Goal: Information Seeking & Learning: Compare options

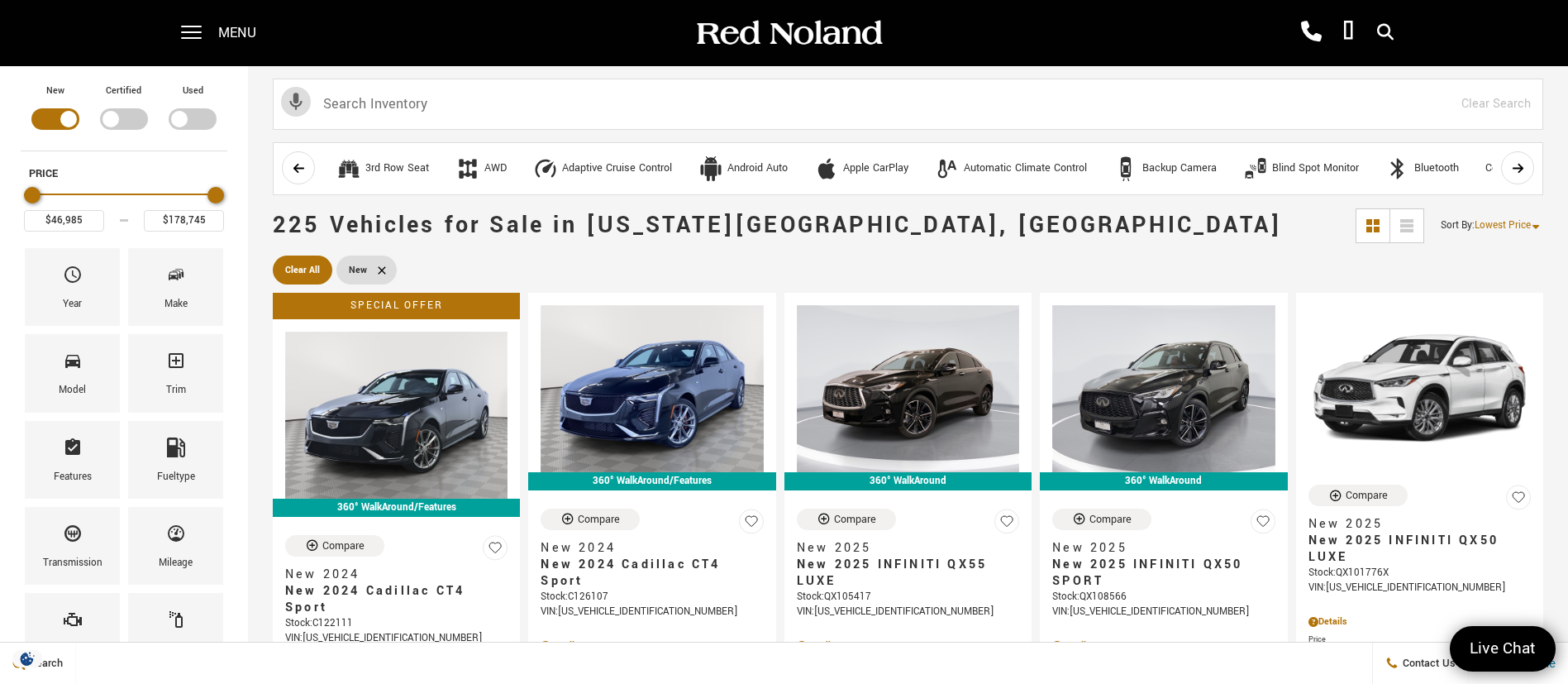
click at [238, 34] on span "Menu" at bounding box center [237, 33] width 38 height 66
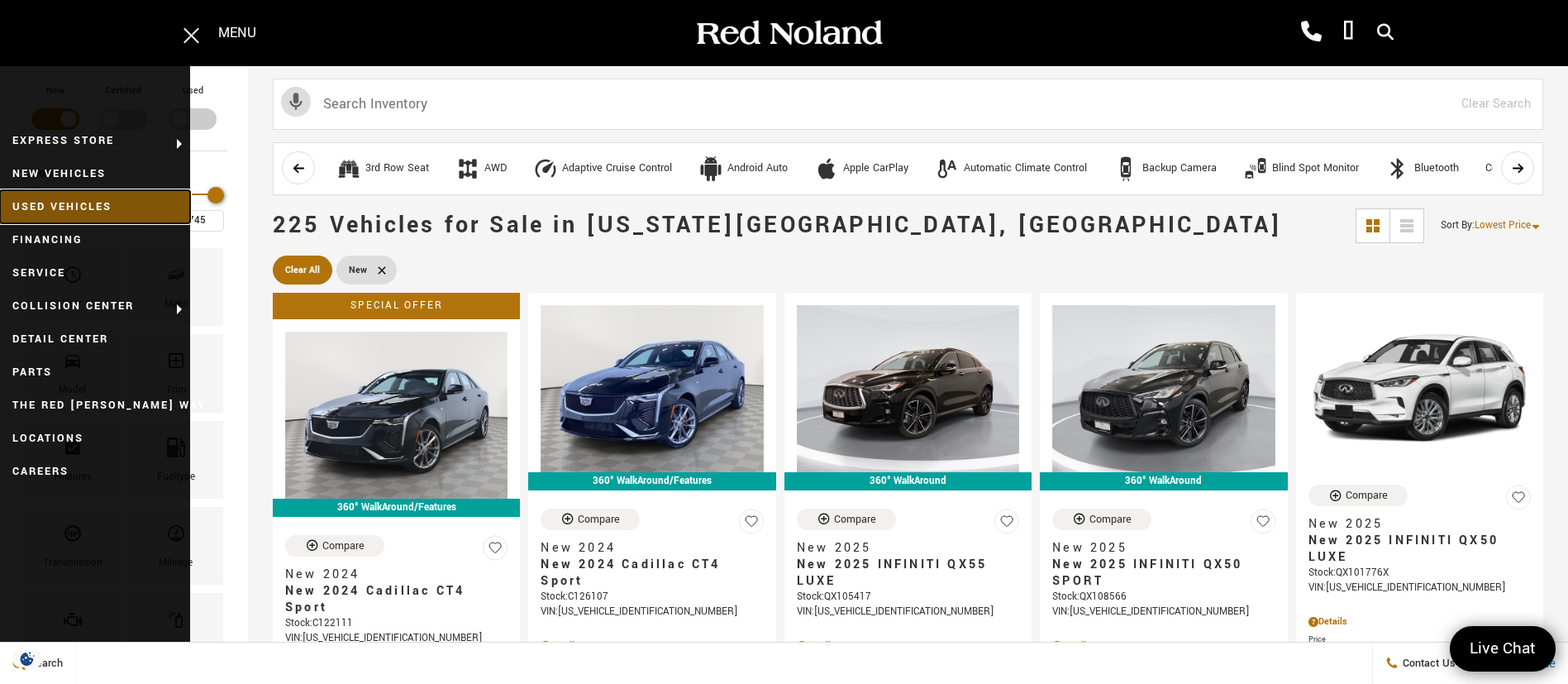
click at [121, 204] on link "Used Vehicles" at bounding box center [95, 206] width 190 height 33
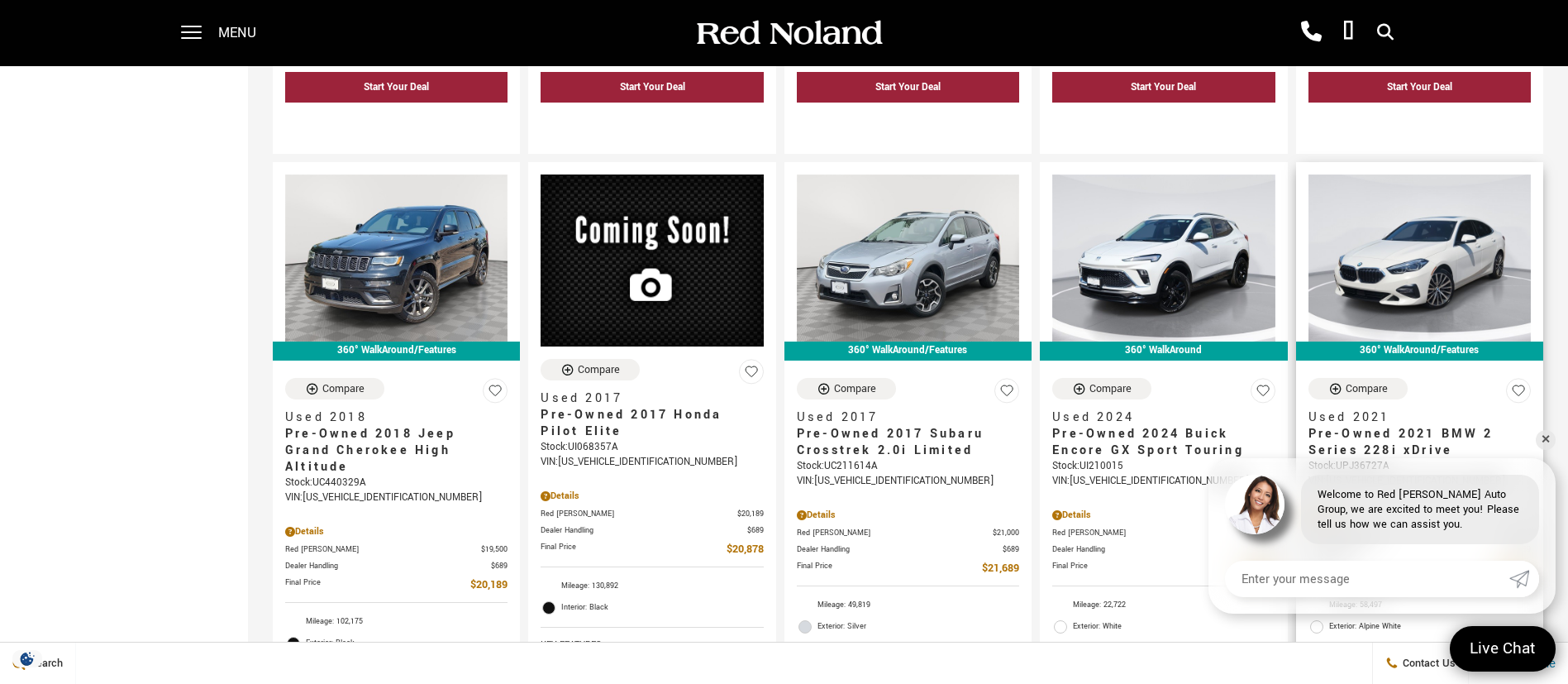
scroll to position [2730, 0]
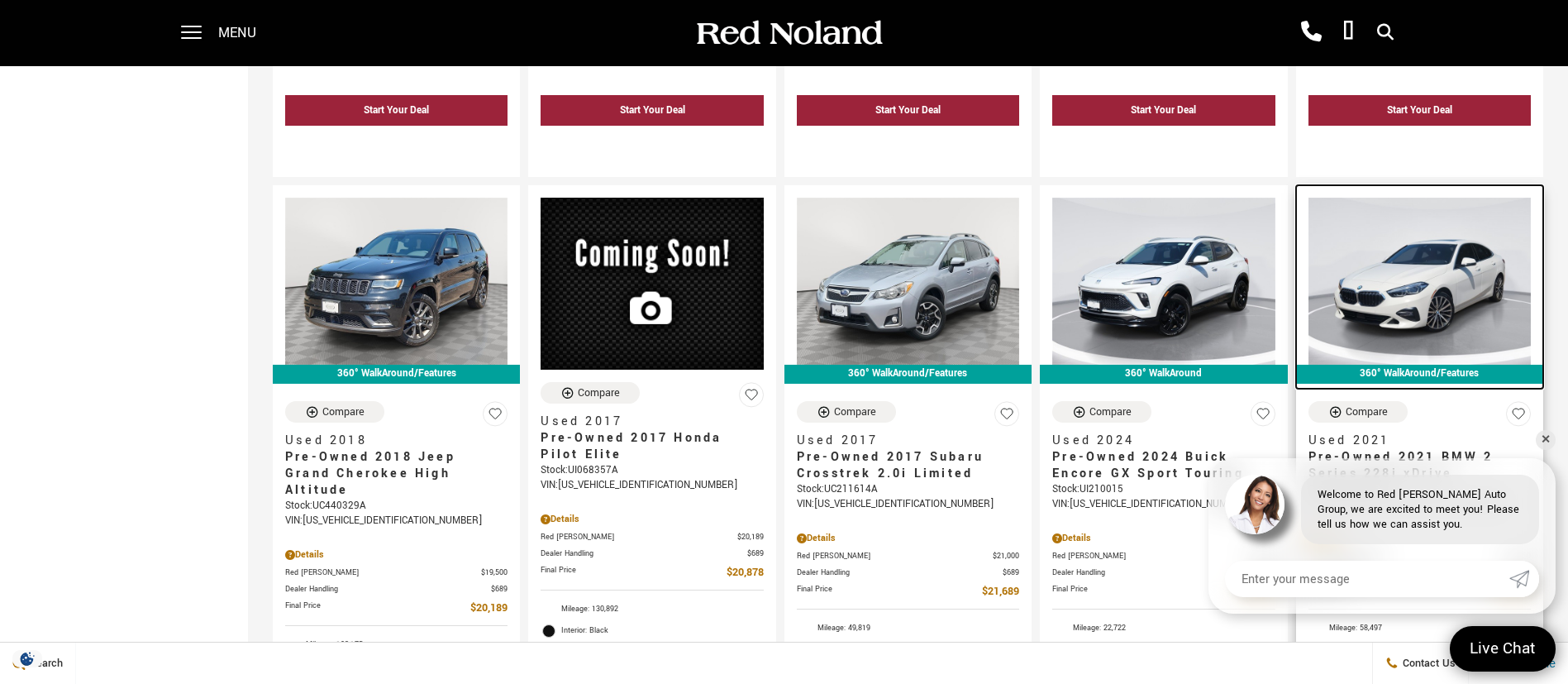
click at [1406, 248] on img at bounding box center [1419, 280] width 222 height 167
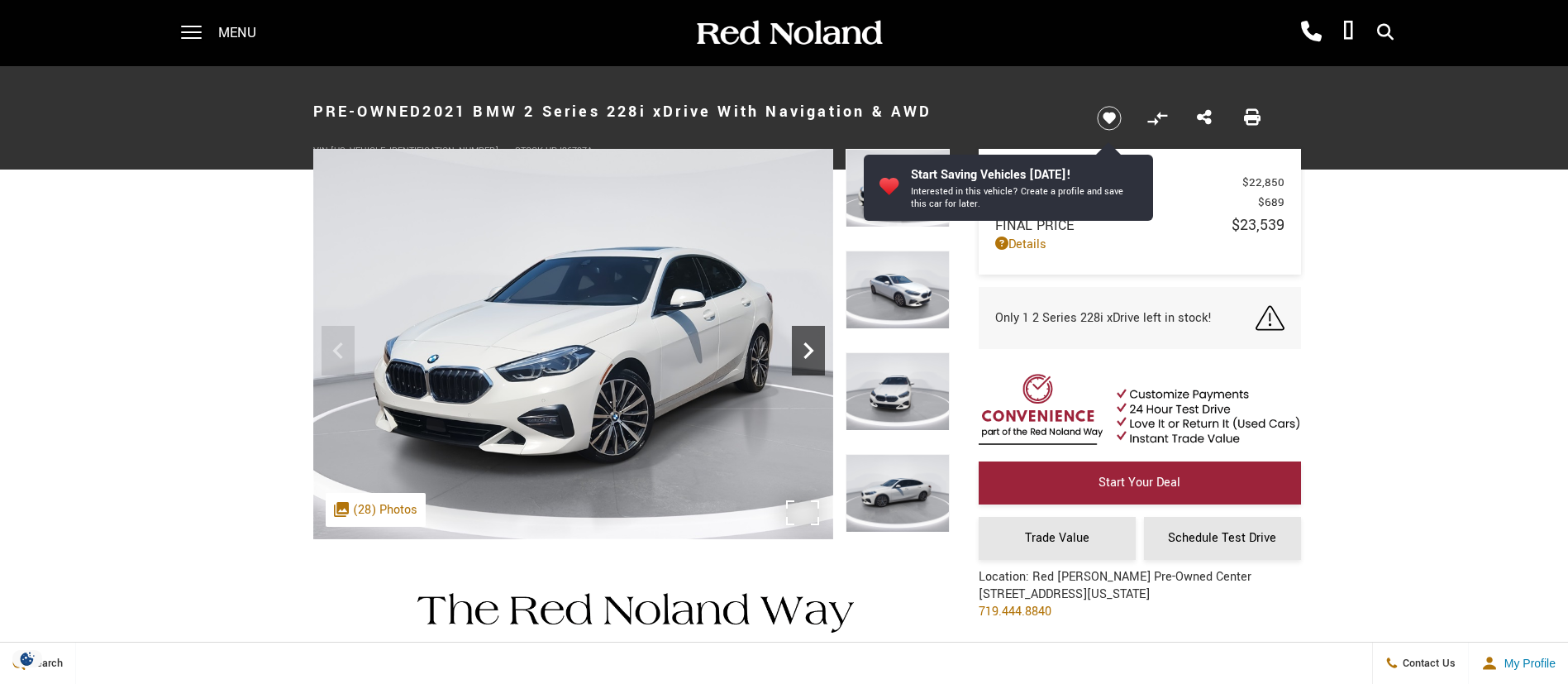
click at [813, 338] on icon "Next" at bounding box center [808, 350] width 33 height 33
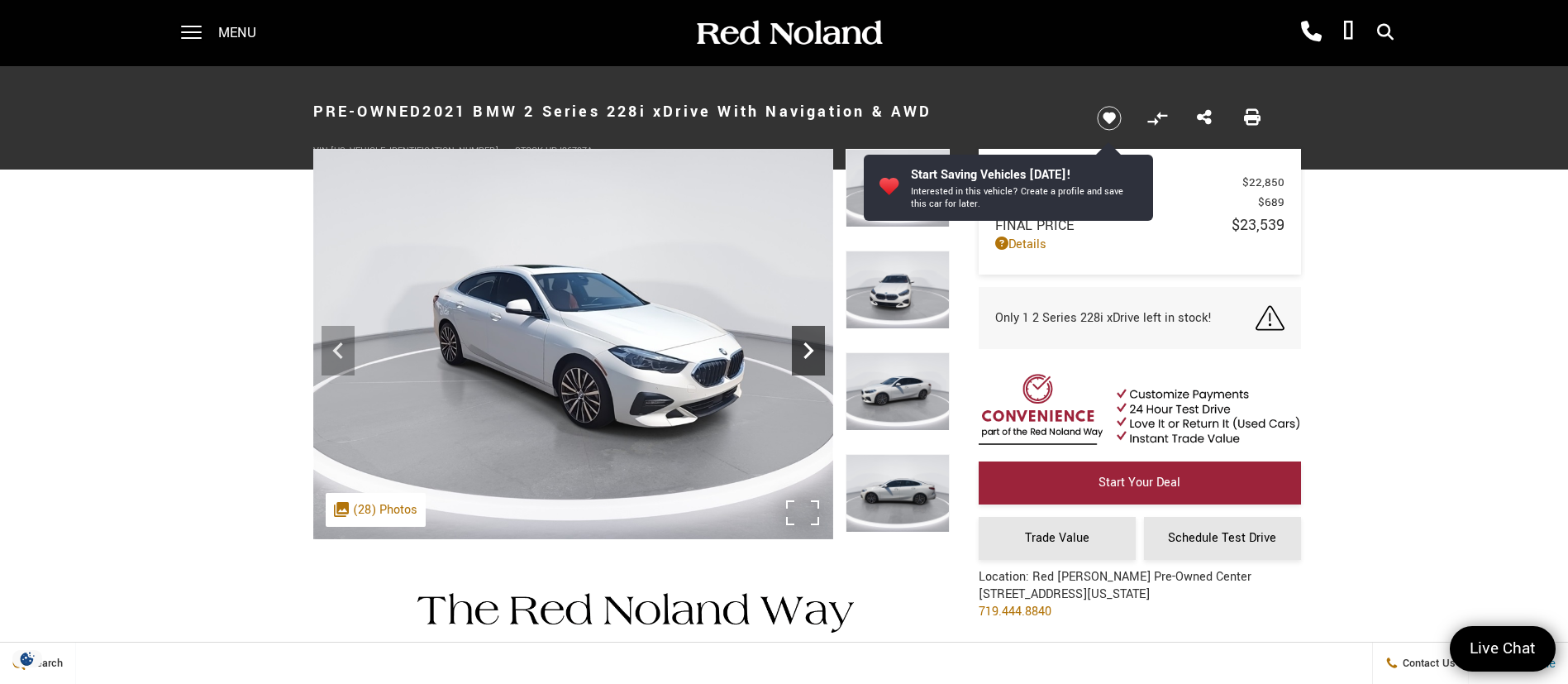
click at [813, 338] on icon "Next" at bounding box center [808, 350] width 33 height 33
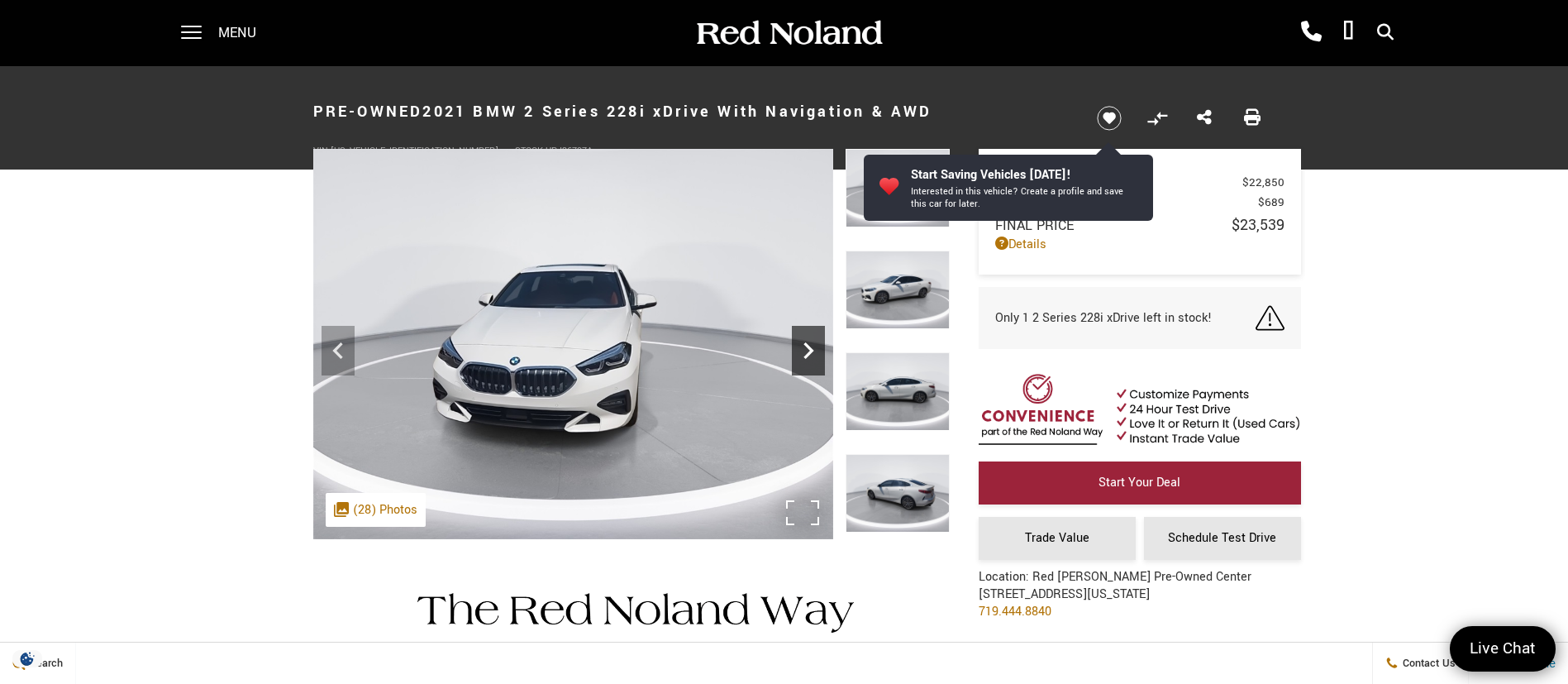
click at [813, 338] on icon "Next" at bounding box center [808, 350] width 33 height 33
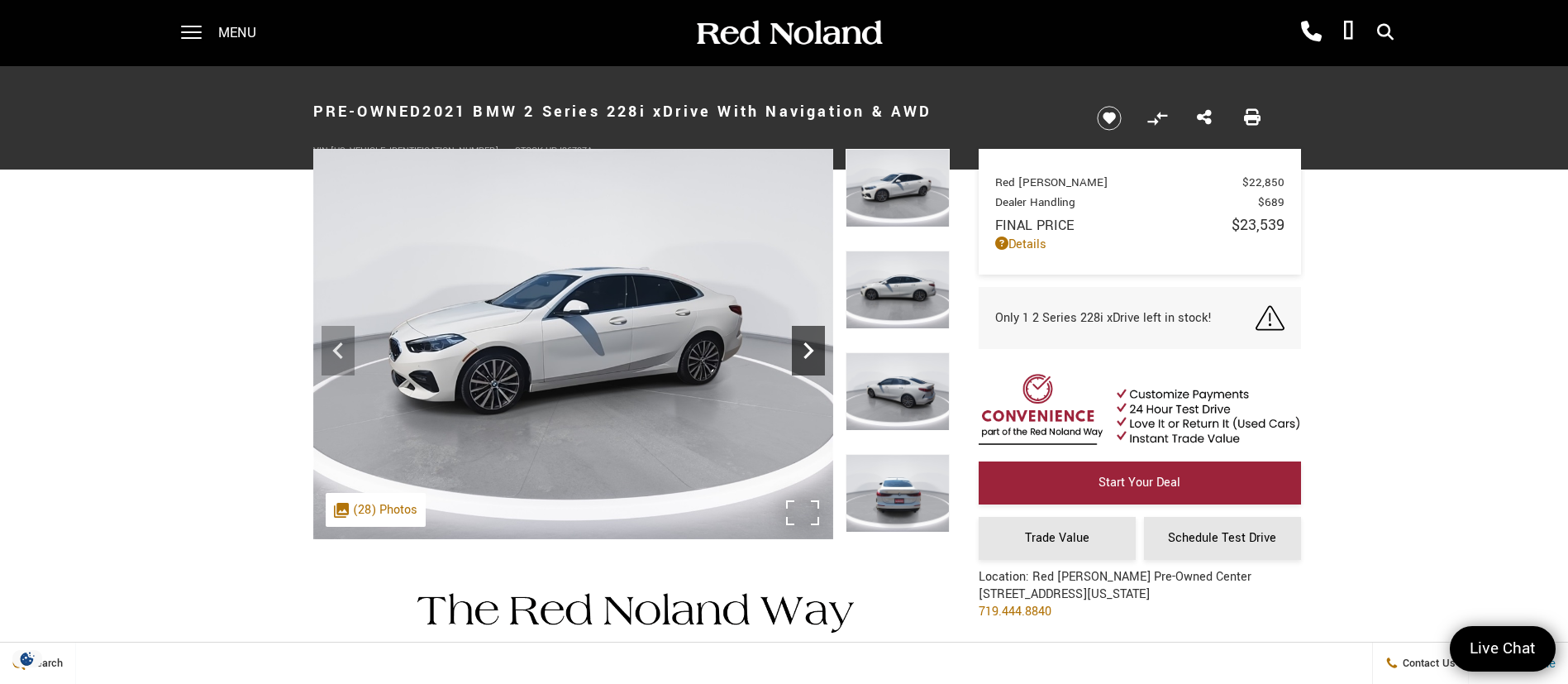
click at [813, 338] on icon "Next" at bounding box center [808, 350] width 33 height 33
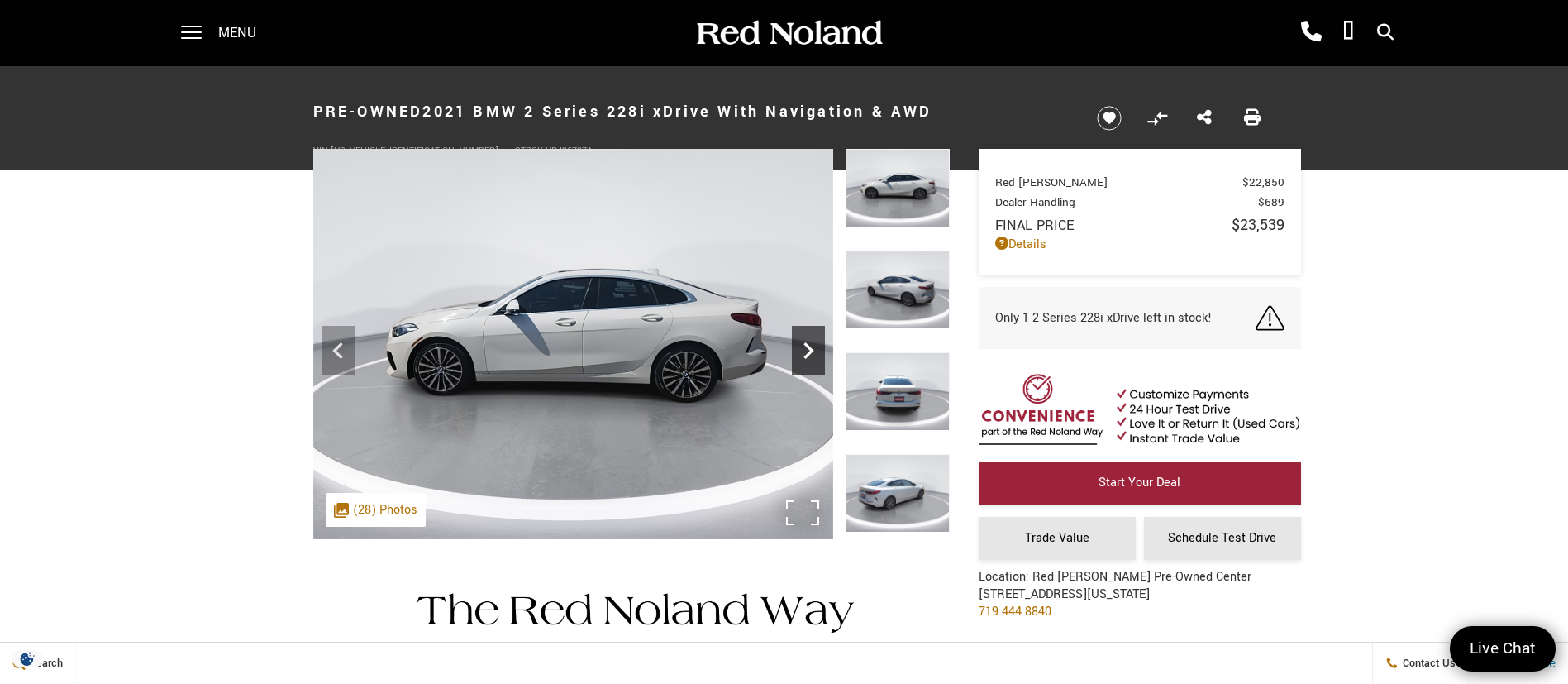
click at [813, 338] on icon "Next" at bounding box center [808, 350] width 33 height 33
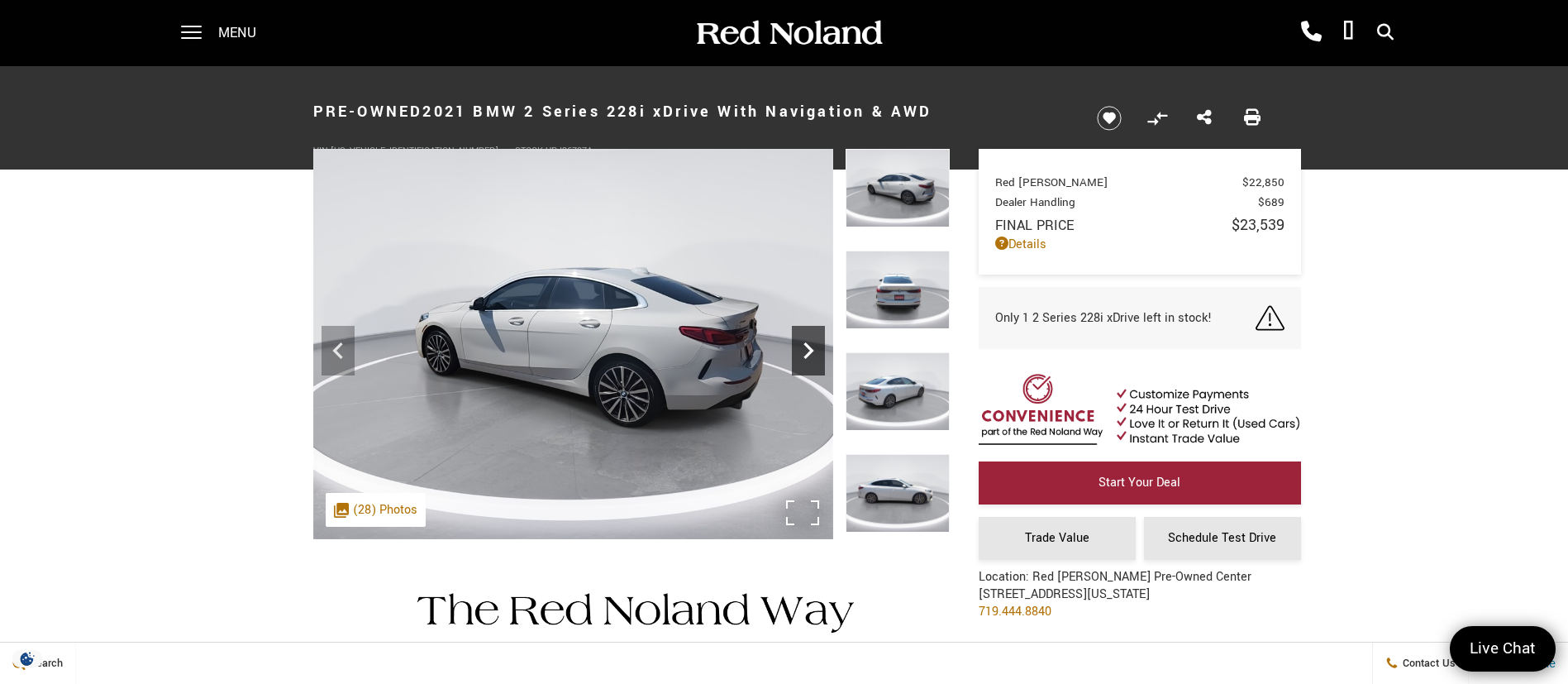
click at [813, 338] on icon "Next" at bounding box center [808, 350] width 33 height 33
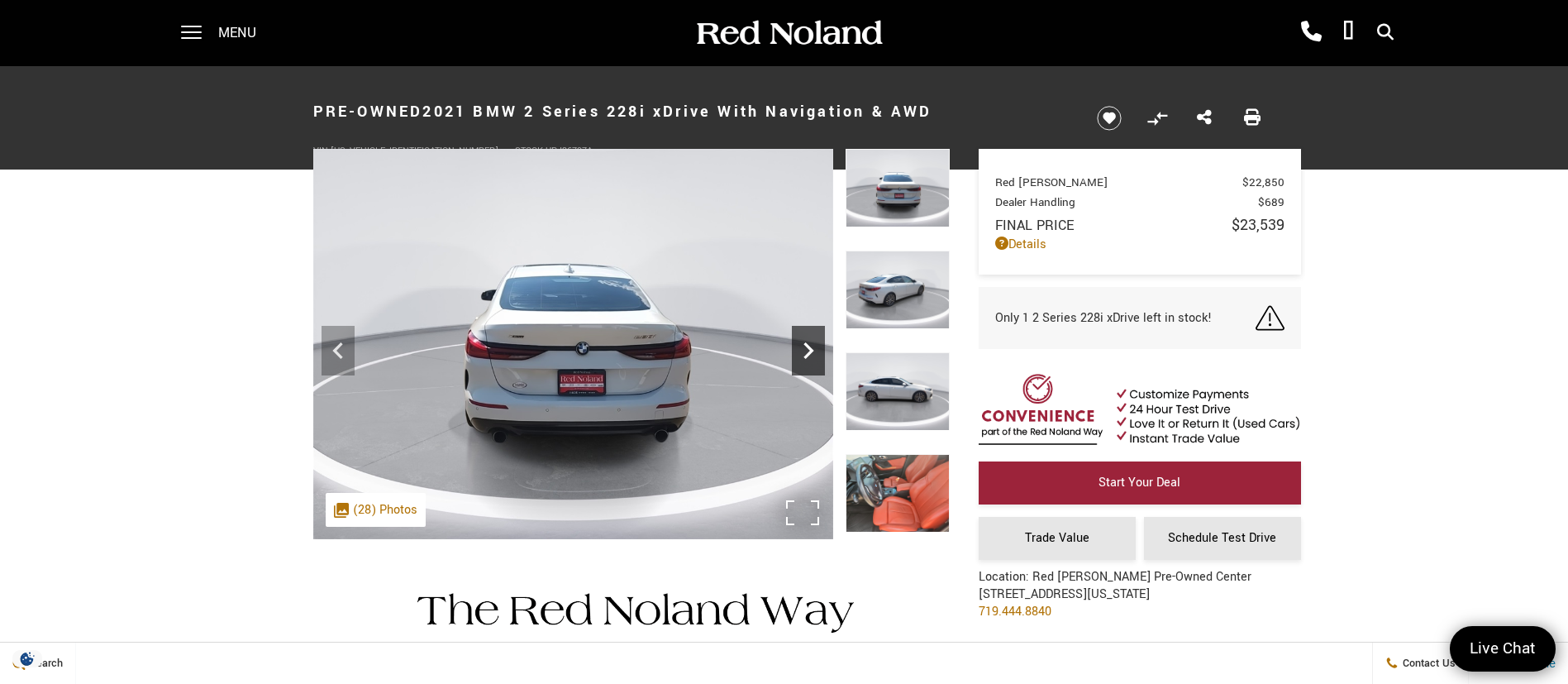
click at [813, 338] on icon "Next" at bounding box center [808, 350] width 33 height 33
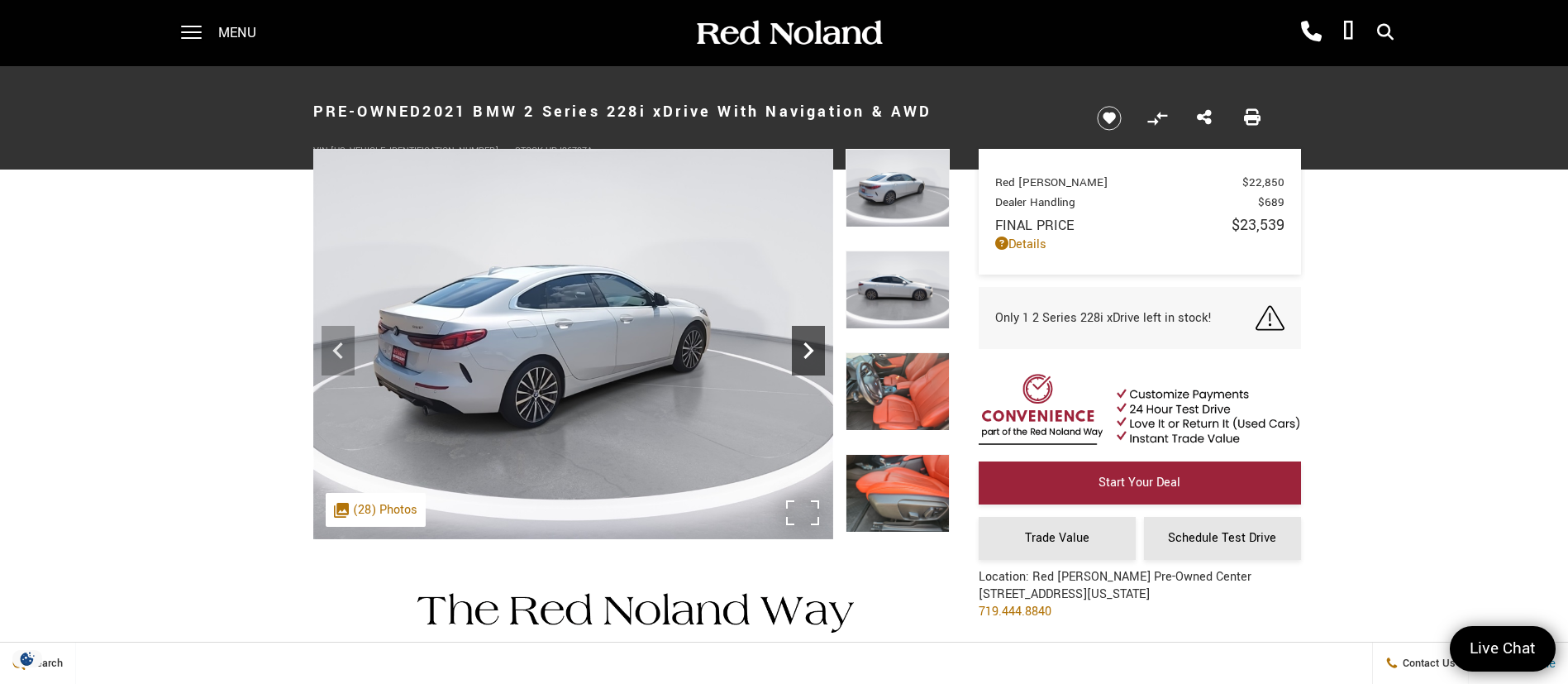
click at [813, 338] on icon "Next" at bounding box center [808, 350] width 33 height 33
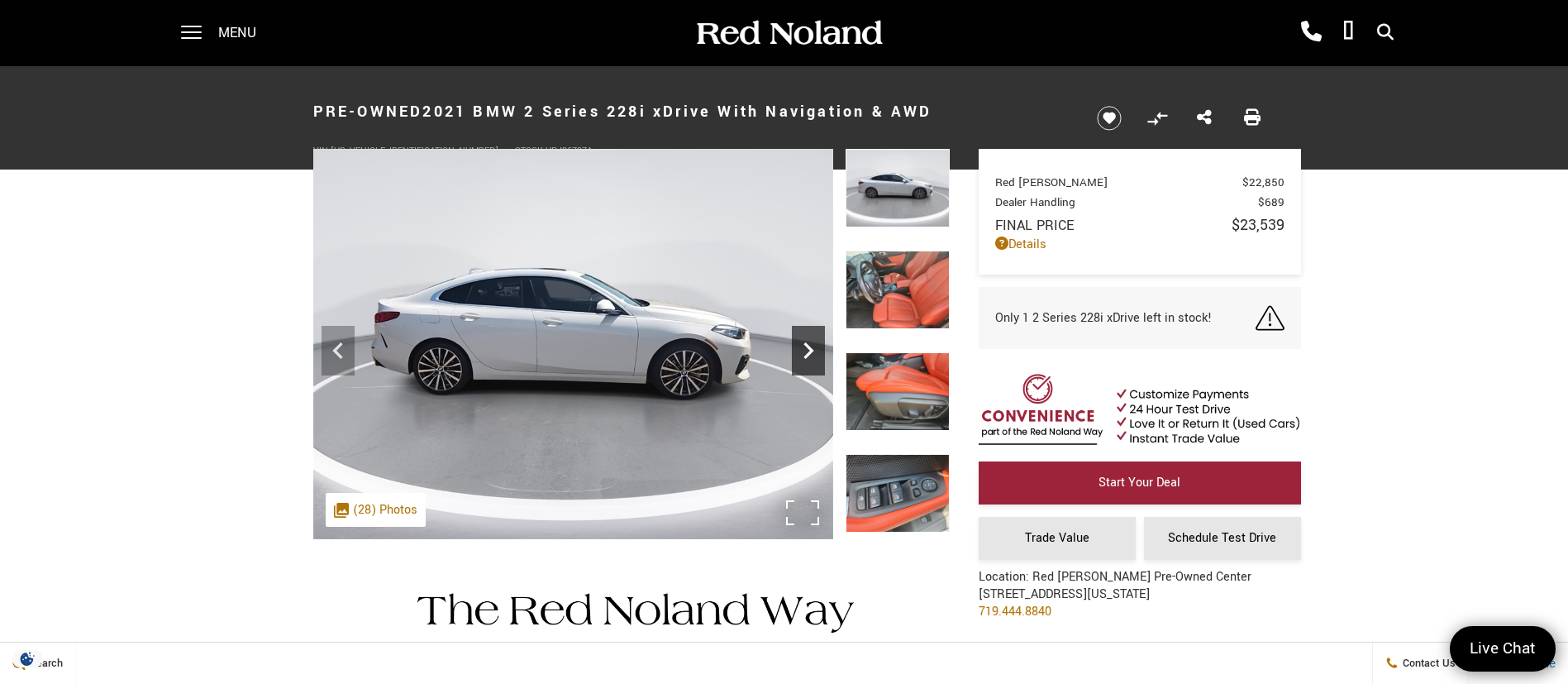
click at [808, 355] on icon "Next" at bounding box center [808, 350] width 10 height 17
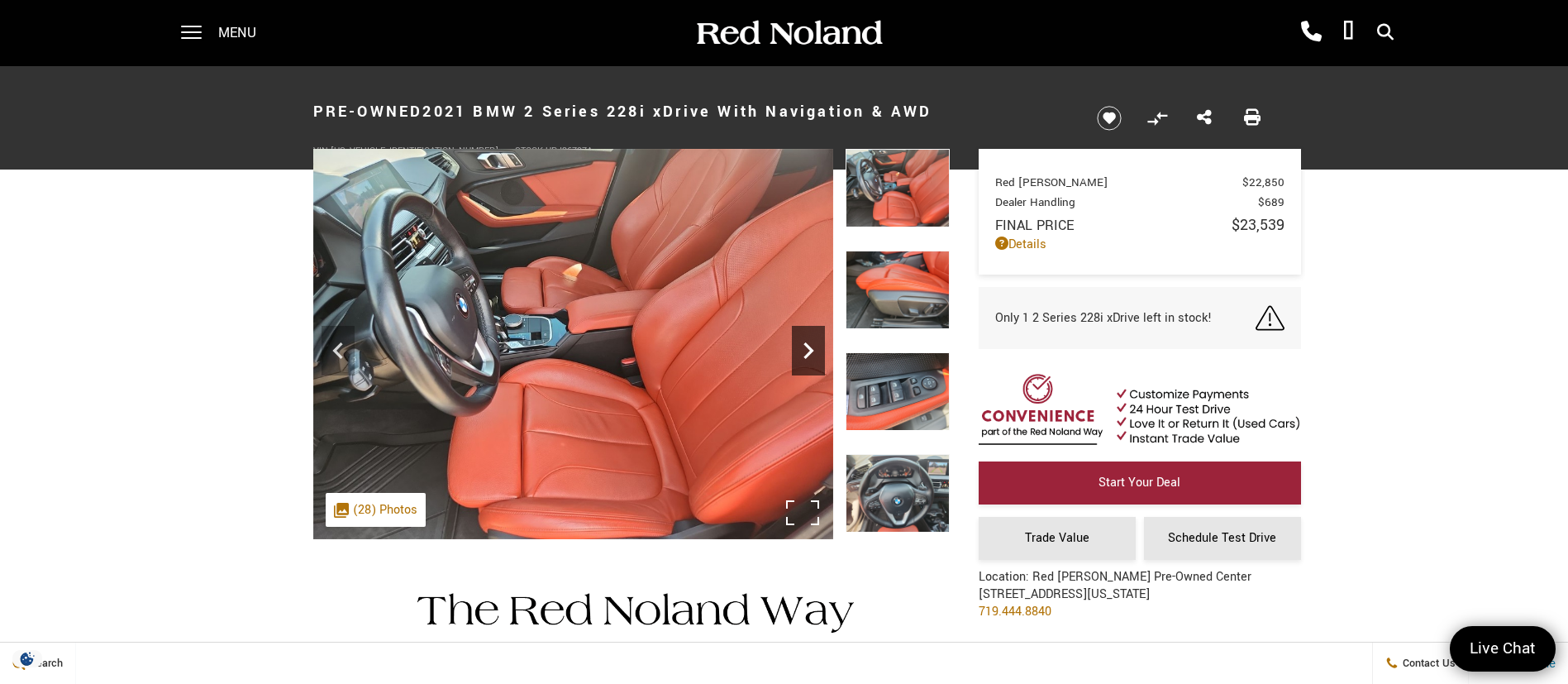
click at [808, 355] on icon "Next" at bounding box center [808, 350] width 10 height 17
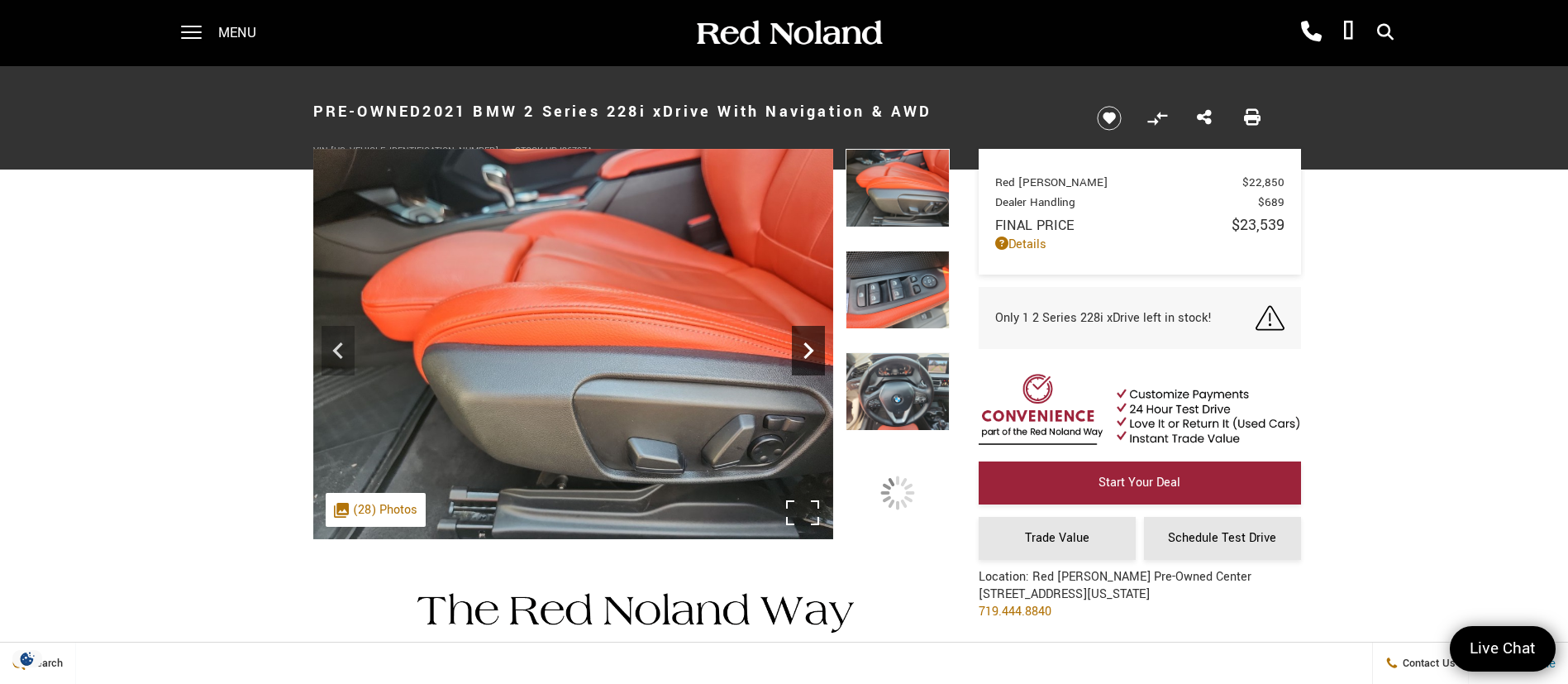
click at [808, 355] on icon "Next" at bounding box center [808, 350] width 10 height 17
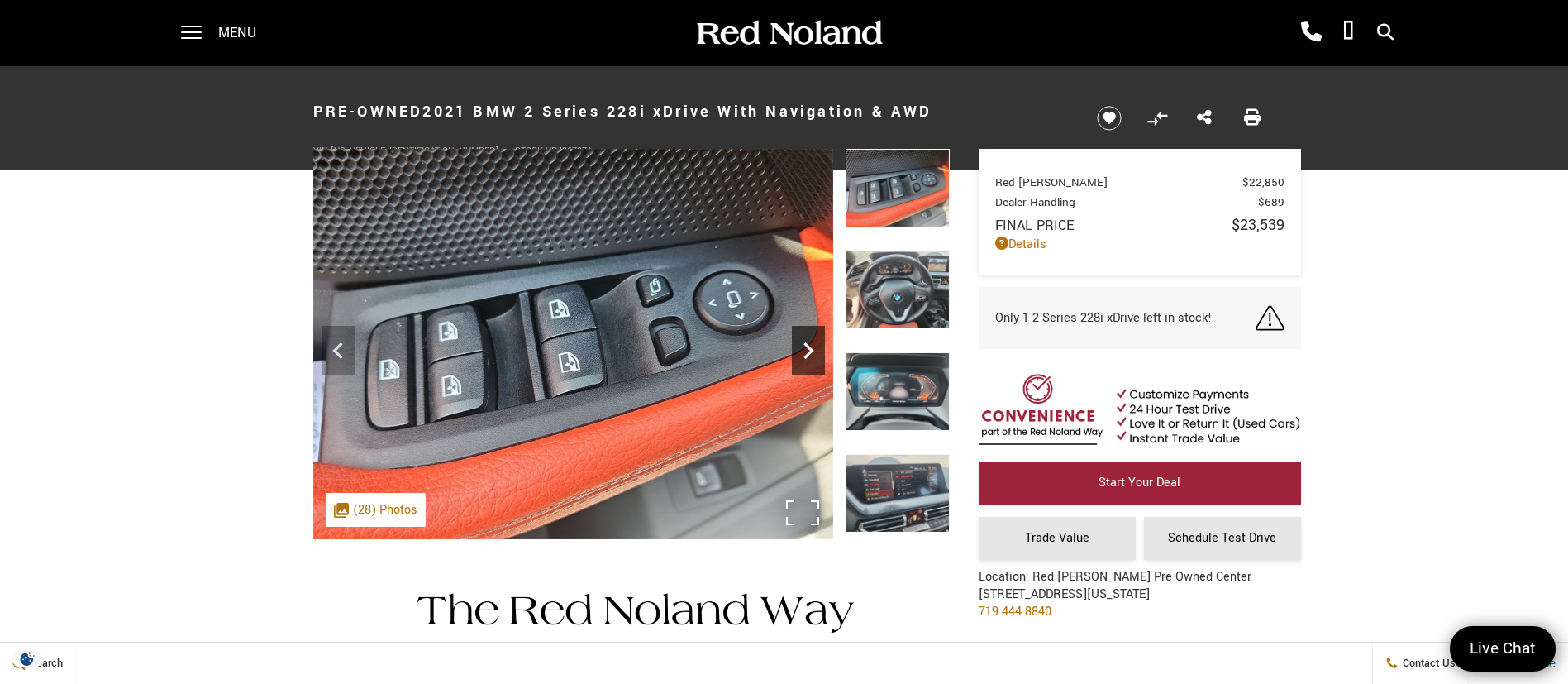
click at [808, 355] on icon "Next" at bounding box center [808, 350] width 10 height 17
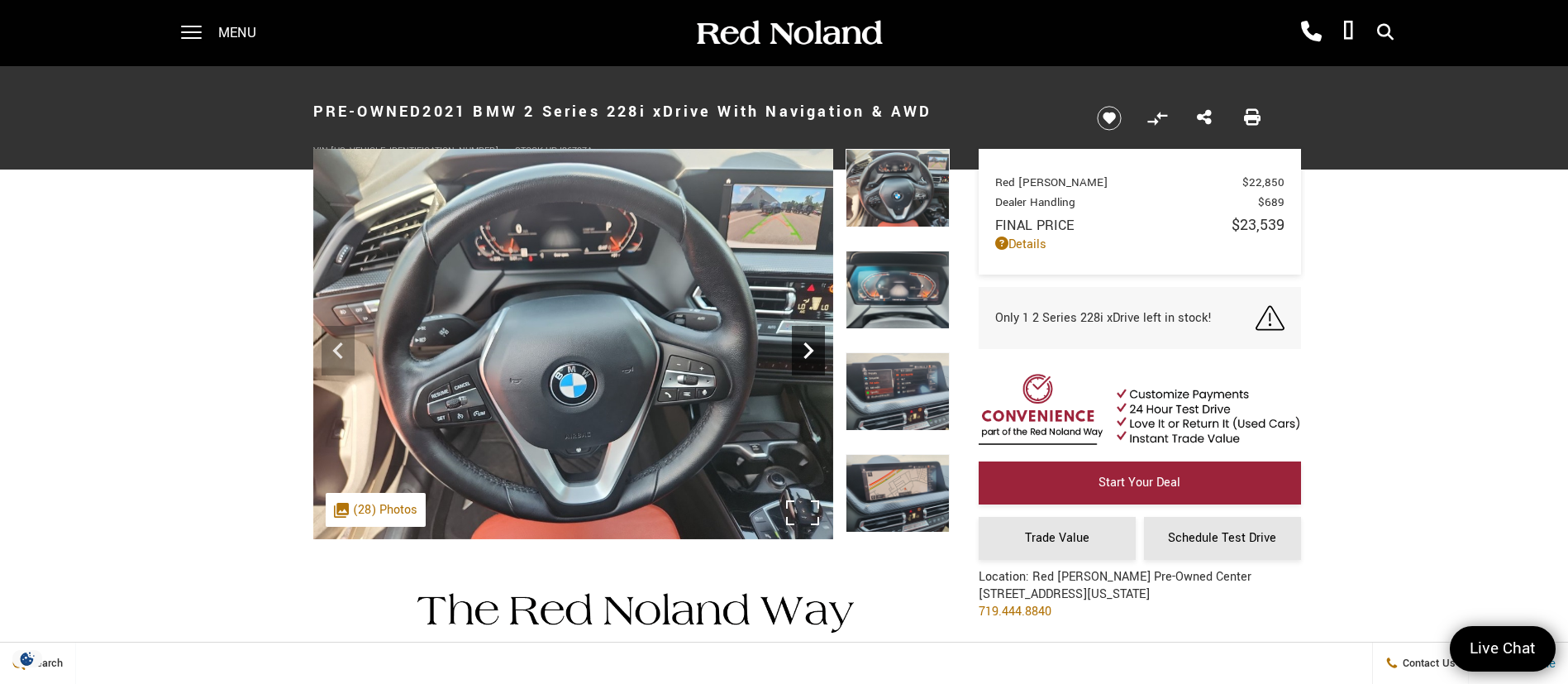
click at [808, 355] on icon "Next" at bounding box center [808, 350] width 10 height 17
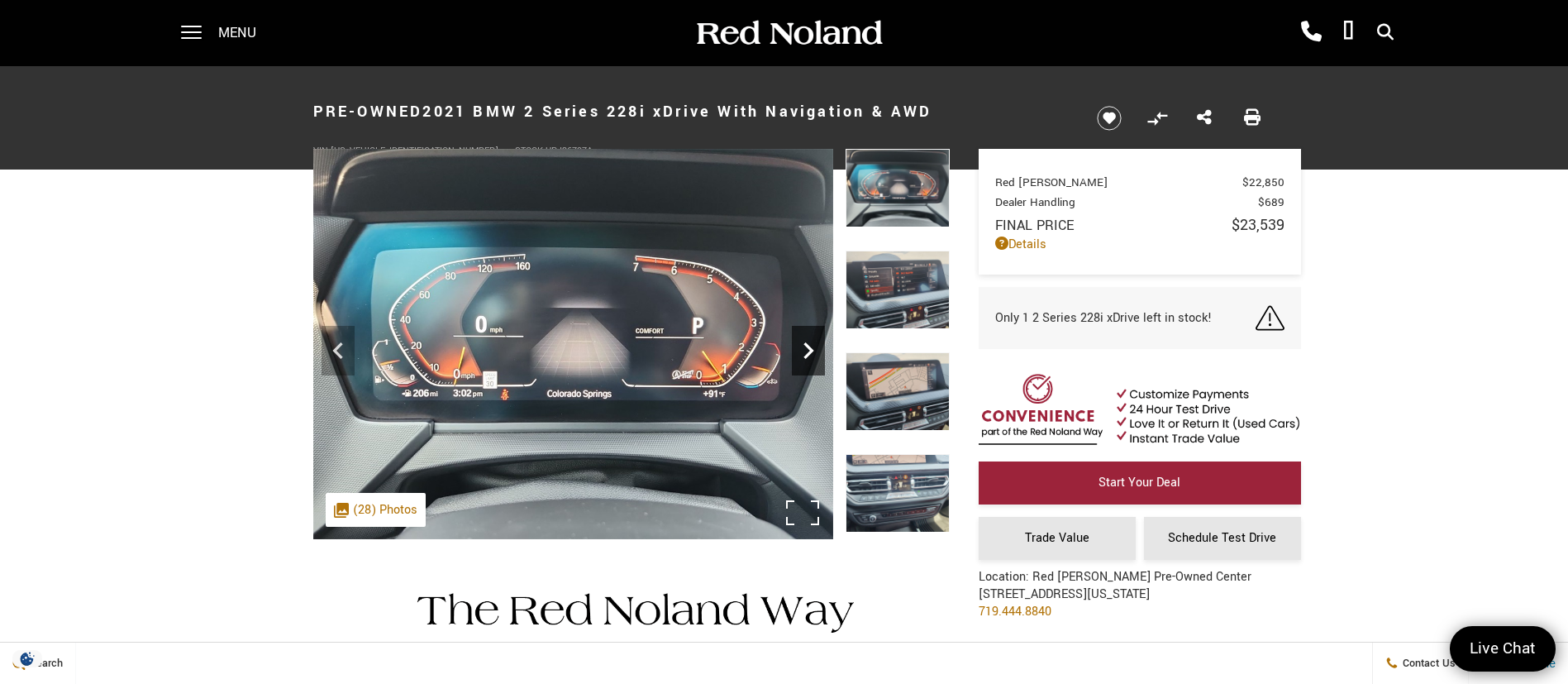
click at [808, 355] on icon "Next" at bounding box center [808, 350] width 10 height 17
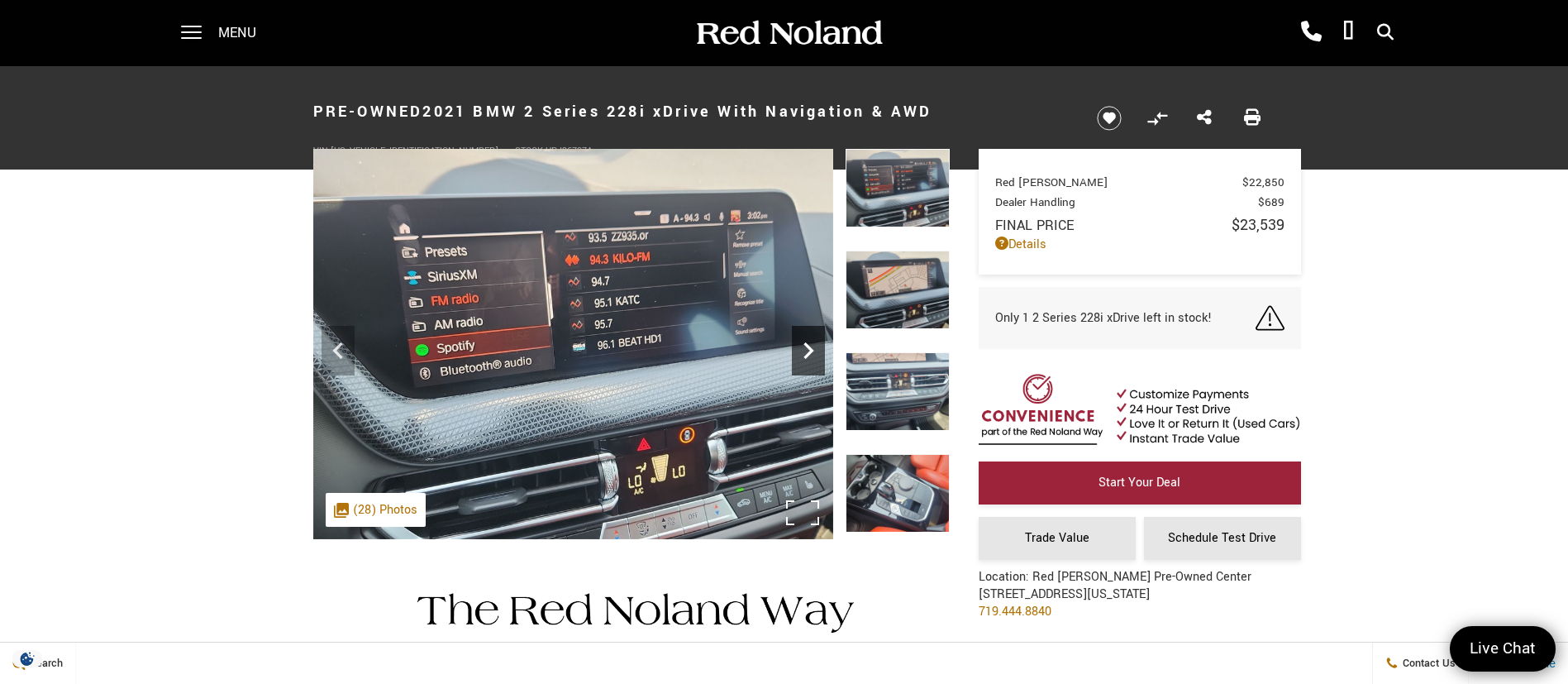
click at [808, 355] on icon "Next" at bounding box center [808, 350] width 10 height 17
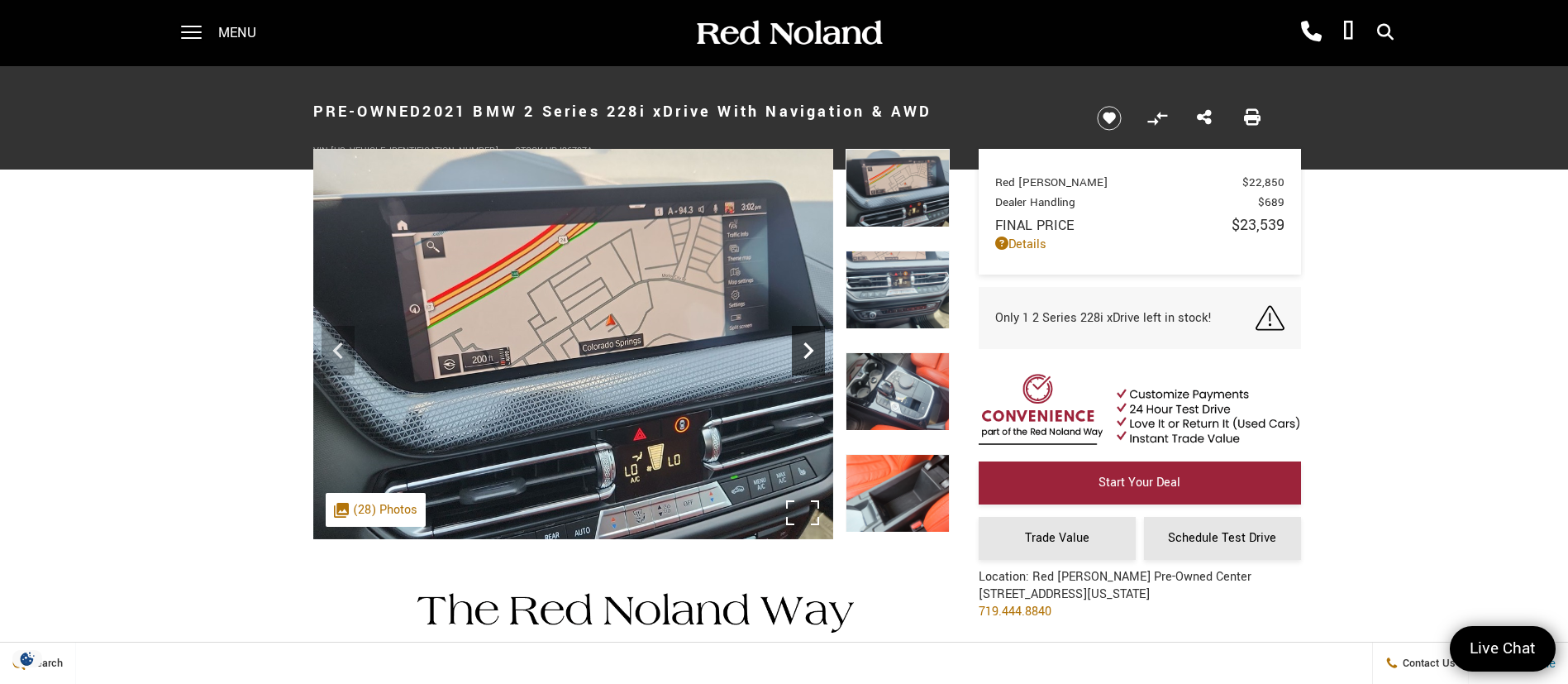
click at [808, 355] on icon "Next" at bounding box center [808, 350] width 10 height 17
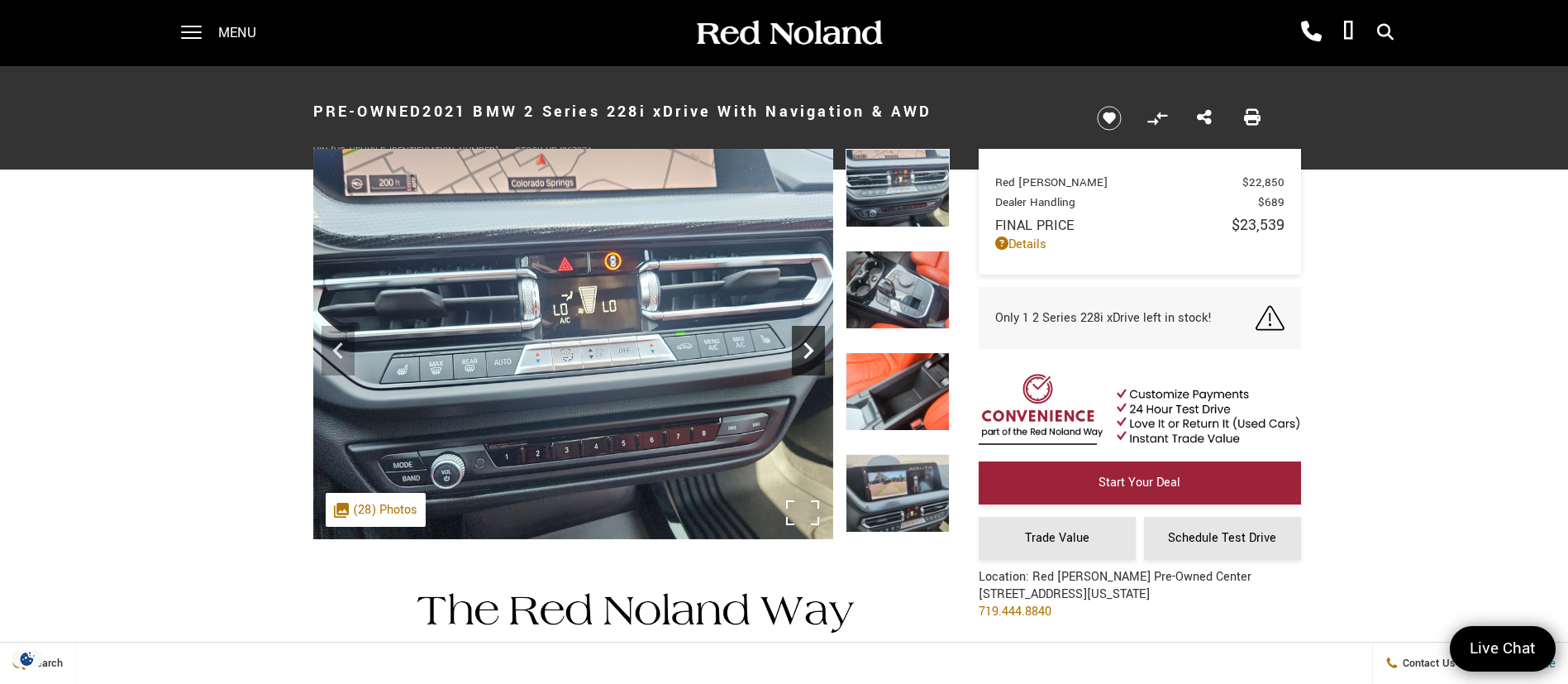
click at [808, 355] on icon "Next" at bounding box center [808, 350] width 10 height 17
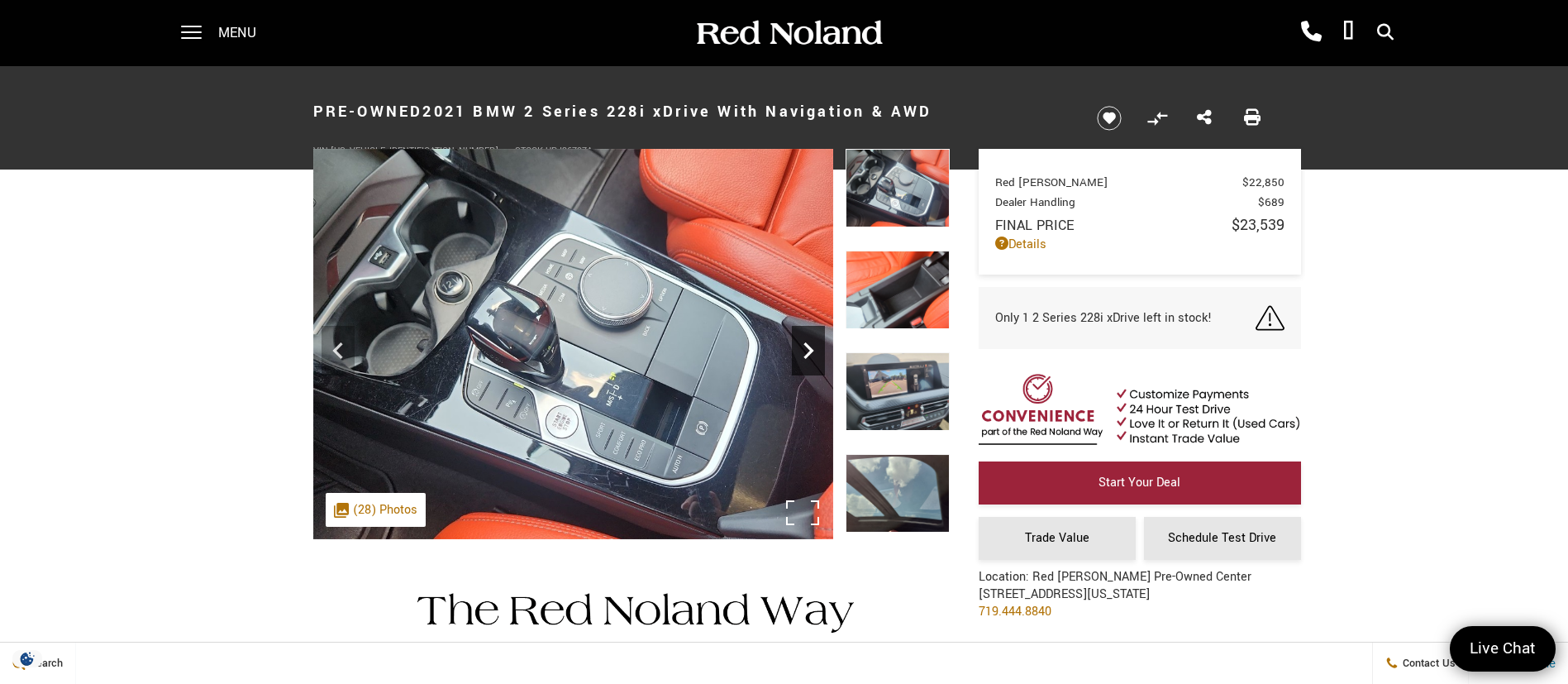
click at [808, 355] on icon "Next" at bounding box center [808, 350] width 10 height 17
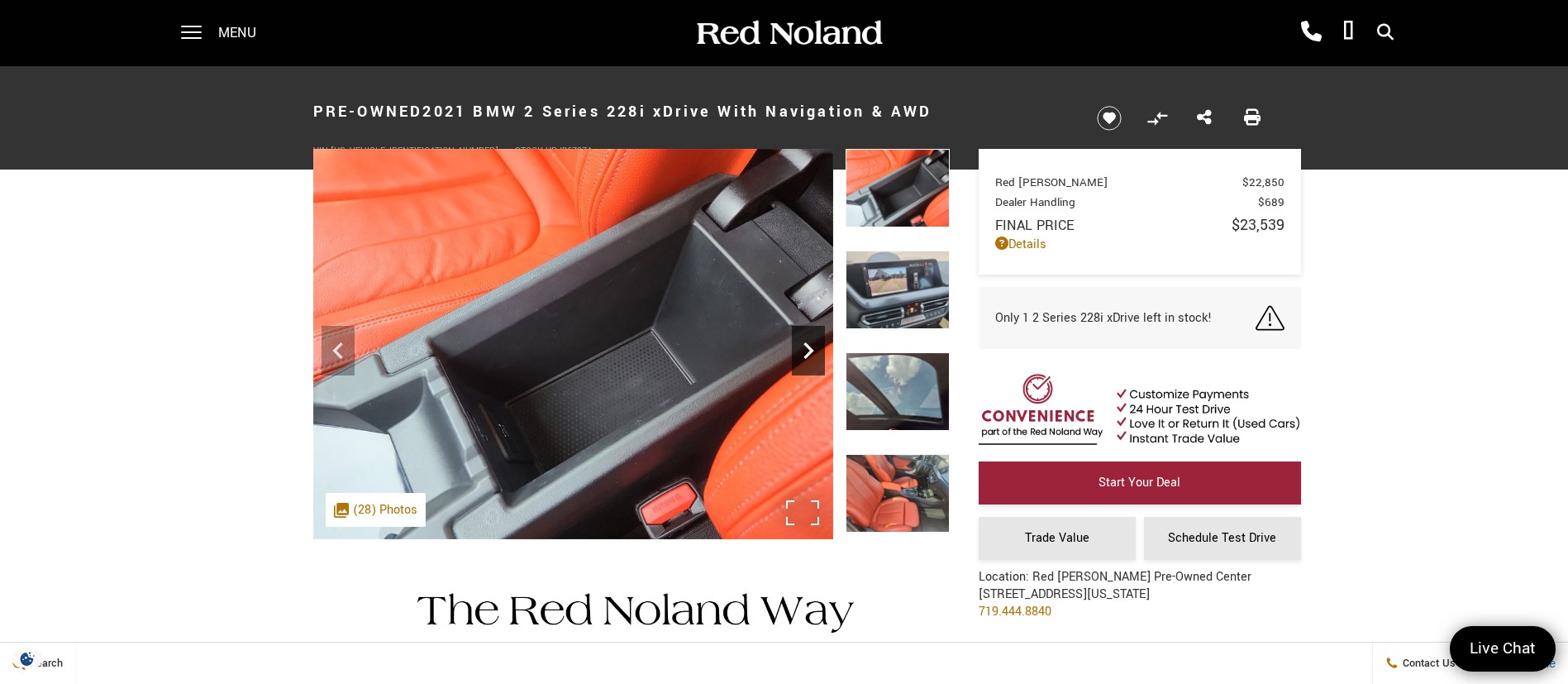
click at [807, 355] on icon "Next" at bounding box center [808, 350] width 10 height 17
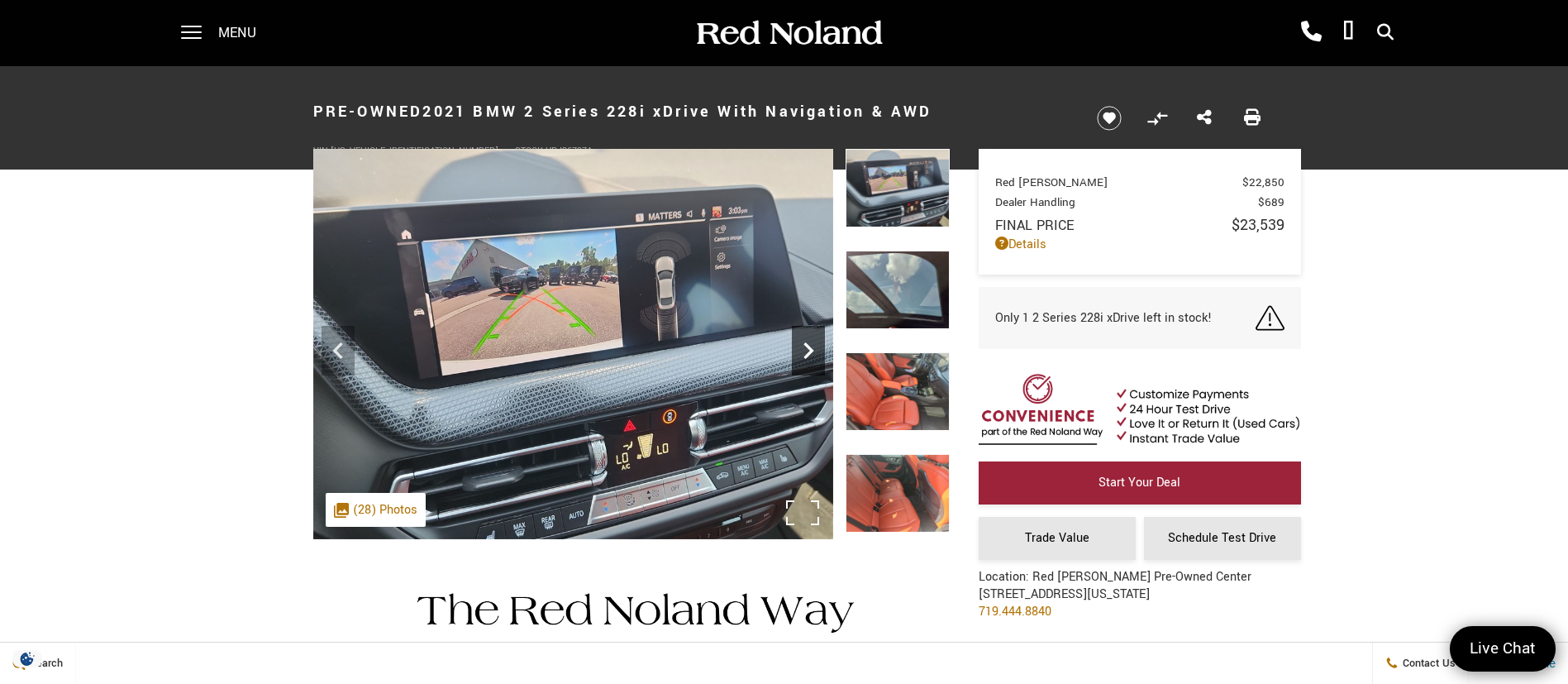
click at [807, 355] on icon "Next" at bounding box center [808, 350] width 10 height 17
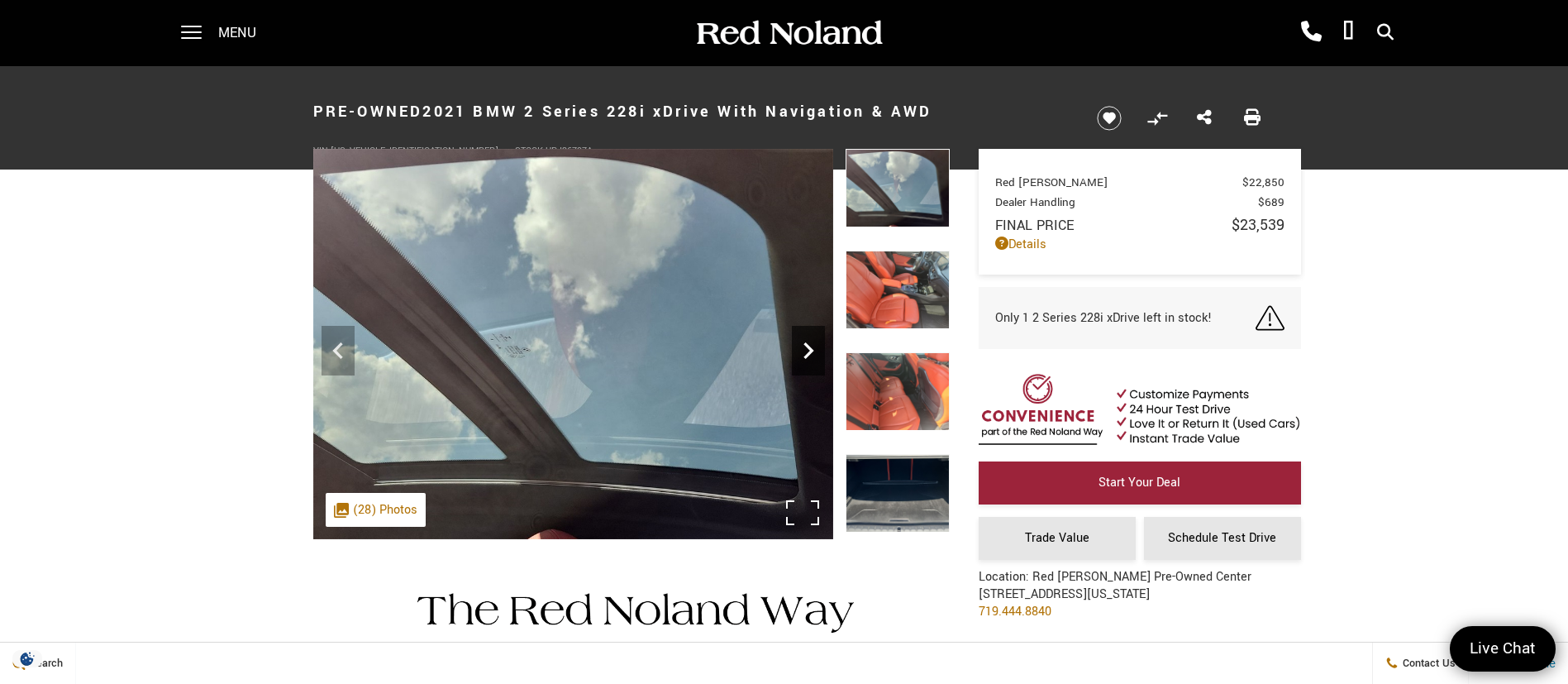
click at [807, 355] on icon "Next" at bounding box center [808, 350] width 10 height 17
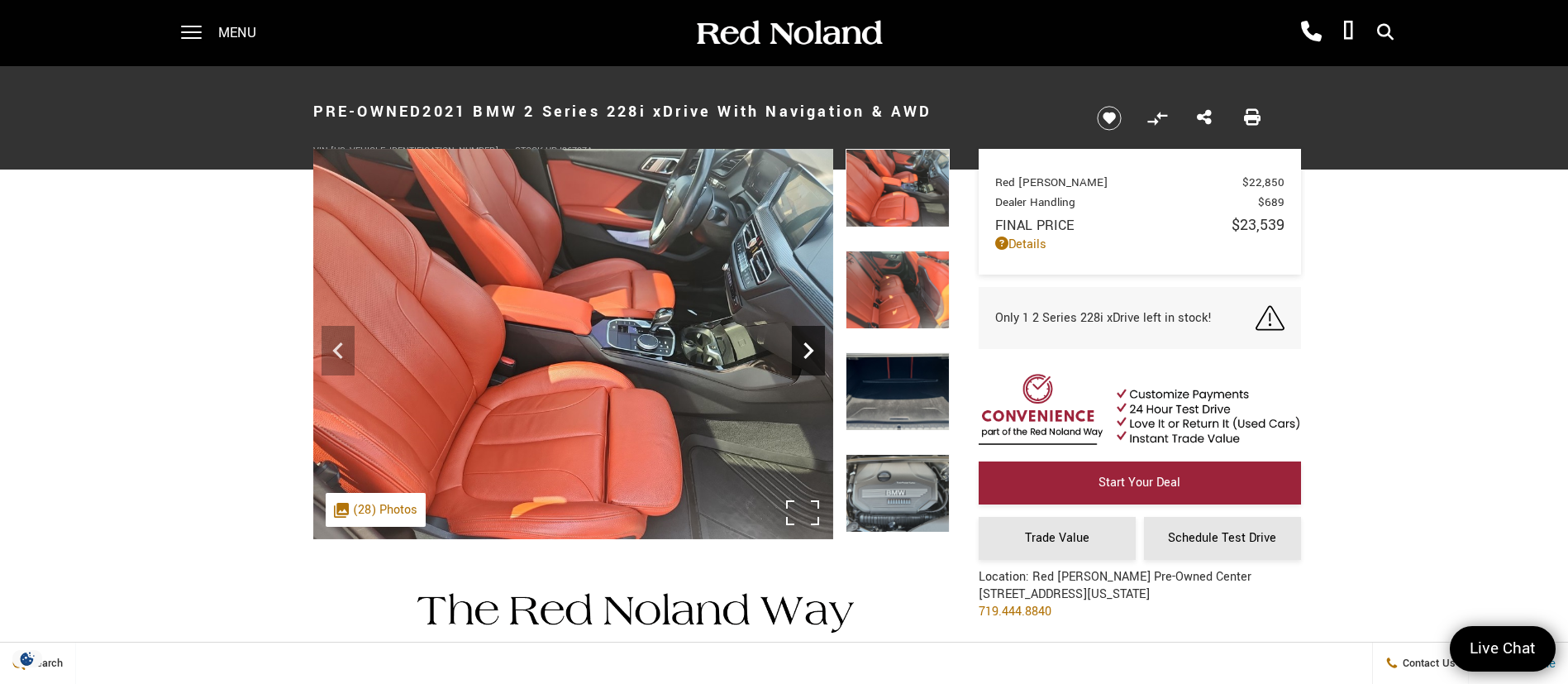
click at [807, 355] on icon "Next" at bounding box center [808, 350] width 10 height 17
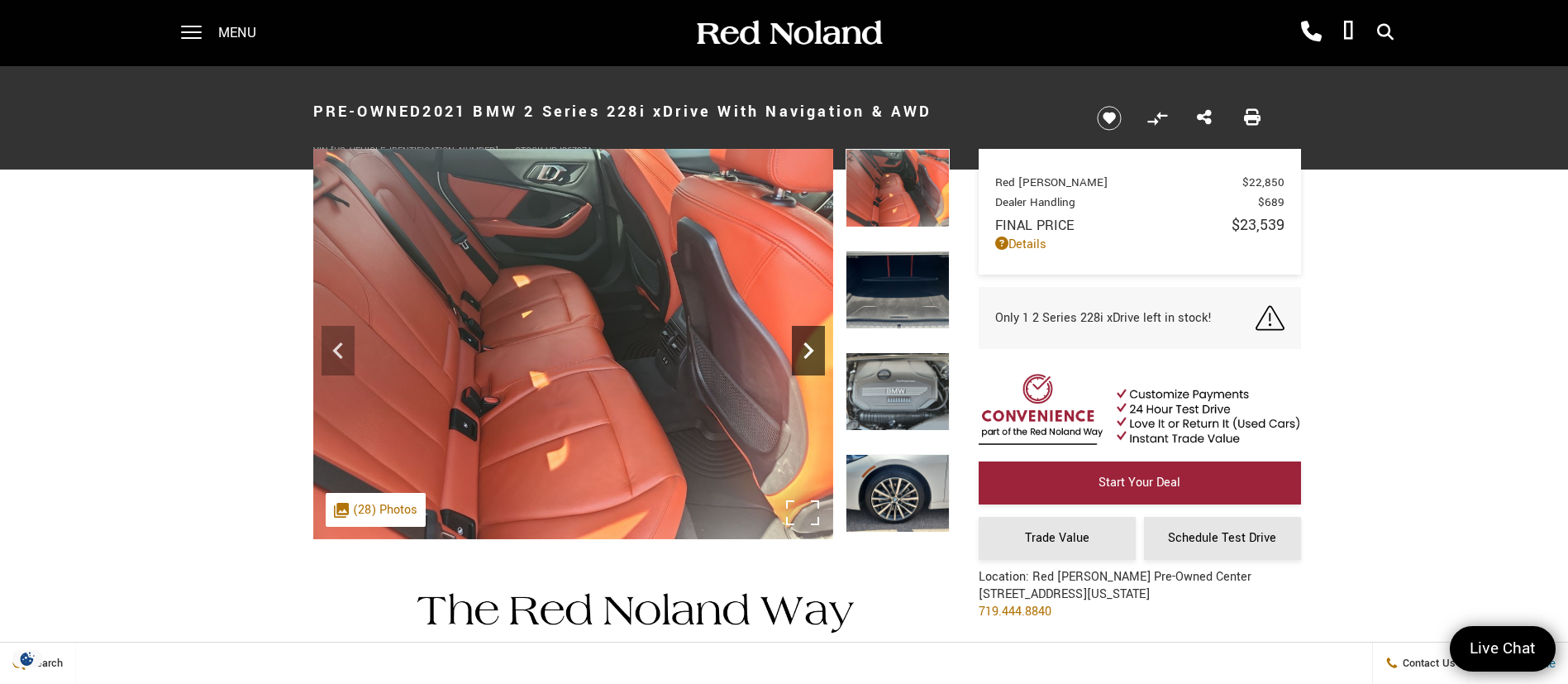
click at [807, 355] on icon "Next" at bounding box center [808, 350] width 10 height 17
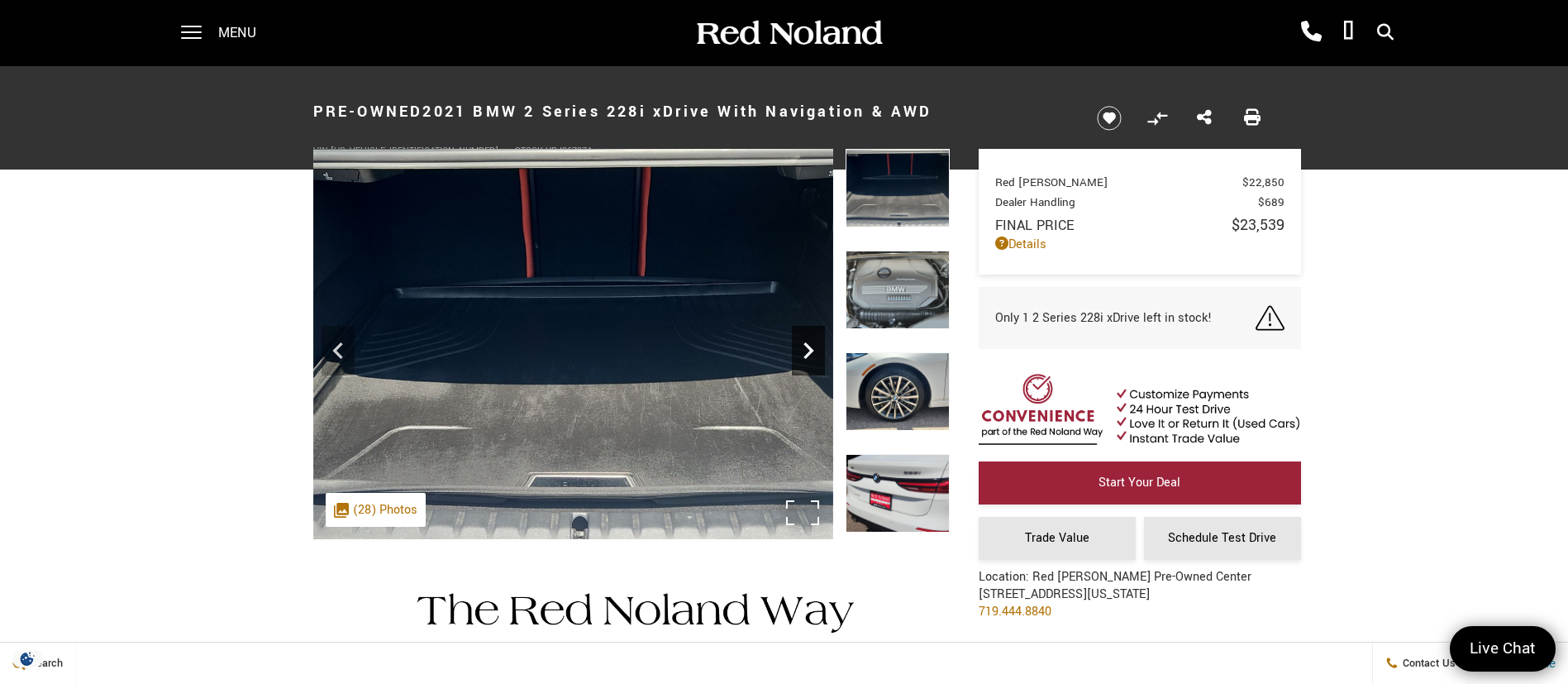
click at [807, 355] on icon "Next" at bounding box center [808, 350] width 10 height 17
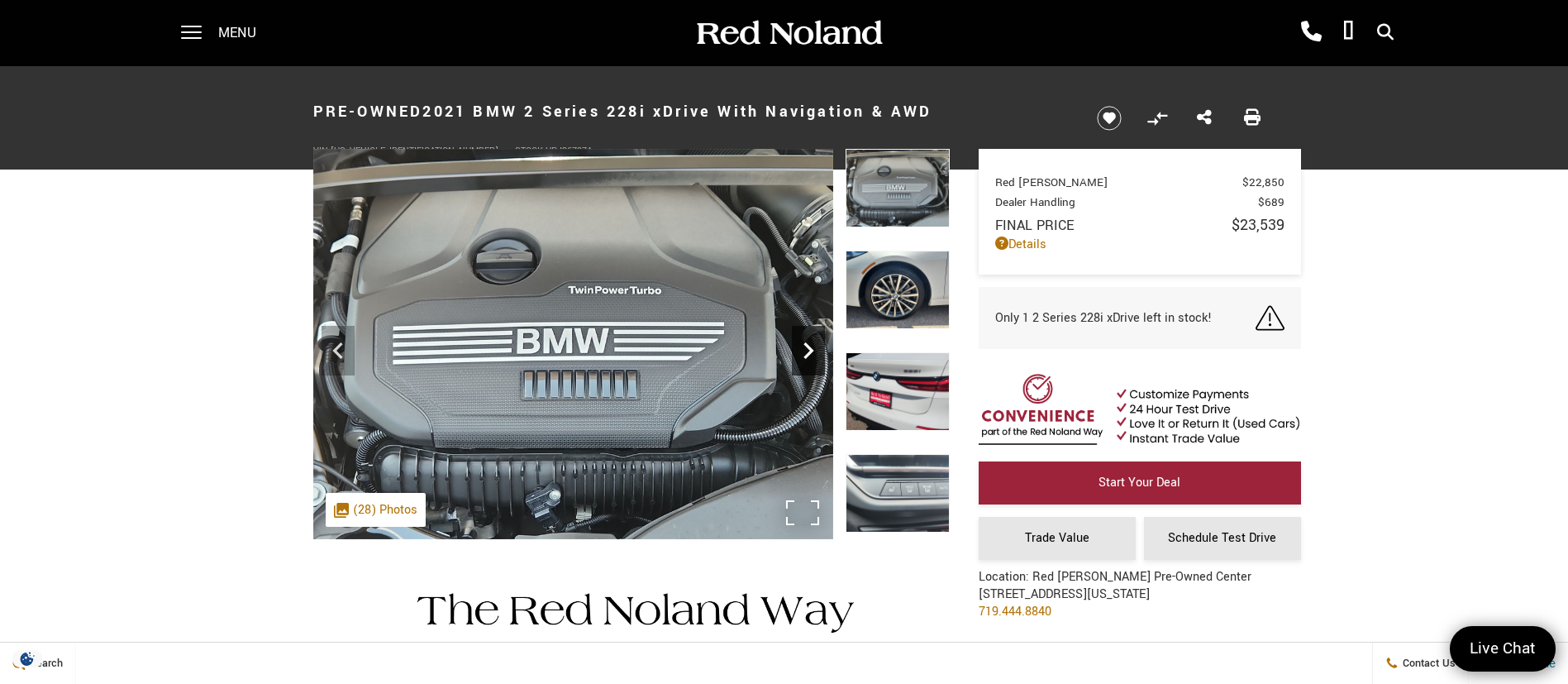
click at [807, 355] on icon "Next" at bounding box center [808, 350] width 10 height 17
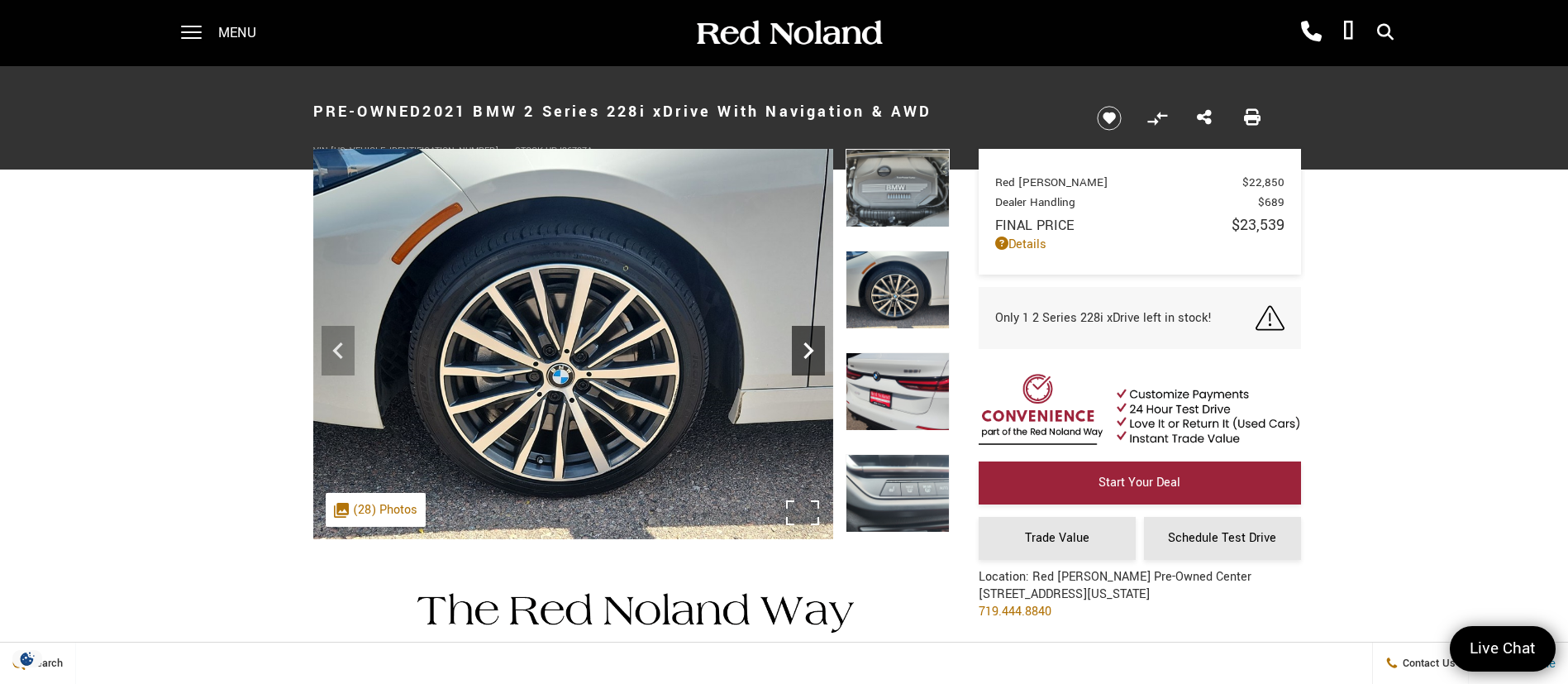
click at [807, 355] on icon "Next" at bounding box center [808, 350] width 10 height 17
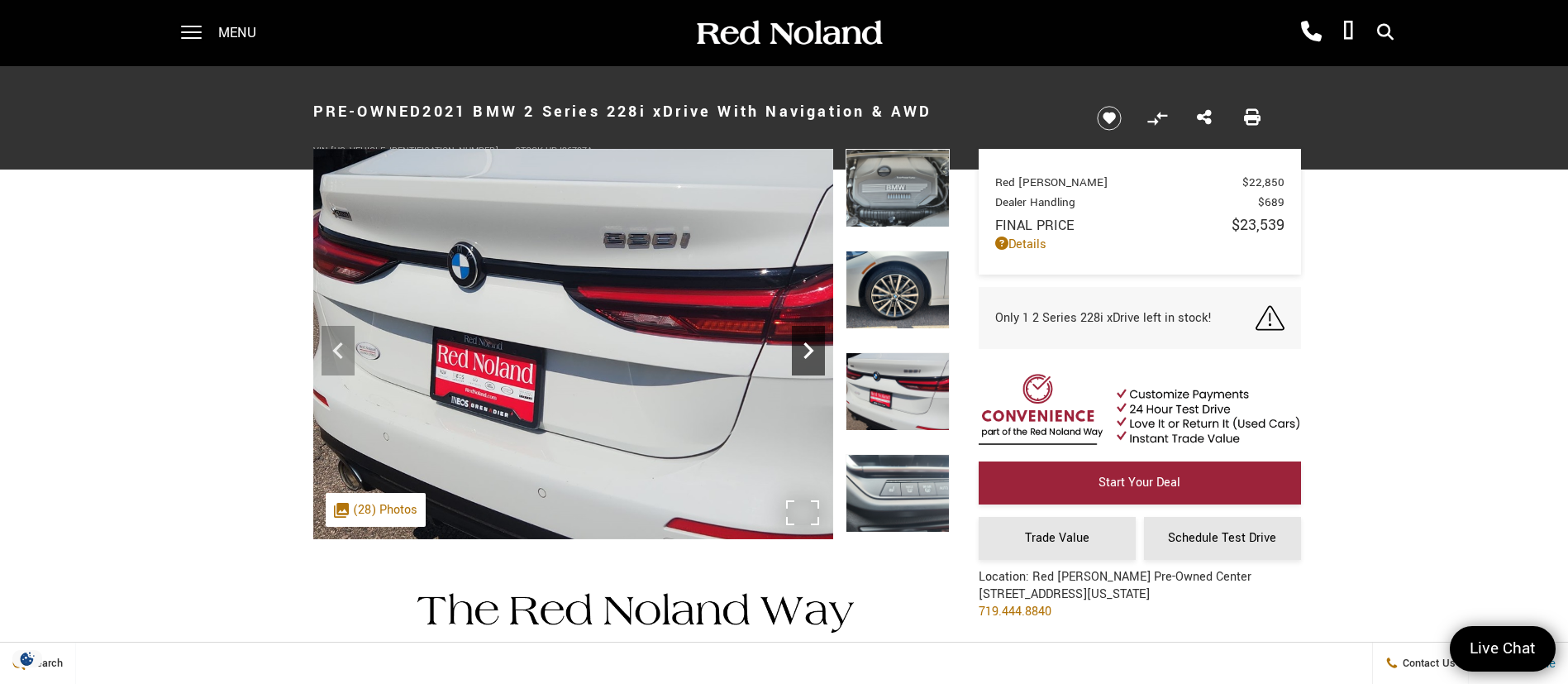
click at [807, 355] on icon "Next" at bounding box center [808, 350] width 10 height 17
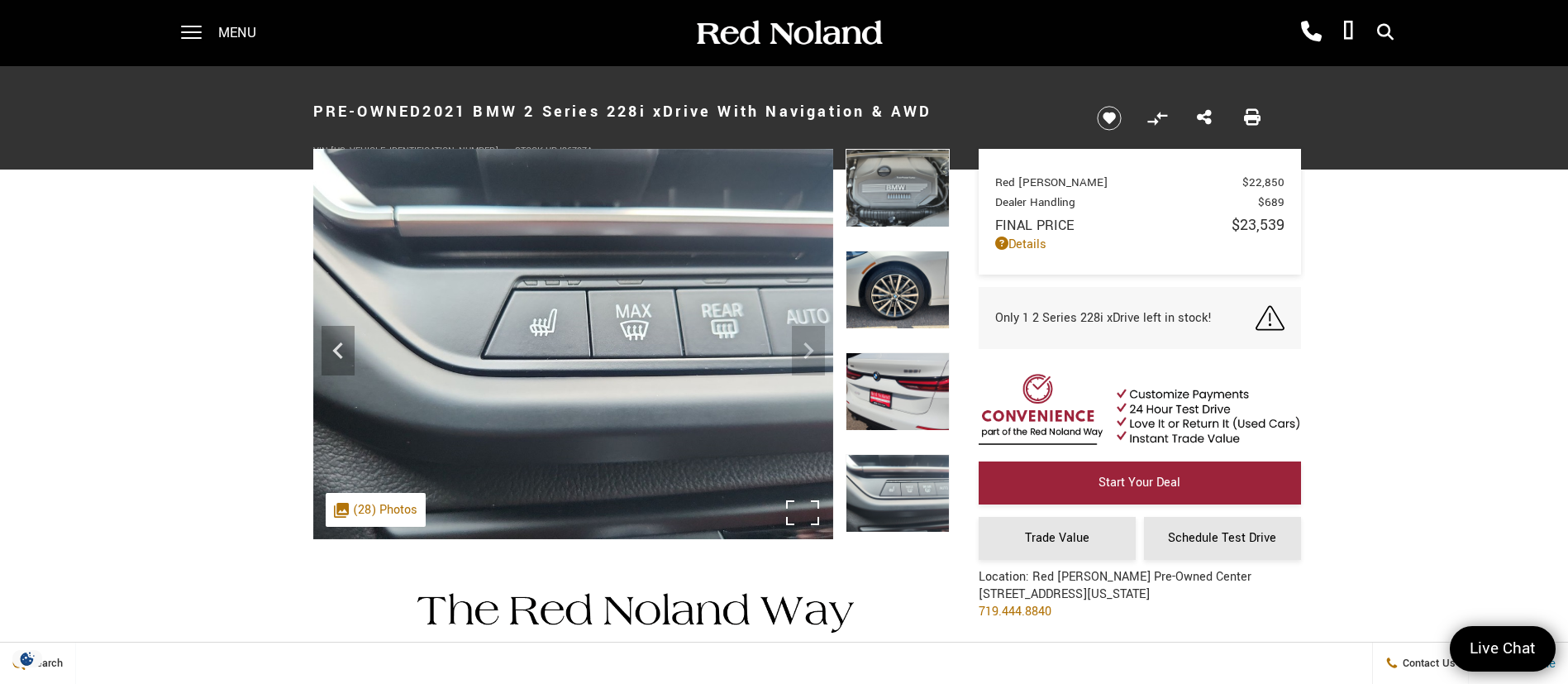
click at [807, 355] on img at bounding box center [573, 344] width 520 height 390
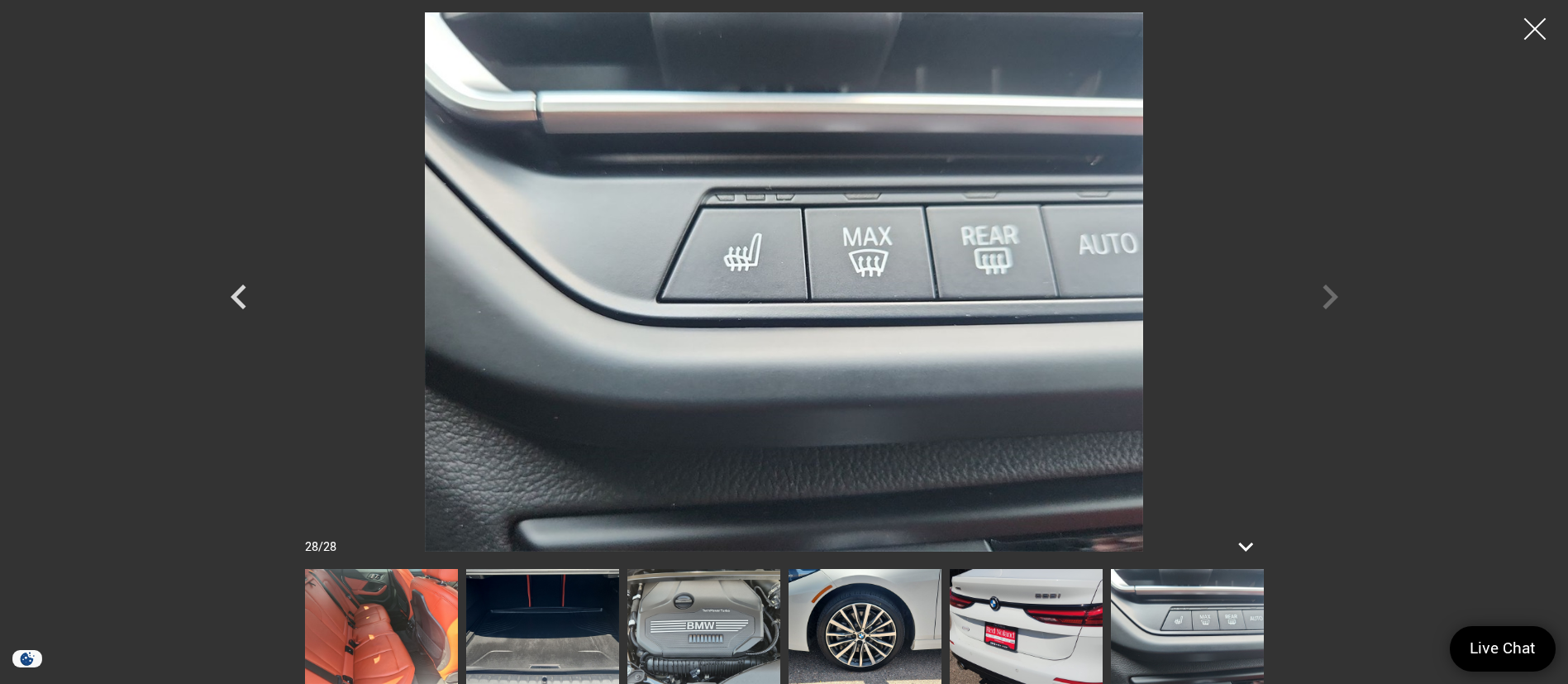
click at [1528, 21] on div at bounding box center [1535, 29] width 44 height 44
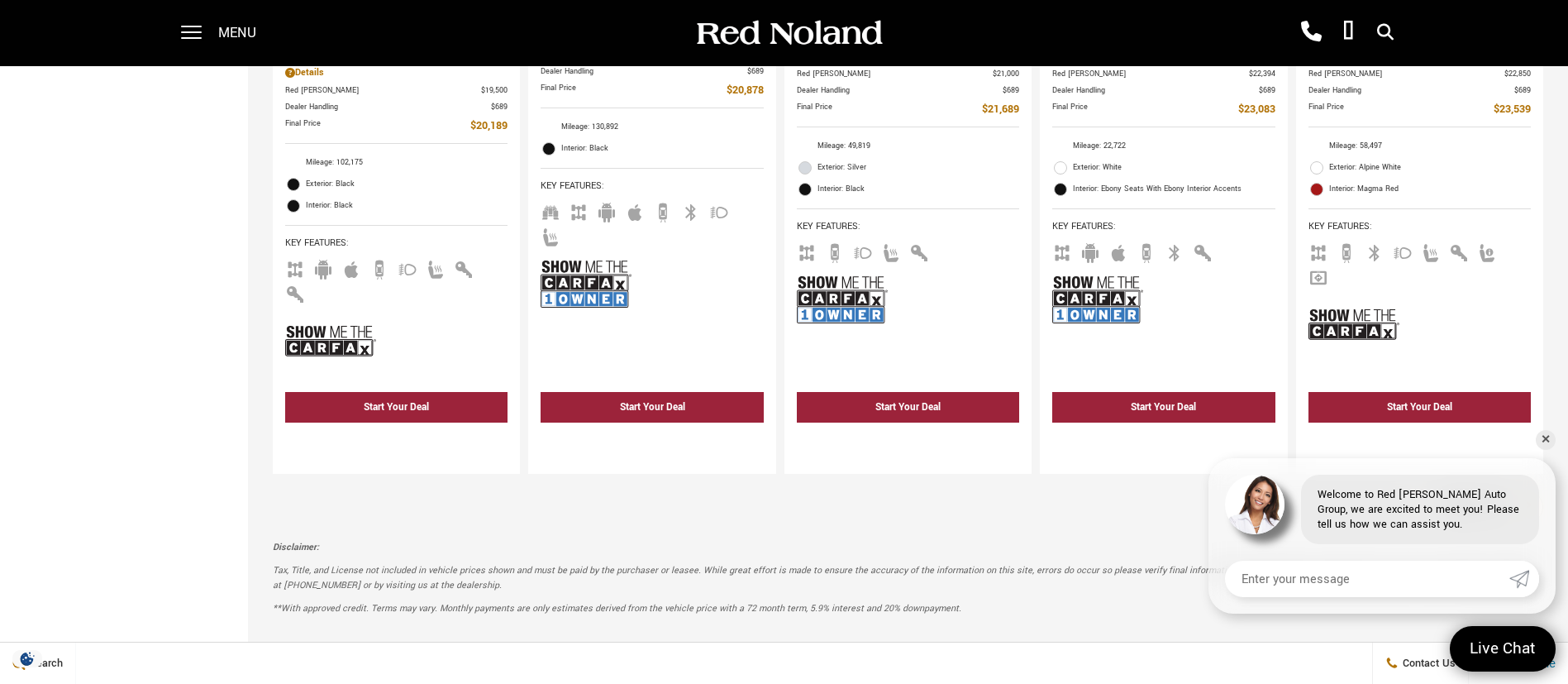
scroll to position [3225, 0]
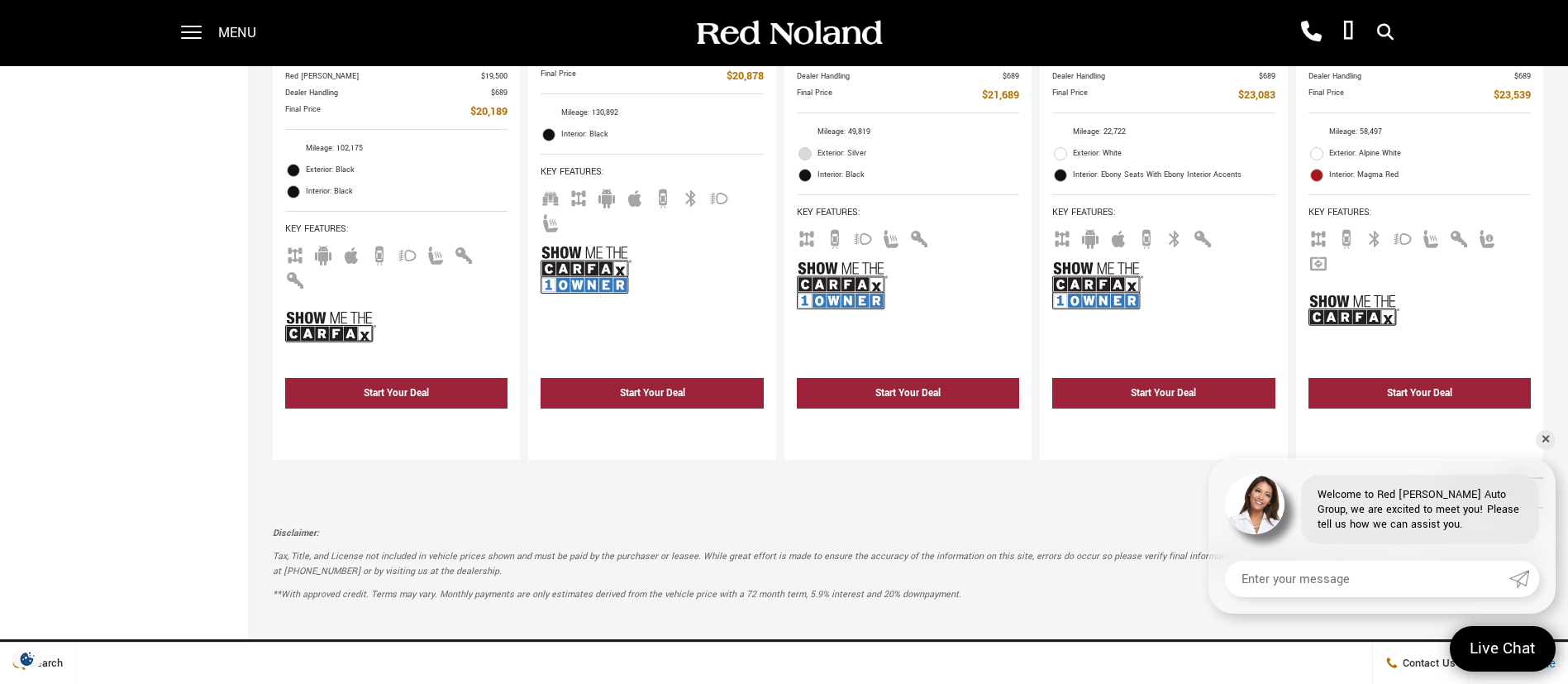
click at [1532, 478] on icon "next page" at bounding box center [1527, 491] width 11 height 27
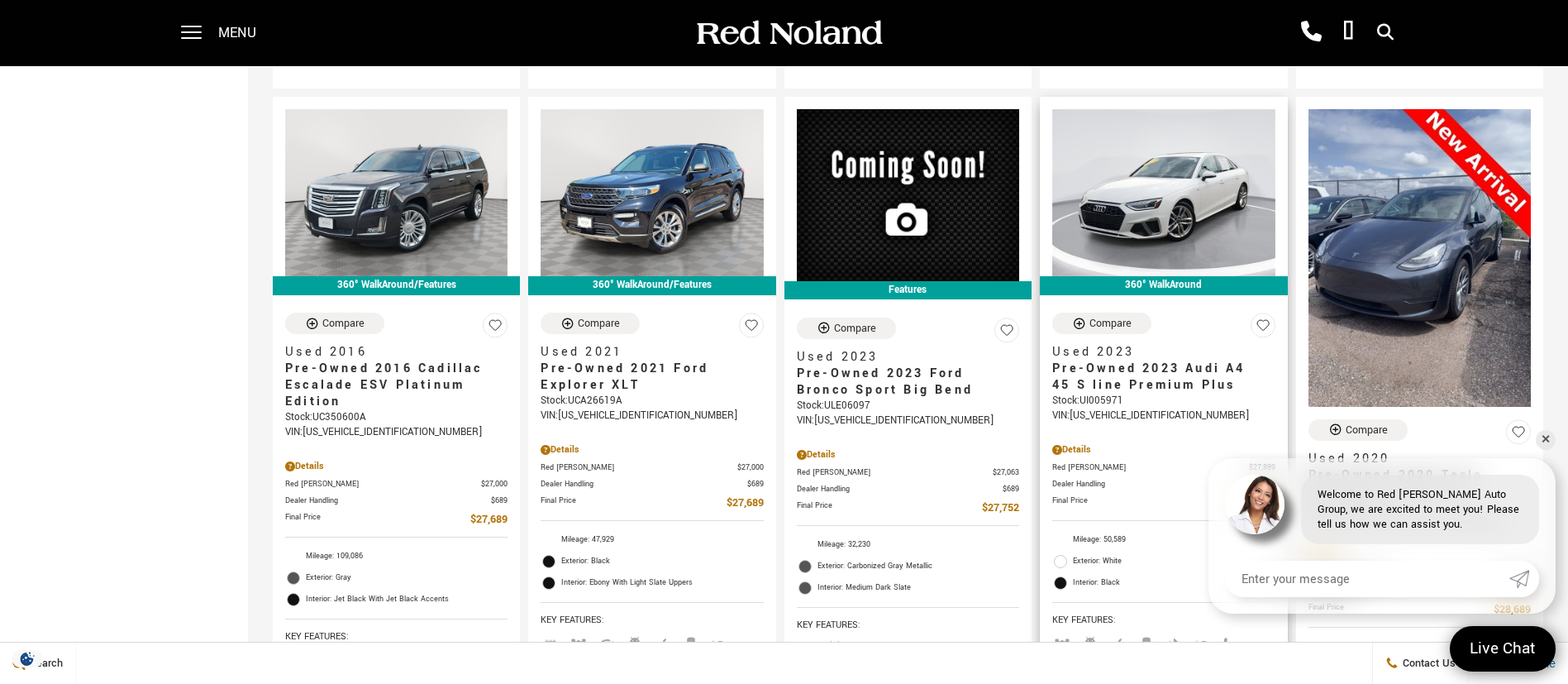
scroll to position [869, 0]
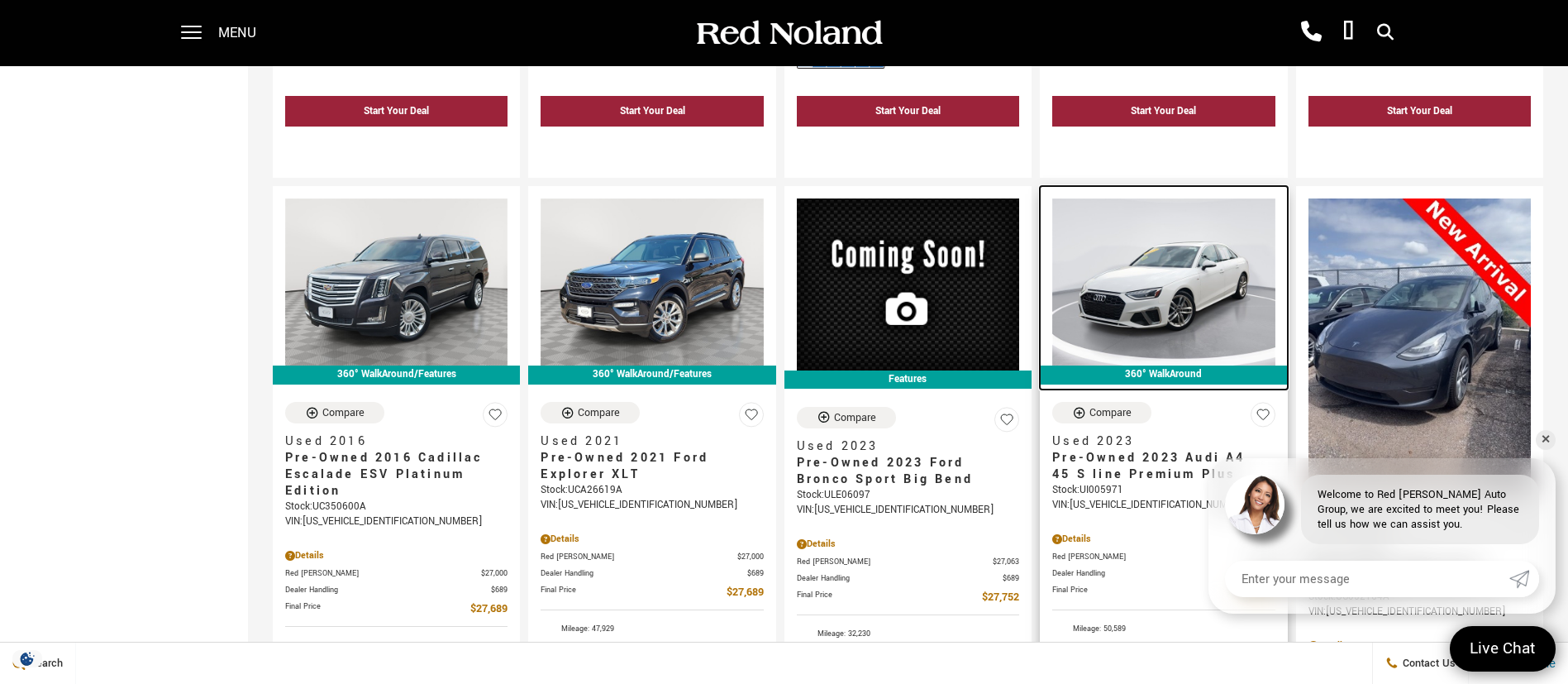
click at [1169, 253] on img at bounding box center [1163, 281] width 222 height 167
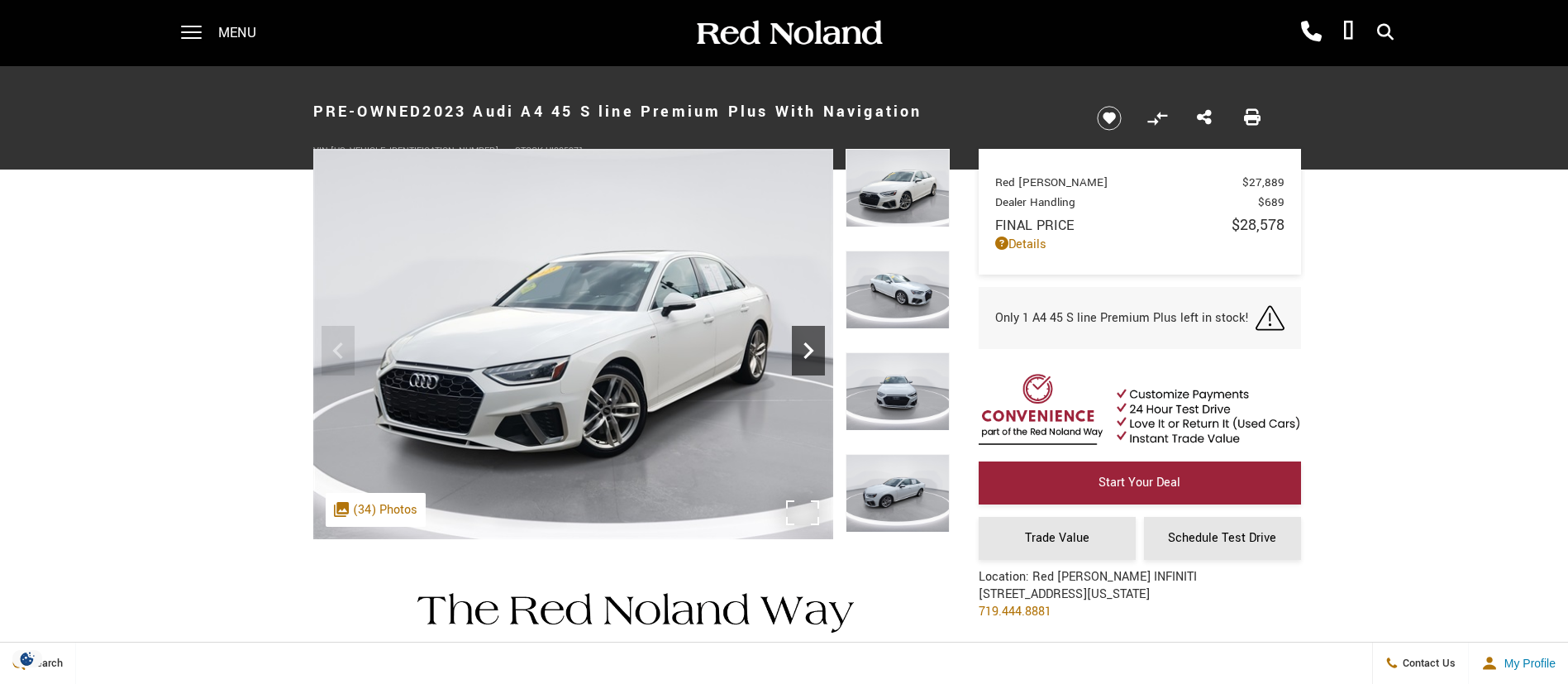
click at [813, 351] on icon "Next" at bounding box center [808, 350] width 10 height 17
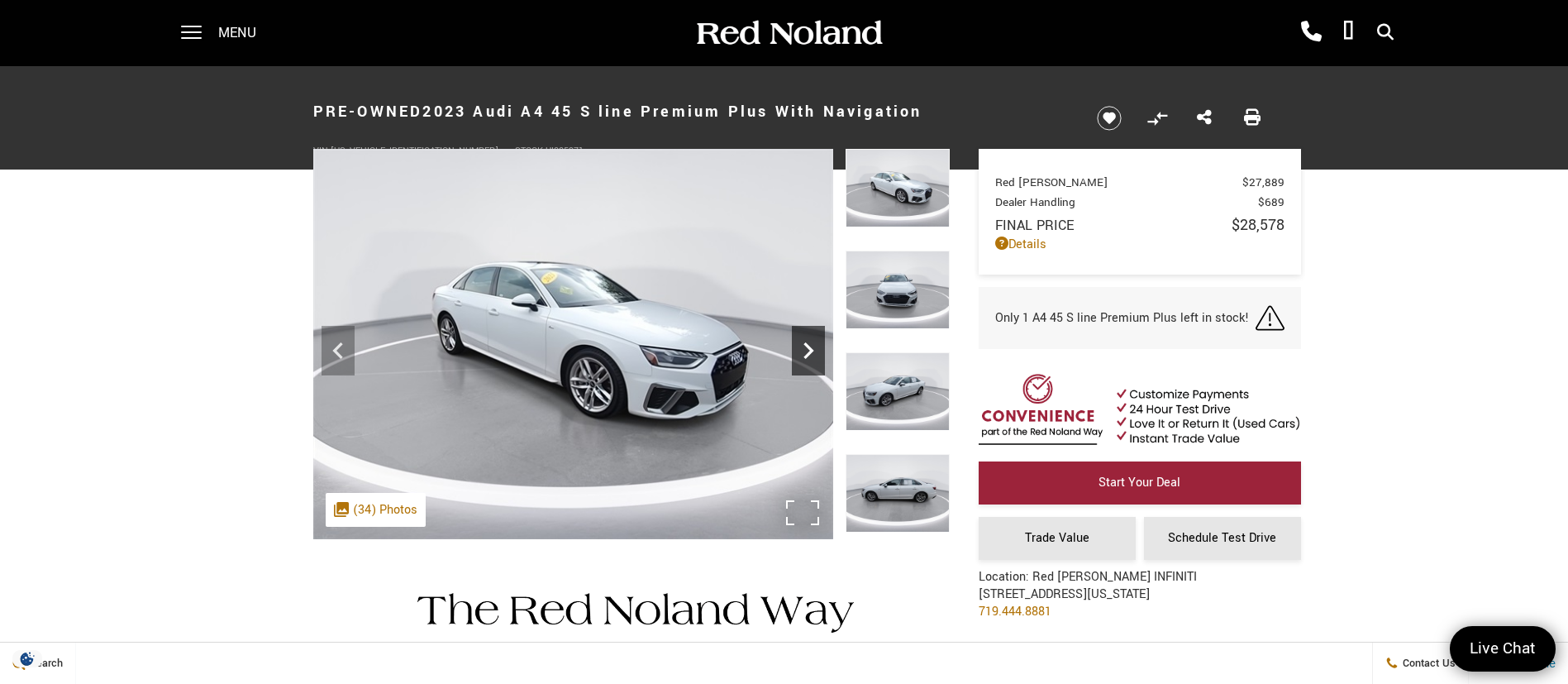
click at [813, 351] on icon "Next" at bounding box center [808, 350] width 10 height 17
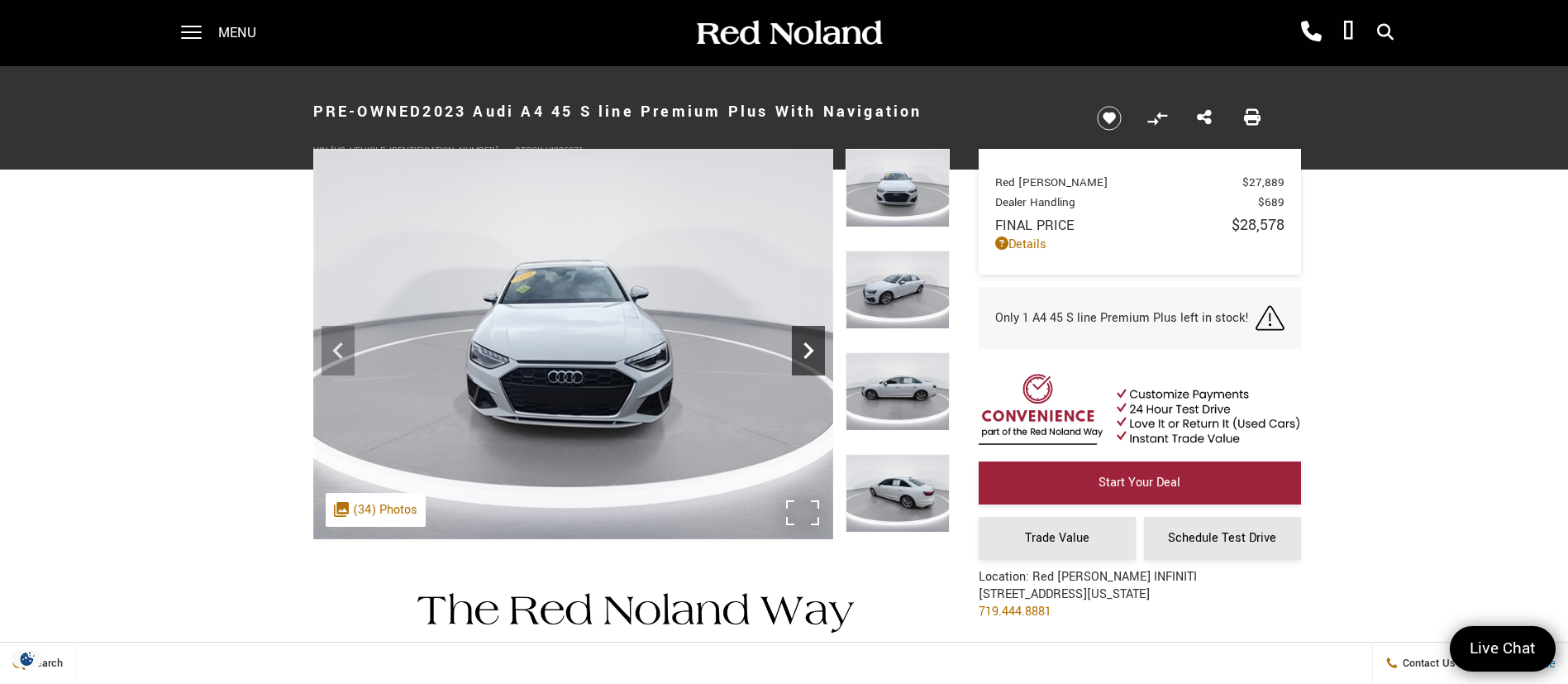
click at [814, 351] on icon "Next" at bounding box center [808, 350] width 33 height 33
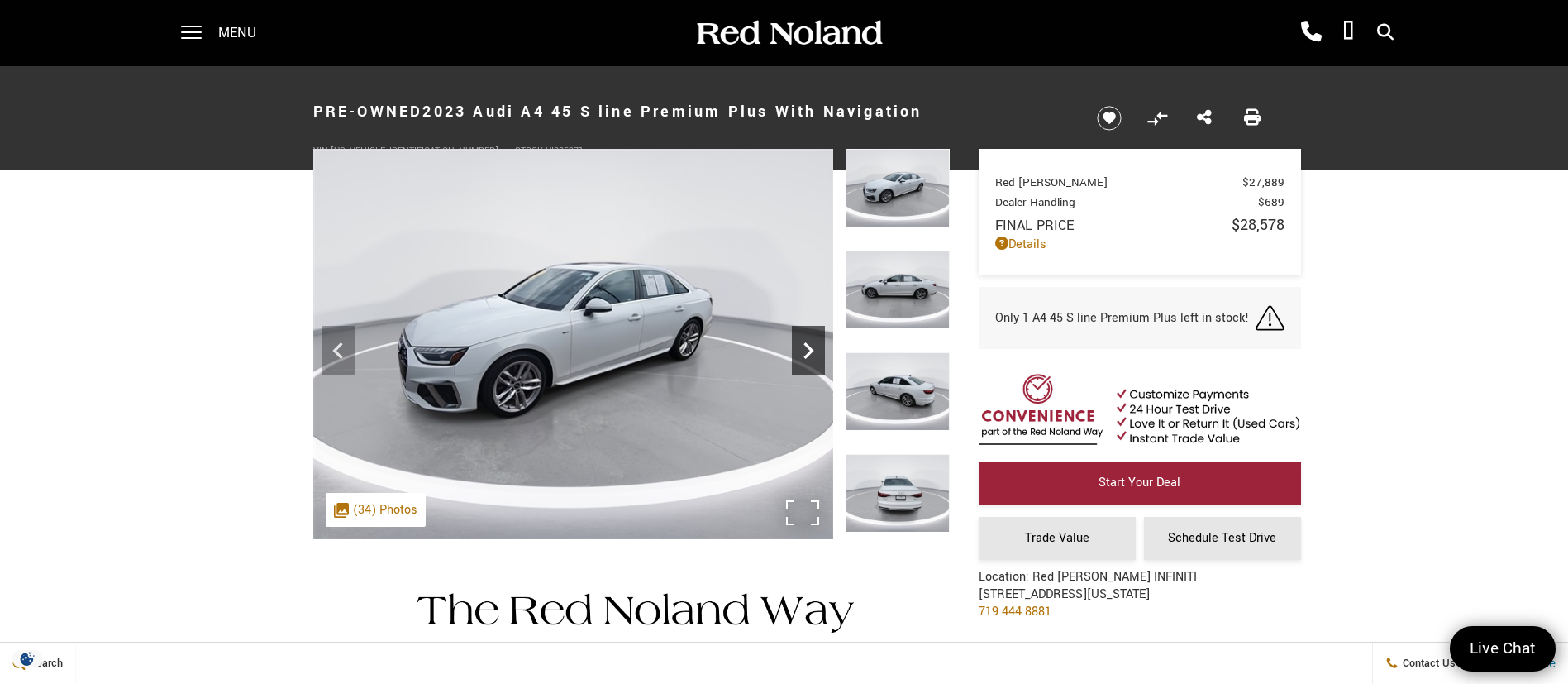
click at [815, 350] on icon "Next" at bounding box center [808, 350] width 33 height 33
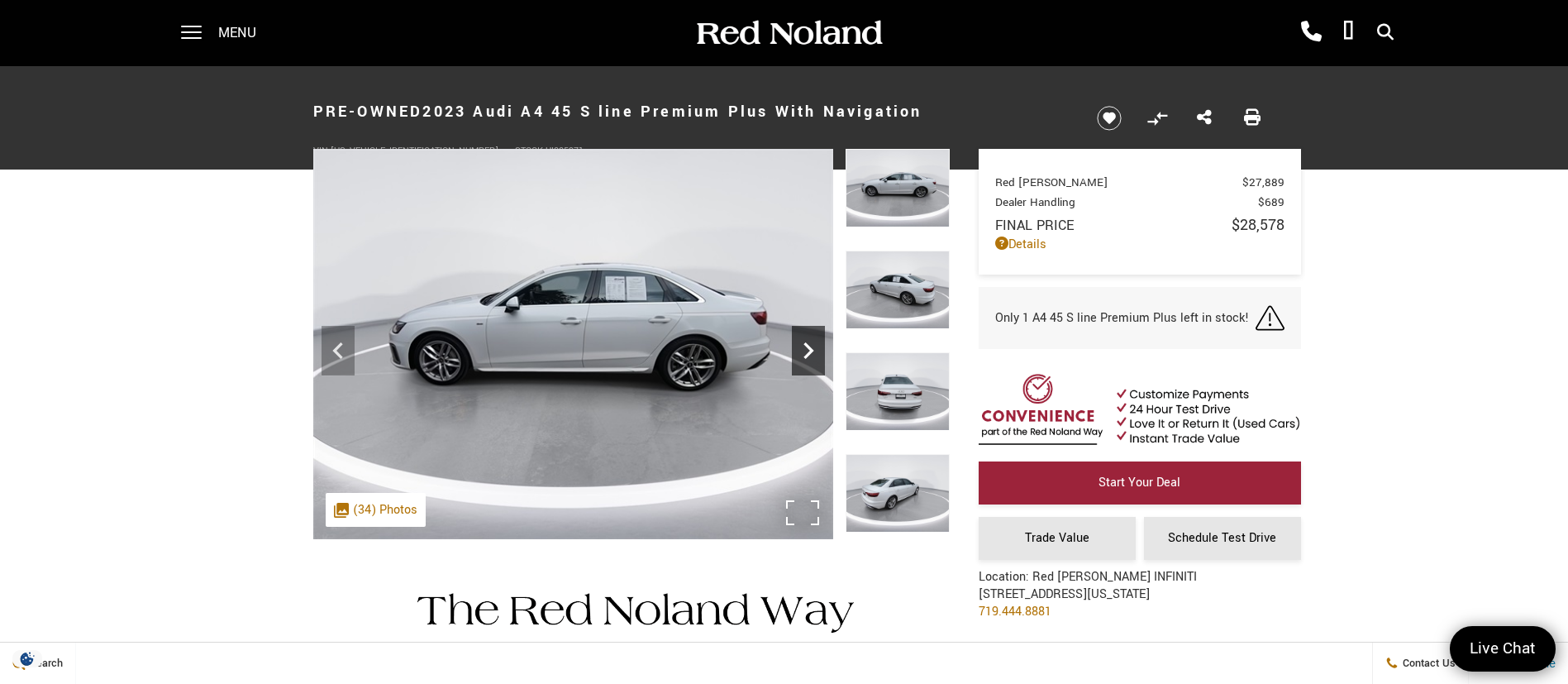
click at [816, 348] on icon "Next" at bounding box center [808, 350] width 33 height 33
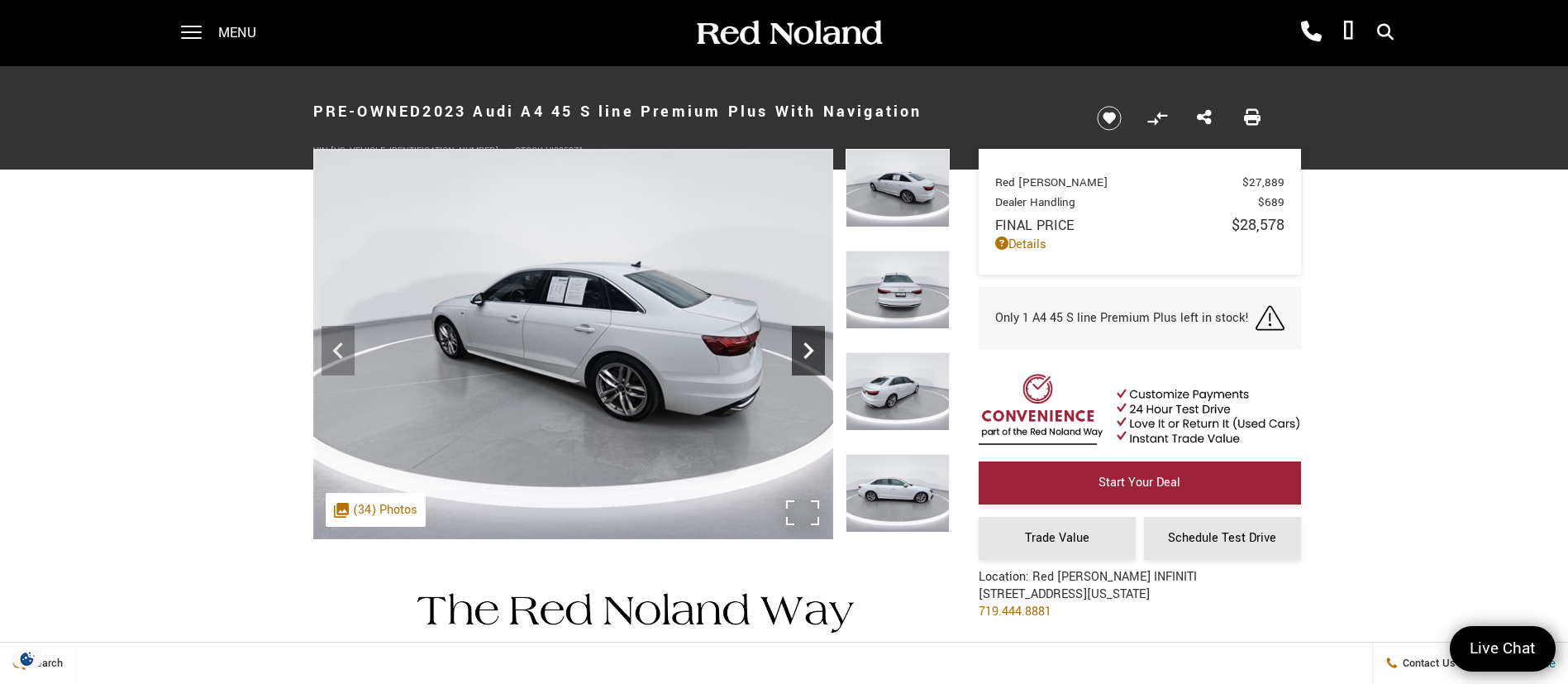
click at [816, 348] on icon "Next" at bounding box center [808, 350] width 33 height 33
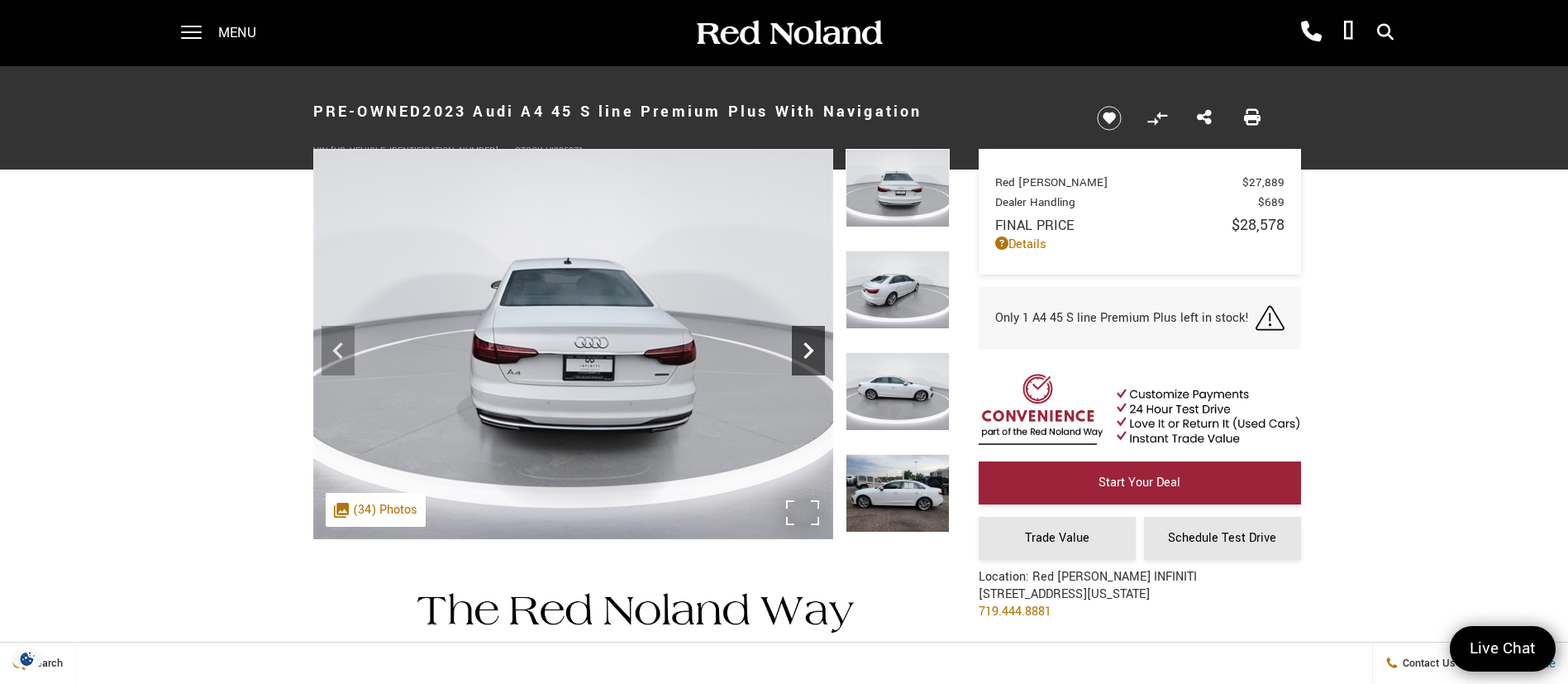
click at [817, 347] on icon "Next" at bounding box center [808, 350] width 33 height 33
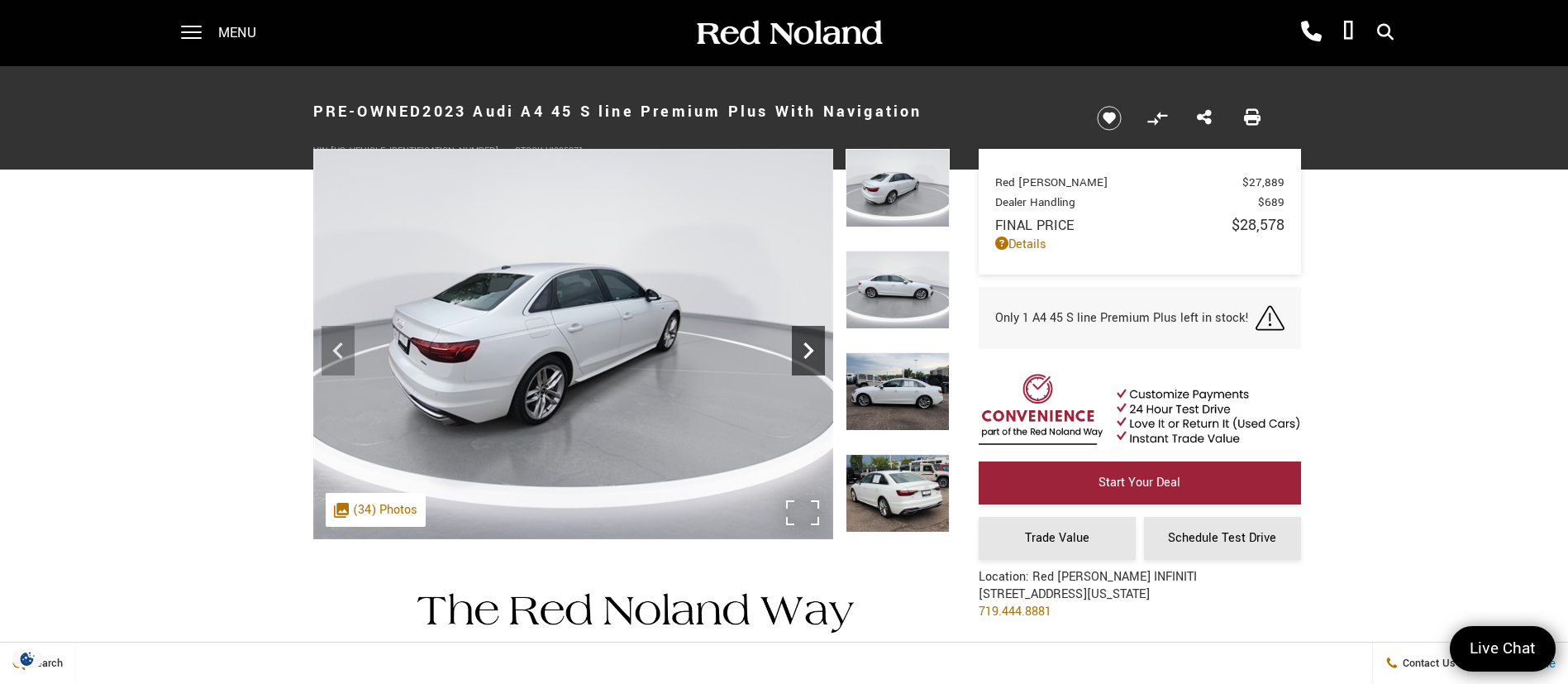
click at [817, 347] on icon "Next" at bounding box center [808, 350] width 33 height 33
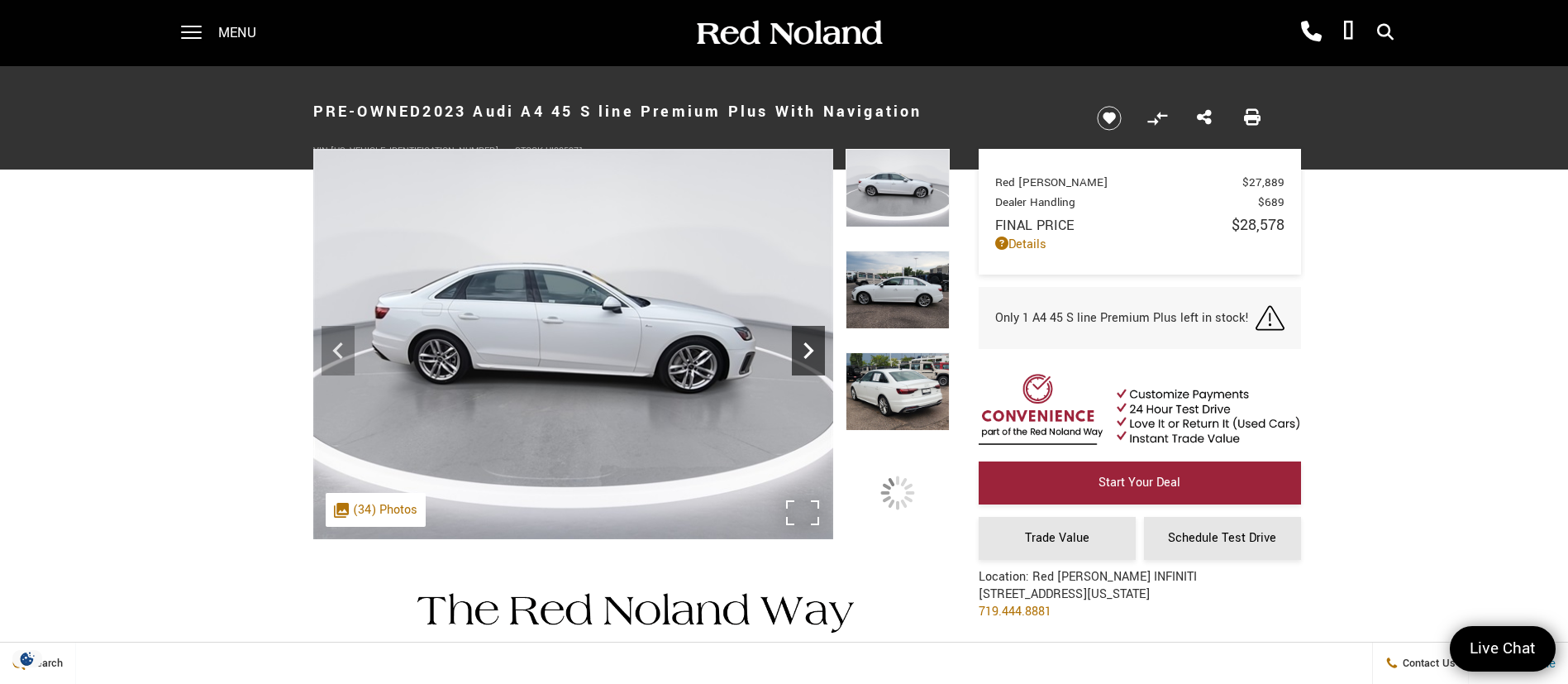
click at [817, 347] on icon "Next" at bounding box center [808, 350] width 33 height 33
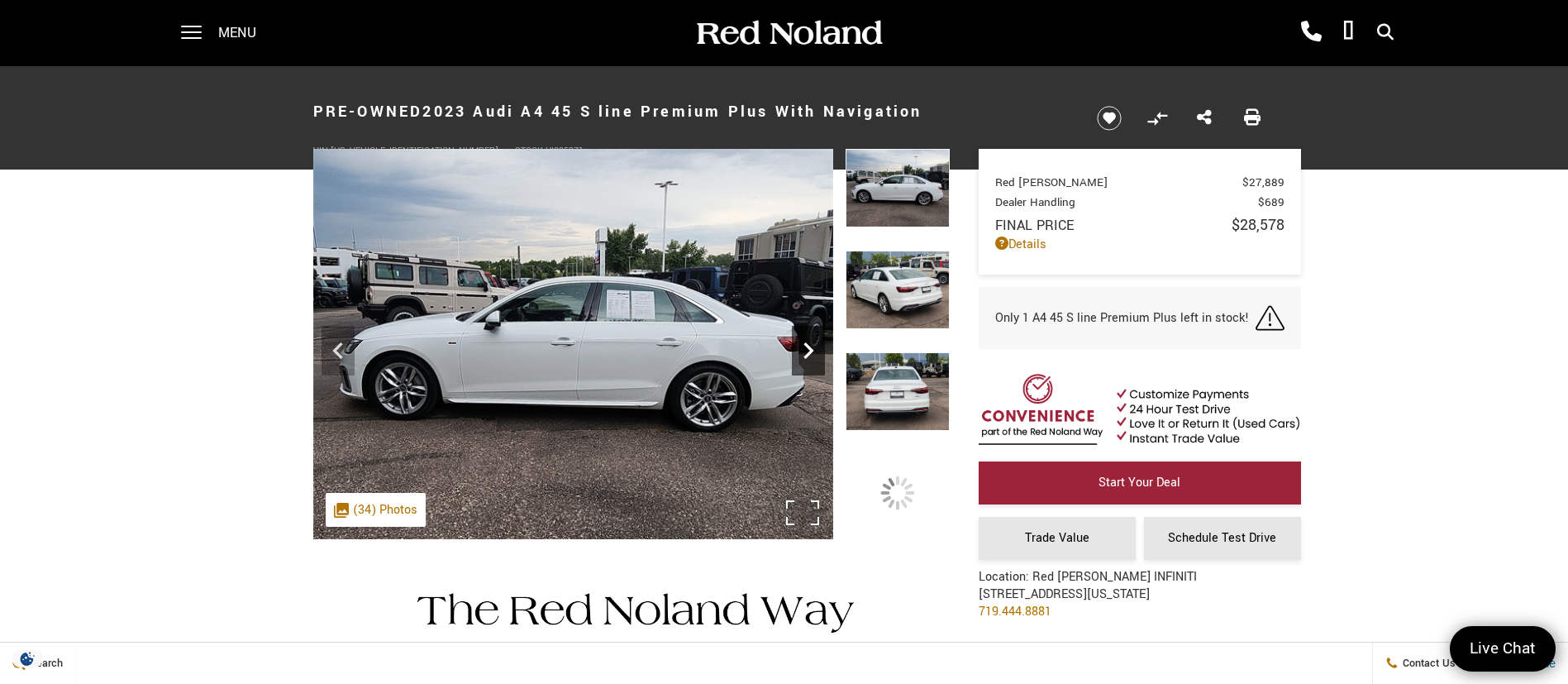
click at [817, 347] on icon "Next" at bounding box center [808, 350] width 33 height 33
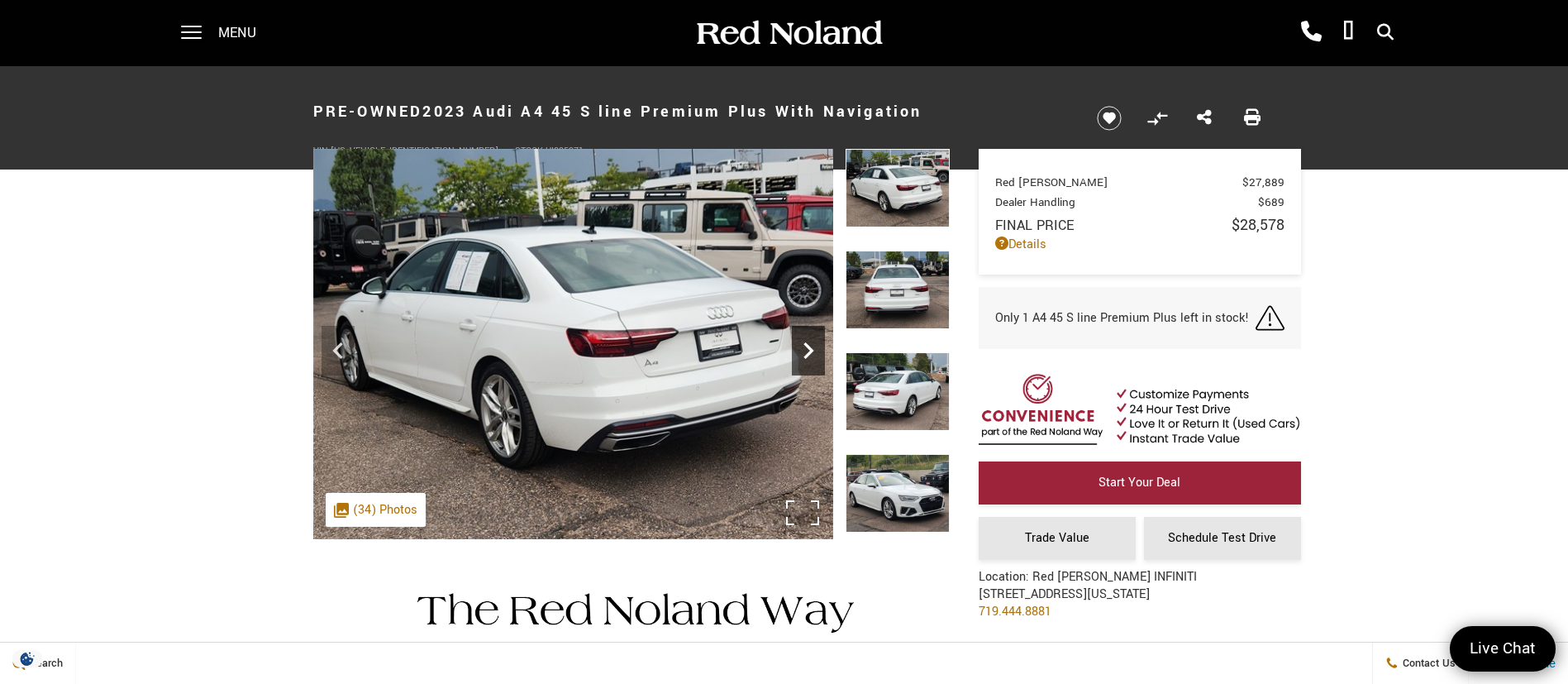
click at [817, 347] on icon "Next" at bounding box center [808, 350] width 33 height 33
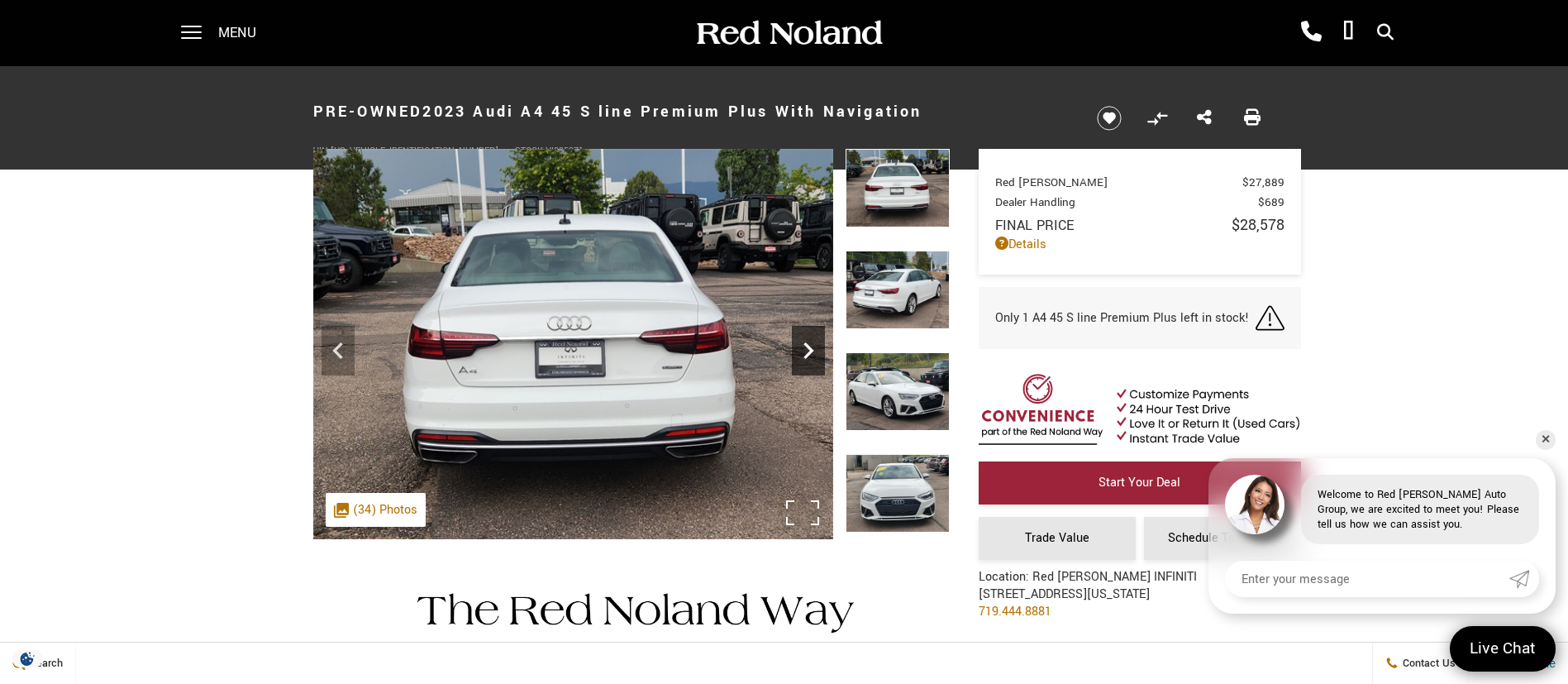
click at [817, 347] on icon "Next" at bounding box center [808, 350] width 33 height 33
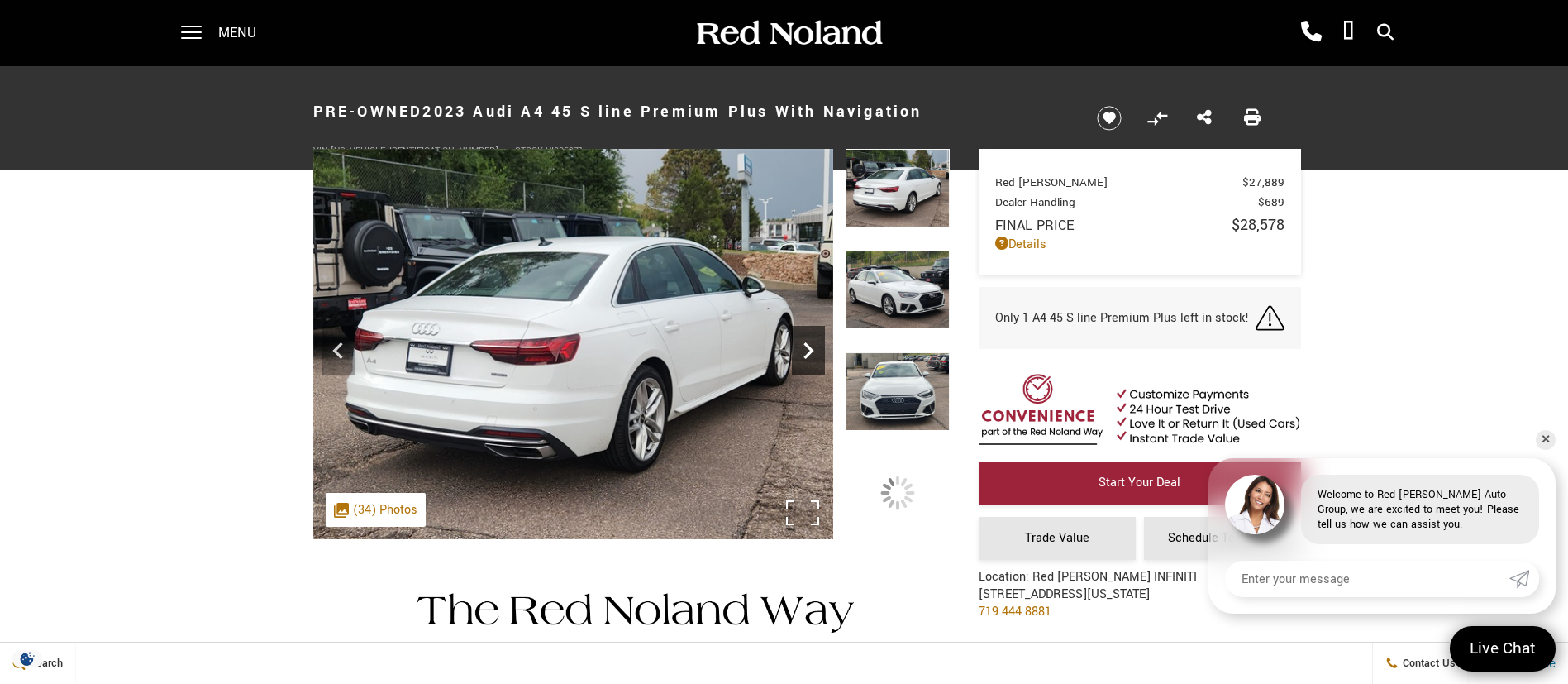
click at [817, 347] on icon "Next" at bounding box center [808, 350] width 33 height 33
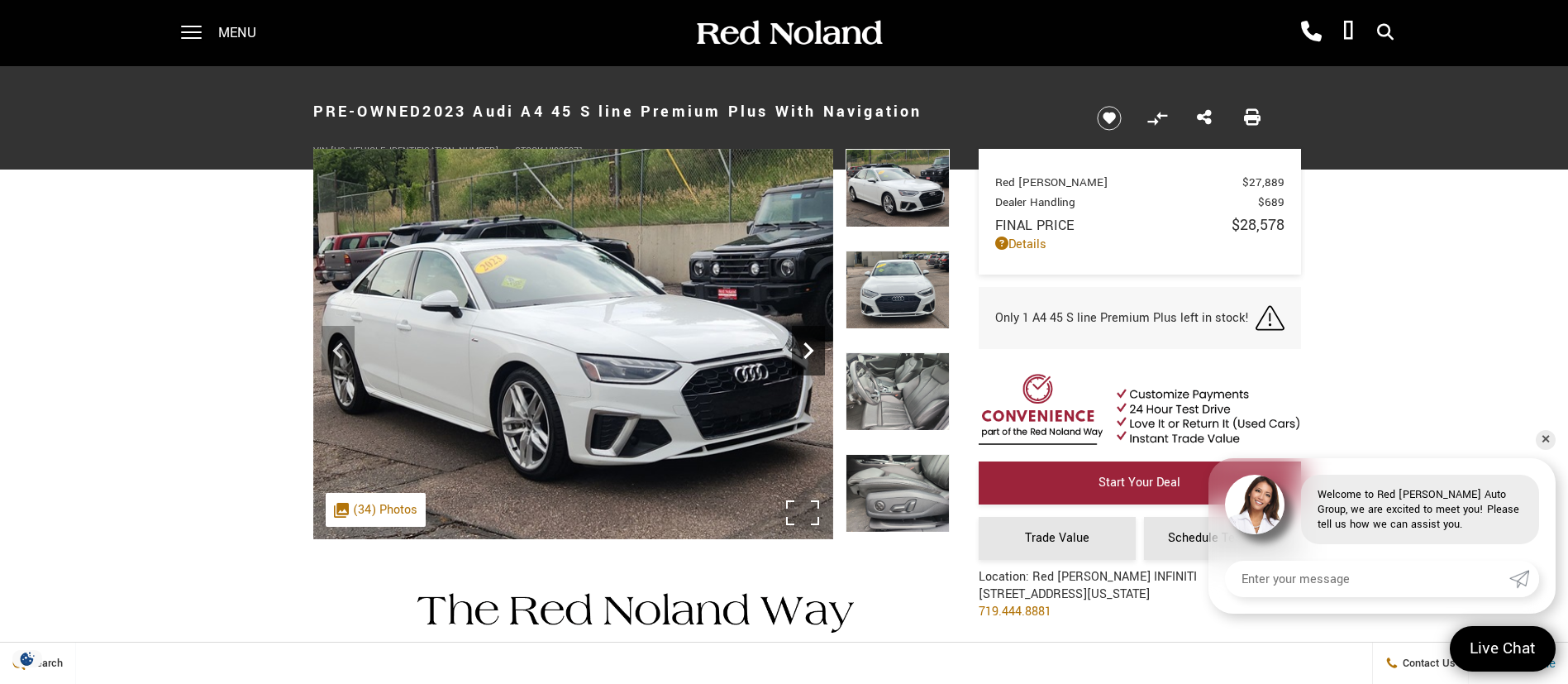
click at [817, 347] on icon "Next" at bounding box center [808, 350] width 33 height 33
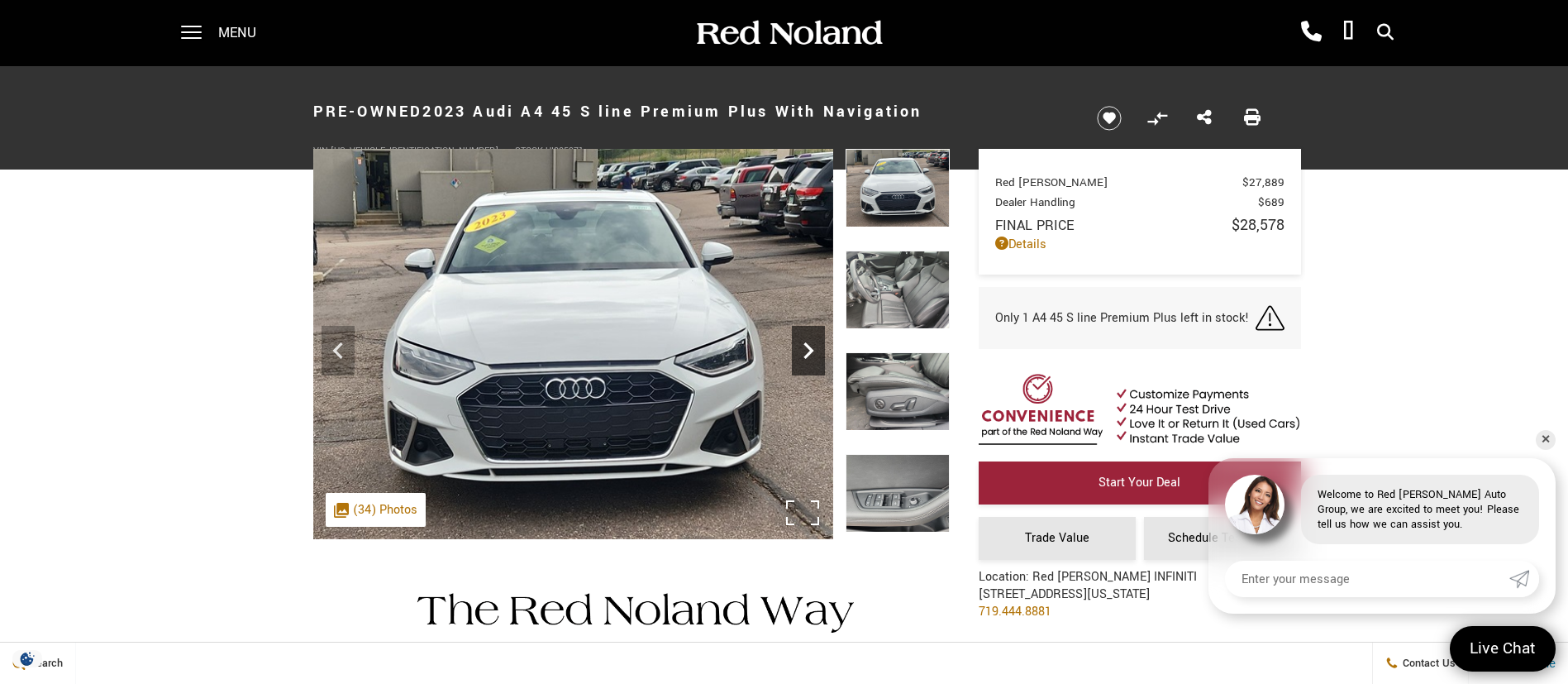
click at [817, 347] on icon "Next" at bounding box center [808, 350] width 33 height 33
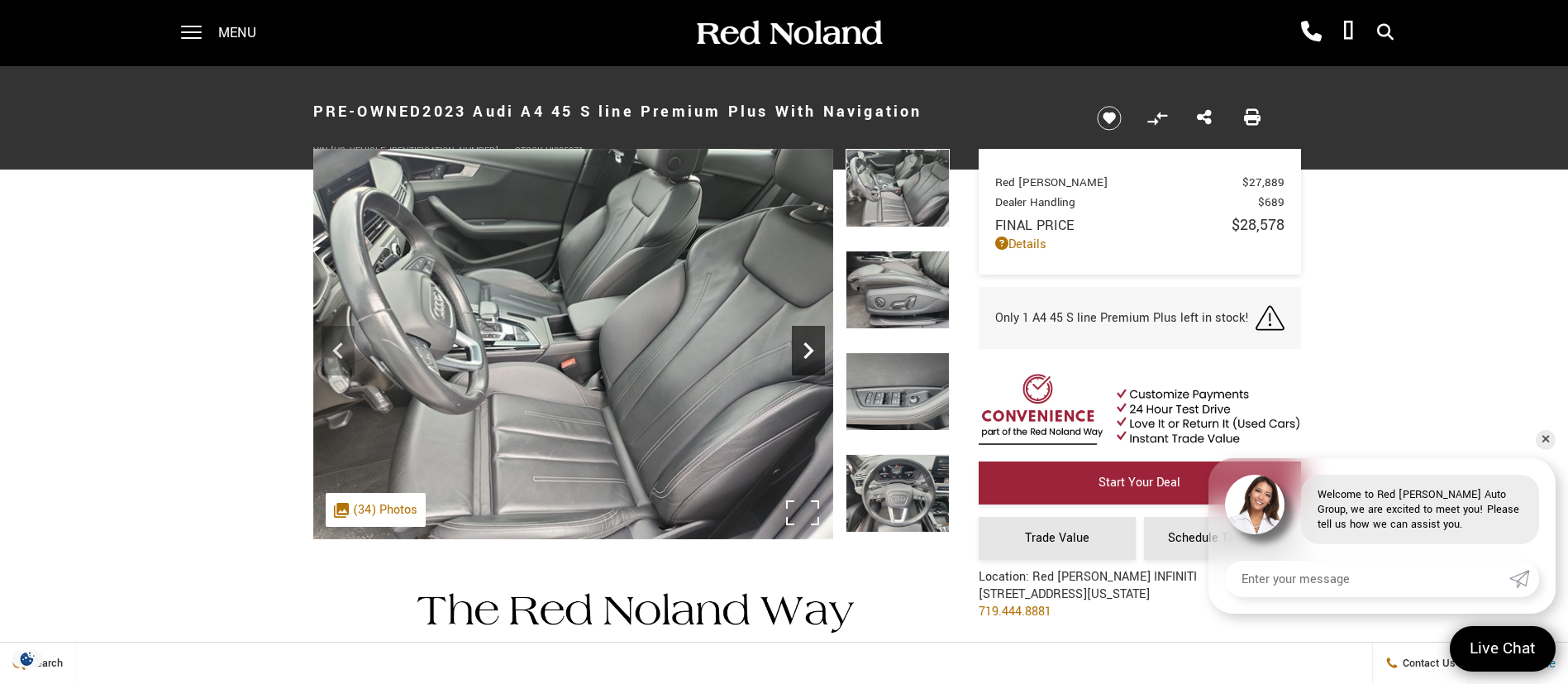
click at [817, 347] on icon "Next" at bounding box center [808, 350] width 33 height 33
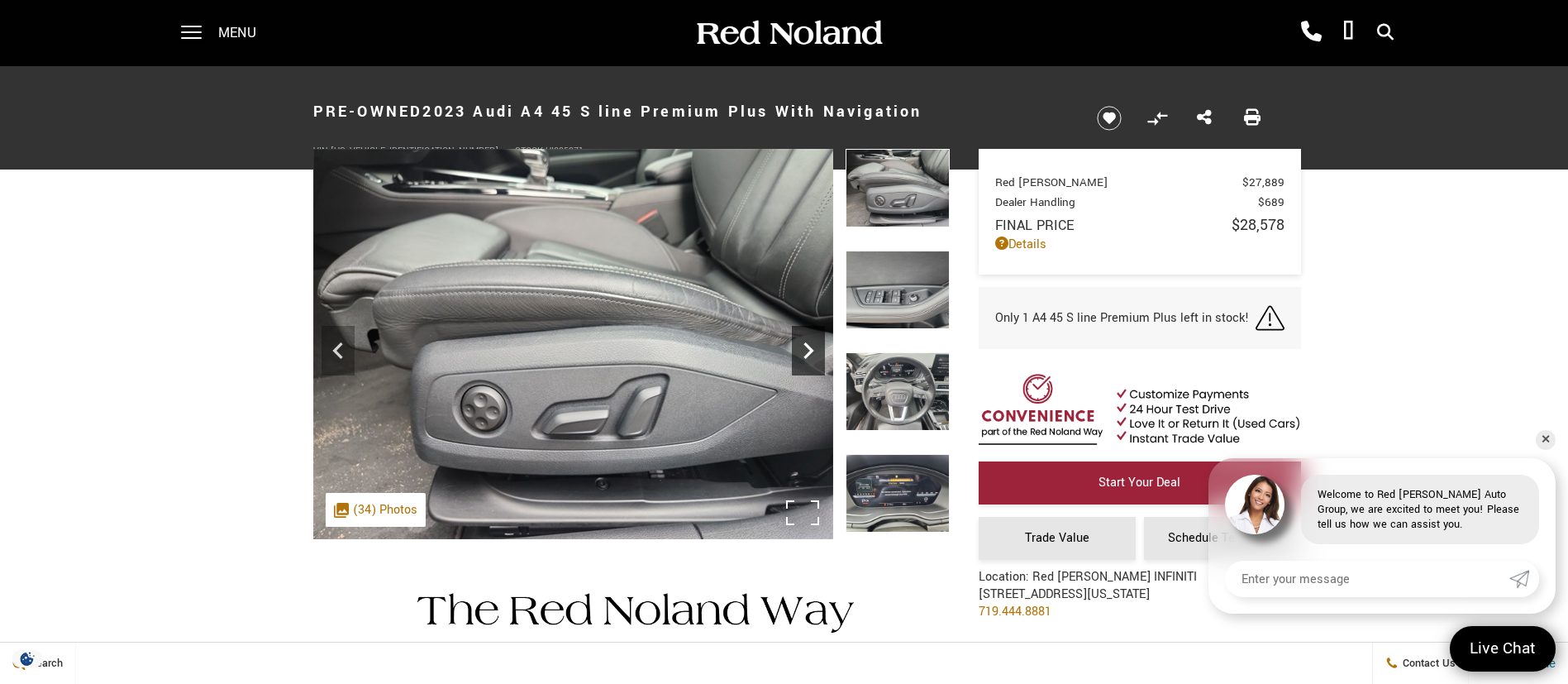
click at [817, 347] on icon "Next" at bounding box center [808, 350] width 33 height 33
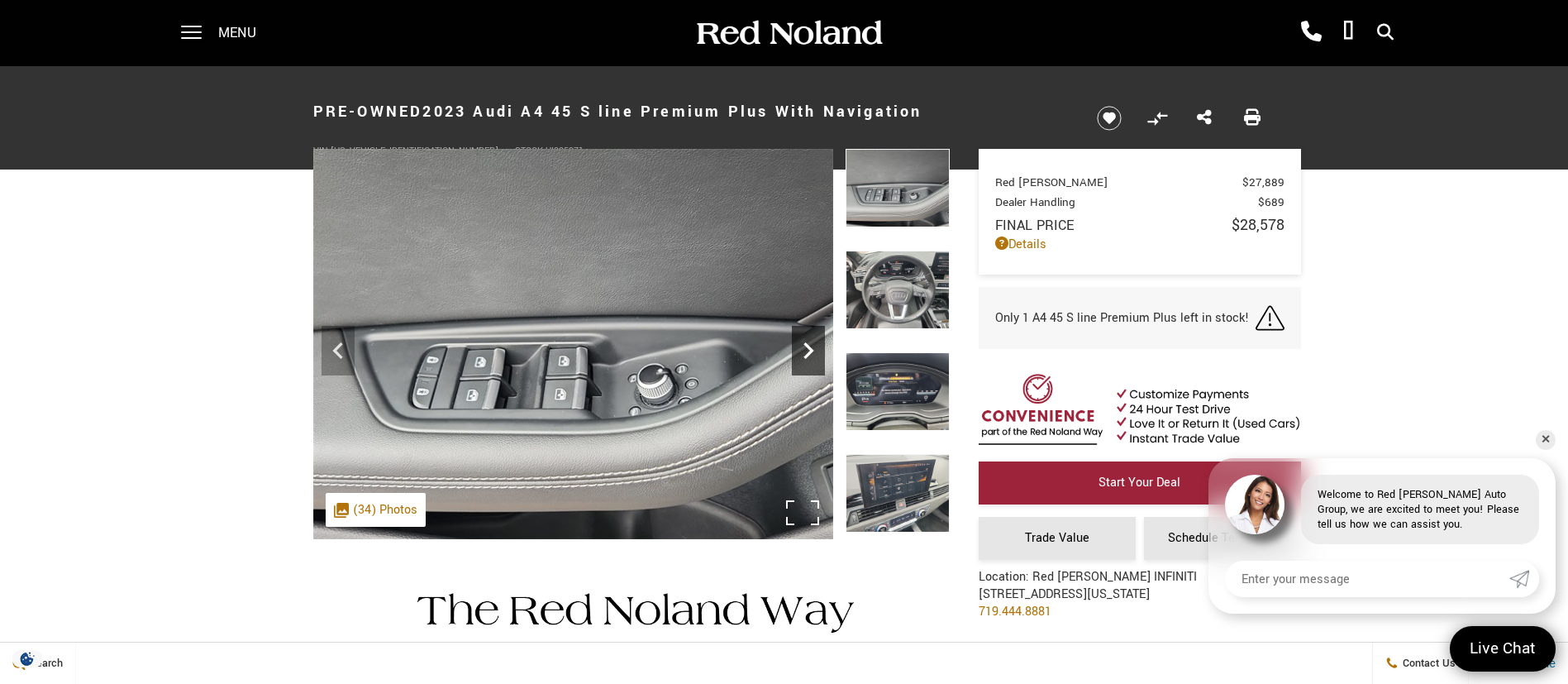
click at [817, 347] on icon "Next" at bounding box center [808, 350] width 33 height 33
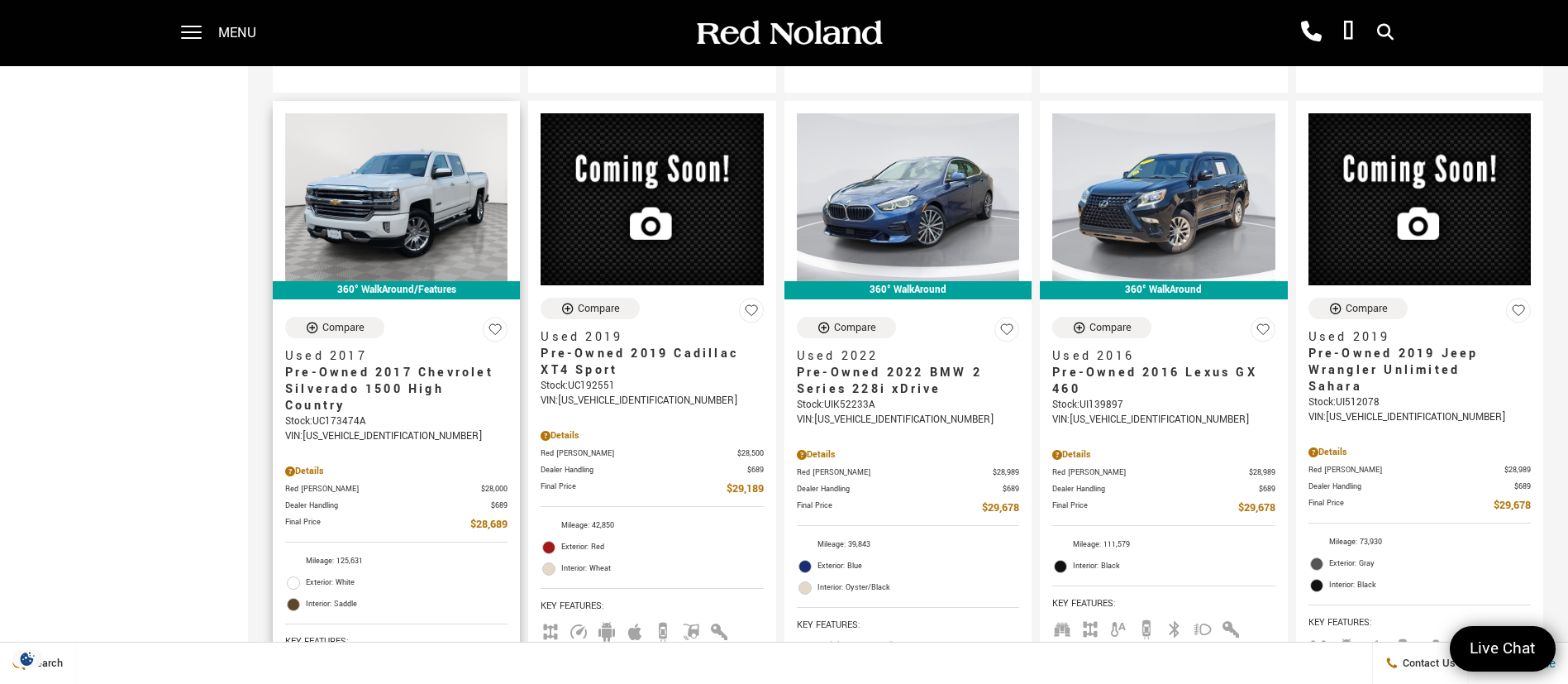
scroll to position [1861, 0]
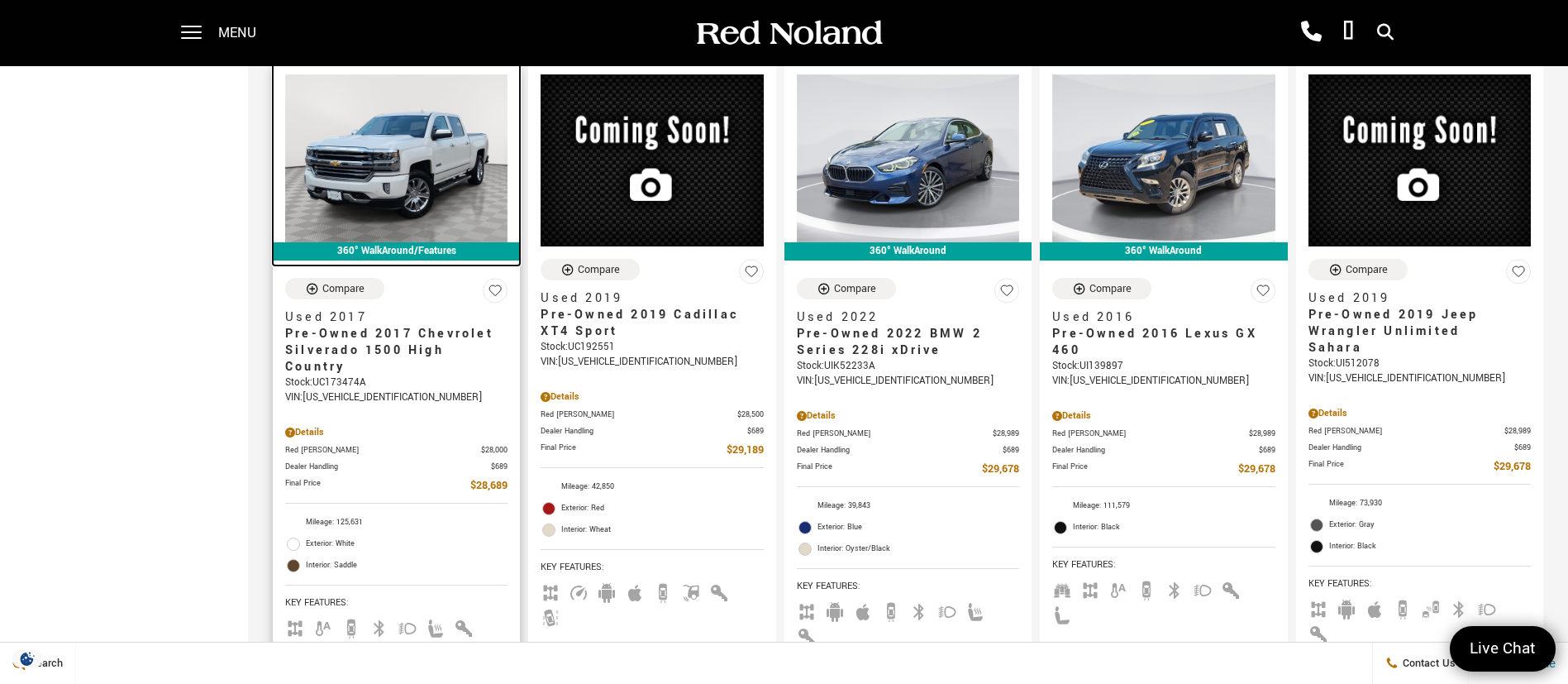
click at [356, 118] on img at bounding box center [396, 157] width 222 height 167
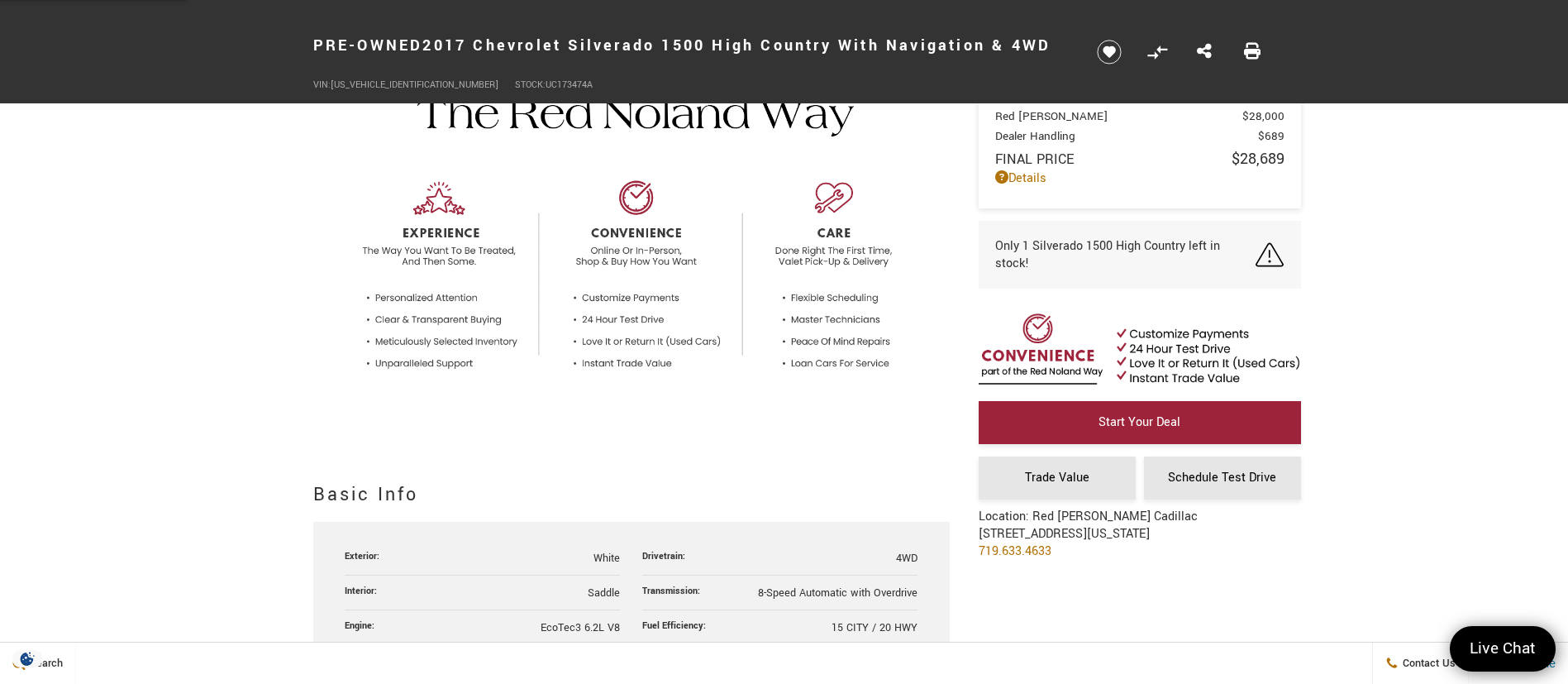
scroll to position [869, 0]
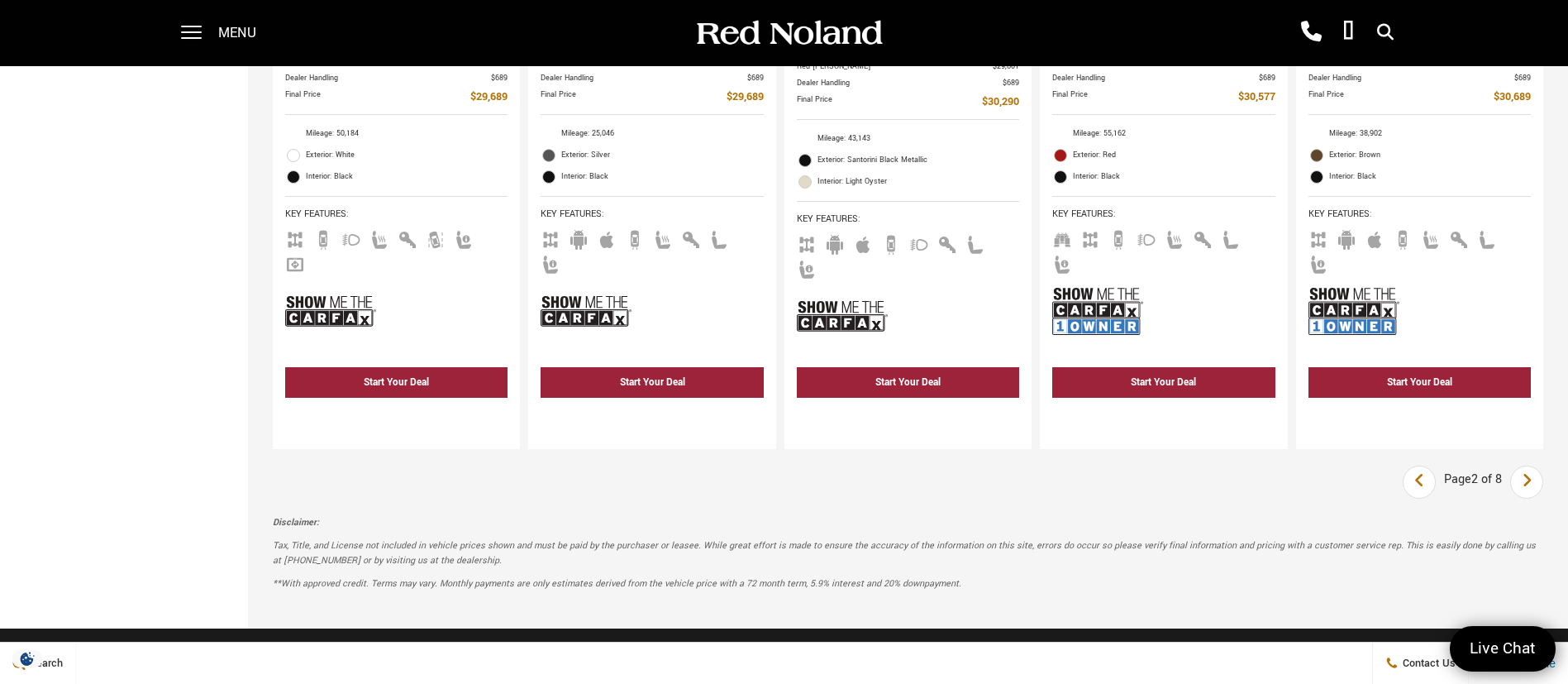
scroll to position [3225, 0]
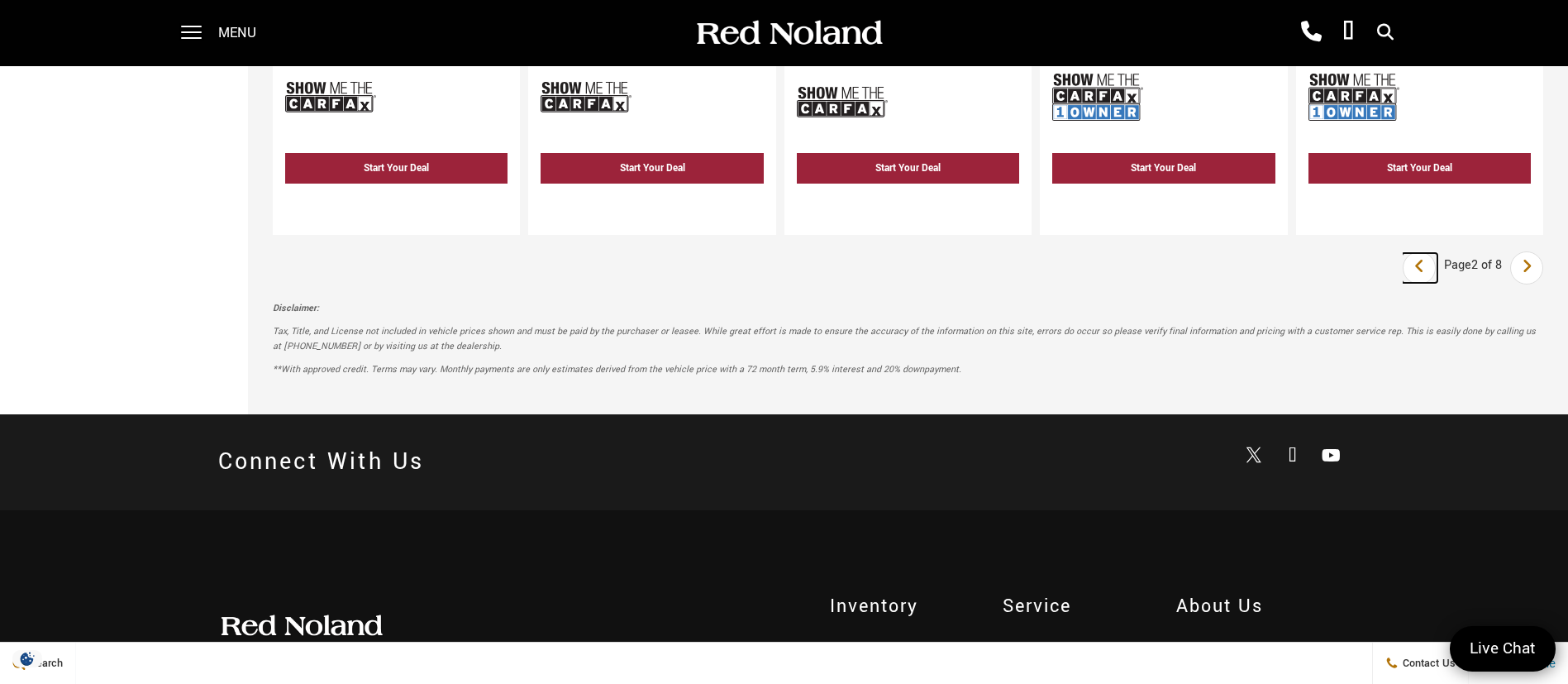
click at [1425, 253] on icon "previous page" at bounding box center [1420, 266] width 11 height 27
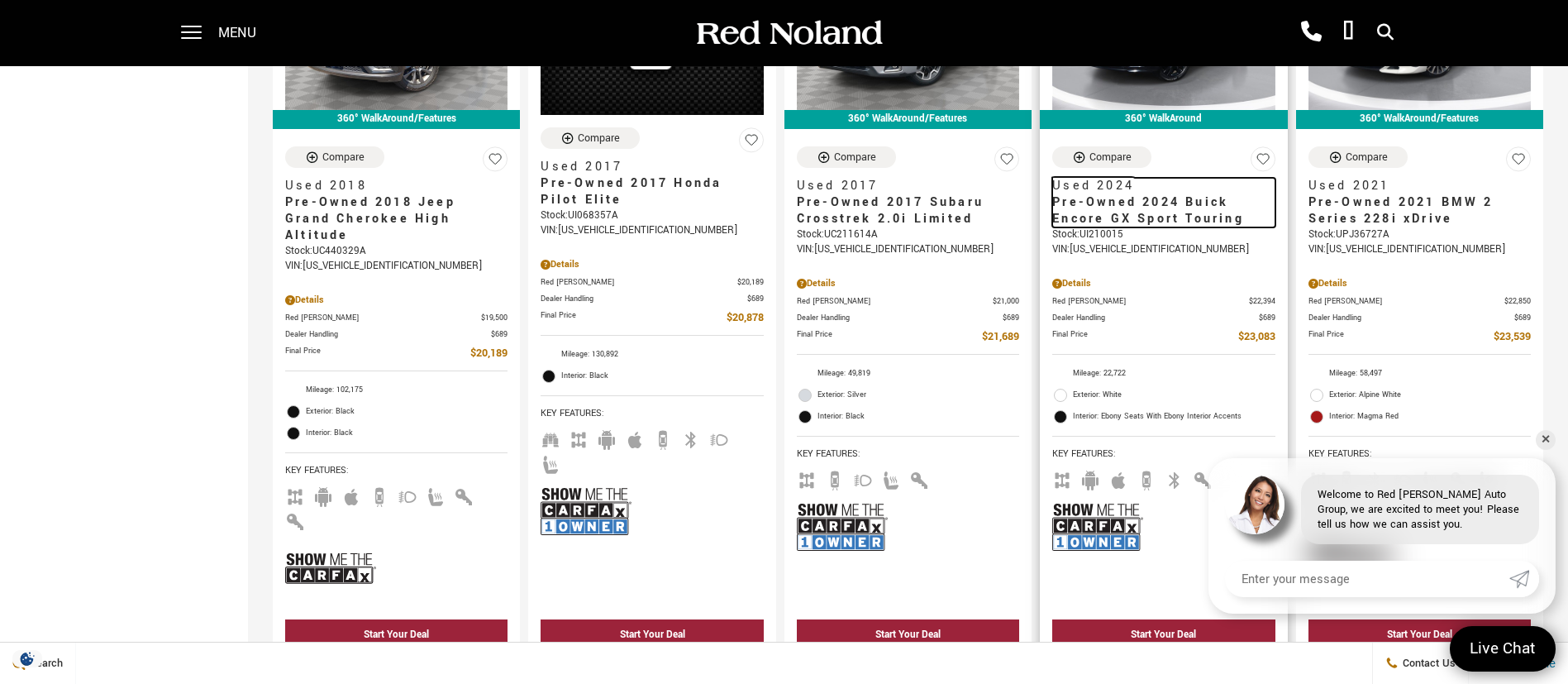
scroll to position [3225, 0]
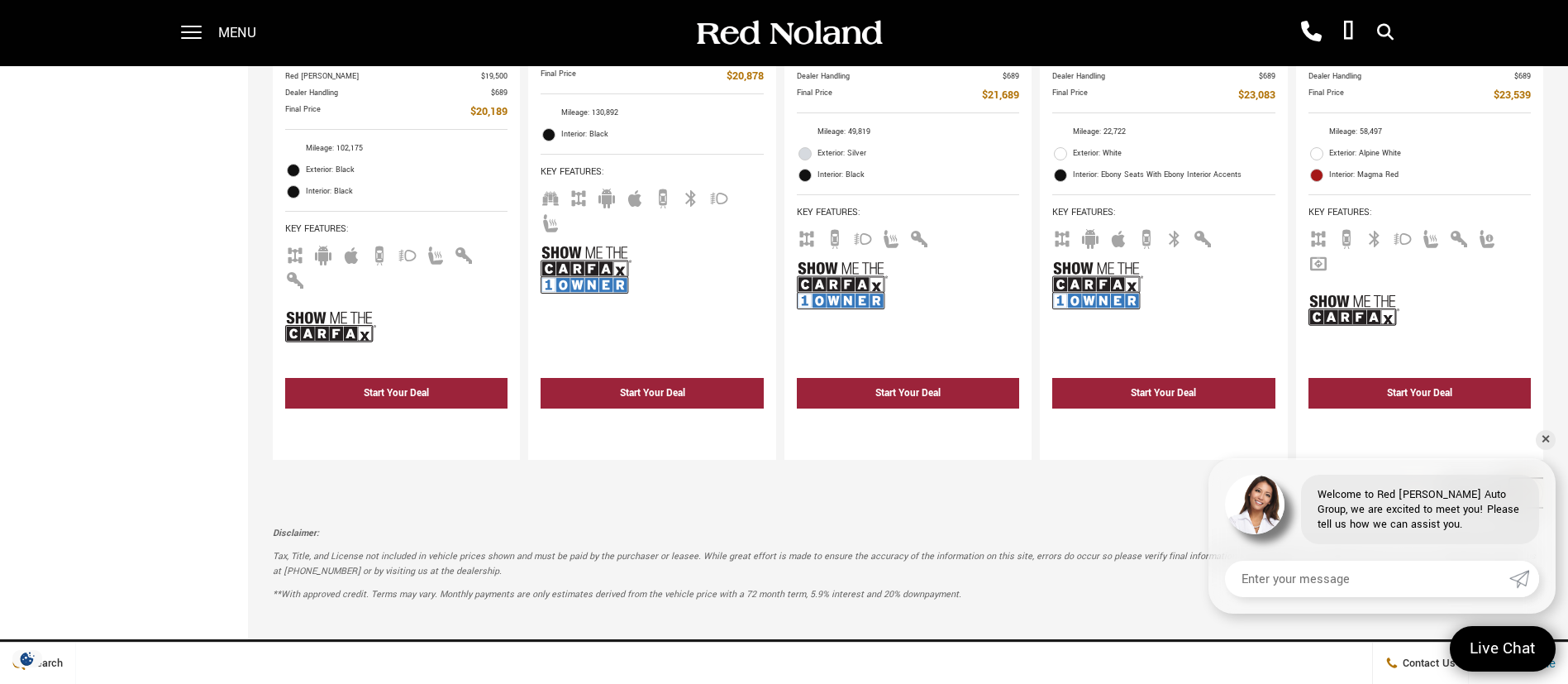
click at [1536, 478] on link "Next" at bounding box center [1527, 492] width 36 height 29
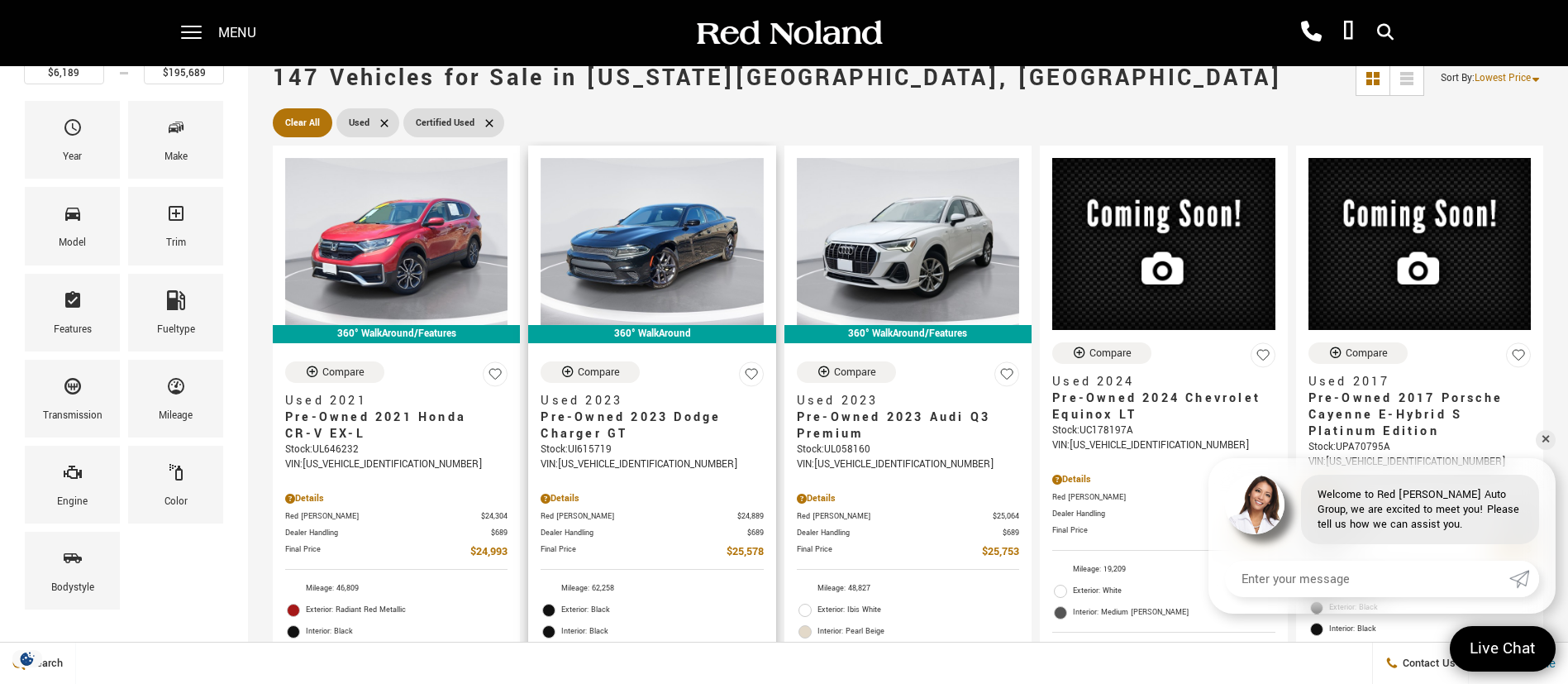
scroll to position [124, 0]
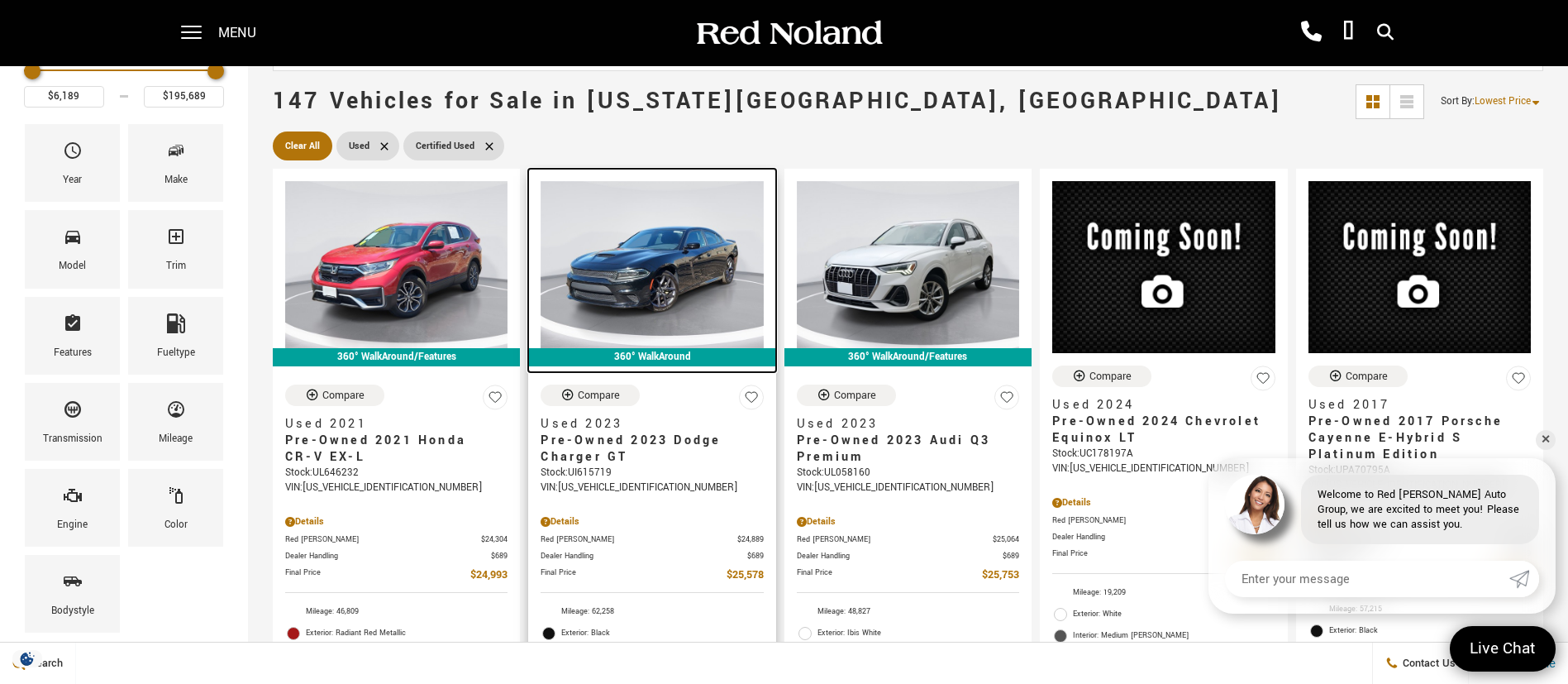
click at [643, 270] on img at bounding box center [651, 264] width 222 height 167
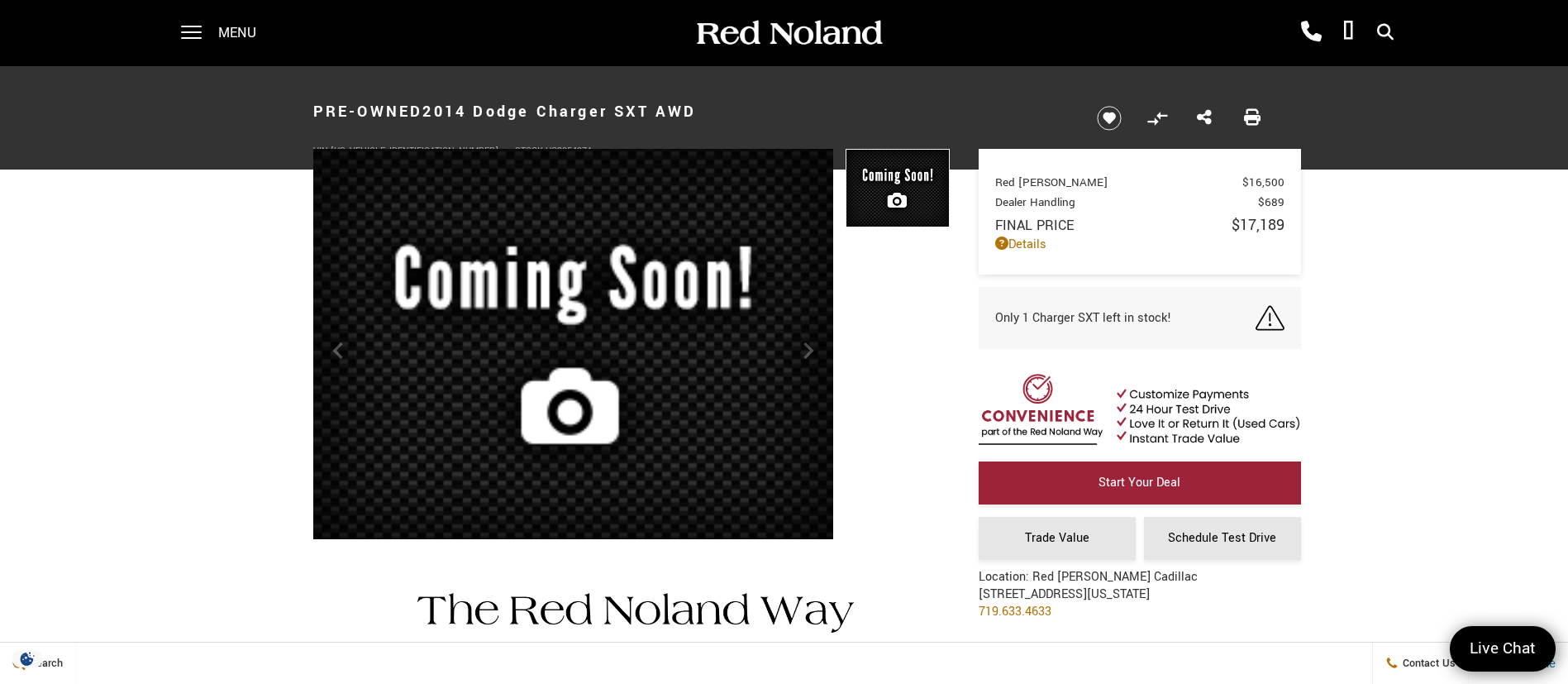
drag, startPoint x: 713, startPoint y: 106, endPoint x: 431, endPoint y: 100, distance: 282.1
click at [431, 100] on h1 "Pre-Owned 2014 Dodge Charger SXT AWD" at bounding box center [692, 112] width 757 height 66
copy h1 "2014 Dodge Charger SXT AWD"
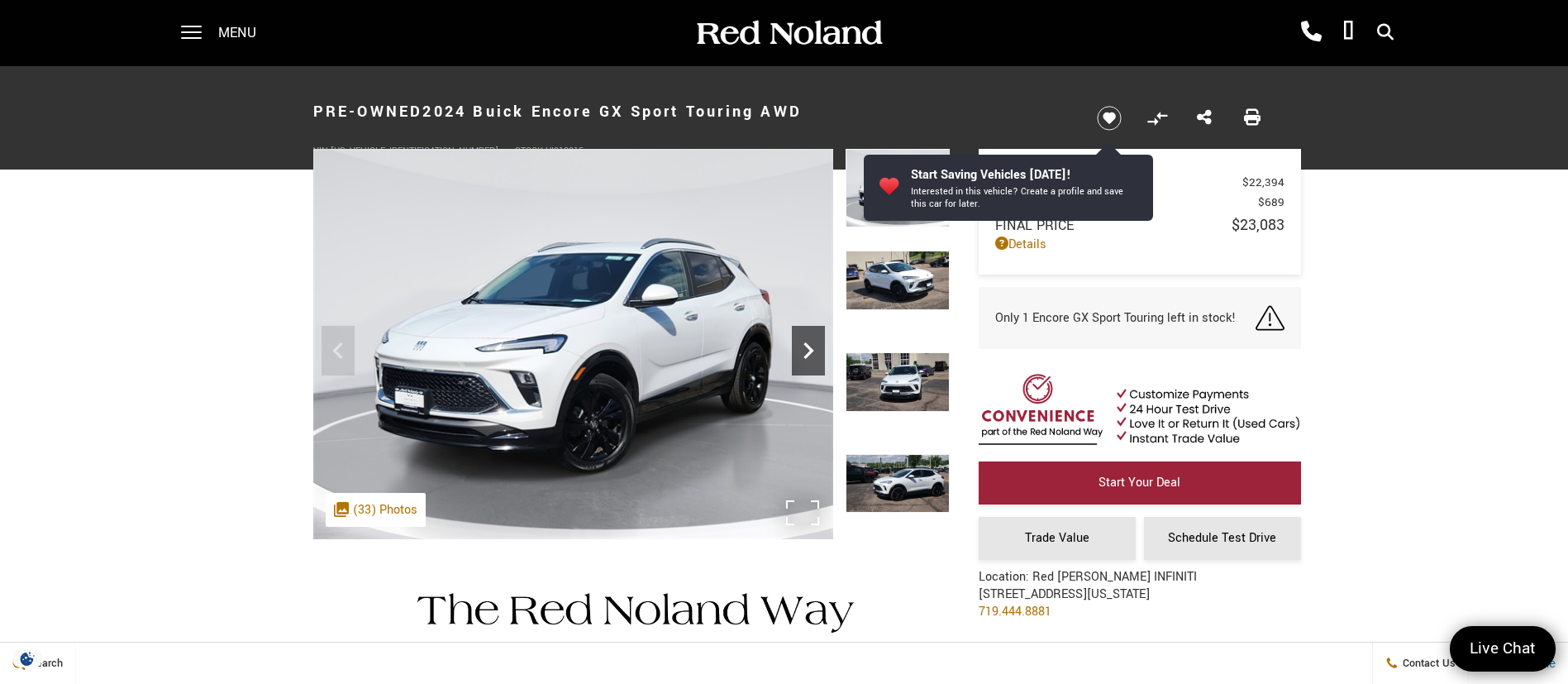
click at [808, 340] on icon "Next" at bounding box center [808, 350] width 33 height 33
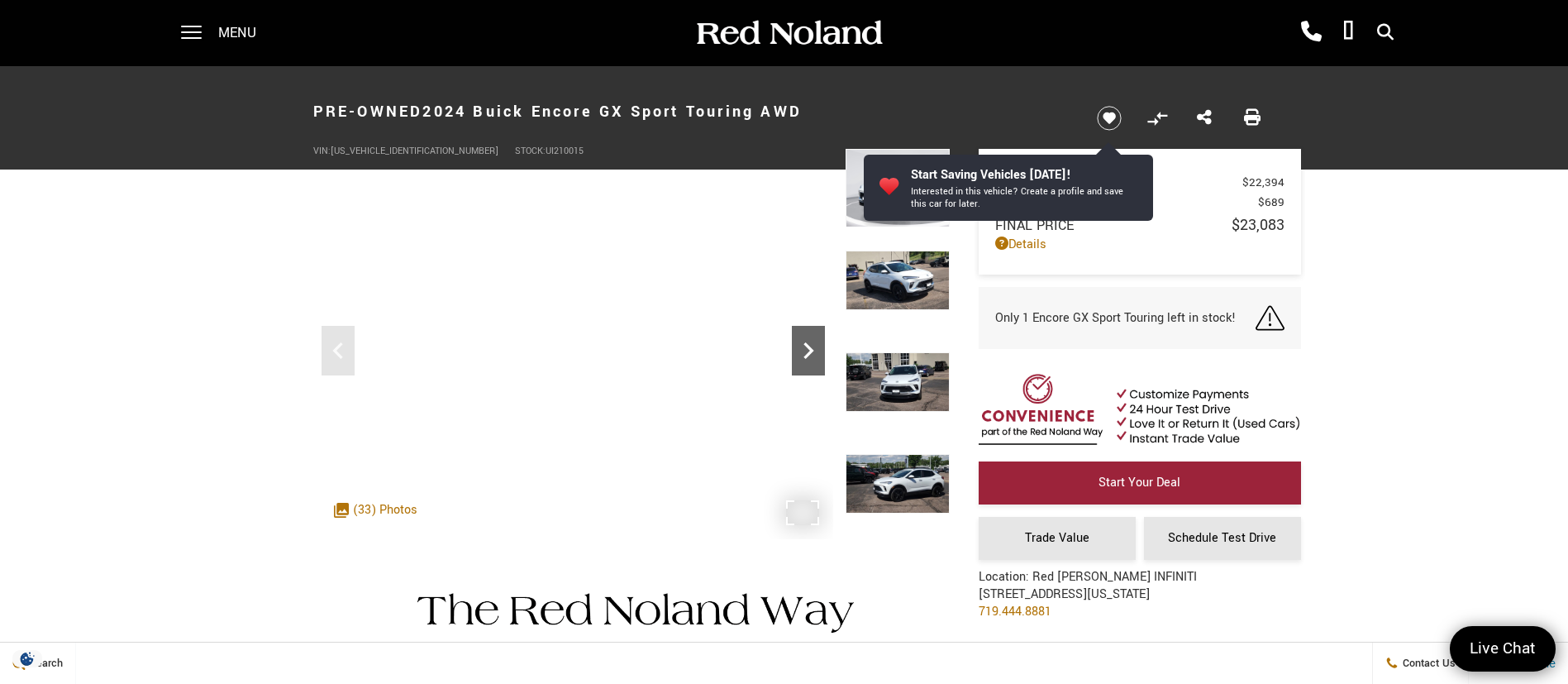
click at [808, 340] on icon "Next" at bounding box center [808, 350] width 33 height 33
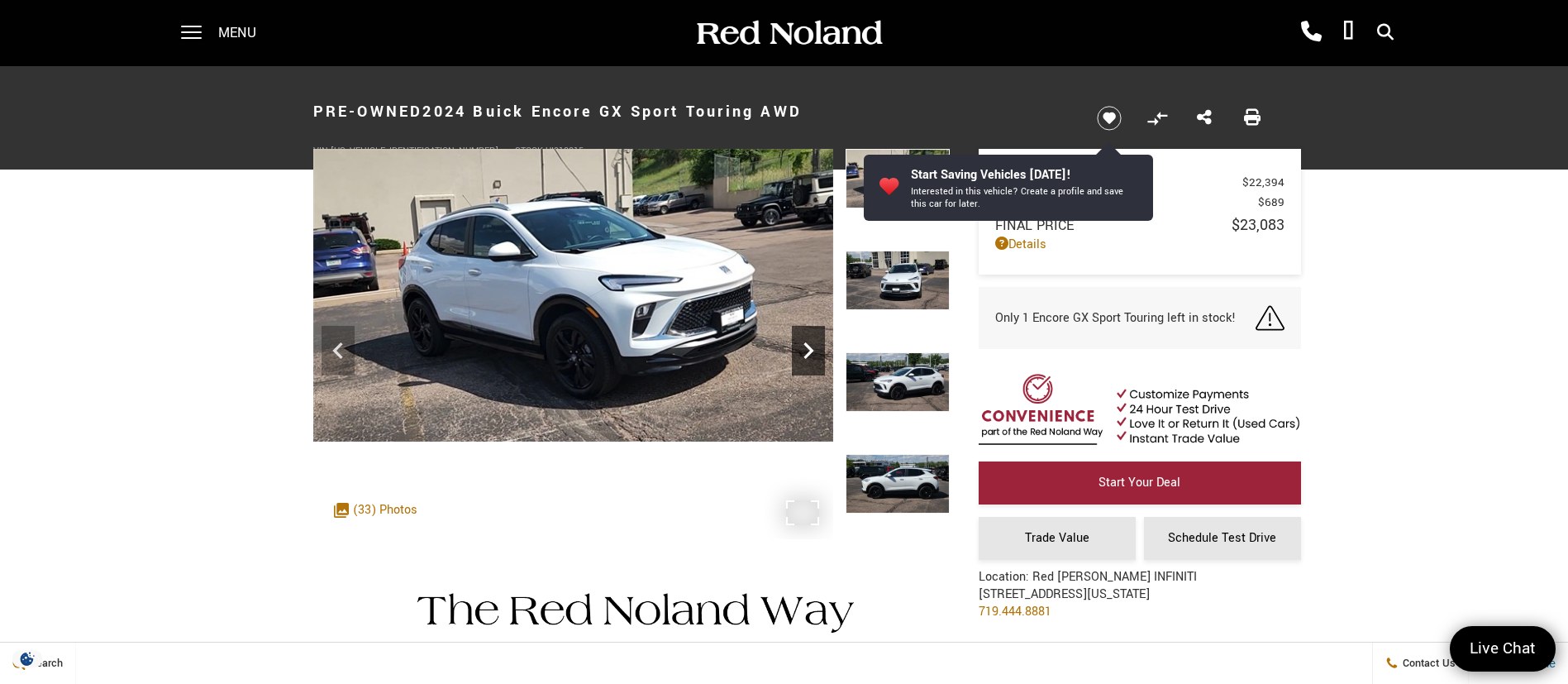
click at [808, 340] on icon "Next" at bounding box center [808, 350] width 33 height 33
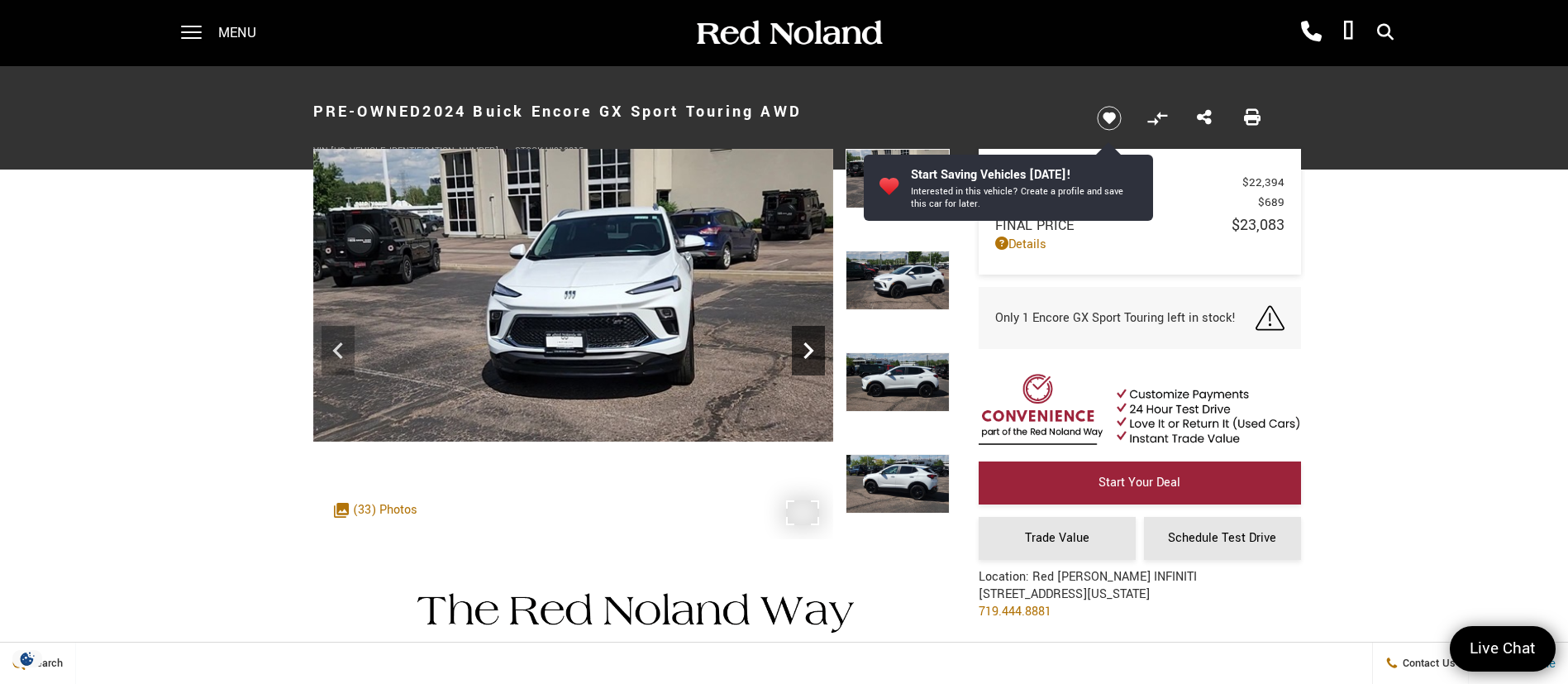
click at [808, 340] on icon "Next" at bounding box center [808, 350] width 33 height 33
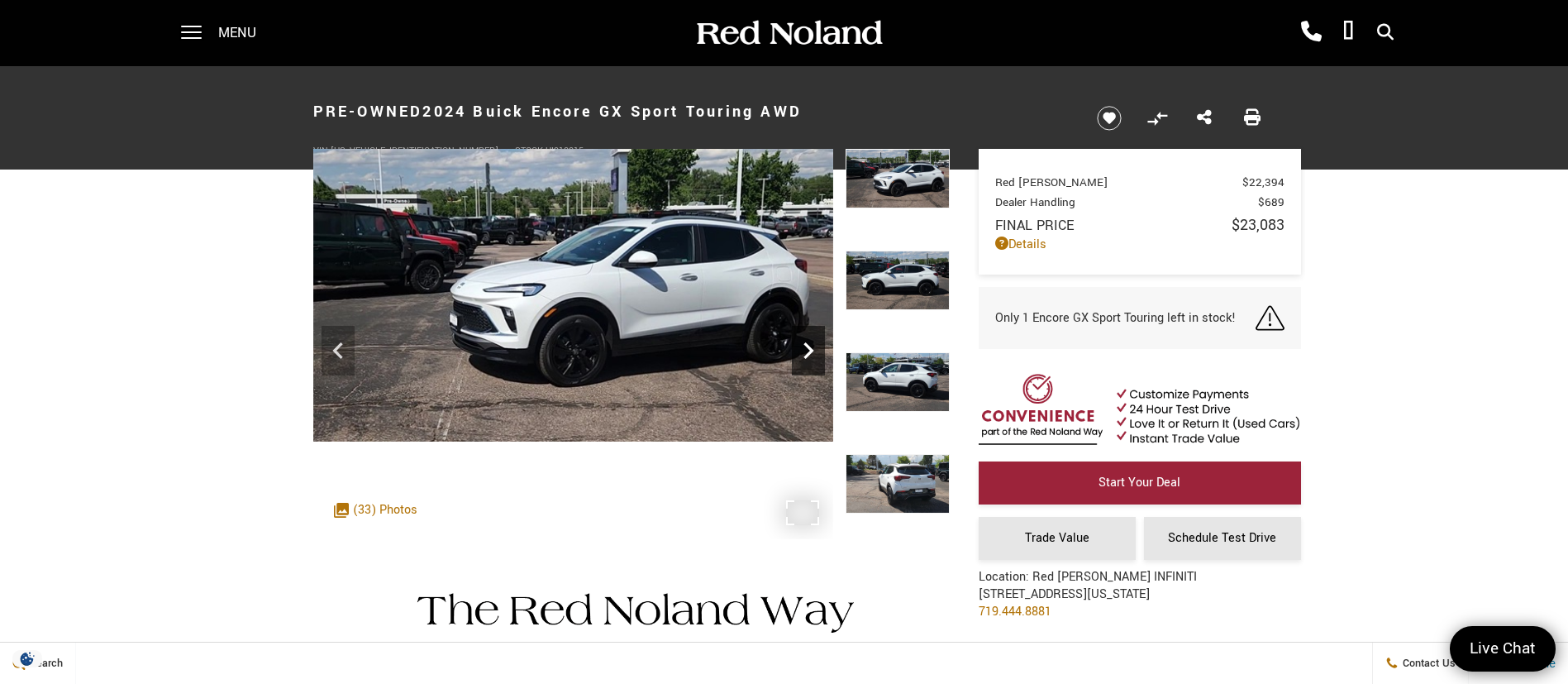
click at [808, 340] on icon "Next" at bounding box center [808, 350] width 33 height 33
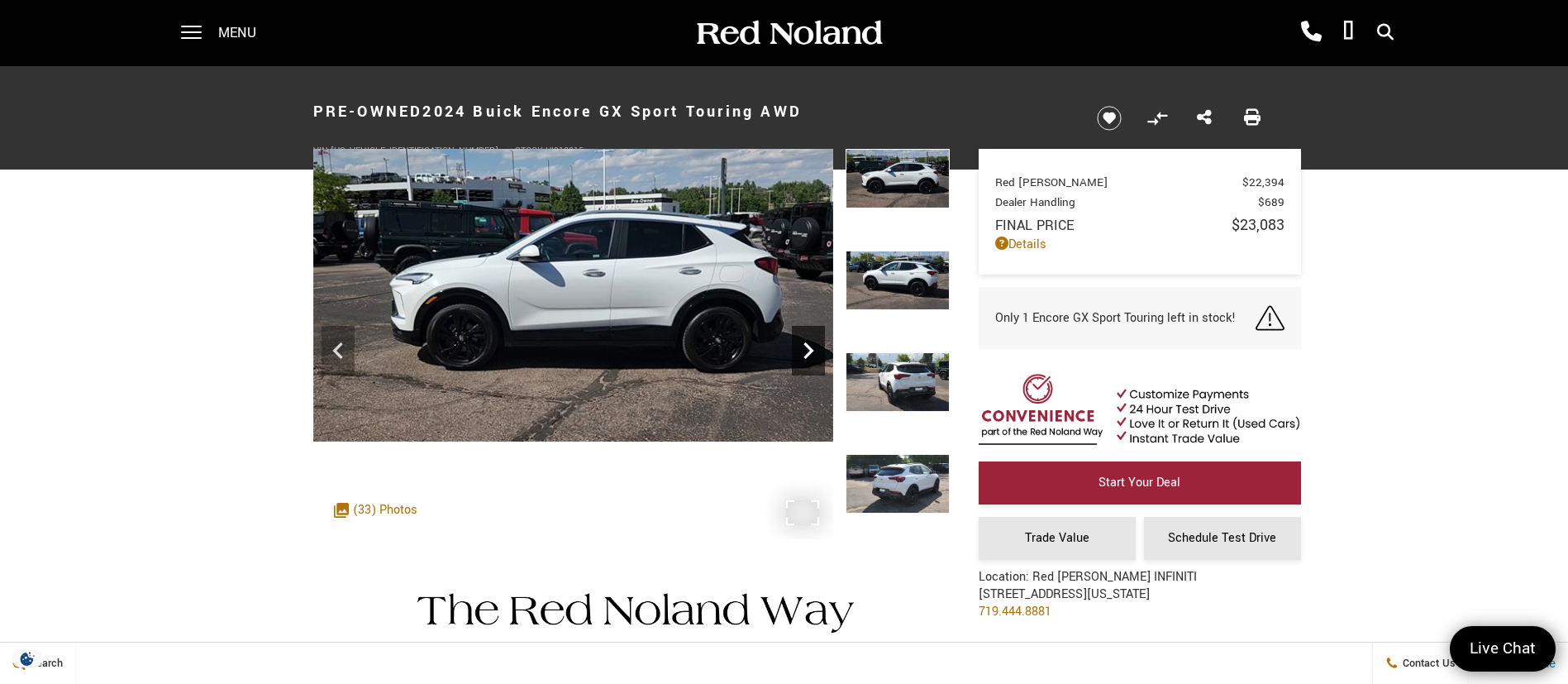
click at [808, 340] on icon "Next" at bounding box center [808, 350] width 33 height 33
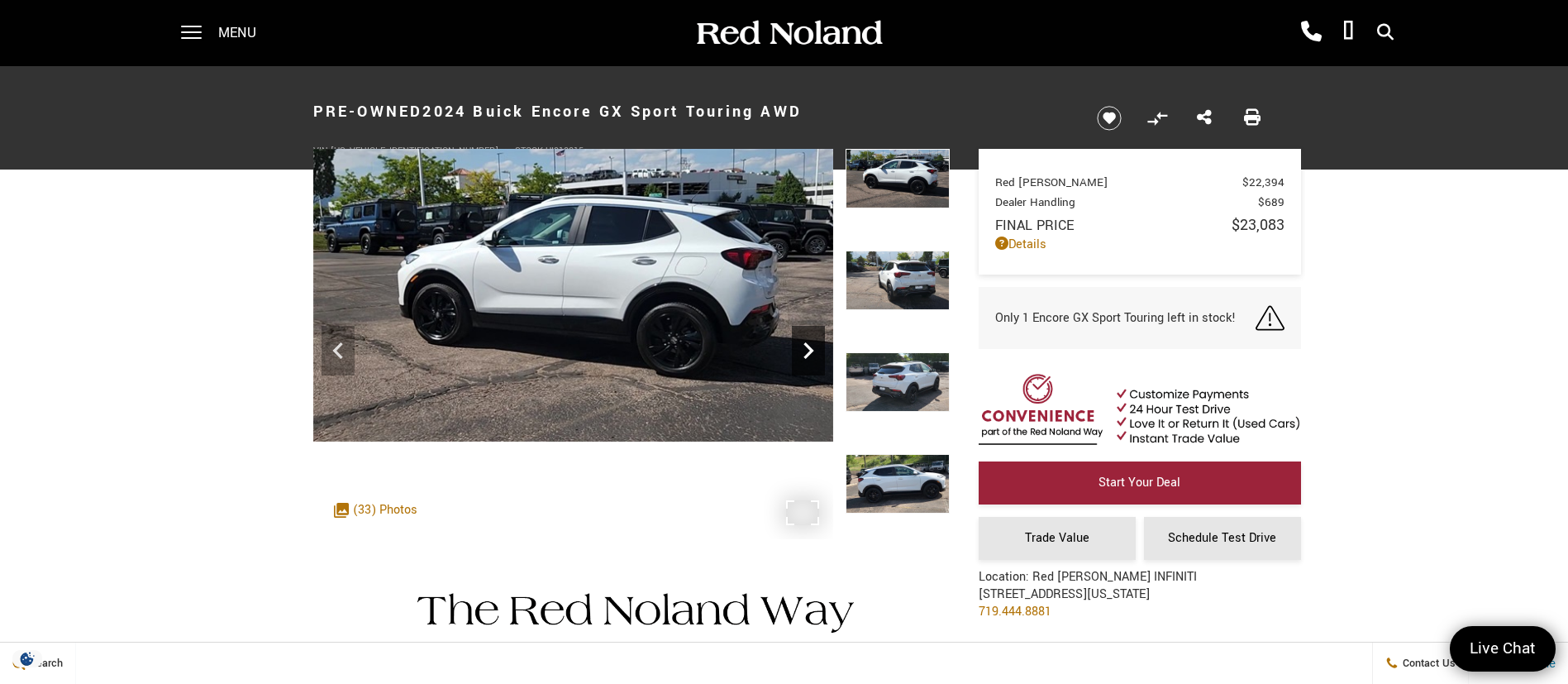
click at [808, 340] on icon "Next" at bounding box center [808, 350] width 33 height 33
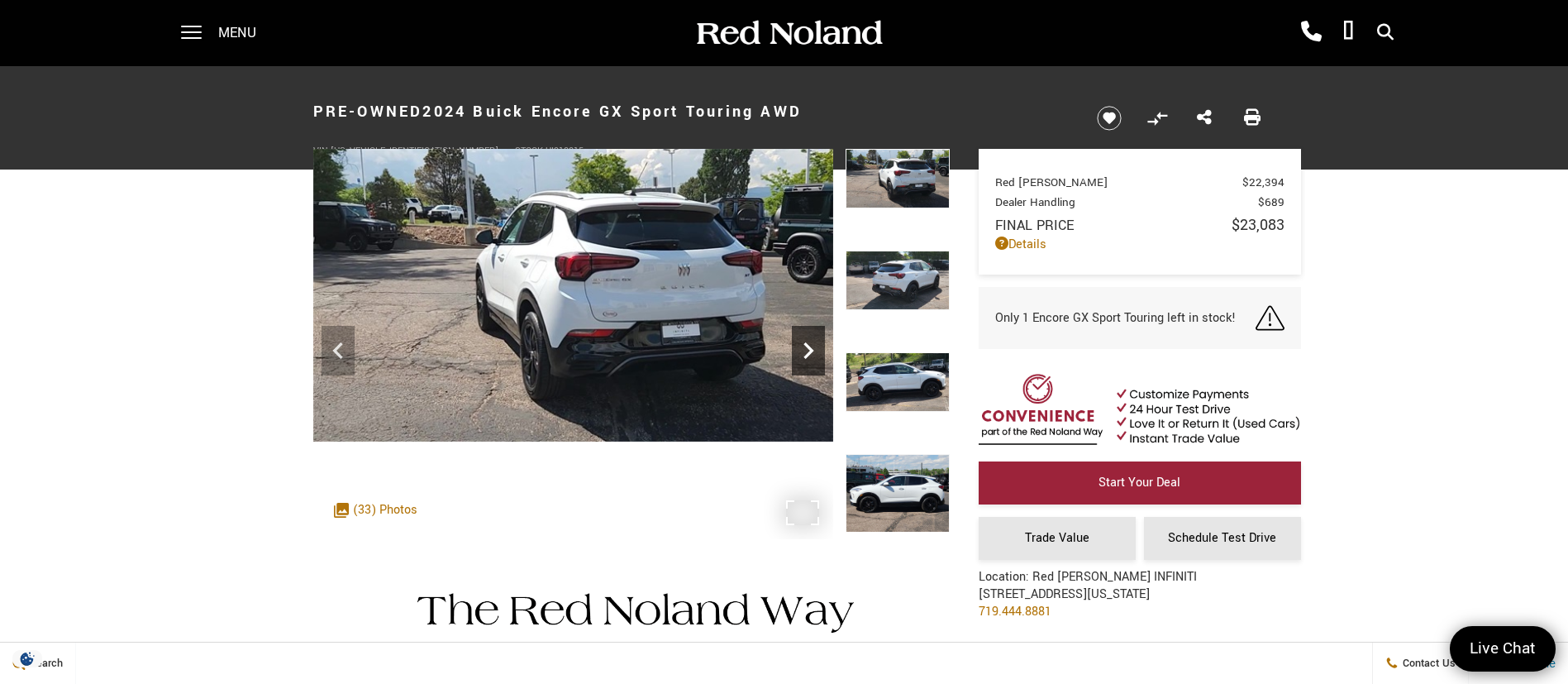
click at [808, 340] on icon "Next" at bounding box center [808, 350] width 33 height 33
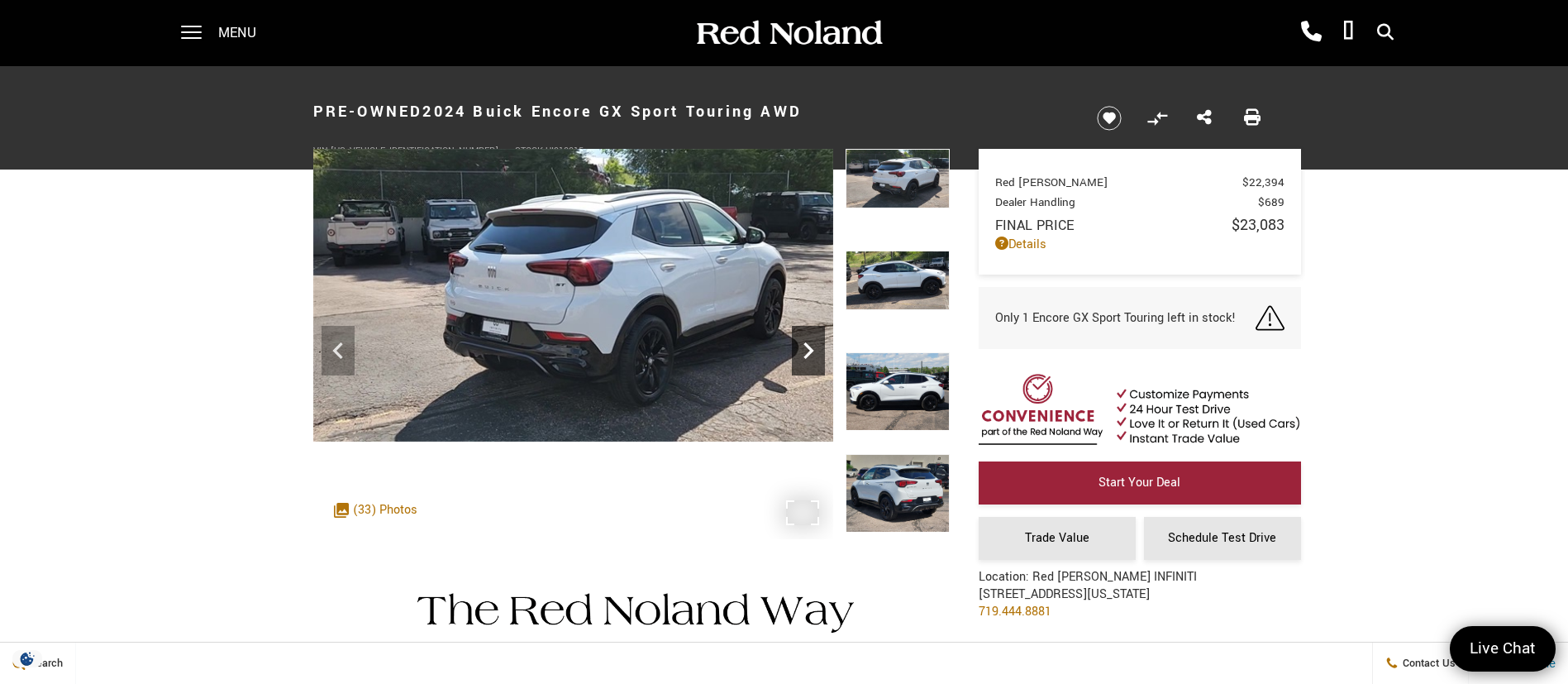
click at [801, 349] on icon "Next" at bounding box center [808, 350] width 33 height 33
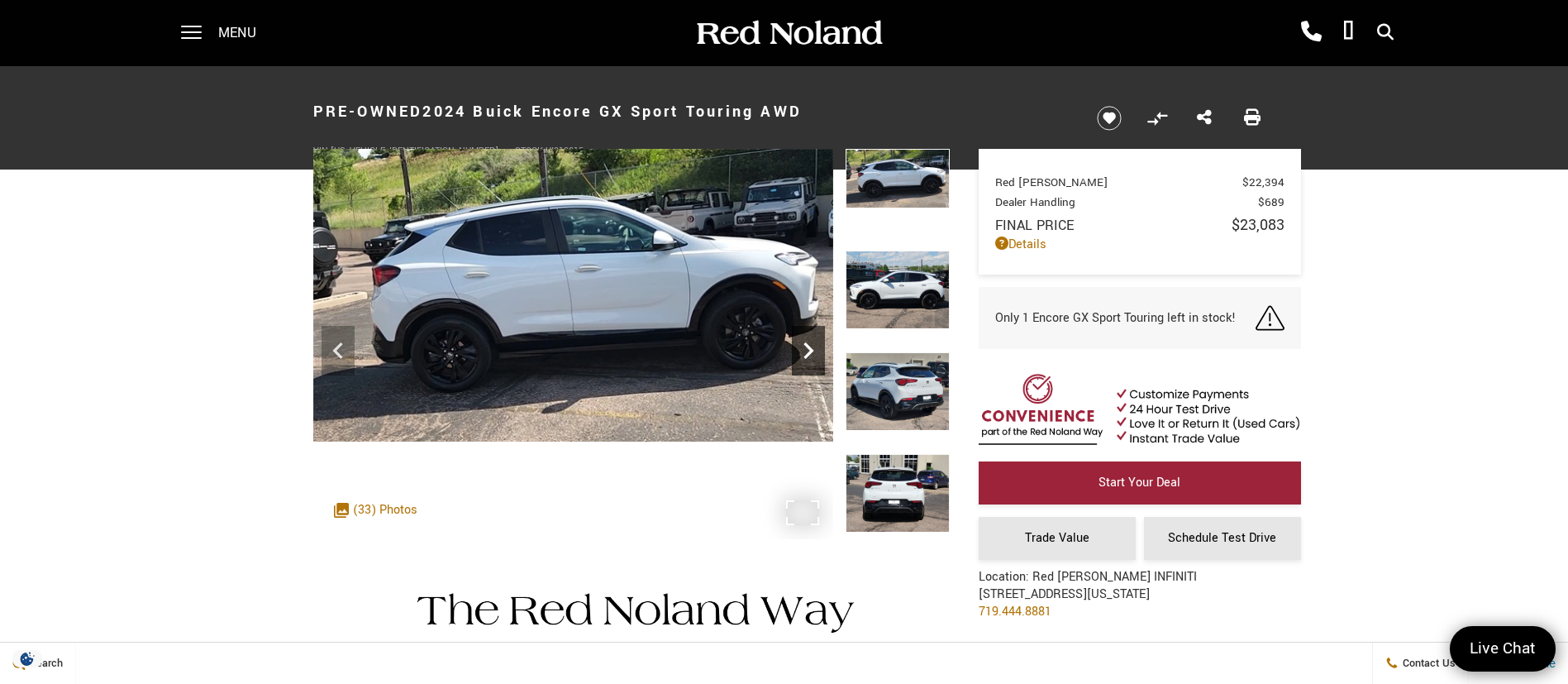
click at [801, 349] on icon "Next" at bounding box center [808, 350] width 33 height 33
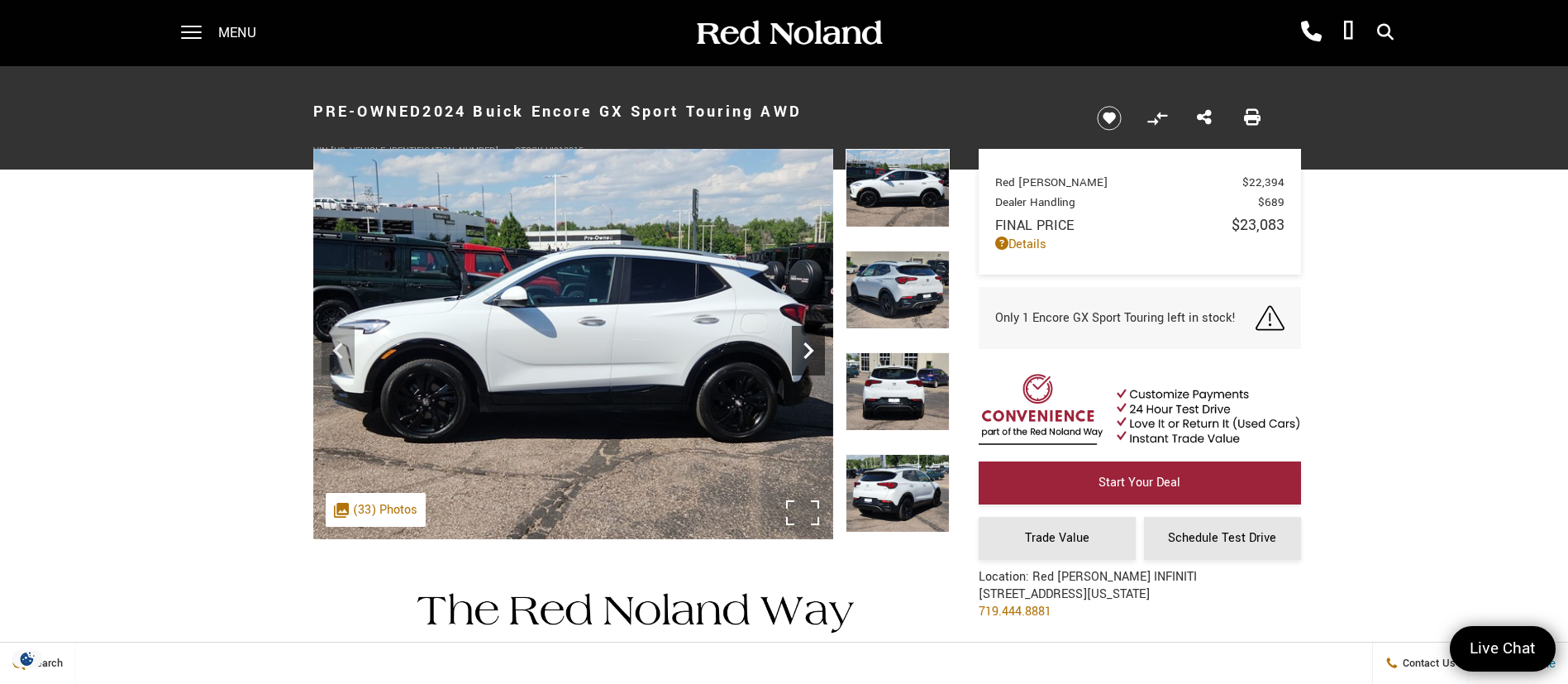
click at [801, 349] on icon "Next" at bounding box center [808, 350] width 33 height 33
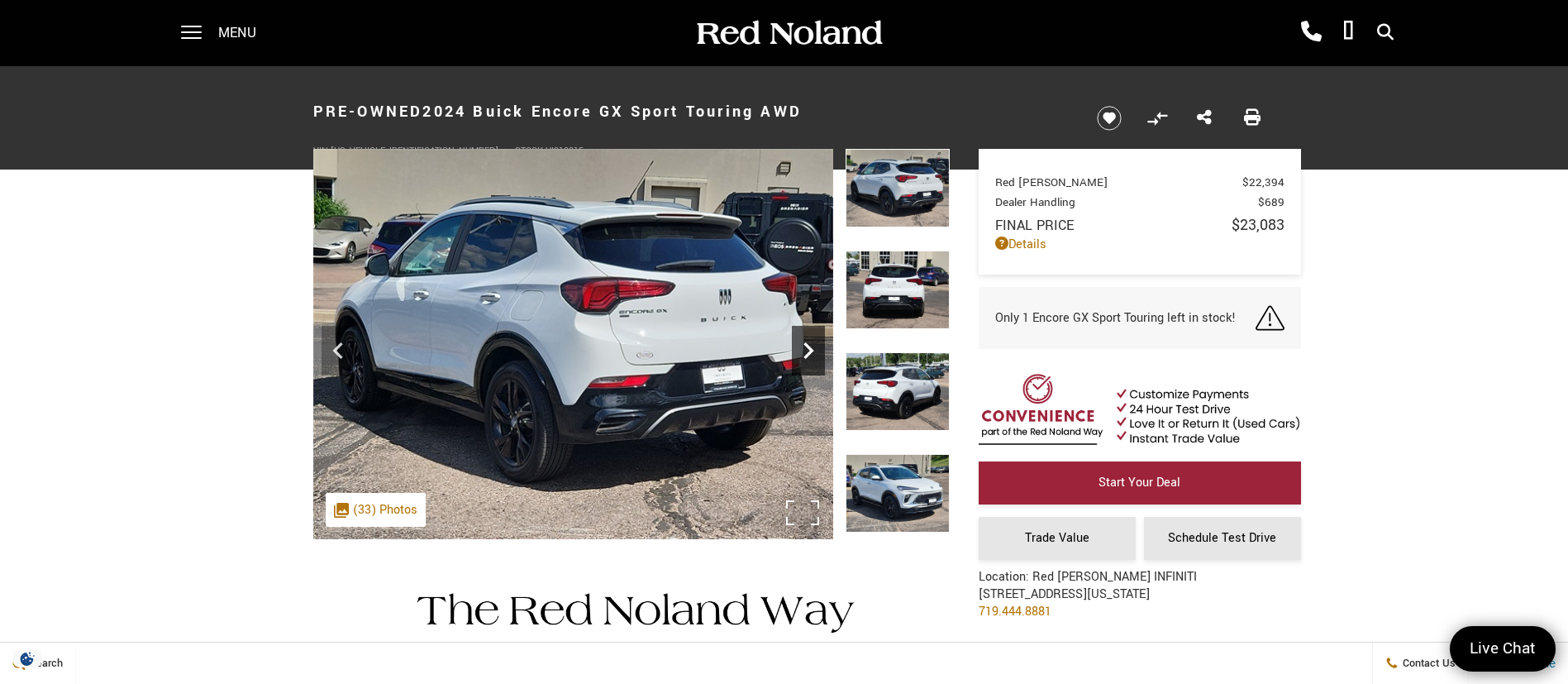
click at [801, 349] on icon "Next" at bounding box center [808, 350] width 33 height 33
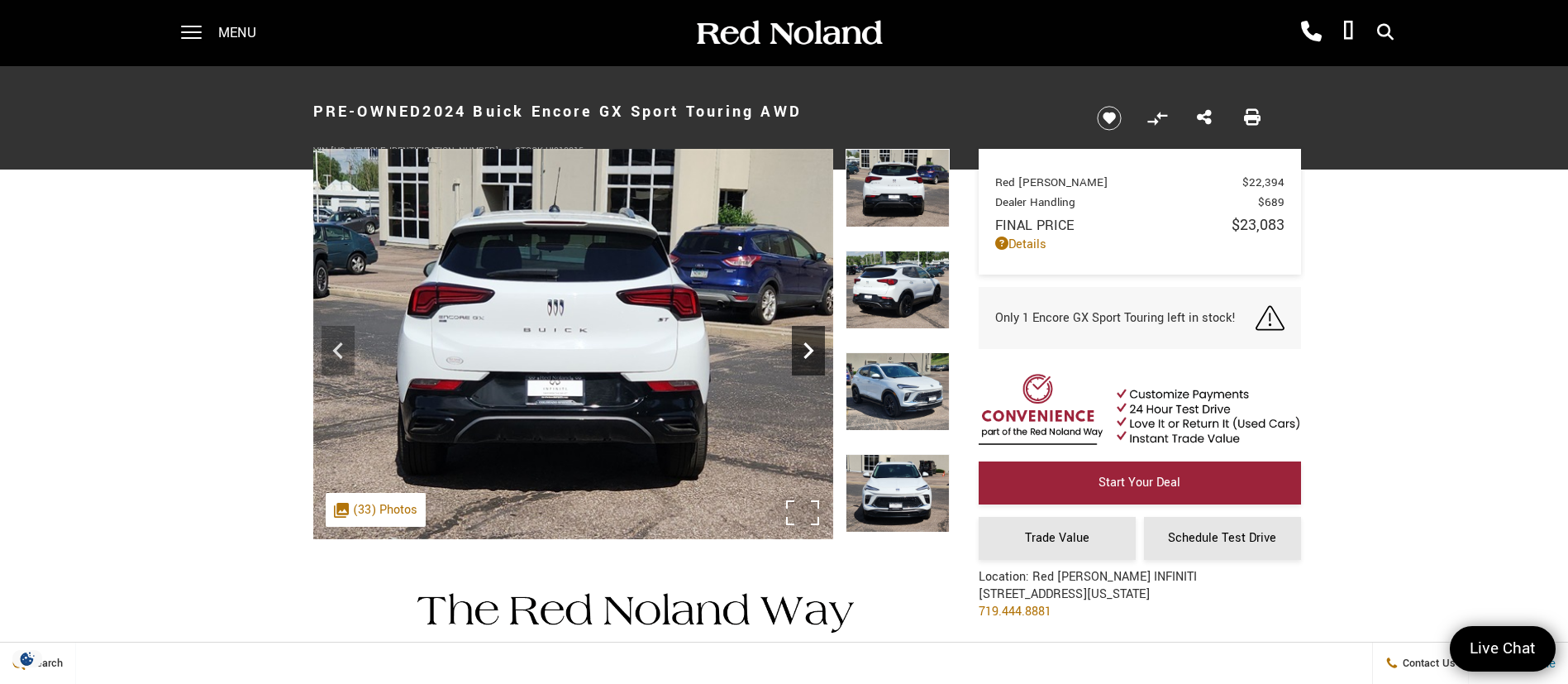
click at [801, 349] on icon "Next" at bounding box center [808, 350] width 33 height 33
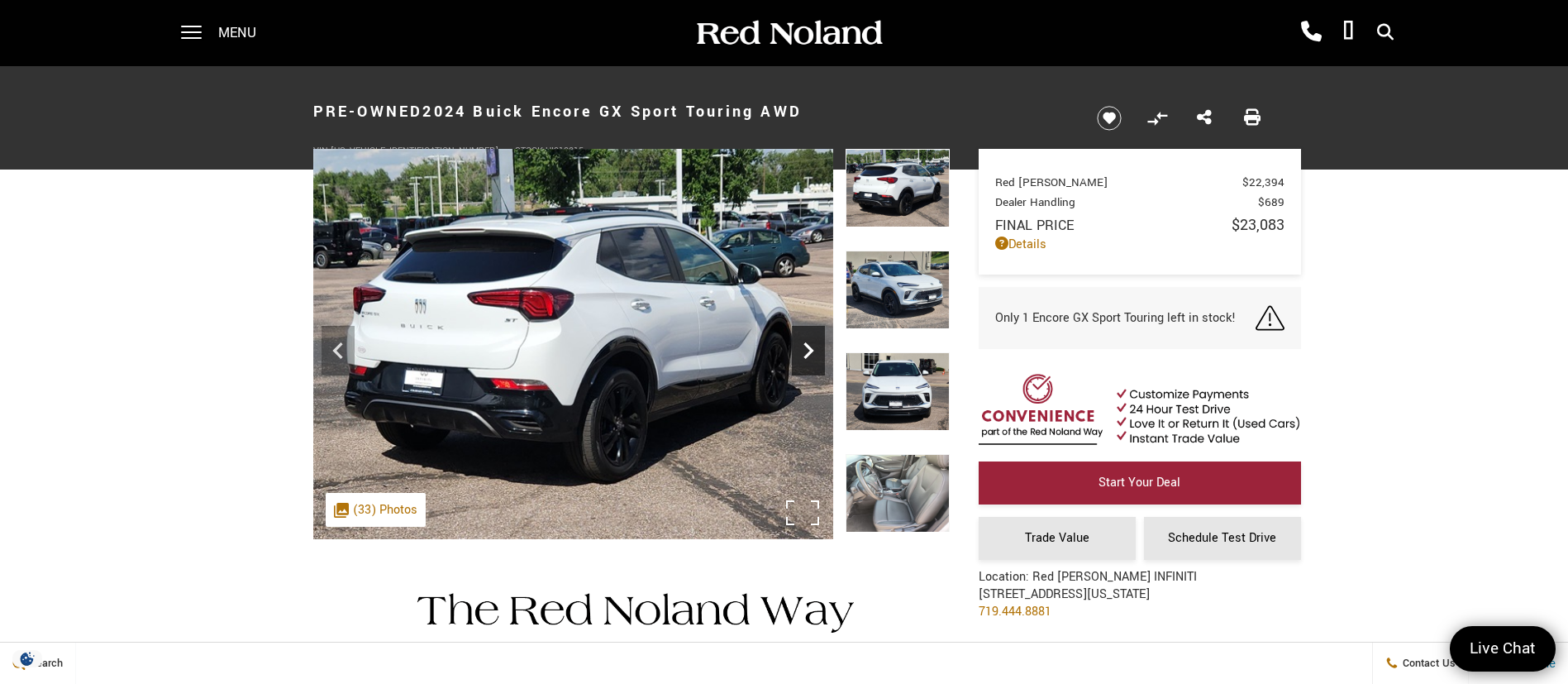
click at [801, 349] on icon "Next" at bounding box center [808, 350] width 33 height 33
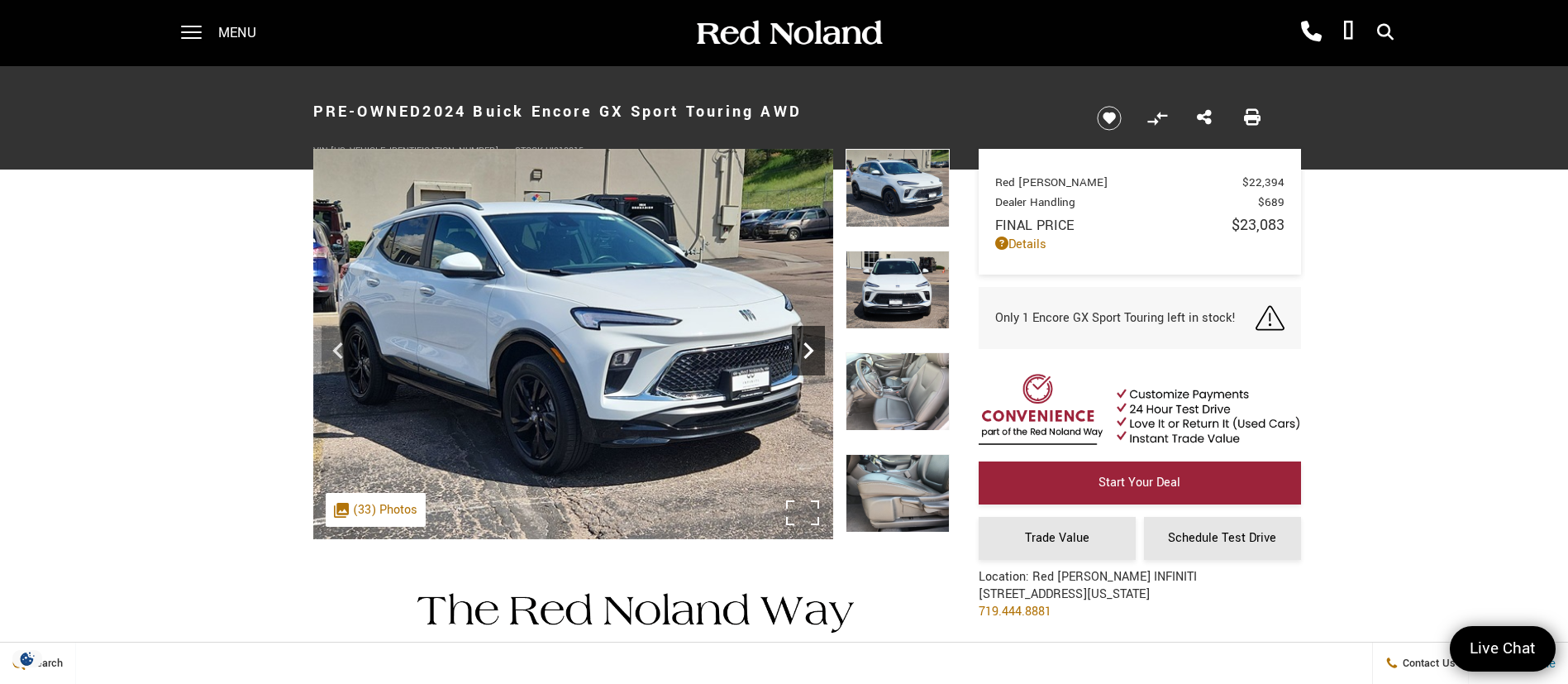
click at [801, 349] on icon "Next" at bounding box center [808, 350] width 33 height 33
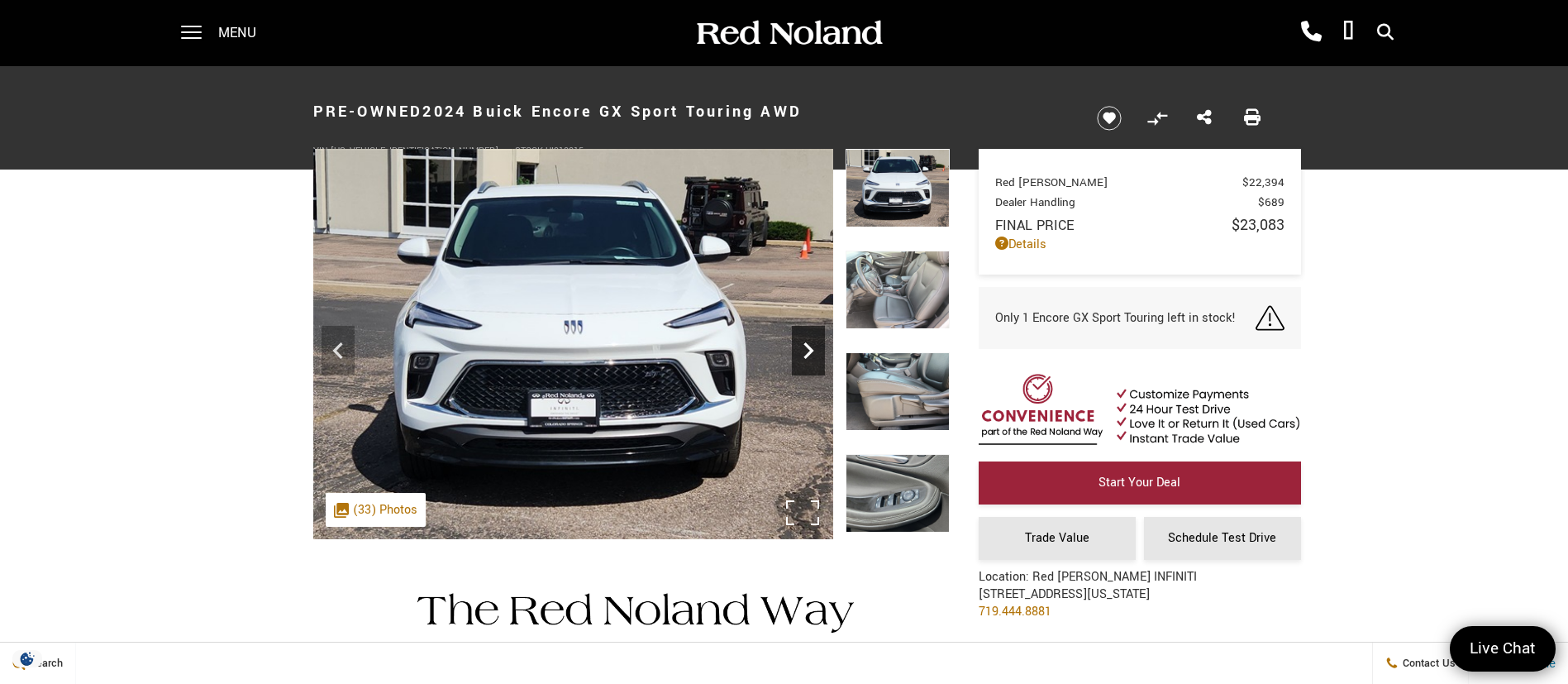
click at [801, 349] on icon "Next" at bounding box center [808, 350] width 33 height 33
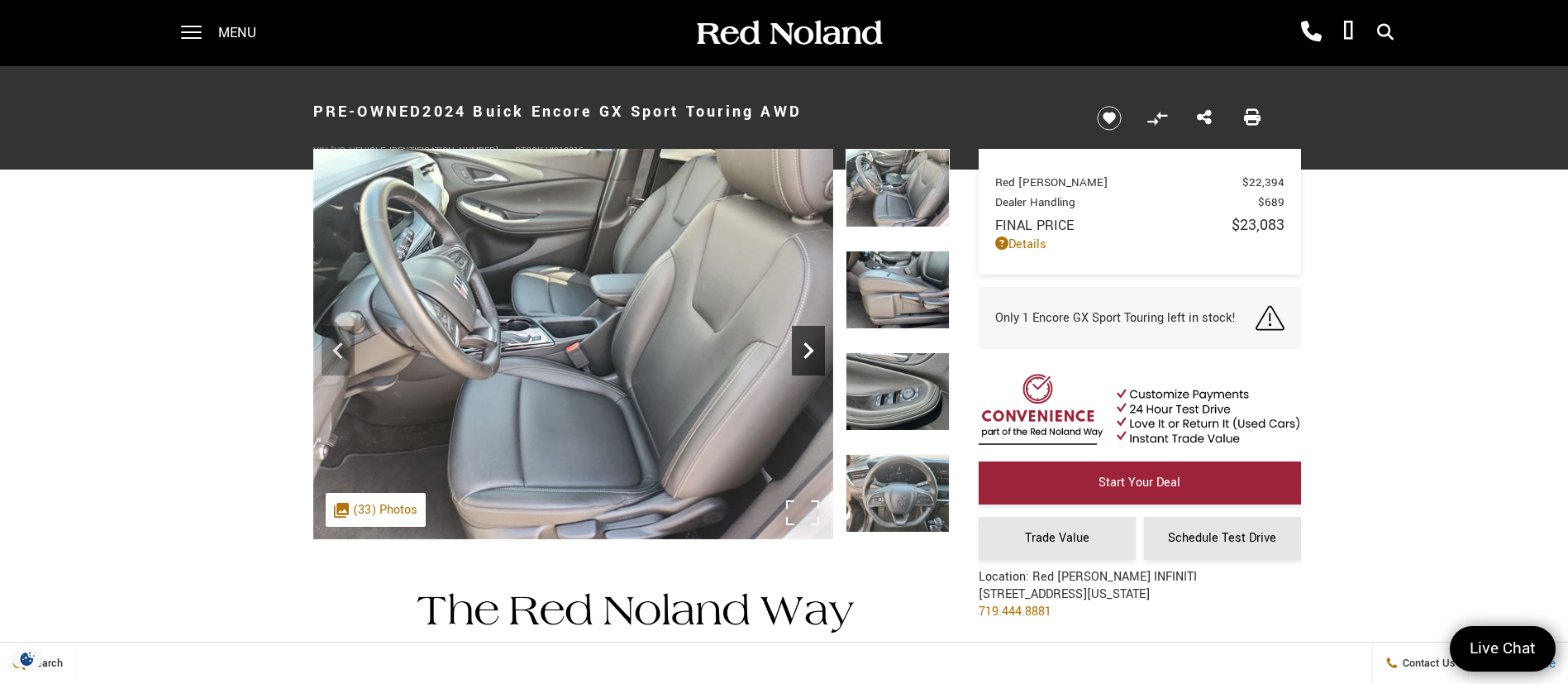
click at [801, 349] on icon "Next" at bounding box center [808, 350] width 33 height 33
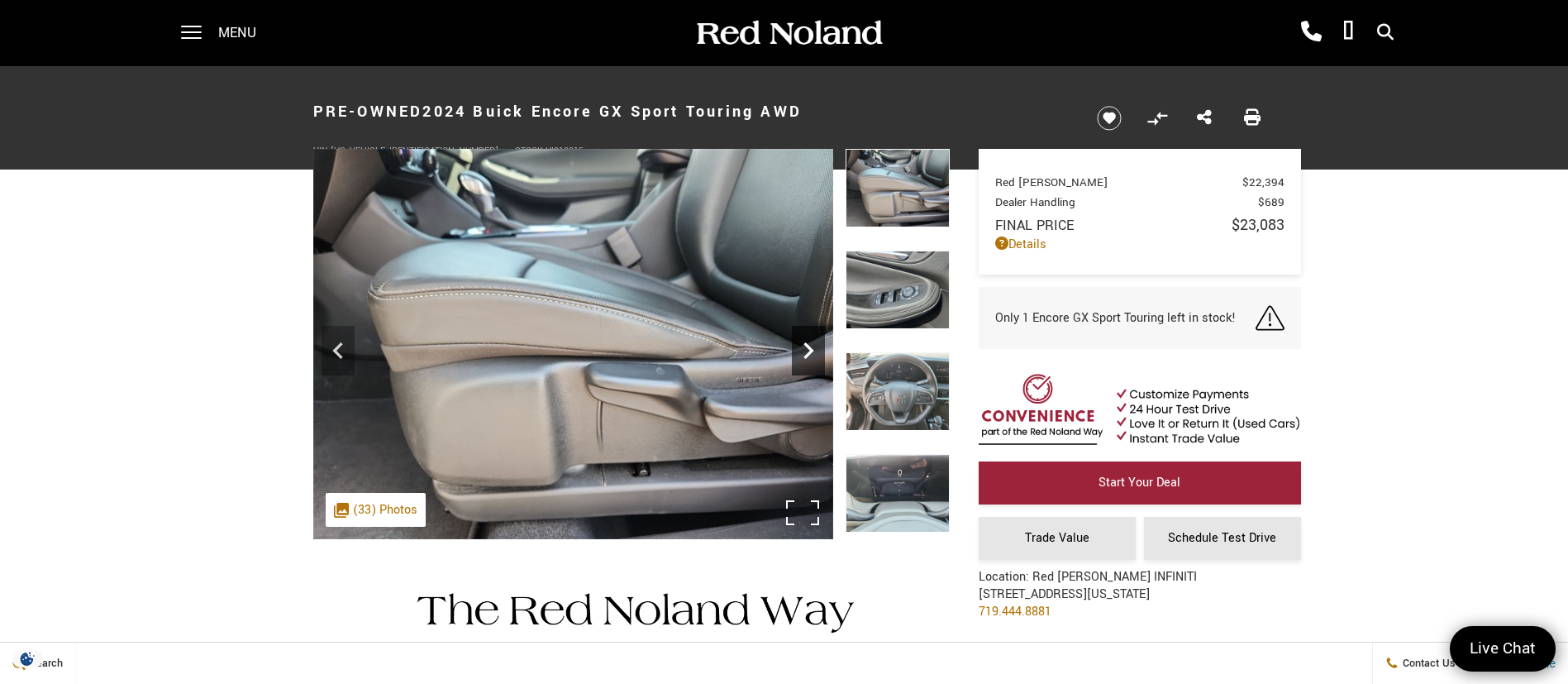
click at [801, 349] on icon "Next" at bounding box center [808, 350] width 33 height 33
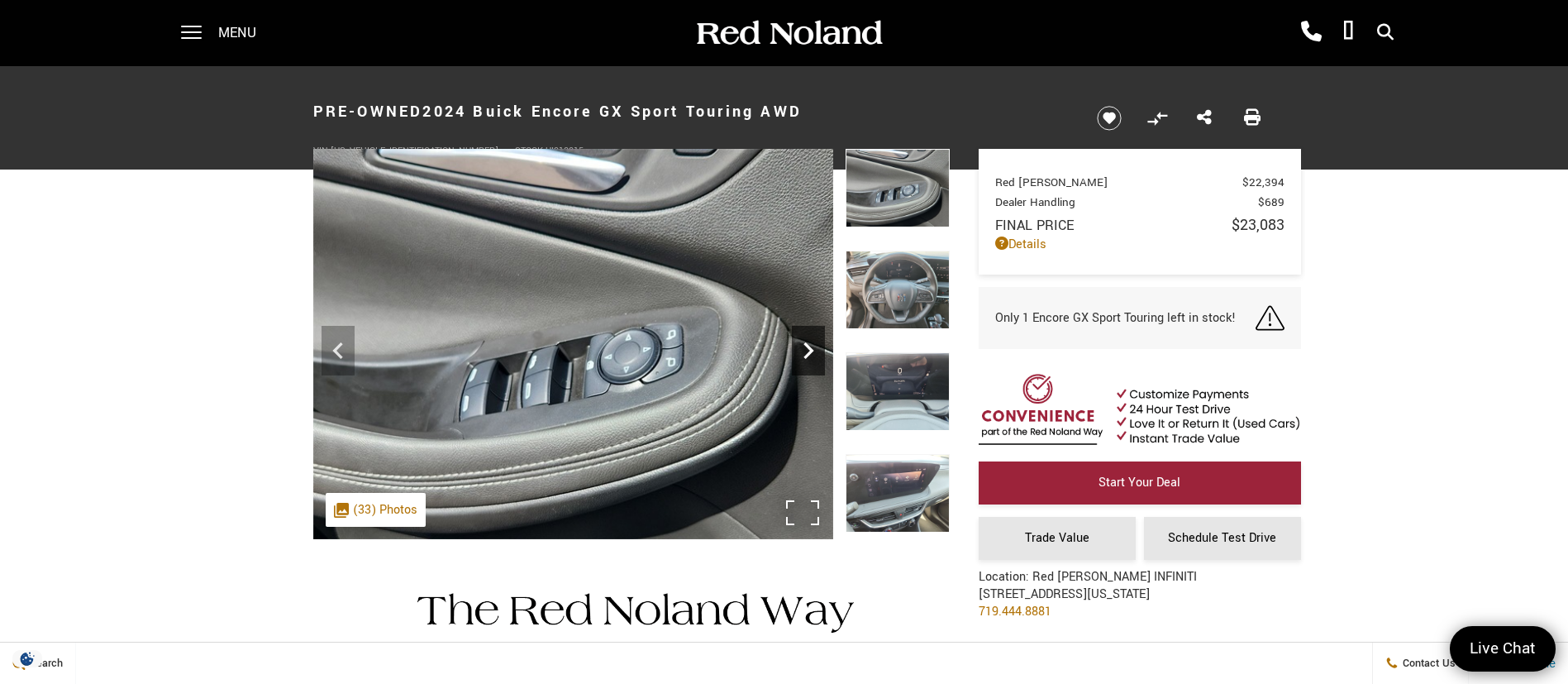
click at [801, 349] on icon "Next" at bounding box center [808, 350] width 33 height 33
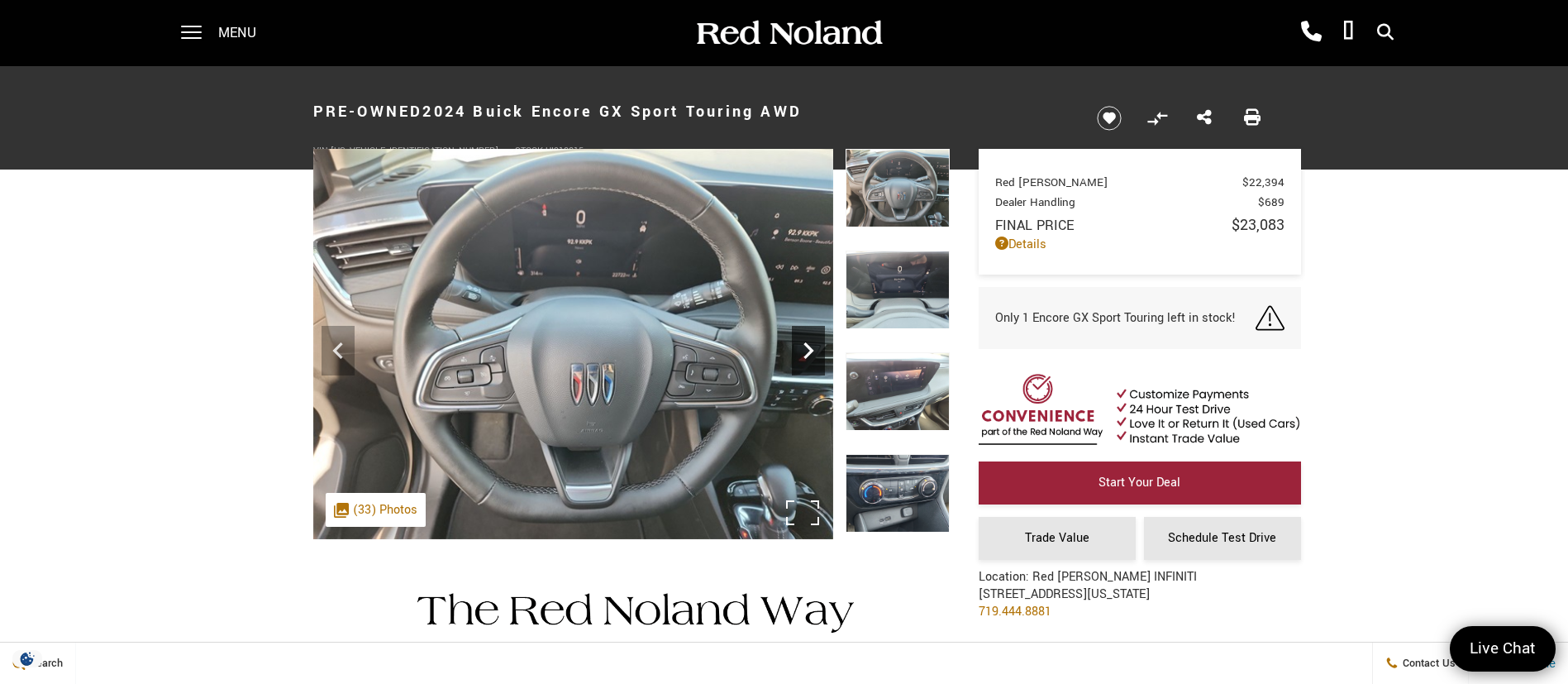
click at [801, 349] on icon "Next" at bounding box center [808, 350] width 33 height 33
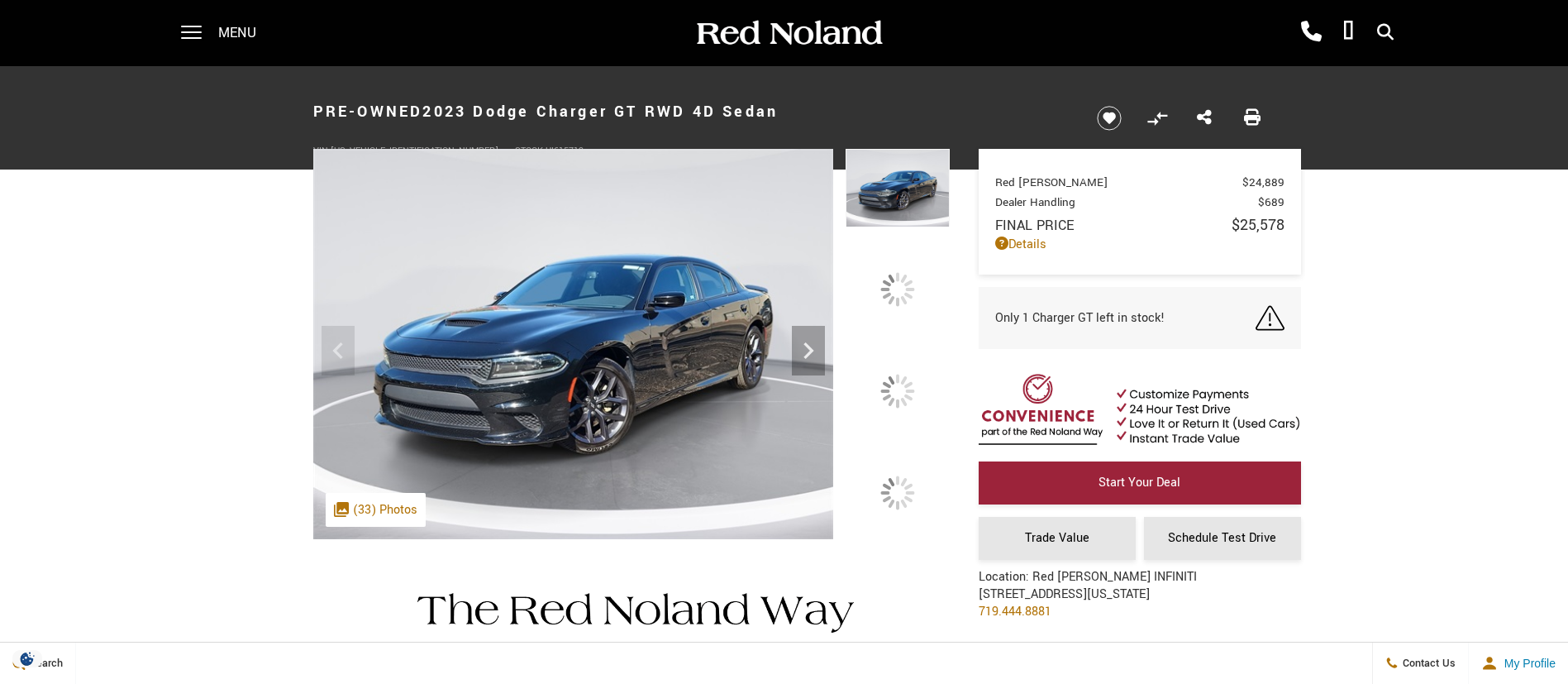
click at [908, 390] on div at bounding box center [897, 390] width 47 height 47
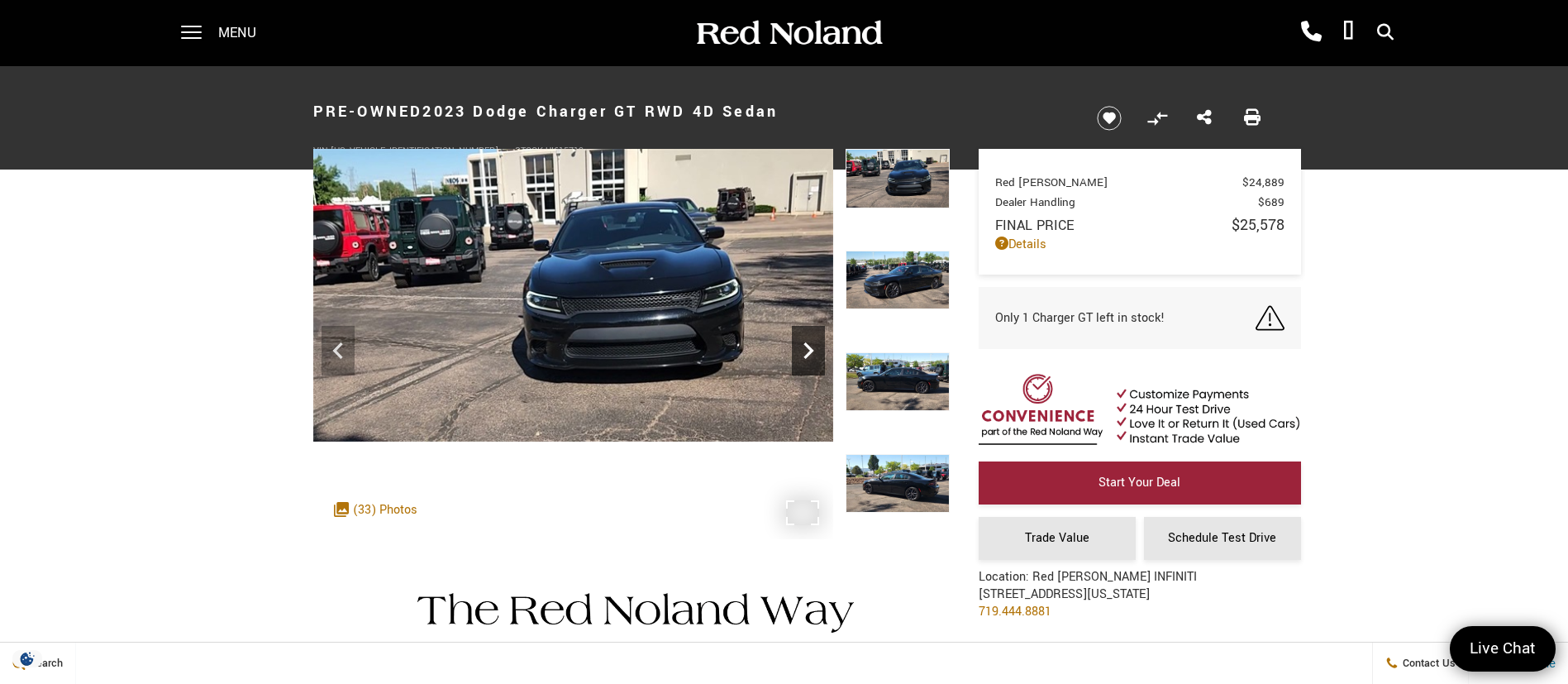
click at [809, 351] on icon "Next" at bounding box center [808, 350] width 33 height 33
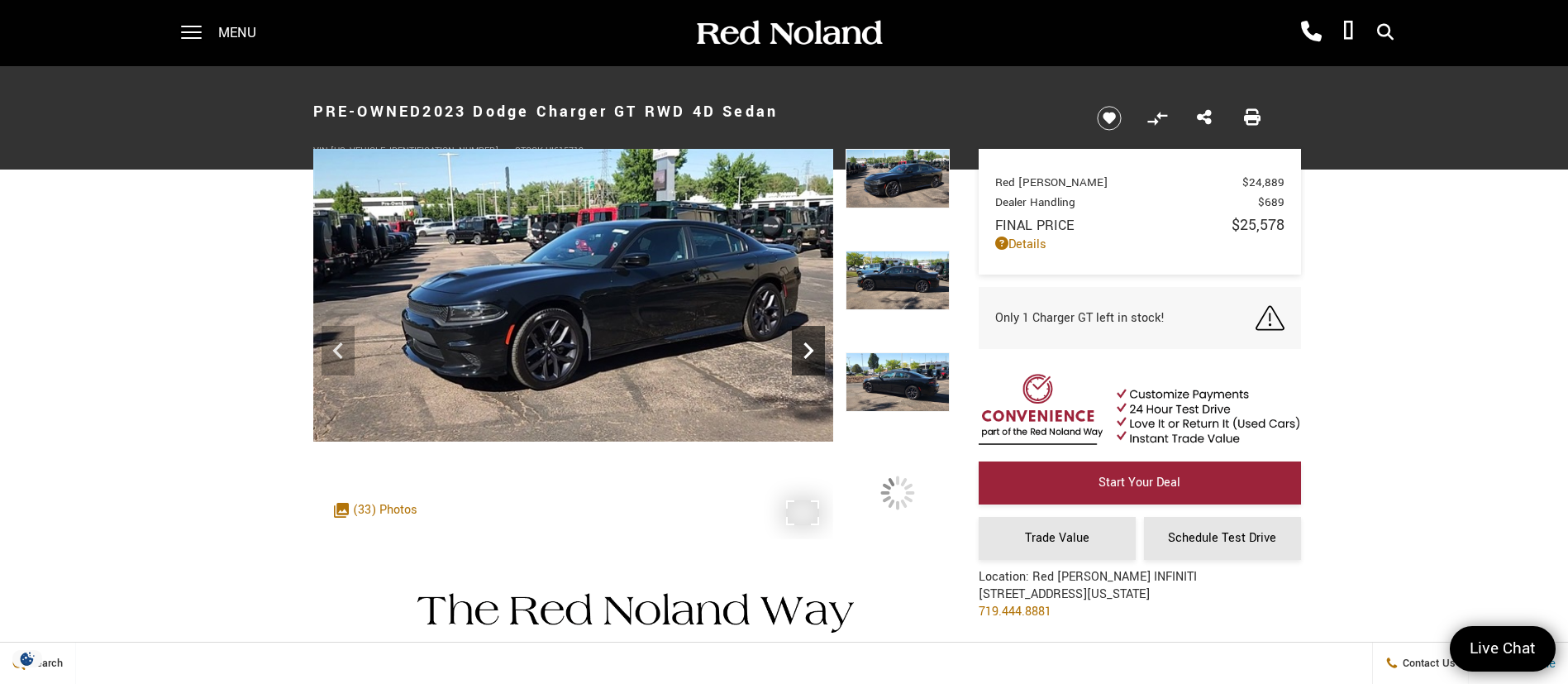
click at [809, 351] on icon "Next" at bounding box center [808, 350] width 33 height 33
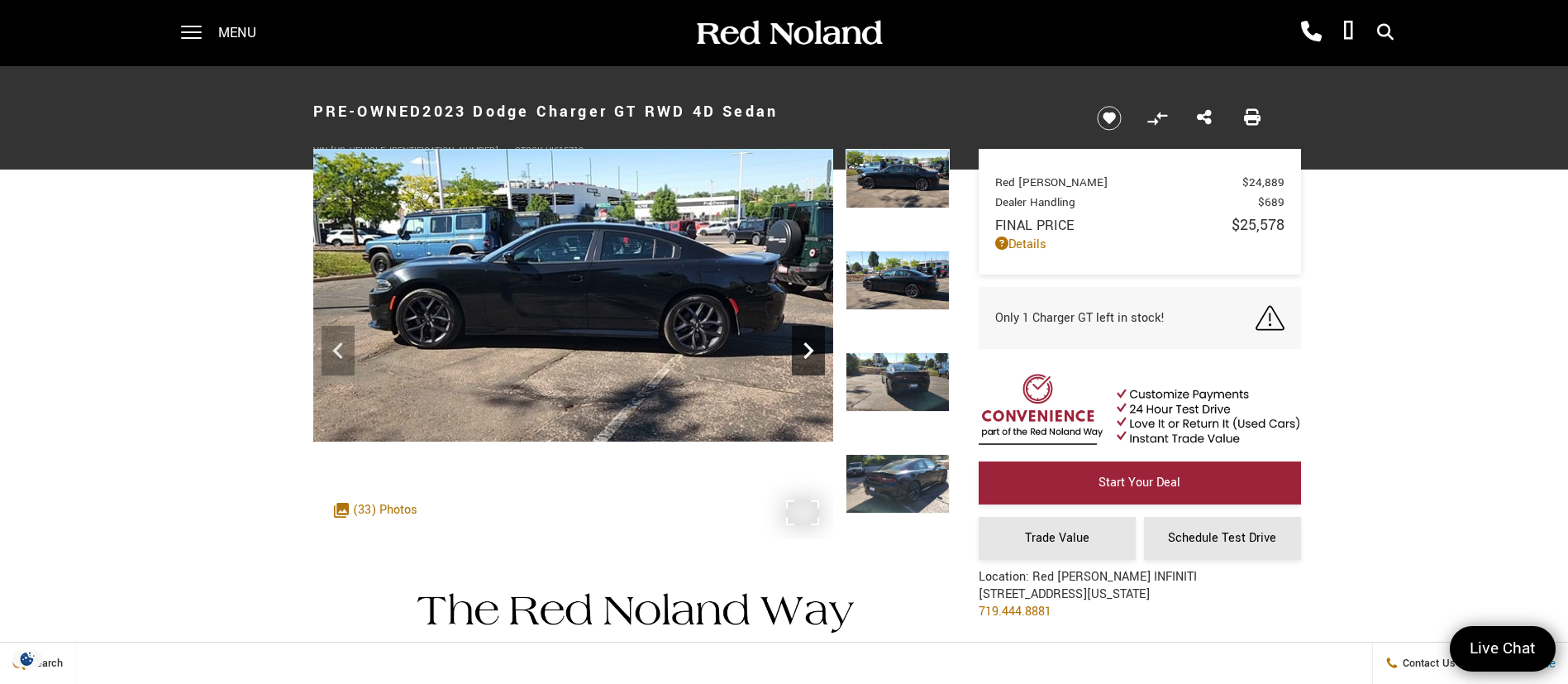
click at [809, 351] on icon "Next" at bounding box center [808, 350] width 33 height 33
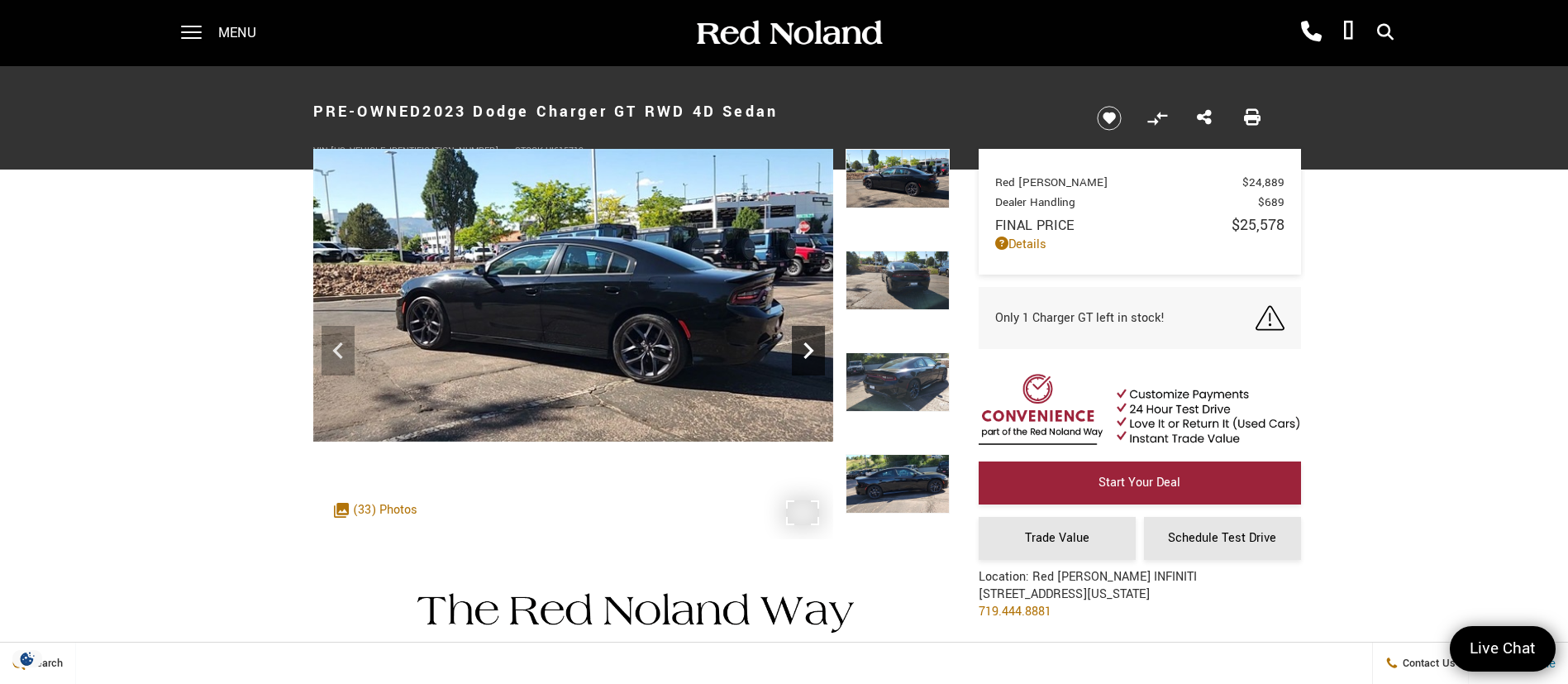
click at [809, 351] on icon "Next" at bounding box center [808, 350] width 33 height 33
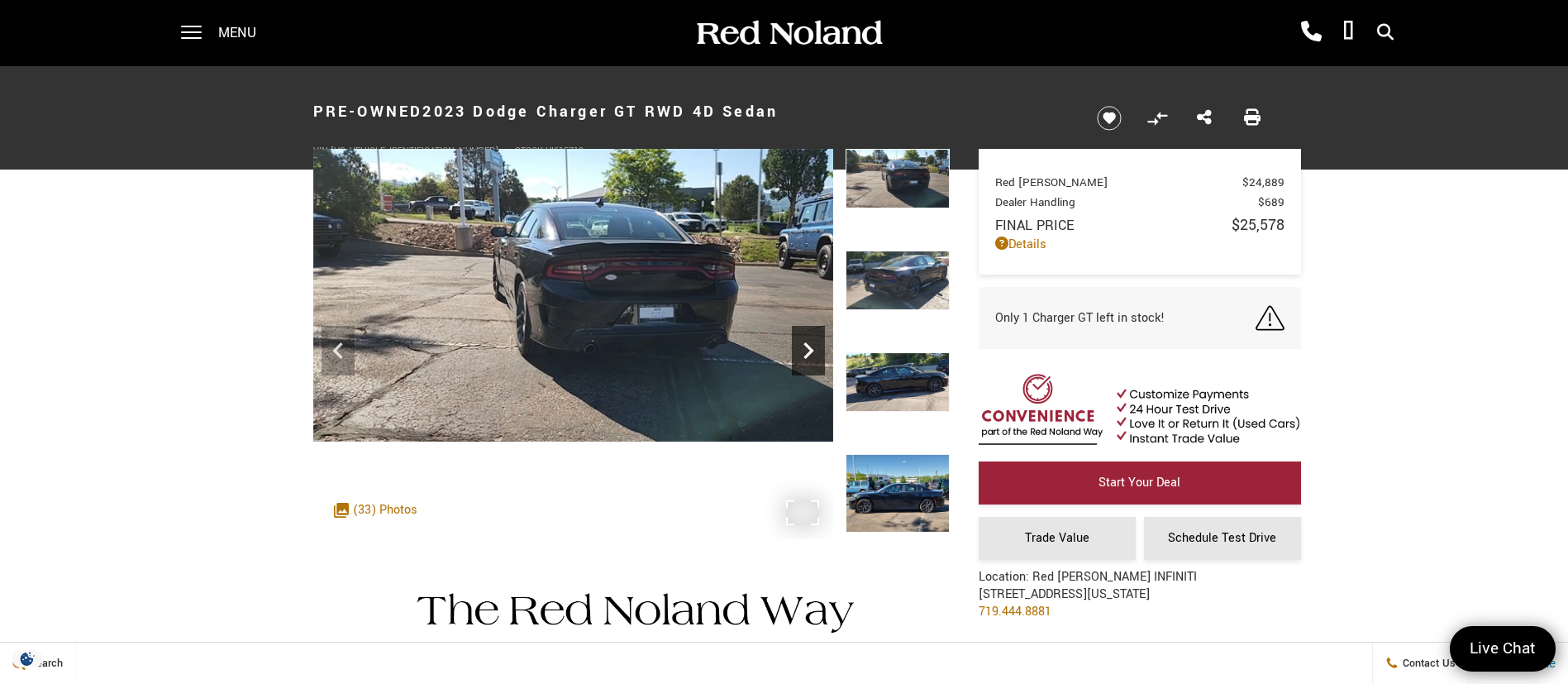
click at [809, 351] on icon "Next" at bounding box center [808, 350] width 33 height 33
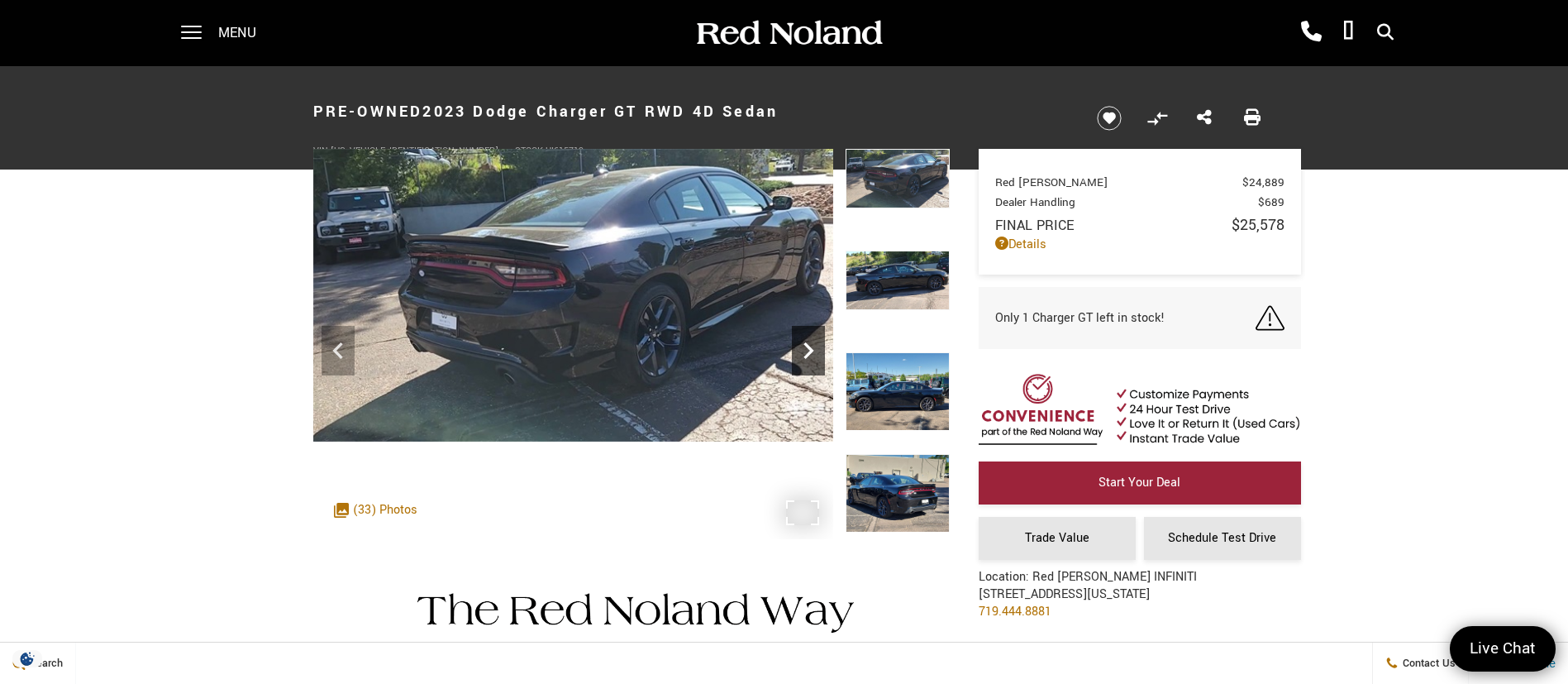
click at [809, 351] on icon "Next" at bounding box center [808, 350] width 33 height 33
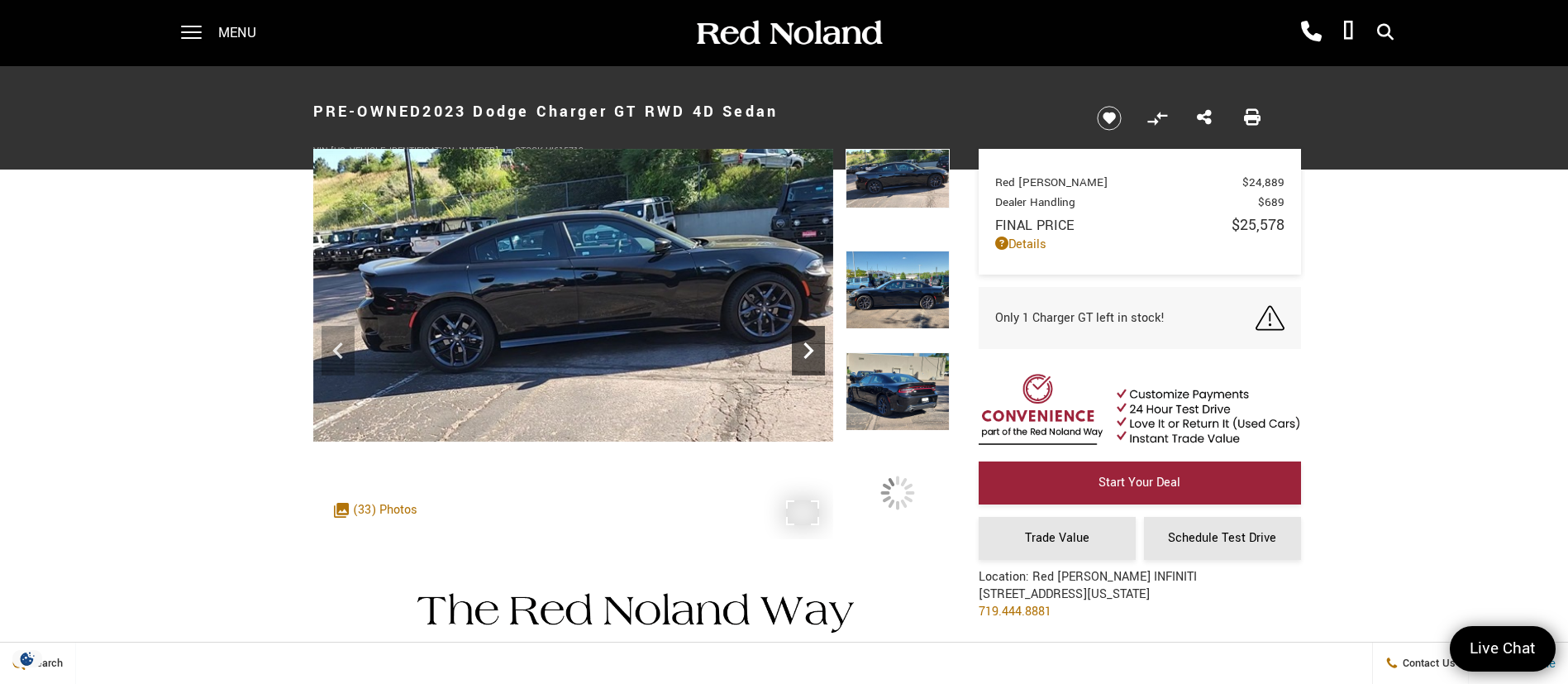
click at [809, 351] on icon "Next" at bounding box center [808, 350] width 33 height 33
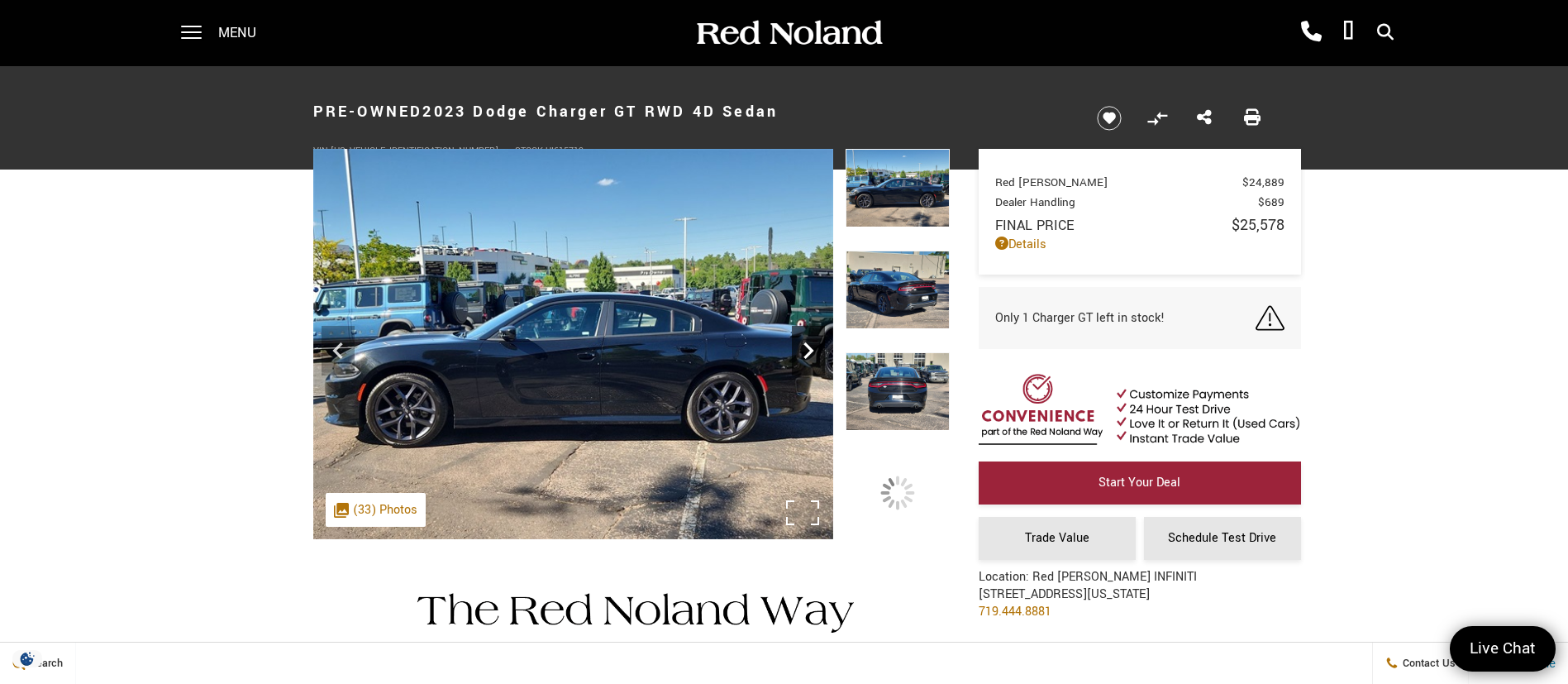
click at [809, 351] on icon "Next" at bounding box center [808, 350] width 33 height 33
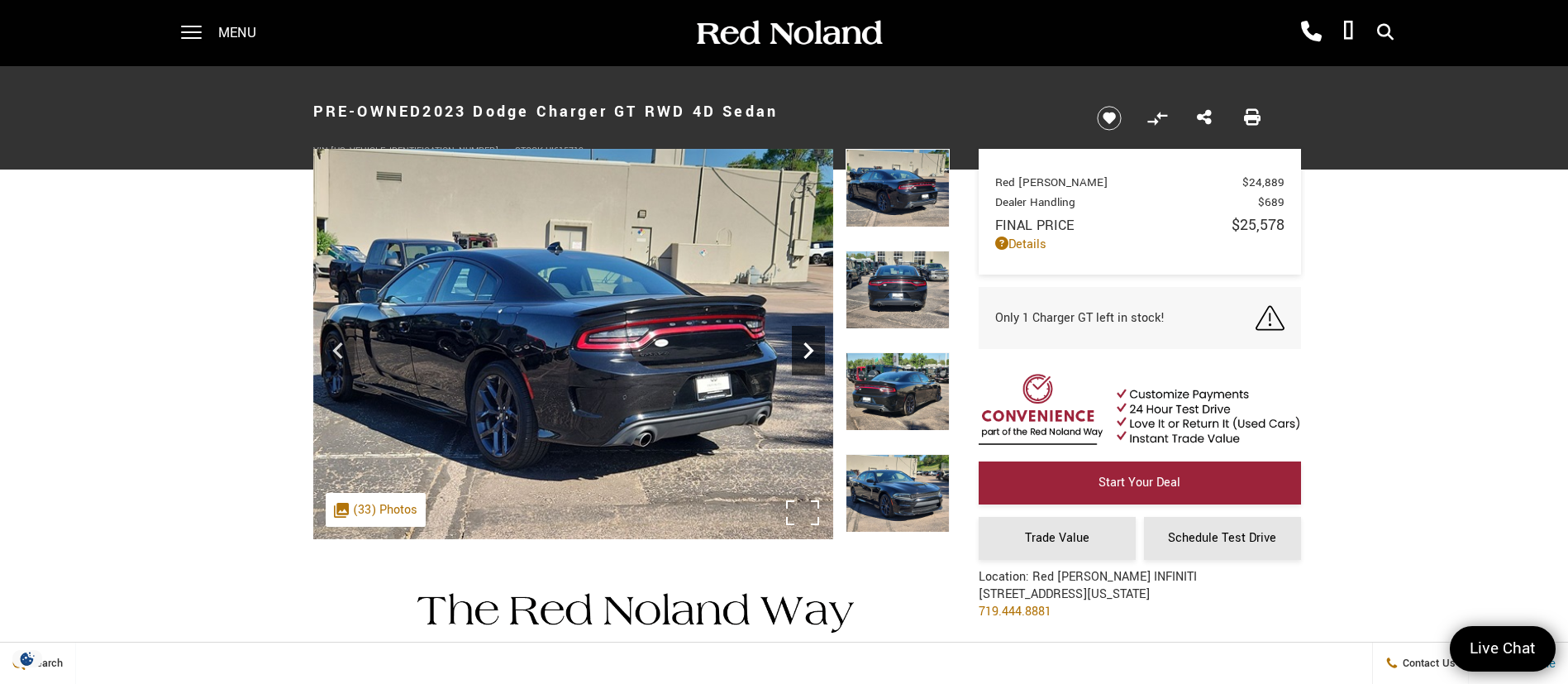
click at [809, 351] on icon "Next" at bounding box center [808, 350] width 33 height 33
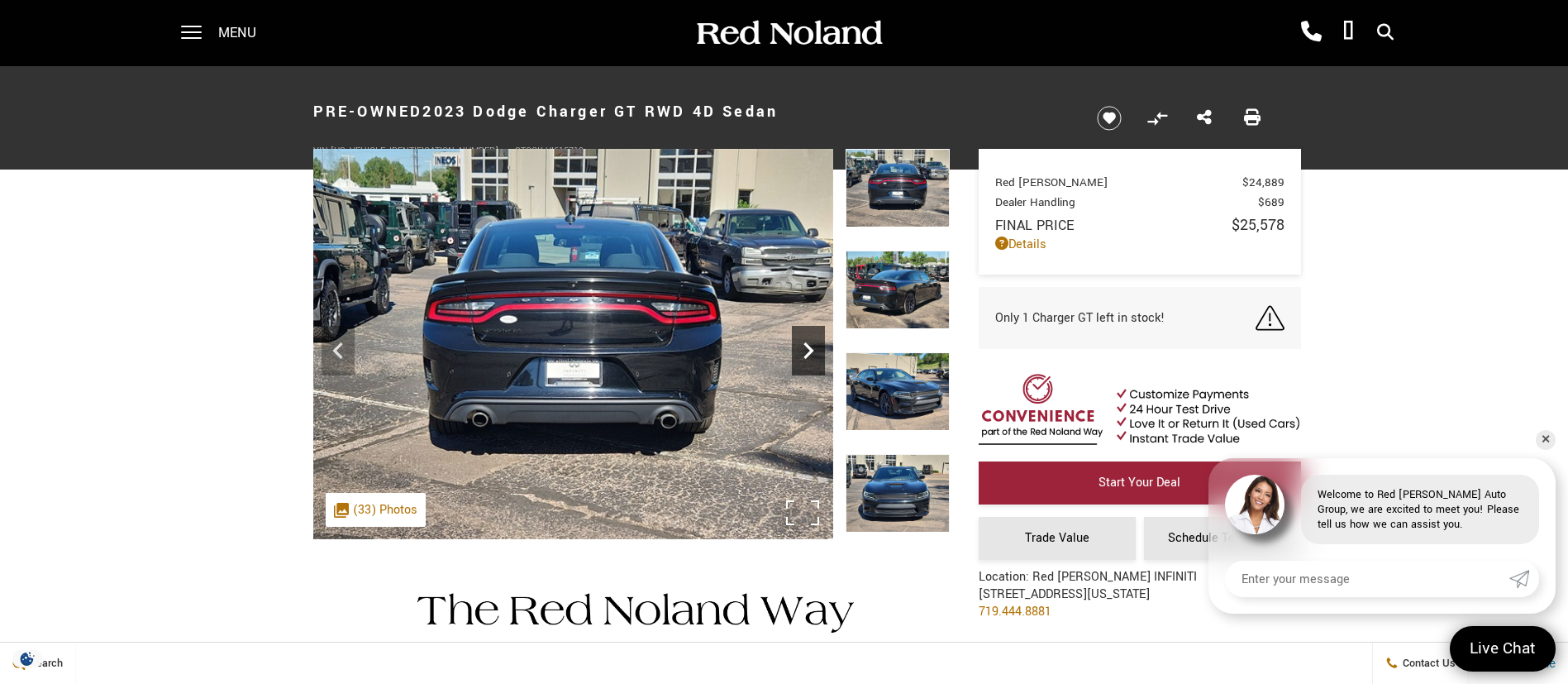
click at [809, 351] on icon "Next" at bounding box center [808, 350] width 33 height 33
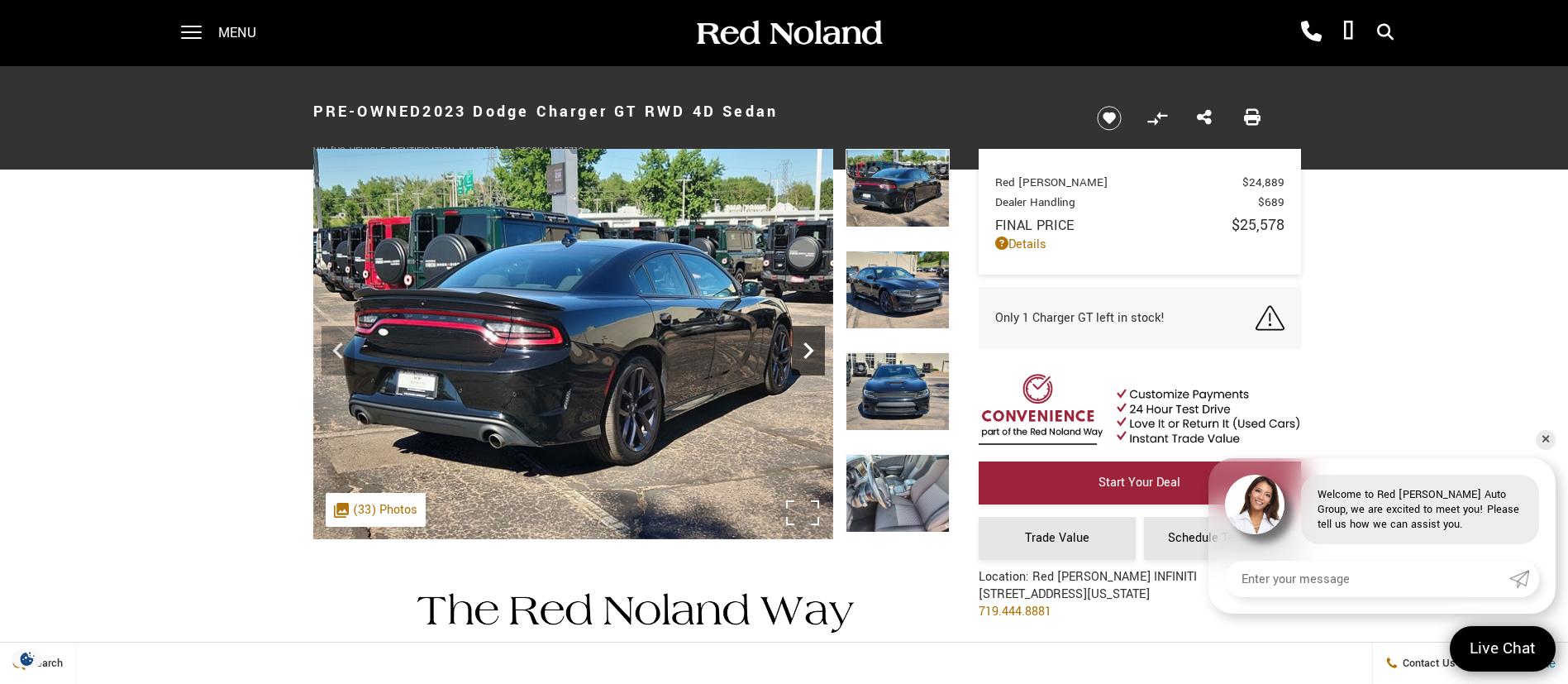
click at [809, 351] on icon "Next" at bounding box center [808, 350] width 33 height 33
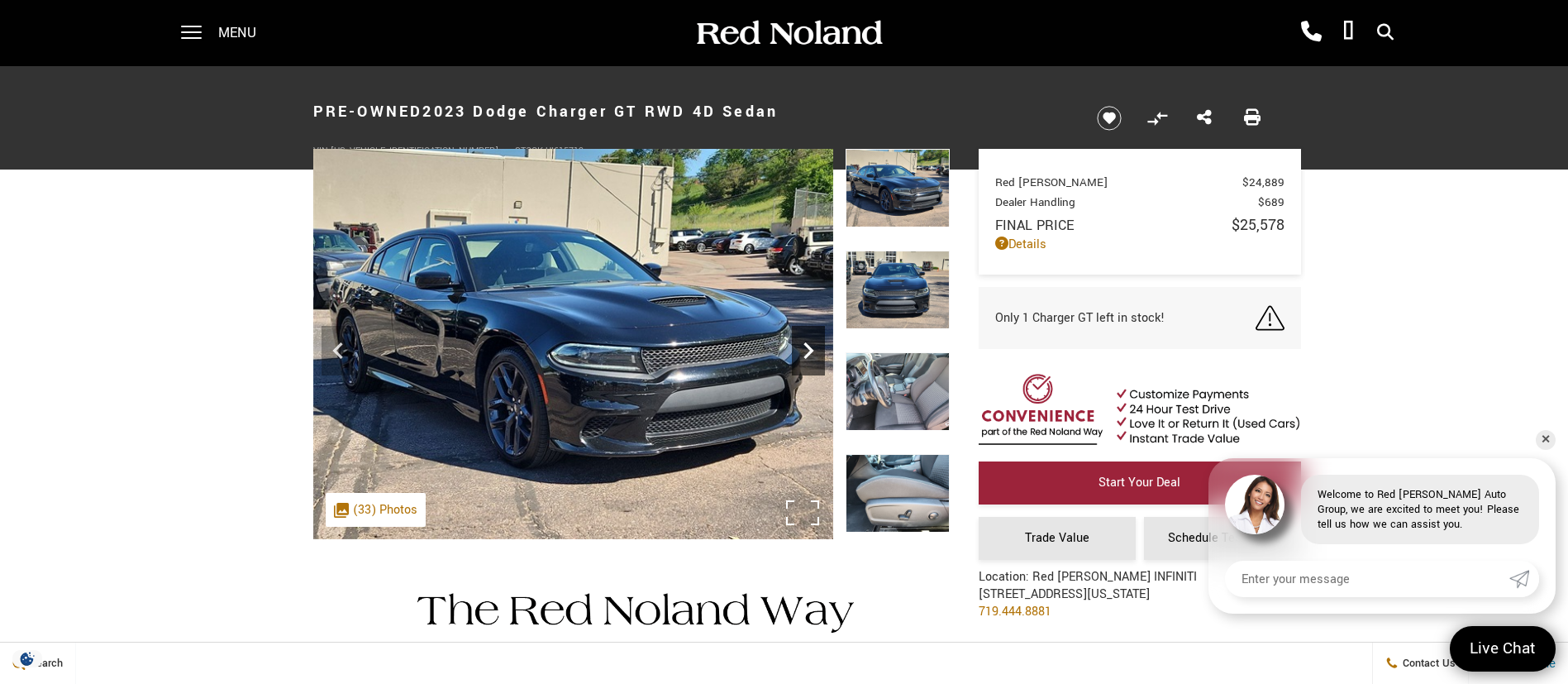
click at [809, 351] on icon "Next" at bounding box center [808, 350] width 33 height 33
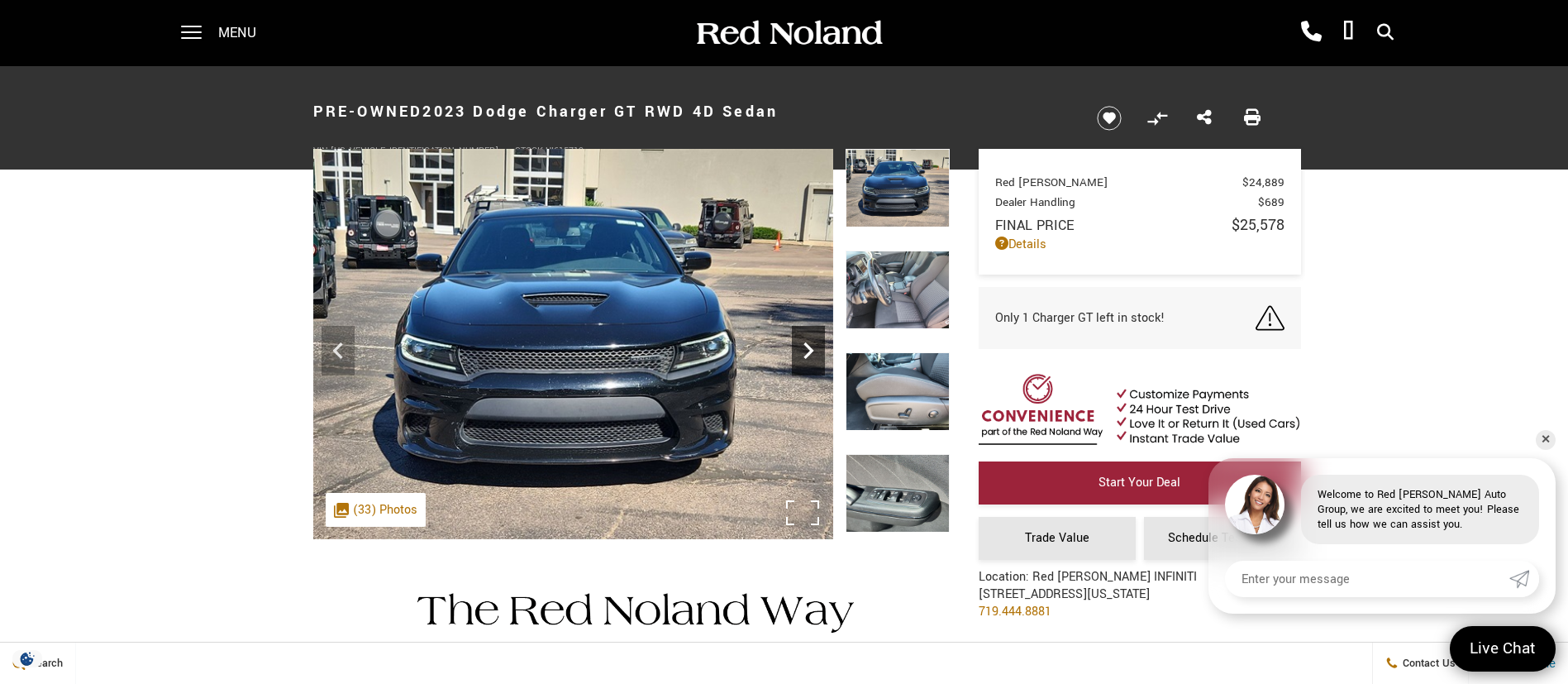
click at [809, 351] on icon "Next" at bounding box center [808, 350] width 33 height 33
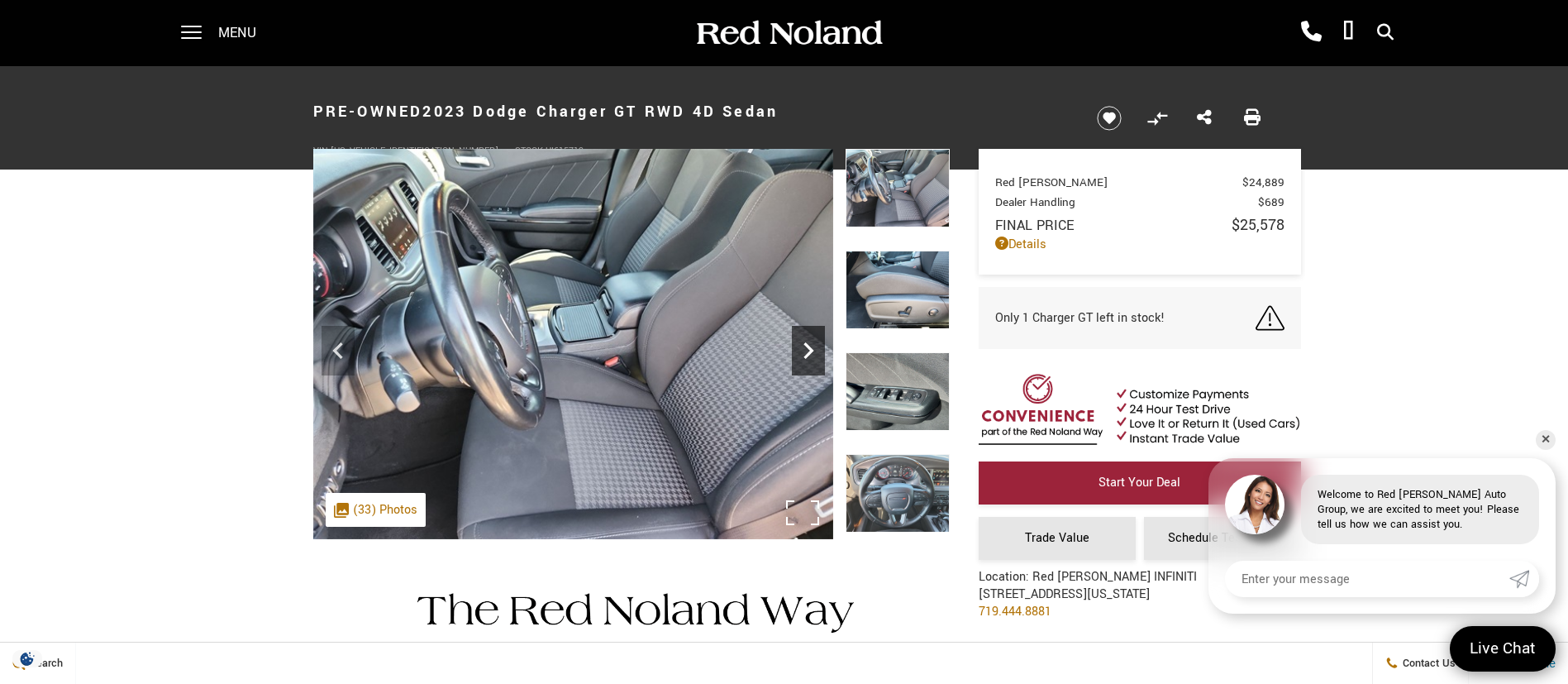
click at [809, 351] on icon "Next" at bounding box center [808, 350] width 33 height 33
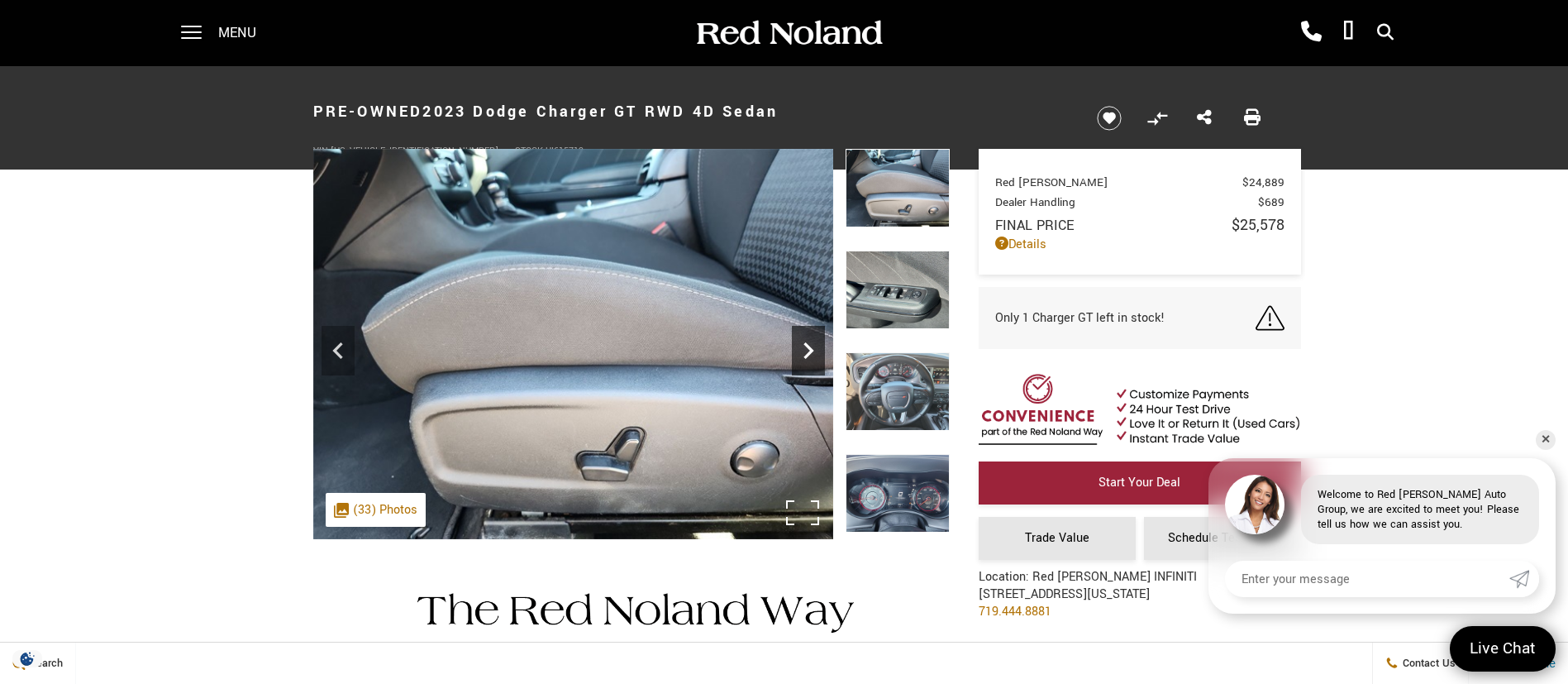
click at [809, 351] on icon "Next" at bounding box center [808, 350] width 33 height 33
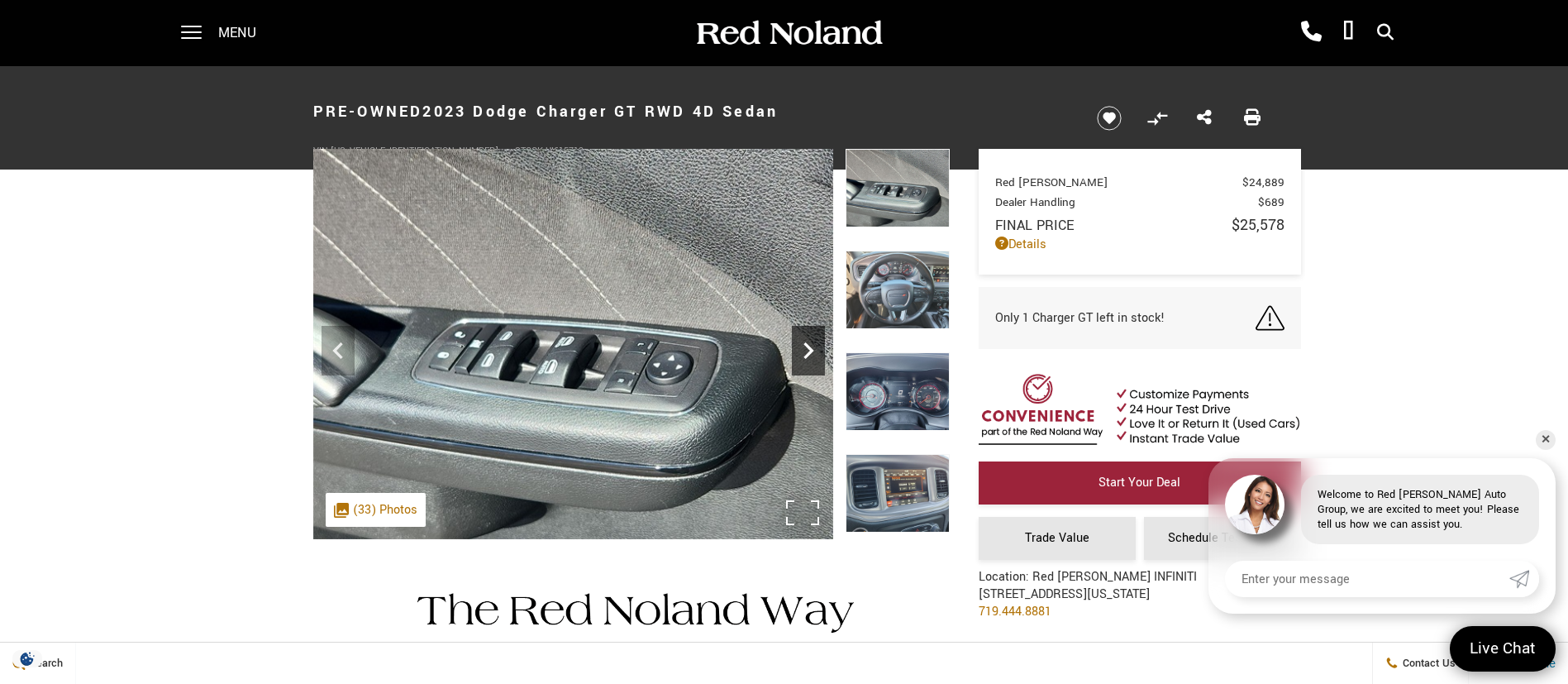
click at [809, 350] on icon "Next" at bounding box center [808, 350] width 33 height 33
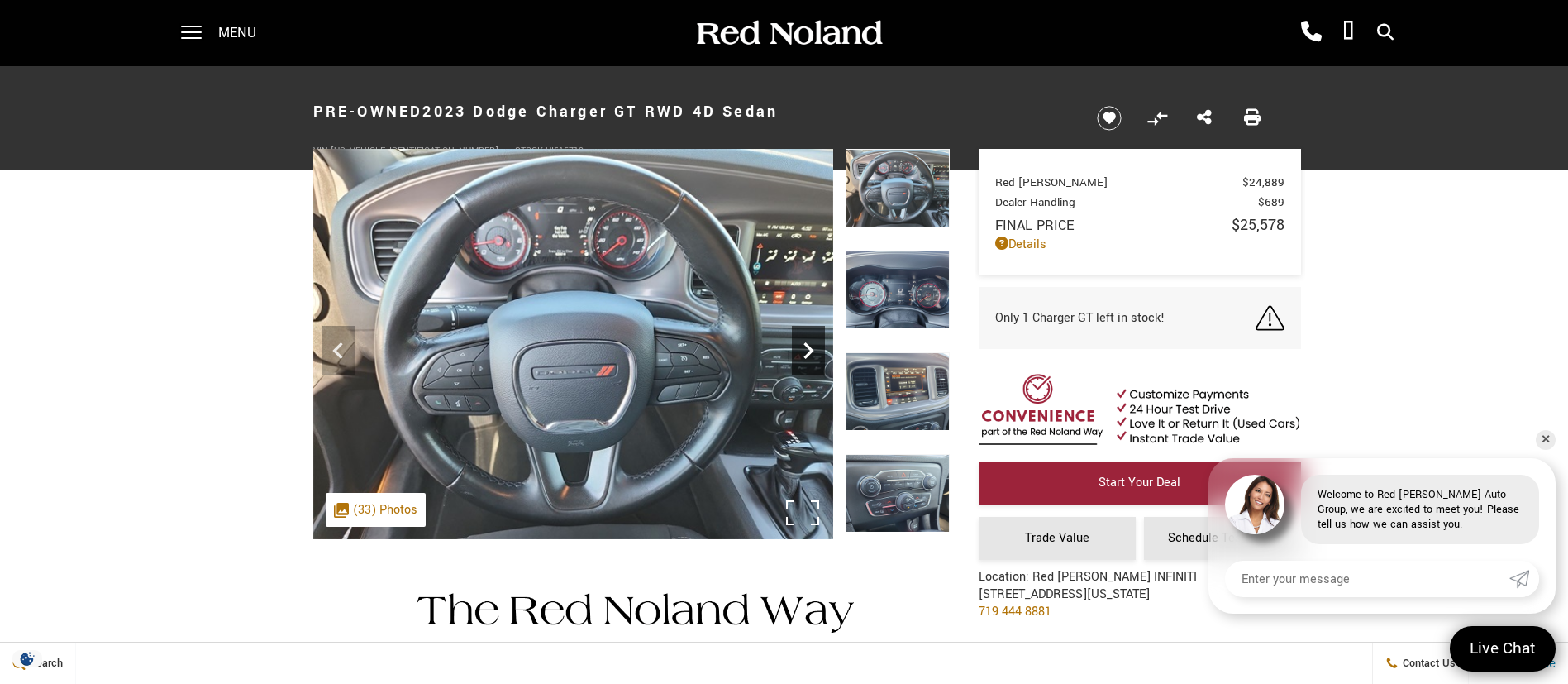
click at [809, 350] on icon "Next" at bounding box center [808, 350] width 33 height 33
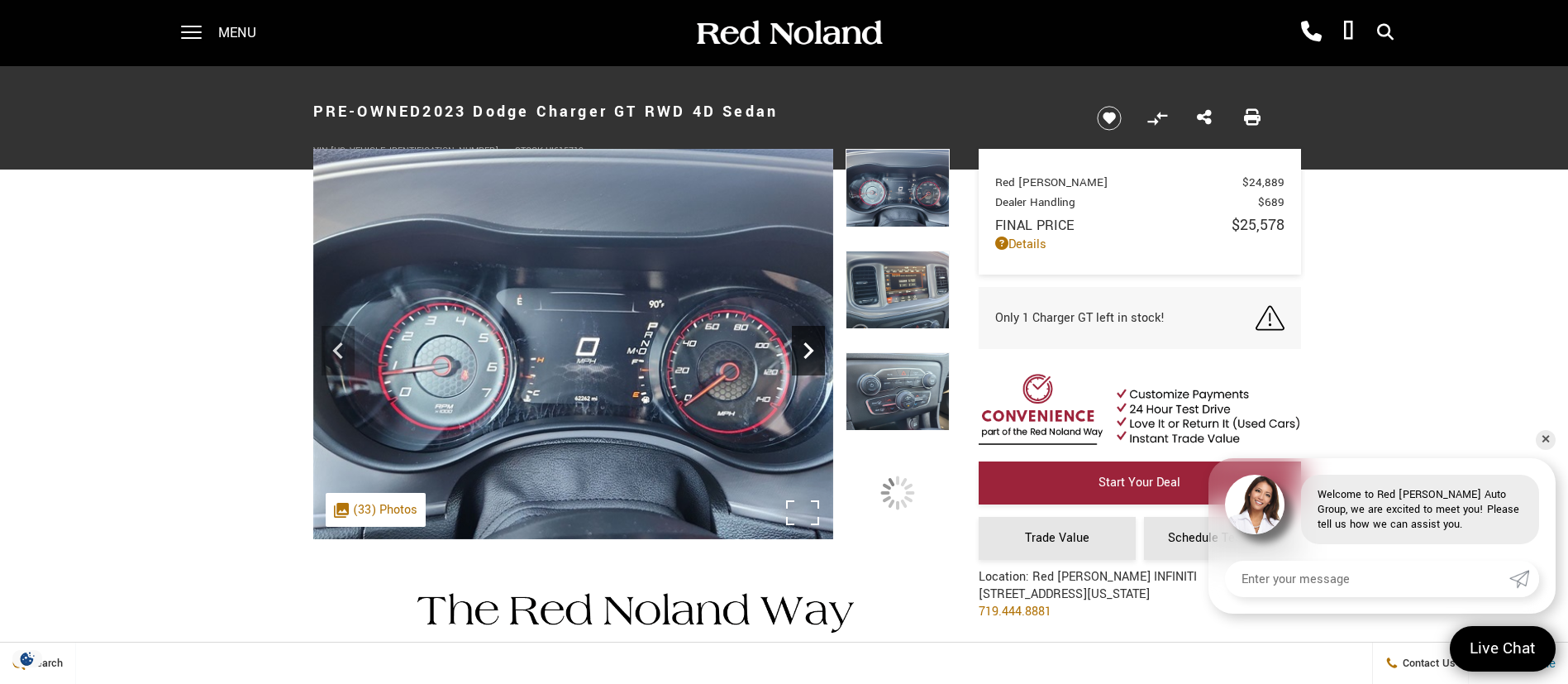
click at [809, 350] on icon "Next" at bounding box center [808, 350] width 33 height 33
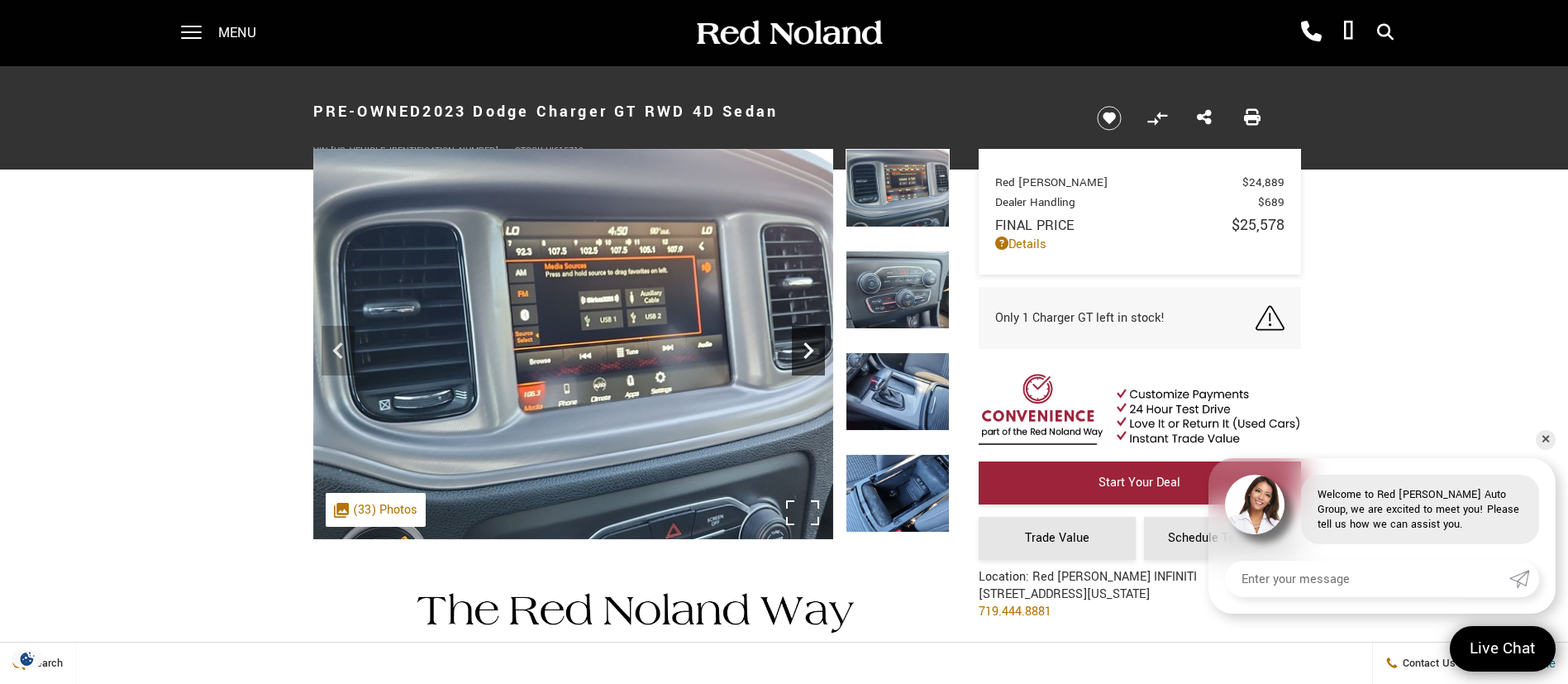
click at [809, 350] on icon "Next" at bounding box center [808, 350] width 33 height 33
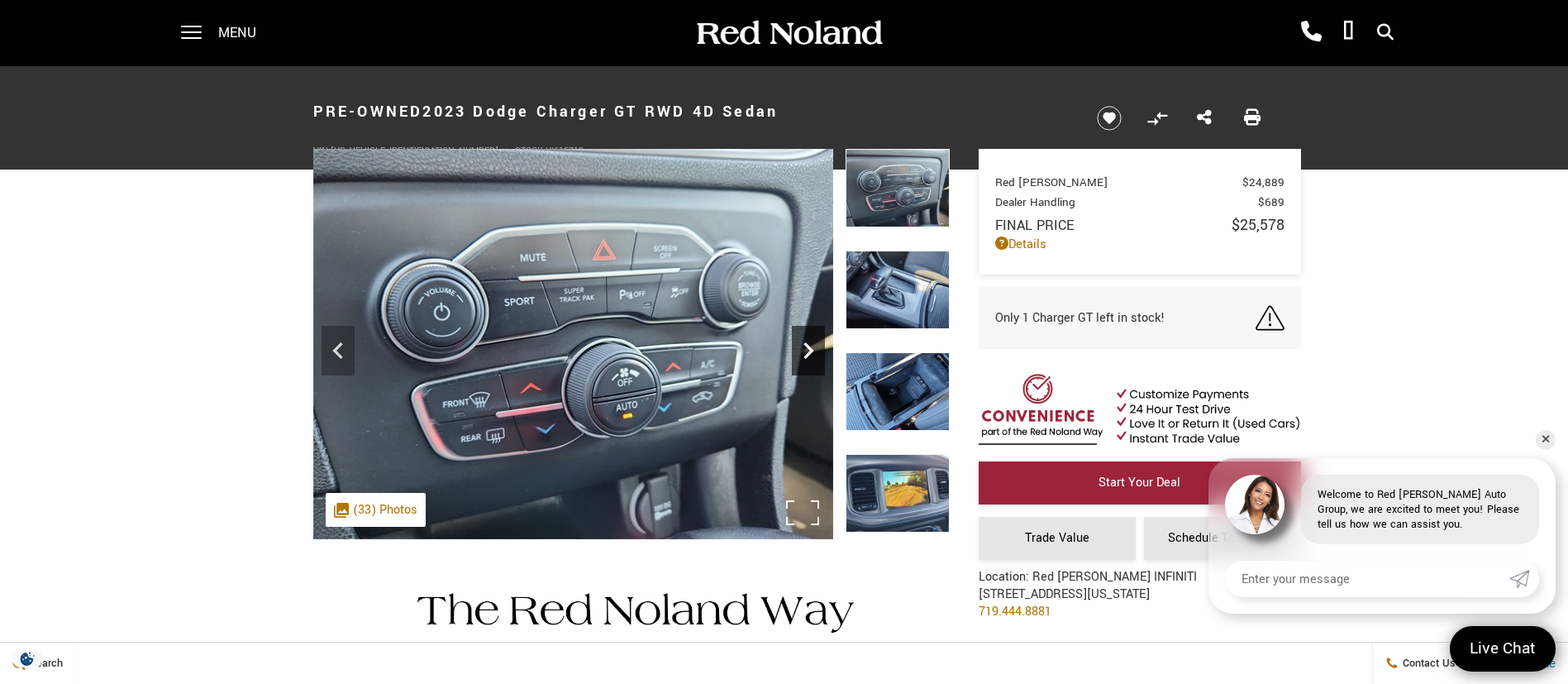
click at [809, 350] on icon "Next" at bounding box center [808, 350] width 33 height 33
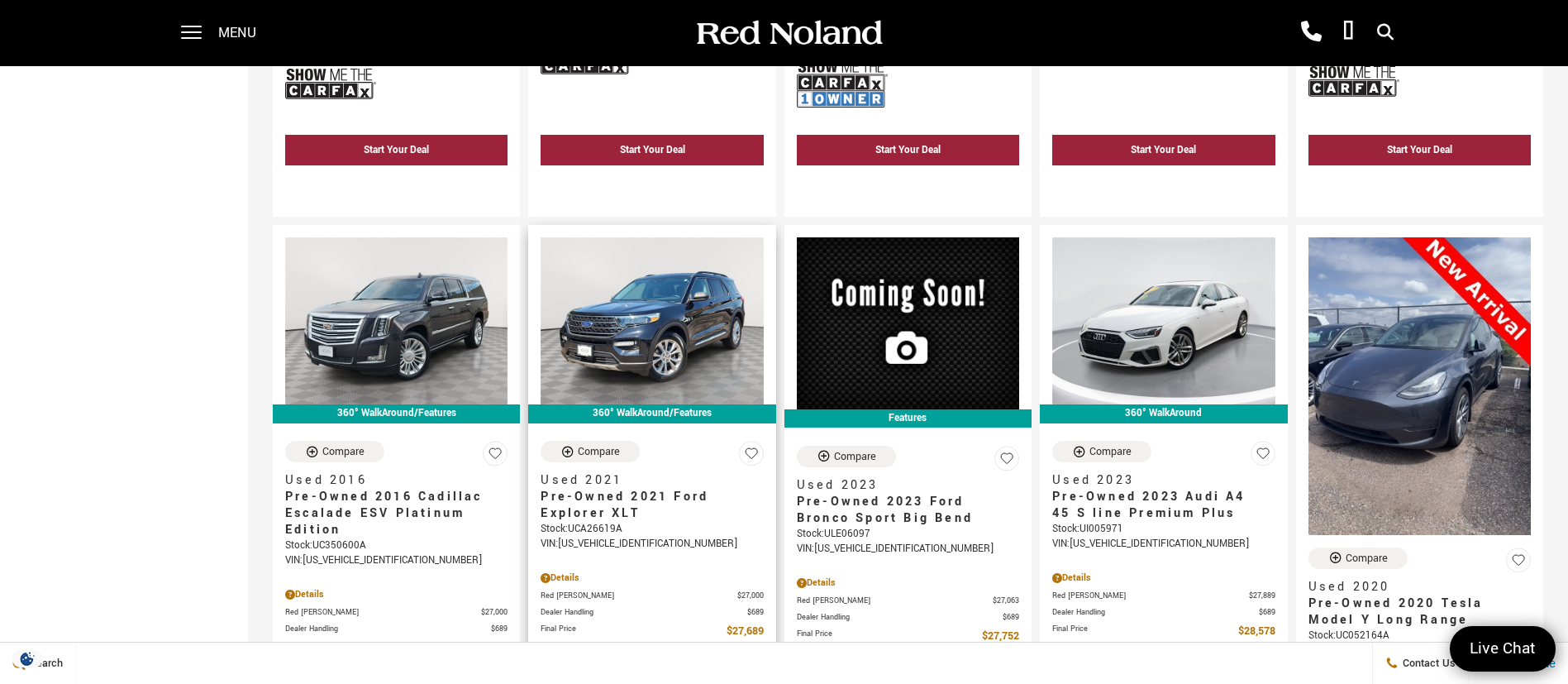
scroll to position [869, 0]
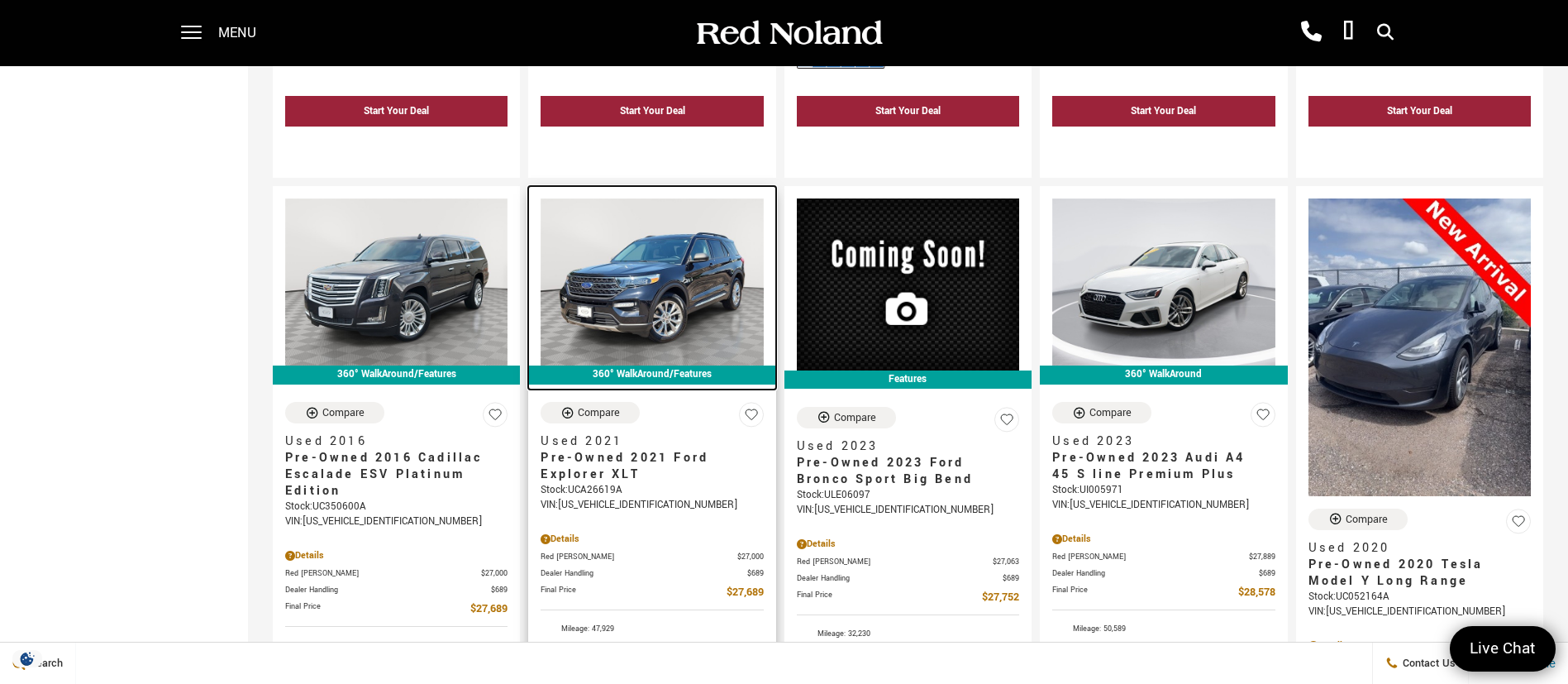
click at [663, 251] on img at bounding box center [651, 281] width 222 height 167
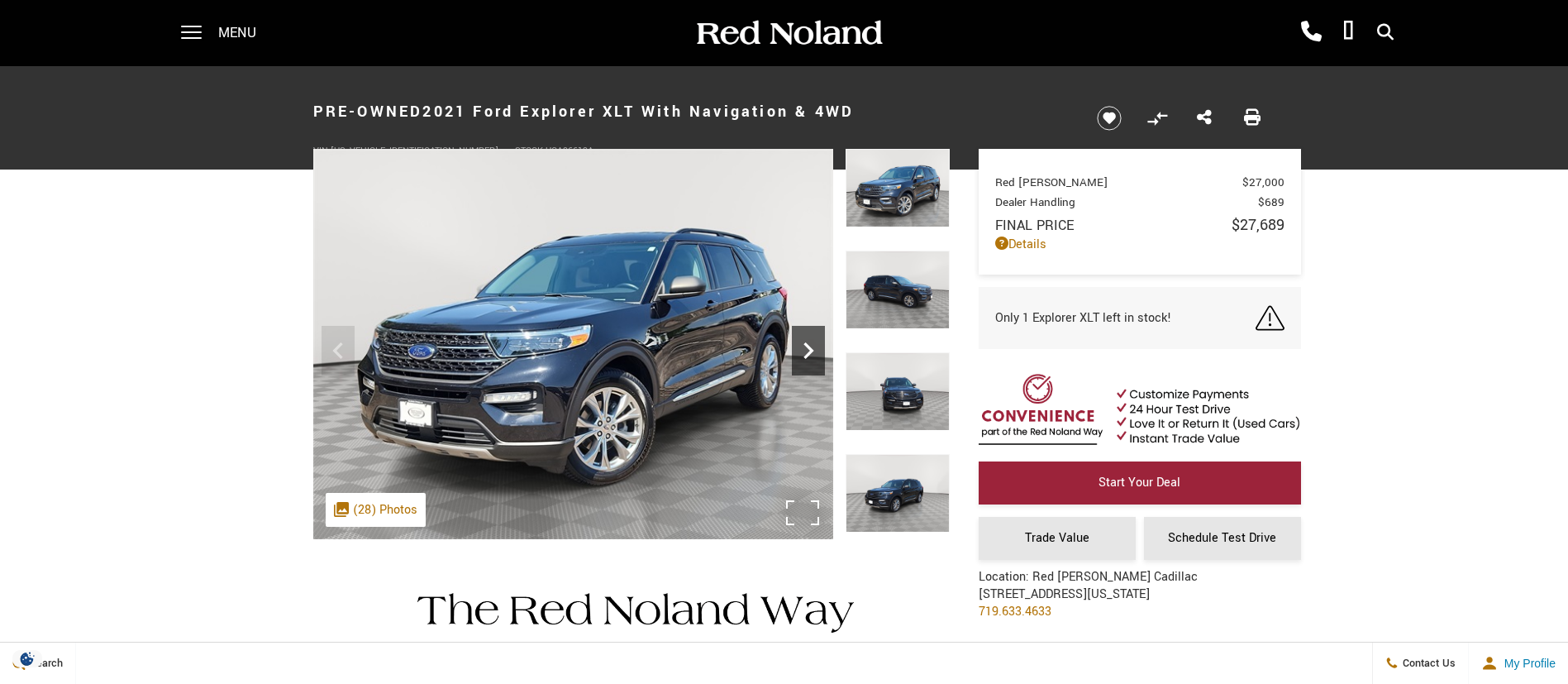
click at [795, 343] on icon "Next" at bounding box center [808, 350] width 33 height 33
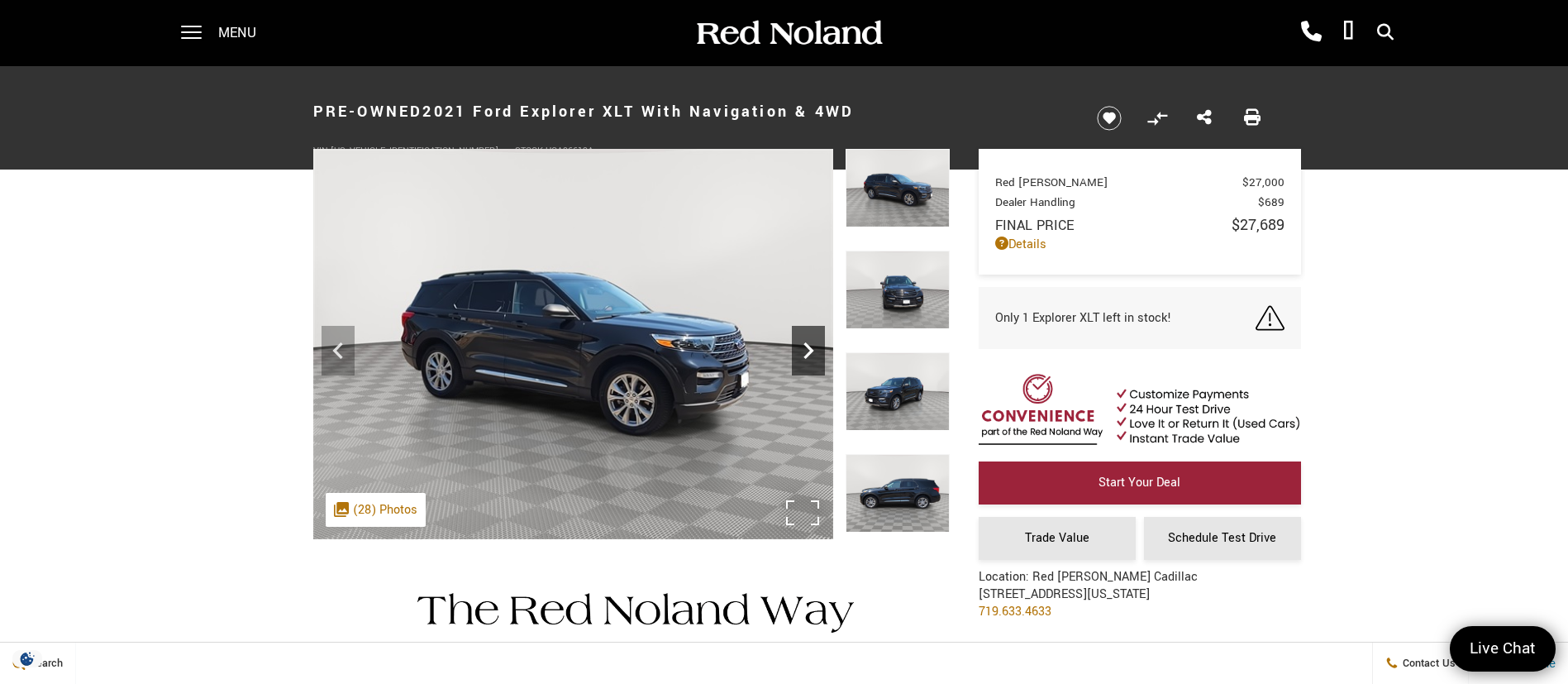
click at [795, 343] on icon "Next" at bounding box center [808, 350] width 33 height 33
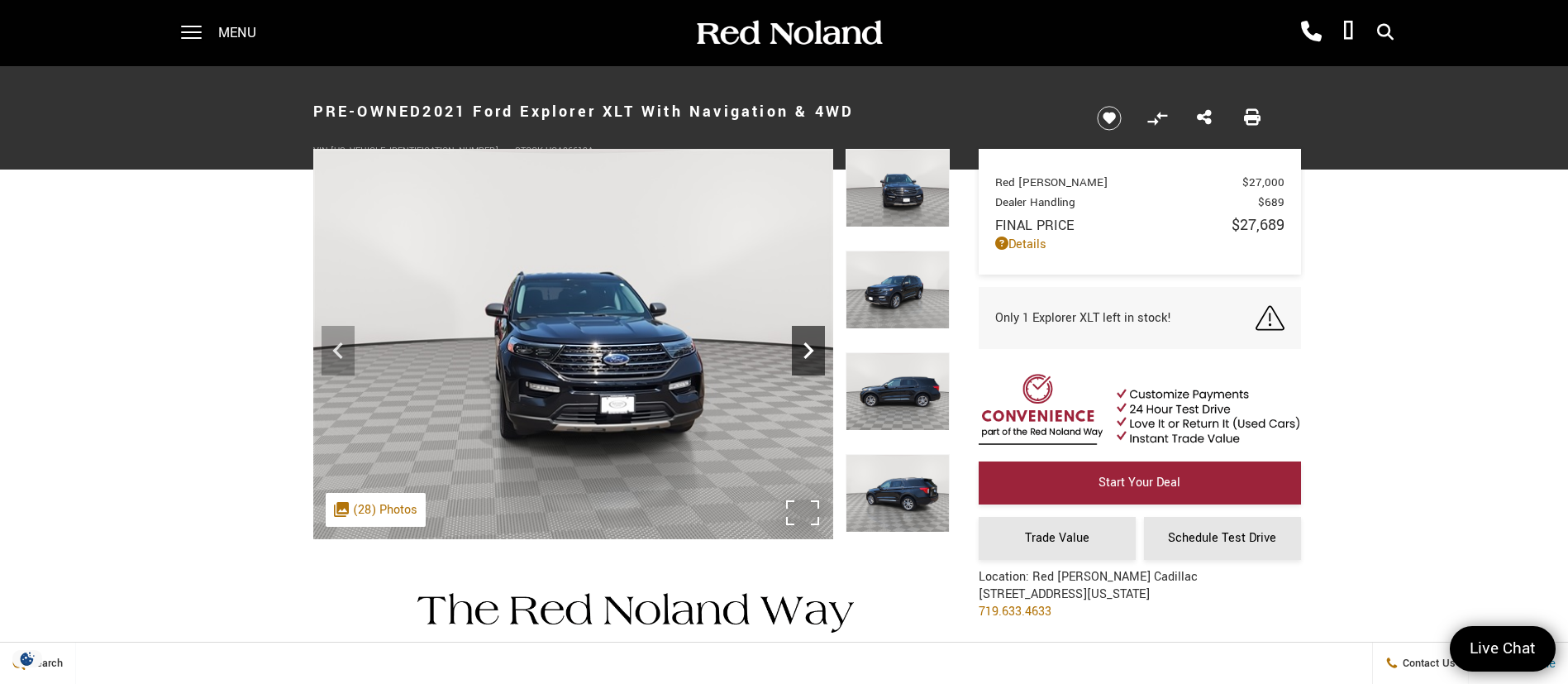
click at [795, 343] on icon "Next" at bounding box center [808, 350] width 33 height 33
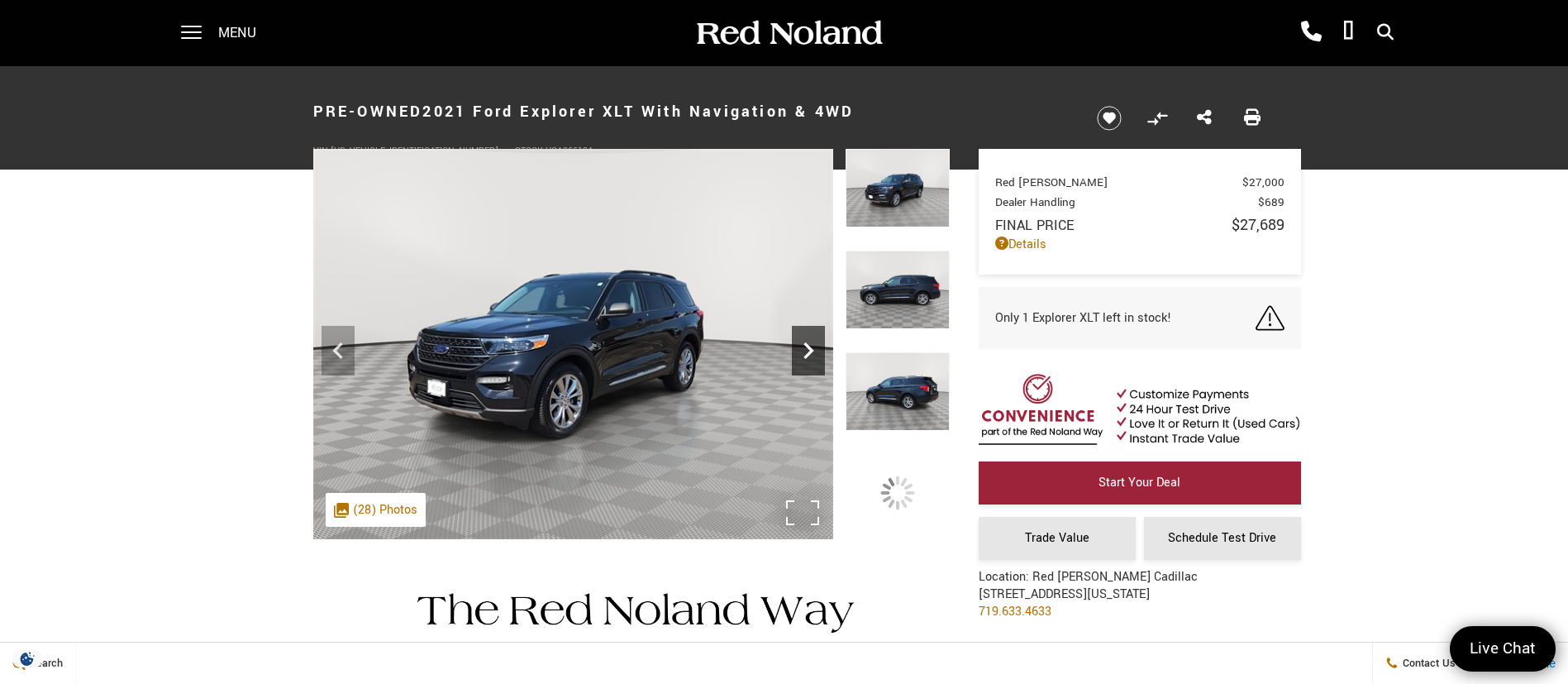
click at [795, 343] on icon "Next" at bounding box center [808, 350] width 33 height 33
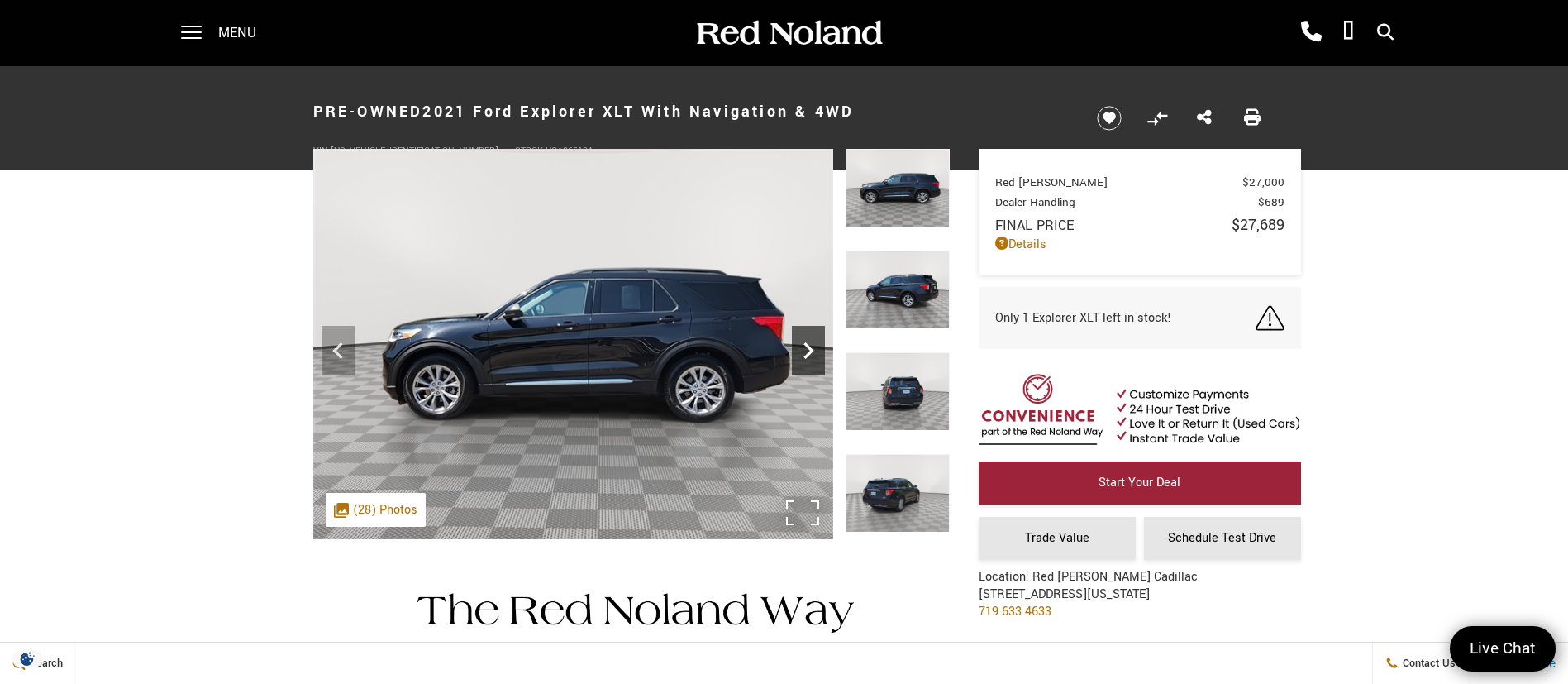
click at [795, 343] on icon "Next" at bounding box center [808, 350] width 33 height 33
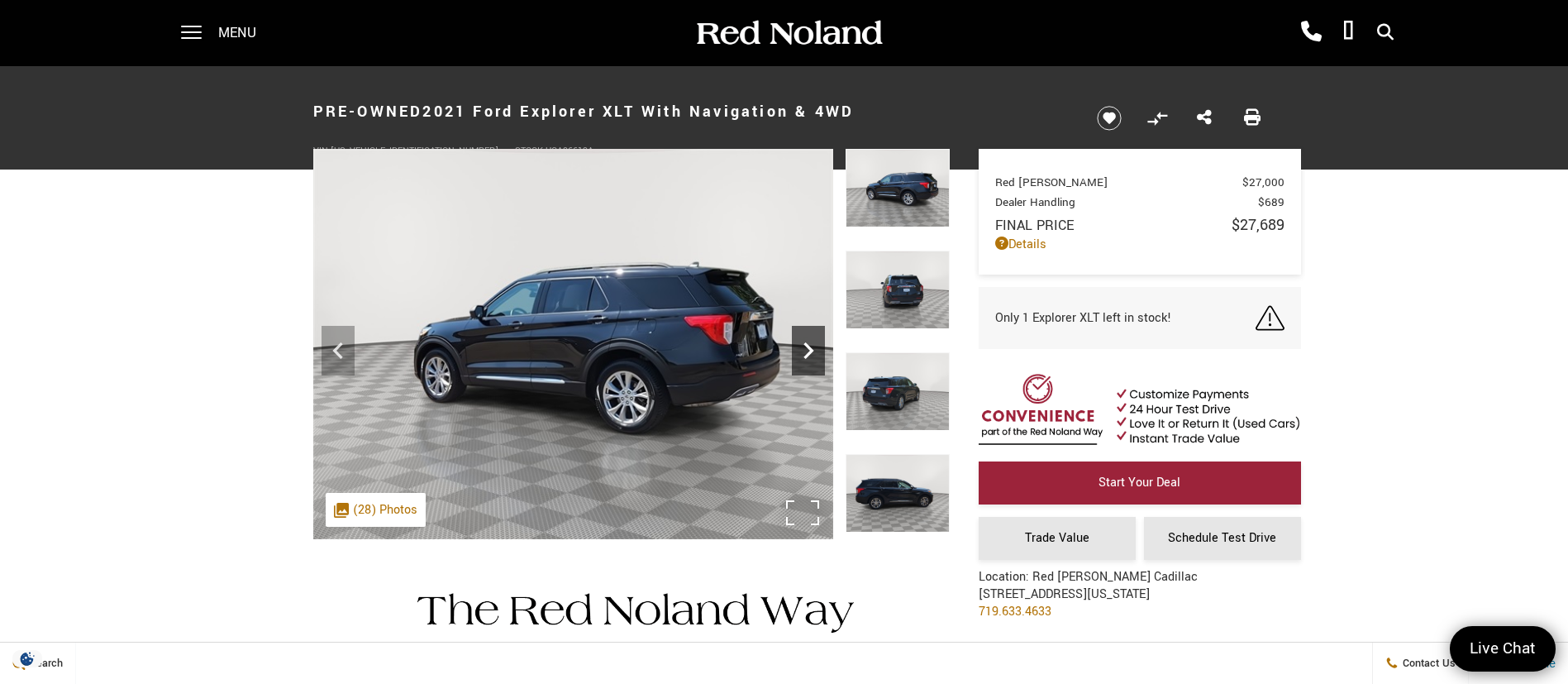
click at [795, 343] on icon "Next" at bounding box center [808, 350] width 33 height 33
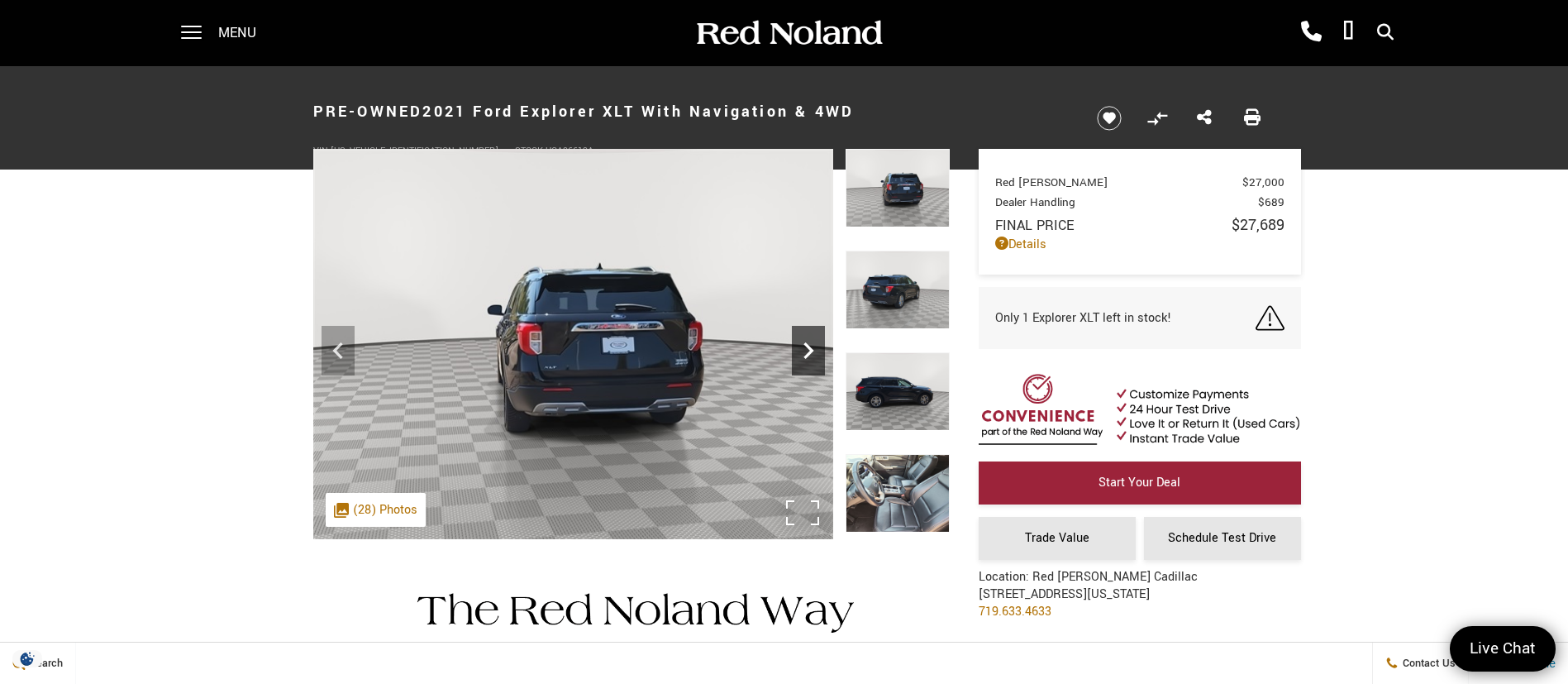
click at [795, 343] on icon "Next" at bounding box center [808, 350] width 33 height 33
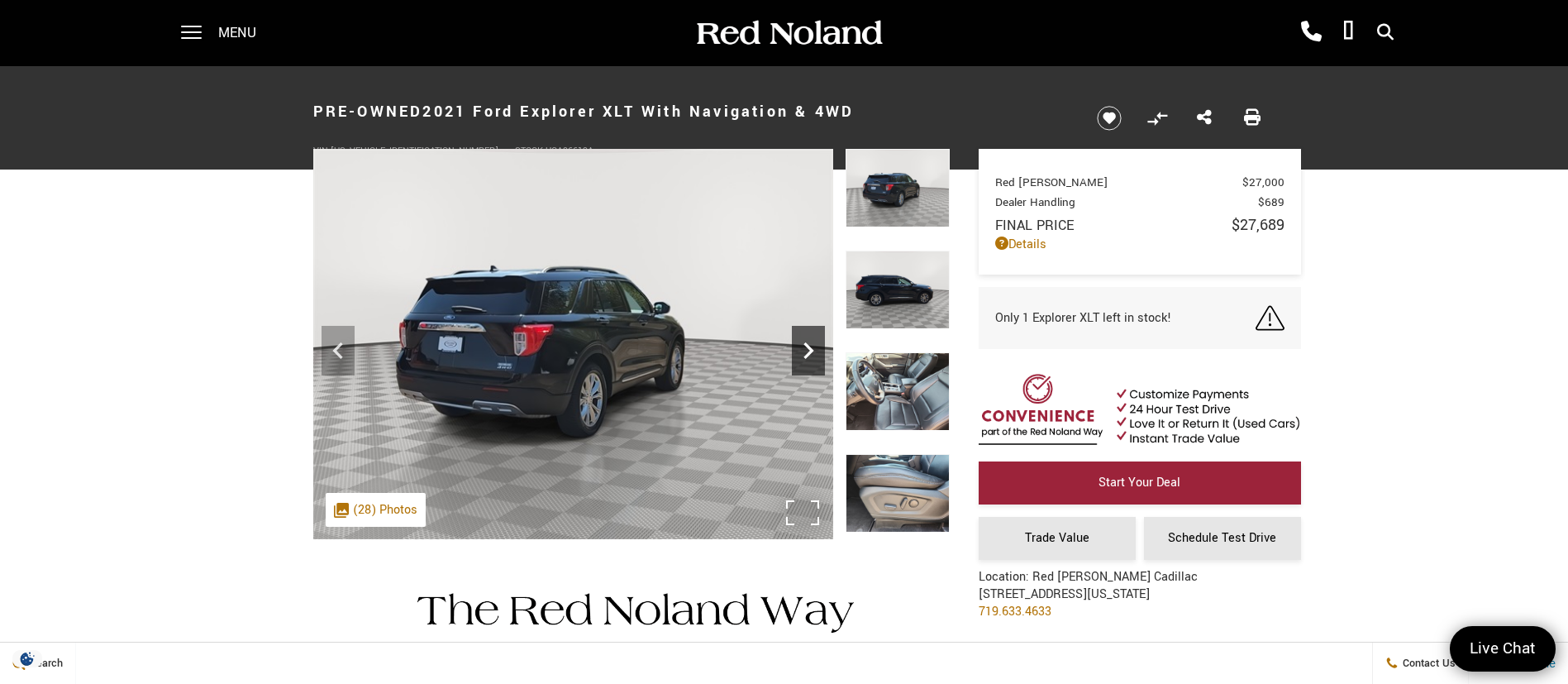
click at [795, 343] on icon "Next" at bounding box center [808, 350] width 33 height 33
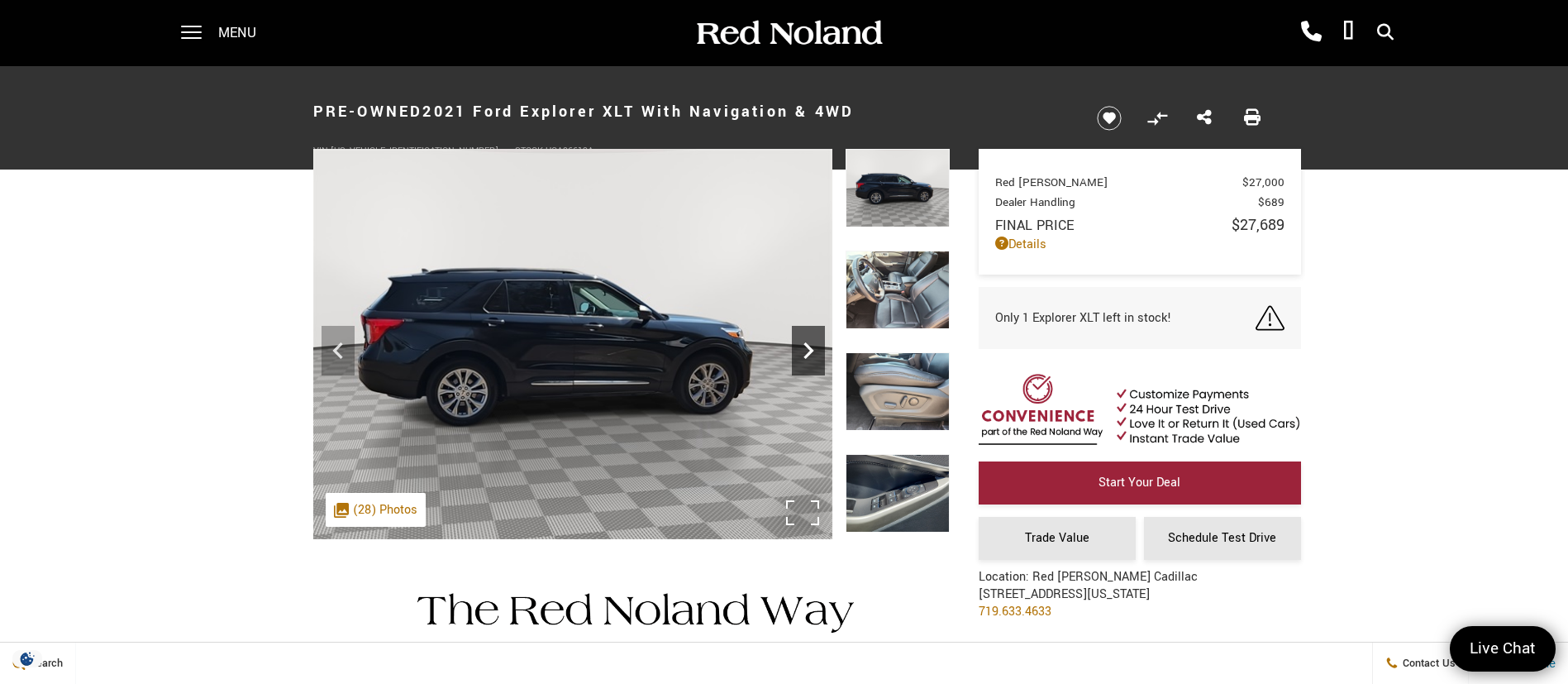
click at [813, 348] on icon "Next" at bounding box center [808, 350] width 33 height 33
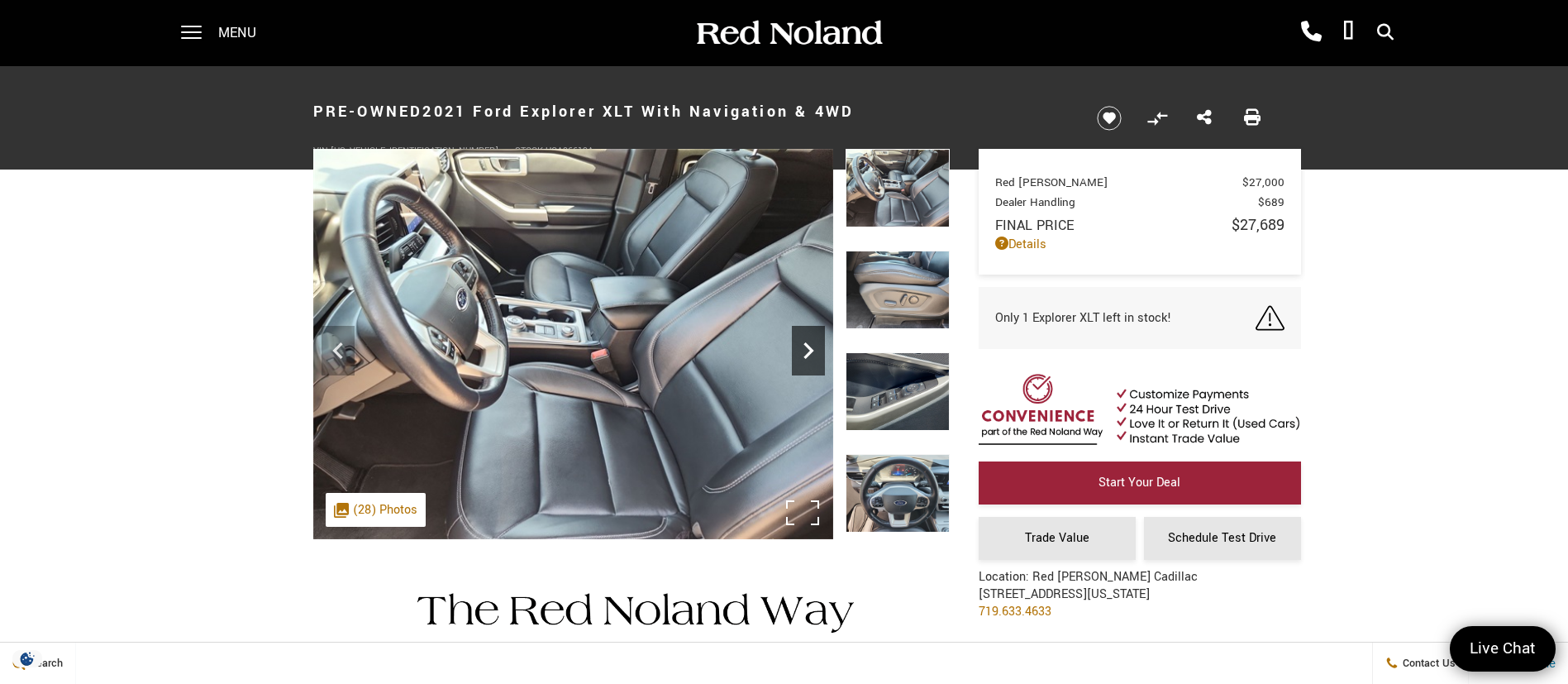
click at [813, 348] on icon "Next" at bounding box center [808, 350] width 33 height 33
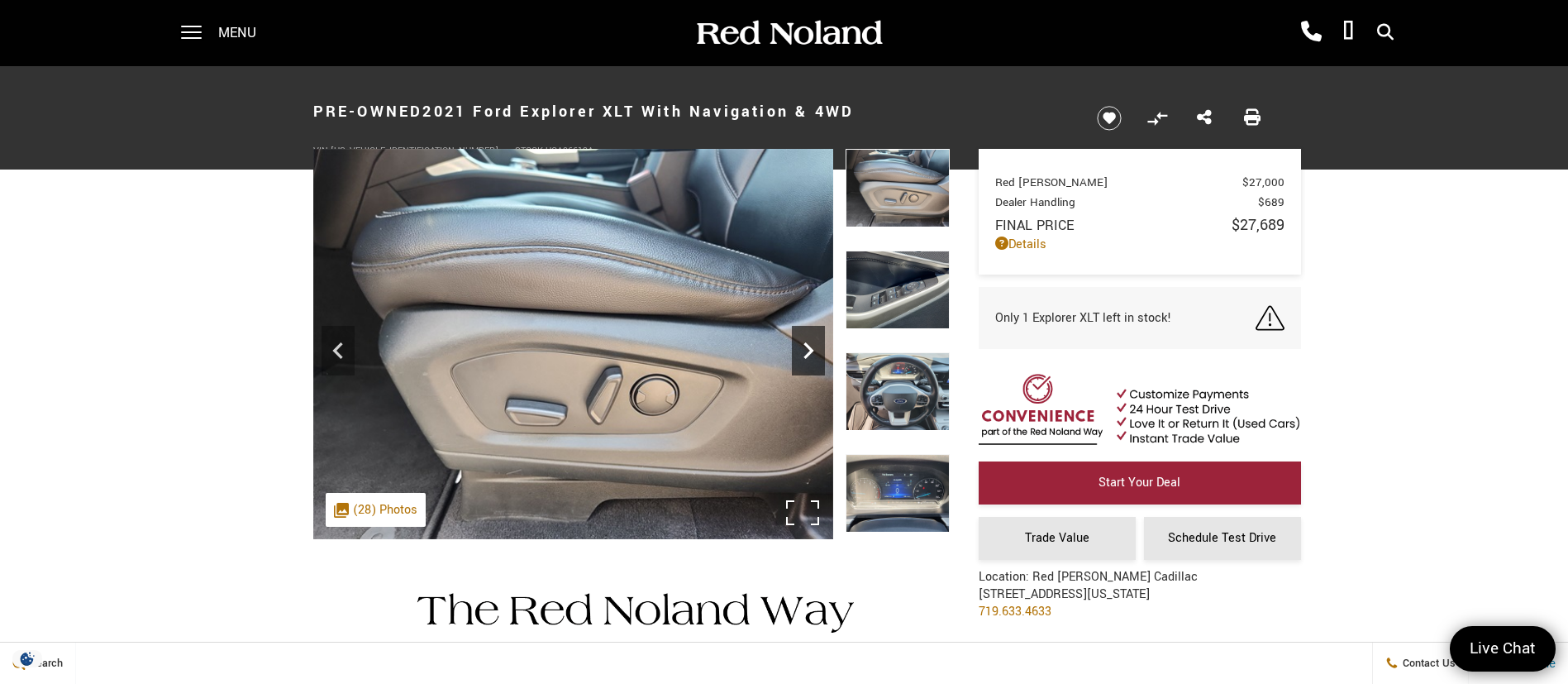
click at [813, 348] on icon "Next" at bounding box center [808, 350] width 33 height 33
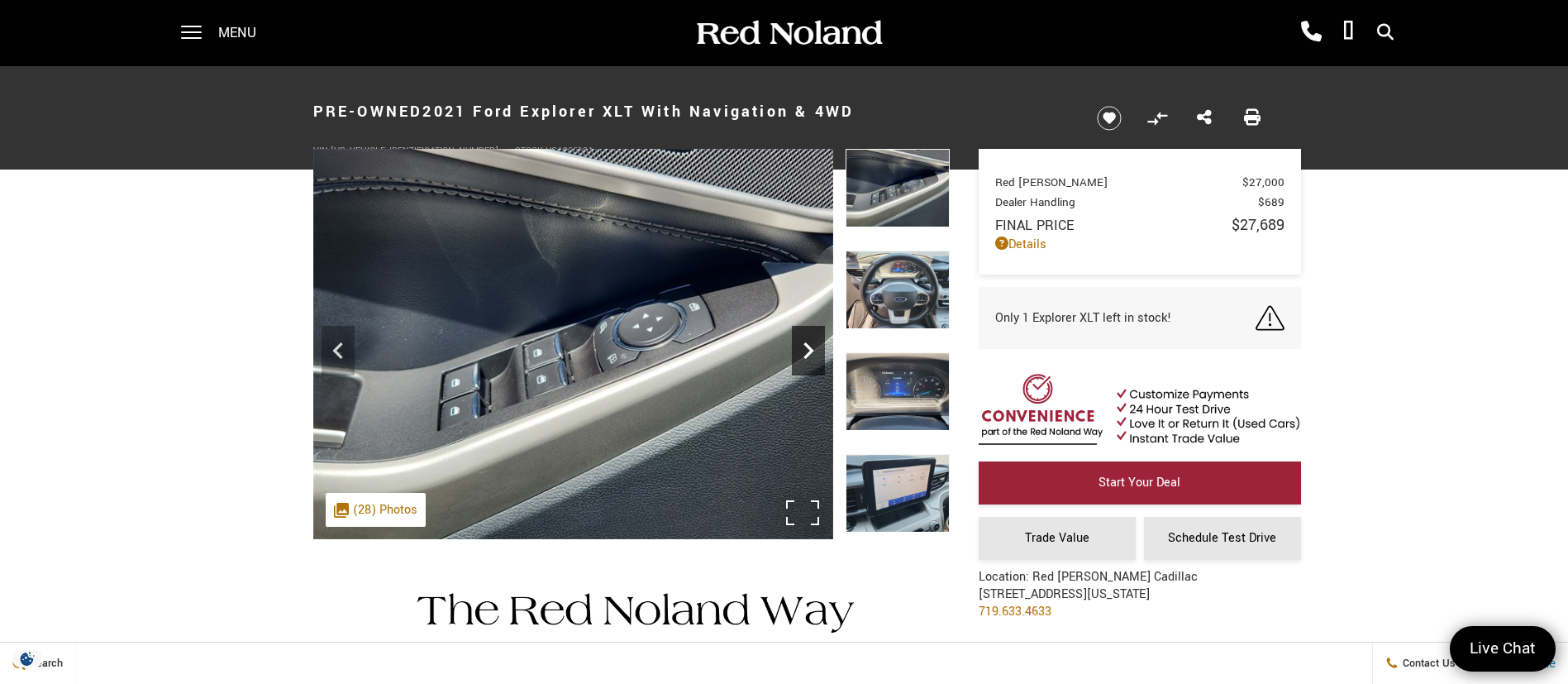
click at [813, 348] on icon "Next" at bounding box center [808, 350] width 33 height 33
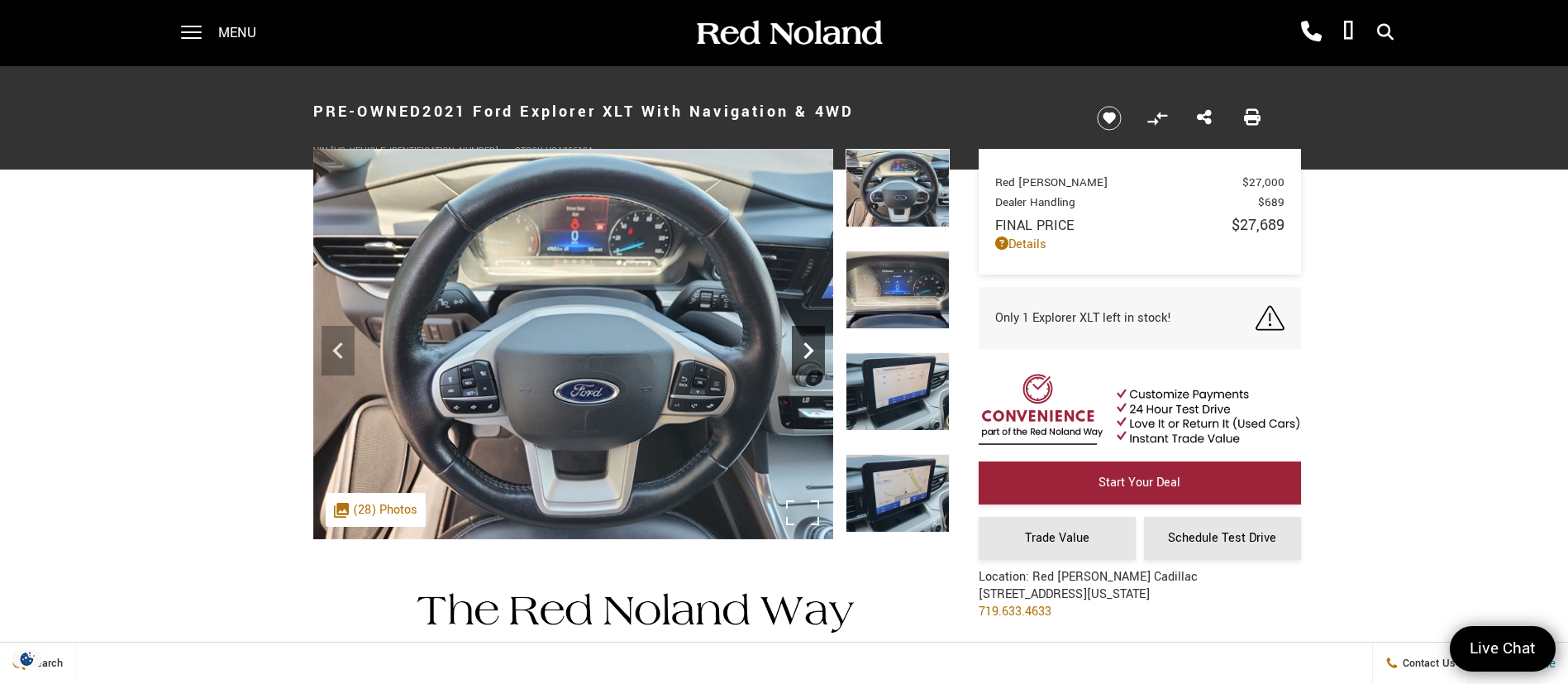
click at [813, 348] on icon "Next" at bounding box center [808, 350] width 33 height 33
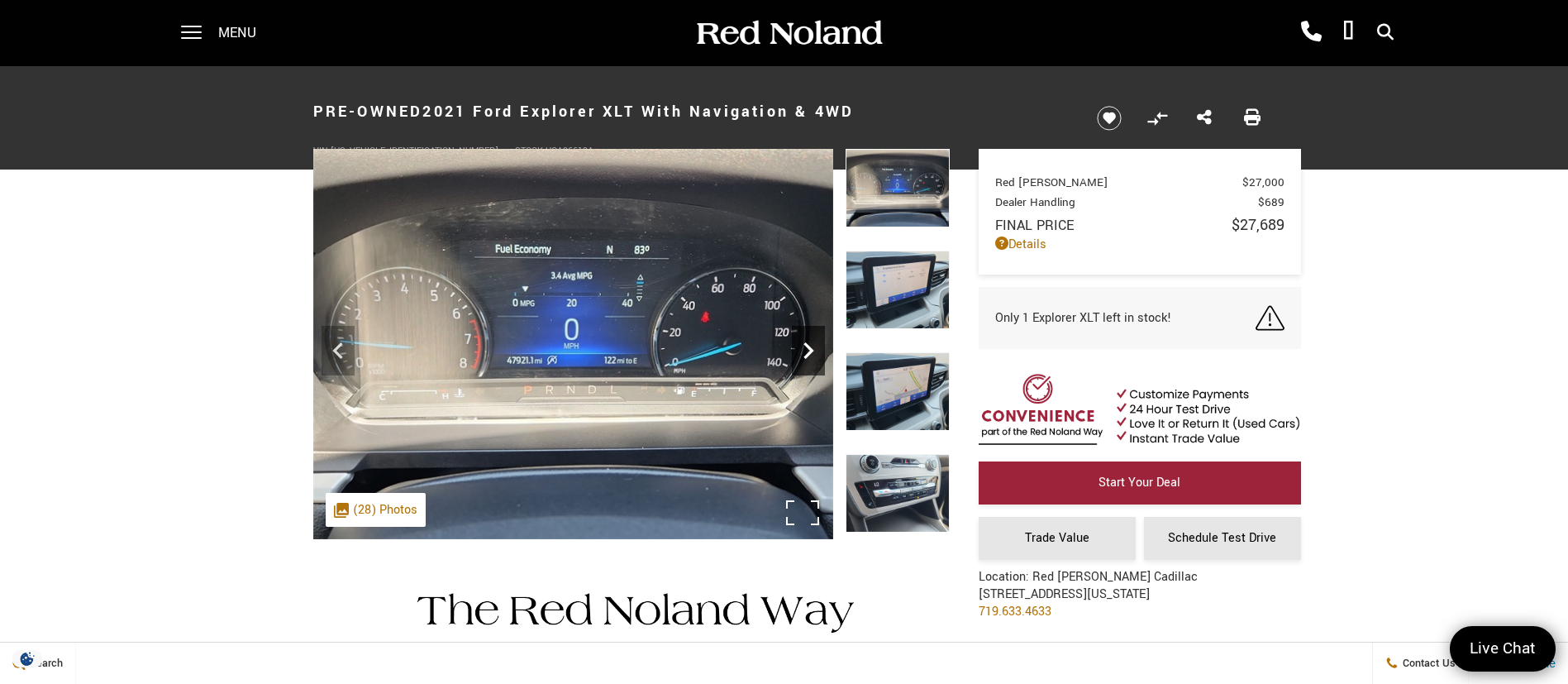
click at [813, 348] on icon "Next" at bounding box center [808, 350] width 33 height 33
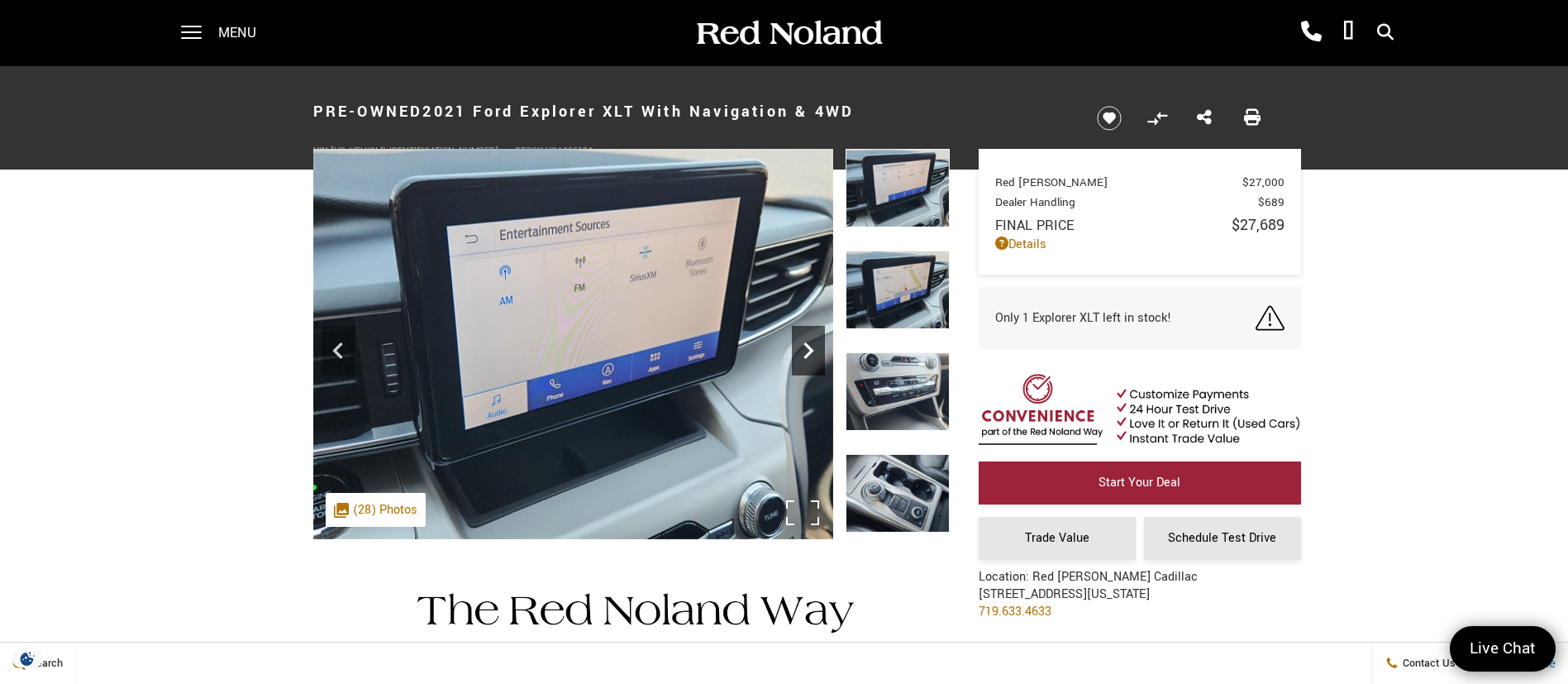
click at [812, 348] on icon "Next" at bounding box center [808, 350] width 33 height 33
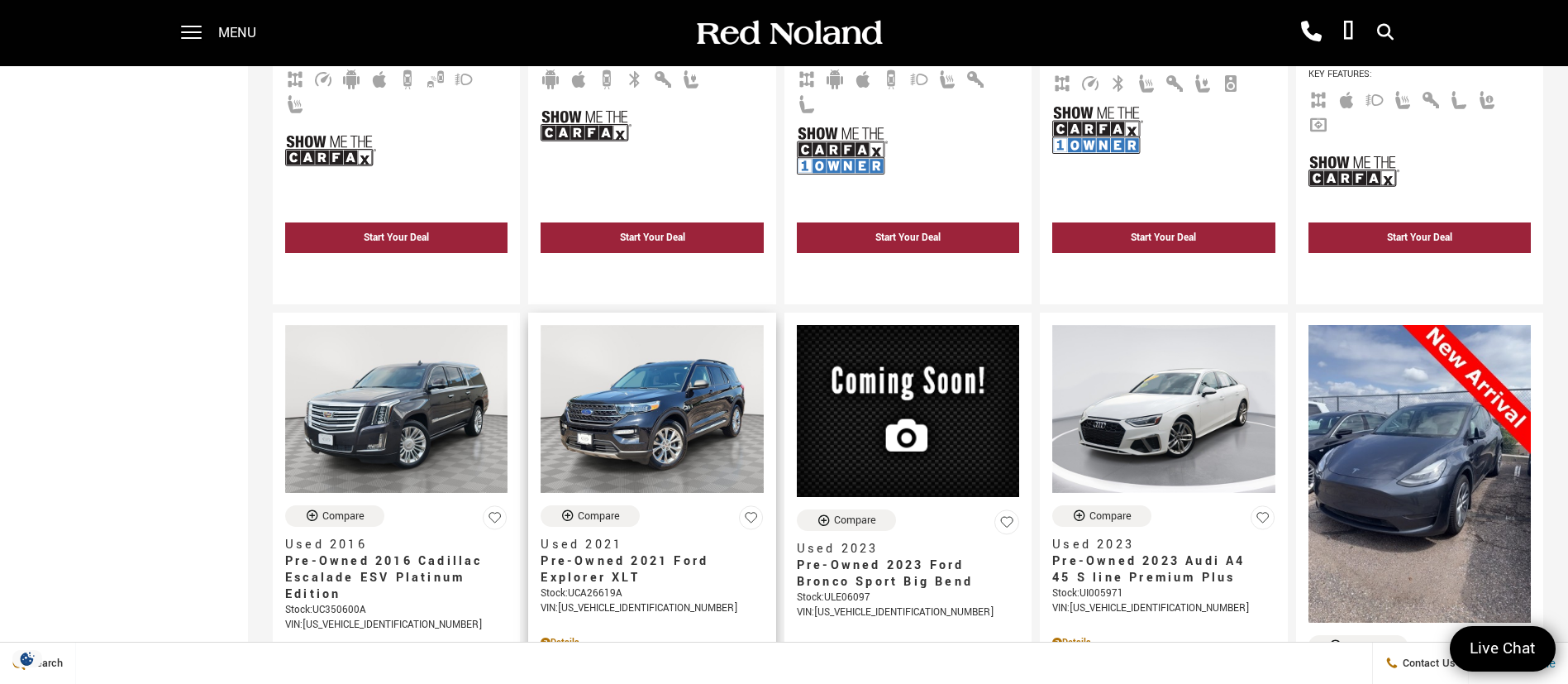
scroll to position [745, 0]
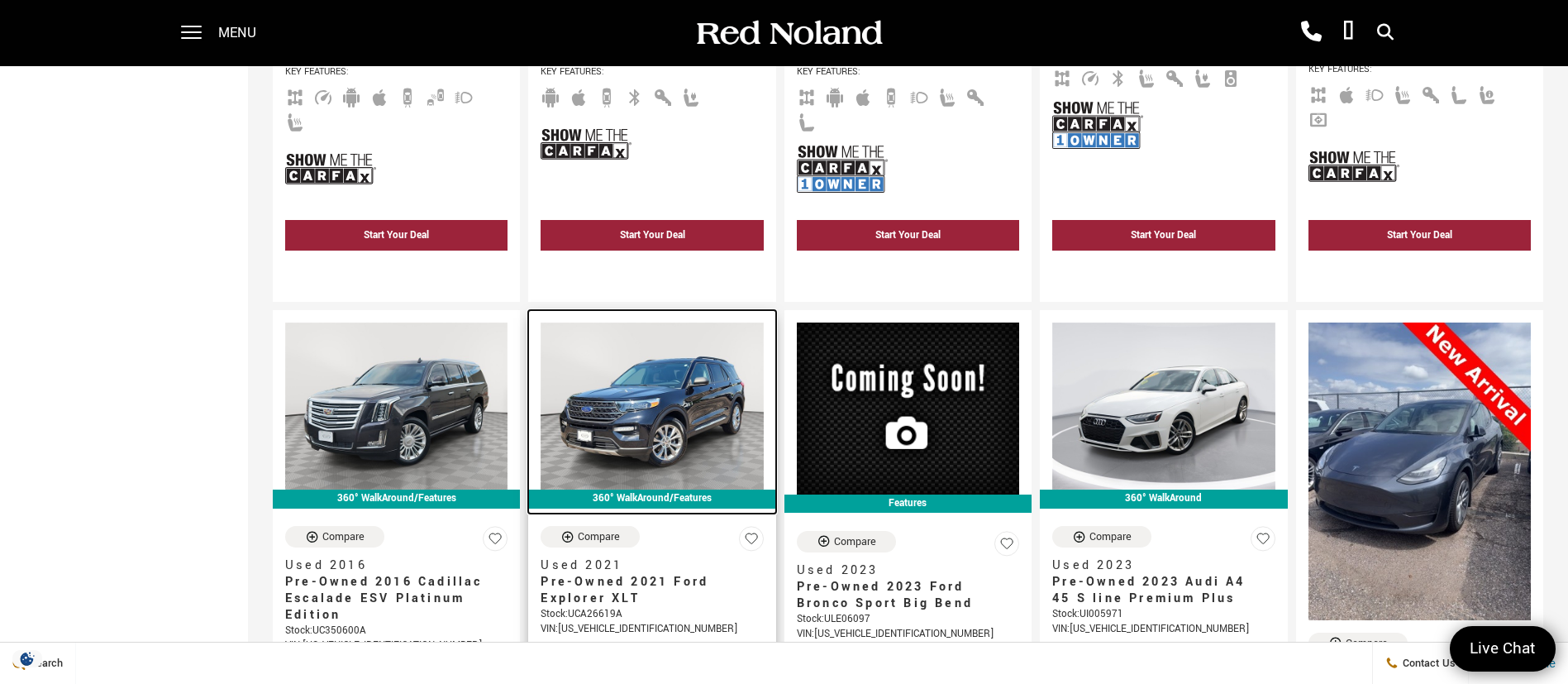
click at [668, 354] on img at bounding box center [651, 405] width 222 height 167
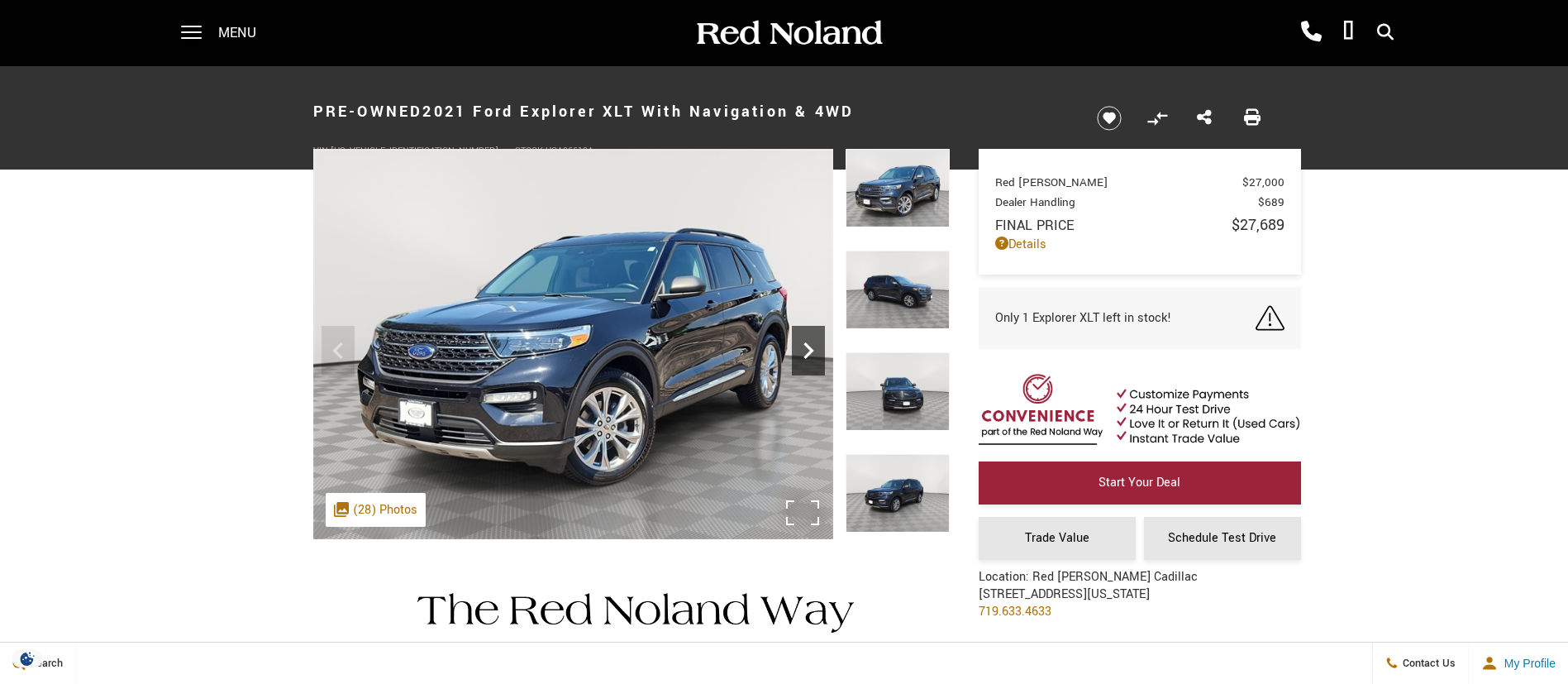
click at [803, 353] on icon "Next" at bounding box center [808, 350] width 33 height 33
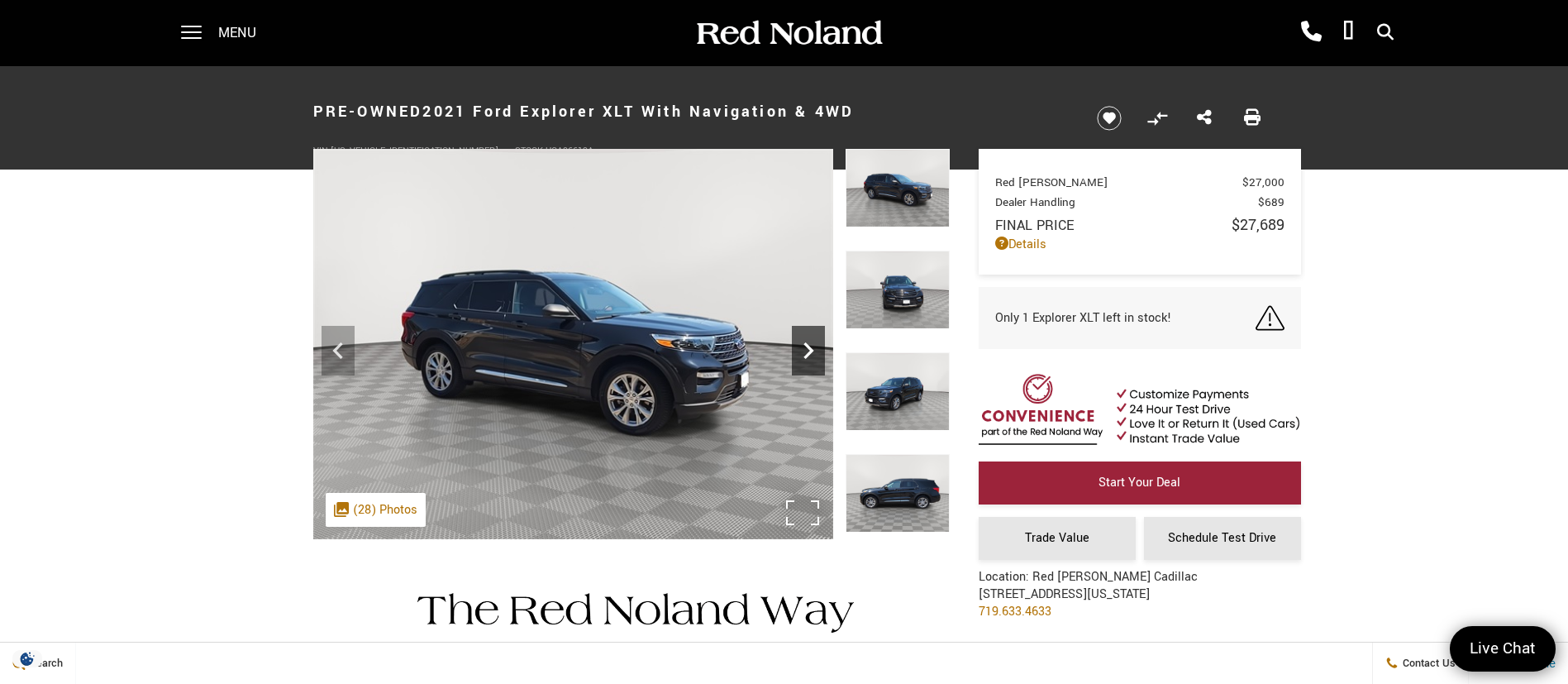
click at [803, 353] on icon "Next" at bounding box center [808, 350] width 33 height 33
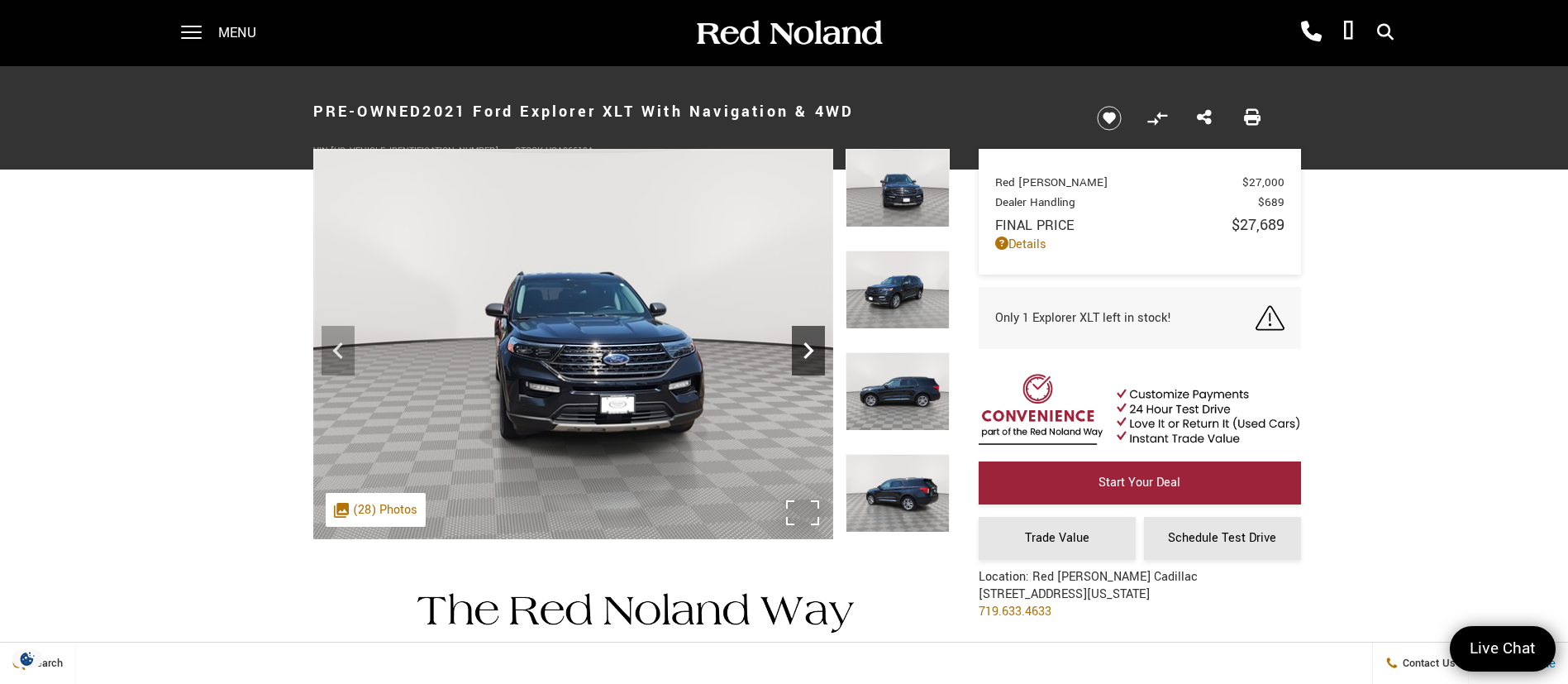
click at [800, 352] on icon "Next" at bounding box center [808, 350] width 33 height 33
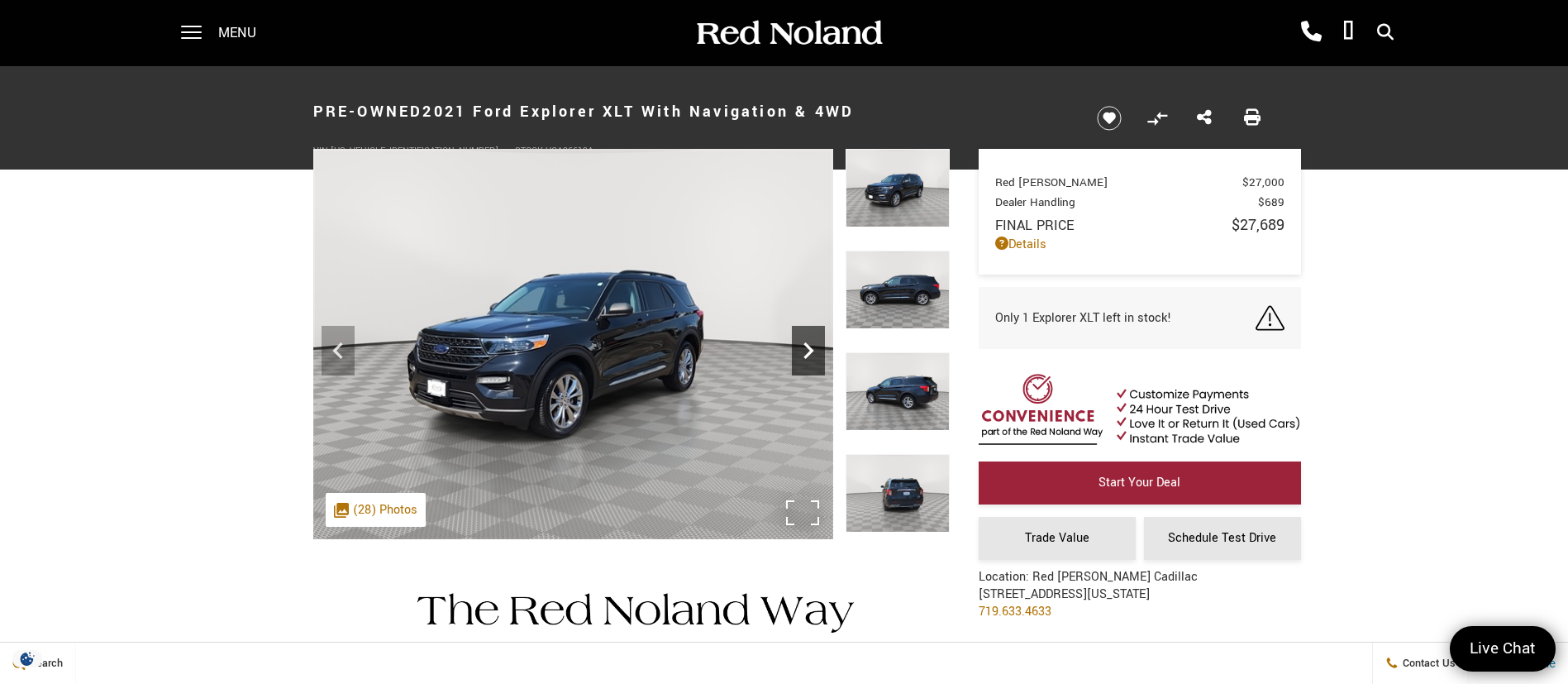
click at [800, 352] on icon "Next" at bounding box center [808, 350] width 33 height 33
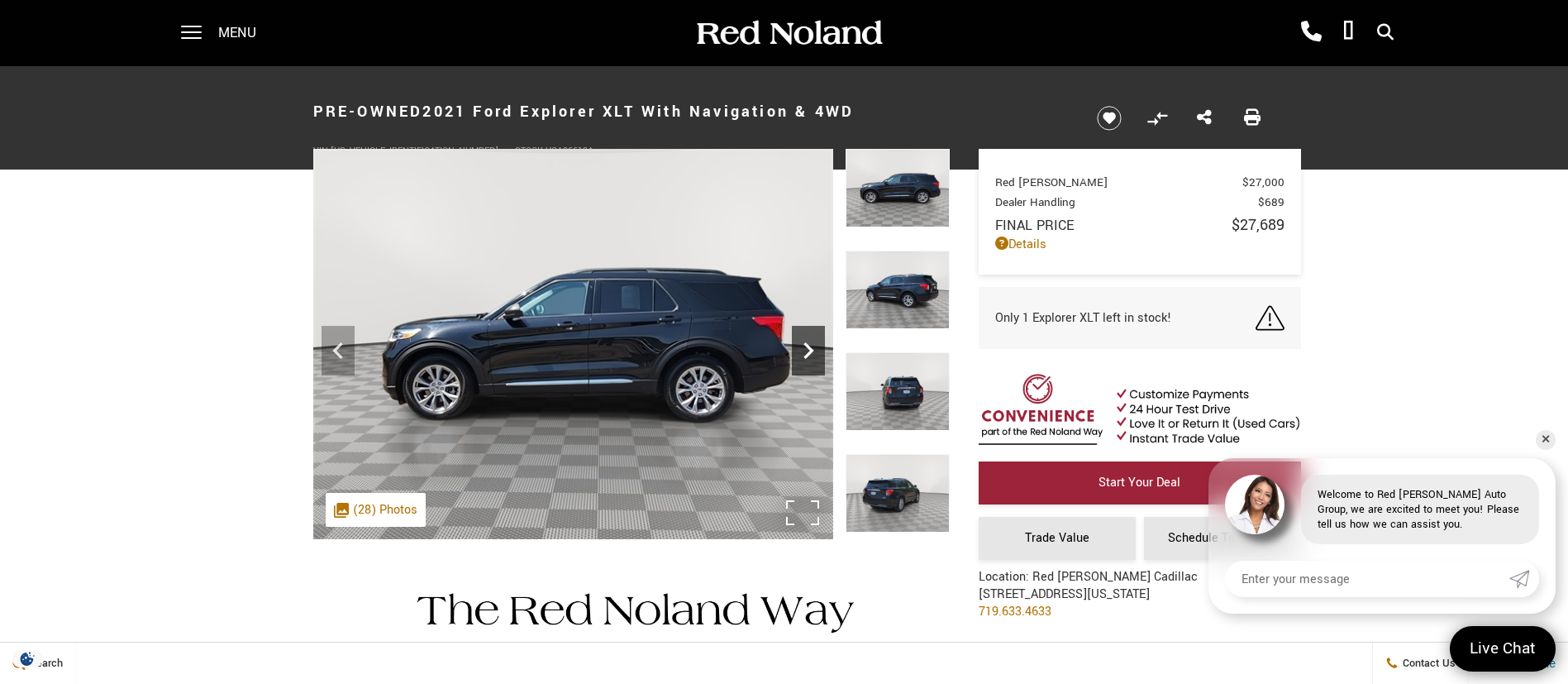
click at [819, 360] on icon "Next" at bounding box center [808, 350] width 33 height 33
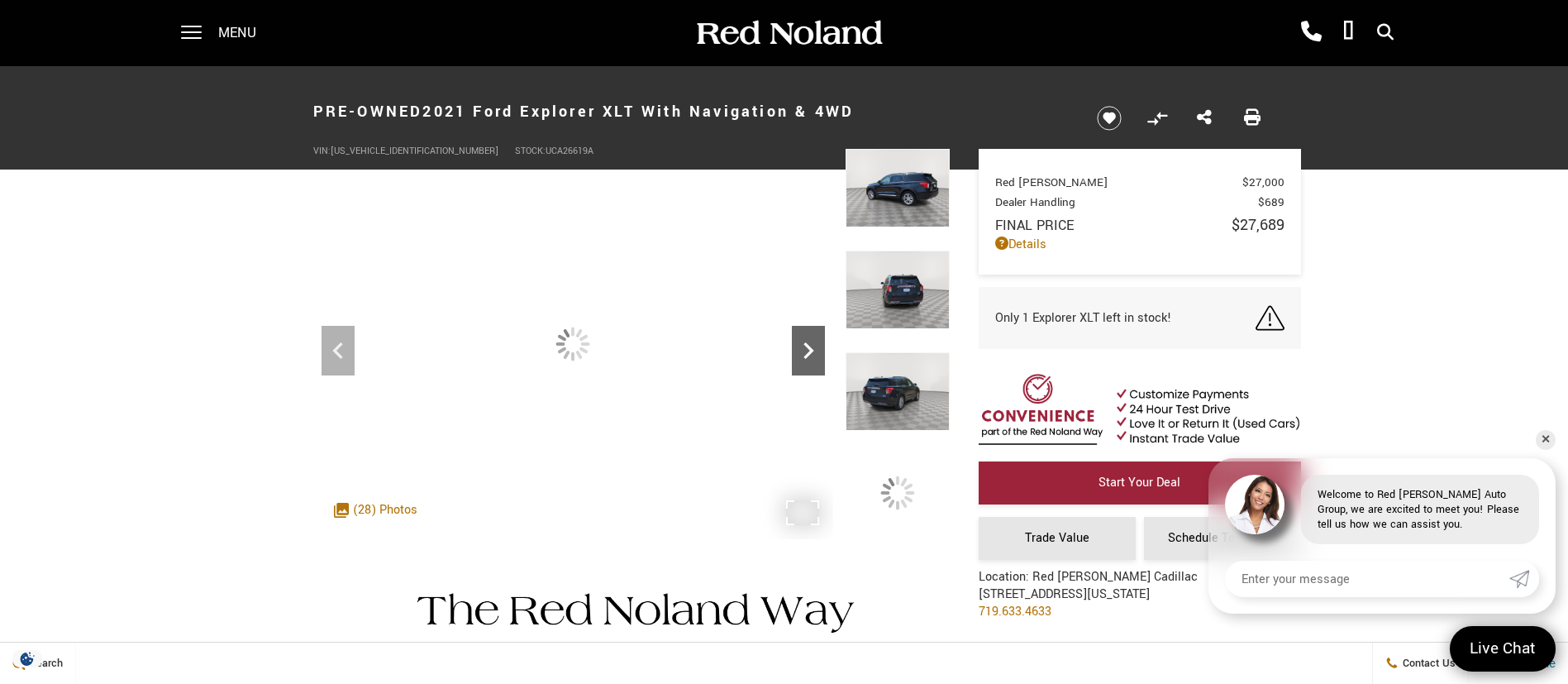
click at [819, 360] on icon "Next" at bounding box center [808, 350] width 33 height 33
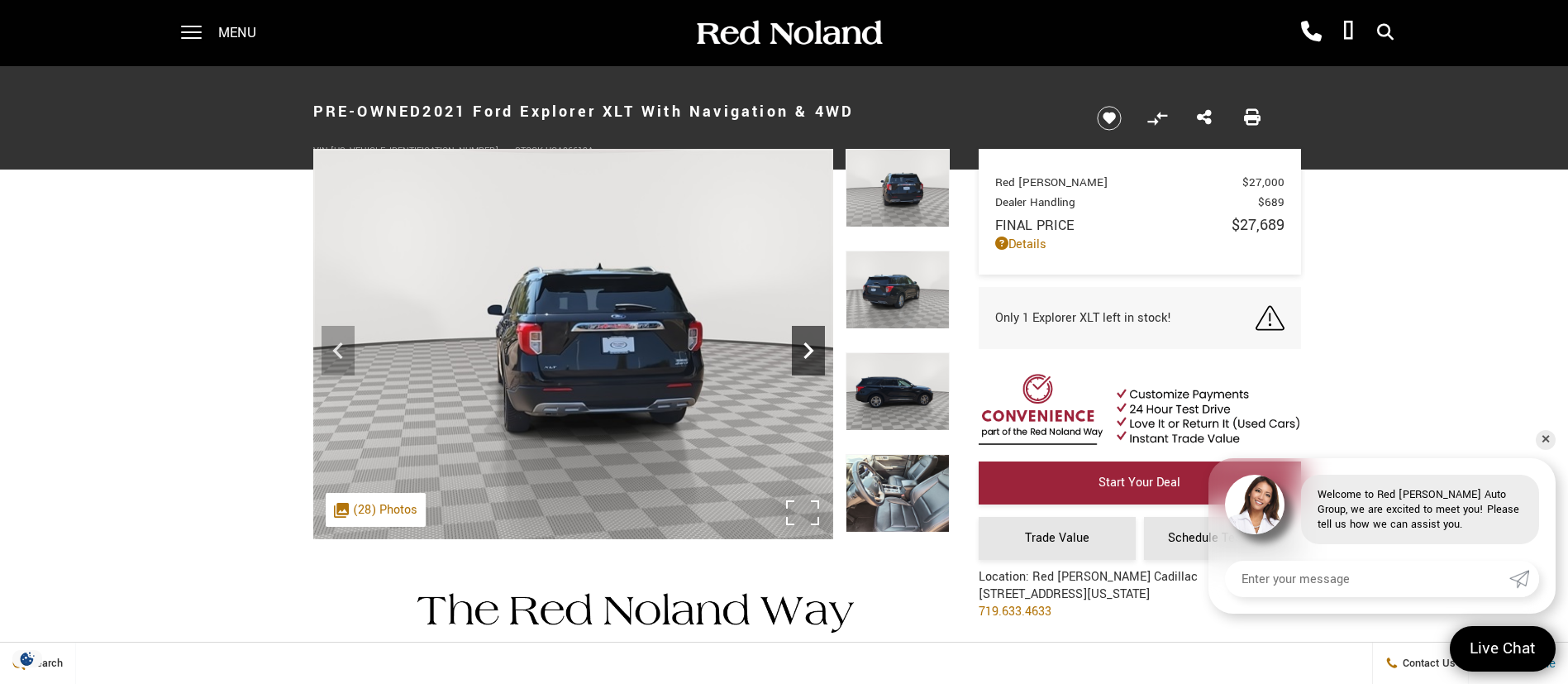
click at [819, 360] on icon "Next" at bounding box center [808, 350] width 33 height 33
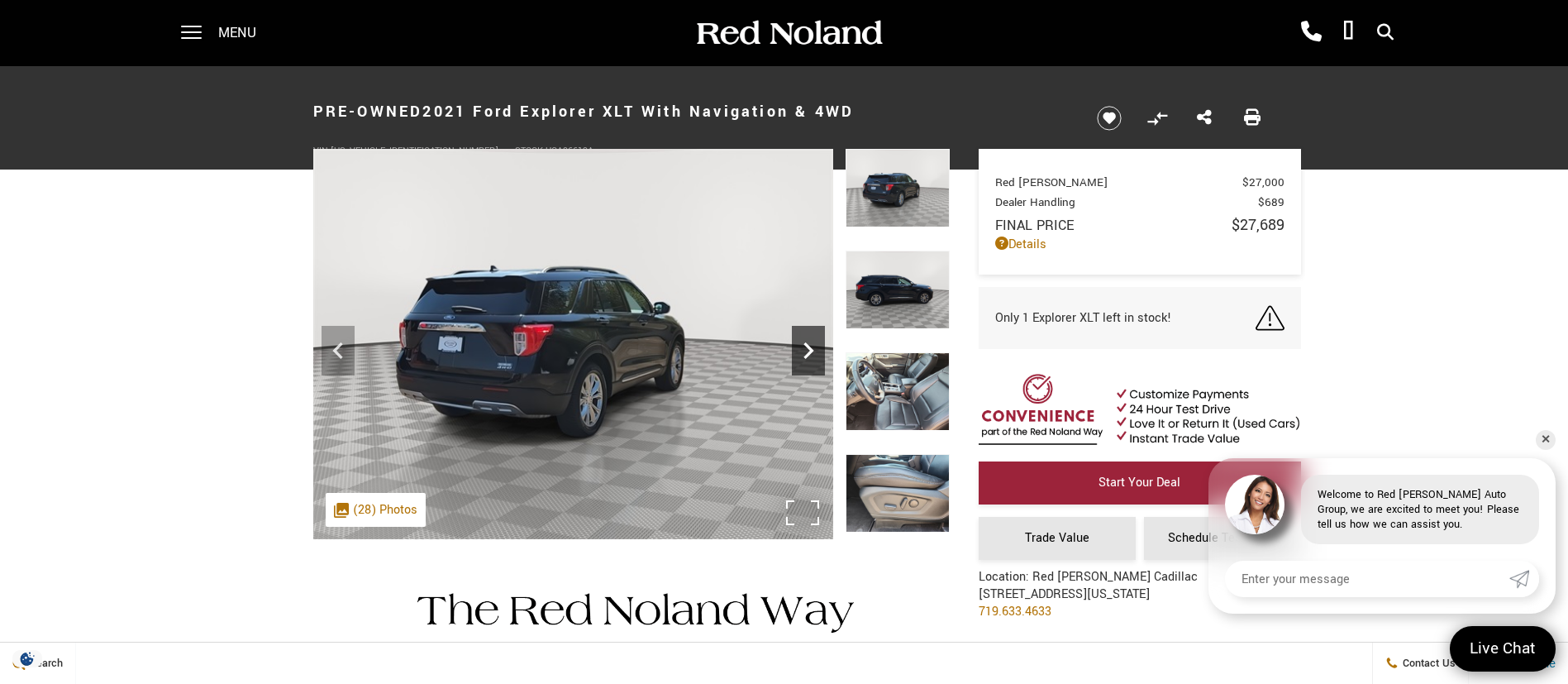
click at [819, 360] on icon "Next" at bounding box center [808, 350] width 33 height 33
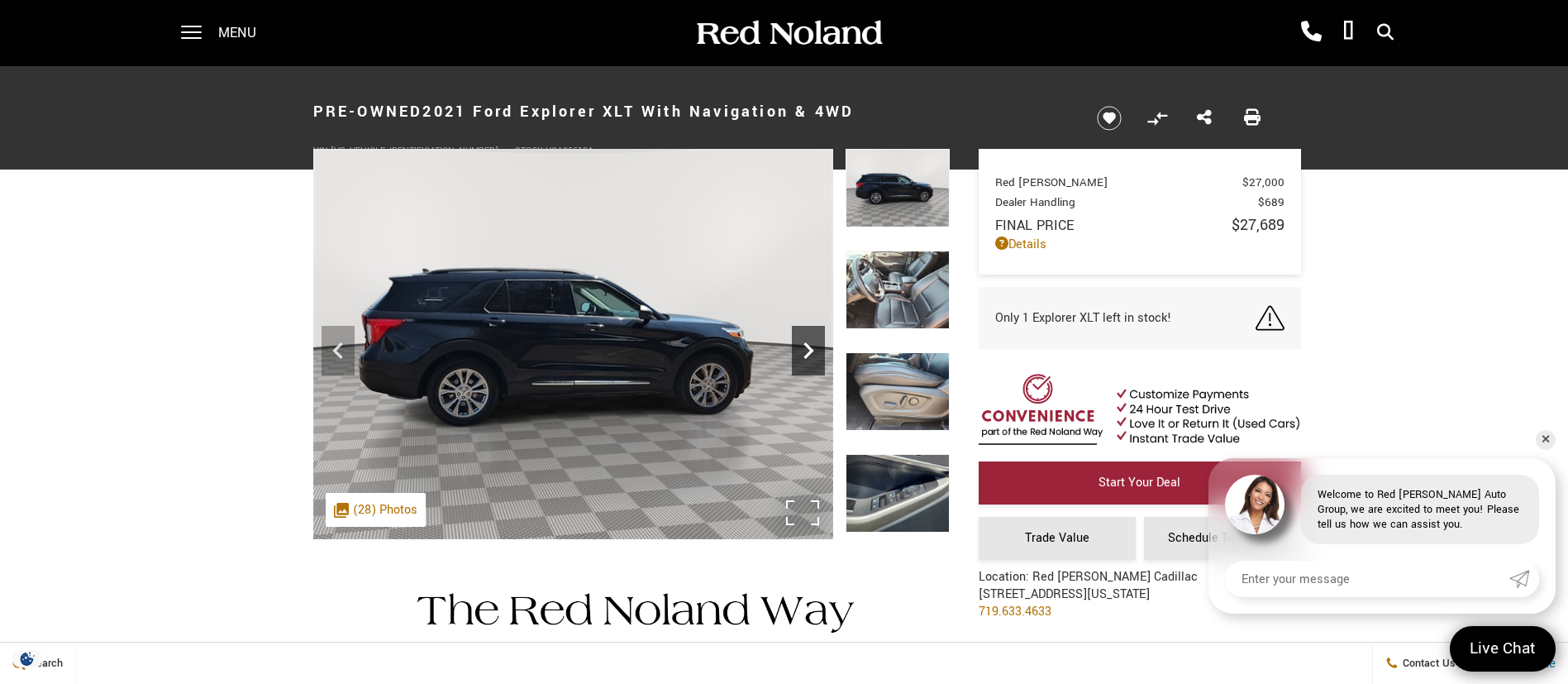
click at [819, 360] on icon "Next" at bounding box center [808, 350] width 33 height 33
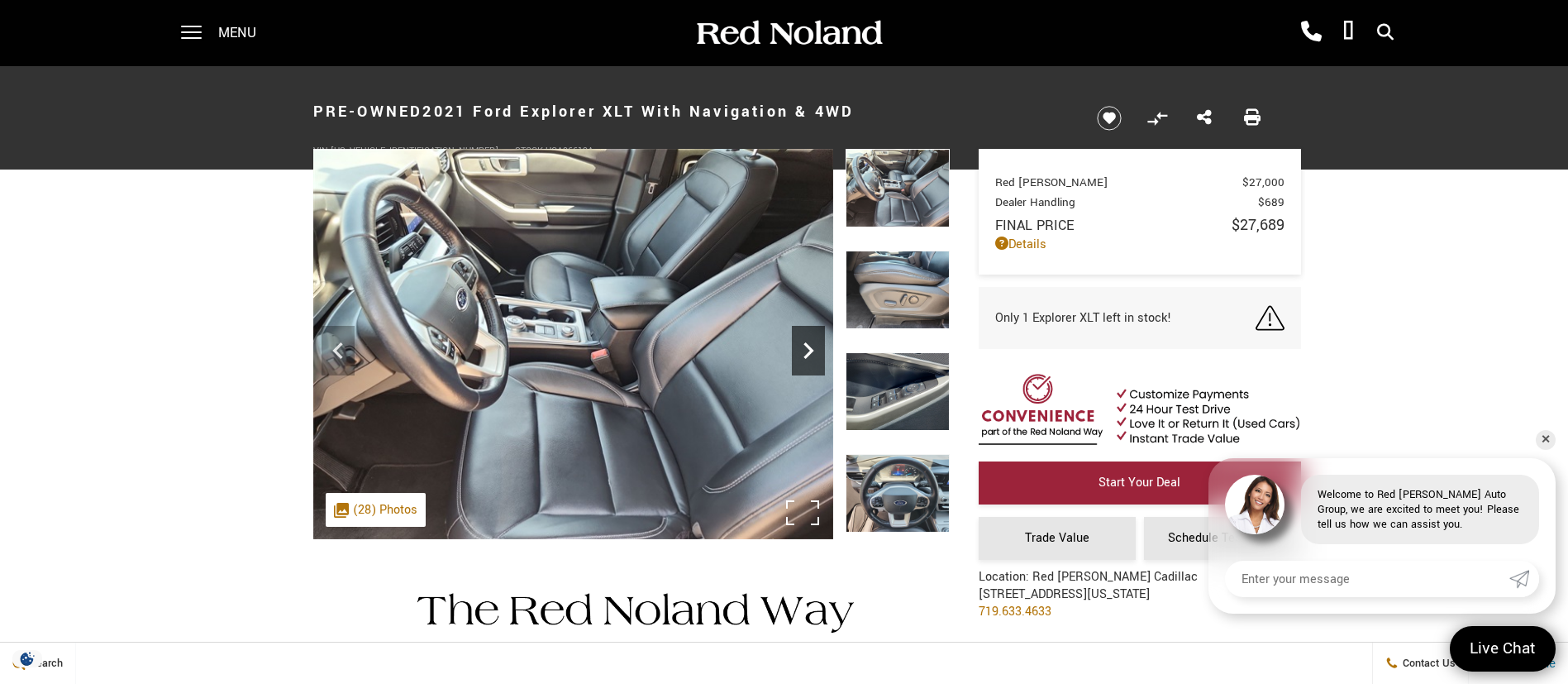
click at [819, 360] on icon "Next" at bounding box center [808, 350] width 33 height 33
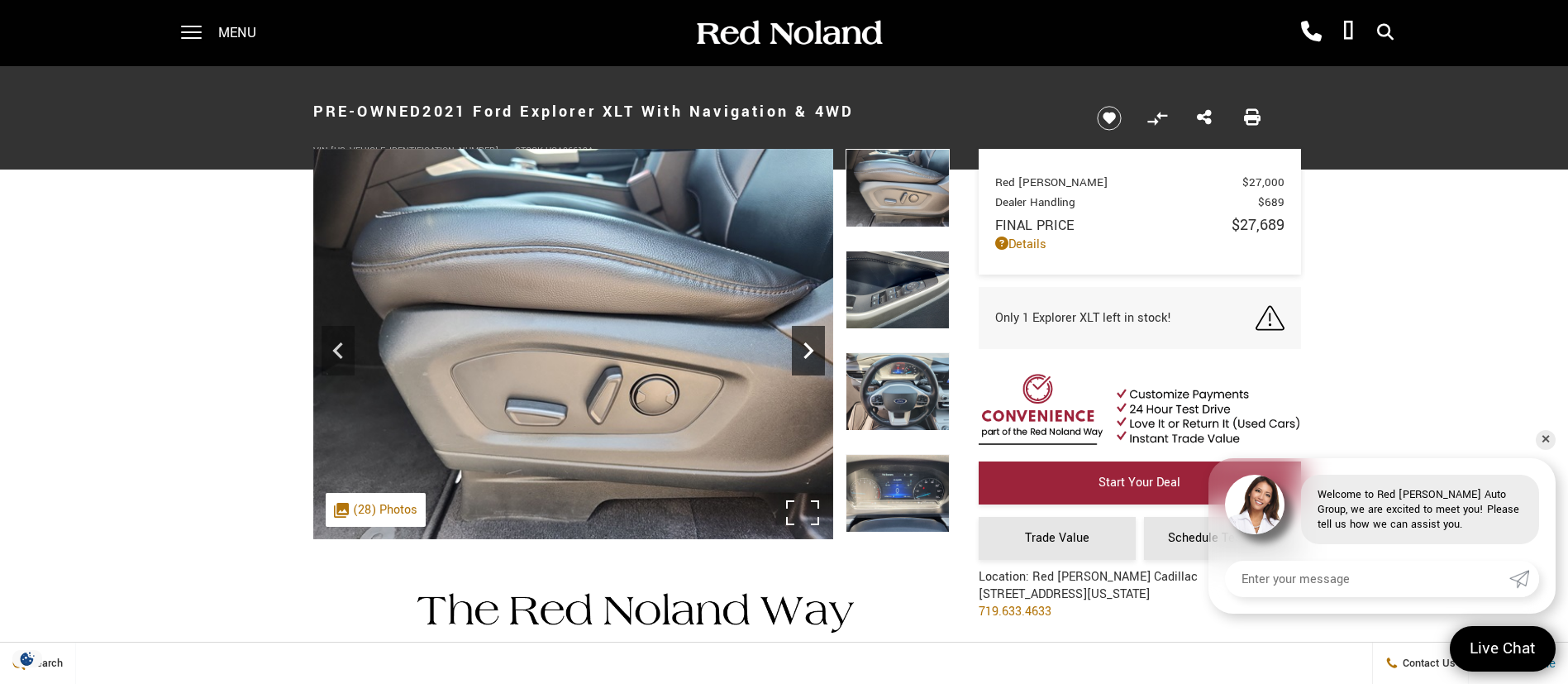
click at [817, 358] on icon "Next" at bounding box center [808, 350] width 33 height 33
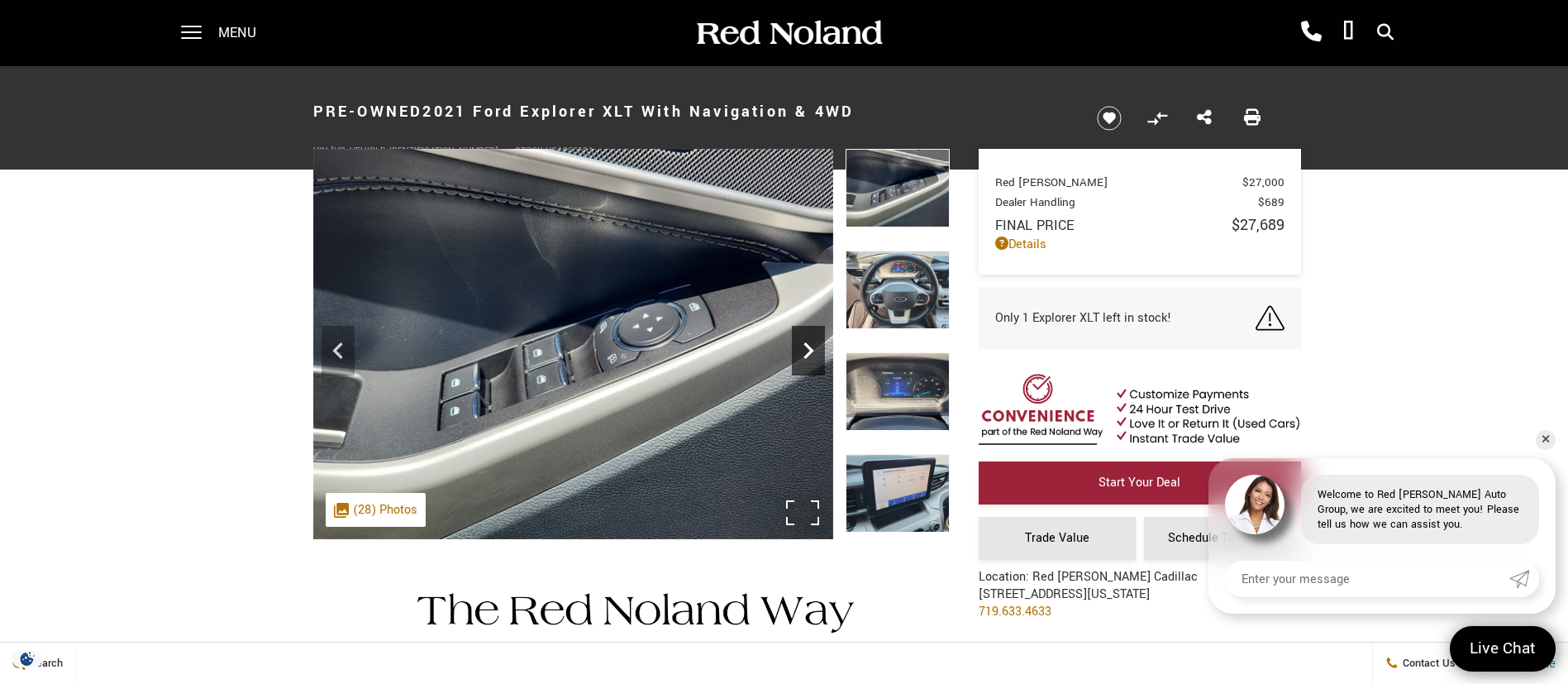
click at [817, 358] on icon "Next" at bounding box center [808, 350] width 33 height 33
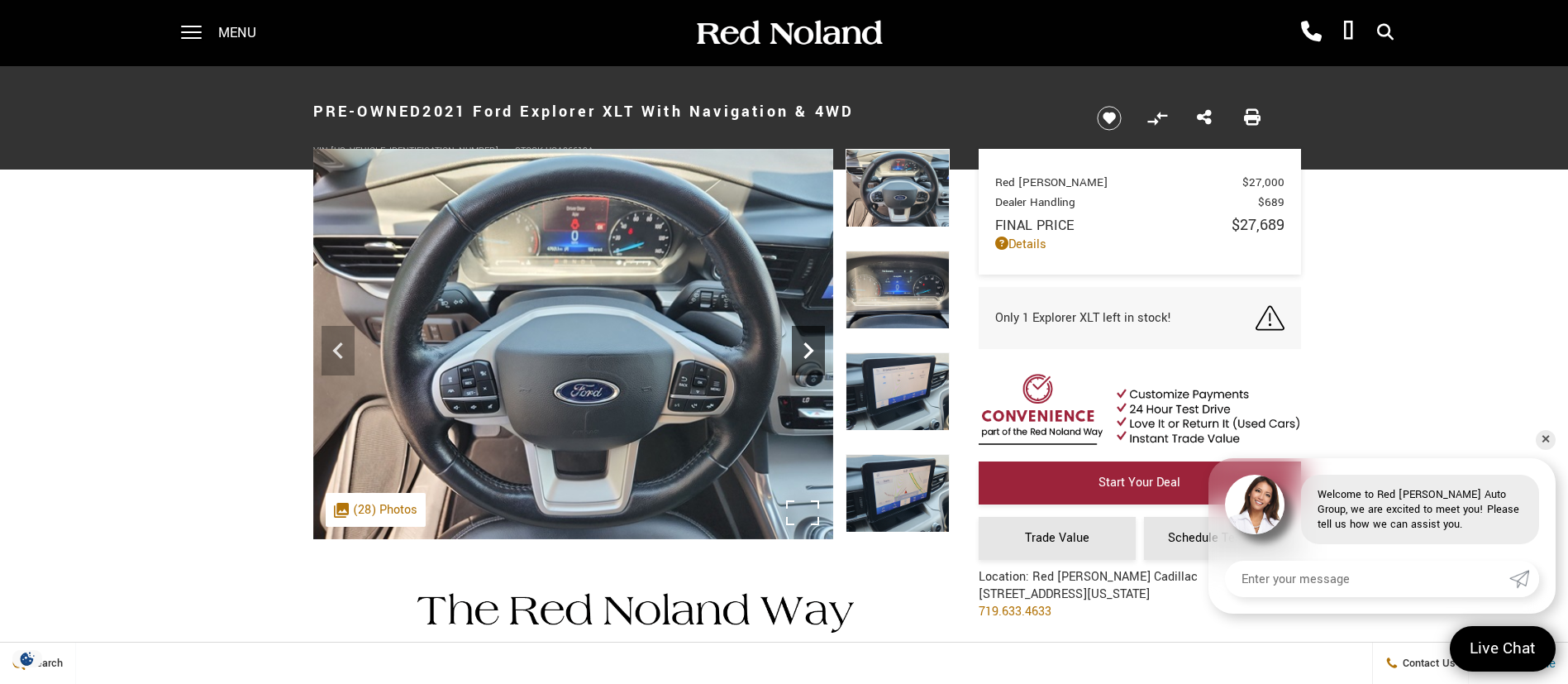
click at [817, 358] on icon "Next" at bounding box center [808, 350] width 33 height 33
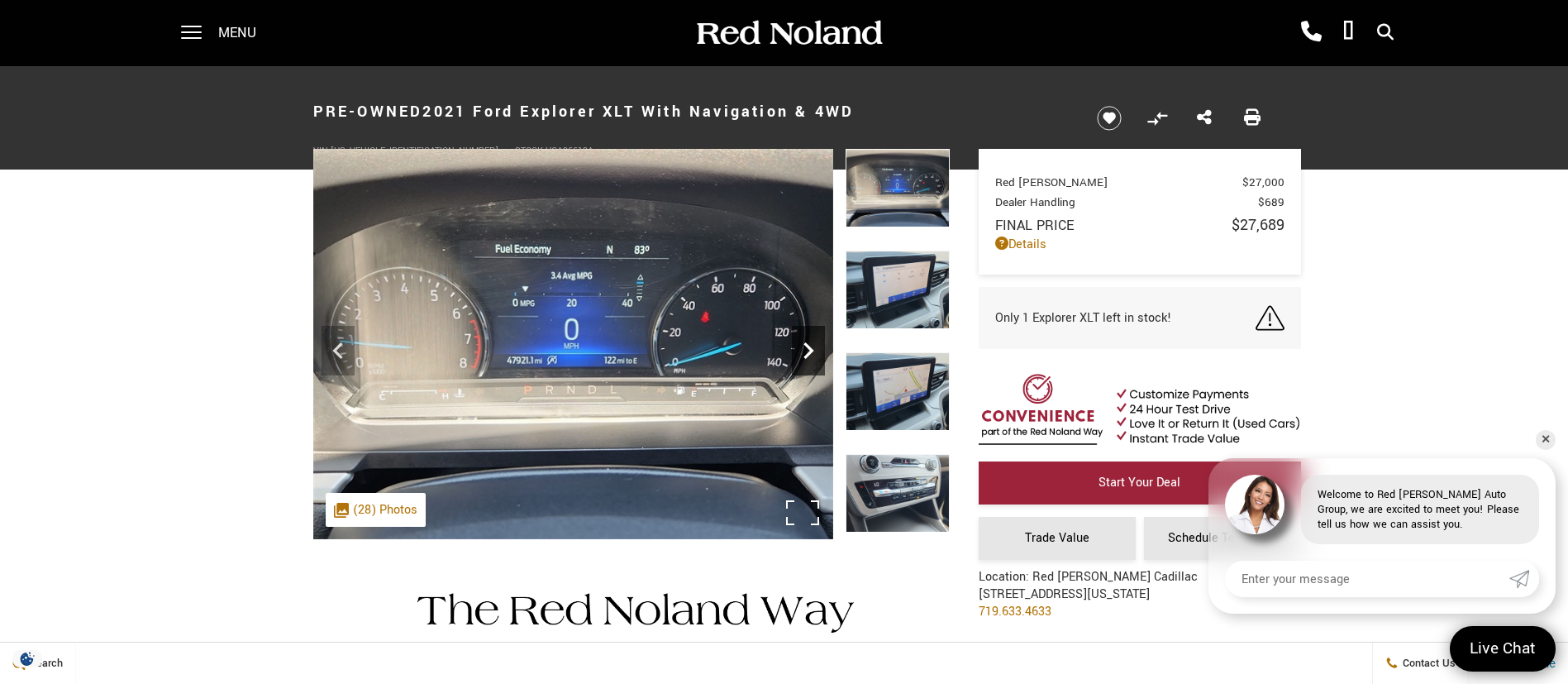
click at [817, 358] on icon "Next" at bounding box center [808, 350] width 33 height 33
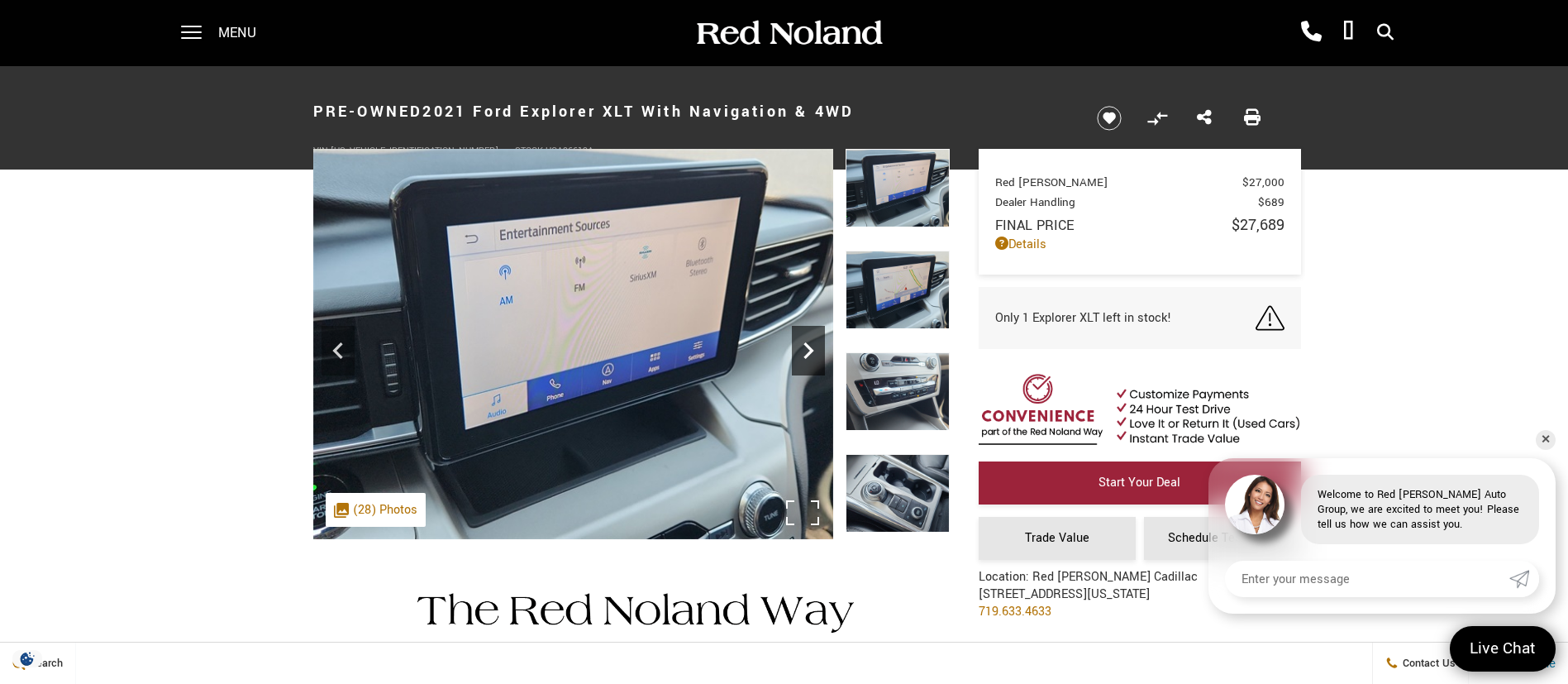
click at [817, 358] on icon "Next" at bounding box center [808, 350] width 33 height 33
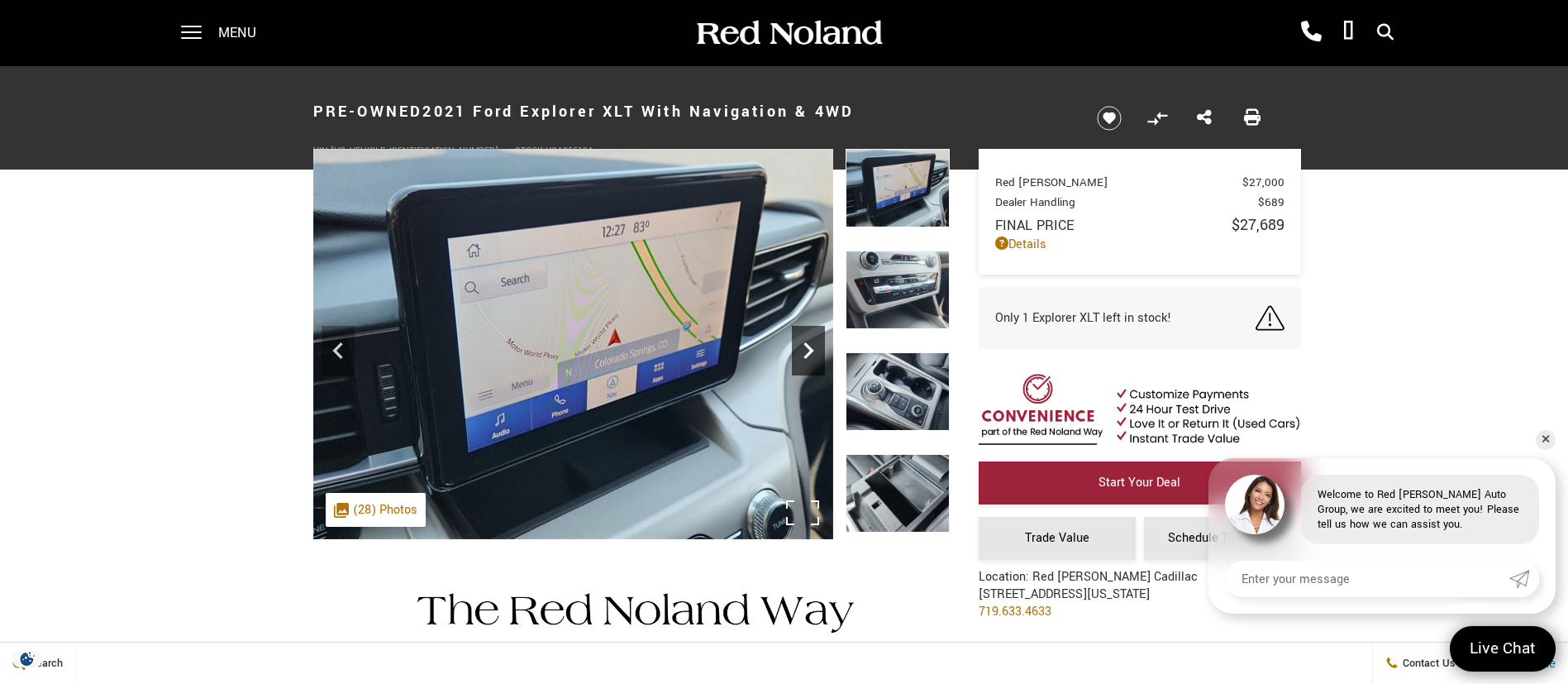
click at [817, 358] on icon "Next" at bounding box center [808, 350] width 33 height 33
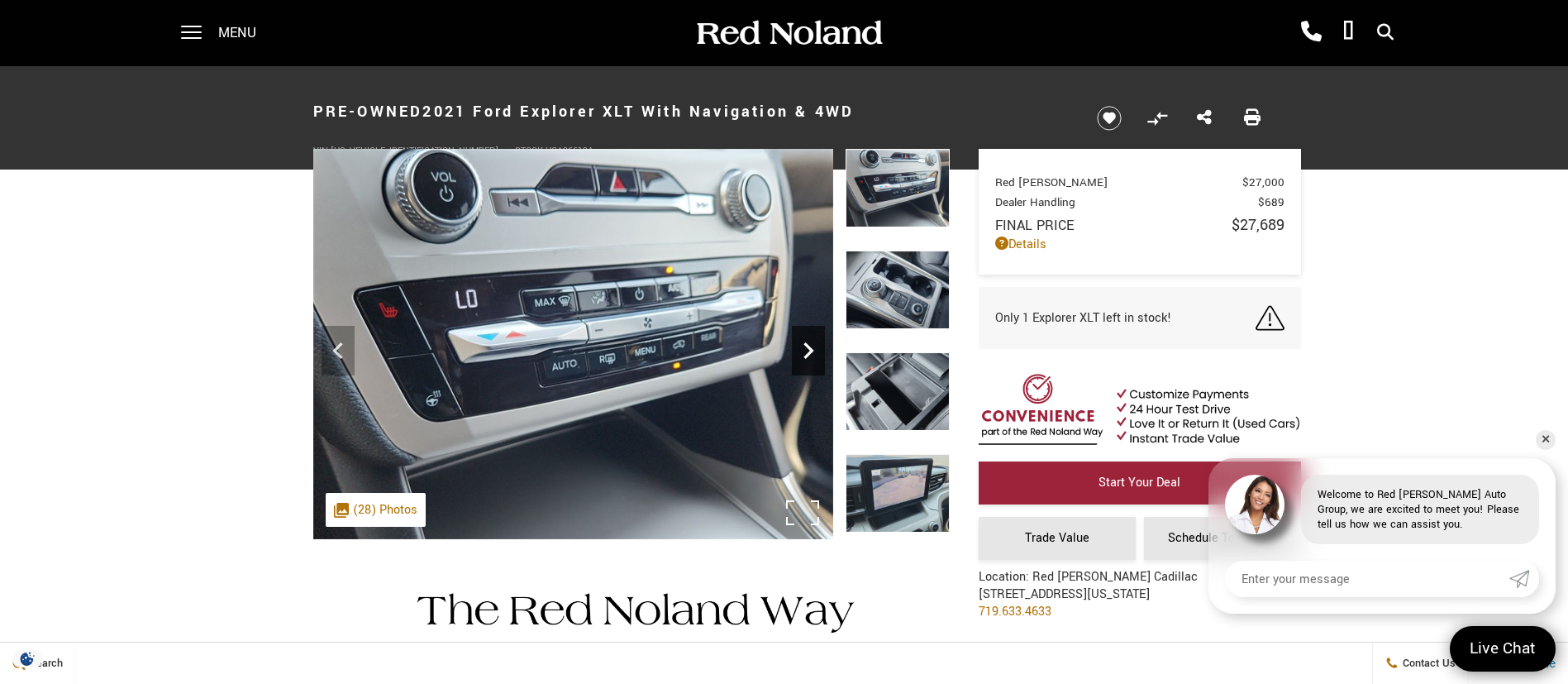
click at [817, 358] on icon "Next" at bounding box center [808, 350] width 33 height 33
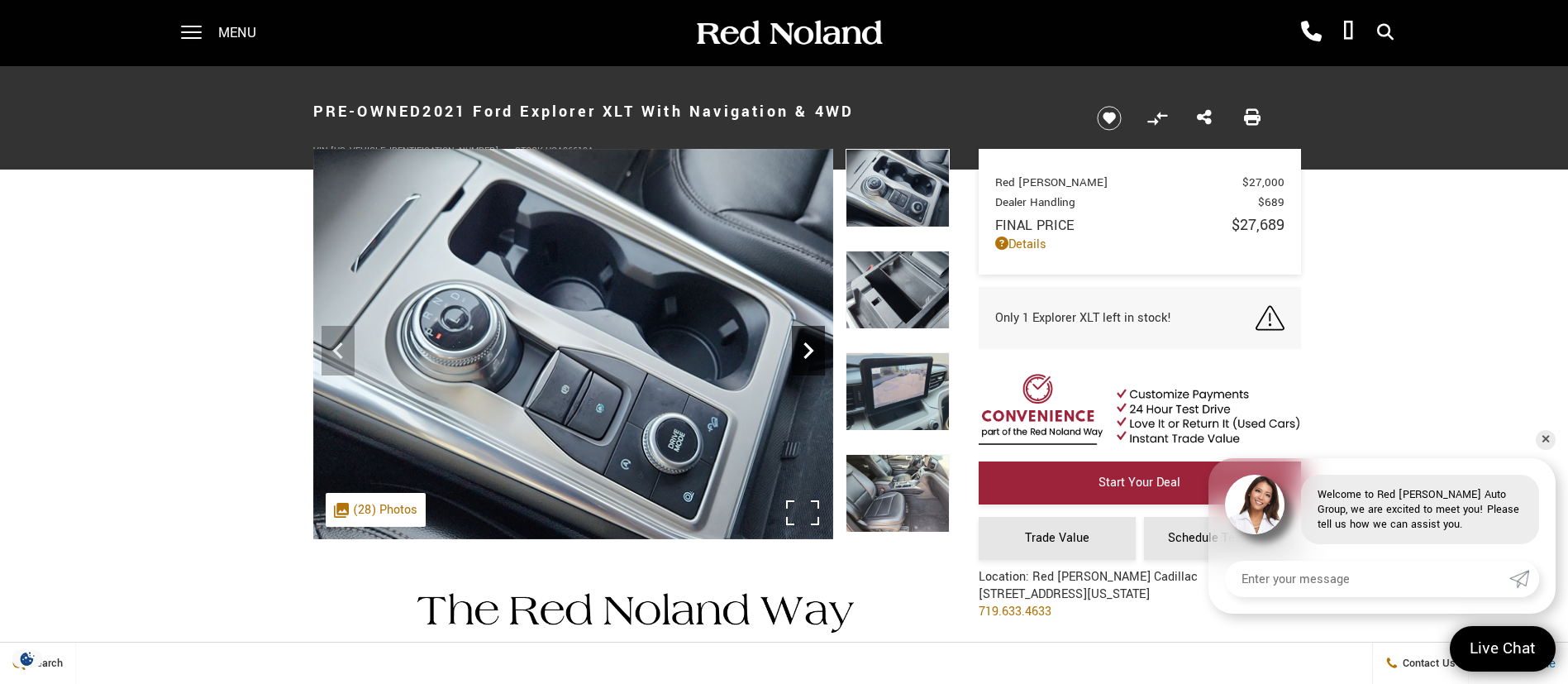
click at [817, 358] on icon "Next" at bounding box center [808, 350] width 33 height 33
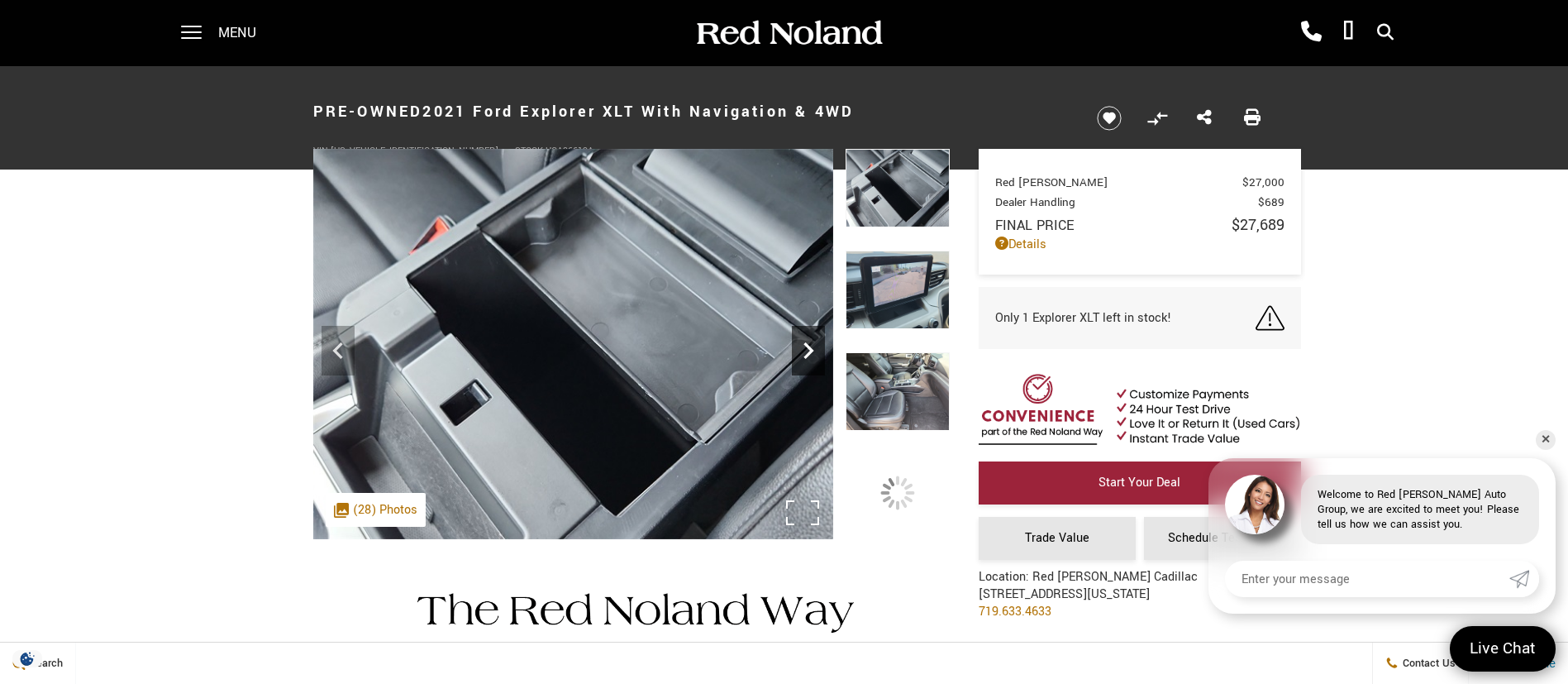
click at [817, 358] on icon "Next" at bounding box center [808, 350] width 33 height 33
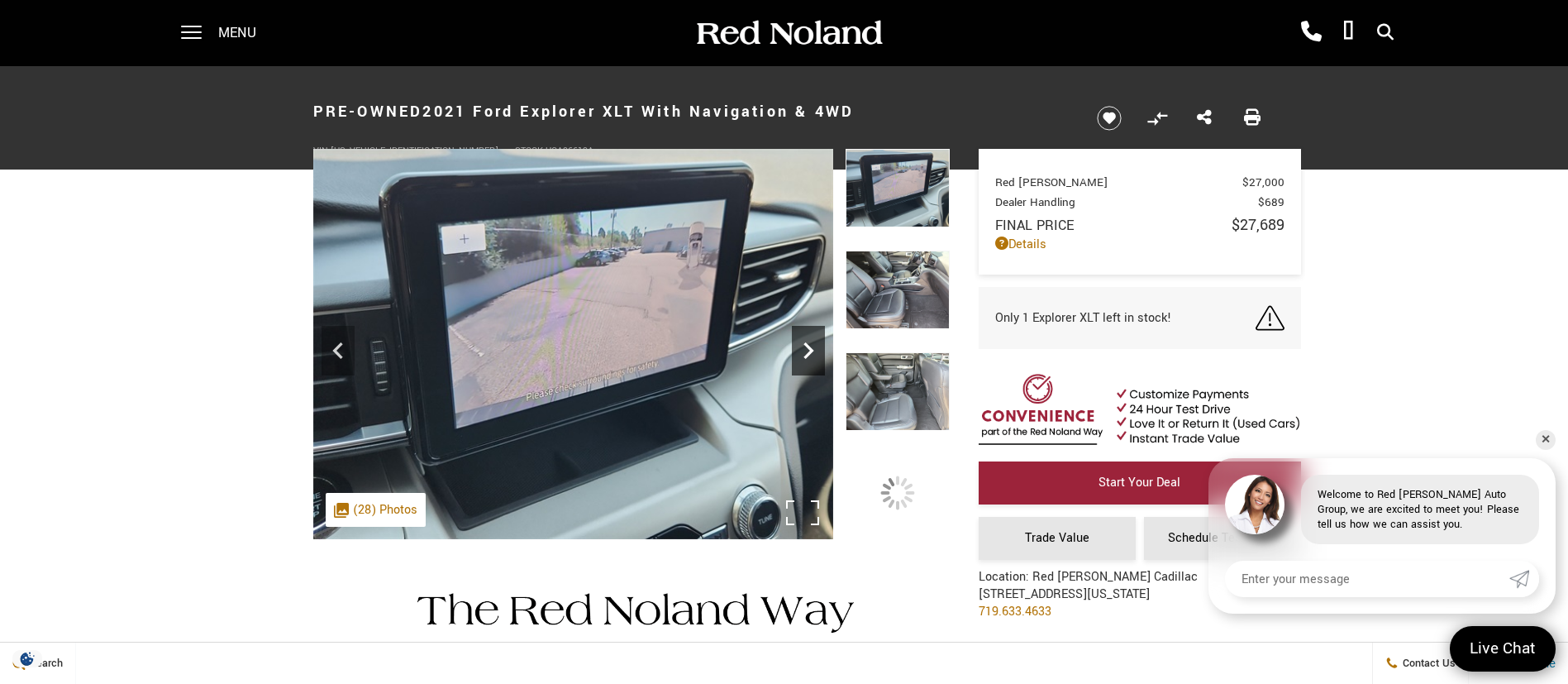
click at [817, 358] on icon "Next" at bounding box center [808, 350] width 33 height 33
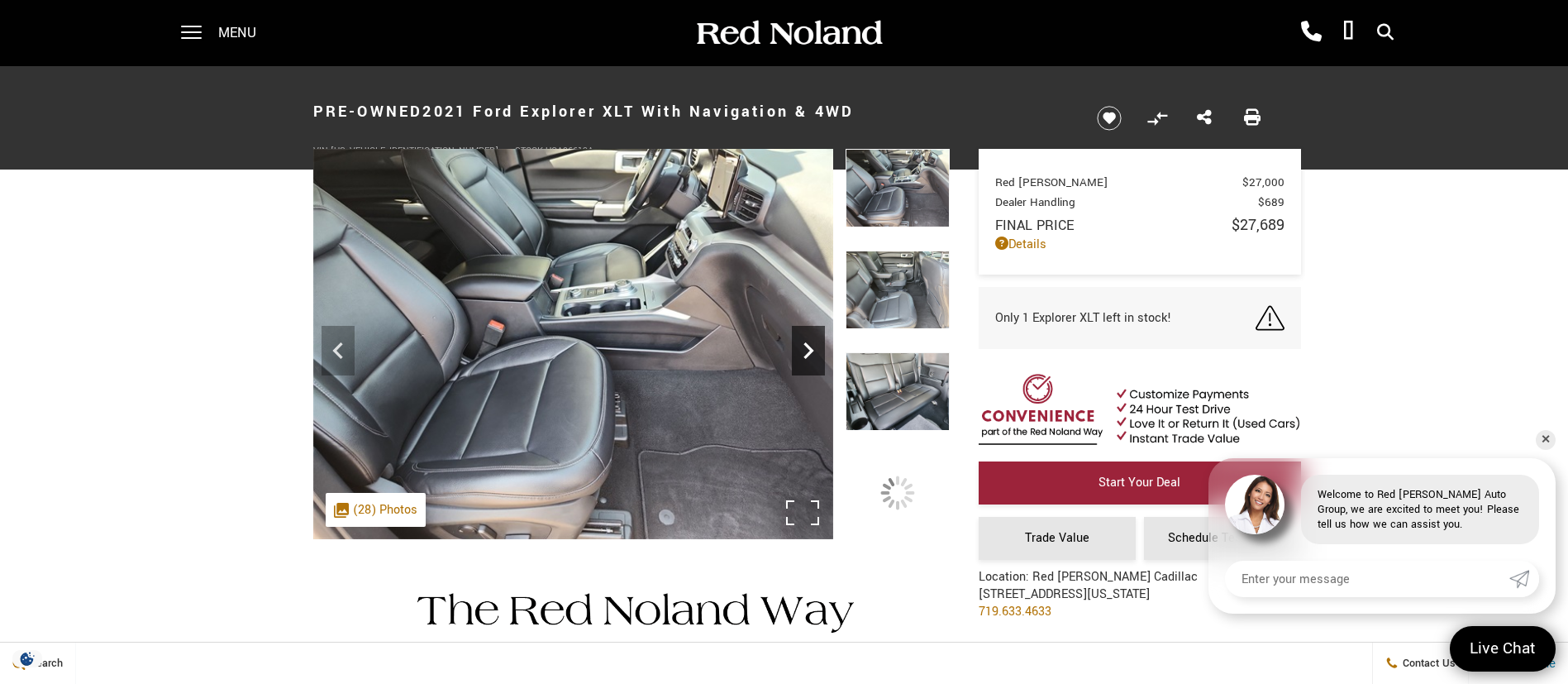
click at [817, 358] on icon "Next" at bounding box center [808, 350] width 33 height 33
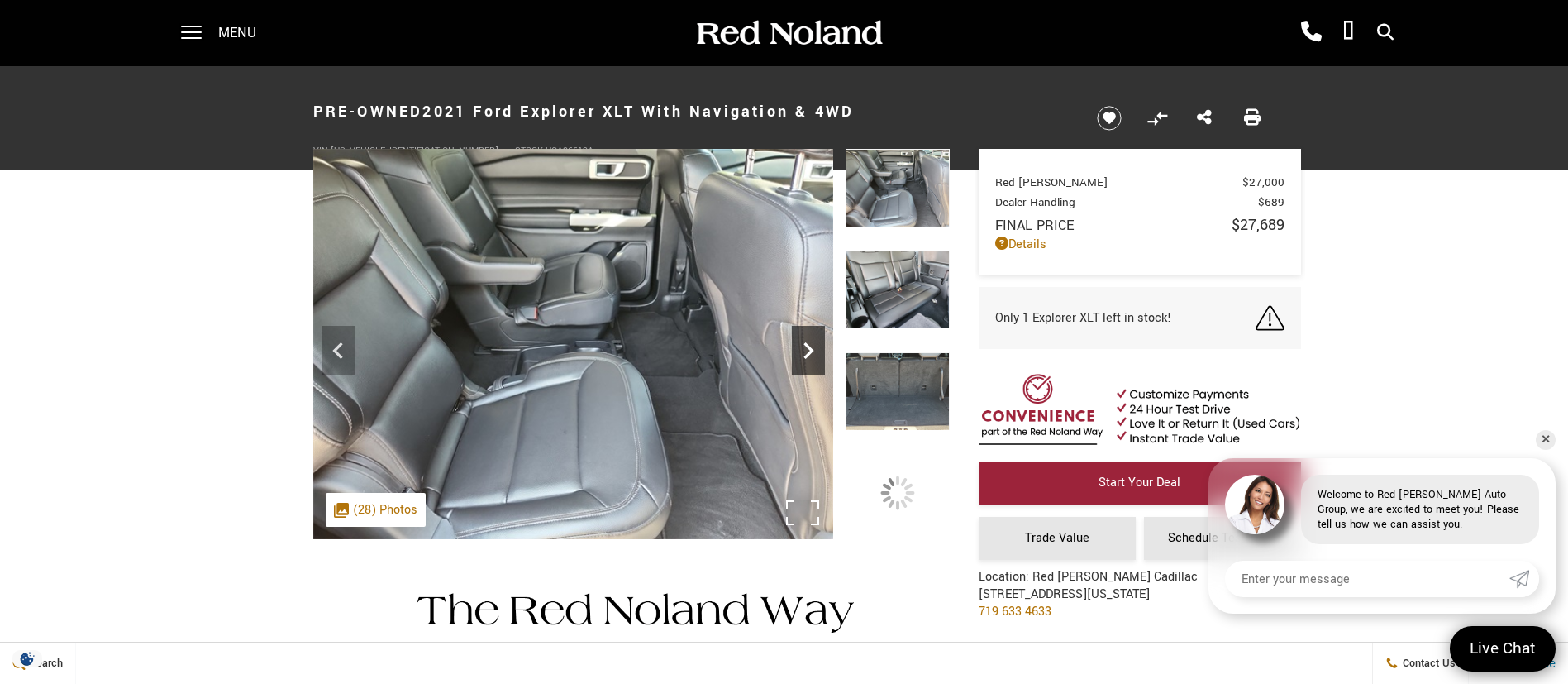
click at [814, 356] on icon "Next" at bounding box center [808, 350] width 33 height 33
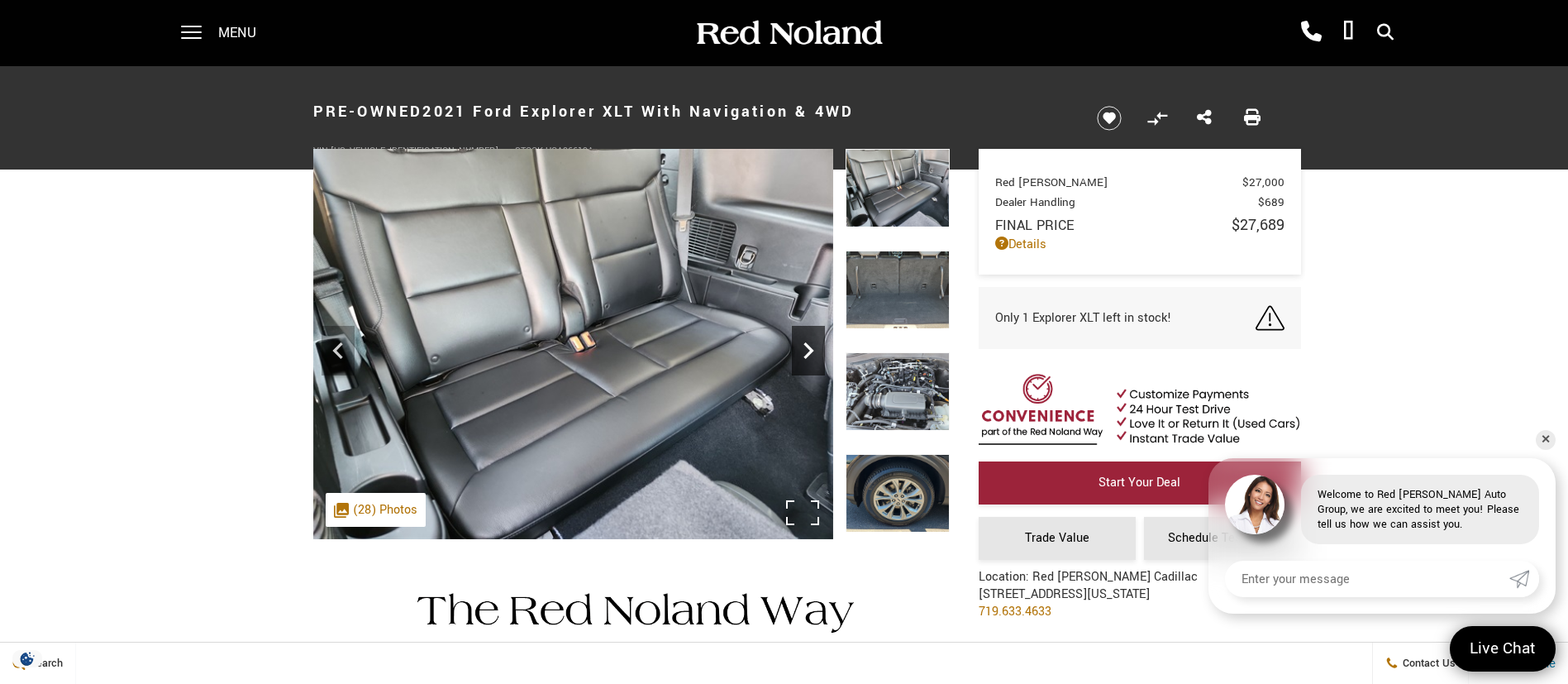
click at [813, 355] on icon "Next" at bounding box center [808, 350] width 33 height 33
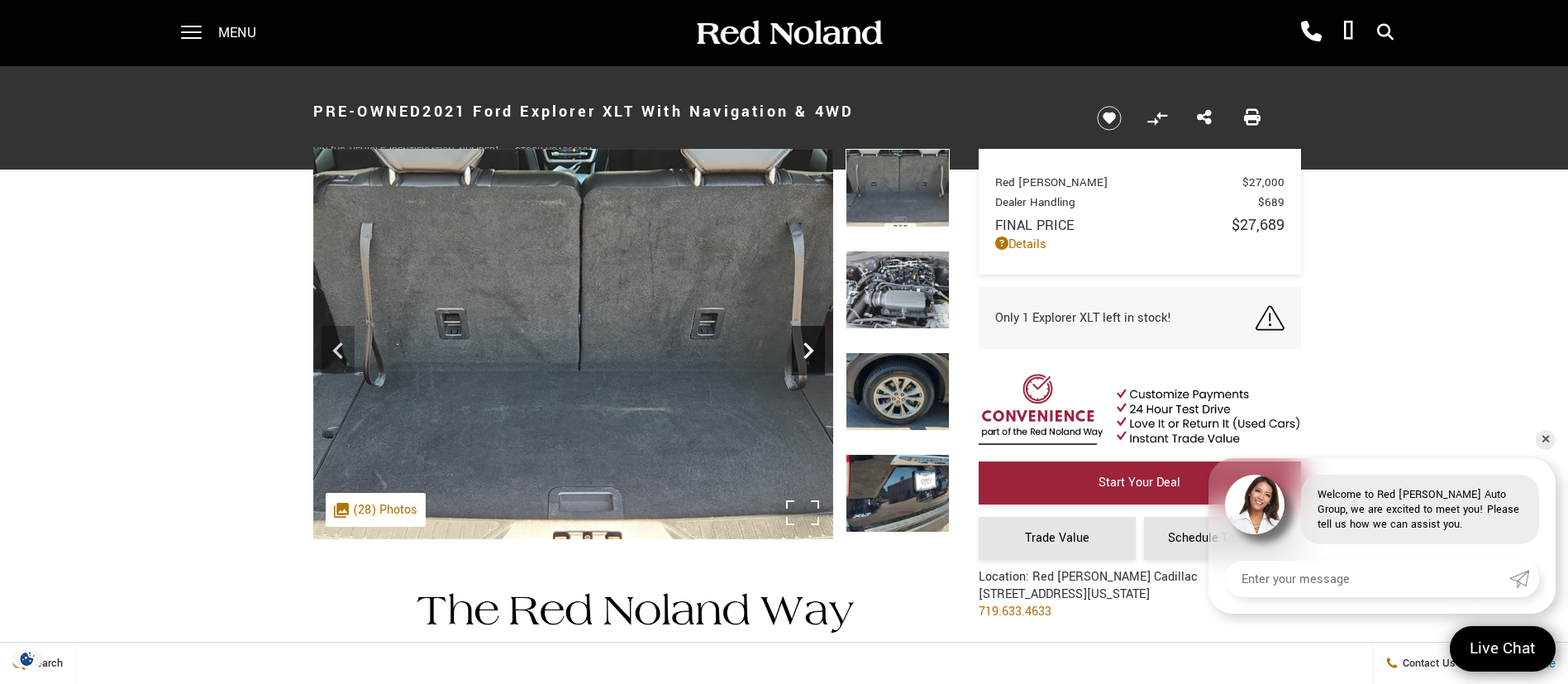
click at [811, 354] on icon "Next" at bounding box center [808, 350] width 33 height 33
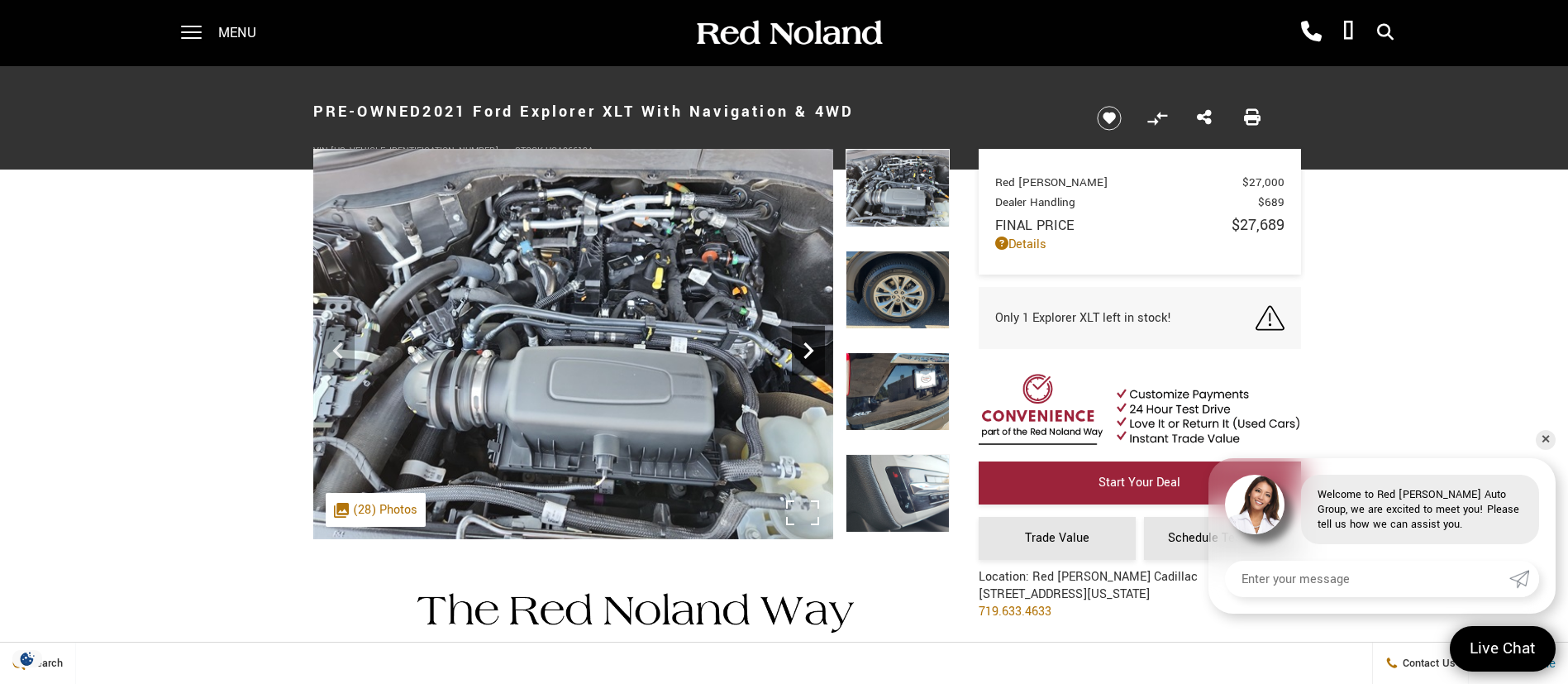
click at [810, 353] on icon "Next" at bounding box center [808, 350] width 10 height 17
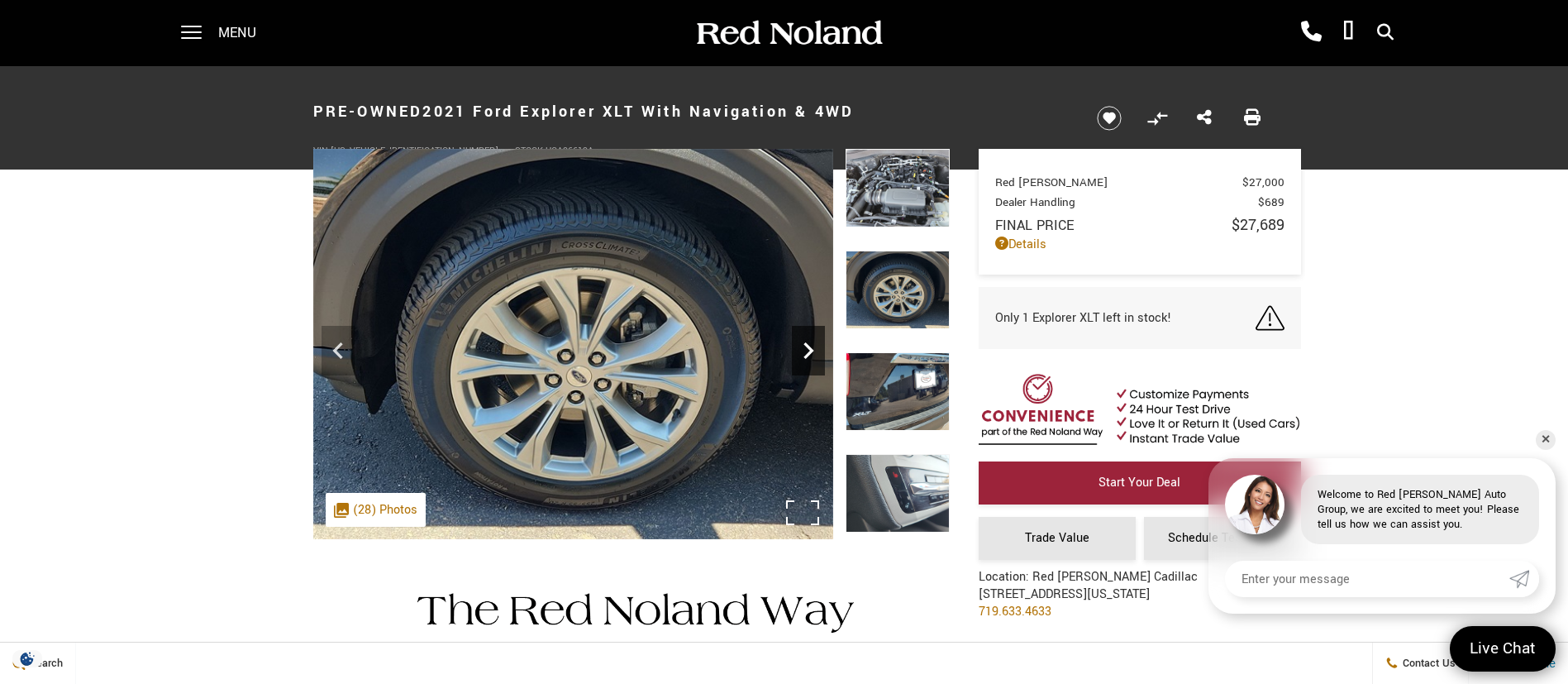
click at [810, 353] on icon "Next" at bounding box center [808, 350] width 10 height 17
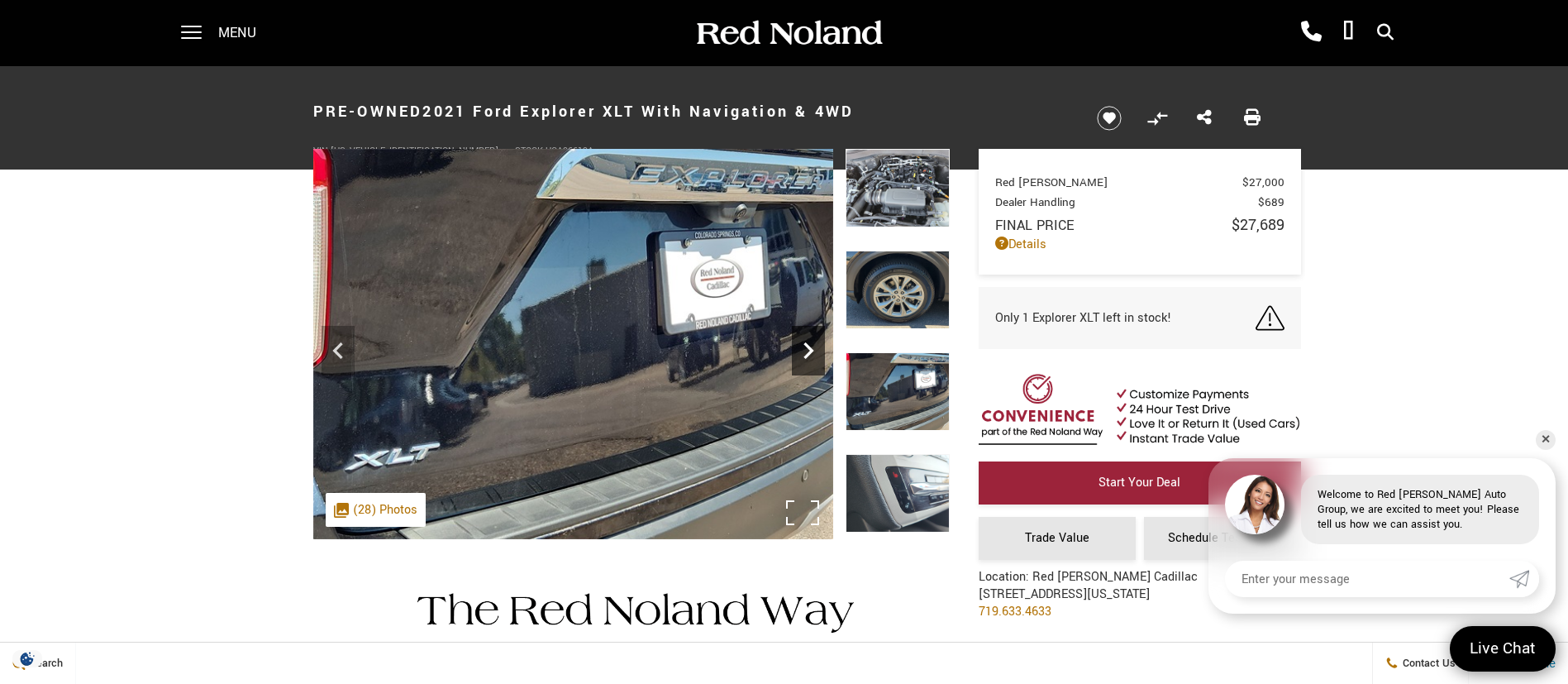
click at [810, 353] on icon "Next" at bounding box center [808, 350] width 10 height 17
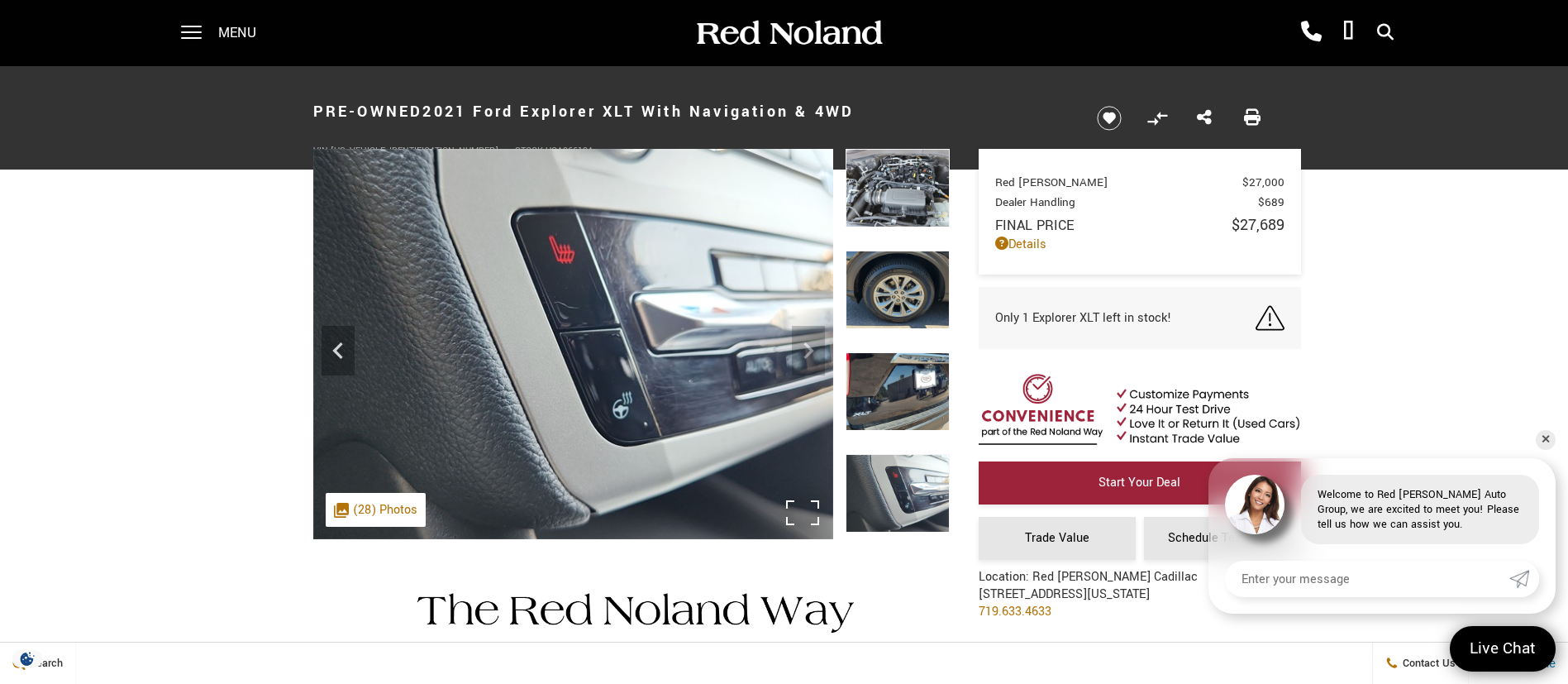
click at [810, 353] on img at bounding box center [573, 344] width 520 height 390
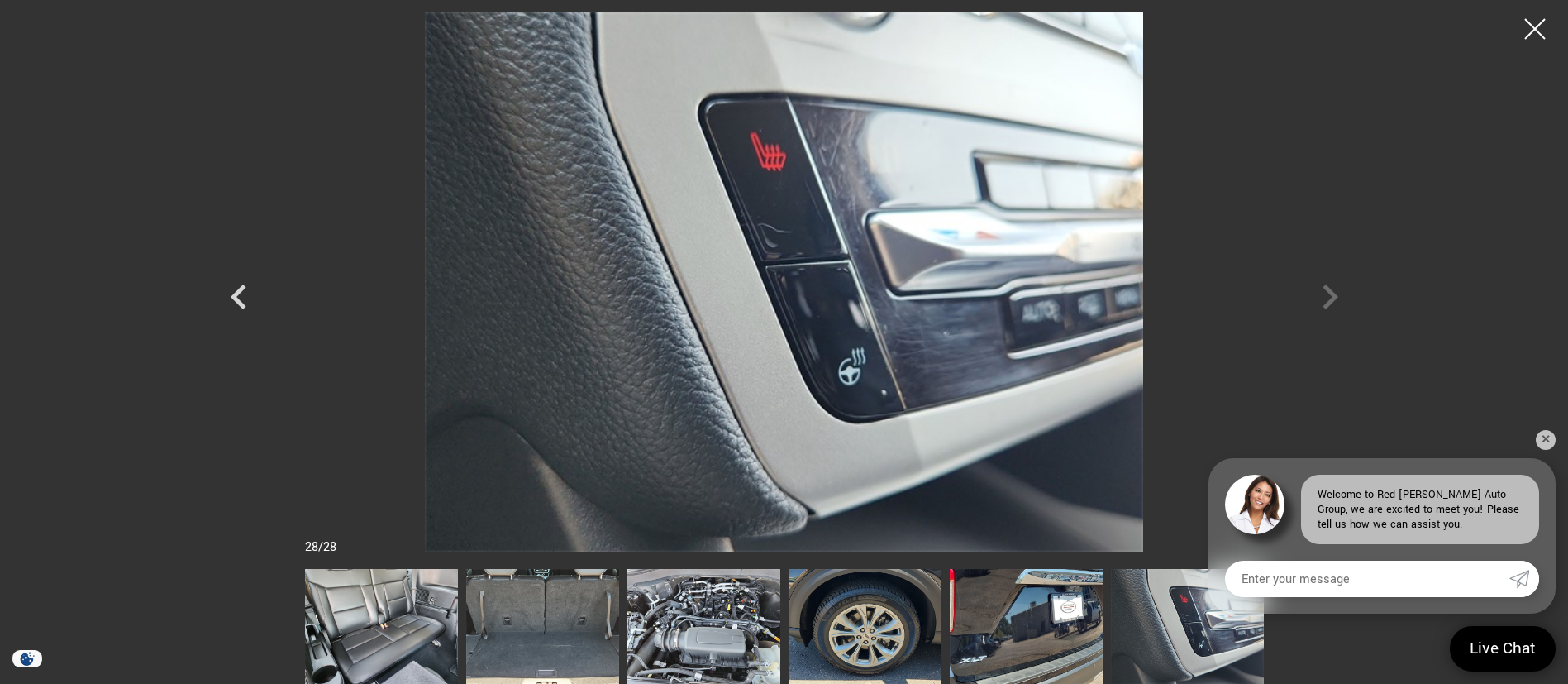
drag, startPoint x: 1524, startPoint y: 22, endPoint x: 1501, endPoint y: 31, distance: 24.7
click at [1527, 24] on div at bounding box center [1535, 29] width 41 height 41
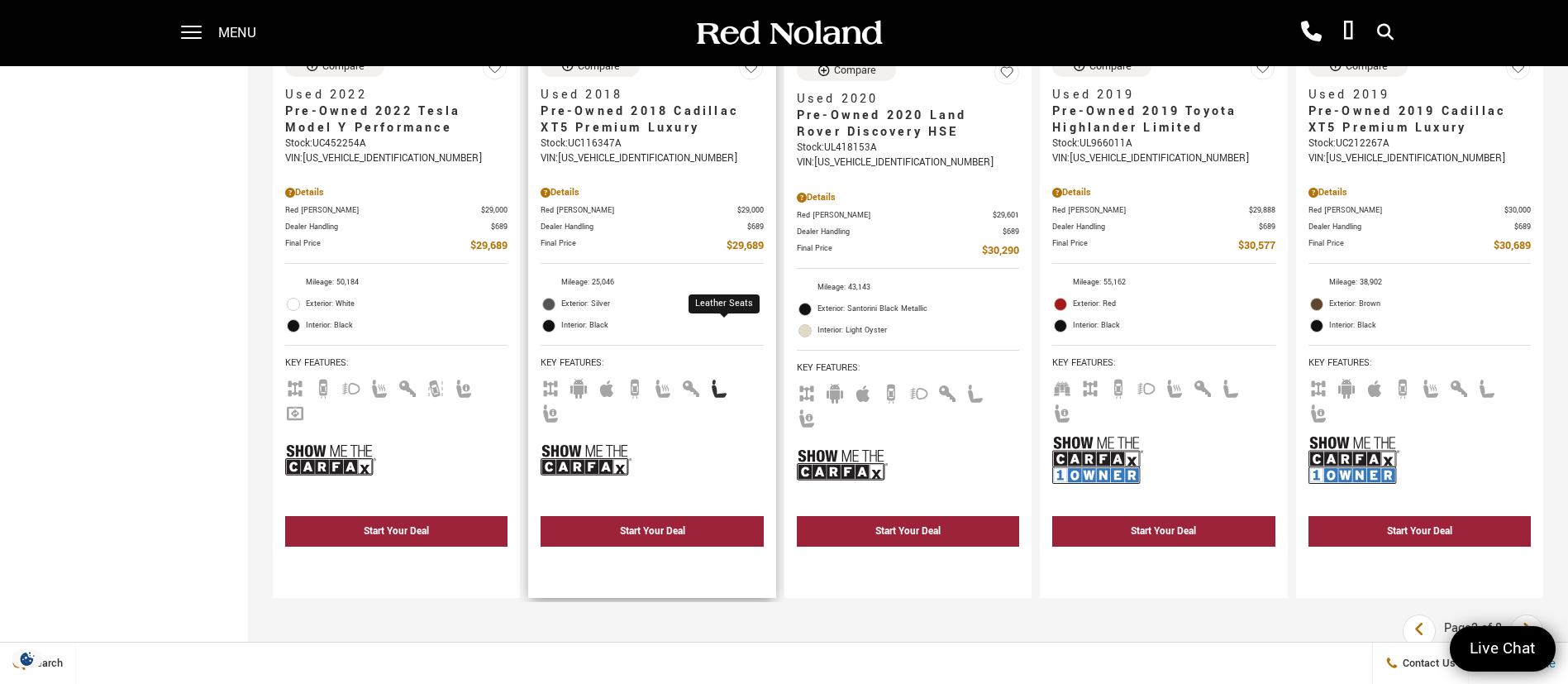
scroll to position [2978, 0]
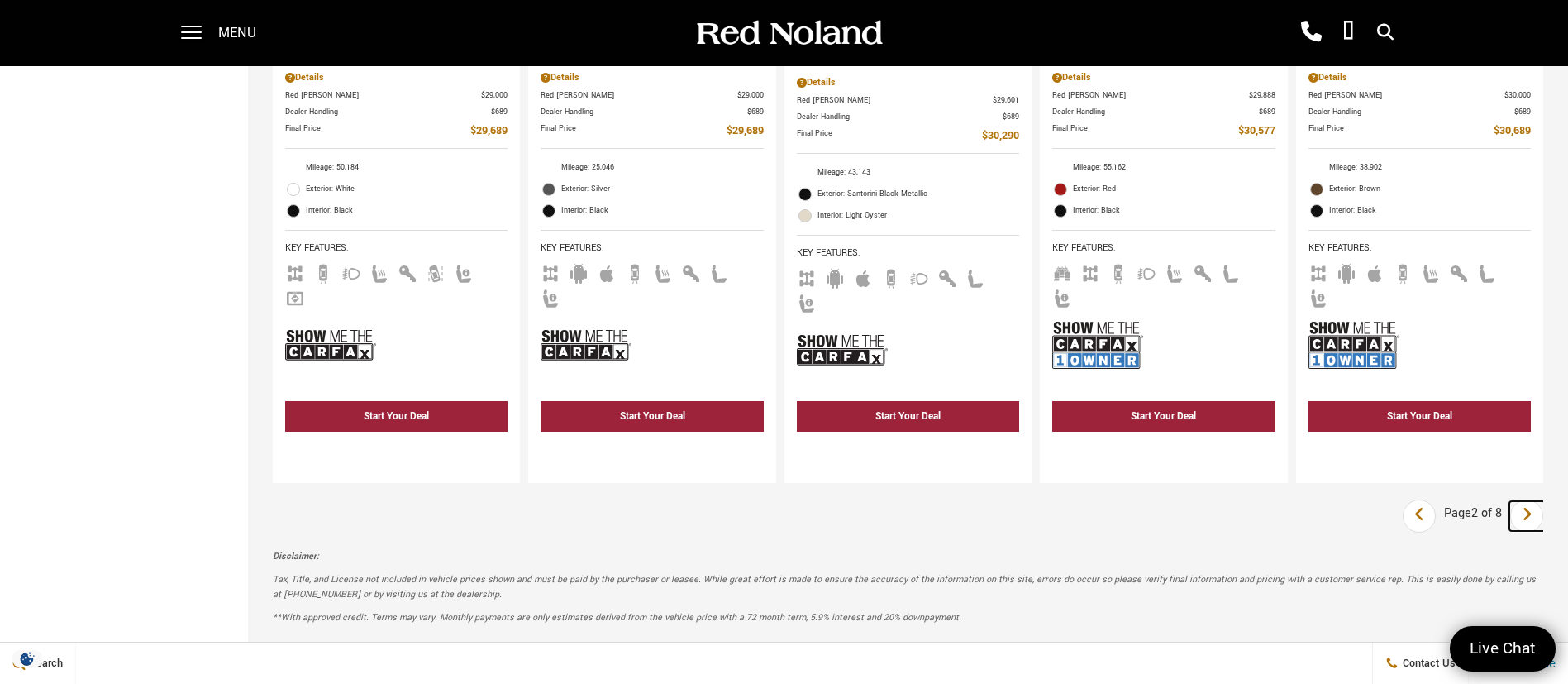
click at [1545, 501] on link "Next" at bounding box center [1527, 515] width 36 height 29
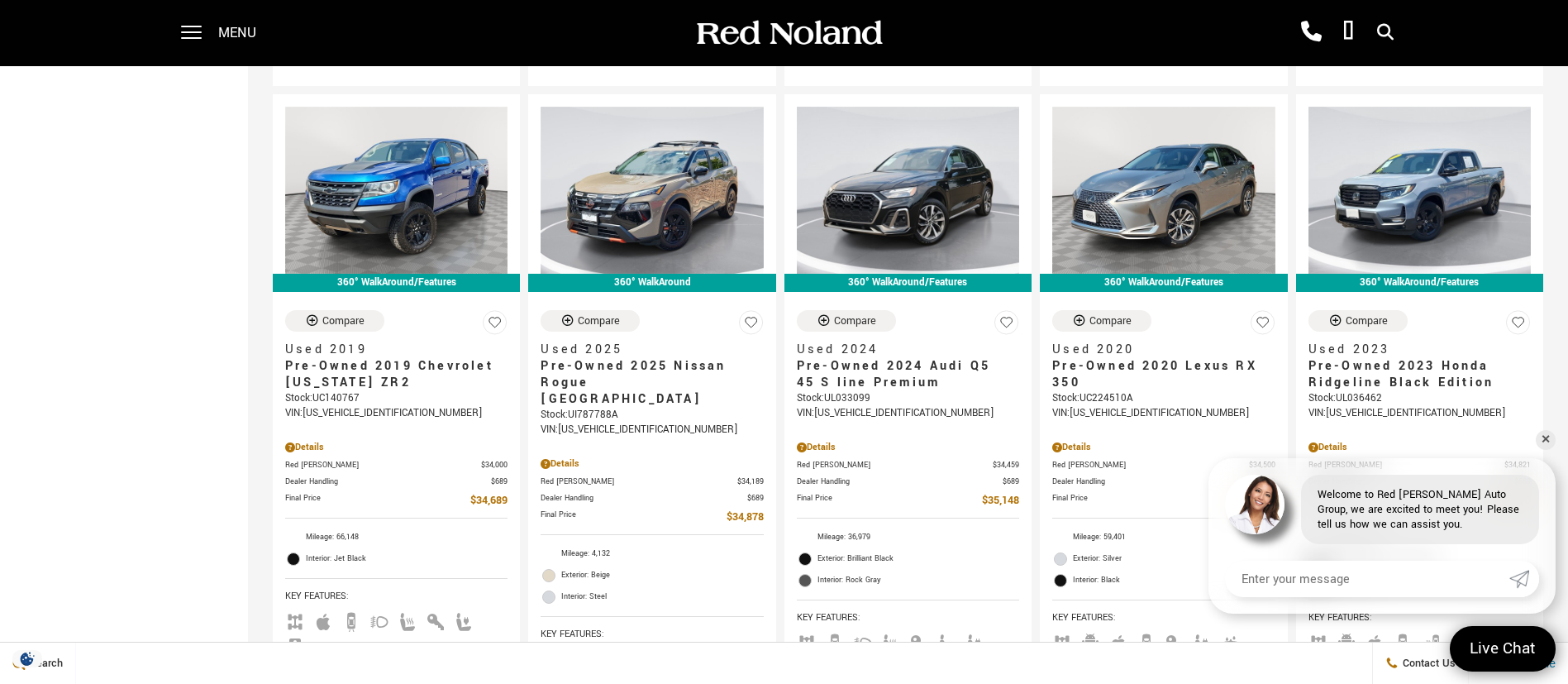
scroll to position [1613, 0]
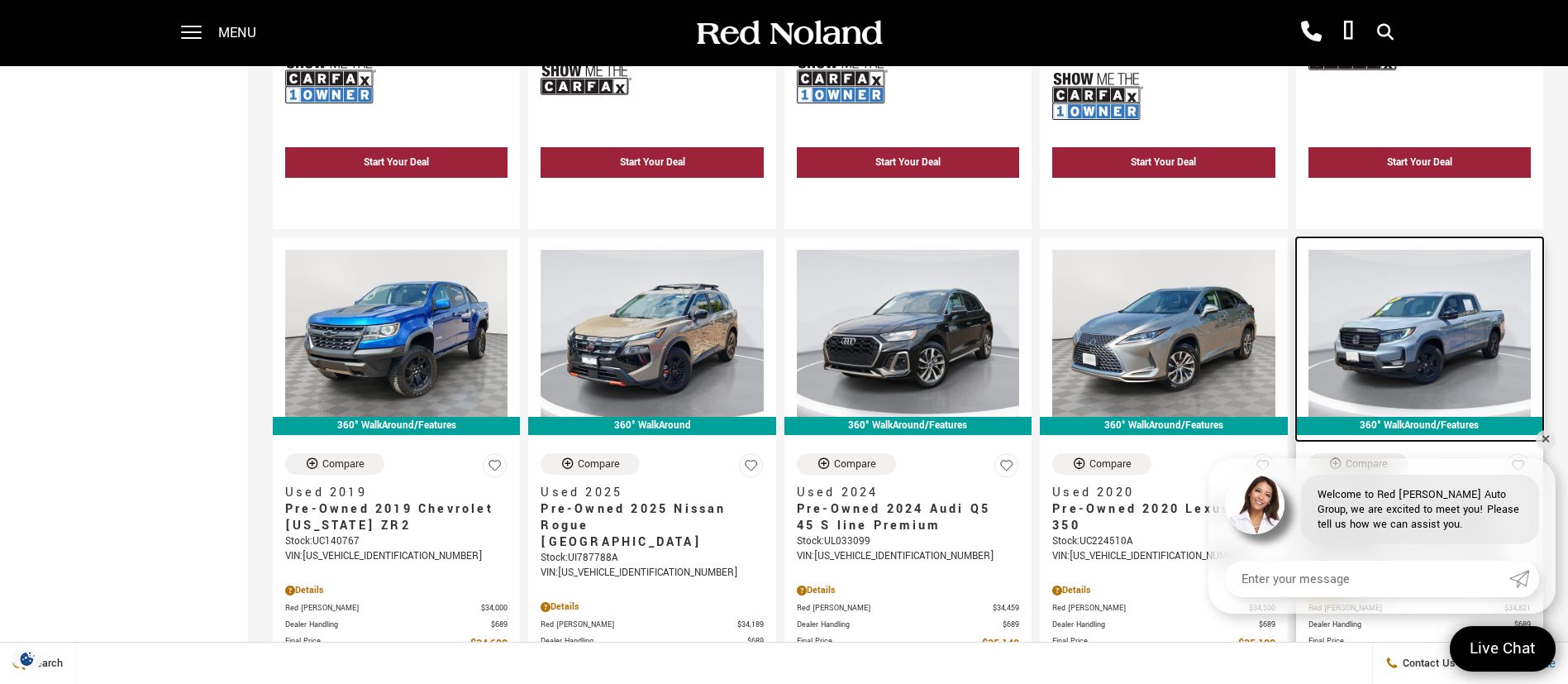
drag, startPoint x: 1487, startPoint y: 284, endPoint x: 1460, endPoint y: 307, distance: 35.5
click at [1485, 286] on img at bounding box center [1419, 333] width 222 height 167
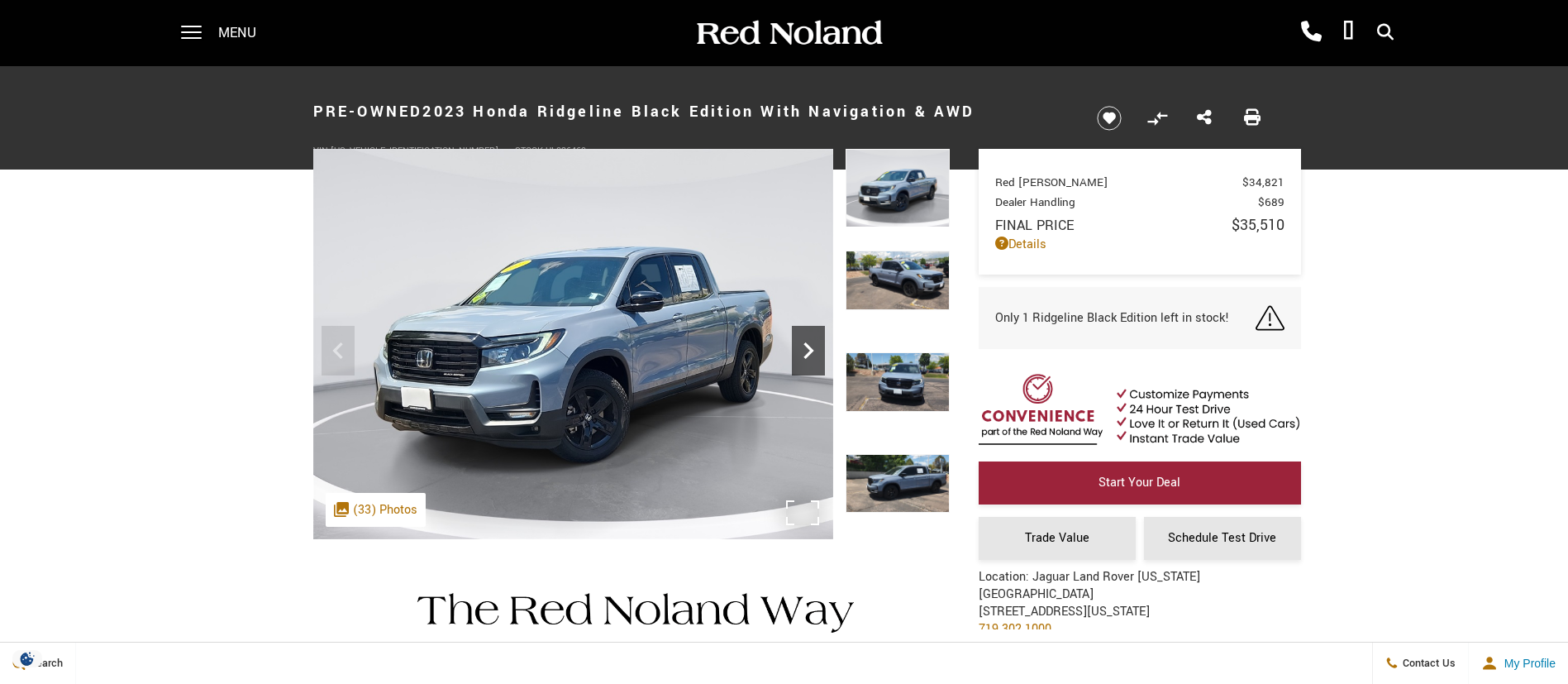
click at [804, 341] on icon "Next" at bounding box center [808, 350] width 33 height 33
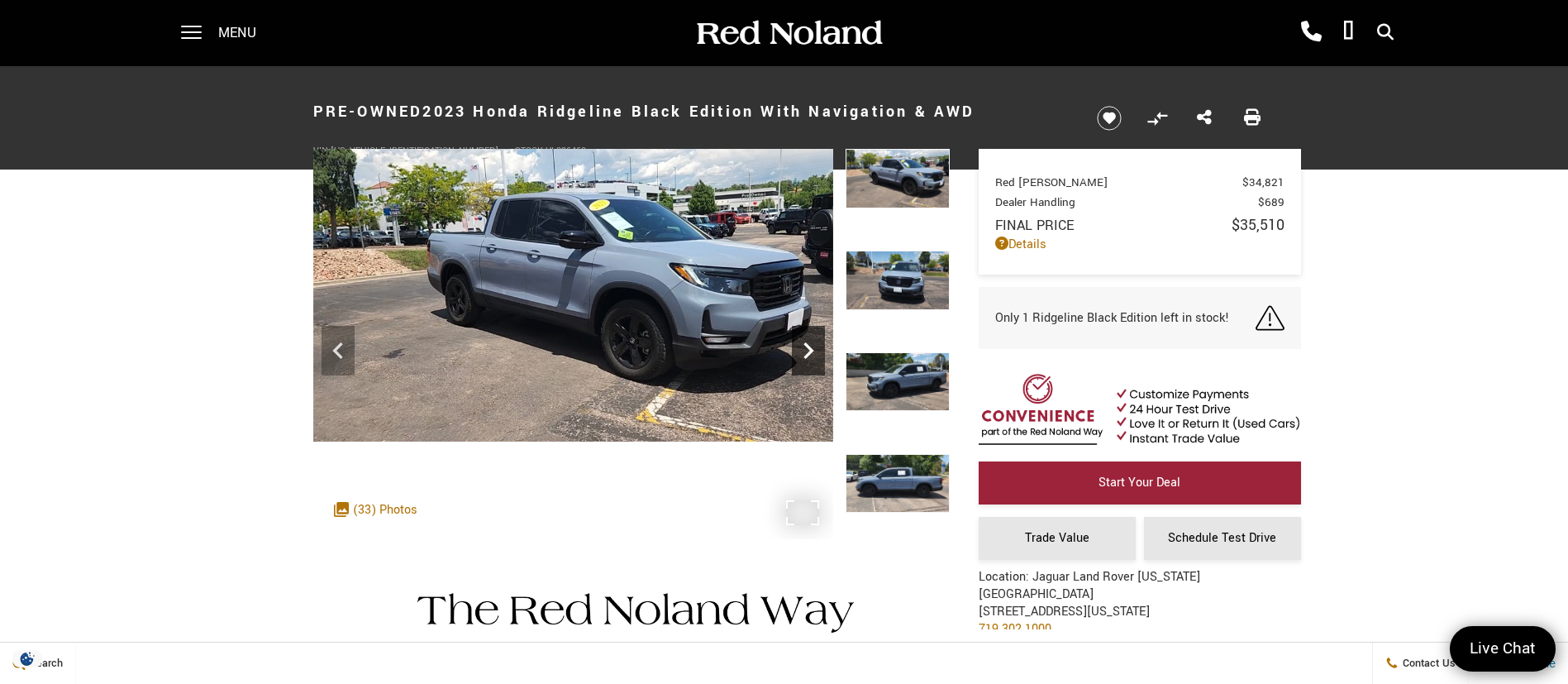
click at [804, 341] on icon "Next" at bounding box center [808, 350] width 33 height 33
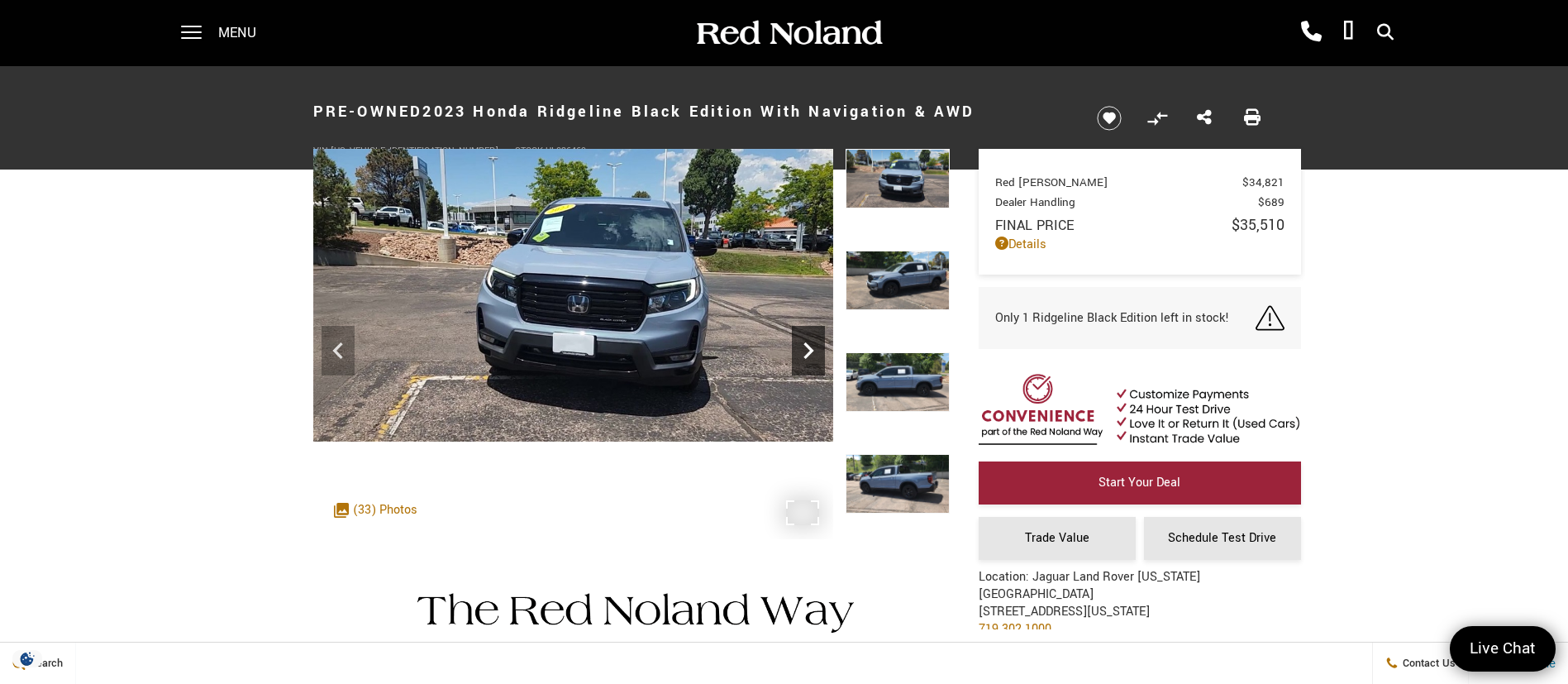
click at [804, 341] on icon "Next" at bounding box center [808, 350] width 33 height 33
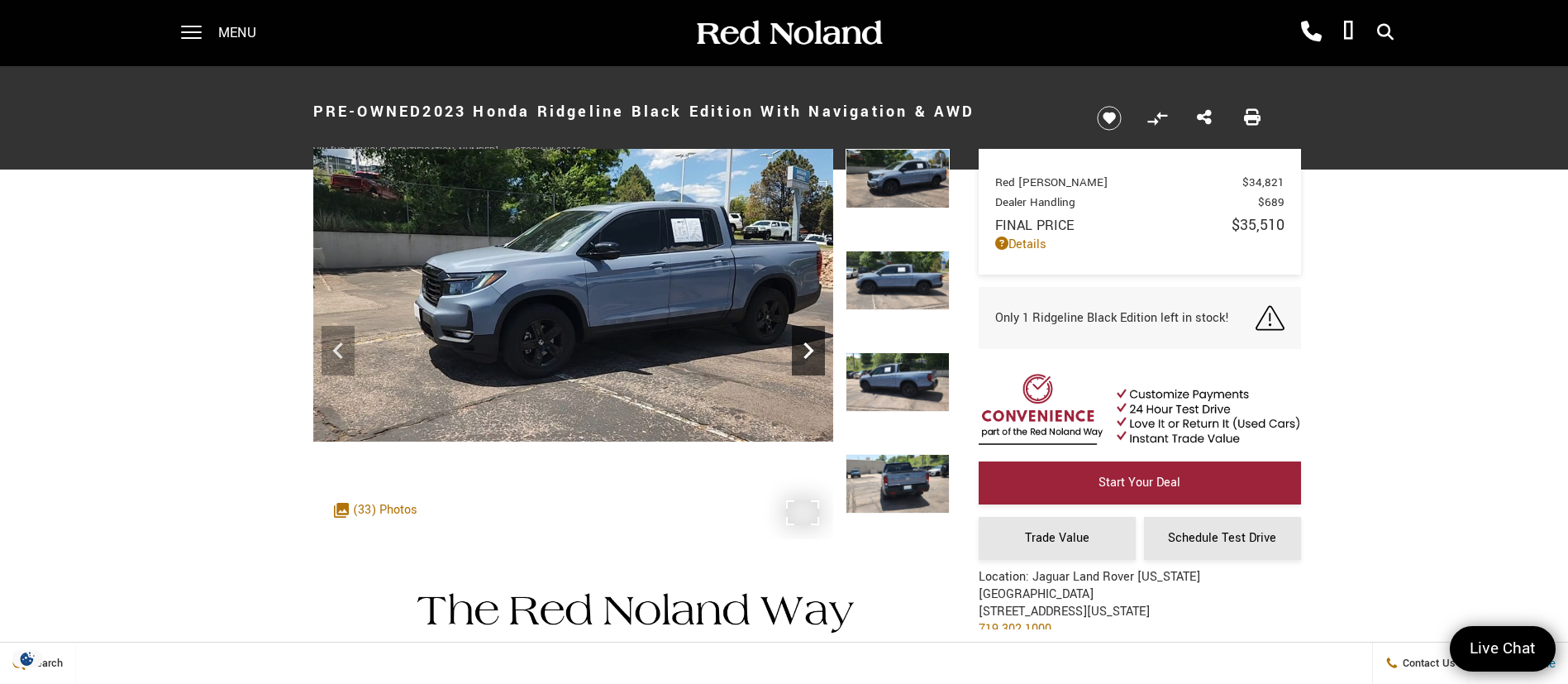
click at [804, 341] on icon "Next" at bounding box center [808, 350] width 33 height 33
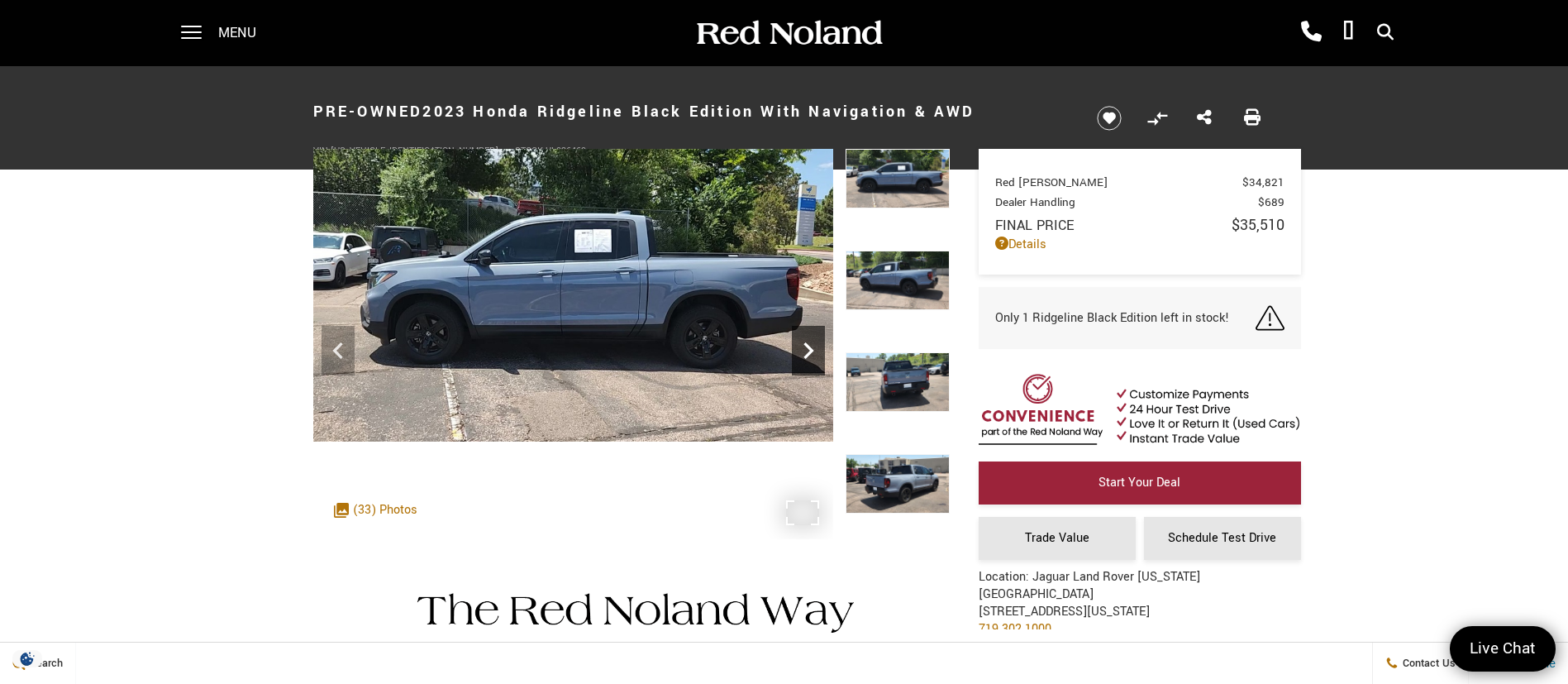
click at [805, 341] on icon "Next" at bounding box center [808, 350] width 33 height 33
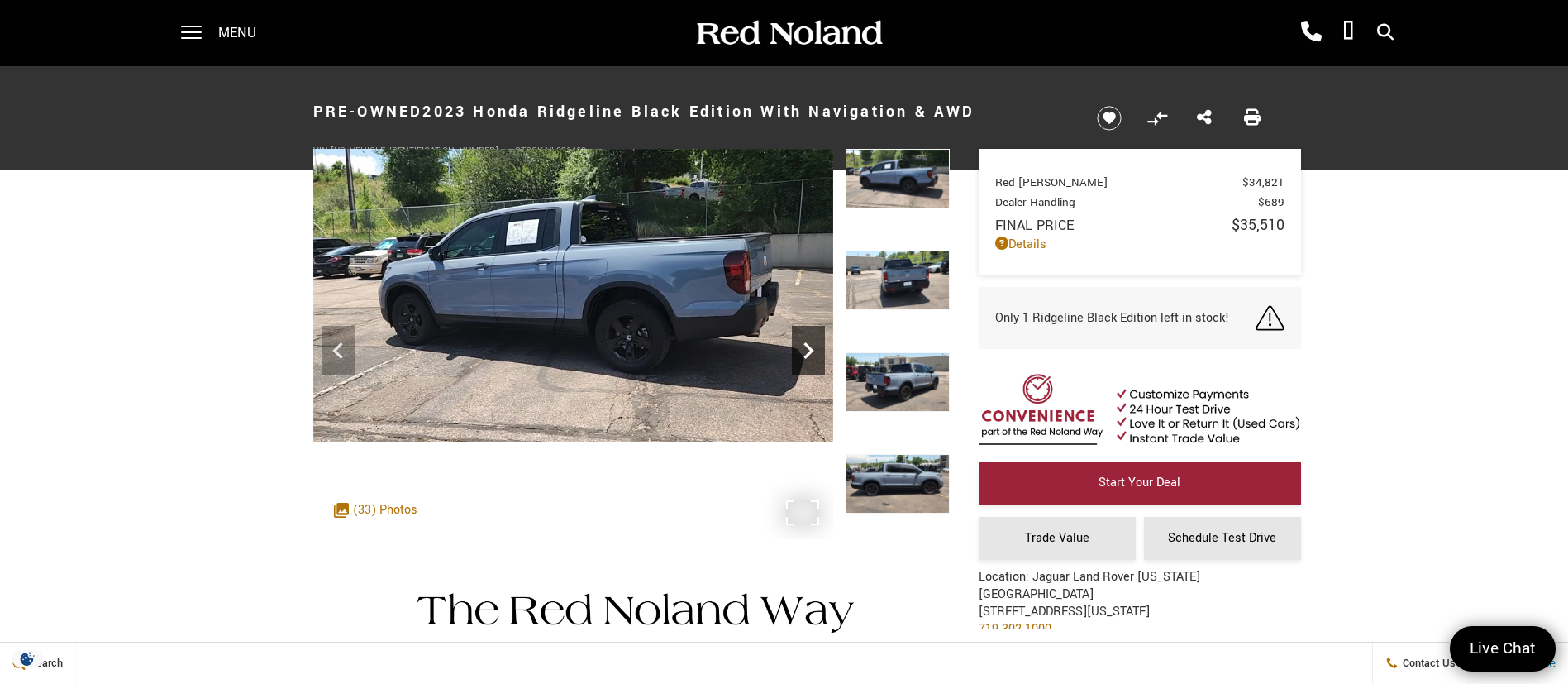
click at [805, 341] on icon "Next" at bounding box center [808, 350] width 33 height 33
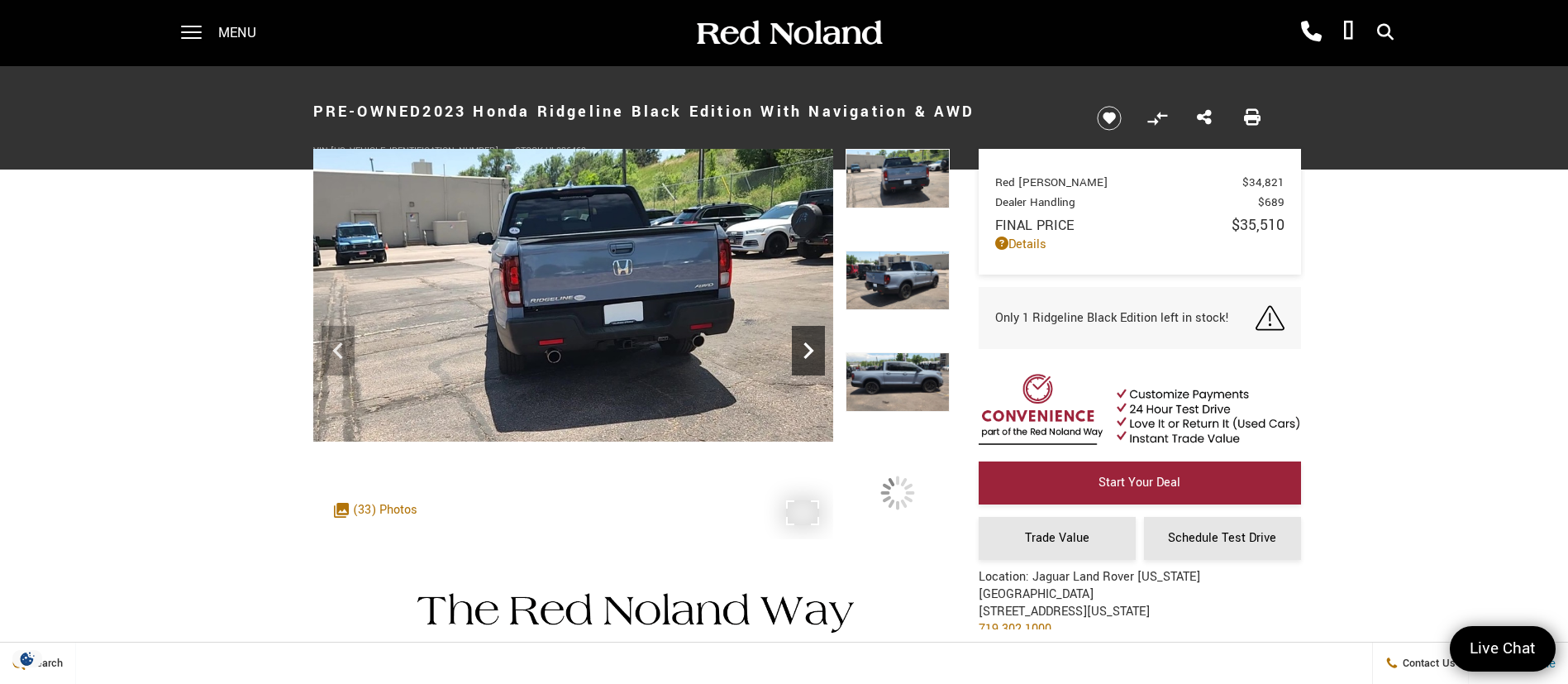
click at [805, 341] on icon "Next" at bounding box center [808, 350] width 33 height 33
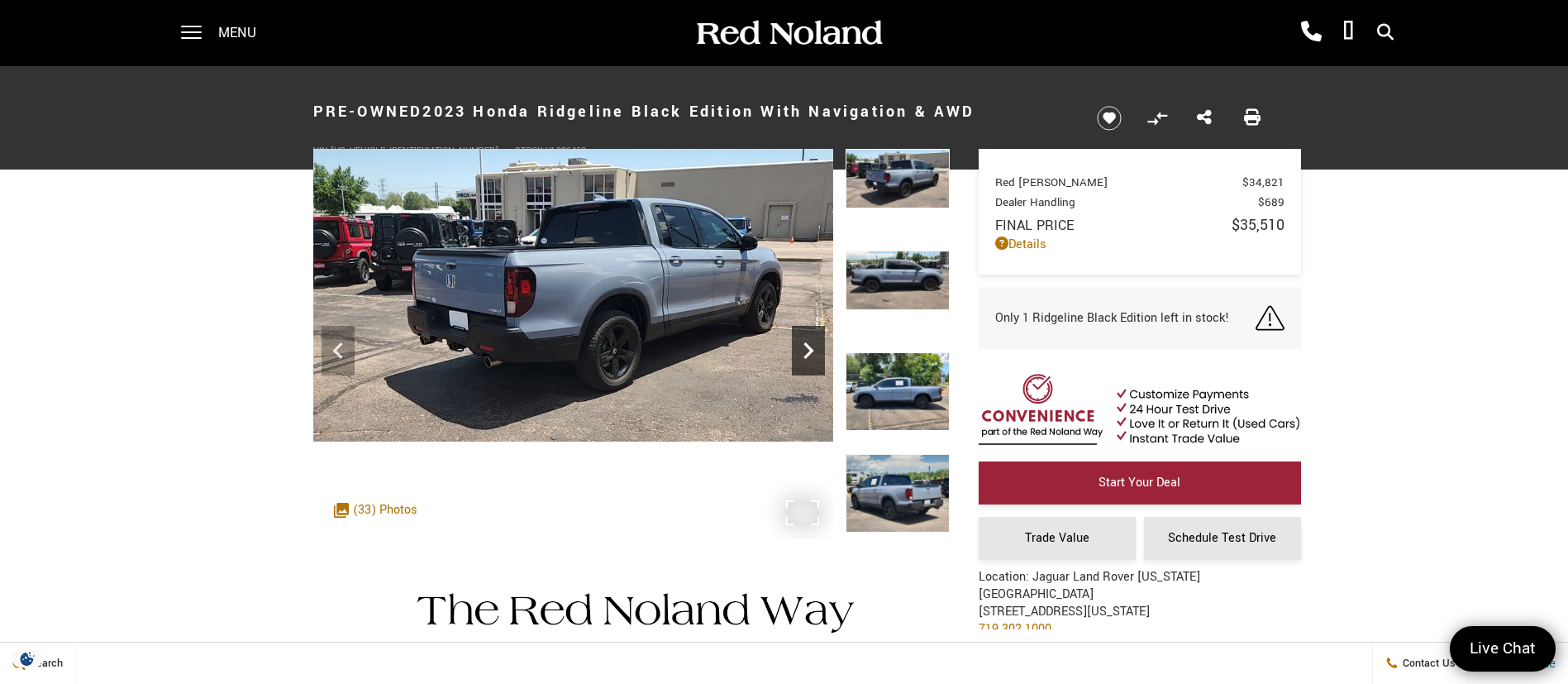
click at [805, 340] on icon "Next" at bounding box center [808, 350] width 33 height 33
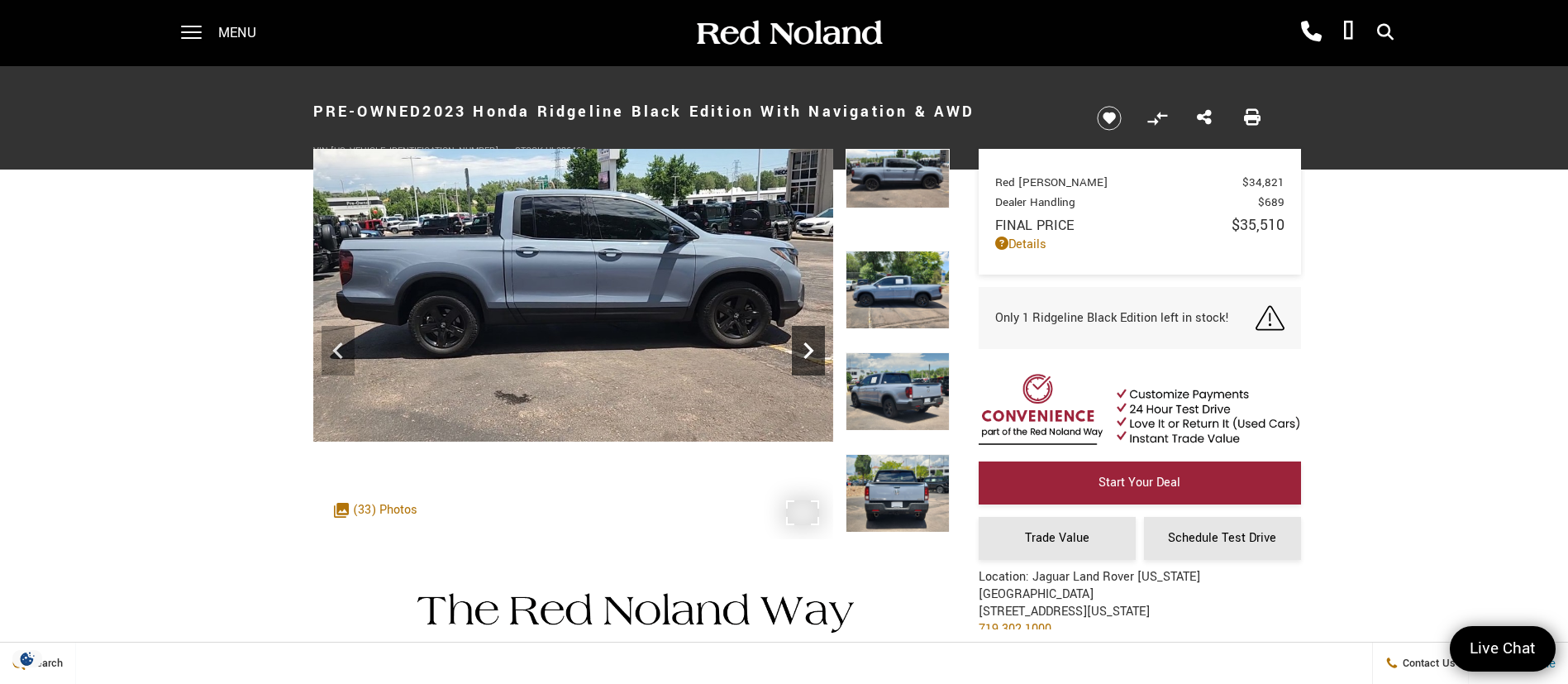
click at [805, 340] on icon "Next" at bounding box center [808, 350] width 33 height 33
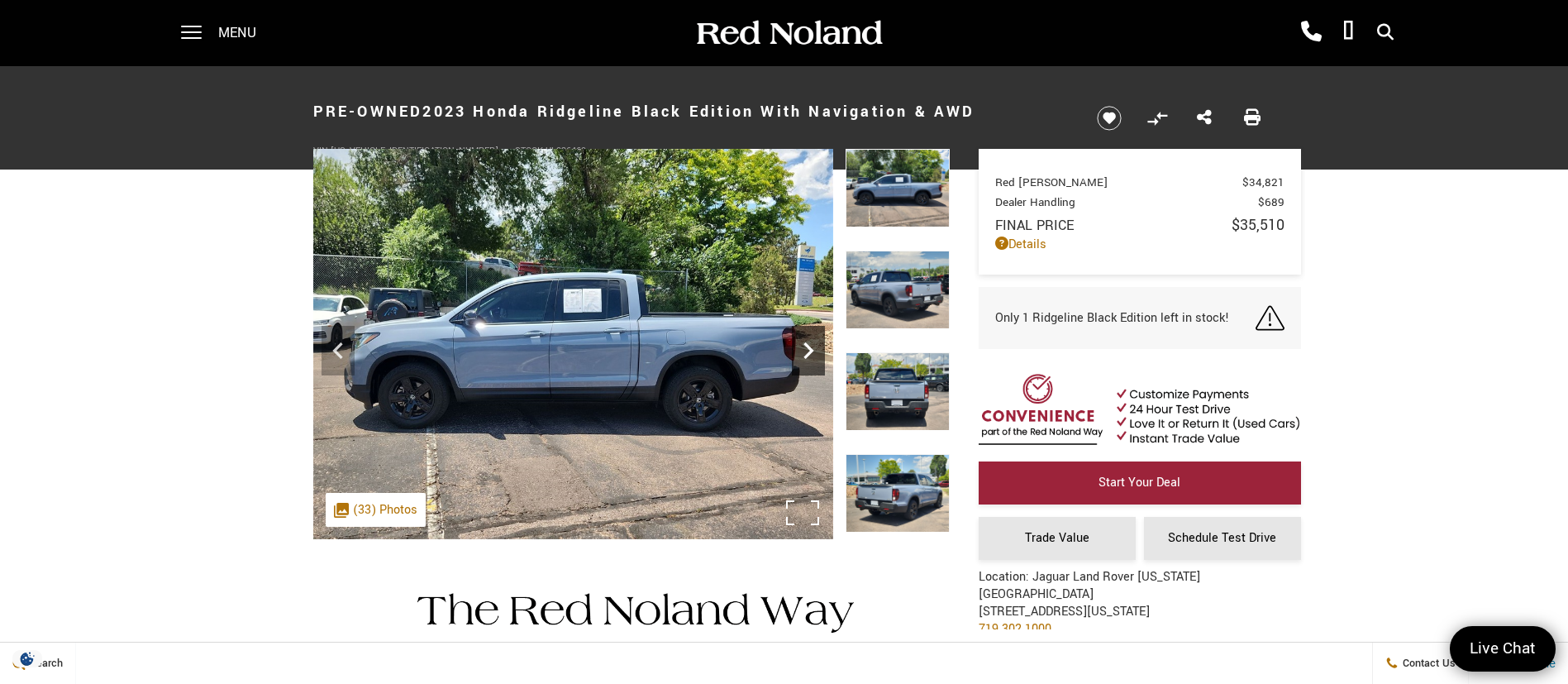
click at [805, 340] on icon "Next" at bounding box center [808, 350] width 33 height 33
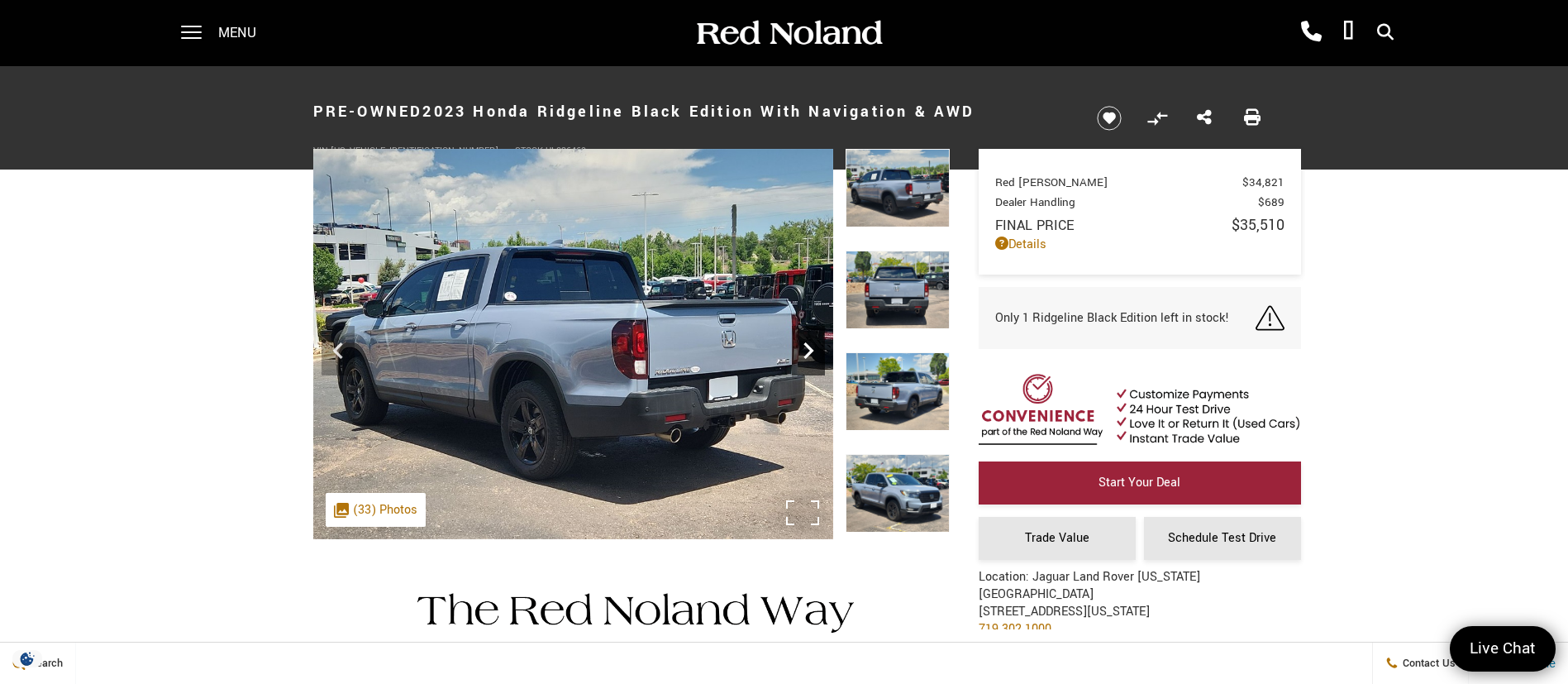
click at [805, 340] on icon "Next" at bounding box center [808, 350] width 33 height 33
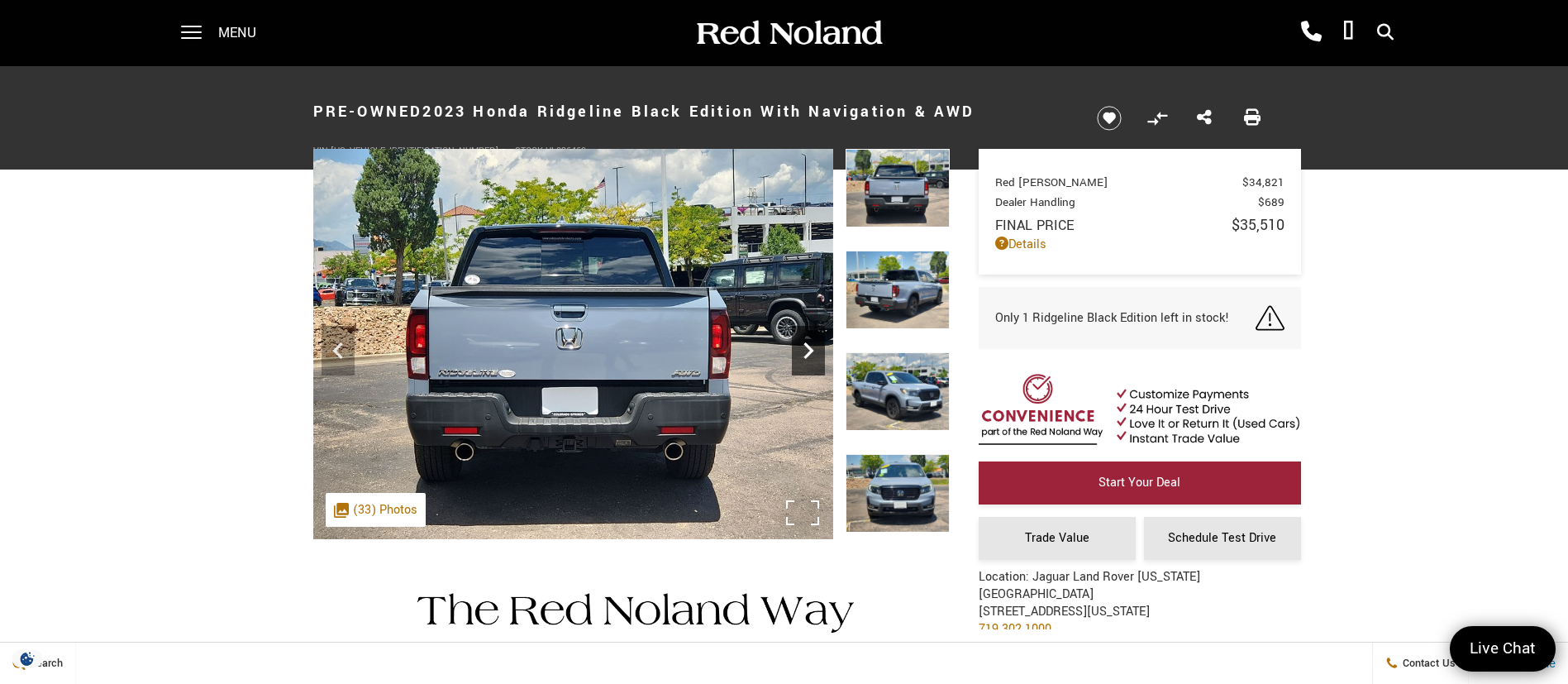
click at [805, 340] on icon "Next" at bounding box center [808, 350] width 33 height 33
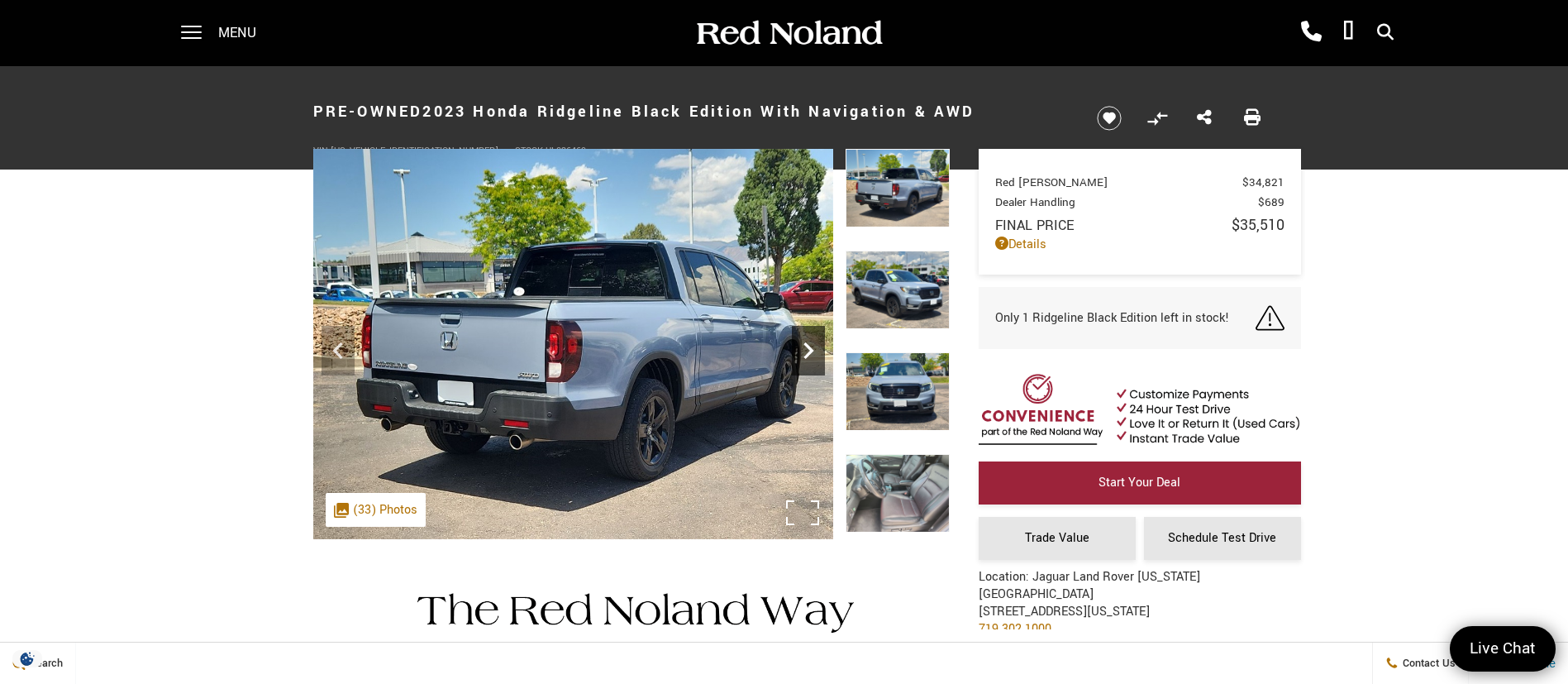
click at [805, 340] on icon "Next" at bounding box center [808, 350] width 33 height 33
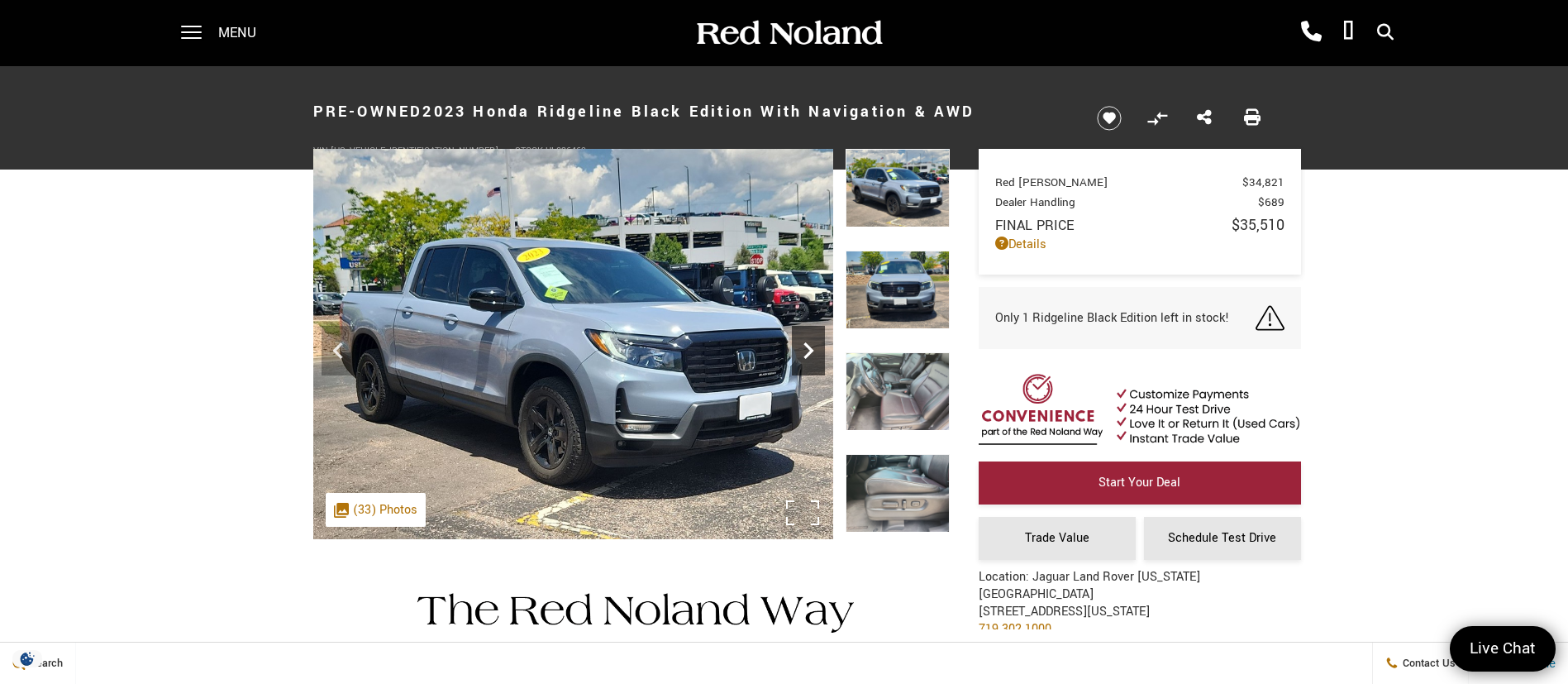
click at [803, 344] on icon "Next" at bounding box center [808, 350] width 33 height 33
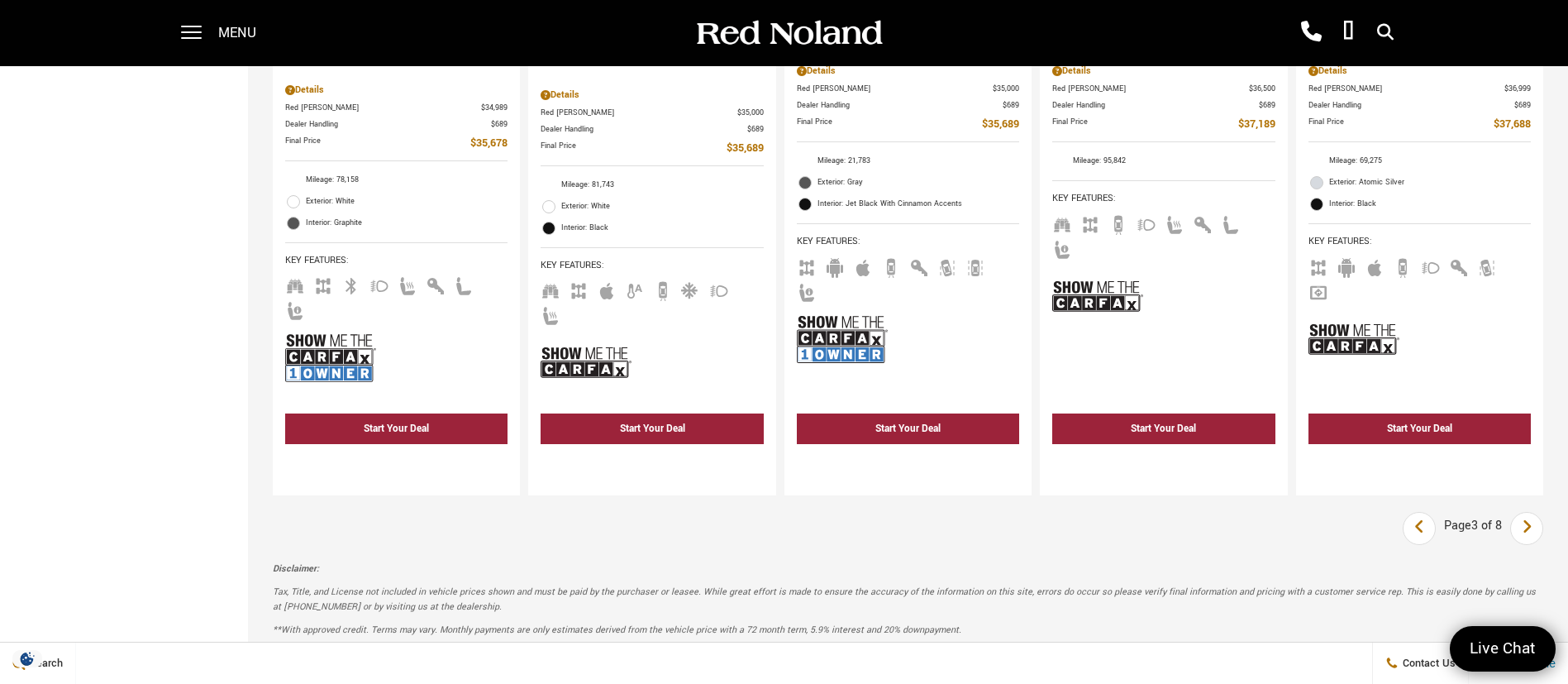
scroll to position [2980, 0]
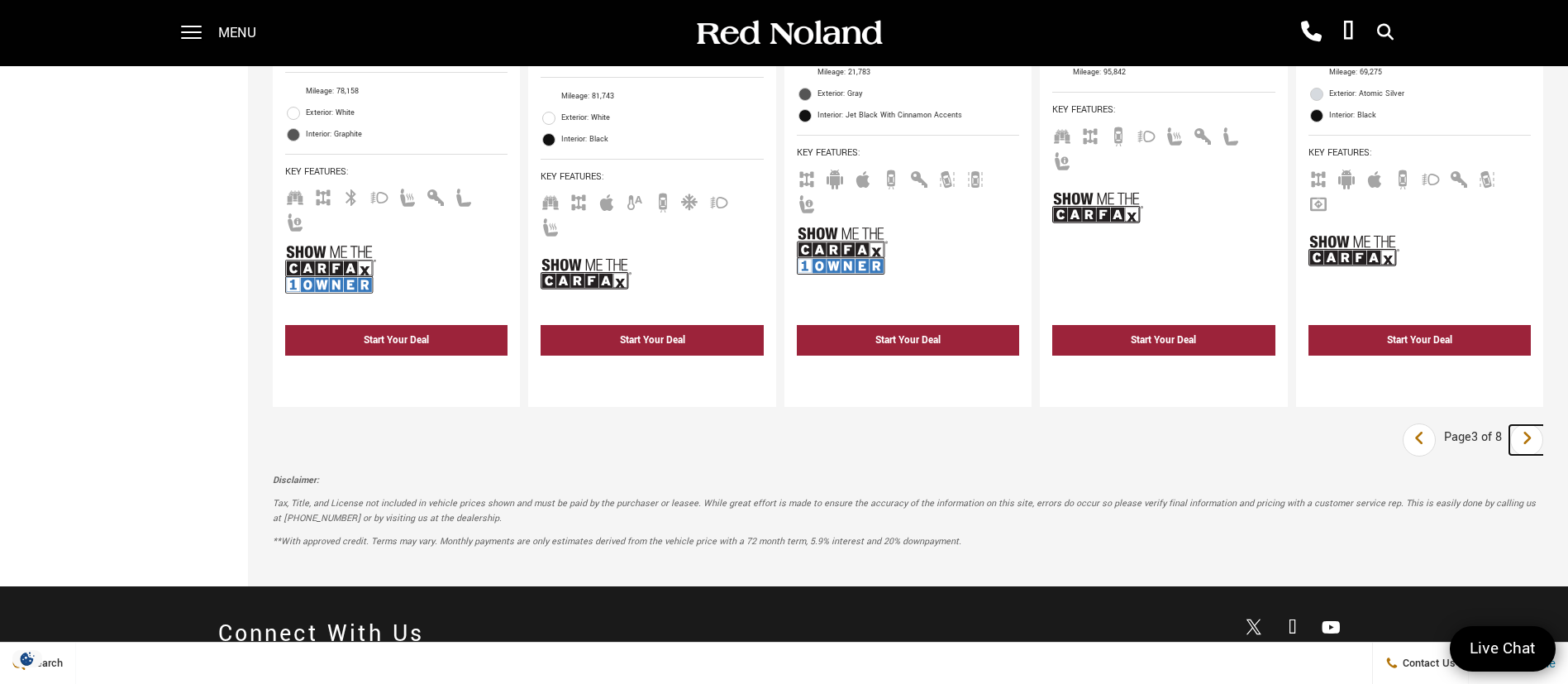
click at [1545, 425] on link "Next" at bounding box center [1527, 439] width 36 height 29
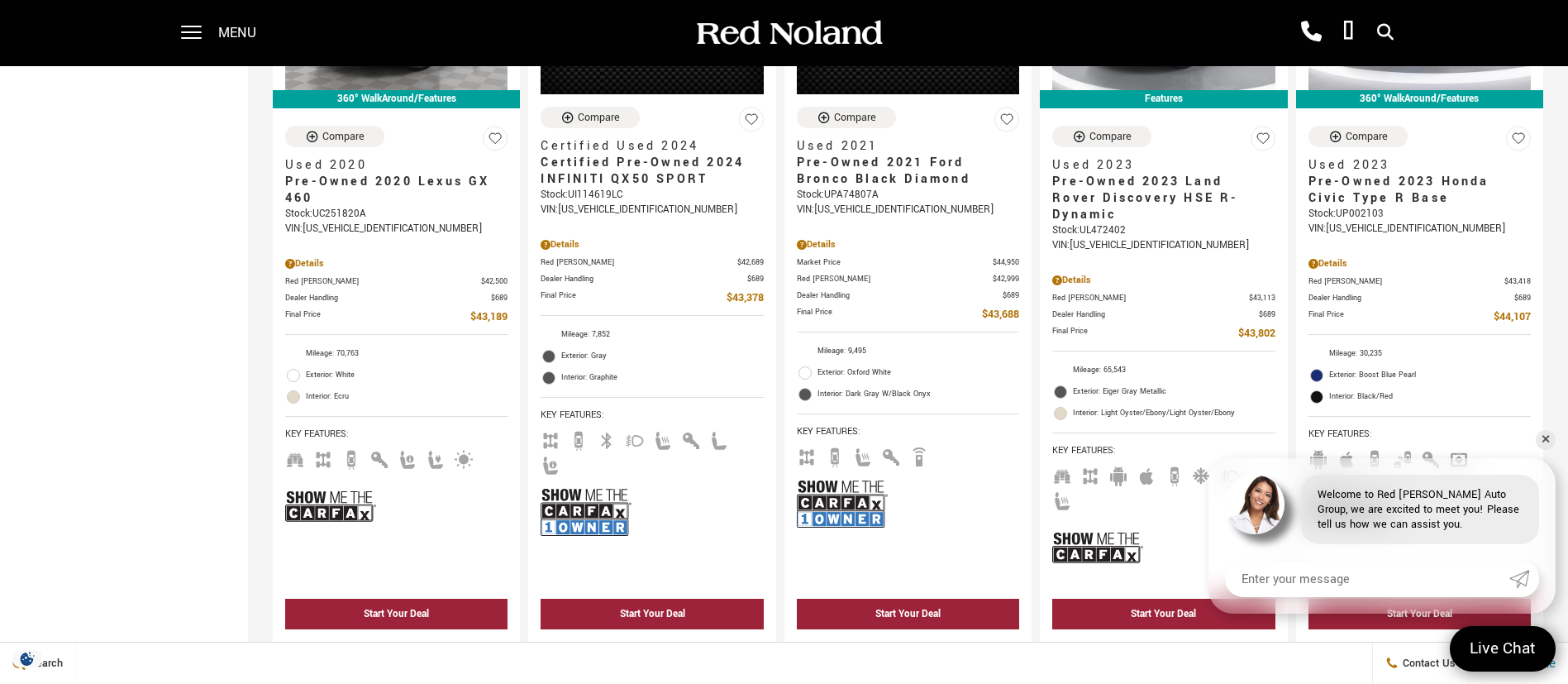
scroll to position [2978, 0]
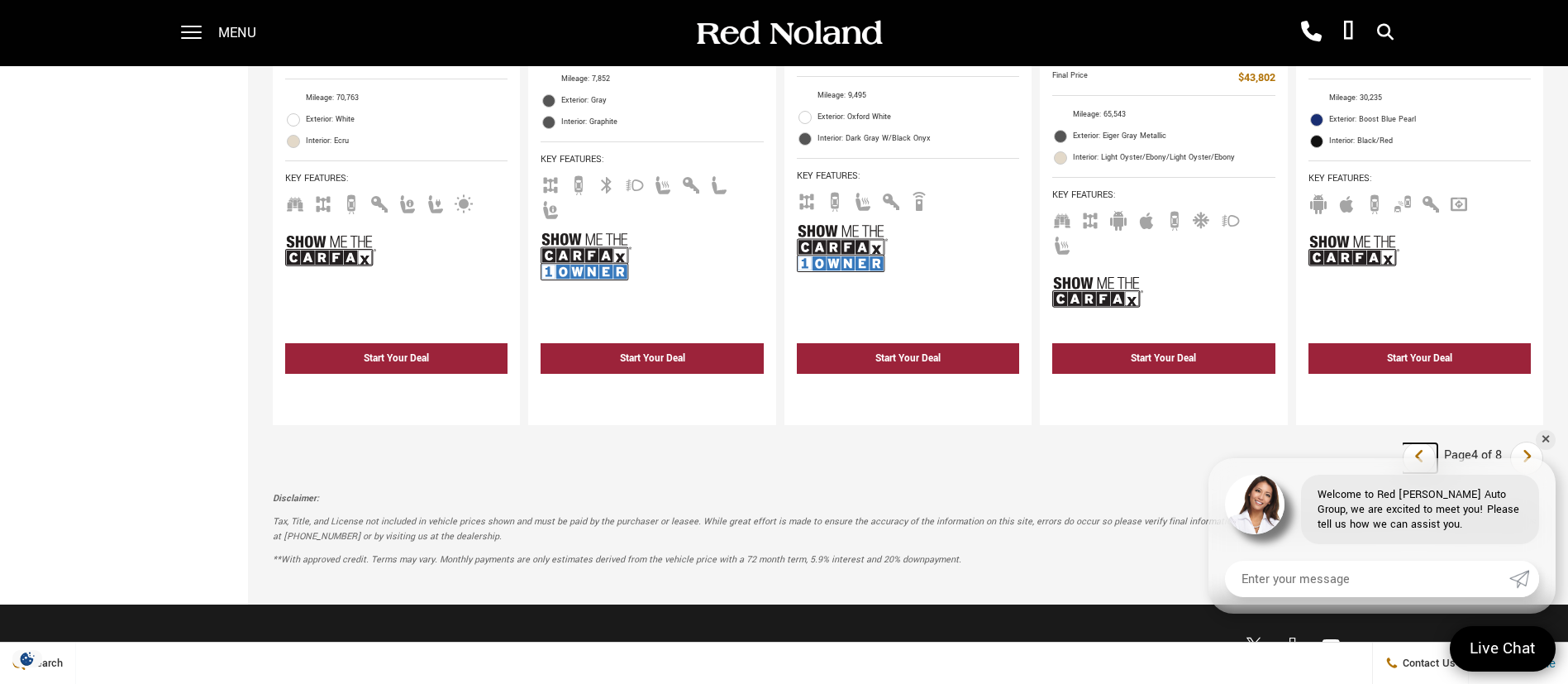
click at [1438, 443] on link "Last" at bounding box center [1420, 457] width 36 height 29
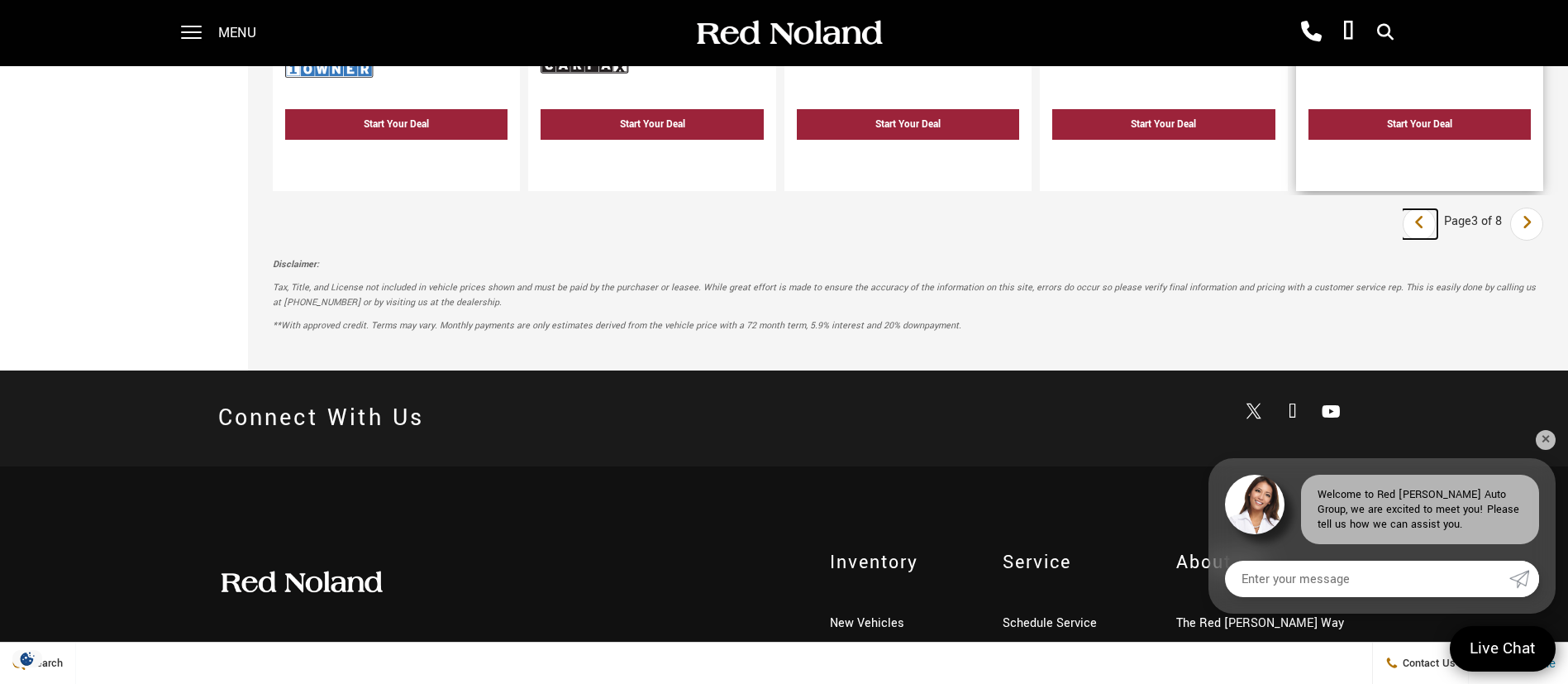
scroll to position [3077, 0]
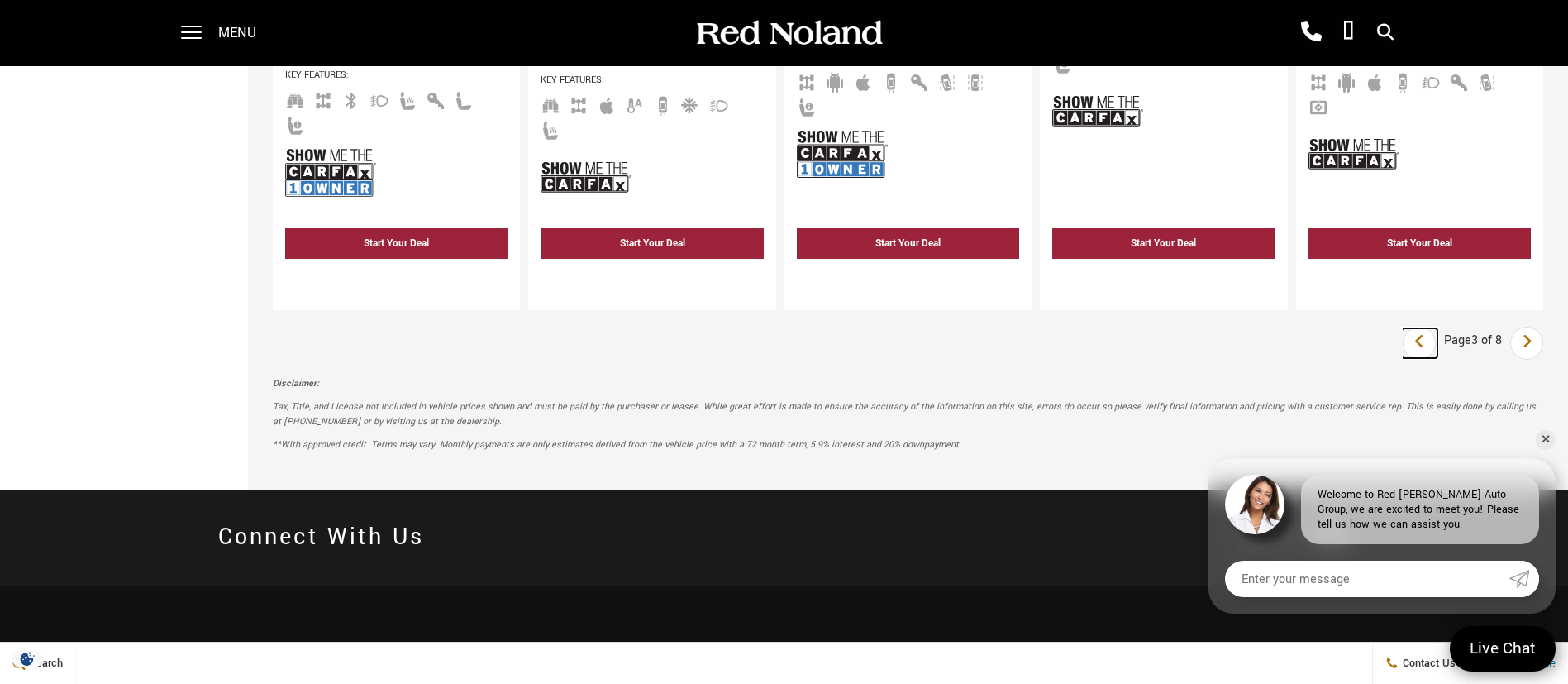
drag, startPoint x: 1437, startPoint y: 243, endPoint x: 584, endPoint y: 140, distance: 859.2
click at [1425, 329] on icon "previous page" at bounding box center [1420, 342] width 11 height 27
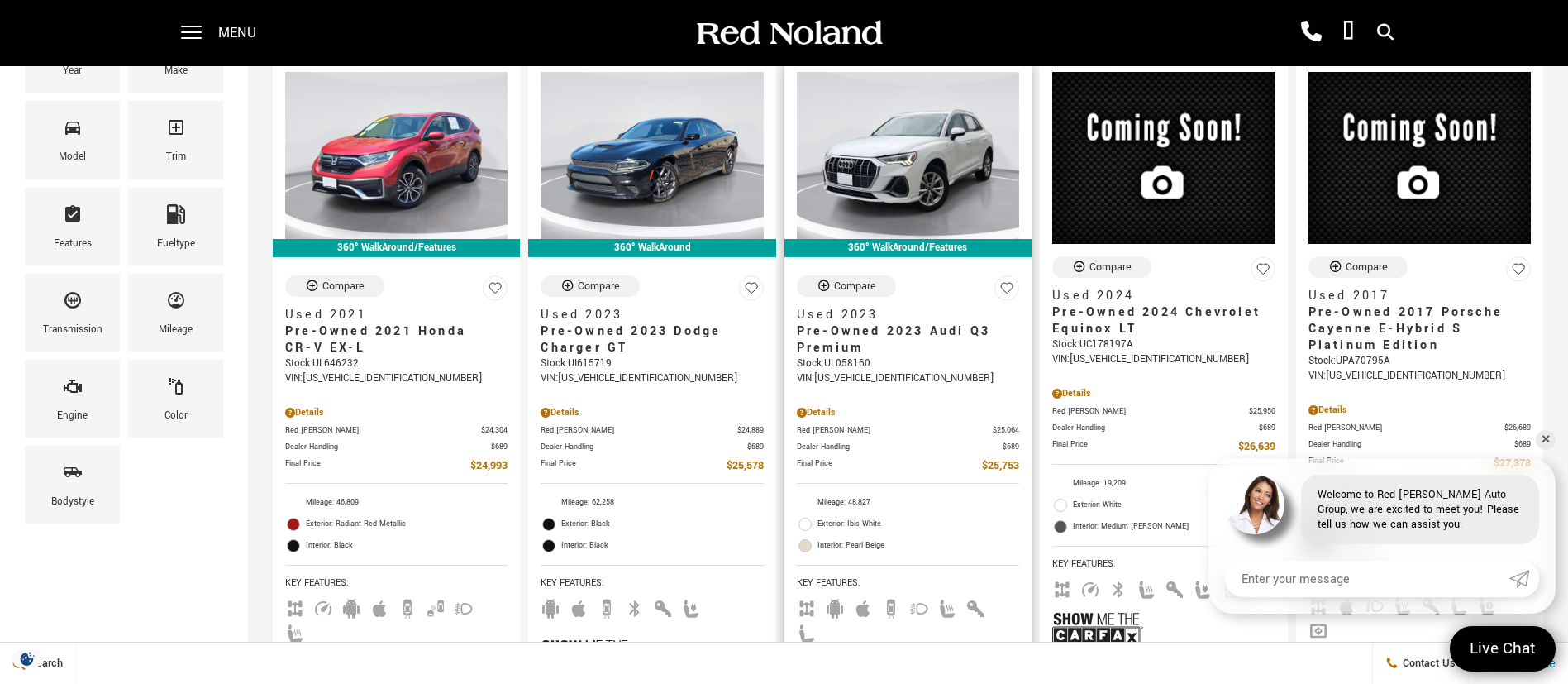
scroll to position [248, 0]
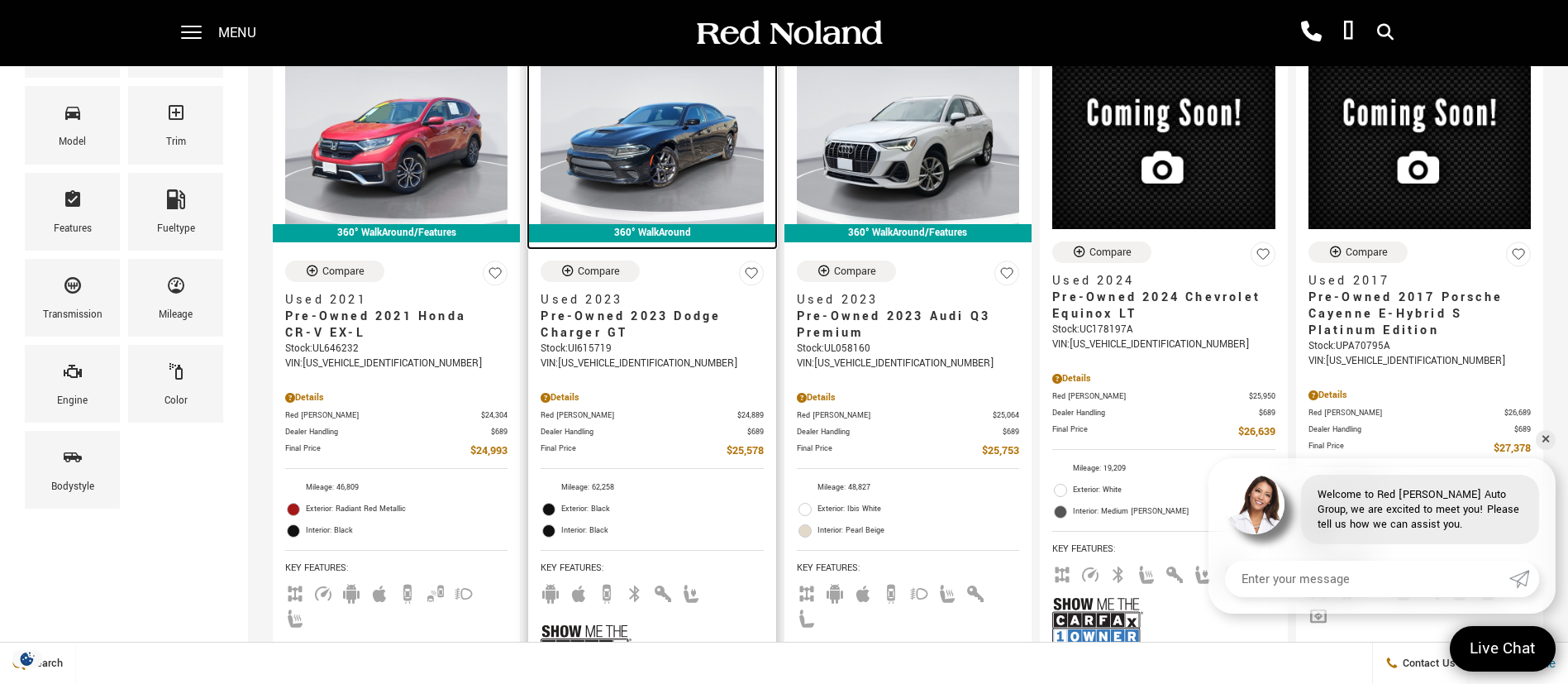
click at [666, 136] on img at bounding box center [651, 140] width 222 height 167
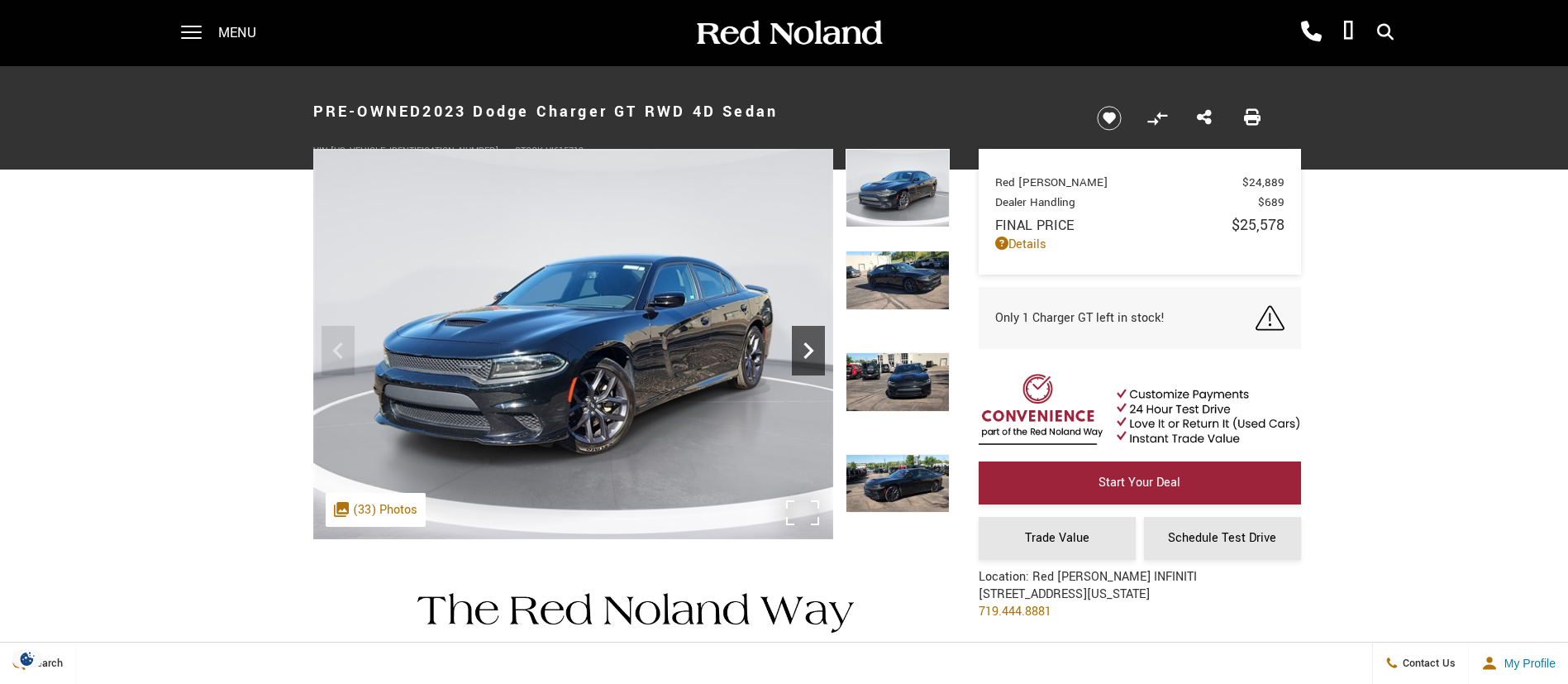
click at [801, 355] on icon "Next" at bounding box center [808, 350] width 33 height 33
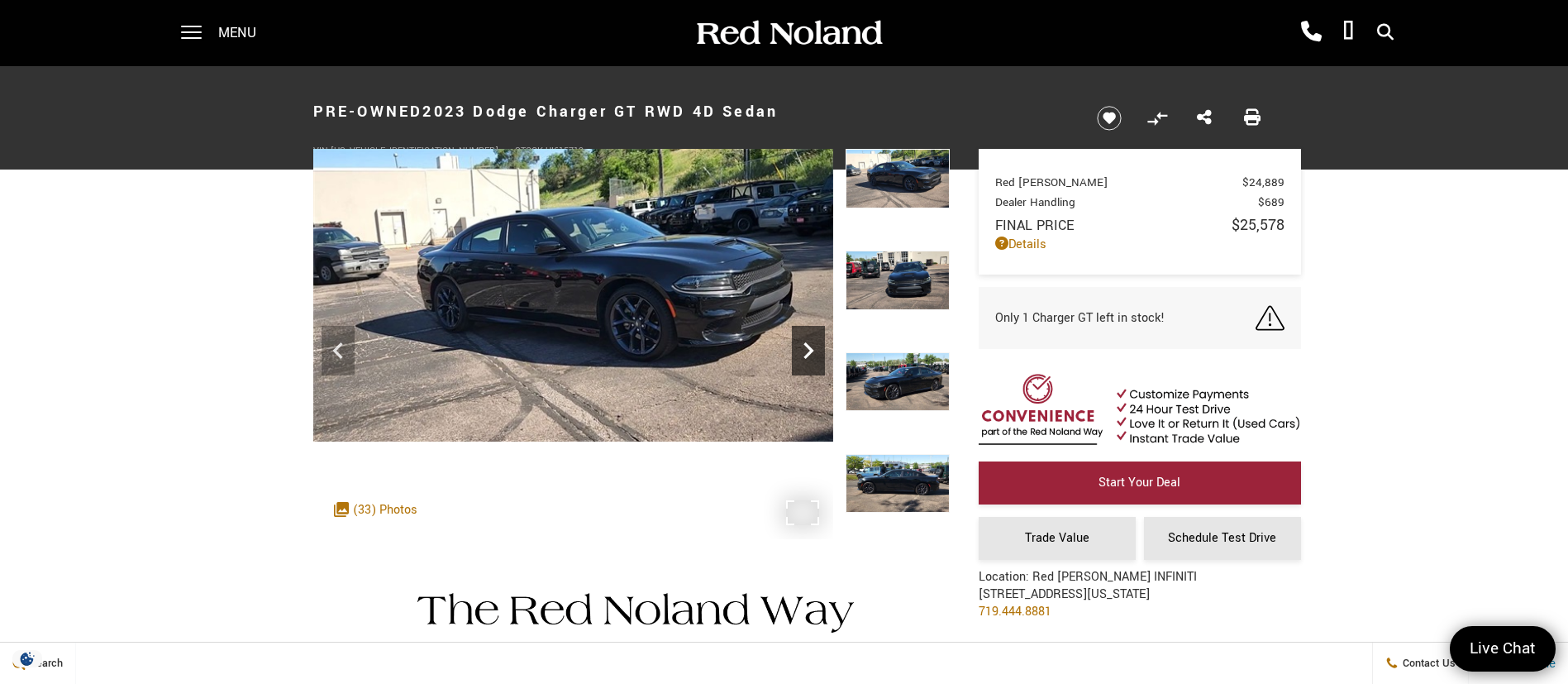
click at [801, 355] on icon "Next" at bounding box center [808, 350] width 33 height 33
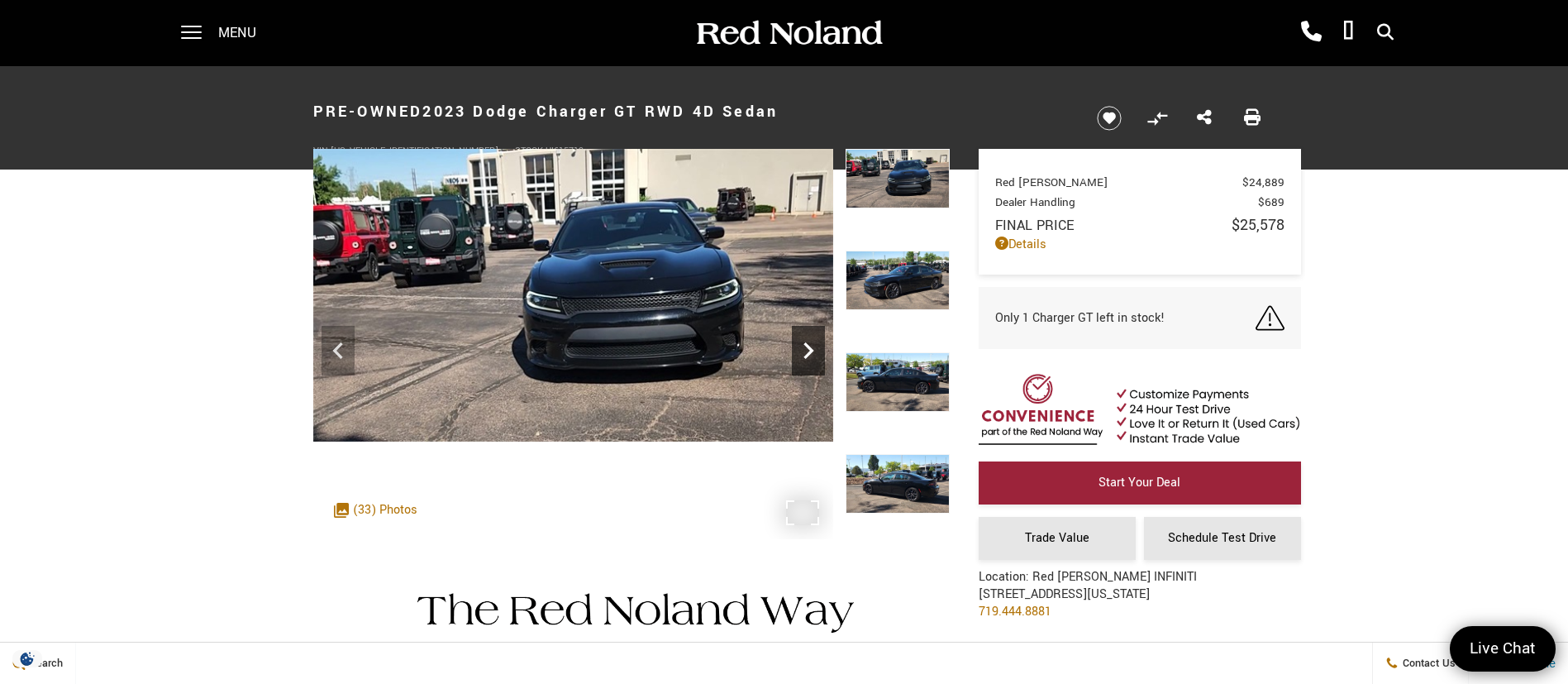
click at [801, 355] on icon "Next" at bounding box center [808, 350] width 33 height 33
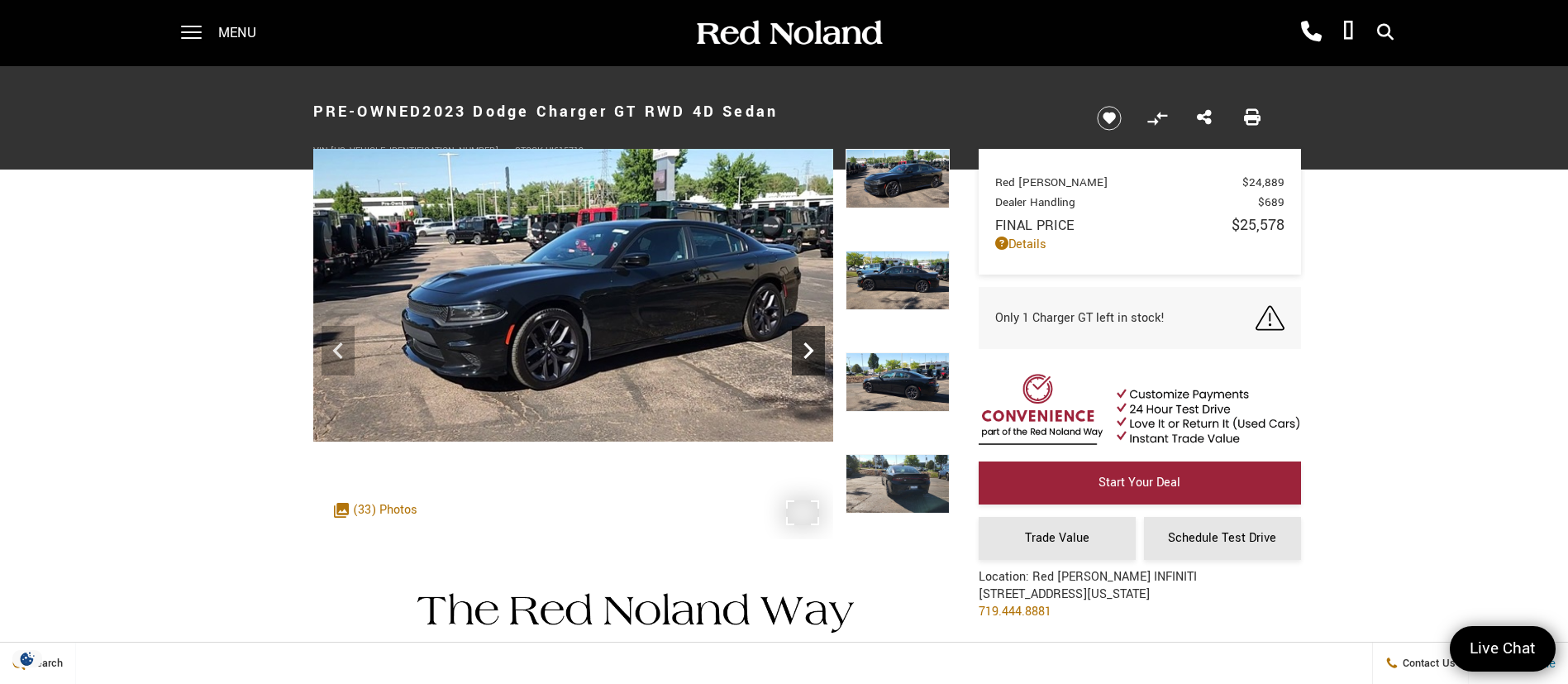
click at [801, 355] on icon "Next" at bounding box center [808, 350] width 33 height 33
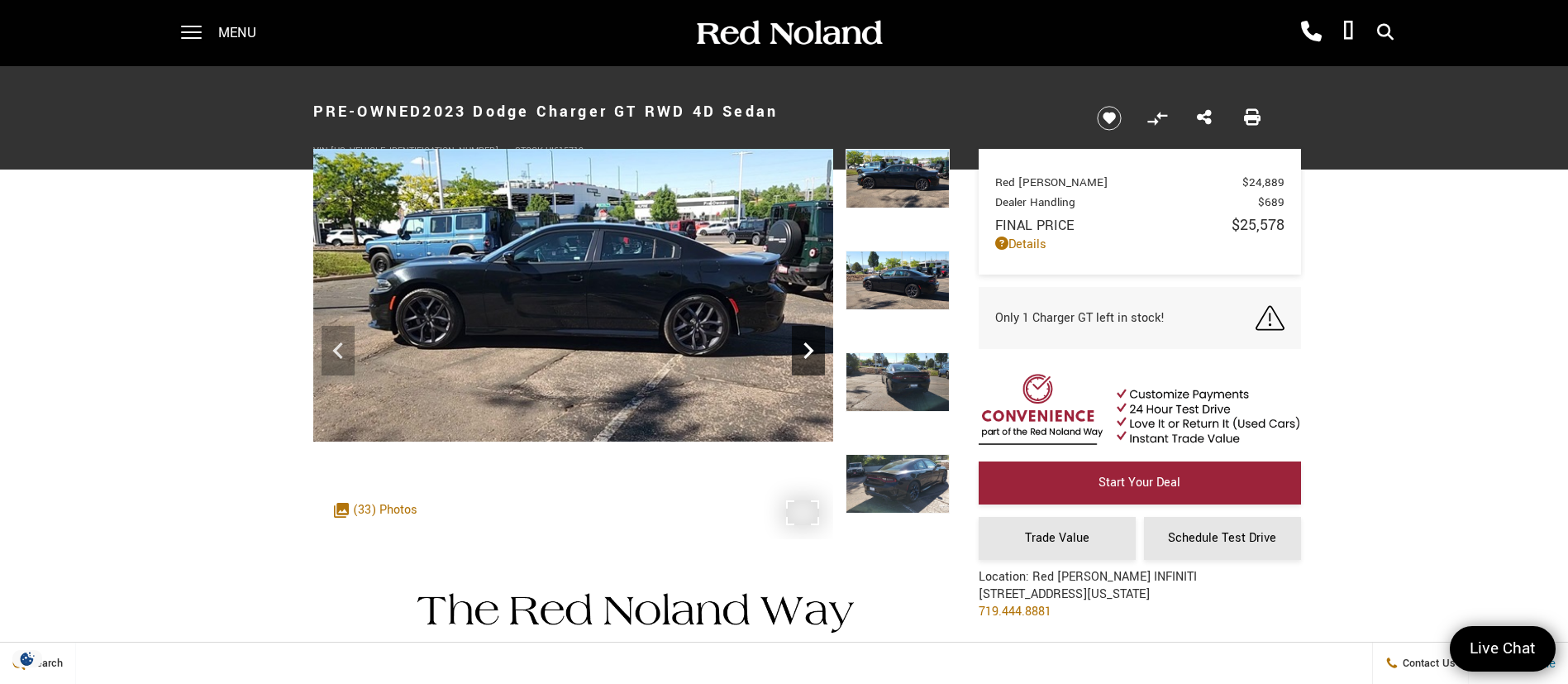
click at [801, 355] on icon "Next" at bounding box center [808, 350] width 33 height 33
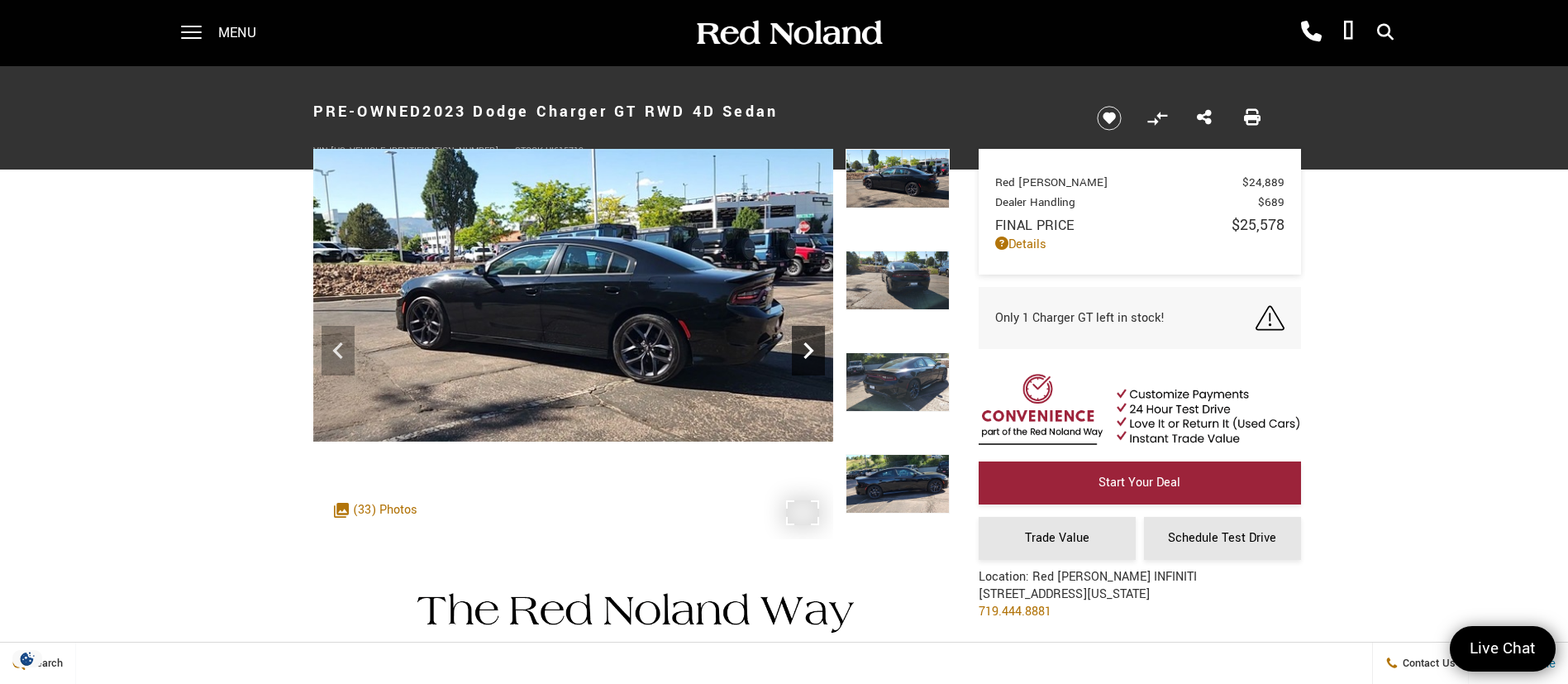
click at [801, 355] on icon "Next" at bounding box center [808, 350] width 33 height 33
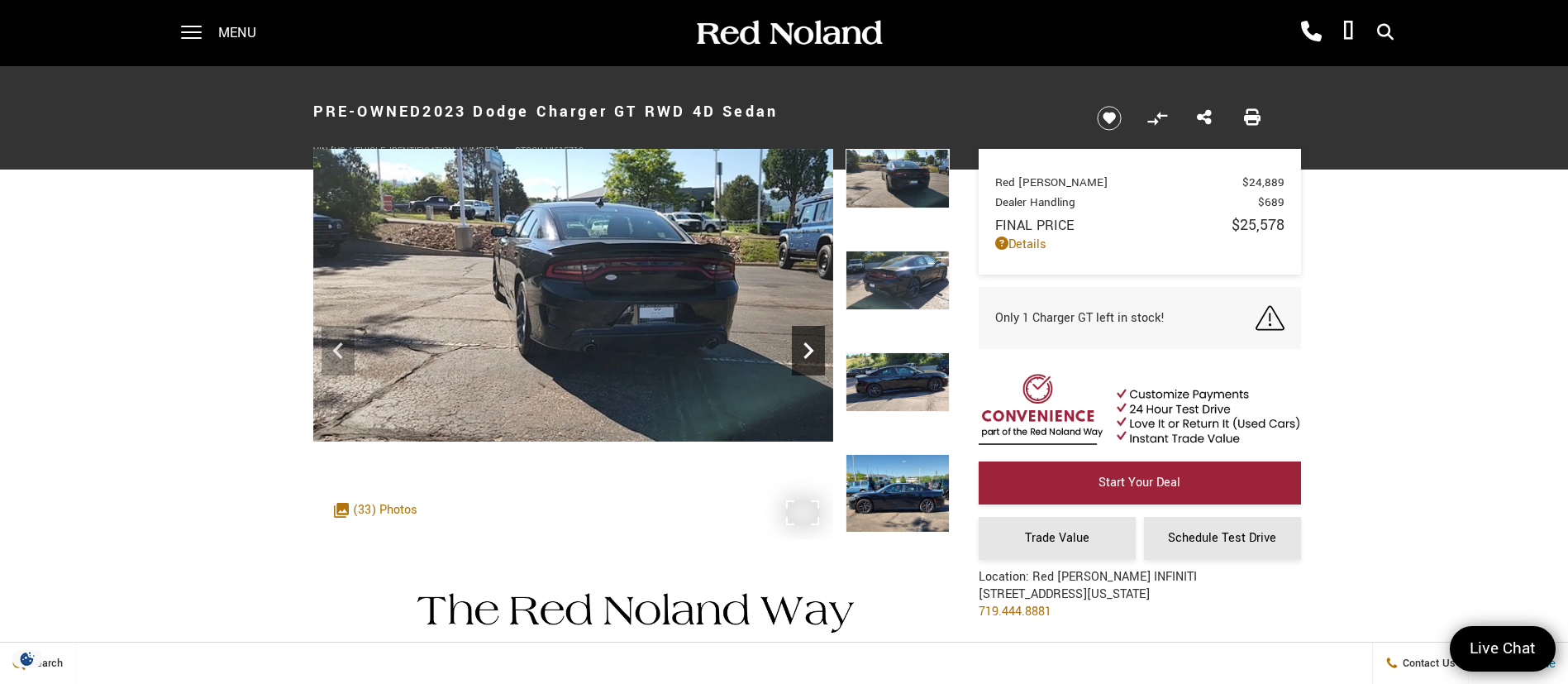
click at [801, 355] on icon "Next" at bounding box center [808, 350] width 33 height 33
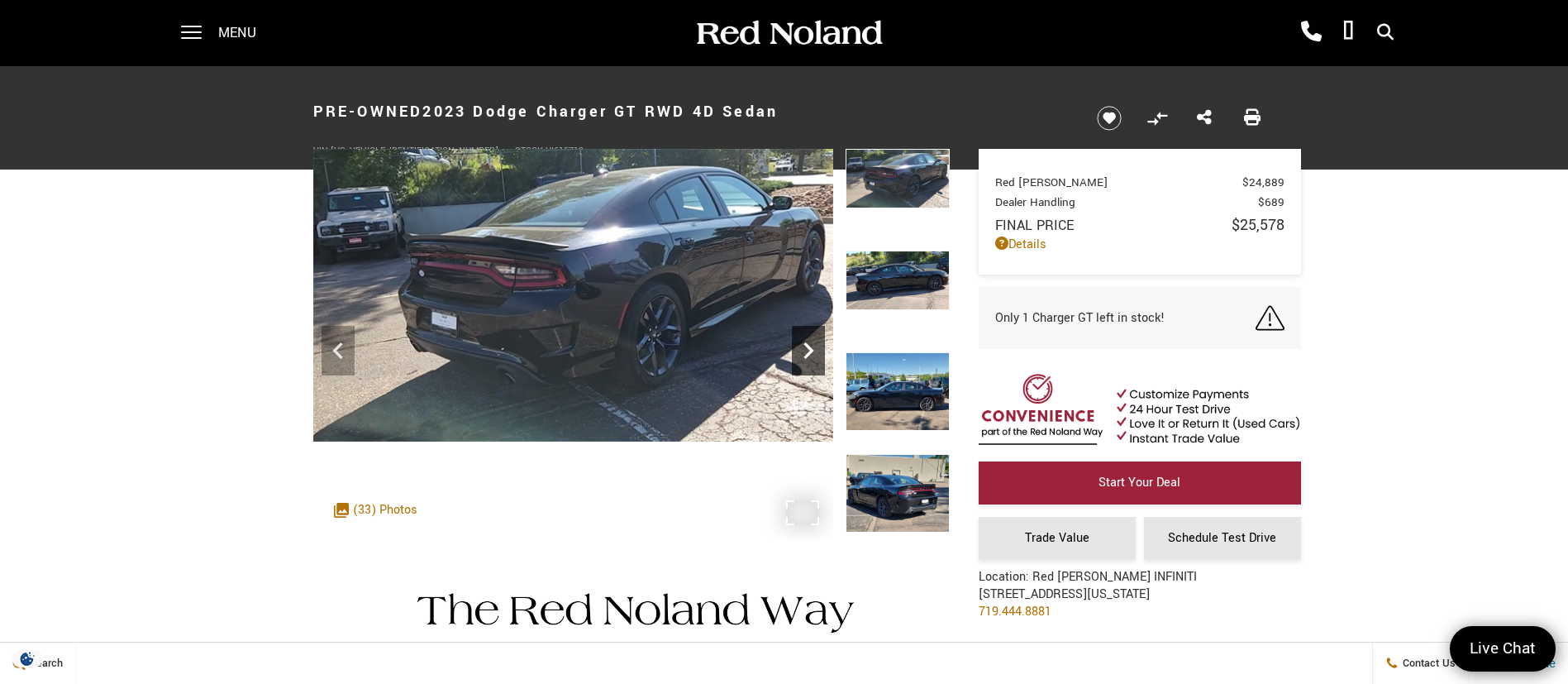
click at [801, 355] on icon "Next" at bounding box center [808, 350] width 33 height 33
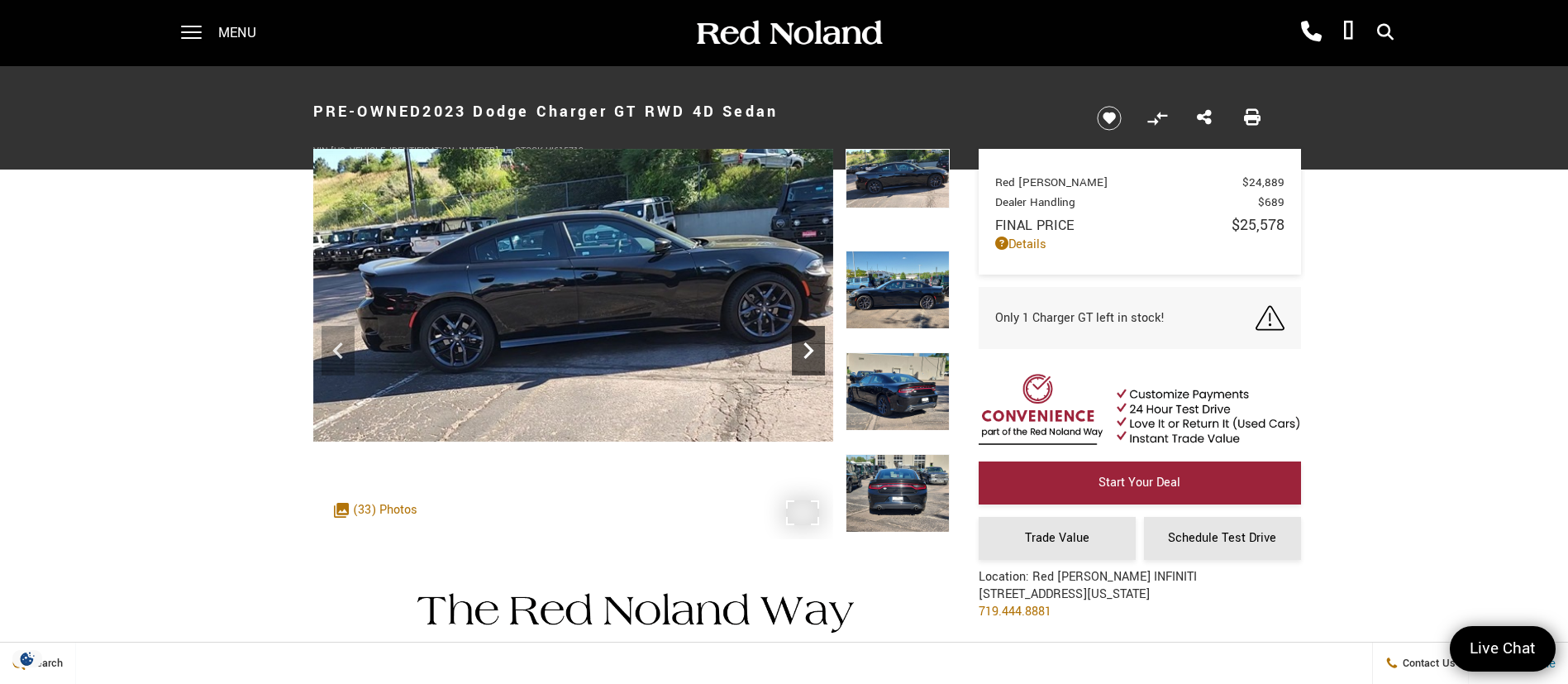
click at [801, 355] on icon "Next" at bounding box center [808, 350] width 33 height 33
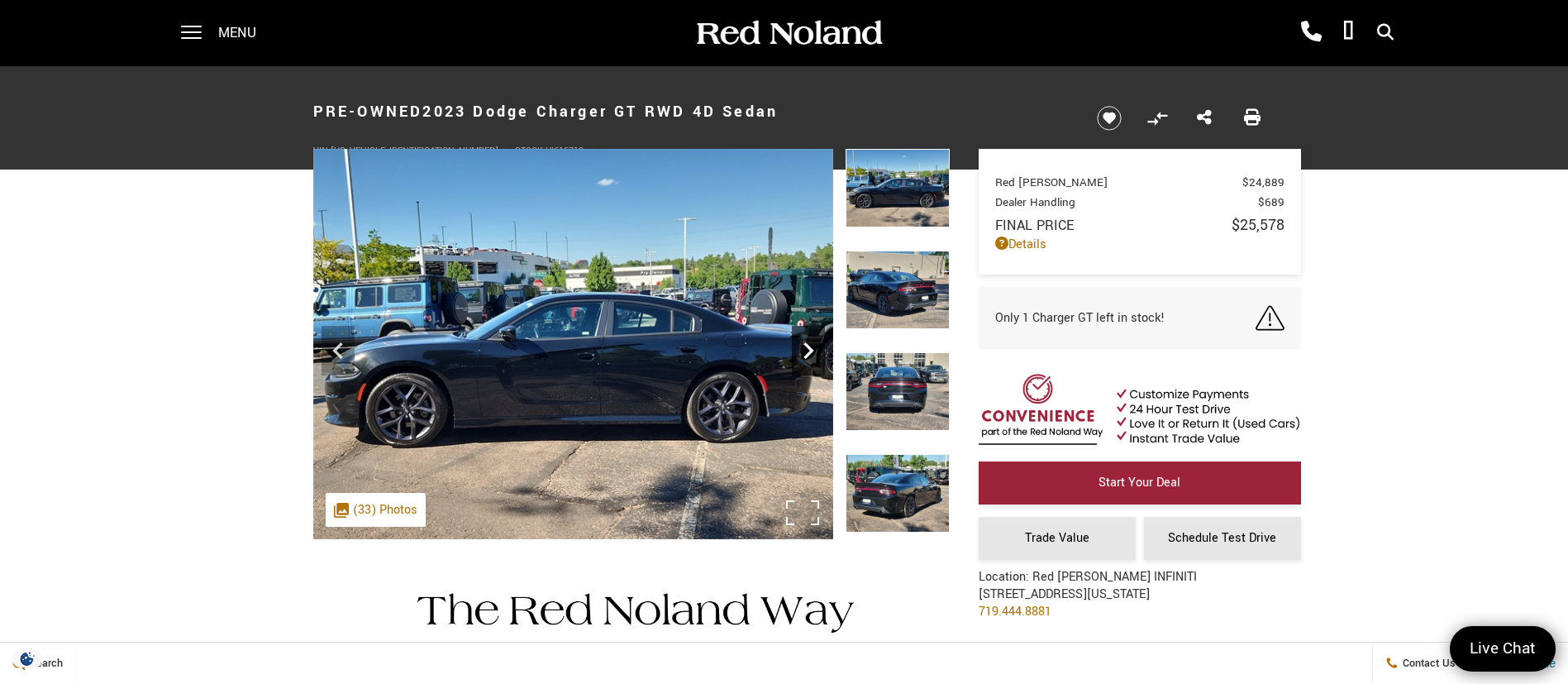
click at [801, 355] on icon "Next" at bounding box center [808, 350] width 33 height 33
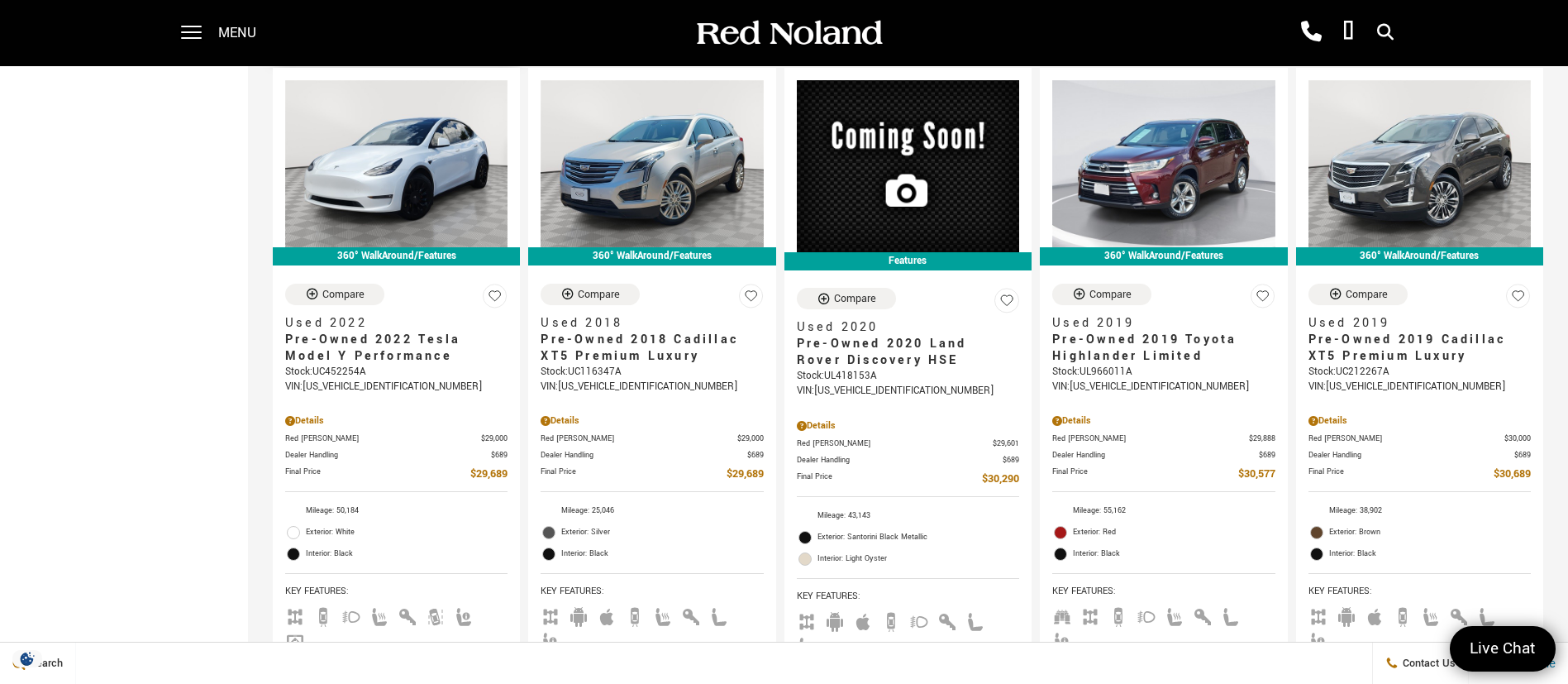
scroll to position [2854, 0]
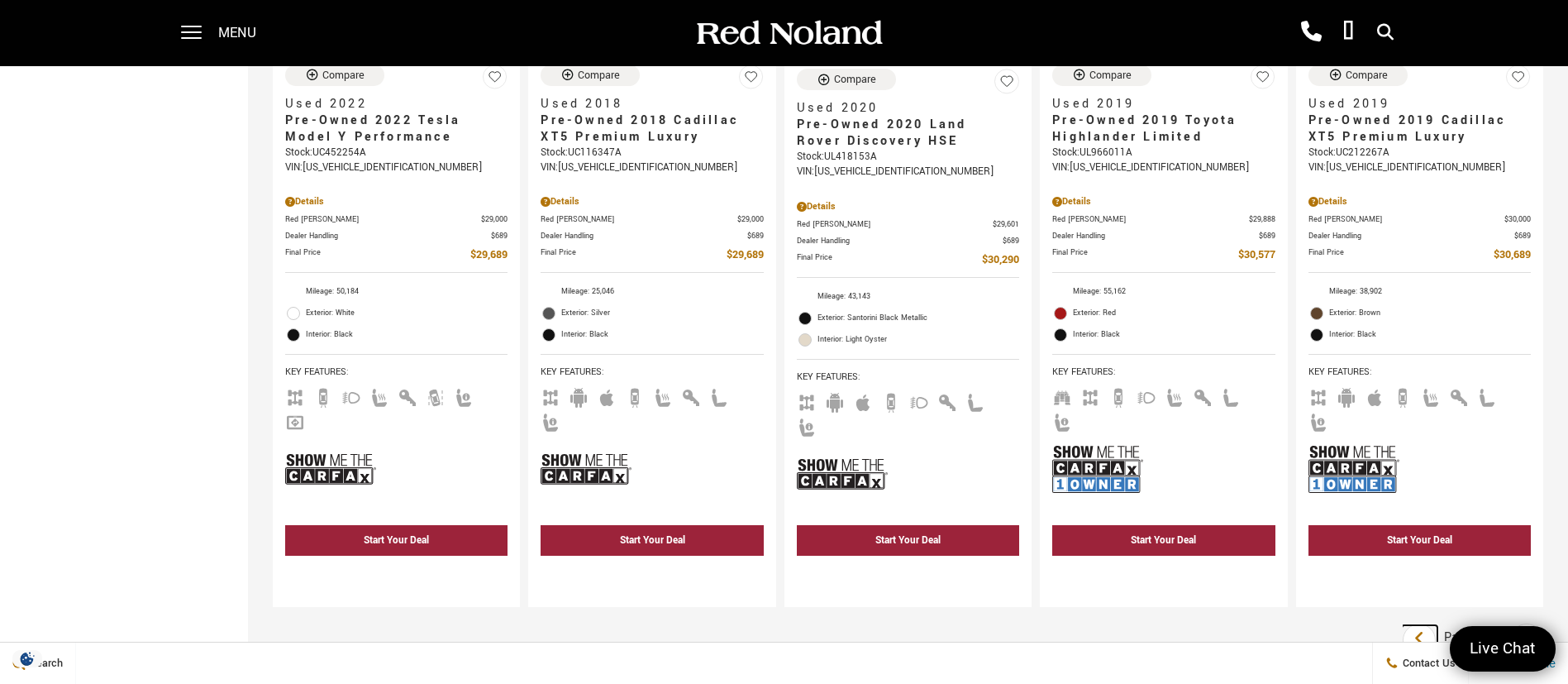
click at [1425, 625] on icon "previous page" at bounding box center [1420, 638] width 11 height 27
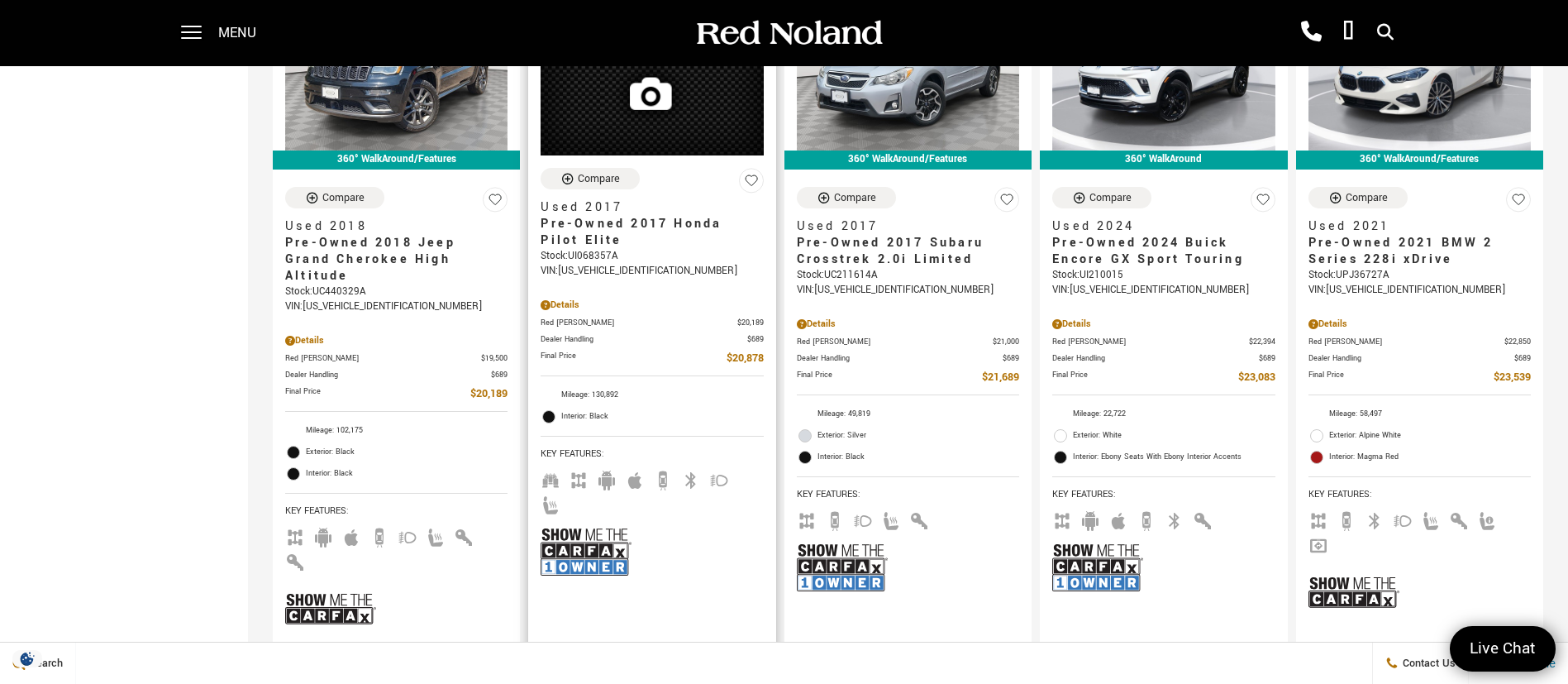
scroll to position [3225, 0]
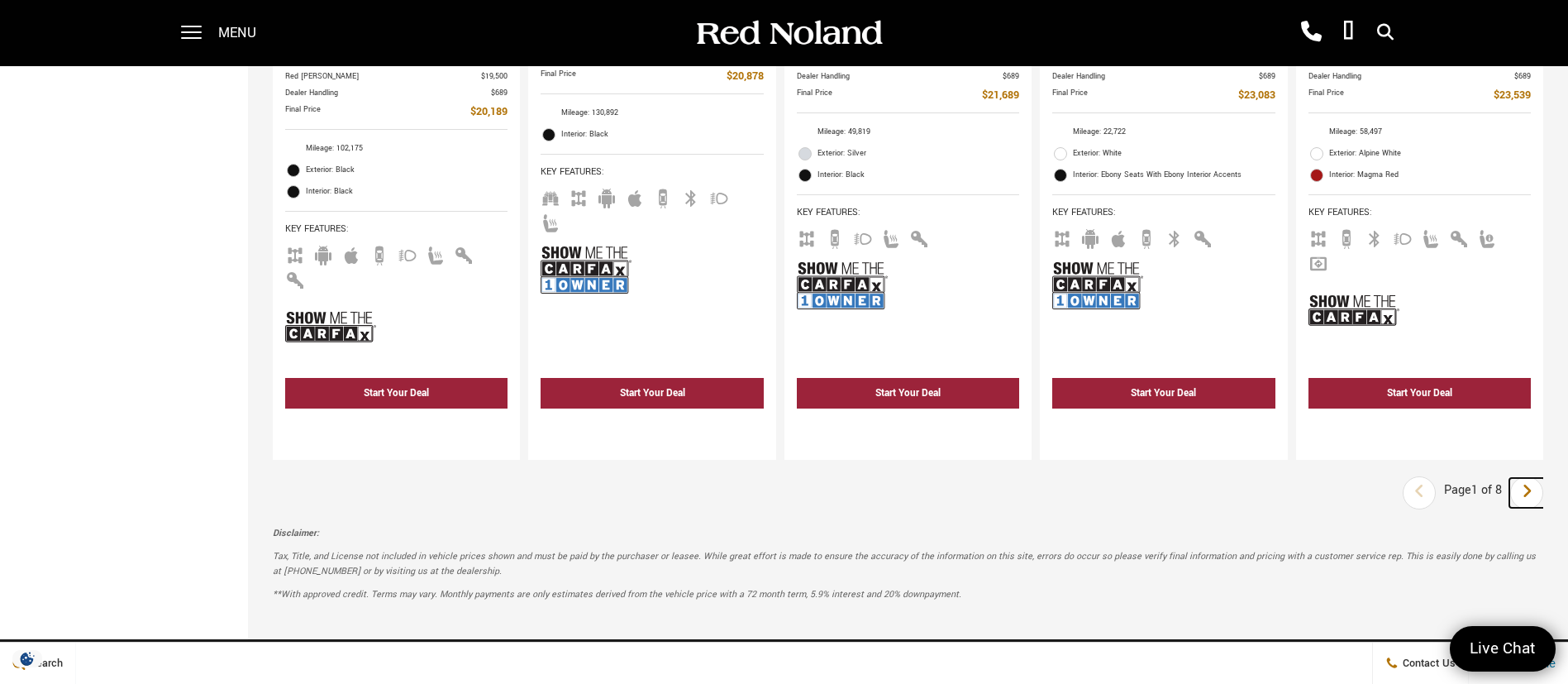
click at [1545, 478] on link "Next" at bounding box center [1527, 492] width 36 height 29
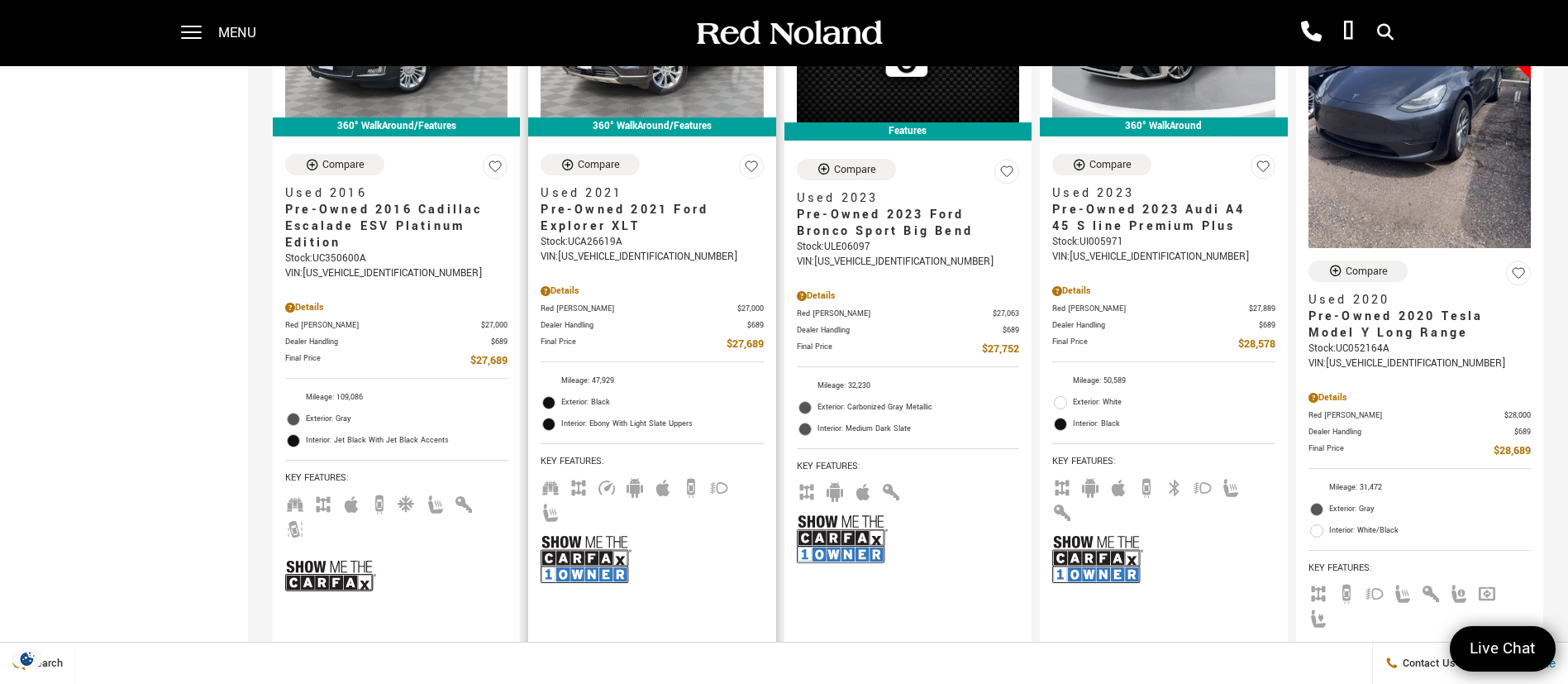
scroll to position [869, 0]
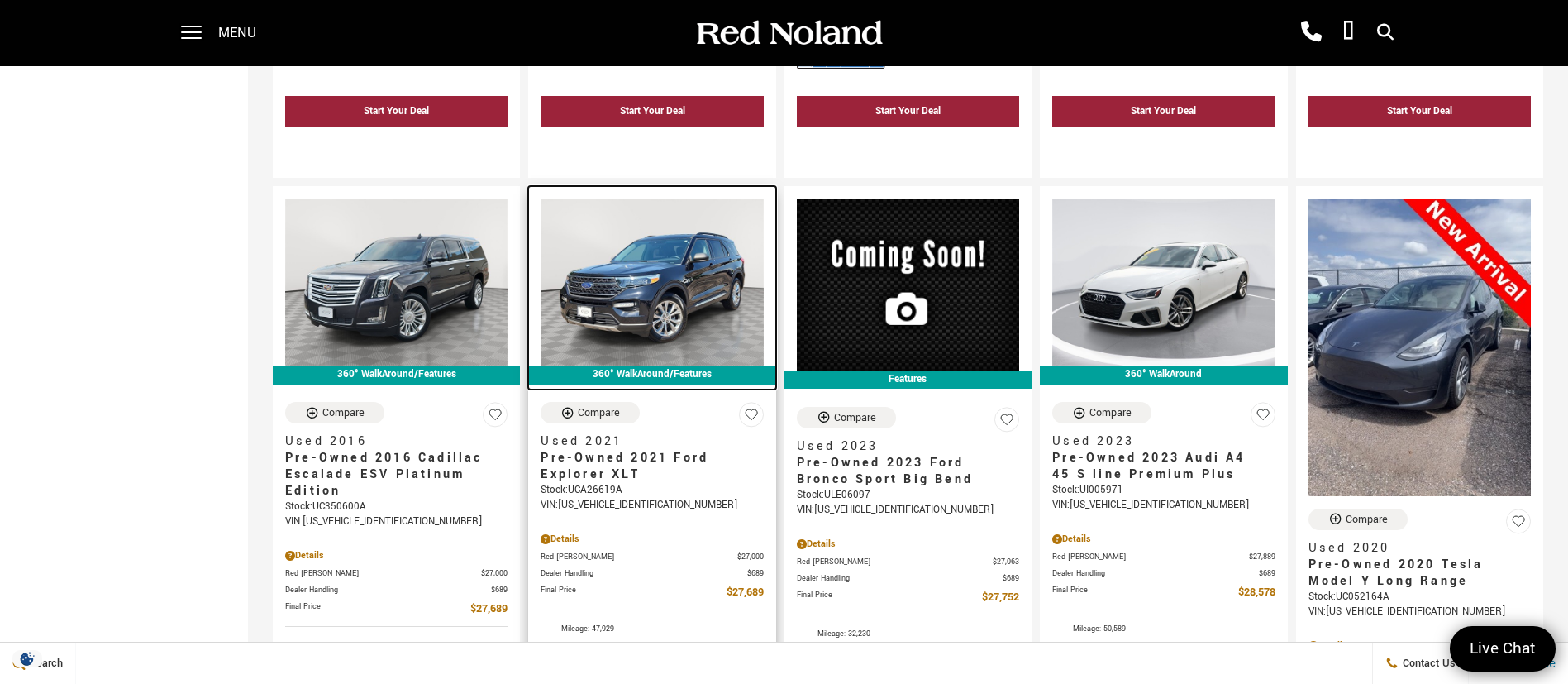
click at [667, 289] on img at bounding box center [651, 281] width 222 height 167
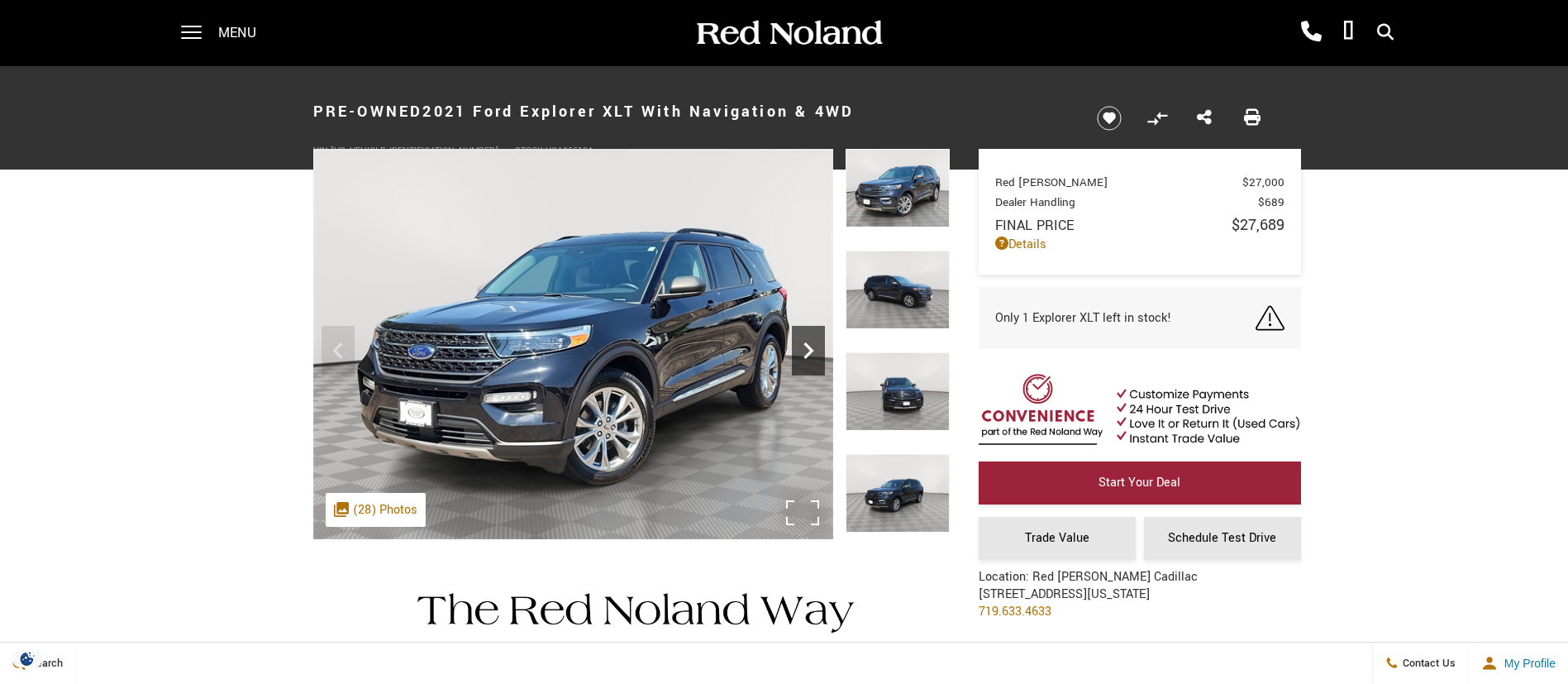
click at [814, 346] on icon "Next" at bounding box center [808, 350] width 33 height 33
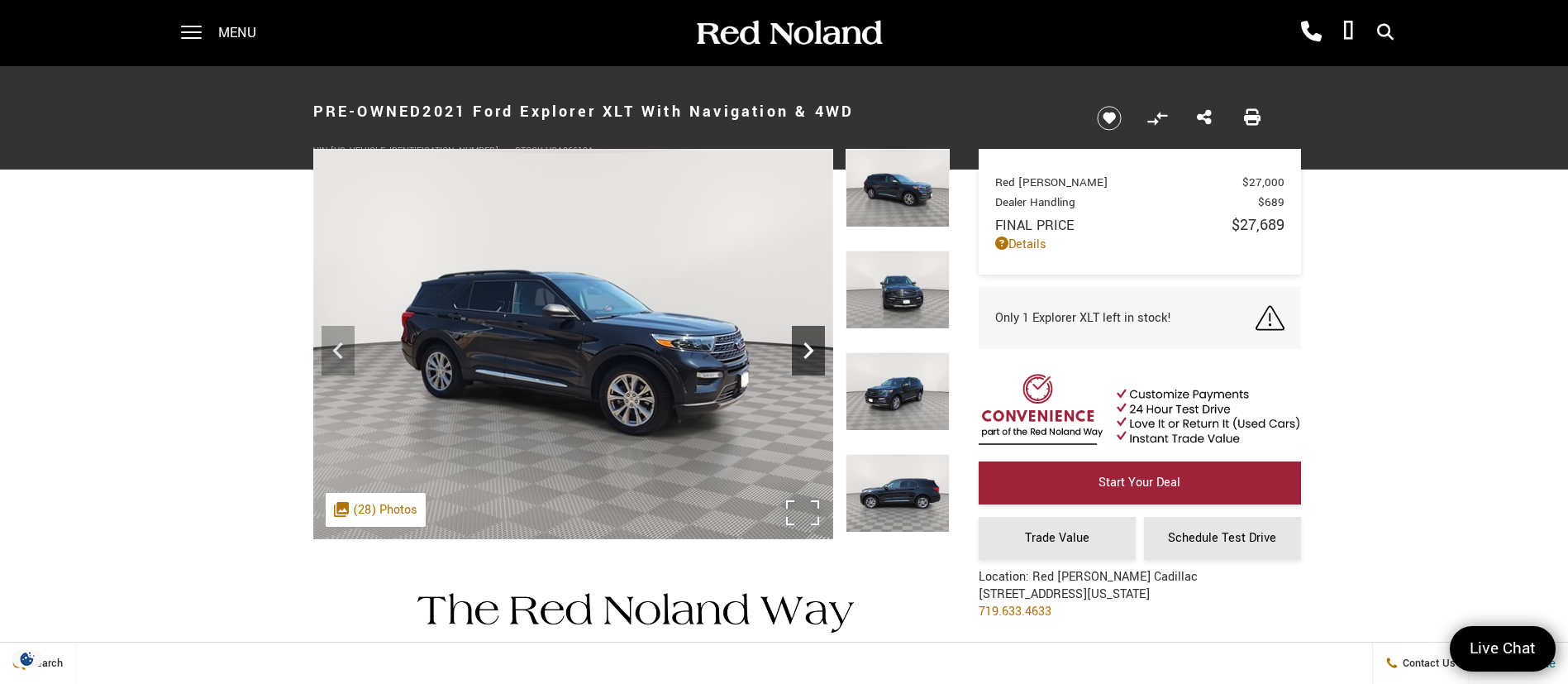
click at [814, 346] on icon "Next" at bounding box center [808, 350] width 33 height 33
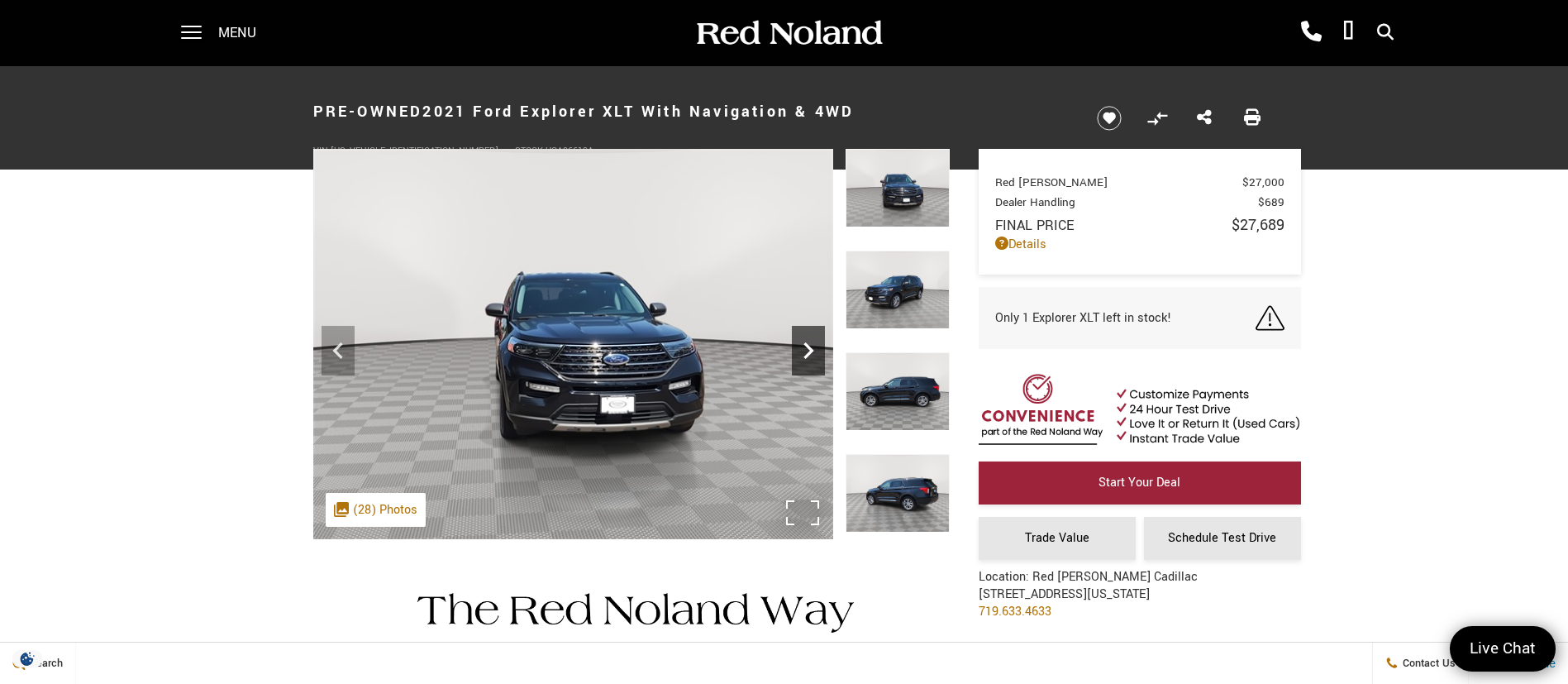
click at [814, 346] on icon "Next" at bounding box center [808, 350] width 33 height 33
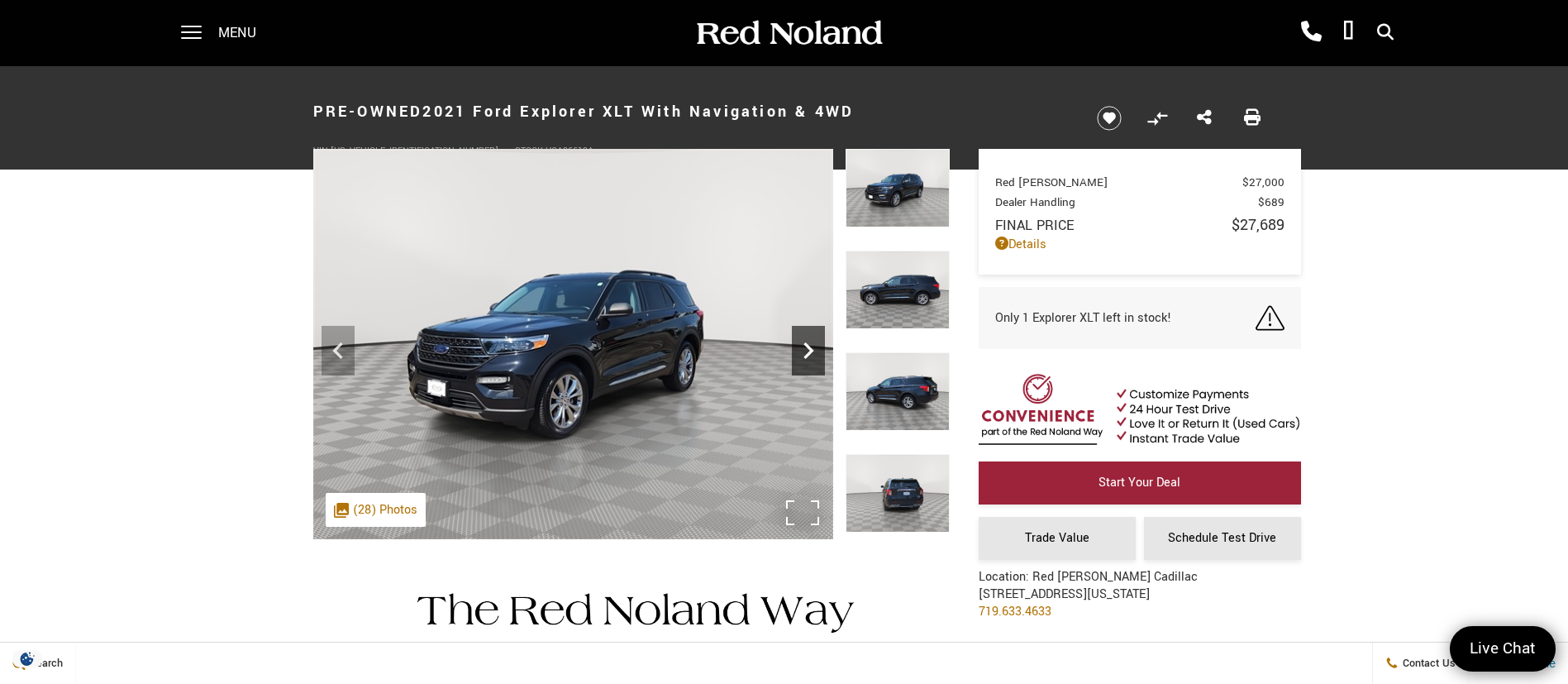
click at [818, 348] on icon "Next" at bounding box center [808, 350] width 33 height 33
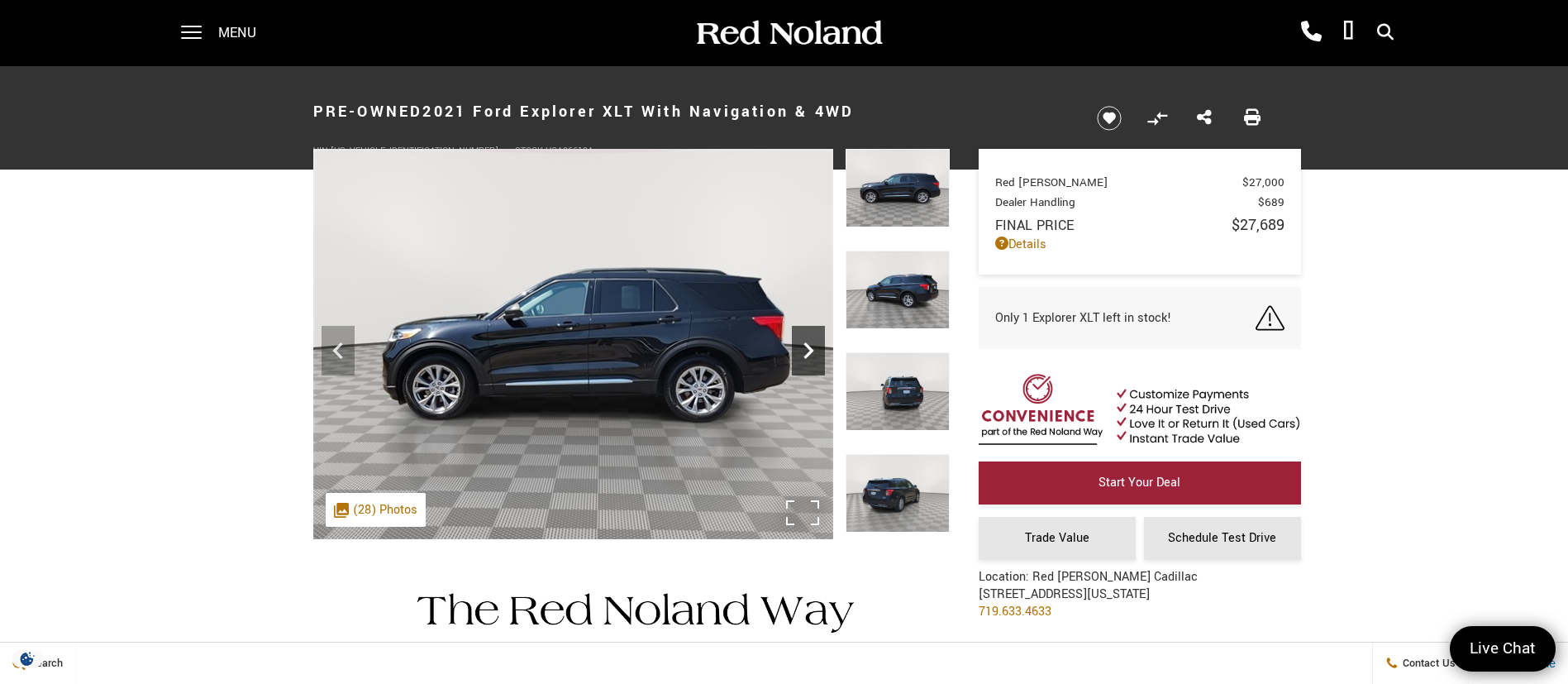
click at [818, 348] on icon "Next" at bounding box center [808, 350] width 33 height 33
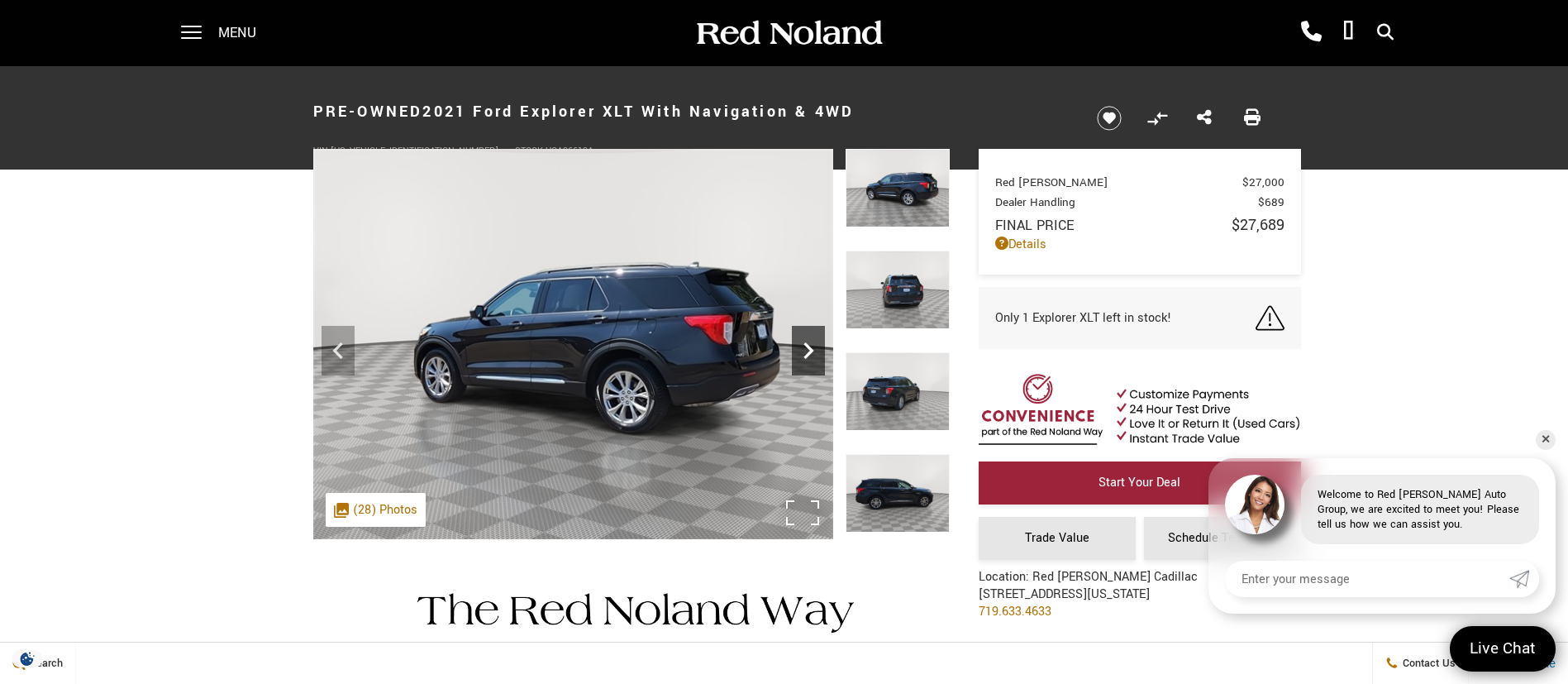
click at [818, 348] on icon "Next" at bounding box center [808, 350] width 33 height 33
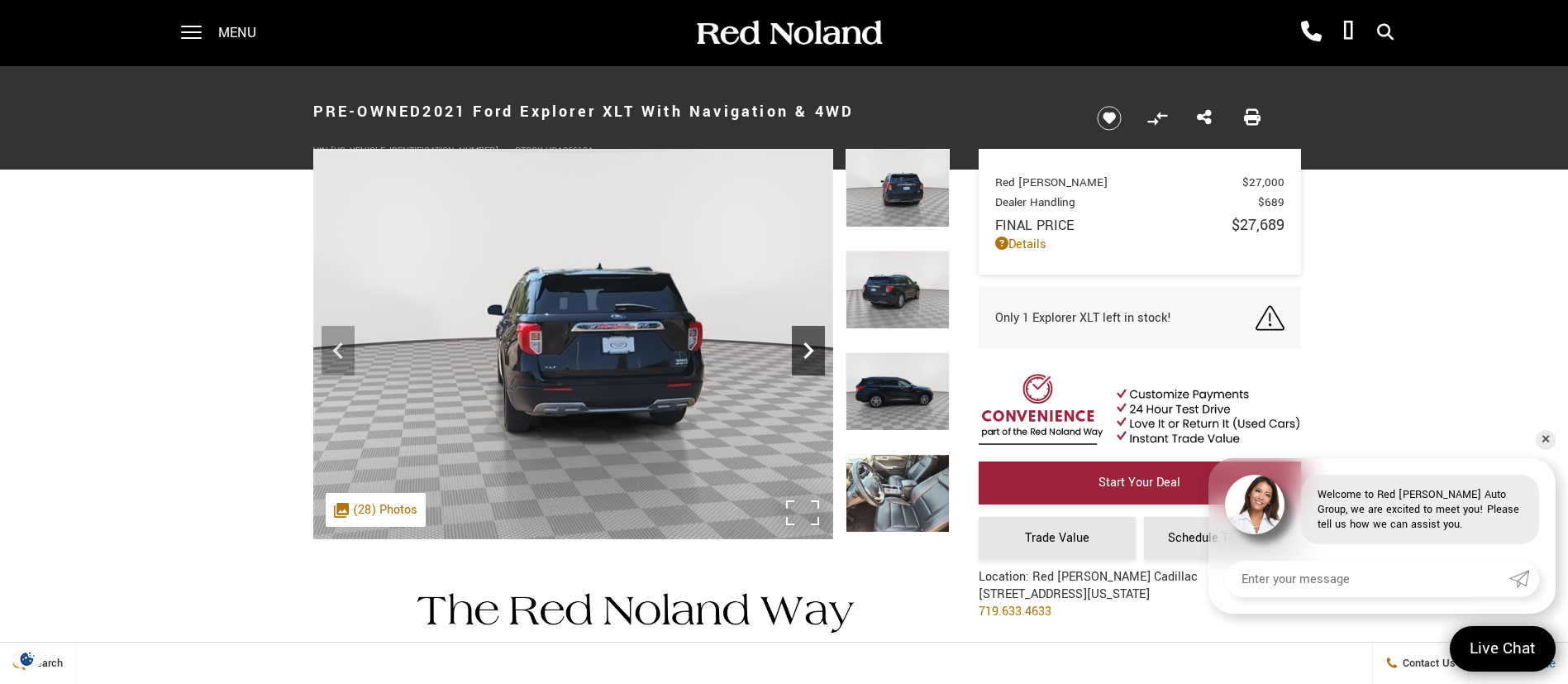
click at [818, 348] on icon "Next" at bounding box center [808, 350] width 33 height 33
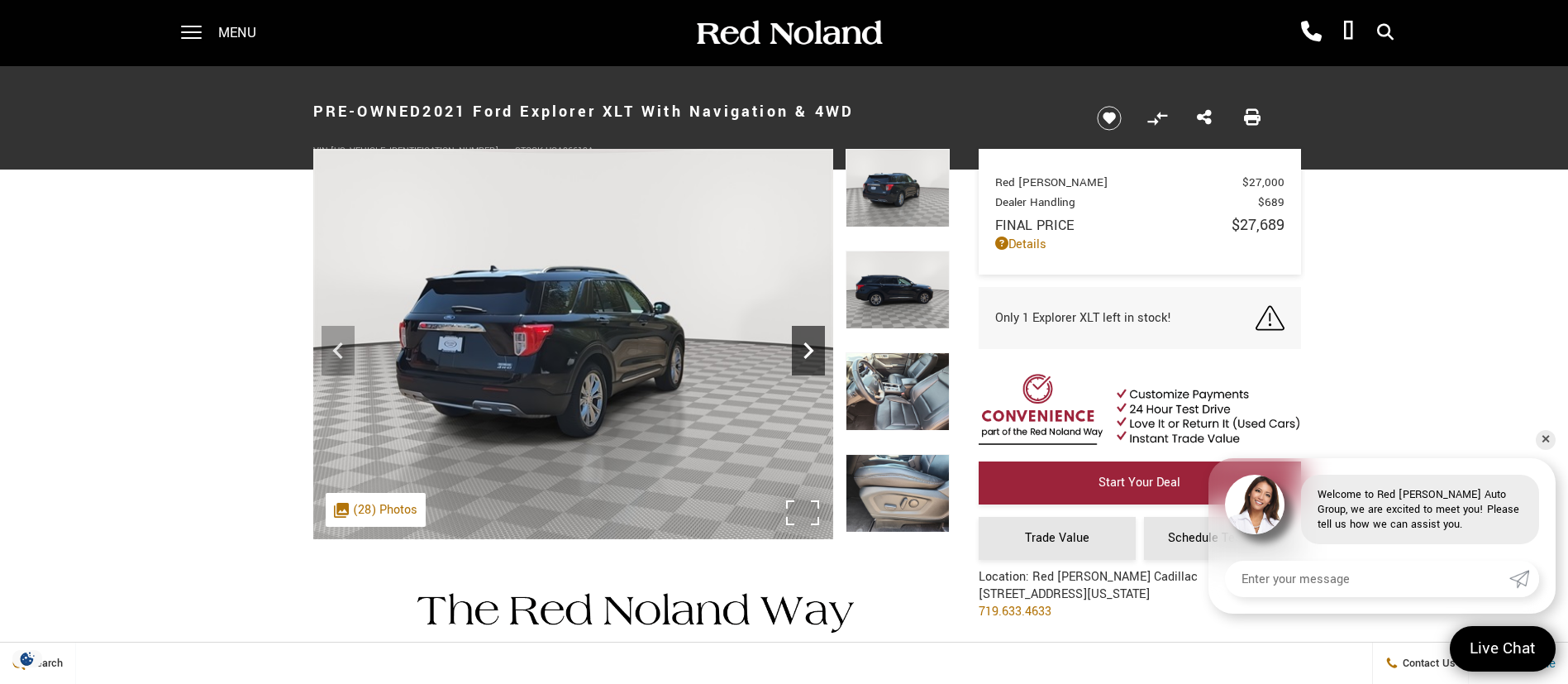
click at [818, 348] on icon "Next" at bounding box center [808, 350] width 33 height 33
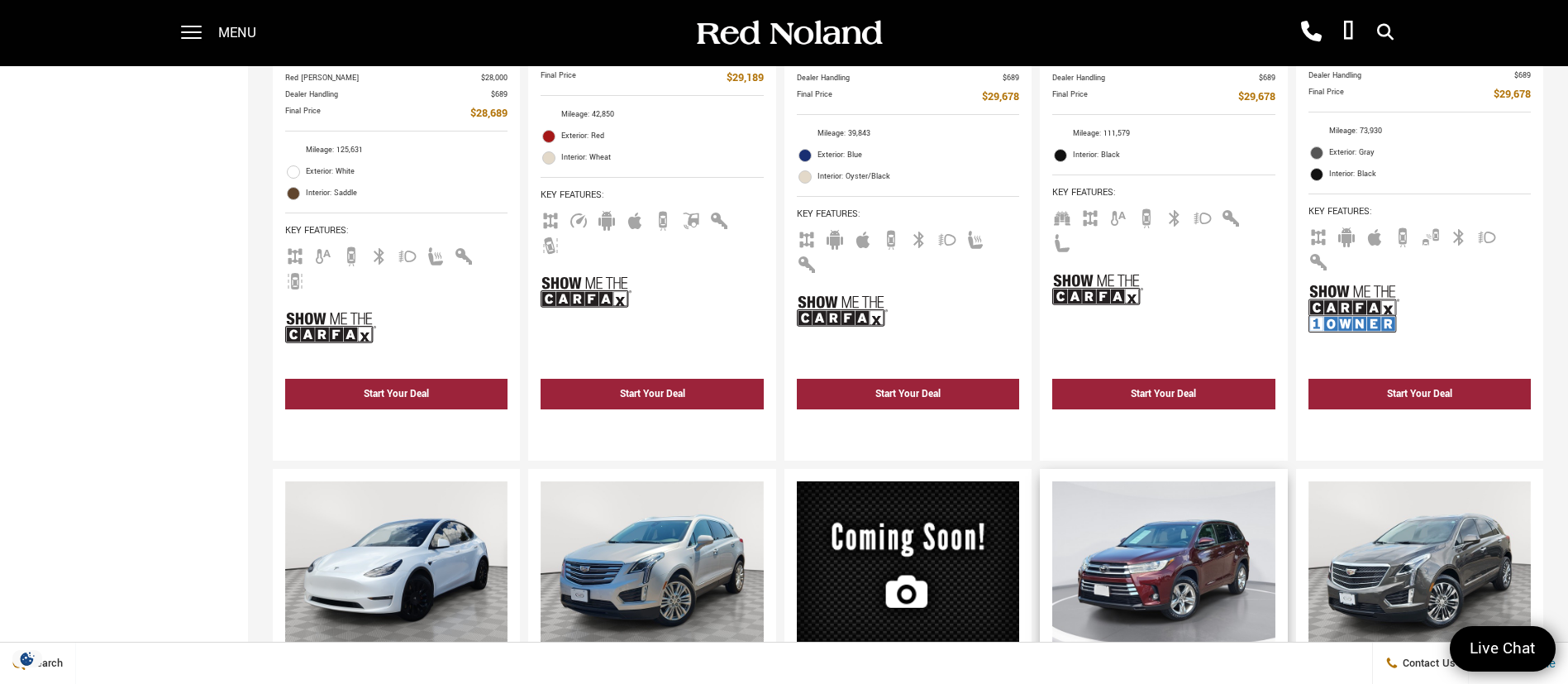
scroll to position [3102, 0]
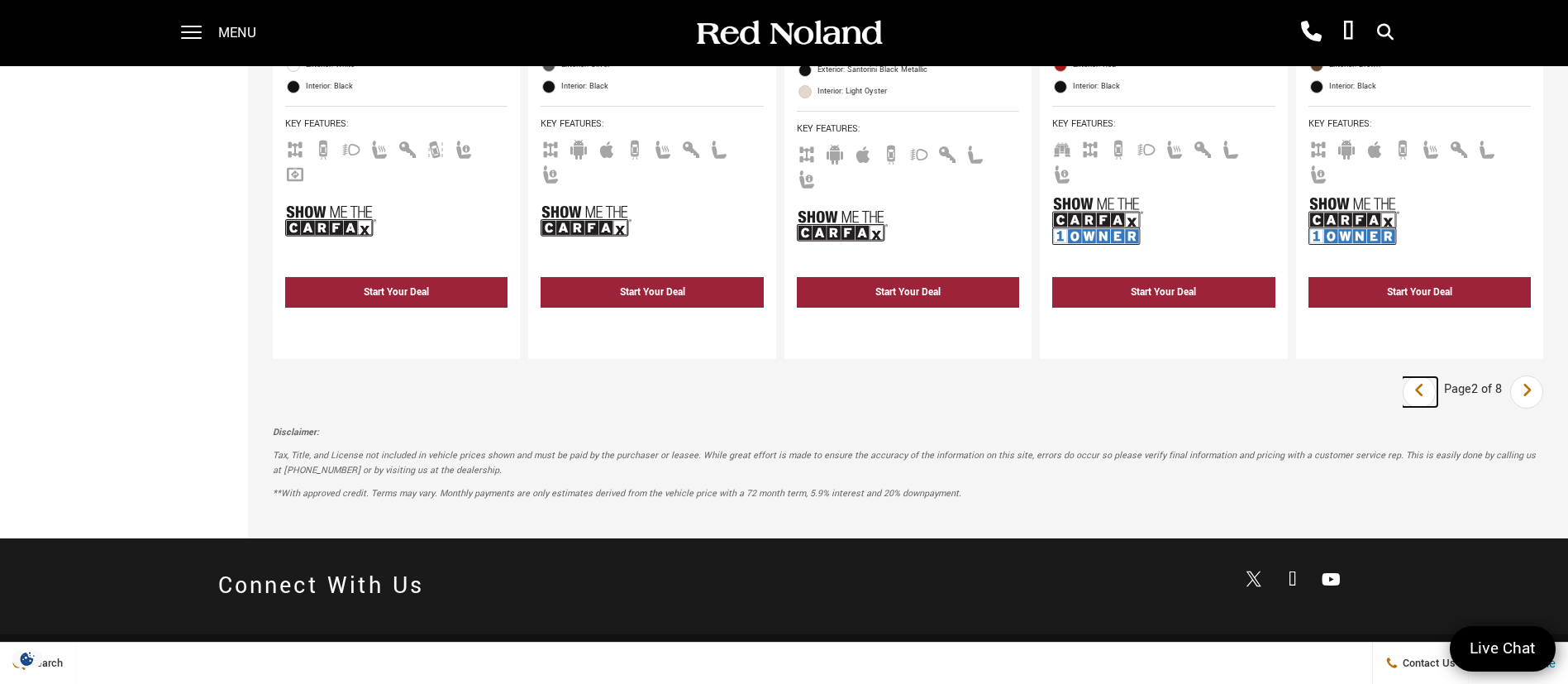
click at [1438, 377] on link "Last" at bounding box center [1420, 391] width 36 height 29
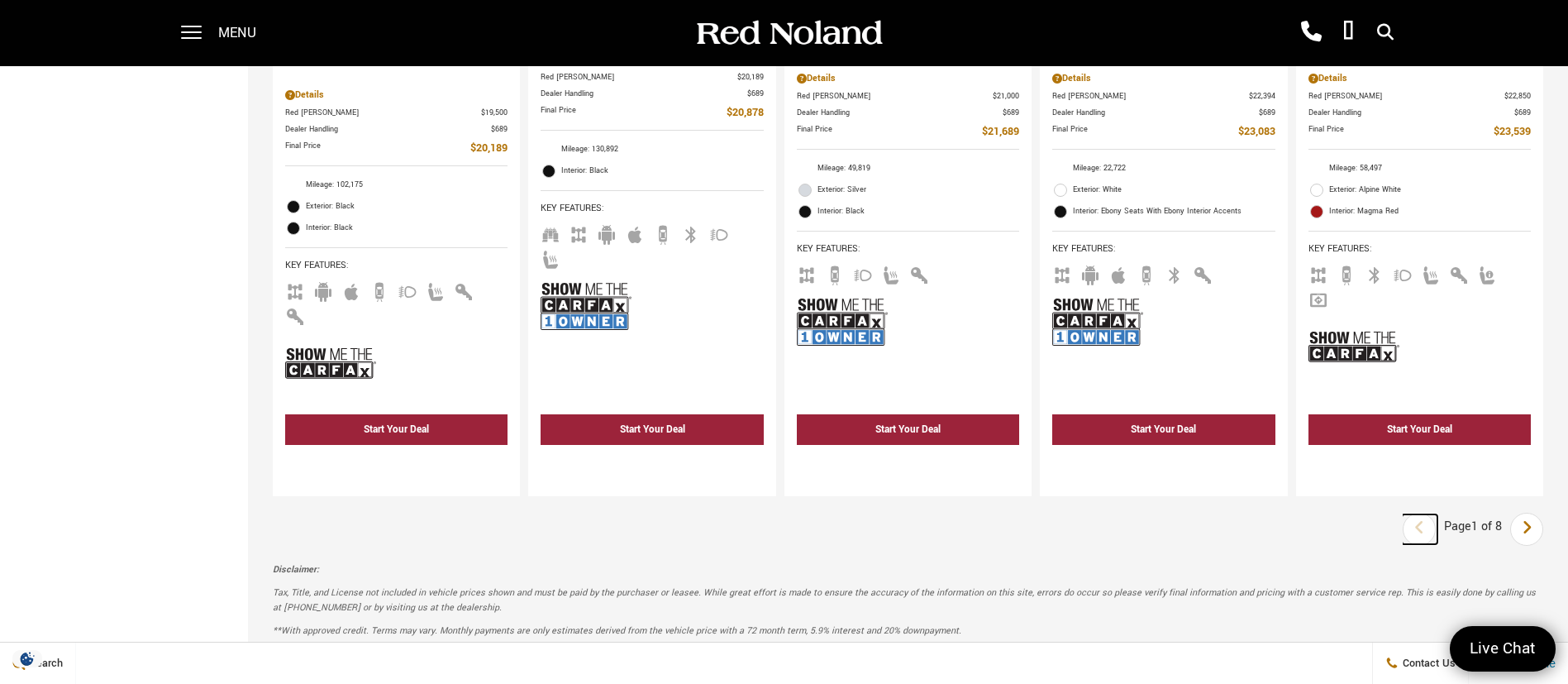
scroll to position [3225, 0]
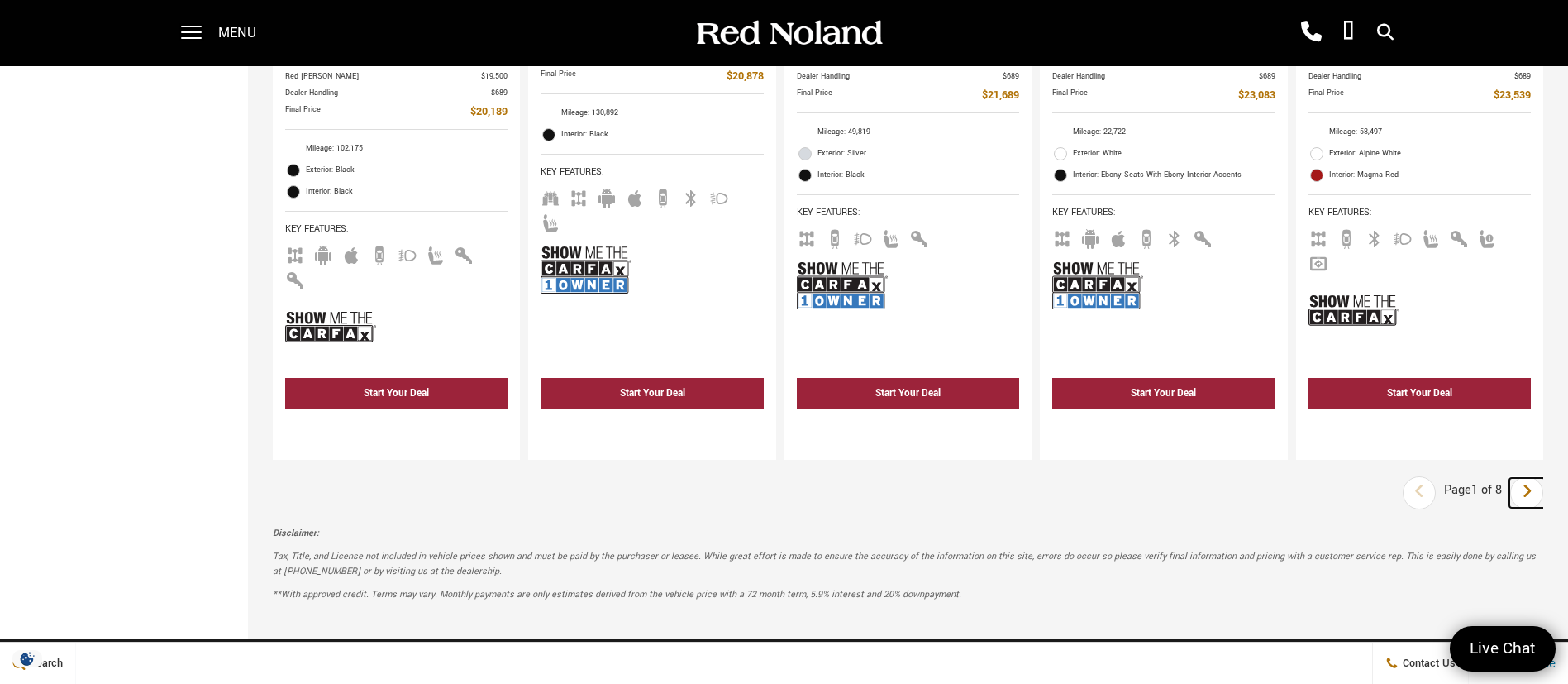
click at [1538, 478] on link "Next" at bounding box center [1527, 492] width 36 height 29
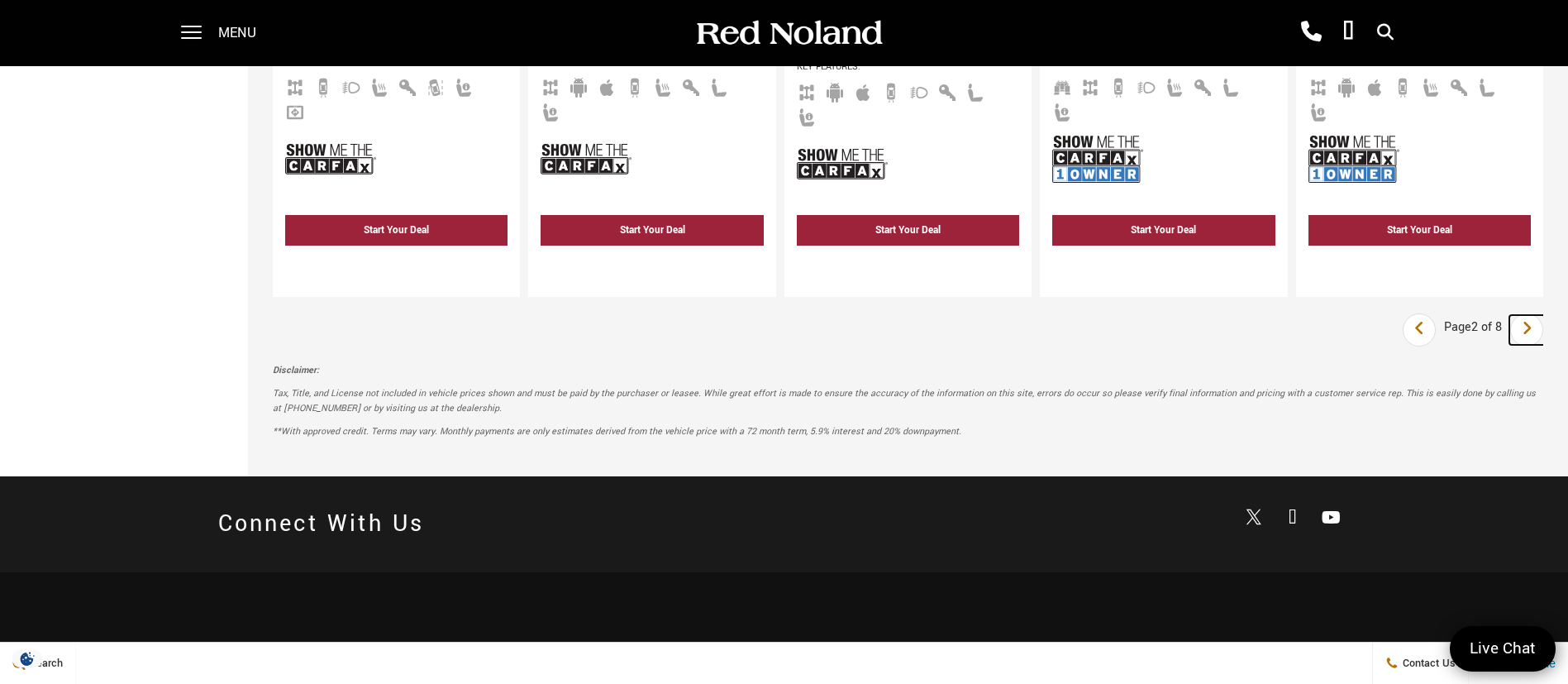
scroll to position [3225, 0]
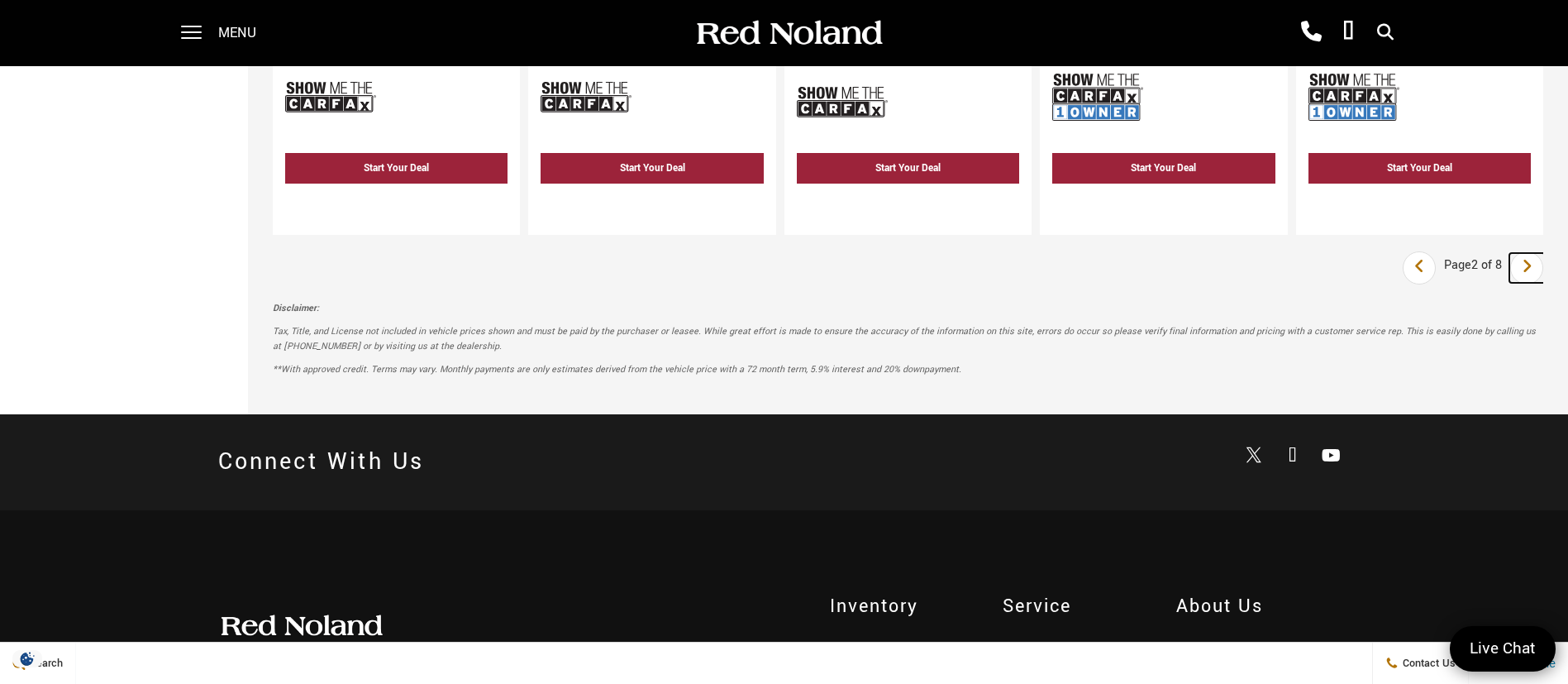
click at [1532, 253] on icon "next page" at bounding box center [1527, 266] width 11 height 27
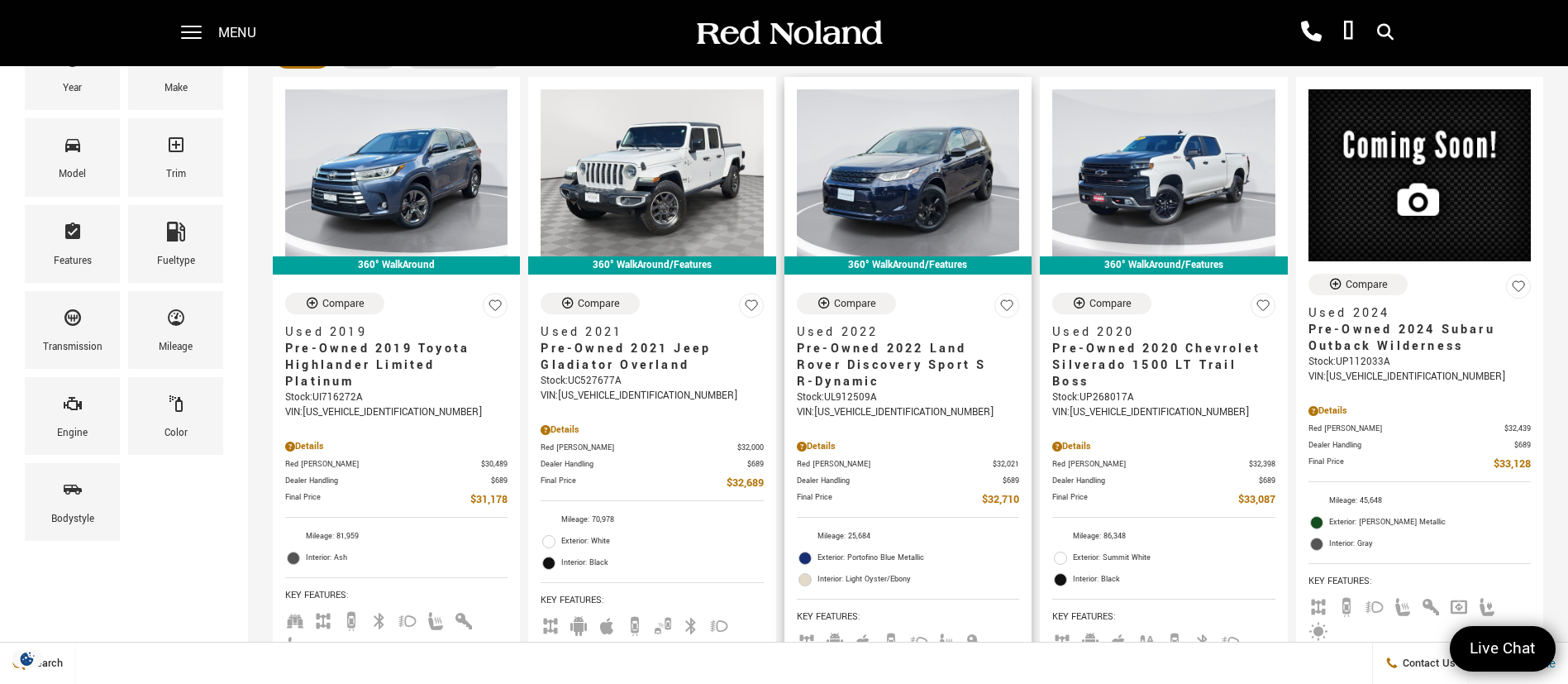
scroll to position [248, 0]
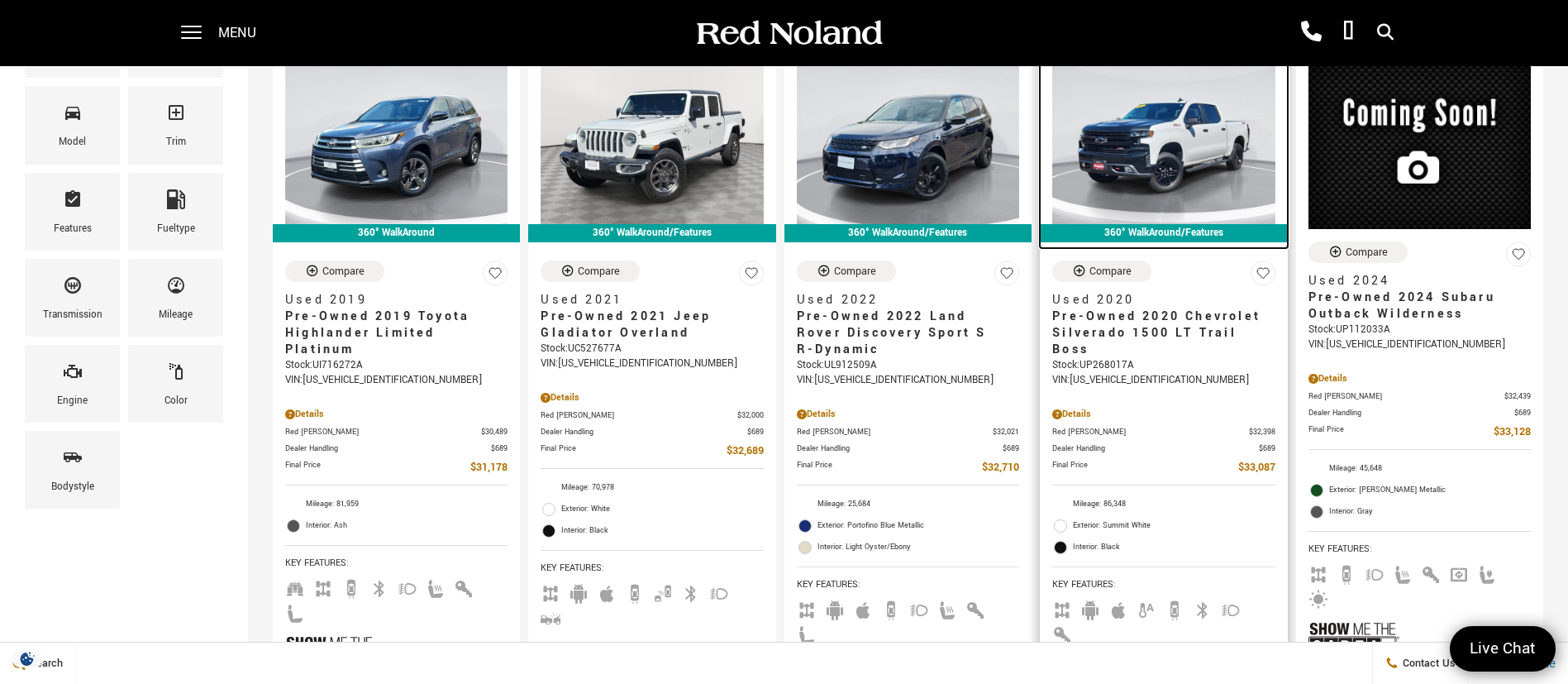
click at [1162, 165] on img at bounding box center [1163, 140] width 222 height 167
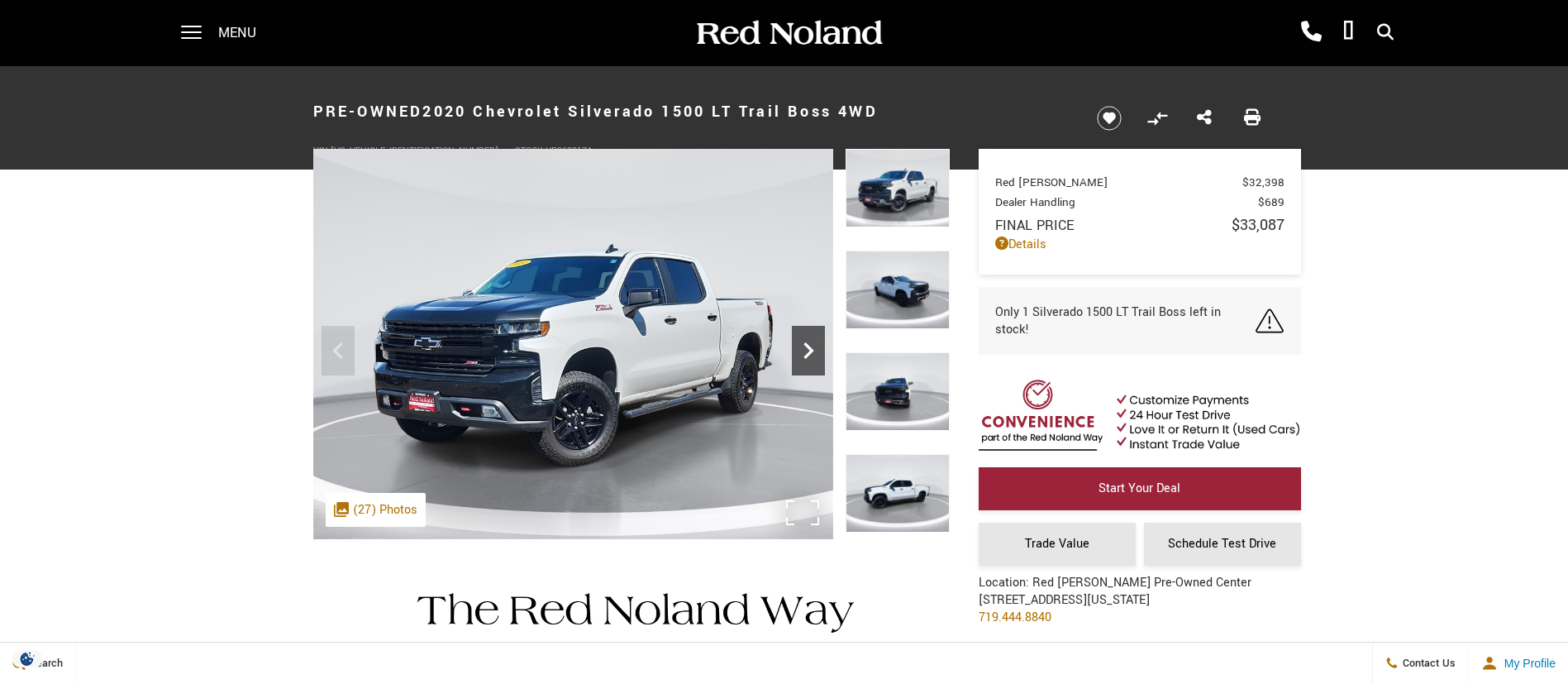
click at [794, 365] on icon "Next" at bounding box center [808, 350] width 33 height 33
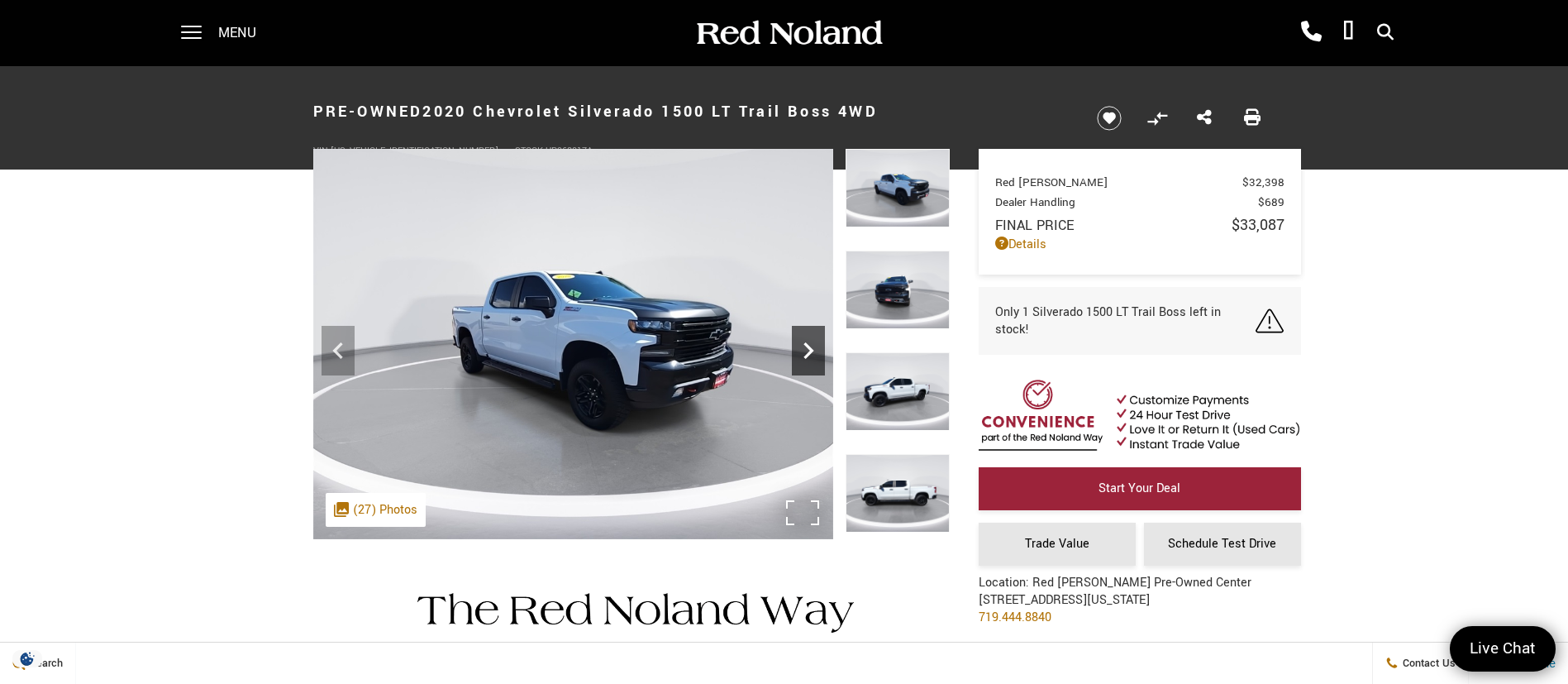
click at [794, 365] on icon "Next" at bounding box center [808, 350] width 33 height 33
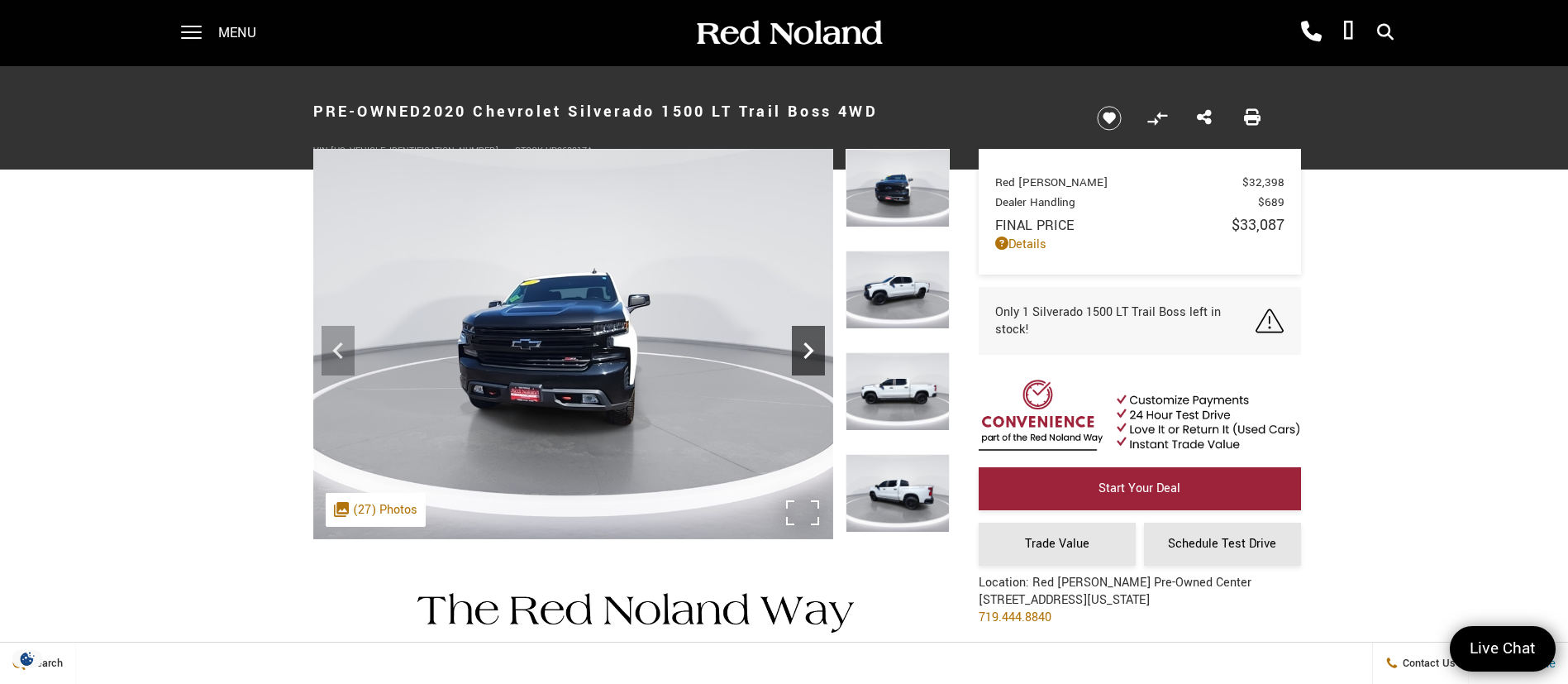
click at [794, 365] on icon "Next" at bounding box center [808, 350] width 33 height 33
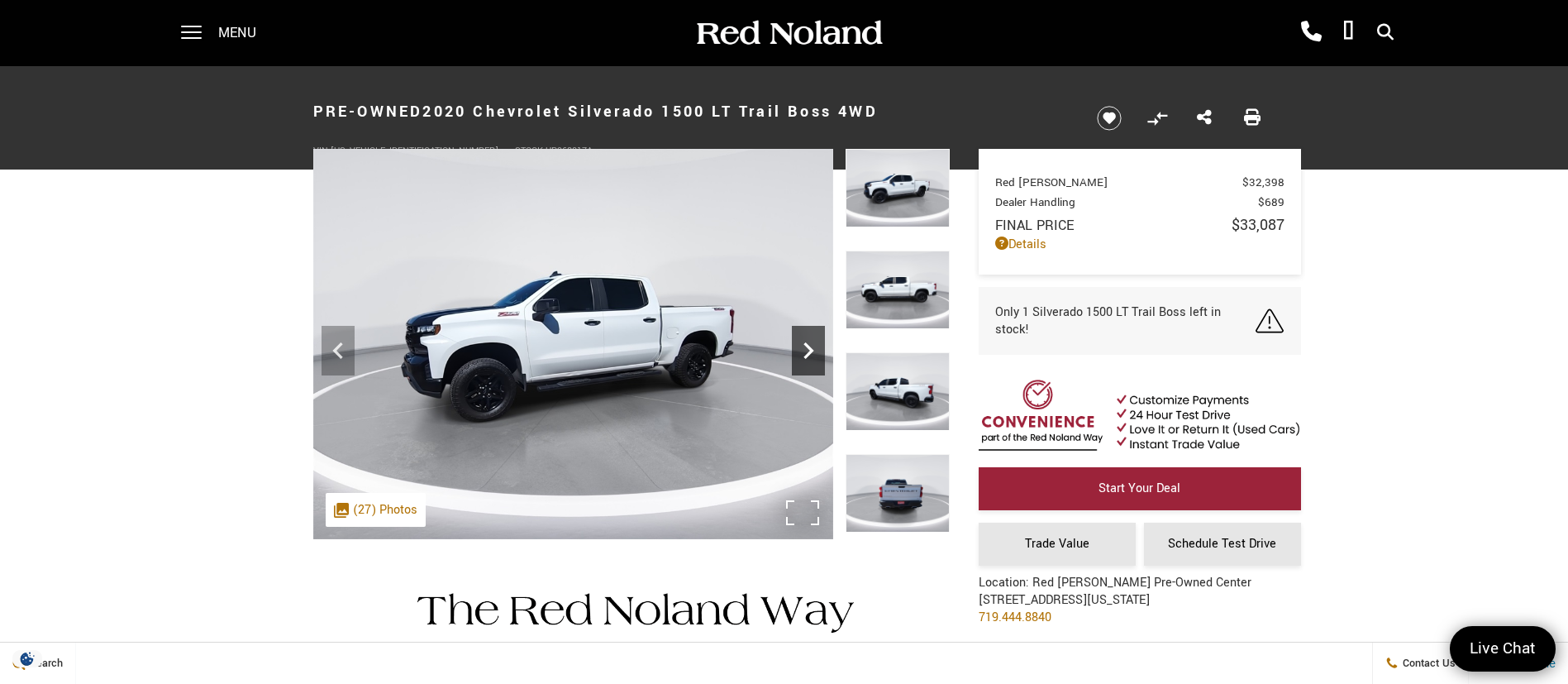
click at [794, 365] on icon "Next" at bounding box center [808, 350] width 33 height 33
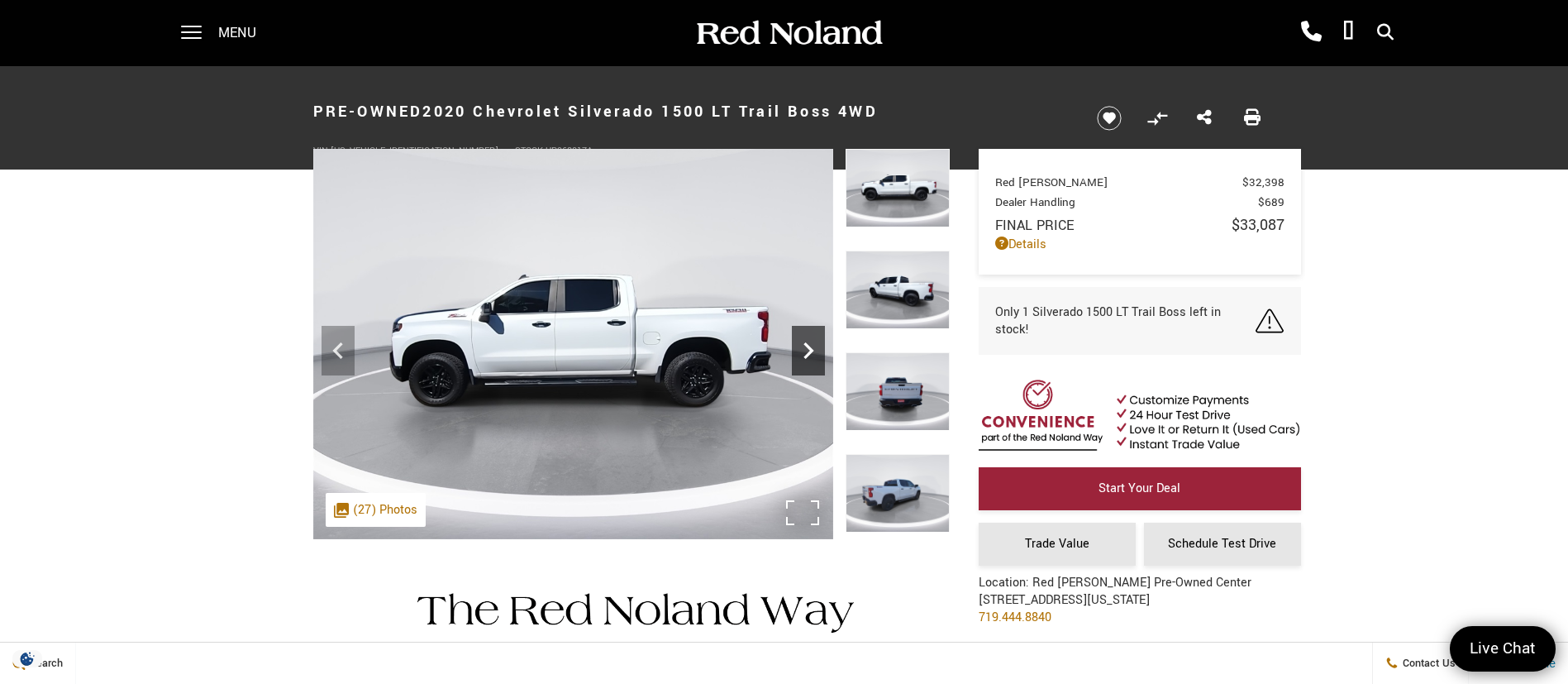
click at [794, 365] on icon "Next" at bounding box center [808, 350] width 33 height 33
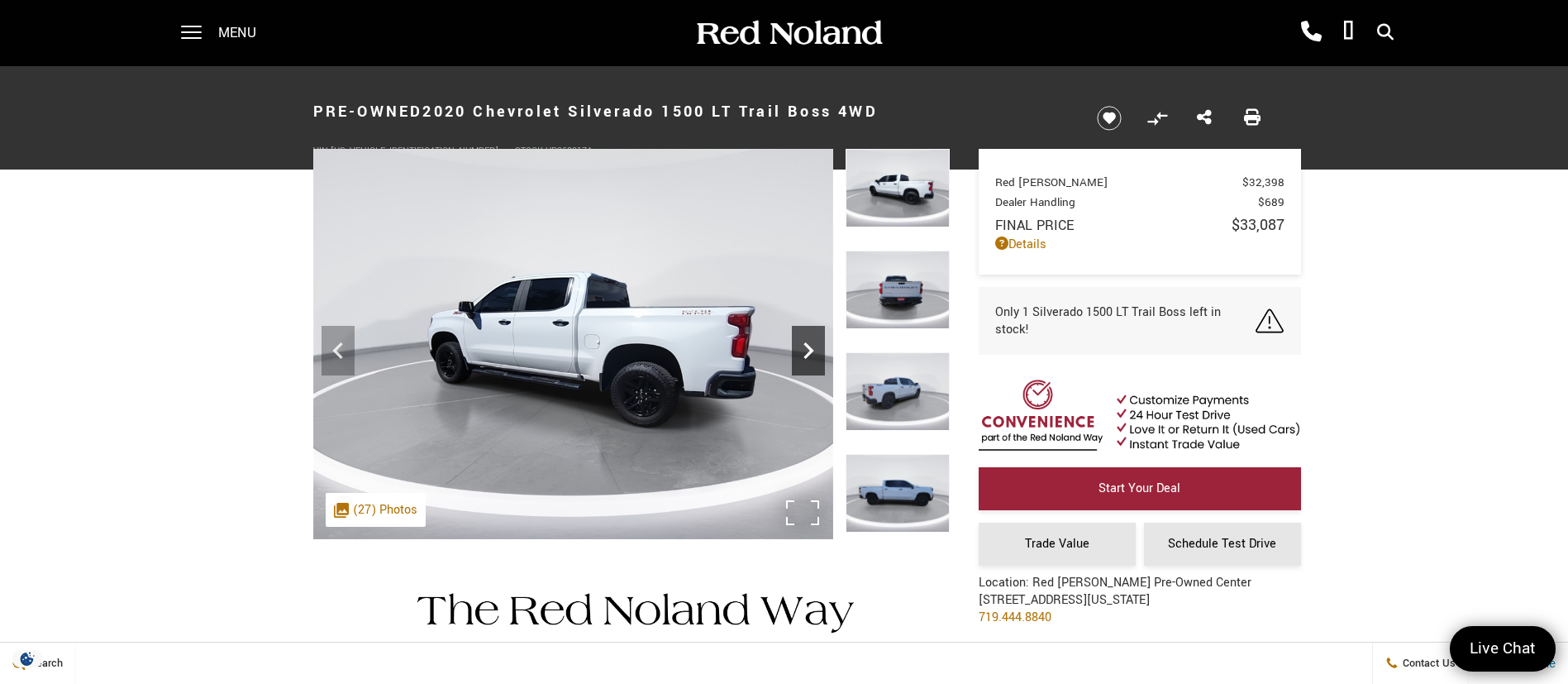
click at [794, 365] on icon "Next" at bounding box center [808, 350] width 33 height 33
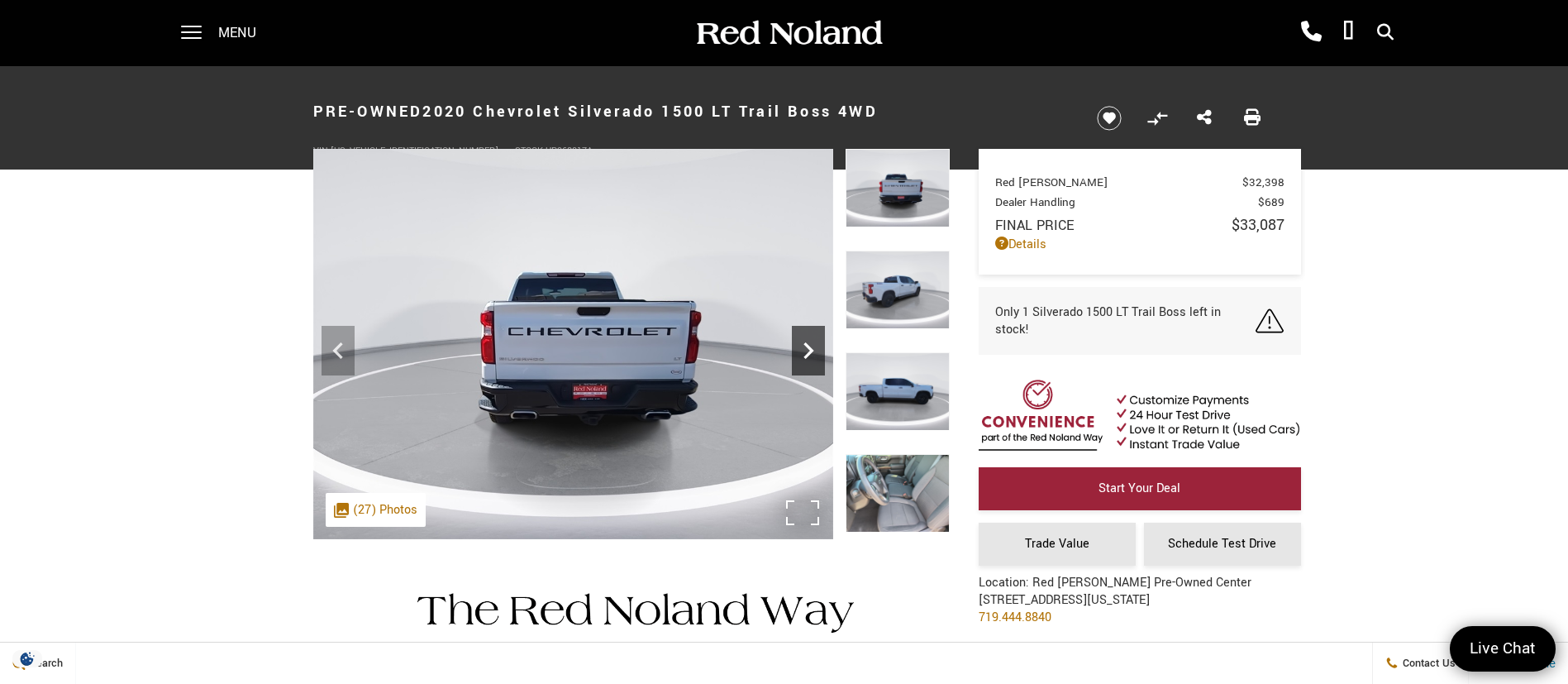
click at [794, 365] on icon "Next" at bounding box center [808, 350] width 33 height 33
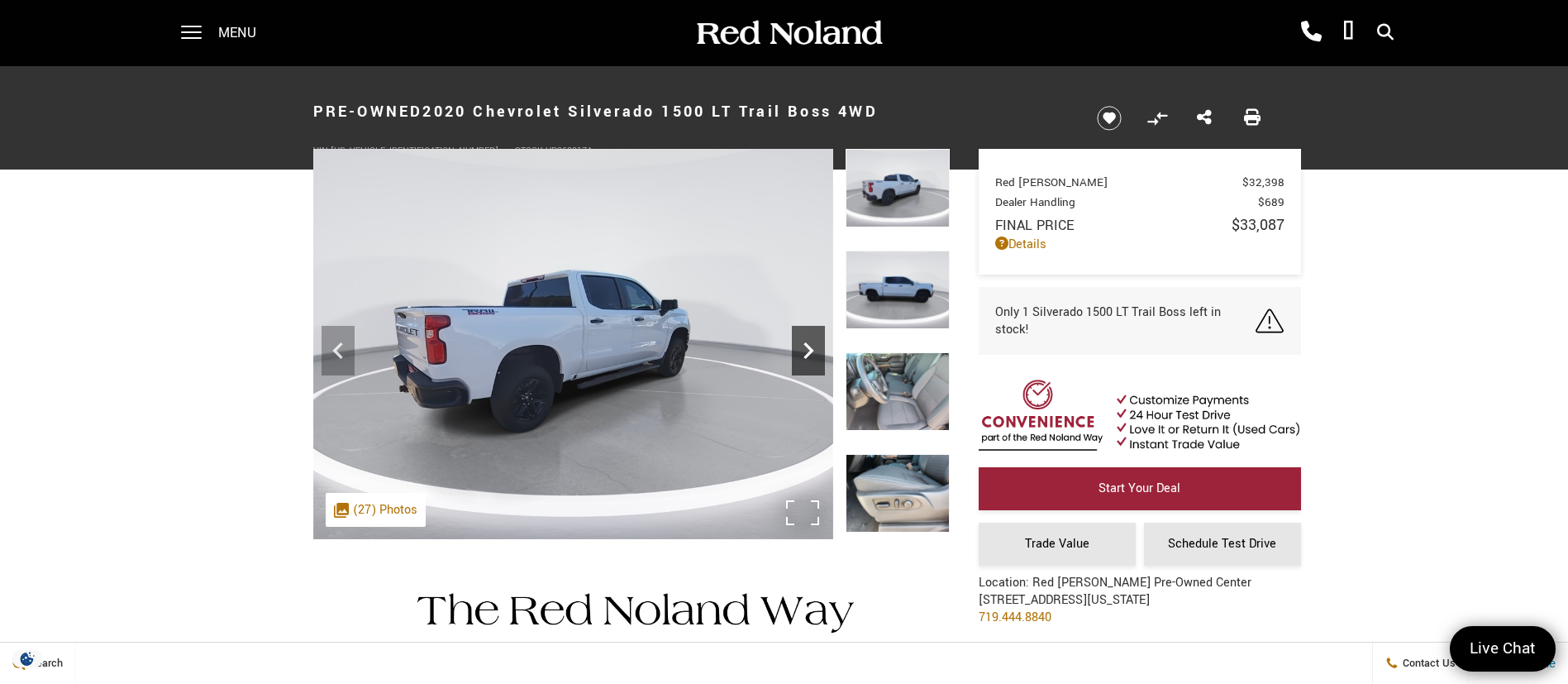
click at [794, 365] on icon "Next" at bounding box center [808, 350] width 33 height 33
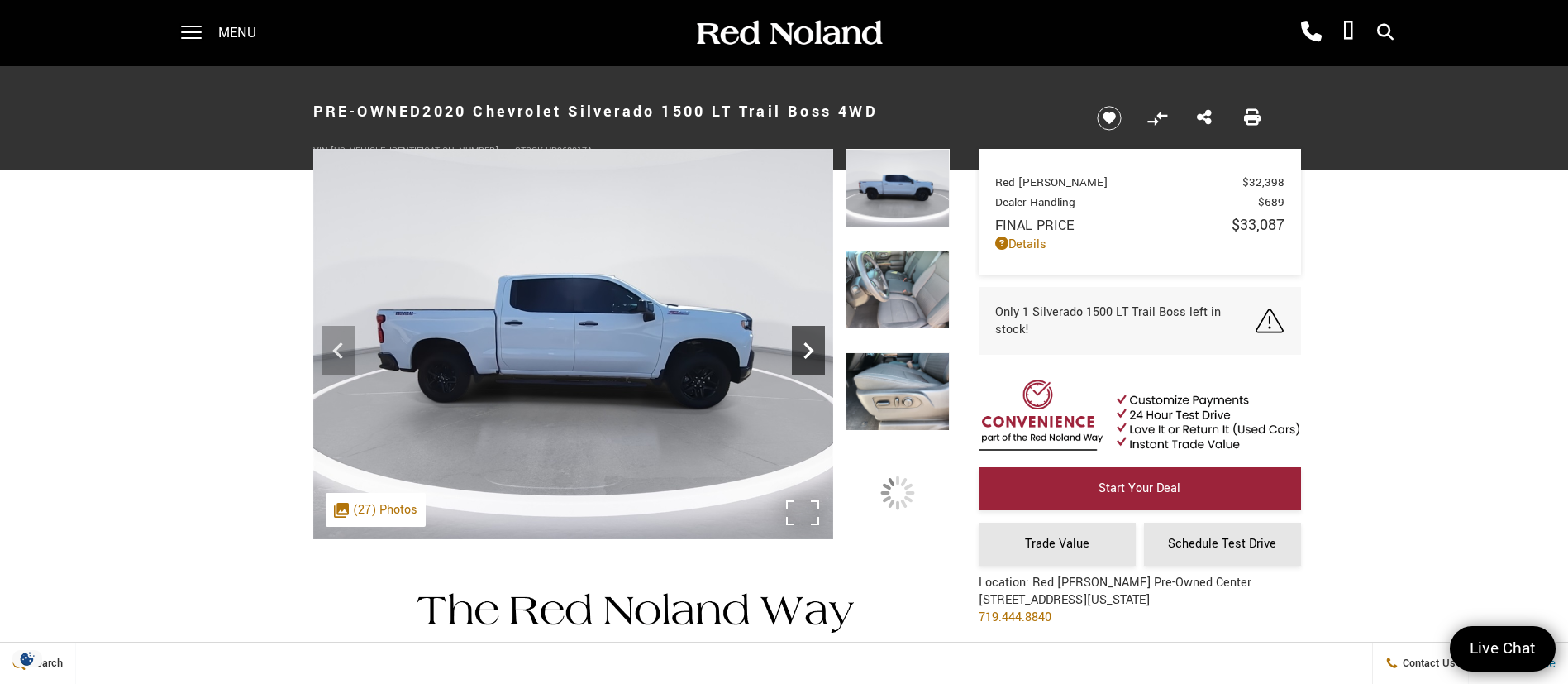
click at [794, 365] on icon "Next" at bounding box center [808, 350] width 33 height 33
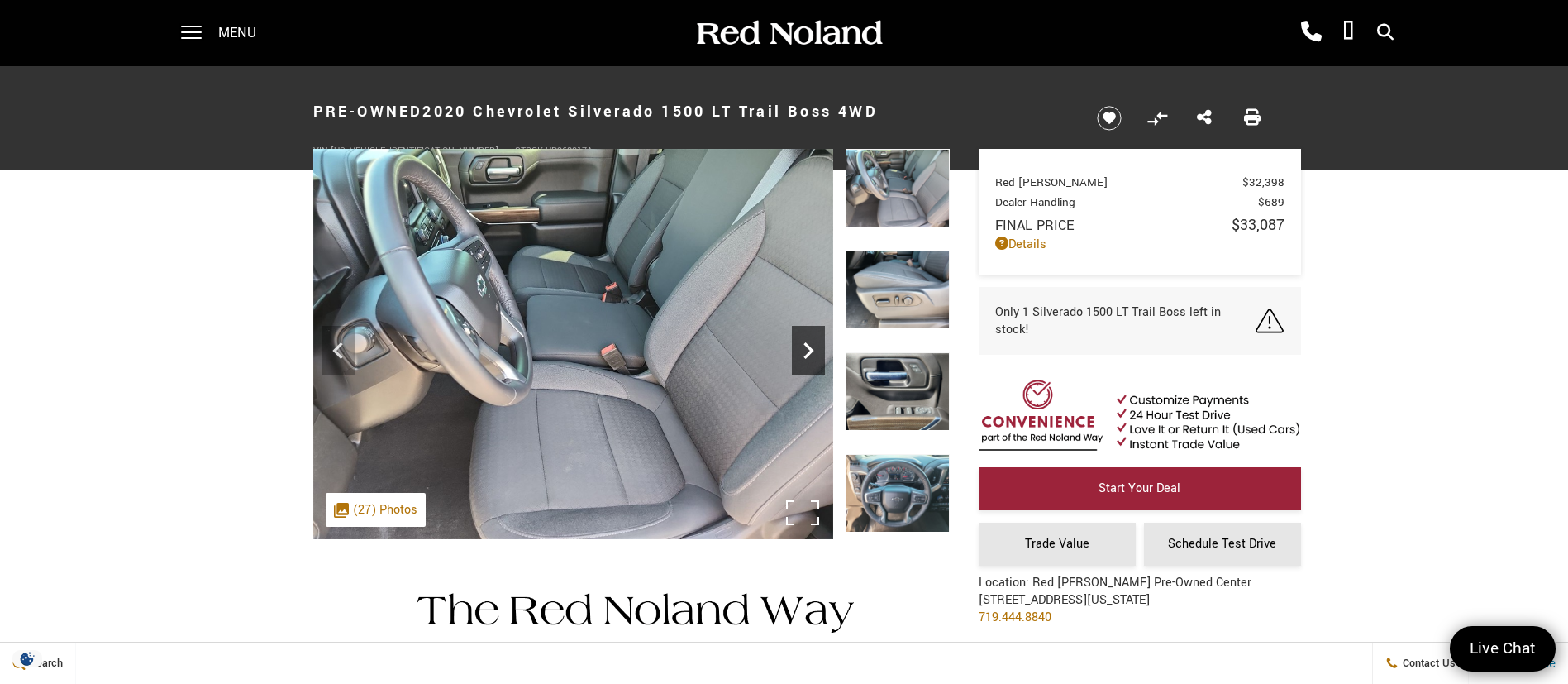
click at [793, 365] on icon "Next" at bounding box center [808, 350] width 33 height 33
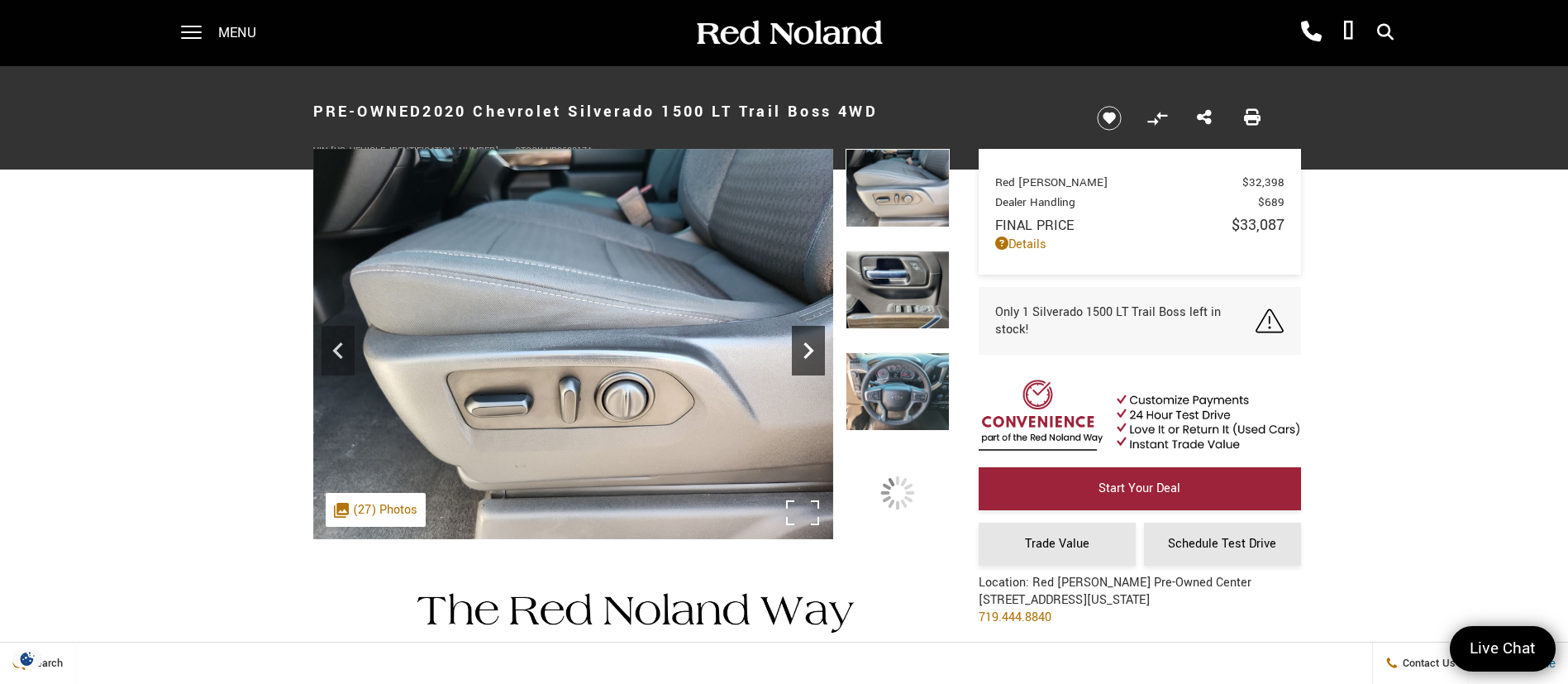
click at [793, 365] on icon "Next" at bounding box center [808, 350] width 33 height 33
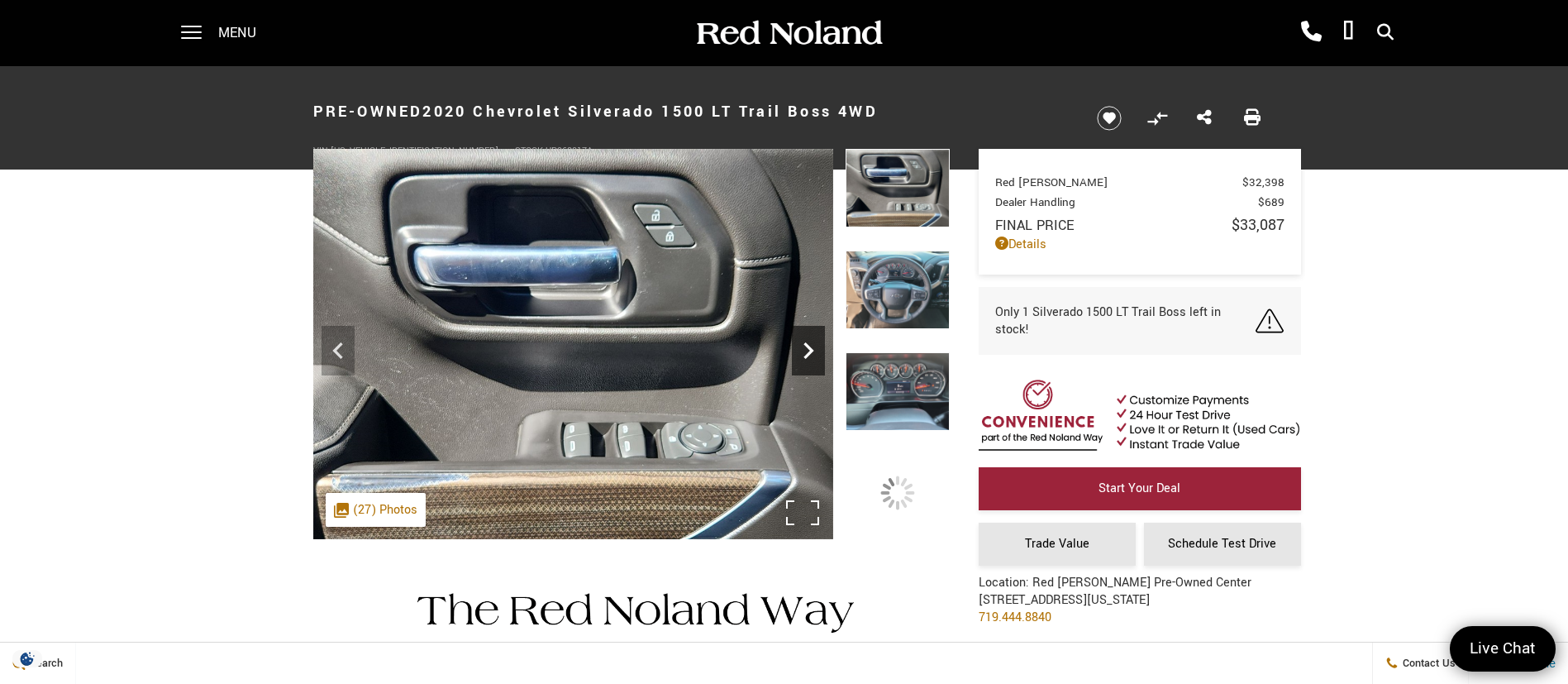
click at [793, 365] on icon "Next" at bounding box center [808, 350] width 33 height 33
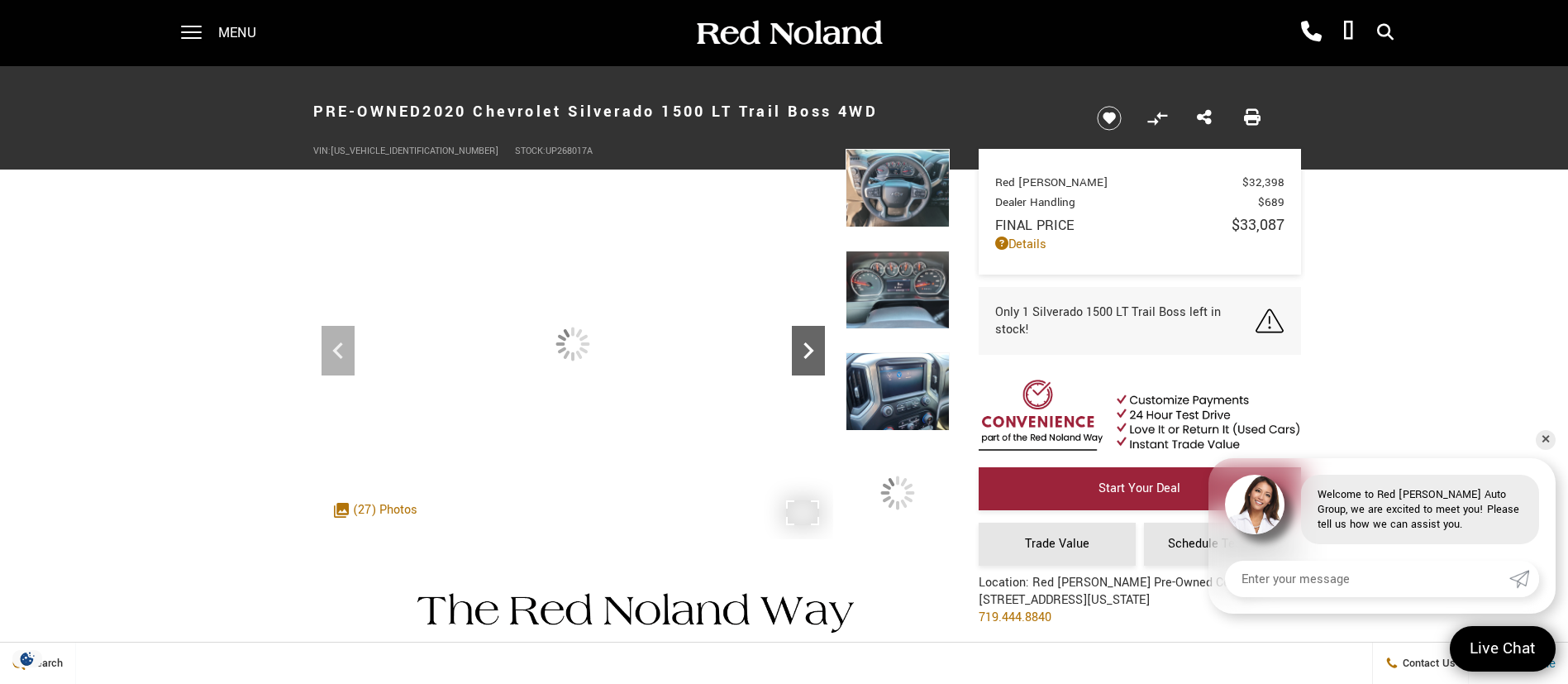
click at [793, 365] on icon "Next" at bounding box center [808, 350] width 33 height 33
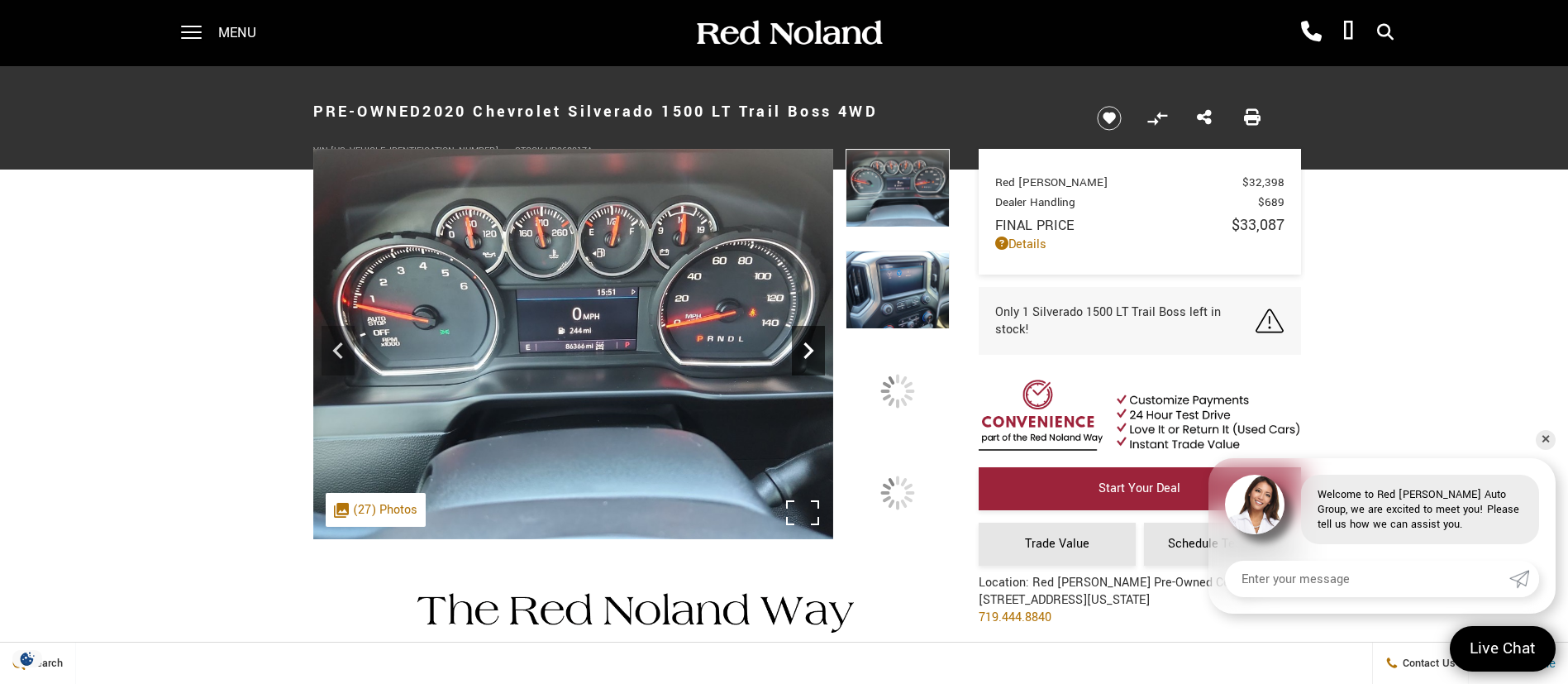
click at [793, 365] on icon "Next" at bounding box center [808, 350] width 33 height 33
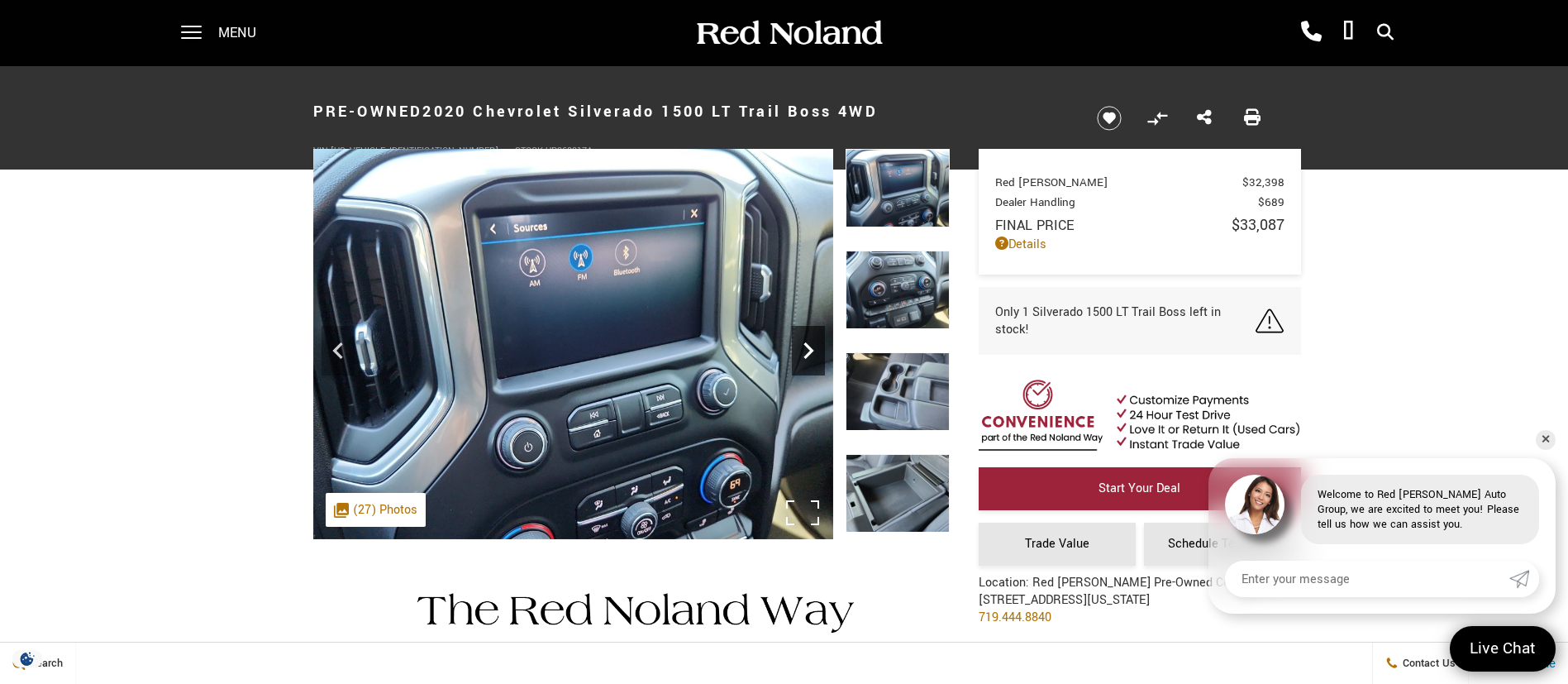
click at [793, 365] on icon "Next" at bounding box center [808, 350] width 33 height 33
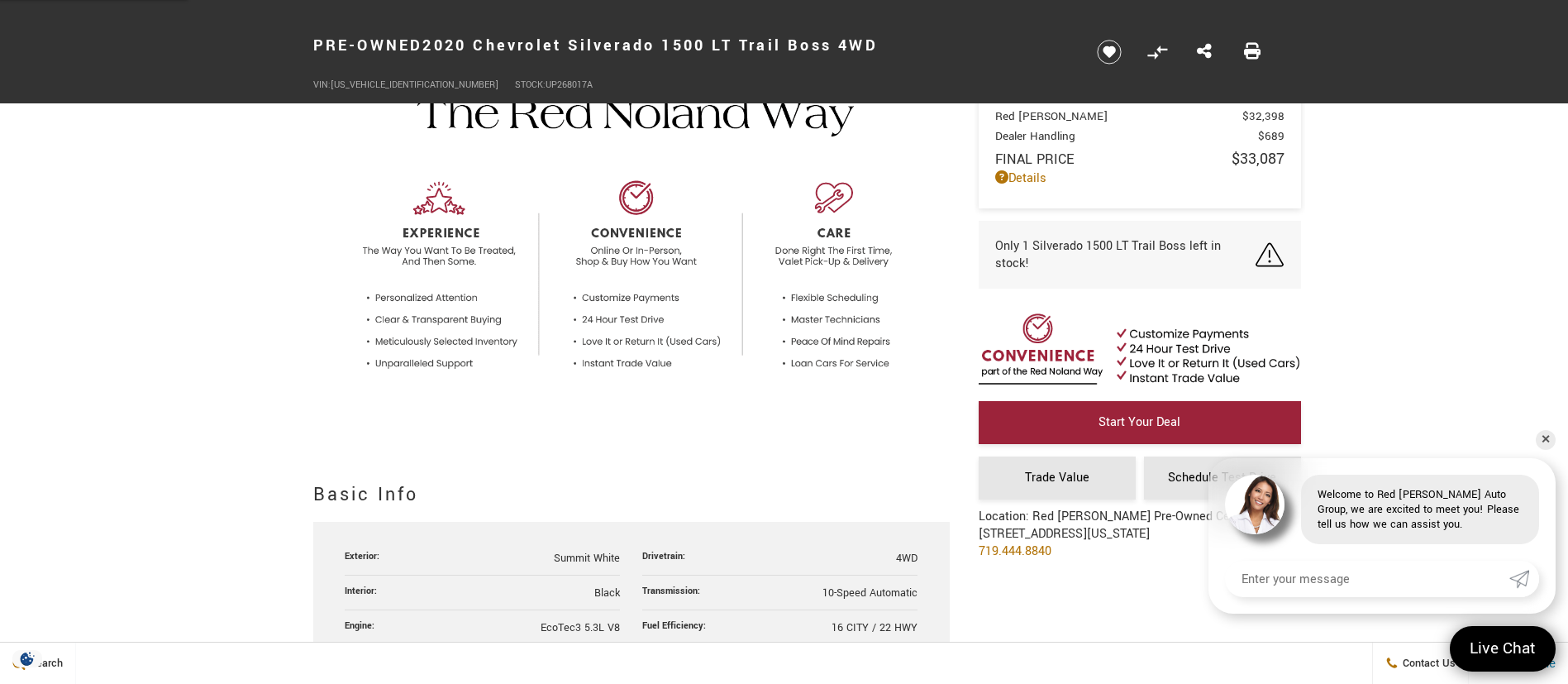
scroll to position [745, 0]
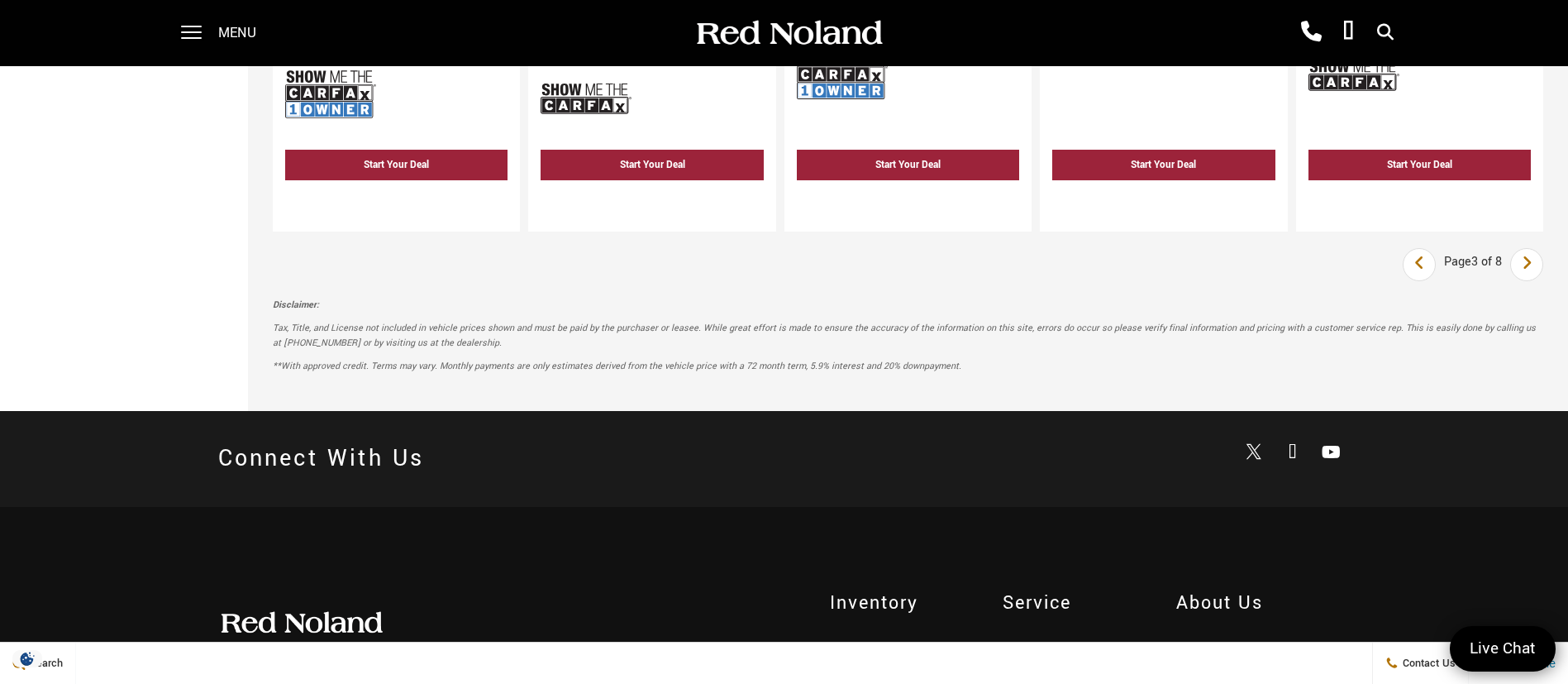
scroll to position [2982, 0]
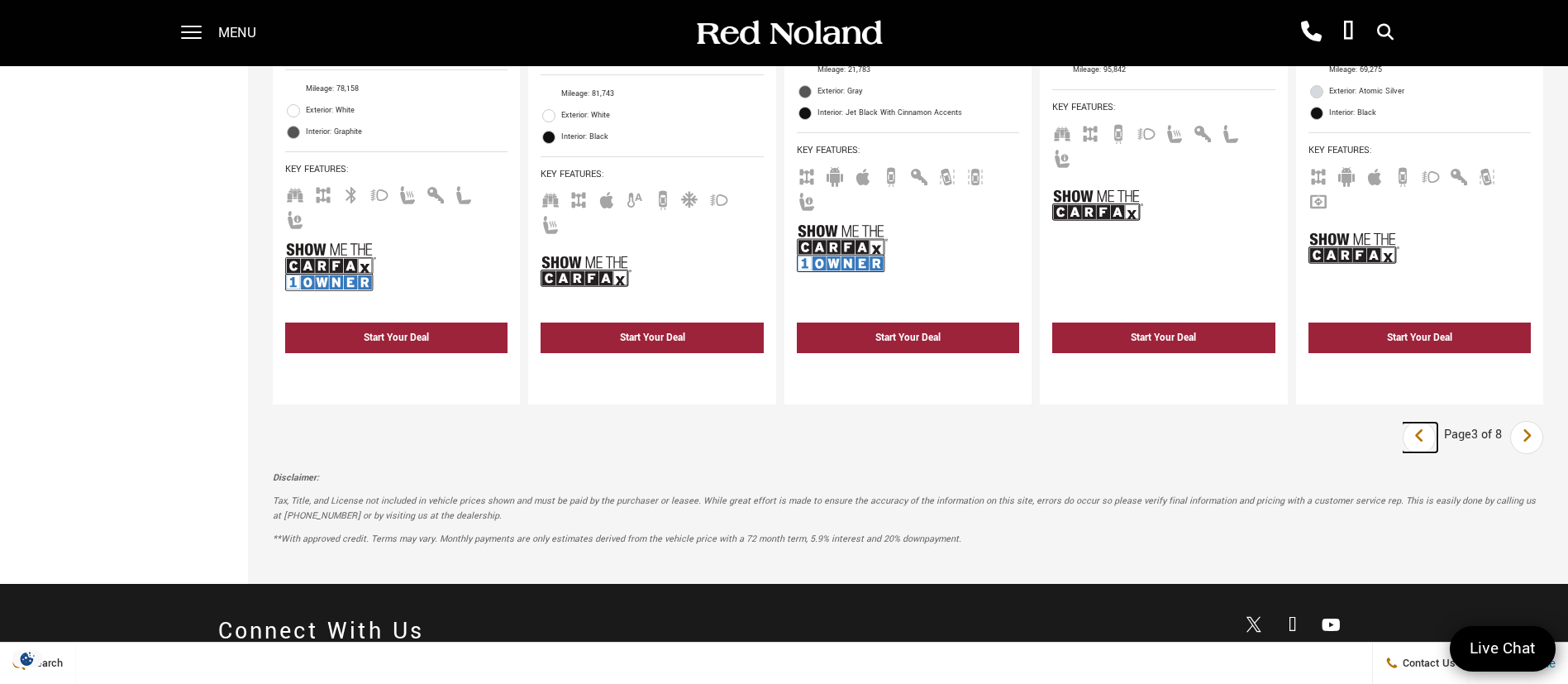
click at [1438, 422] on link "Last" at bounding box center [1420, 437] width 36 height 29
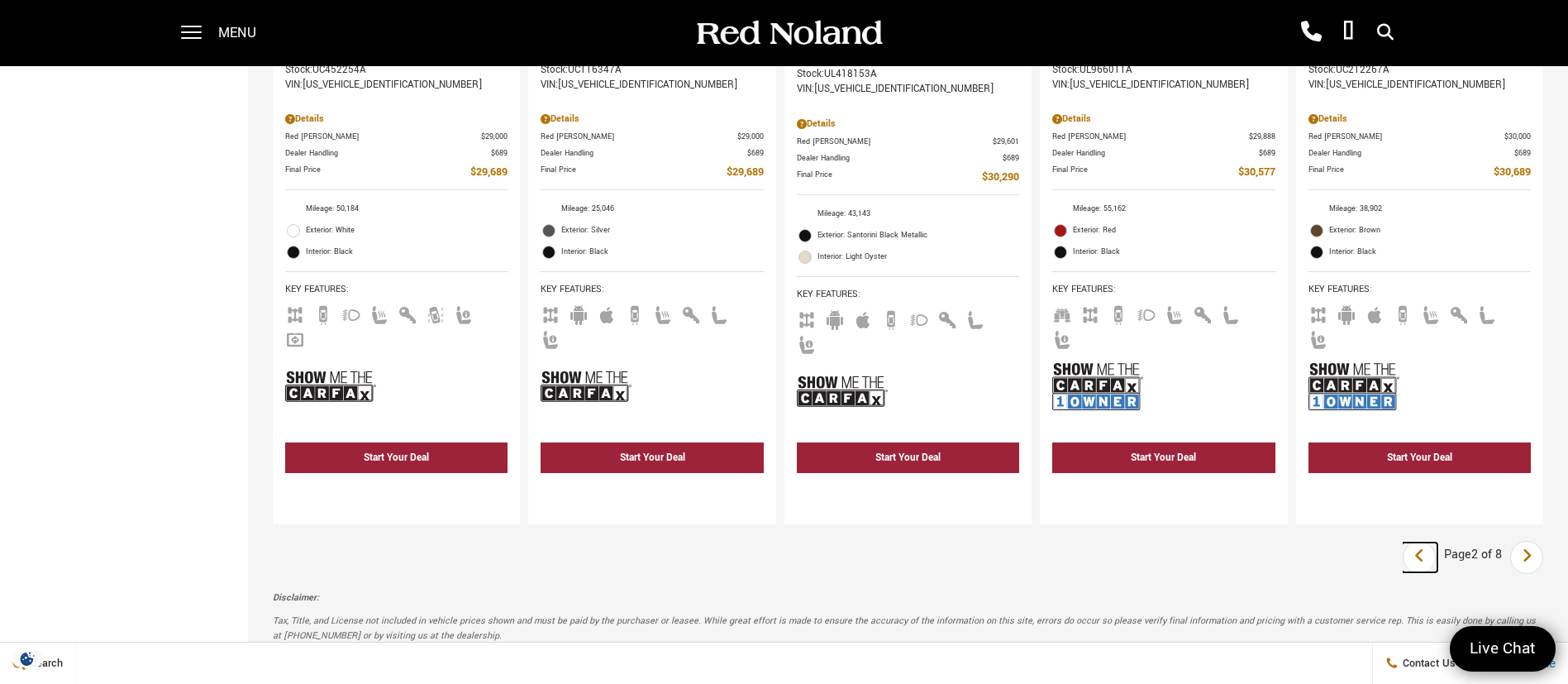
scroll to position [3102, 0]
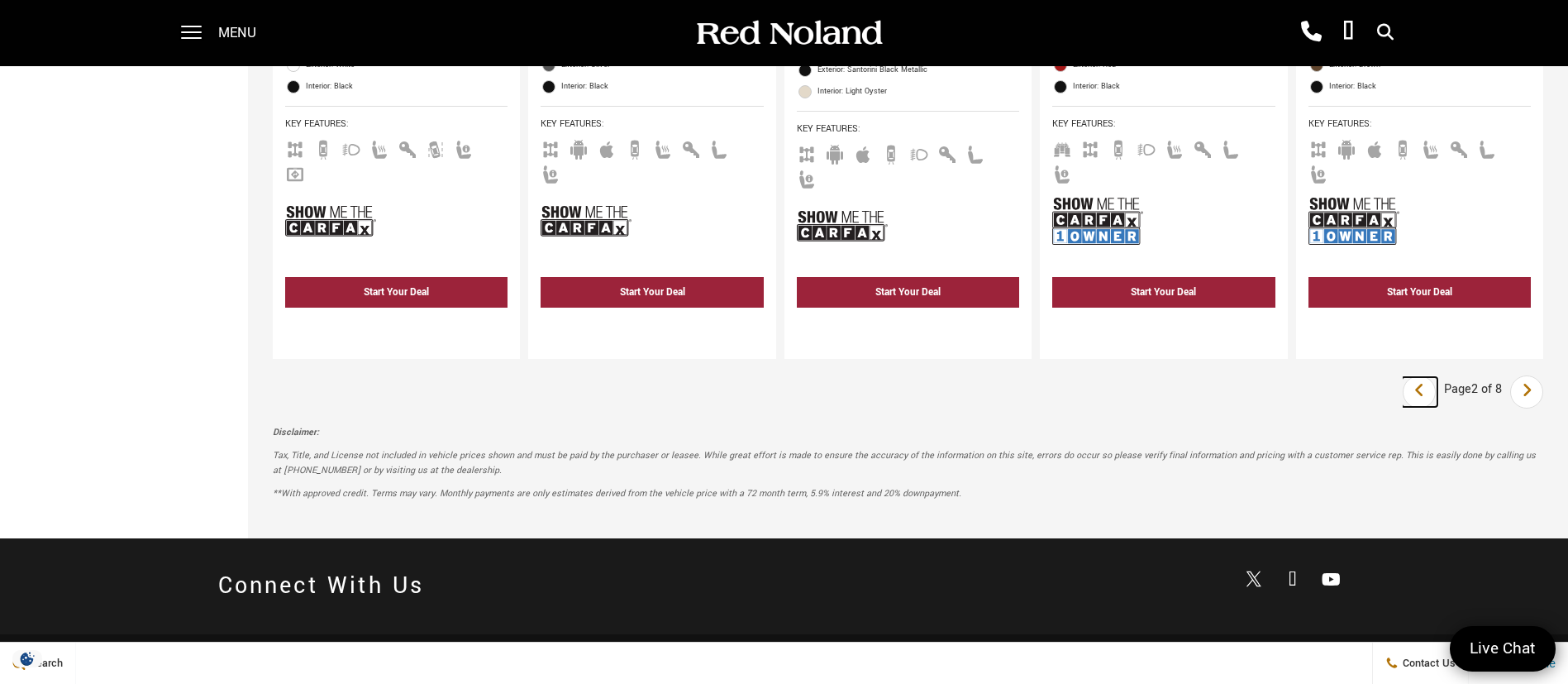
click at [1438, 377] on link "Last" at bounding box center [1420, 391] width 36 height 29
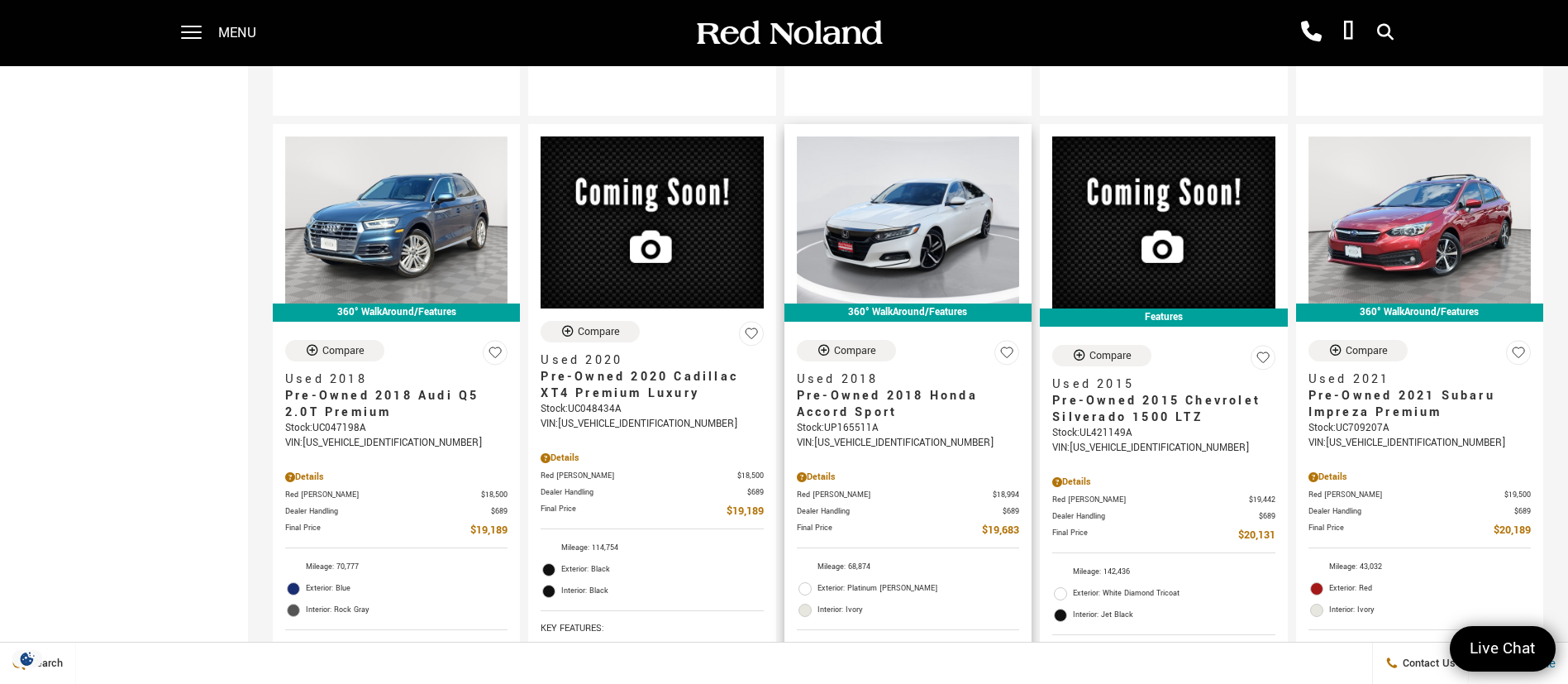
scroll to position [1985, 0]
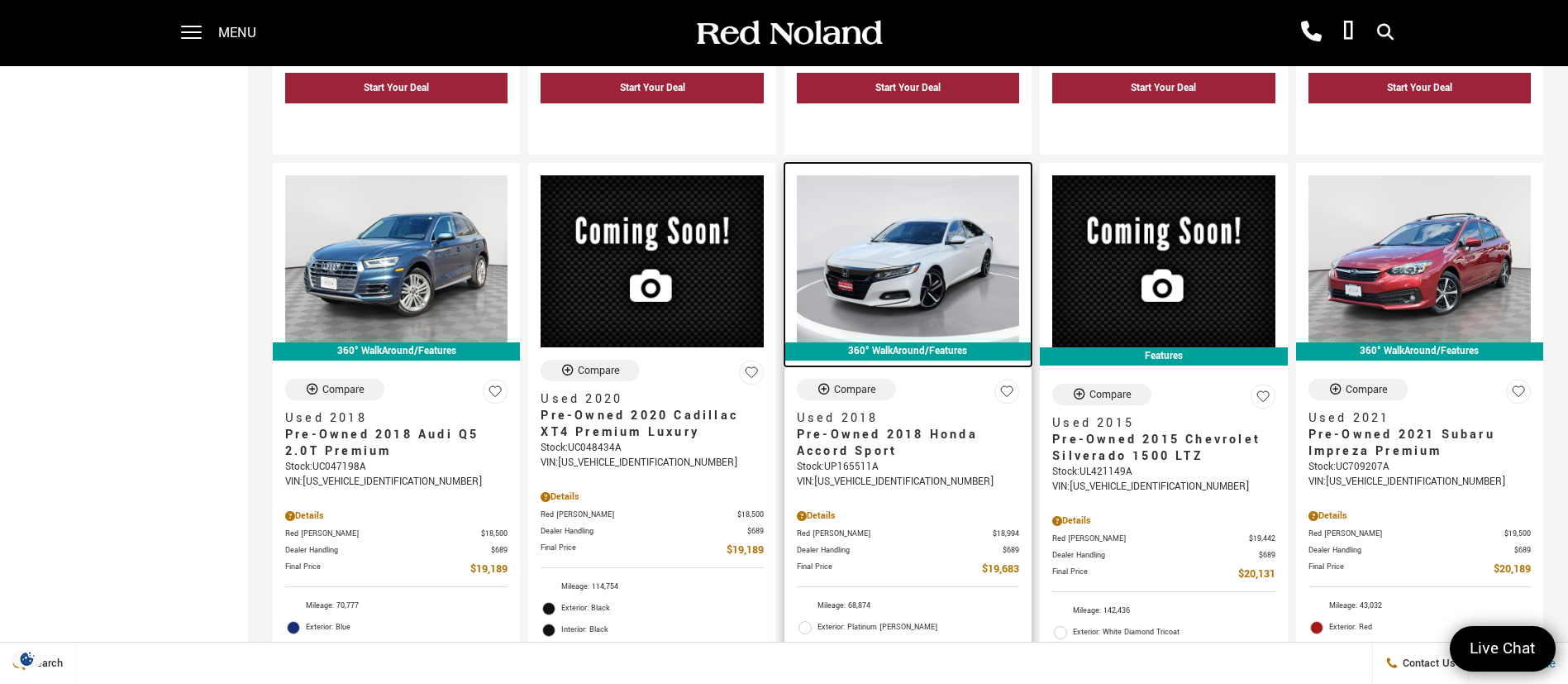
click at [893, 221] on img at bounding box center [908, 258] width 222 height 167
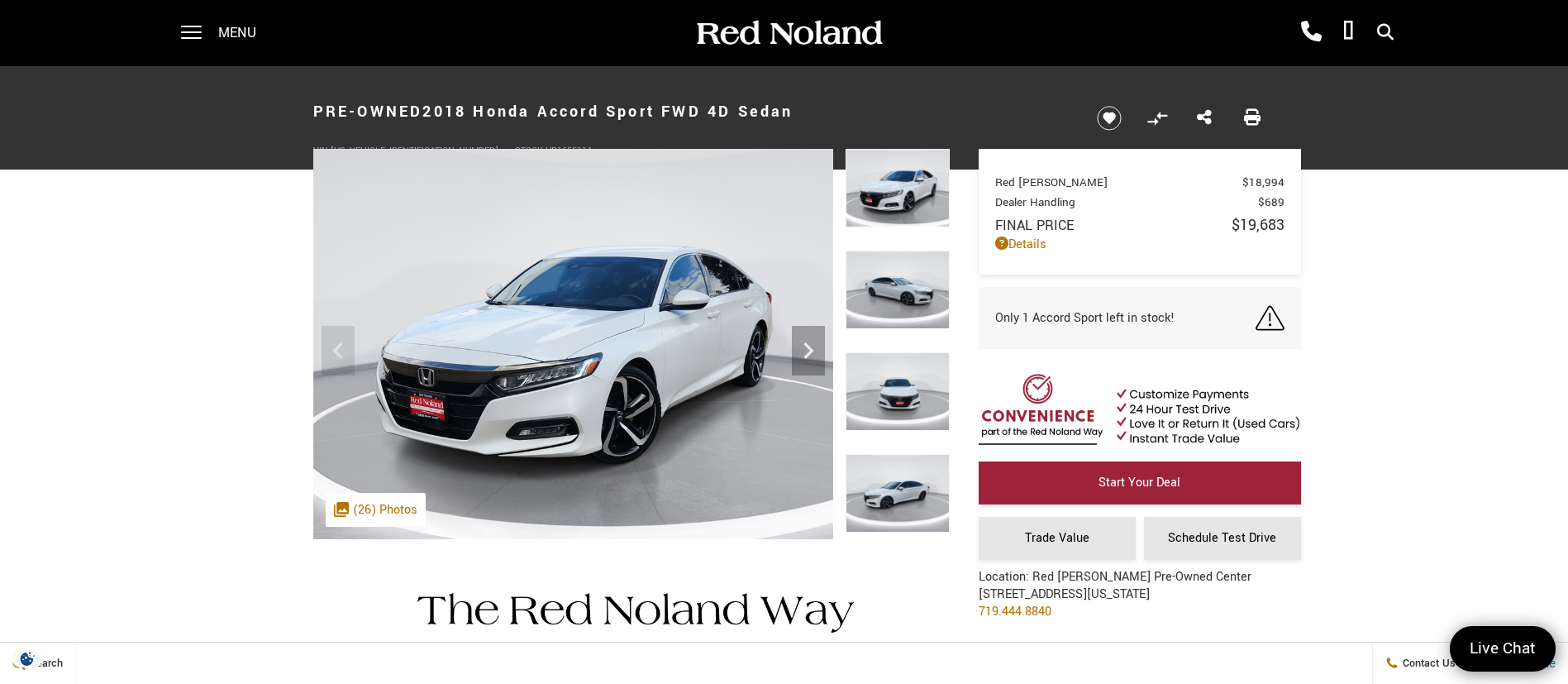
click at [872, 204] on img at bounding box center [898, 188] width 104 height 79
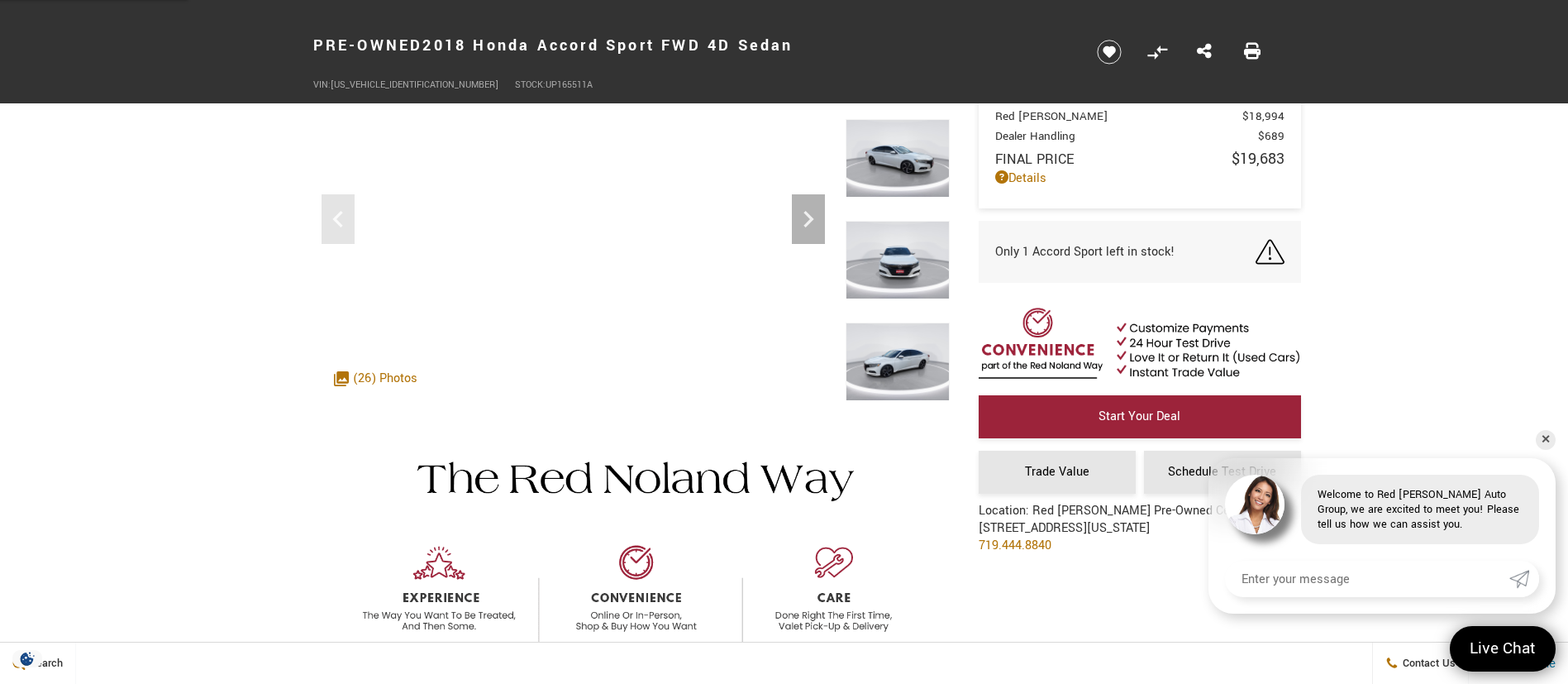
scroll to position [124, 0]
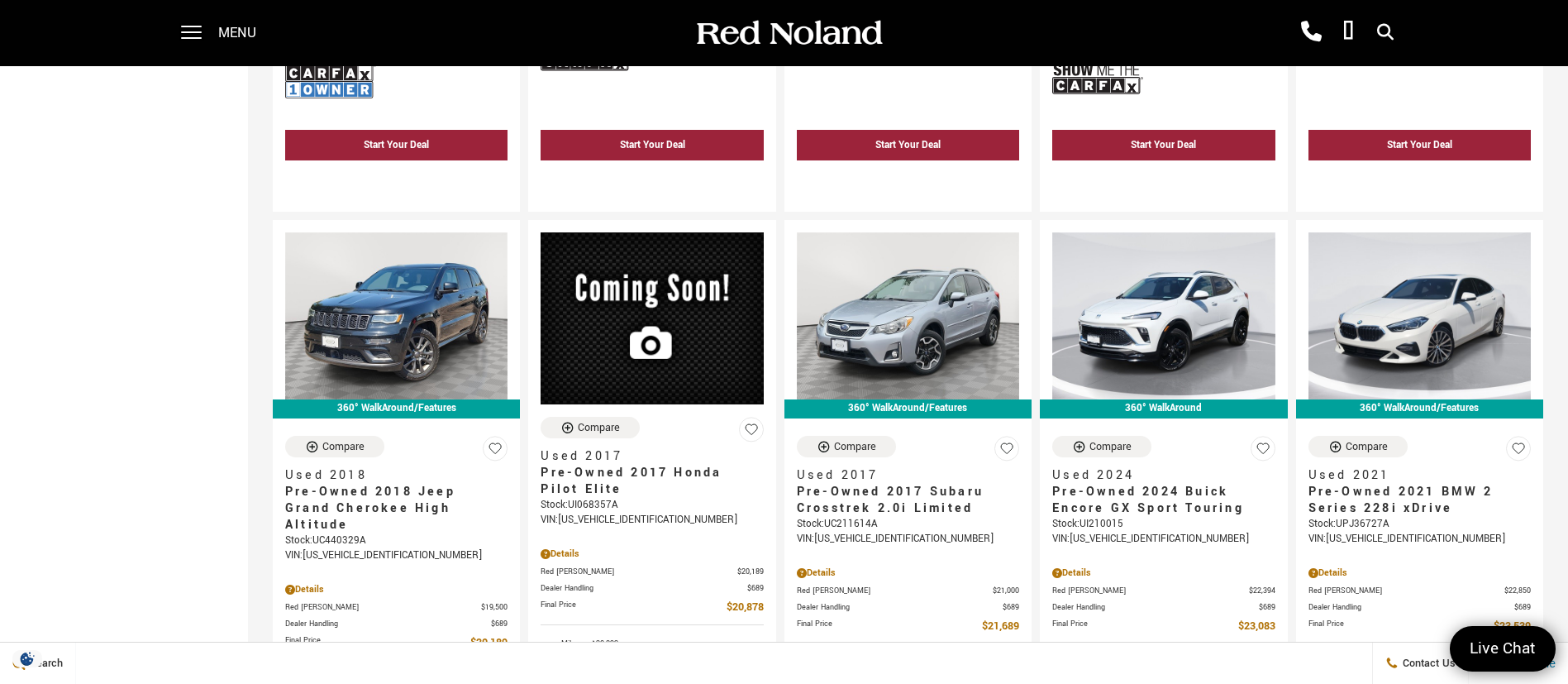
scroll to position [2730, 0]
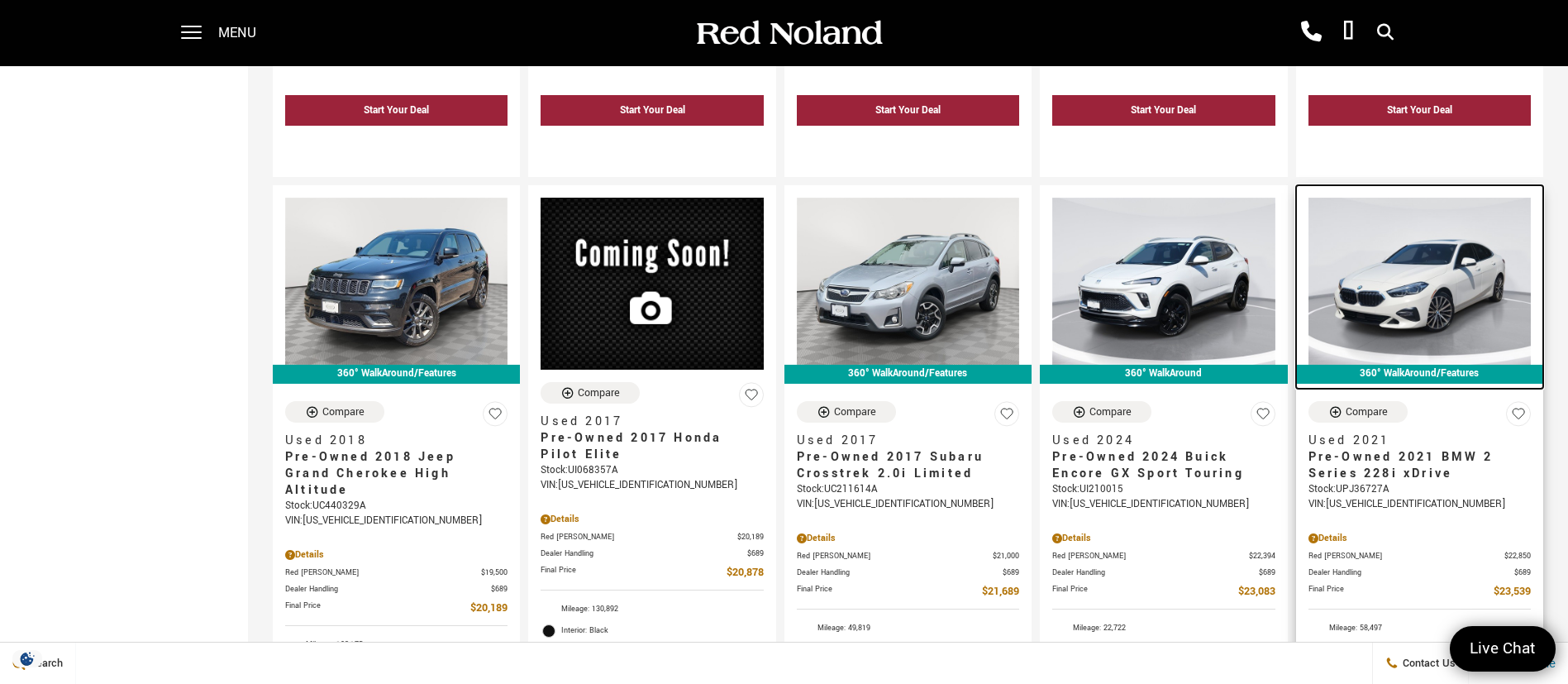
click at [1441, 233] on img at bounding box center [1419, 280] width 222 height 167
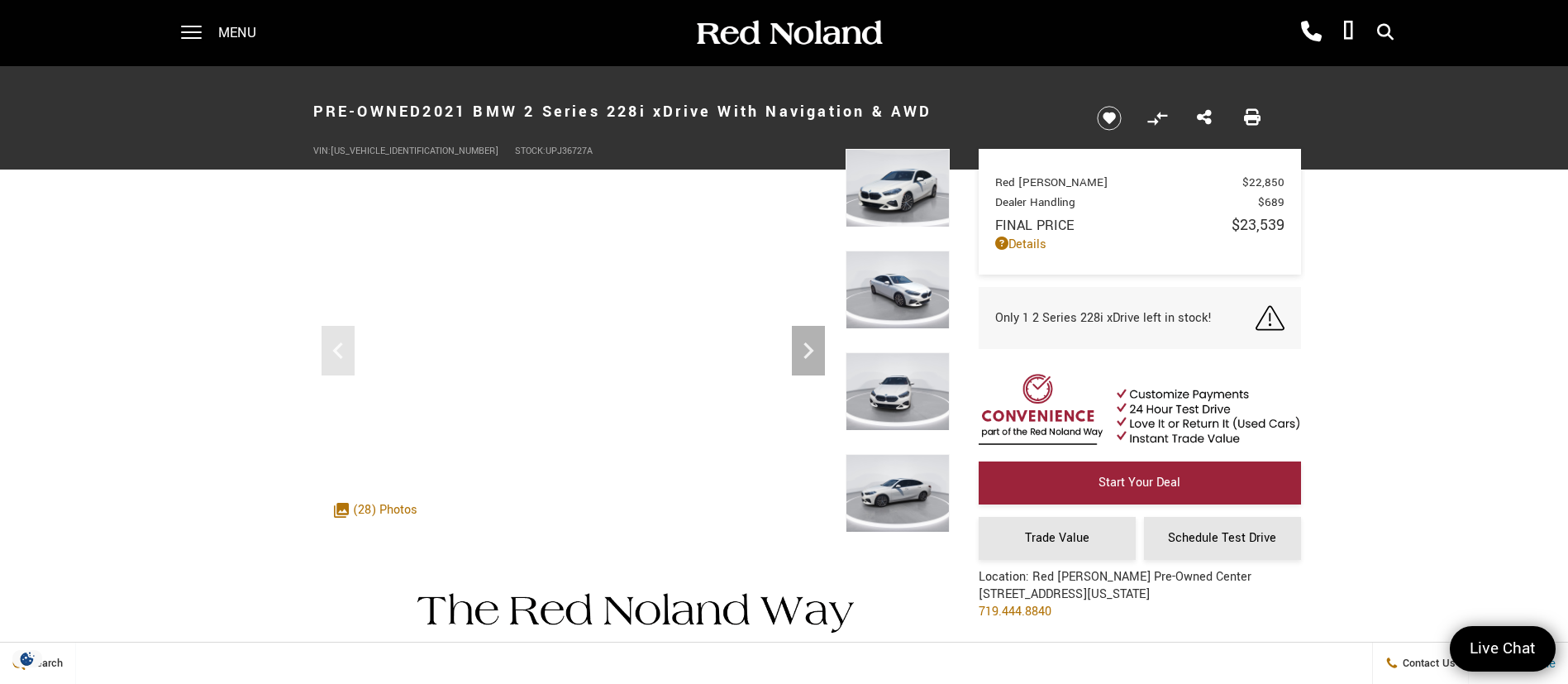
click at [897, 181] on img at bounding box center [898, 188] width 104 height 79
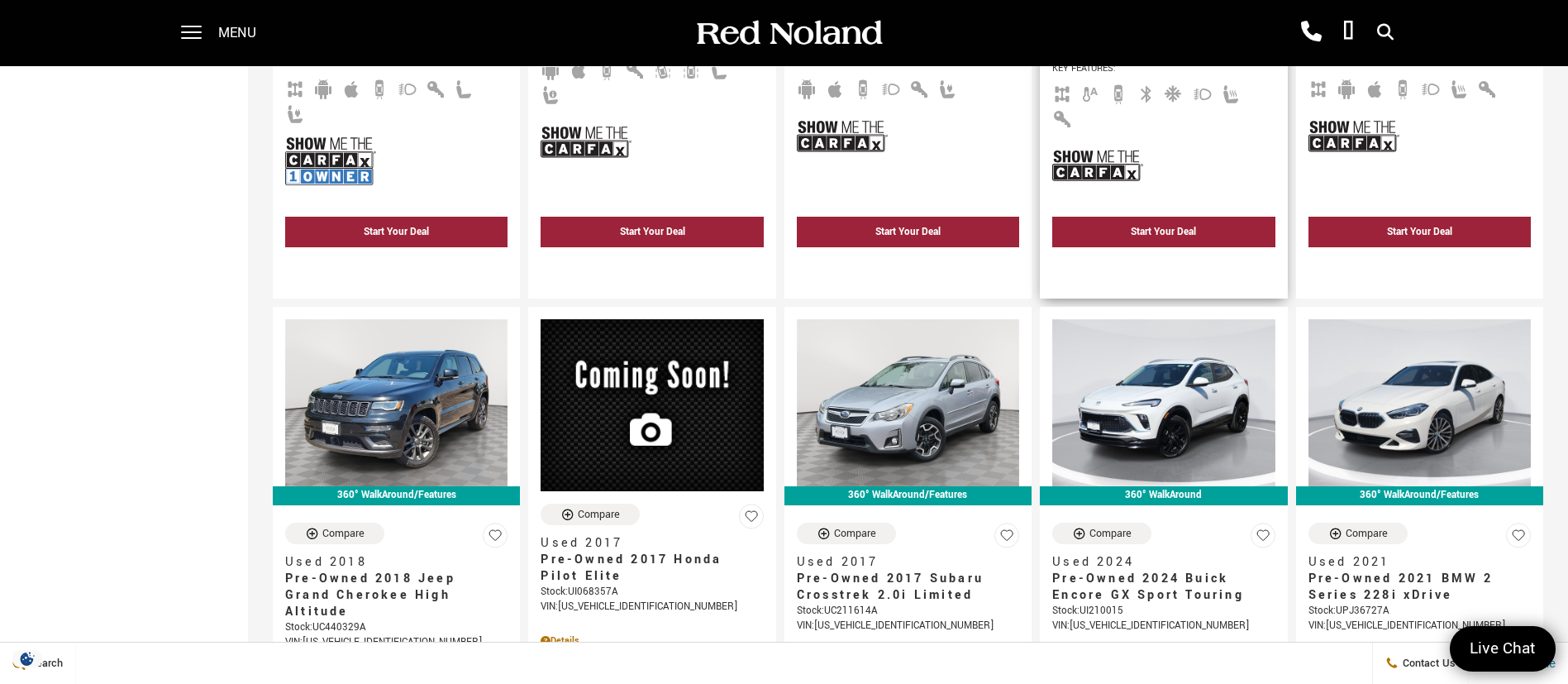
scroll to position [3104, 0]
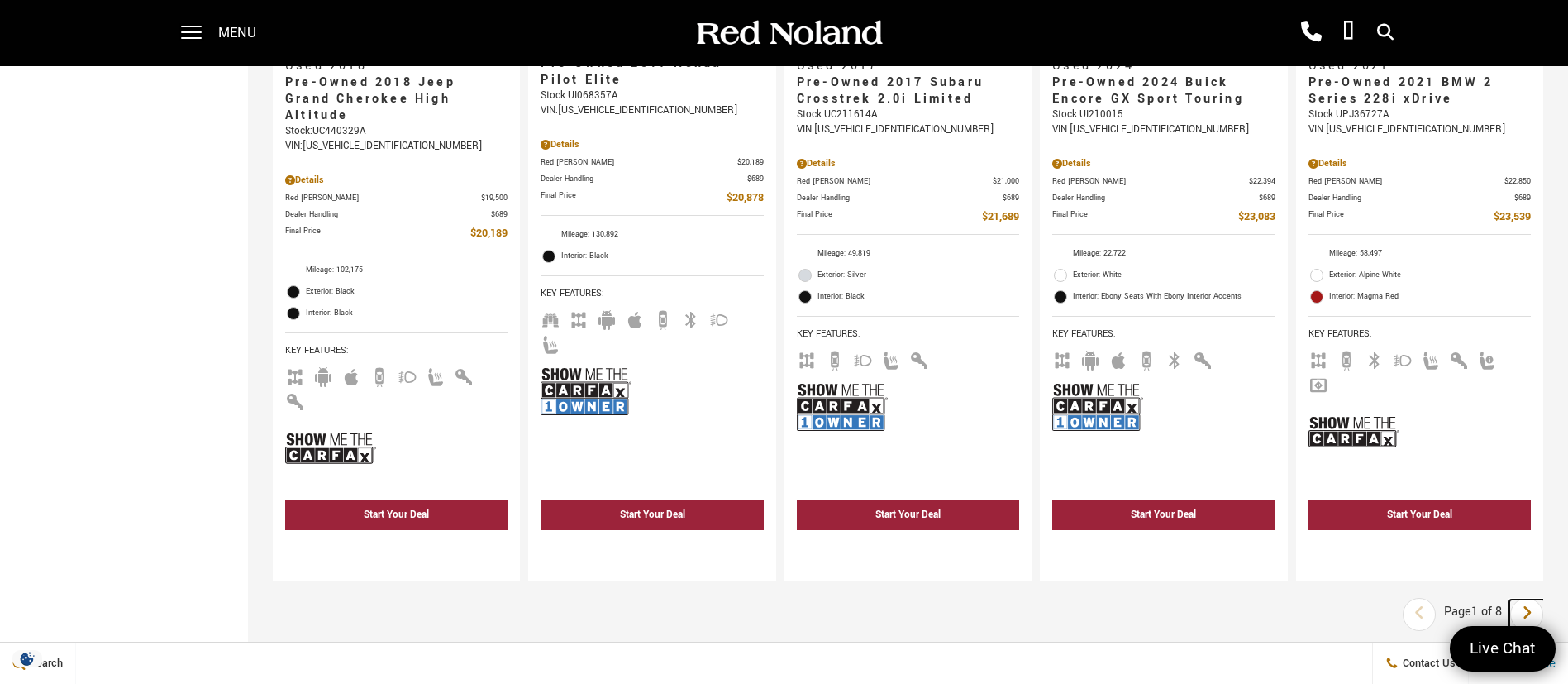
click at [1532, 600] on icon "next page" at bounding box center [1527, 613] width 11 height 27
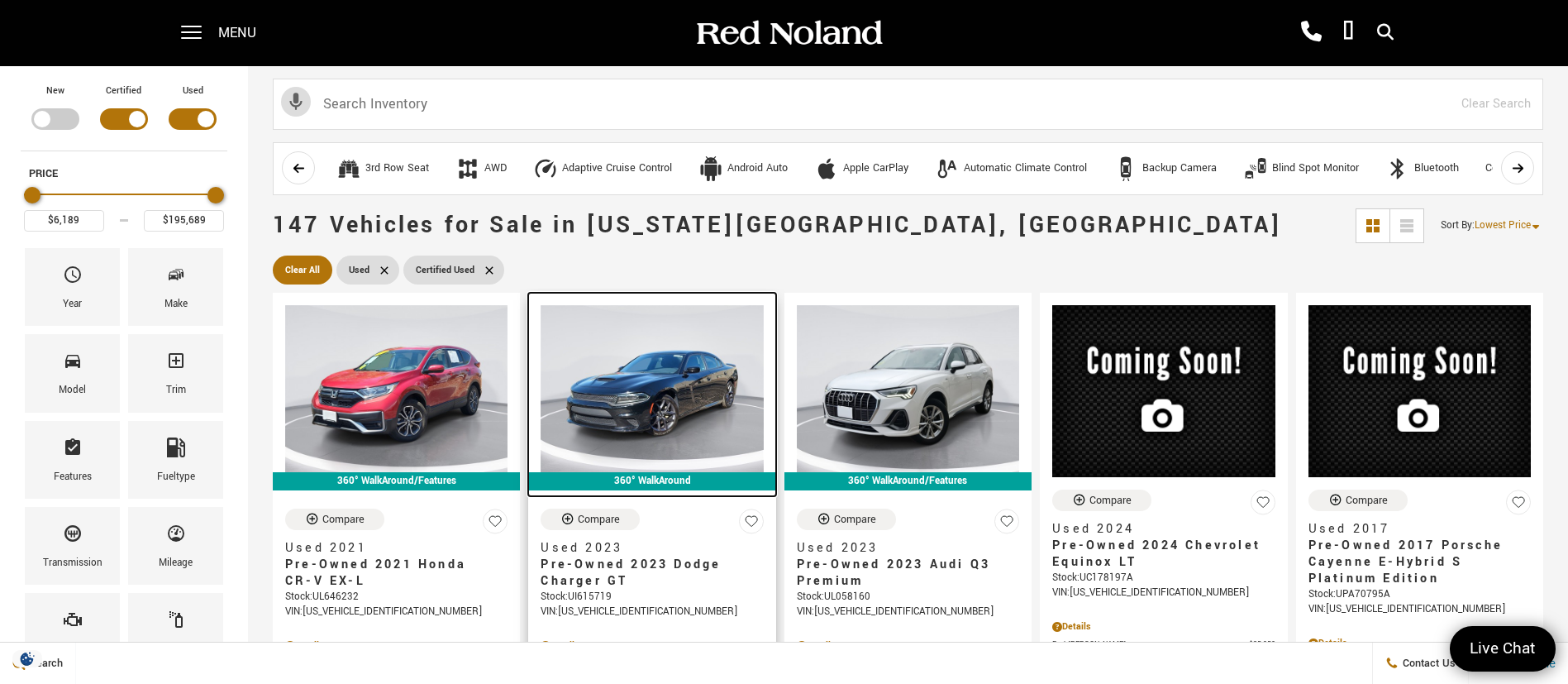
click at [632, 393] on img at bounding box center [651, 388] width 222 height 167
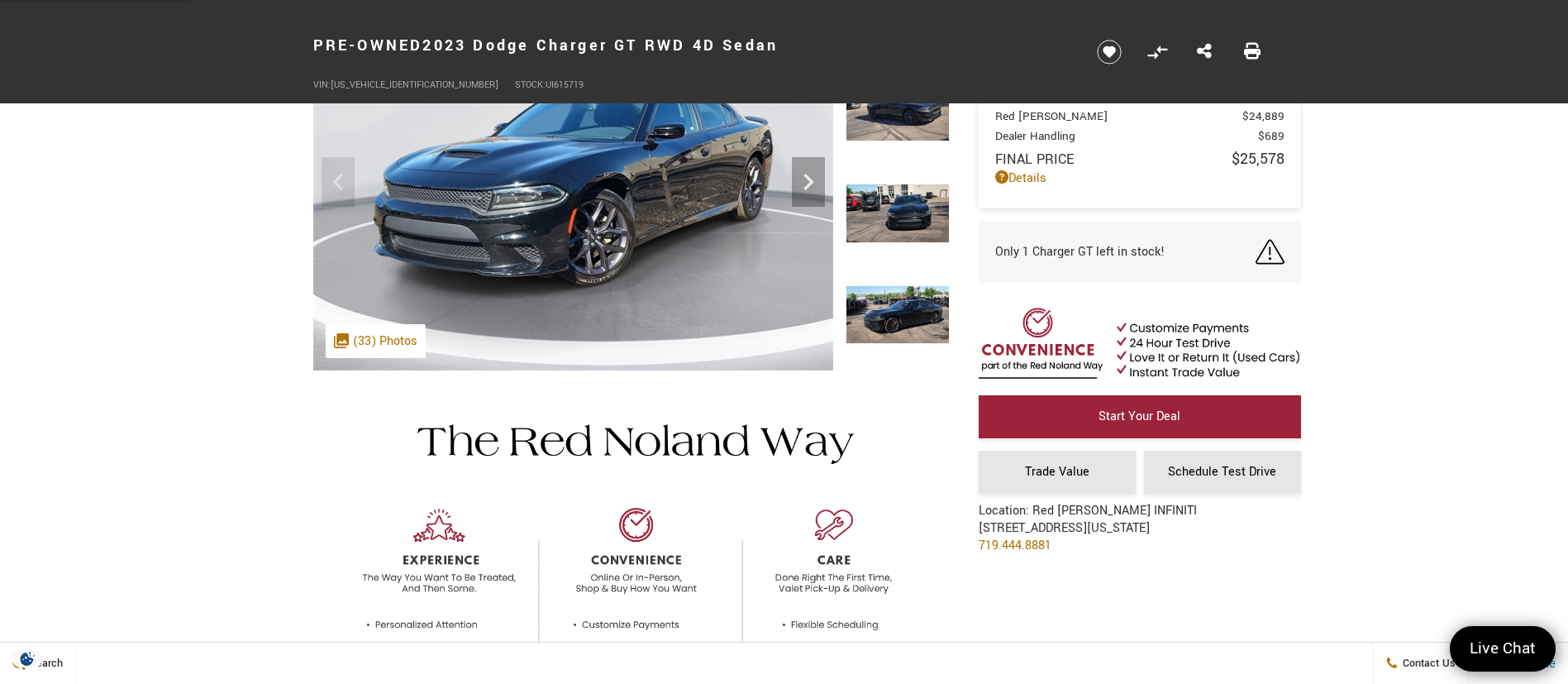
scroll to position [124, 0]
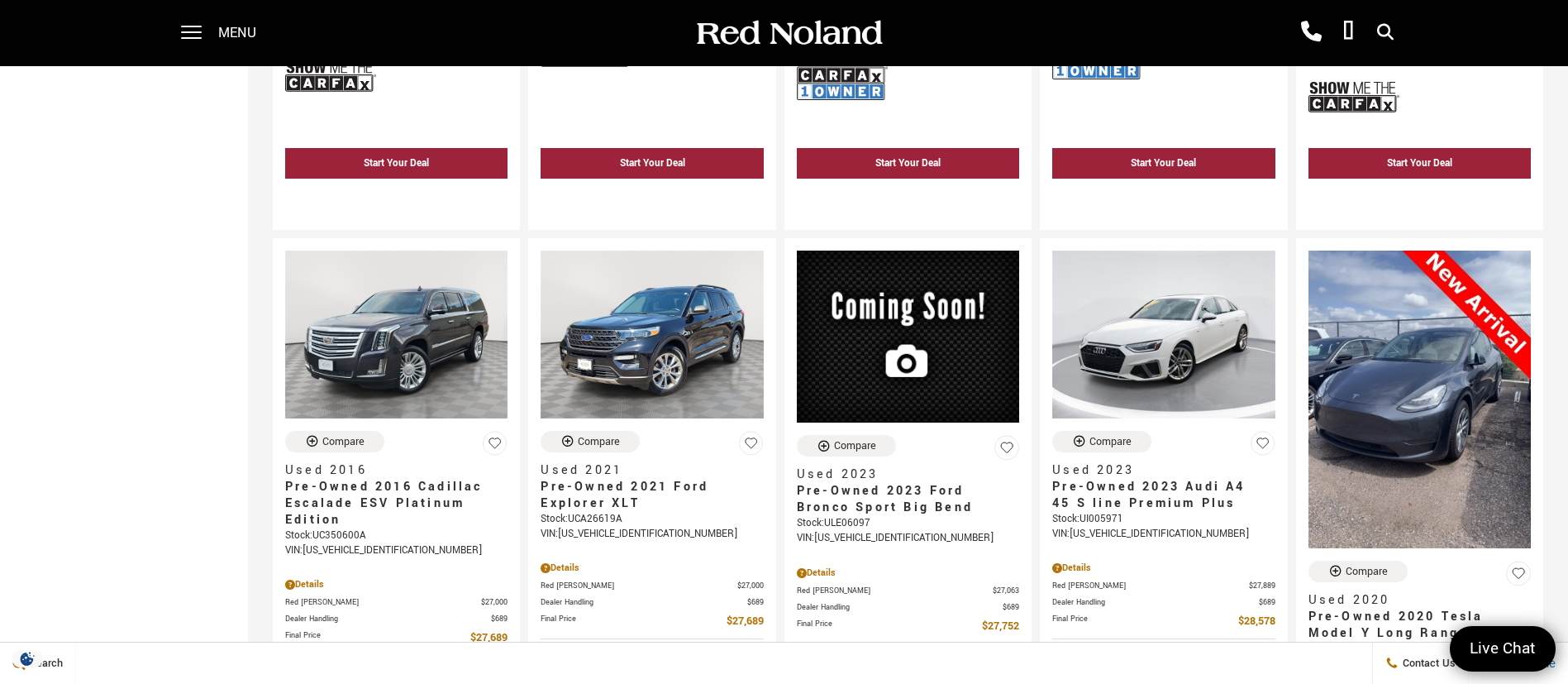
scroll to position [869, 0]
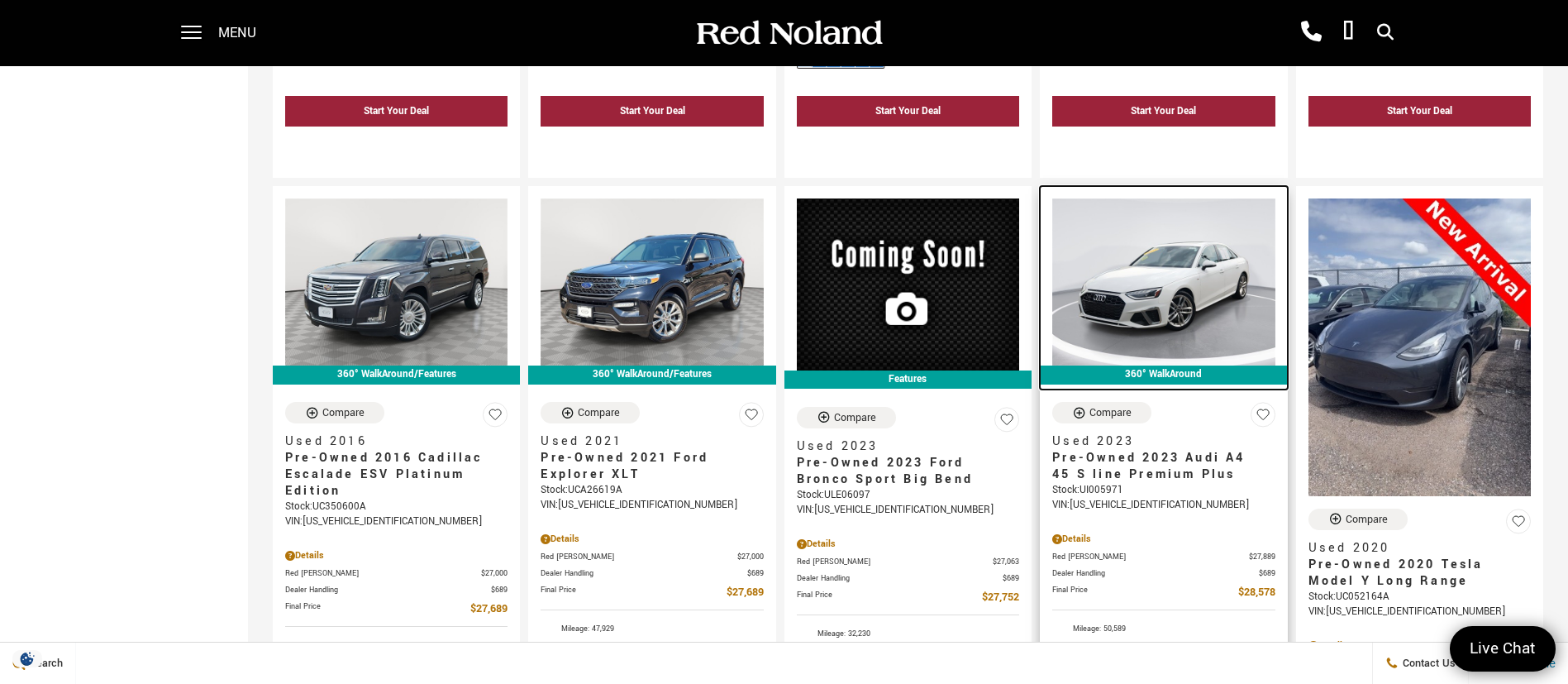
click at [1138, 247] on img at bounding box center [1163, 281] width 222 height 167
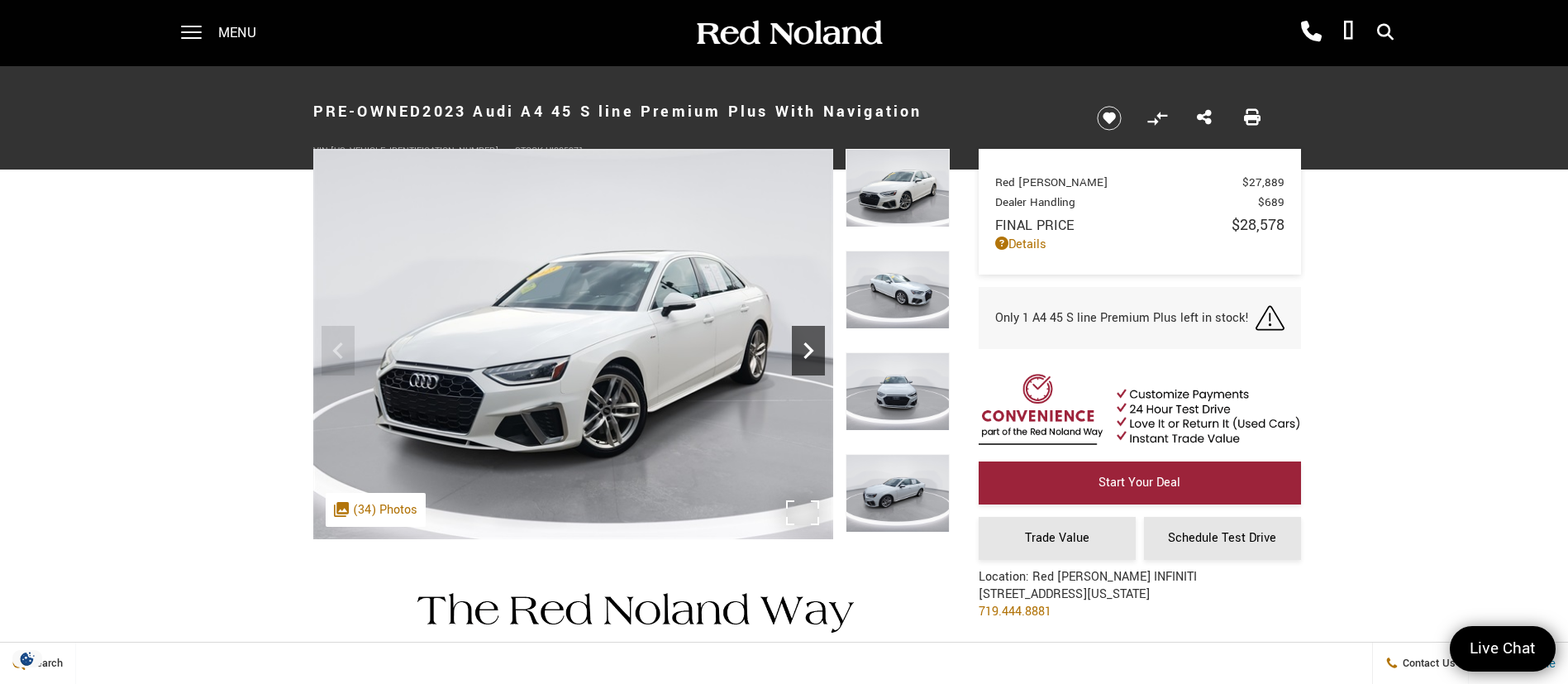
click at [806, 341] on icon "Next" at bounding box center [808, 350] width 33 height 33
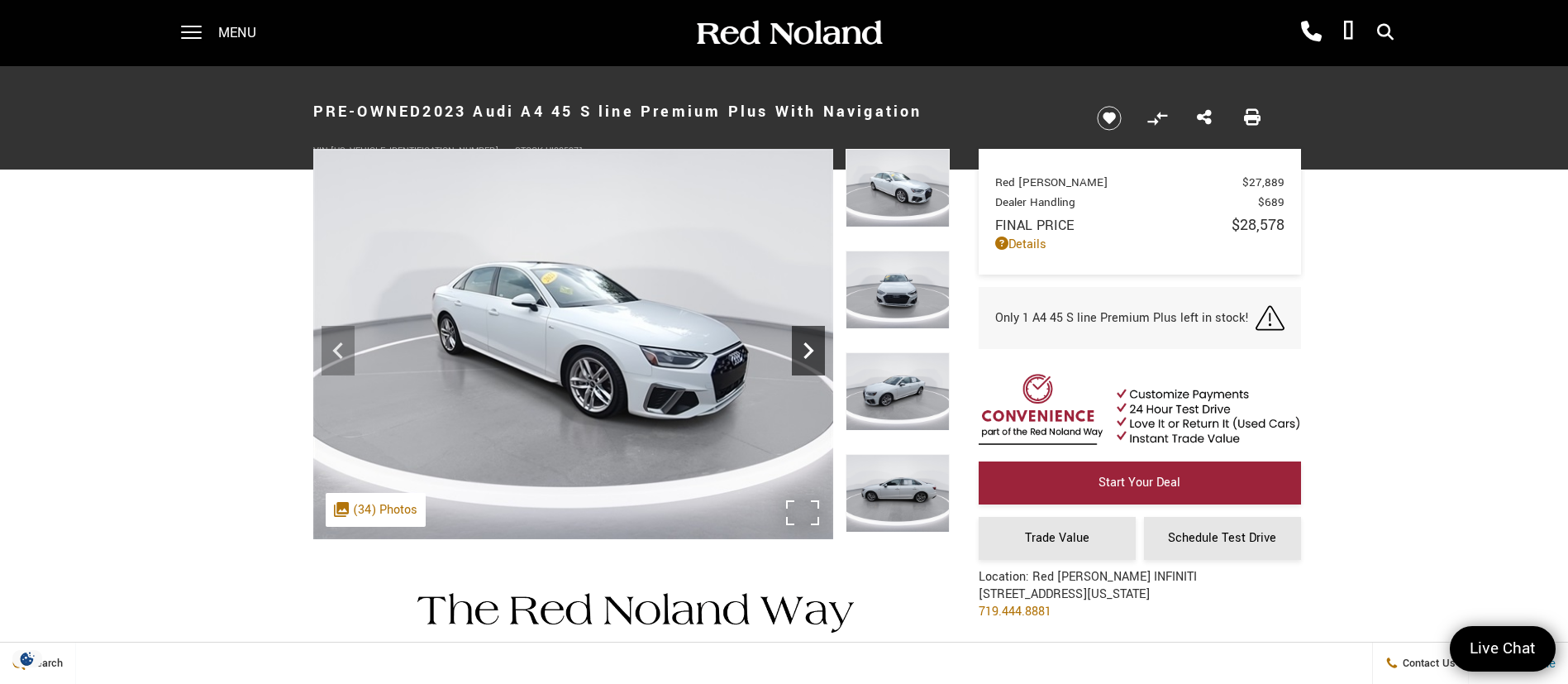
click at [806, 341] on icon "Next" at bounding box center [808, 350] width 33 height 33
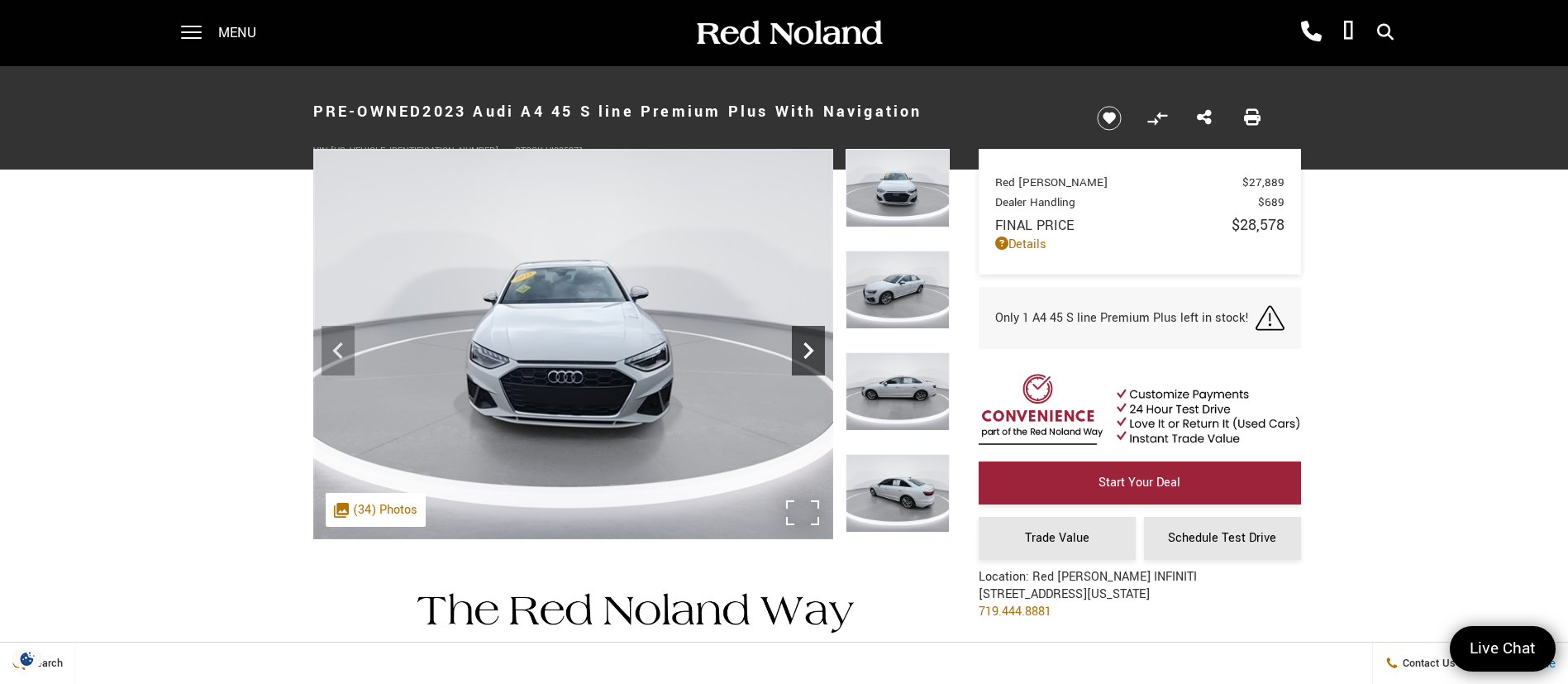
click at [806, 341] on icon "Next" at bounding box center [808, 350] width 33 height 33
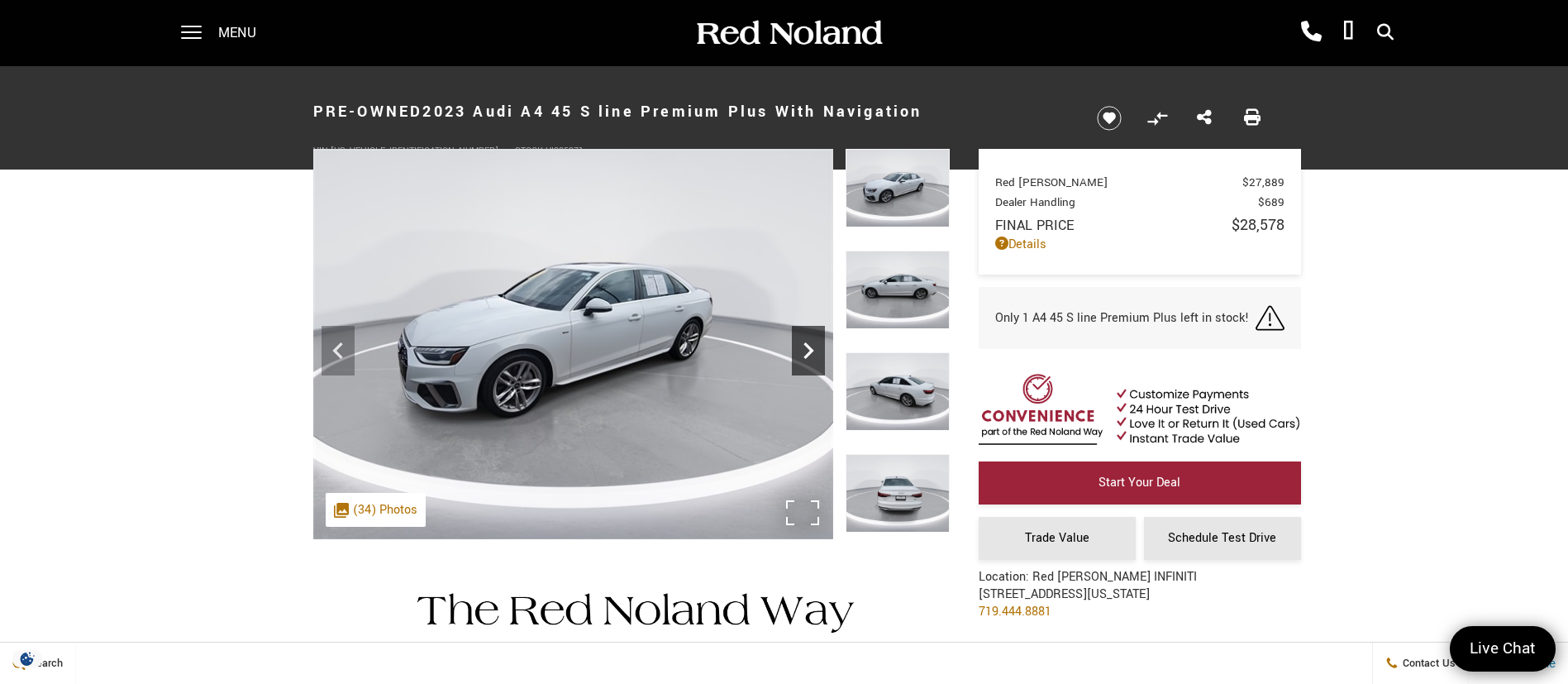
click at [806, 341] on icon "Next" at bounding box center [808, 350] width 33 height 33
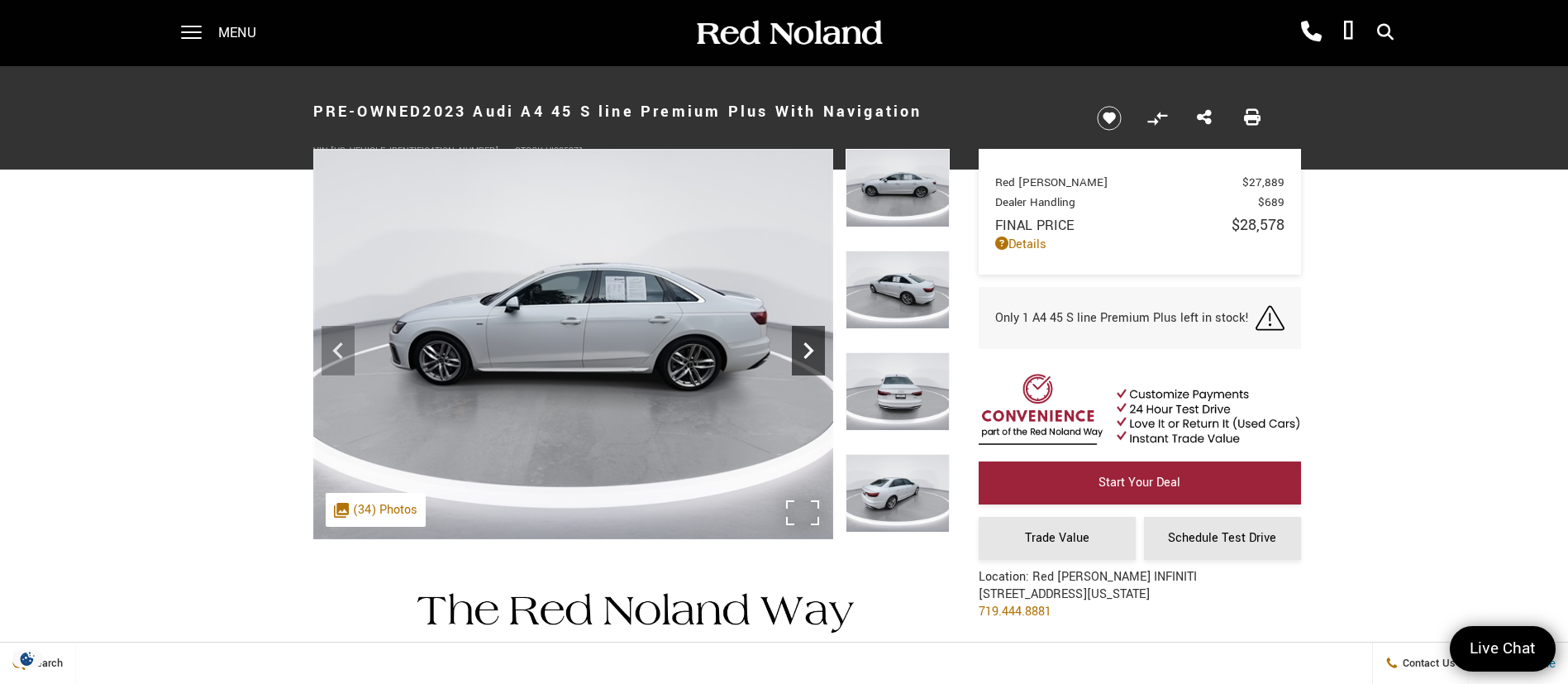
click at [807, 342] on icon "Next" at bounding box center [808, 350] width 33 height 33
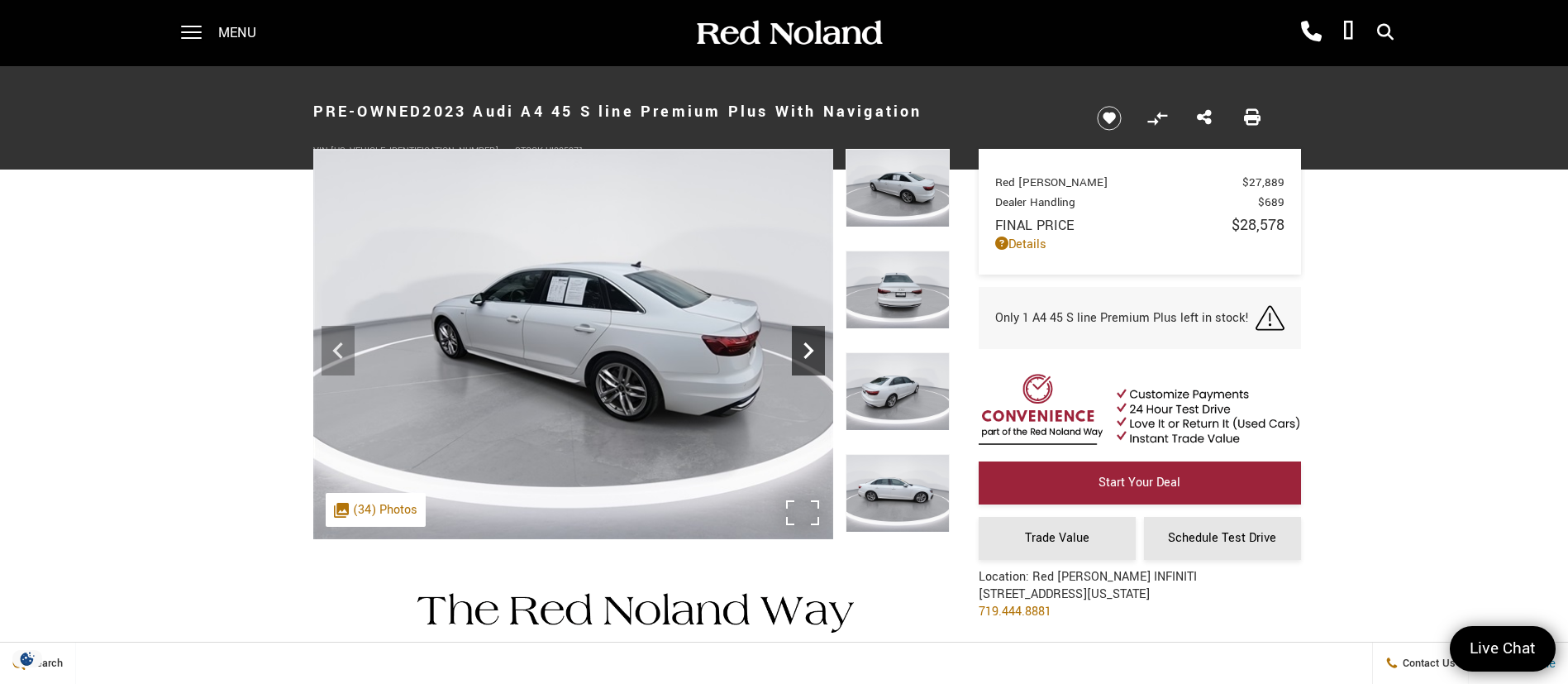
click at [807, 342] on icon "Next" at bounding box center [808, 350] width 33 height 33
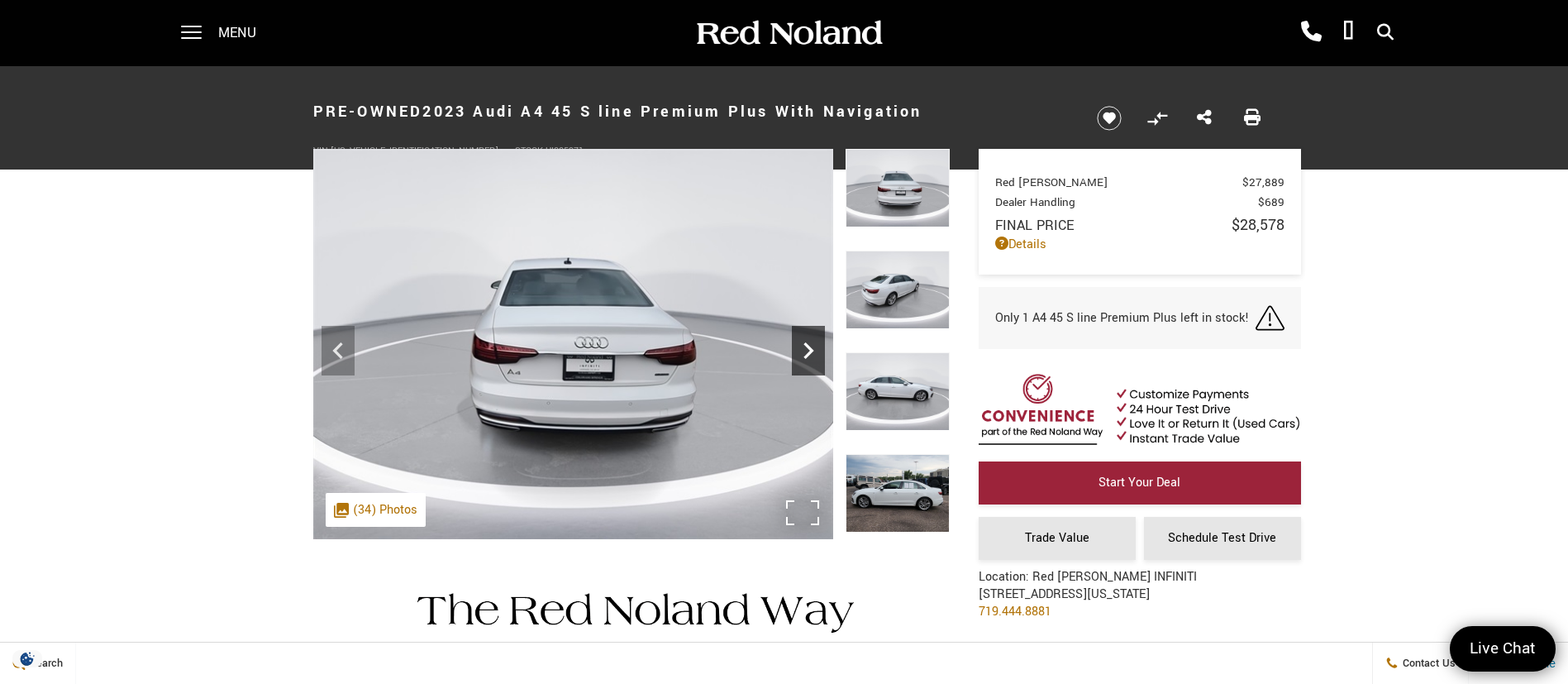
click at [807, 342] on icon "Next" at bounding box center [808, 350] width 33 height 33
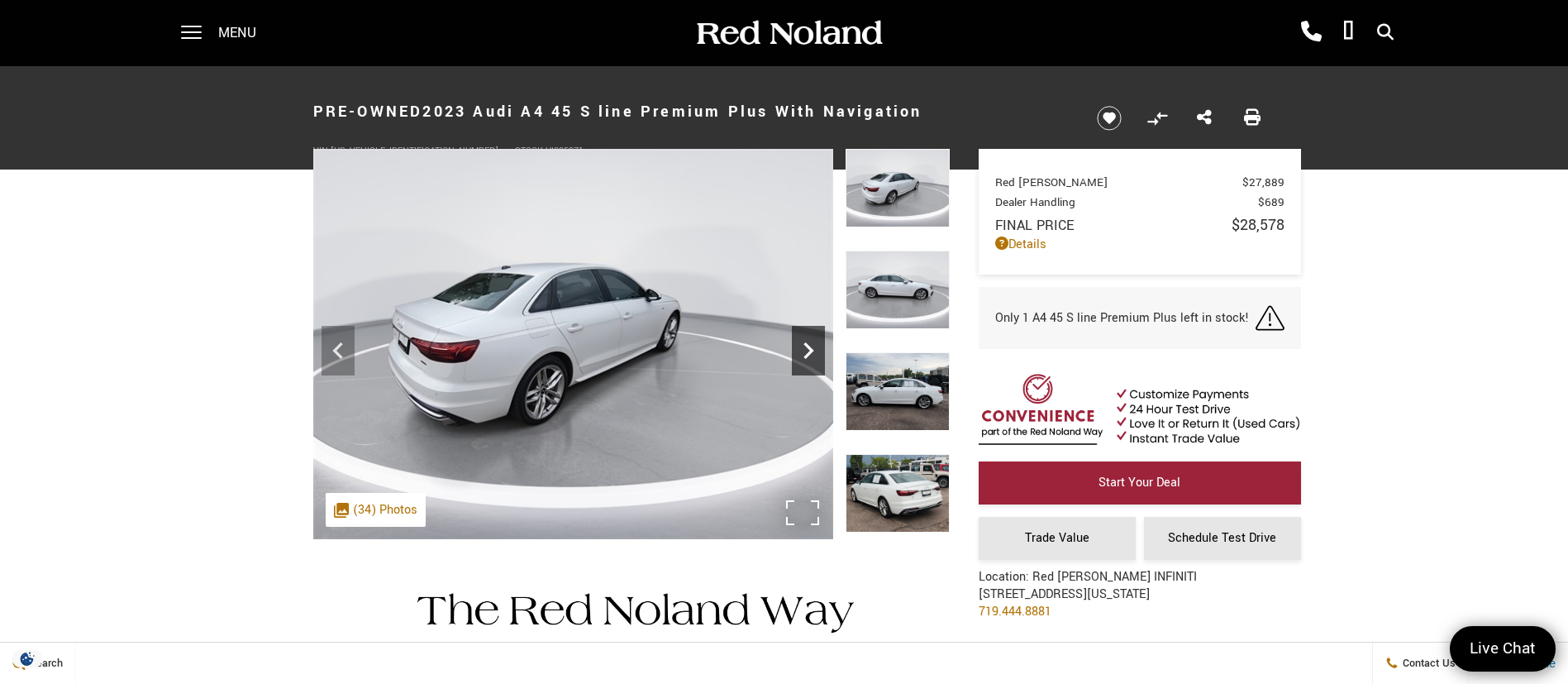
click at [807, 342] on icon "Next" at bounding box center [808, 350] width 33 height 33
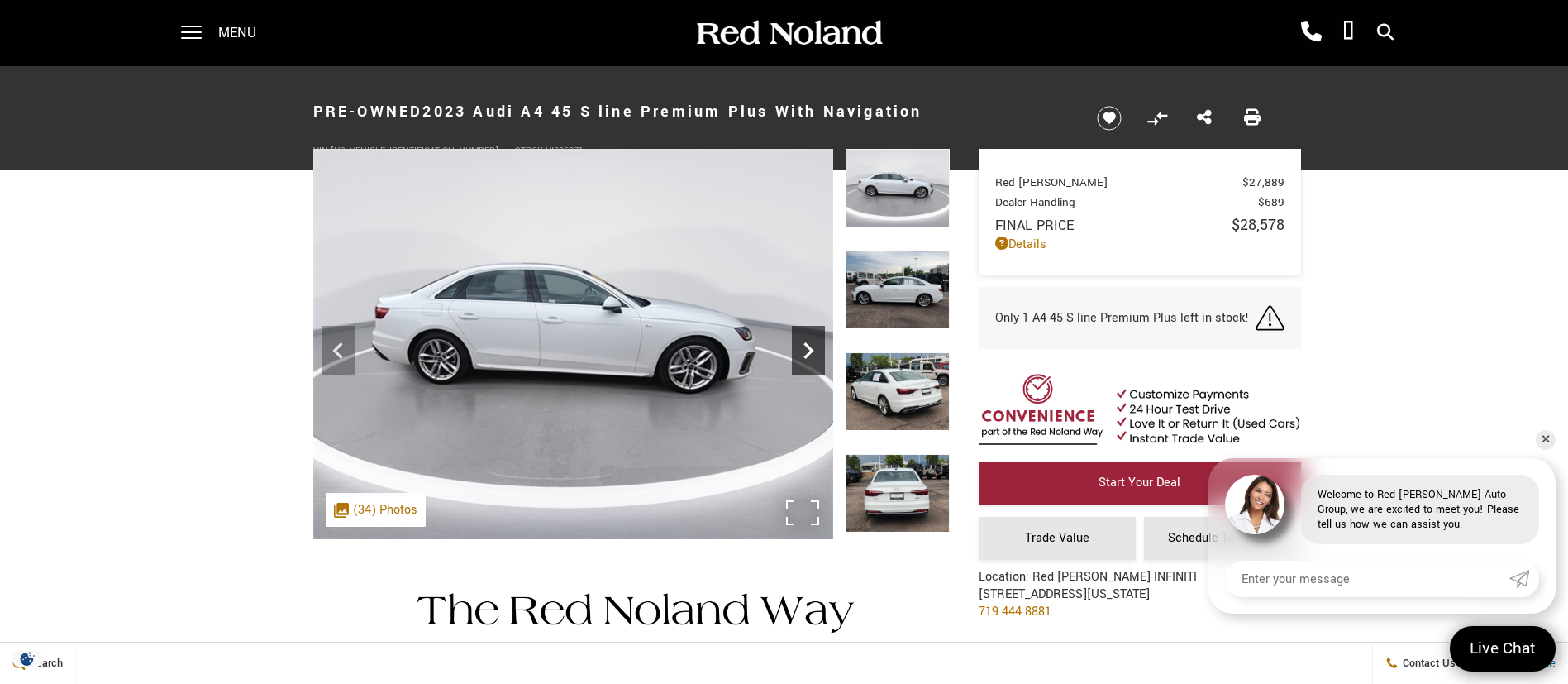
click at [807, 342] on icon "Next" at bounding box center [808, 350] width 33 height 33
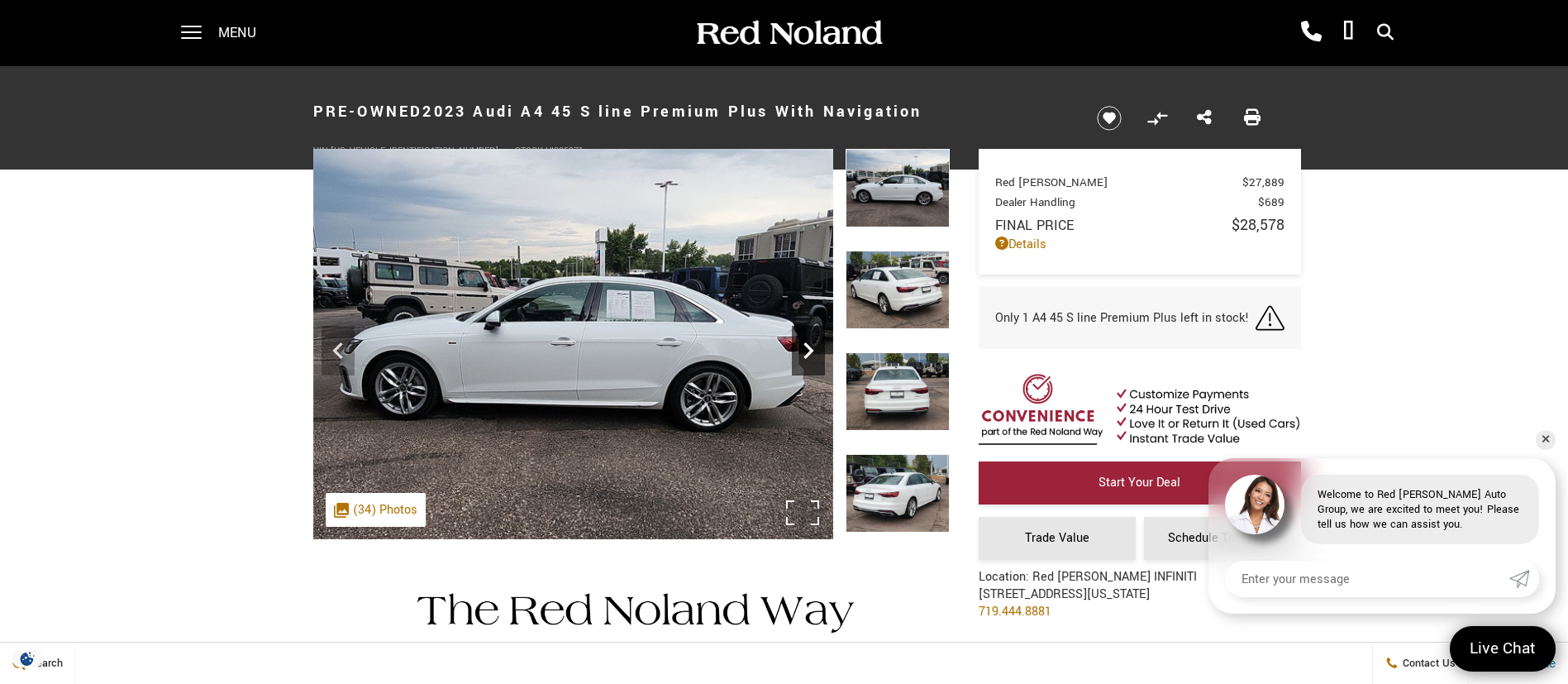
click at [807, 342] on icon "Next" at bounding box center [808, 350] width 33 height 33
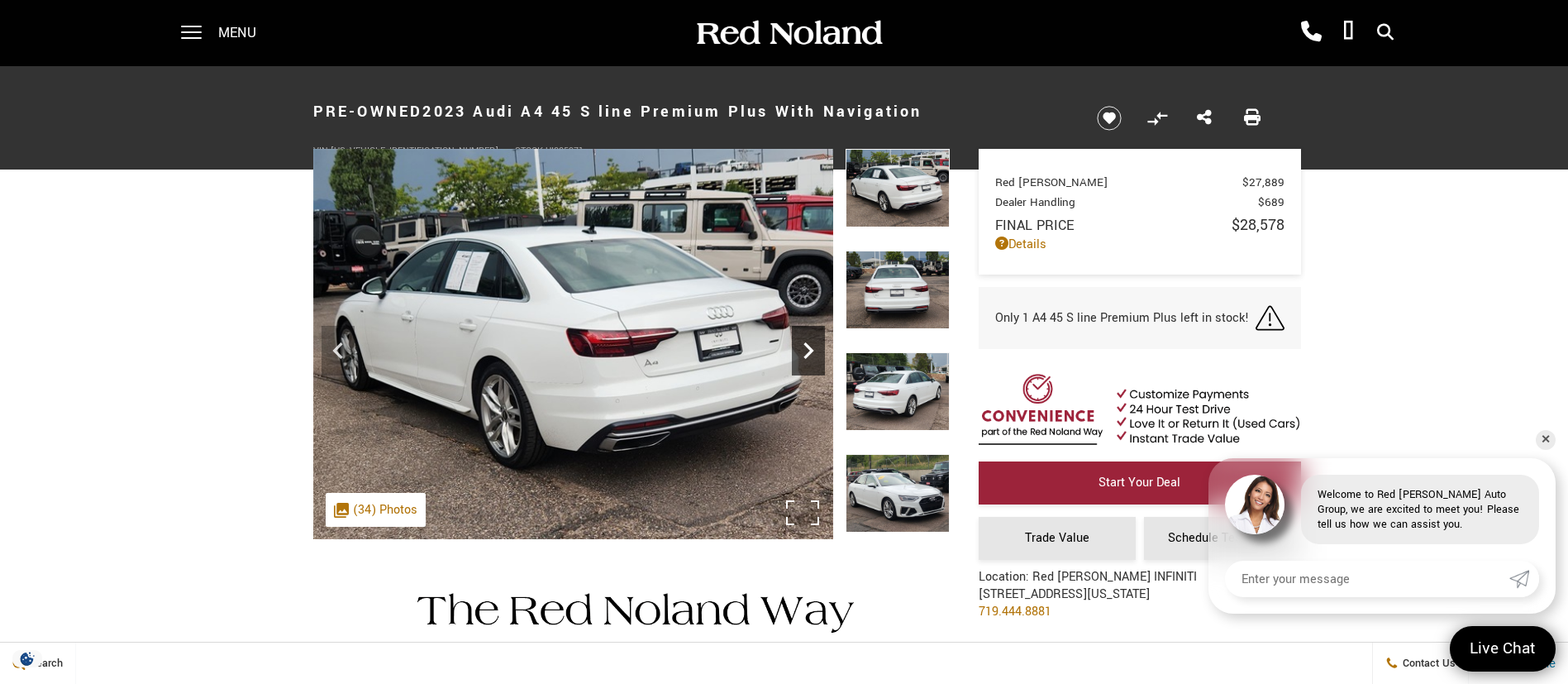
click at [807, 342] on icon "Next" at bounding box center [808, 350] width 33 height 33
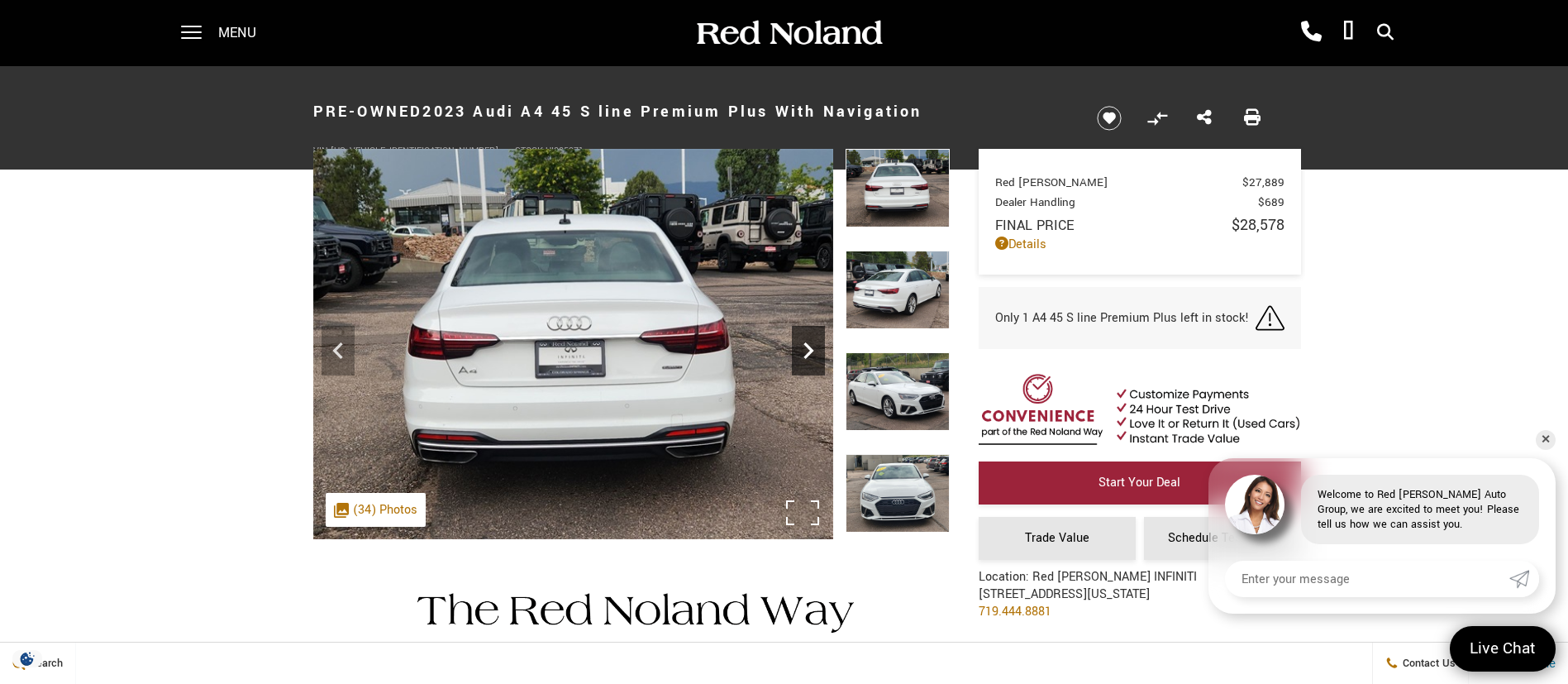
click at [807, 342] on icon "Next" at bounding box center [808, 350] width 33 height 33
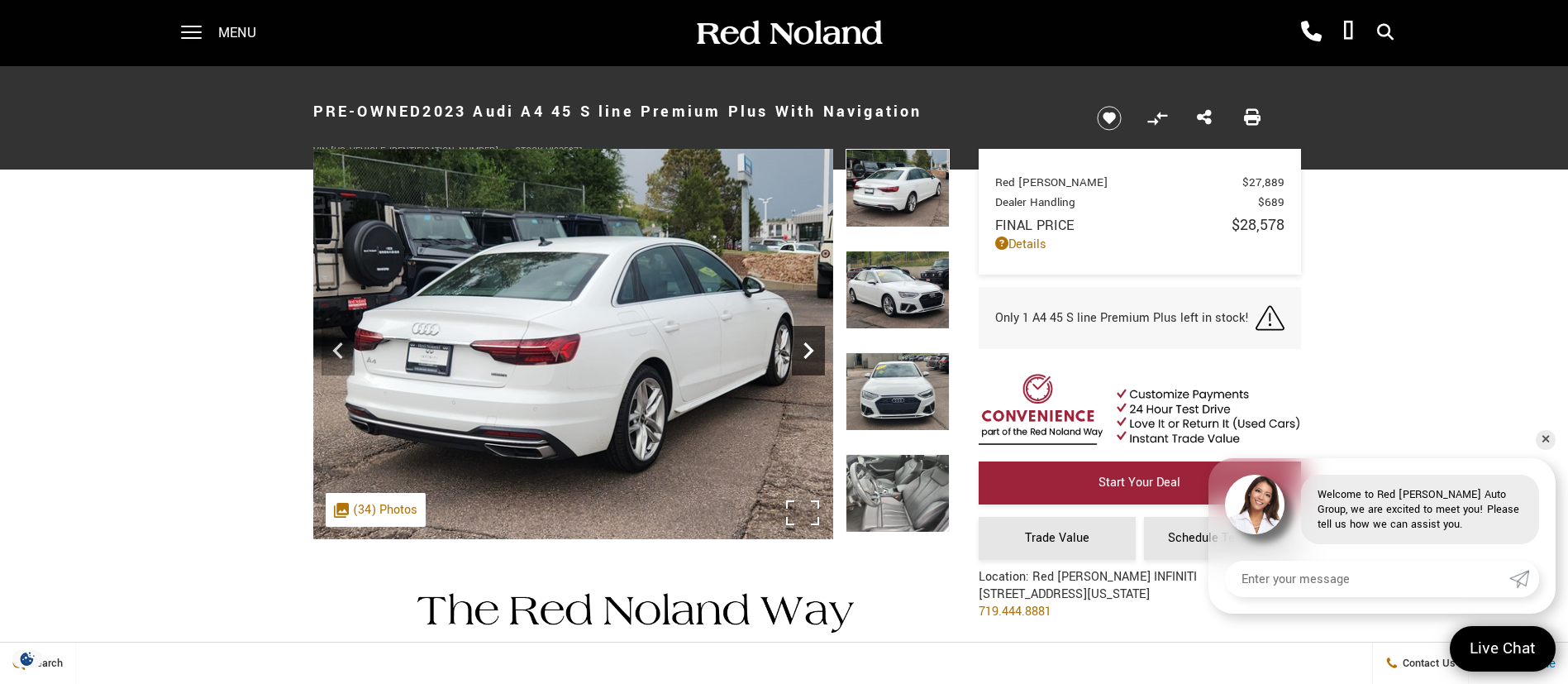
click at [807, 342] on icon "Next" at bounding box center [808, 350] width 33 height 33
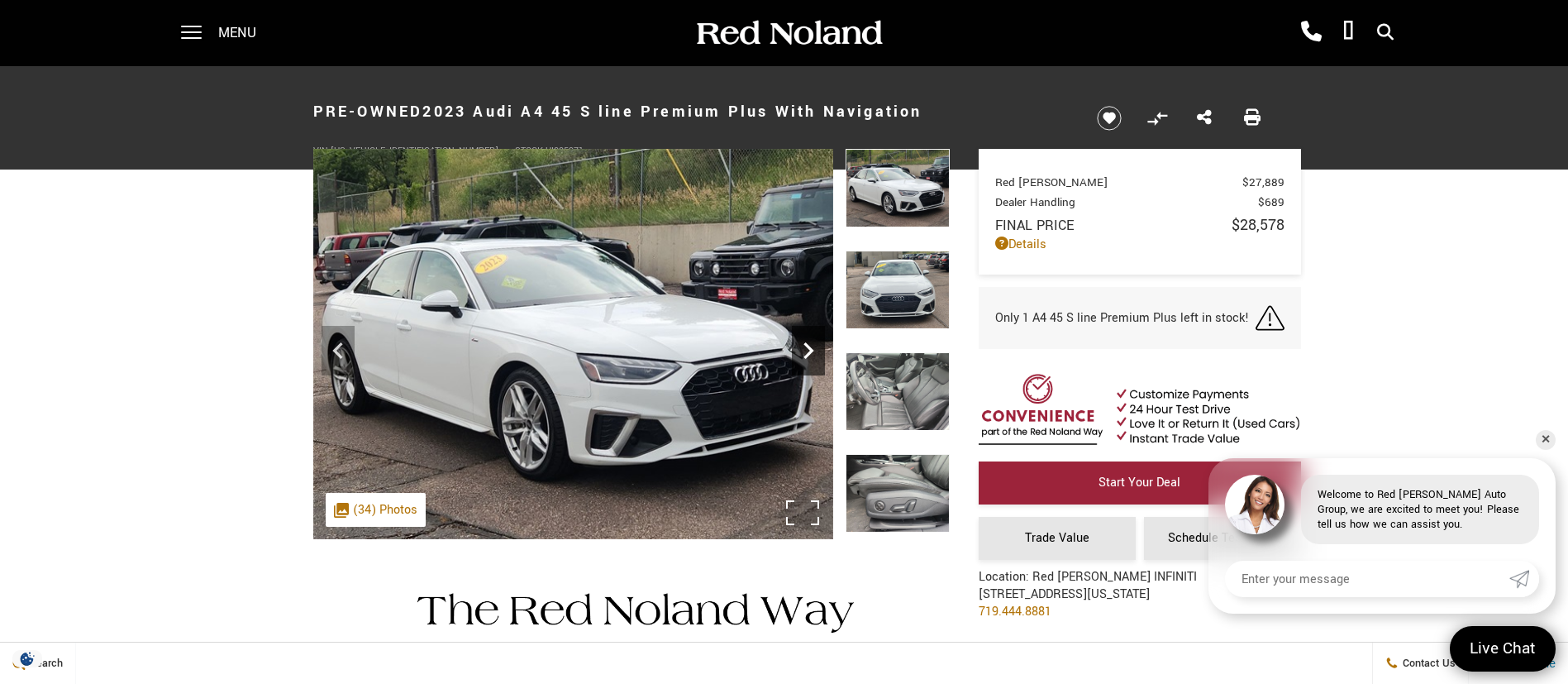
click at [807, 342] on icon "Next" at bounding box center [808, 350] width 33 height 33
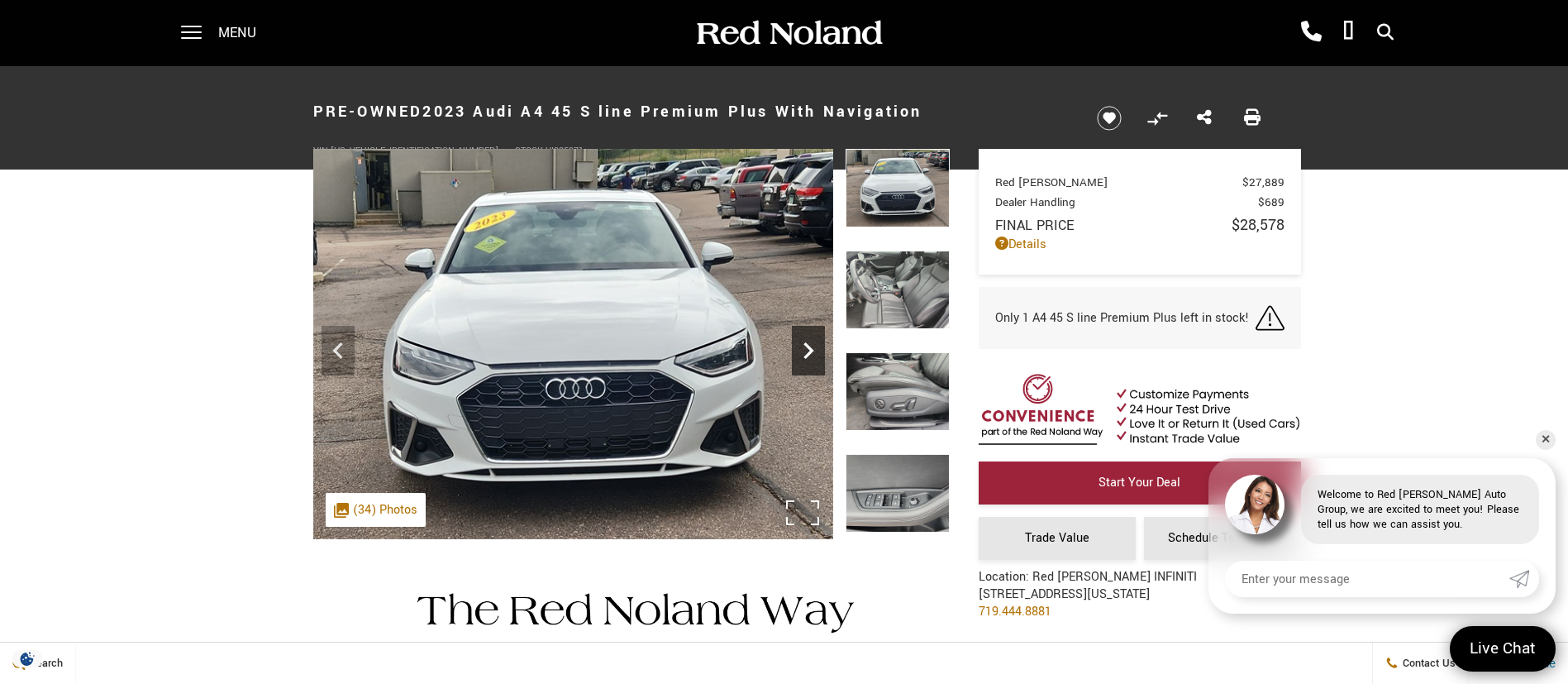
click at [807, 342] on icon "Next" at bounding box center [808, 350] width 33 height 33
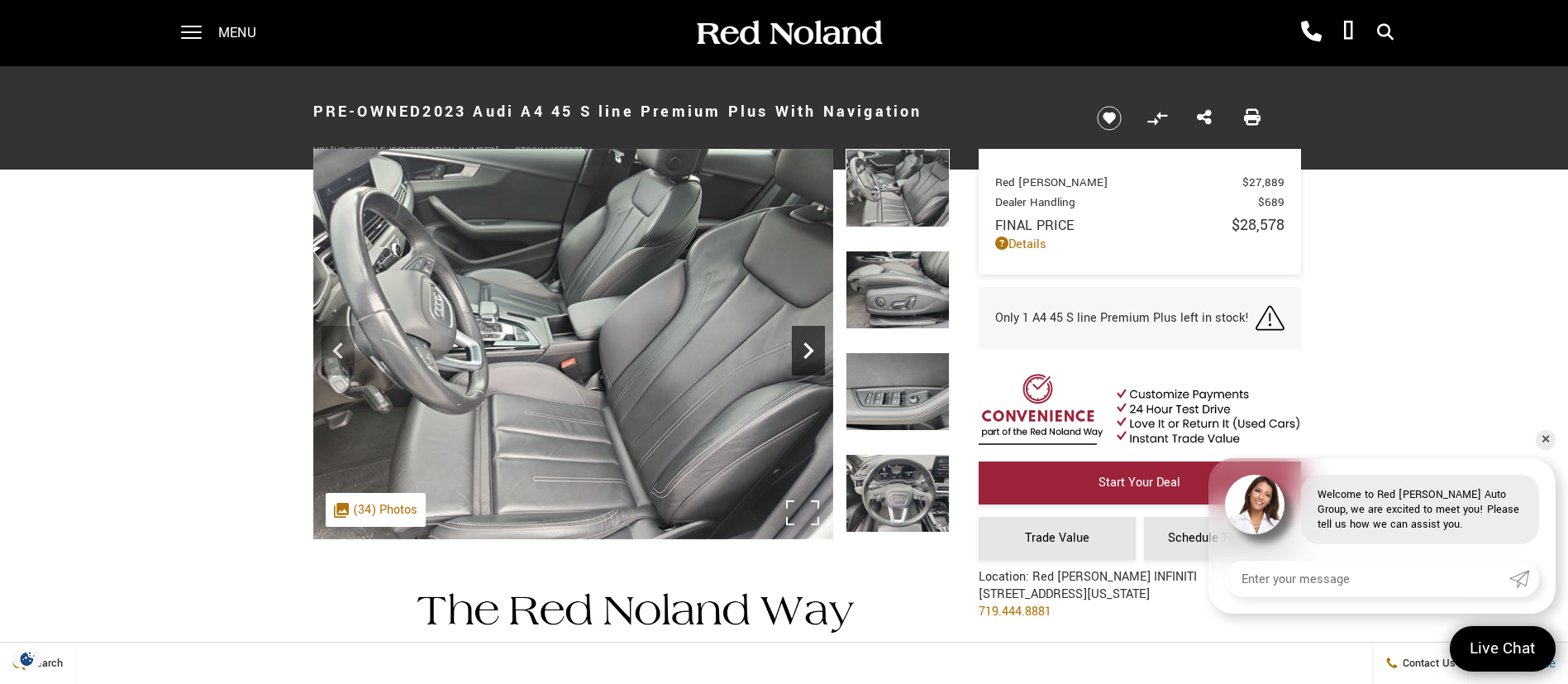
click at [807, 342] on icon "Next" at bounding box center [808, 350] width 33 height 33
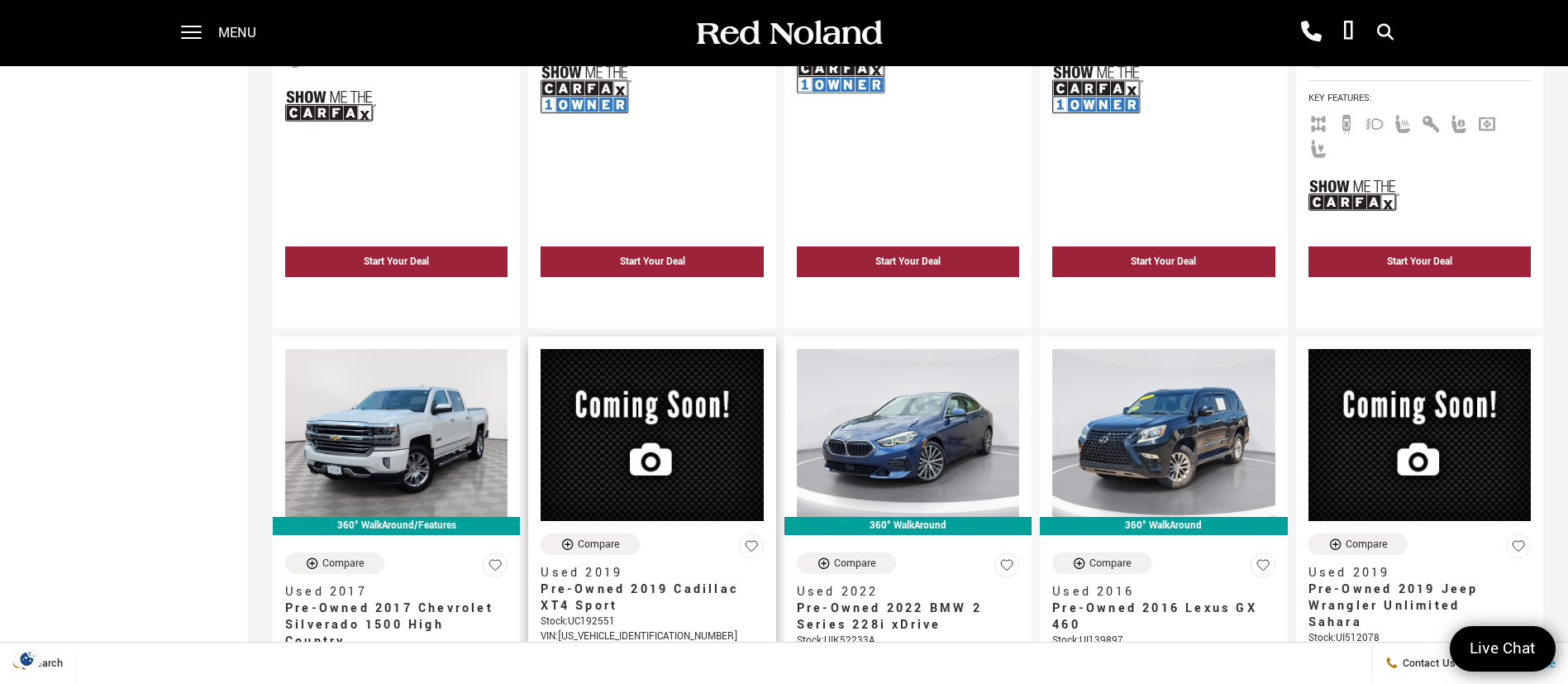
scroll to position [1737, 0]
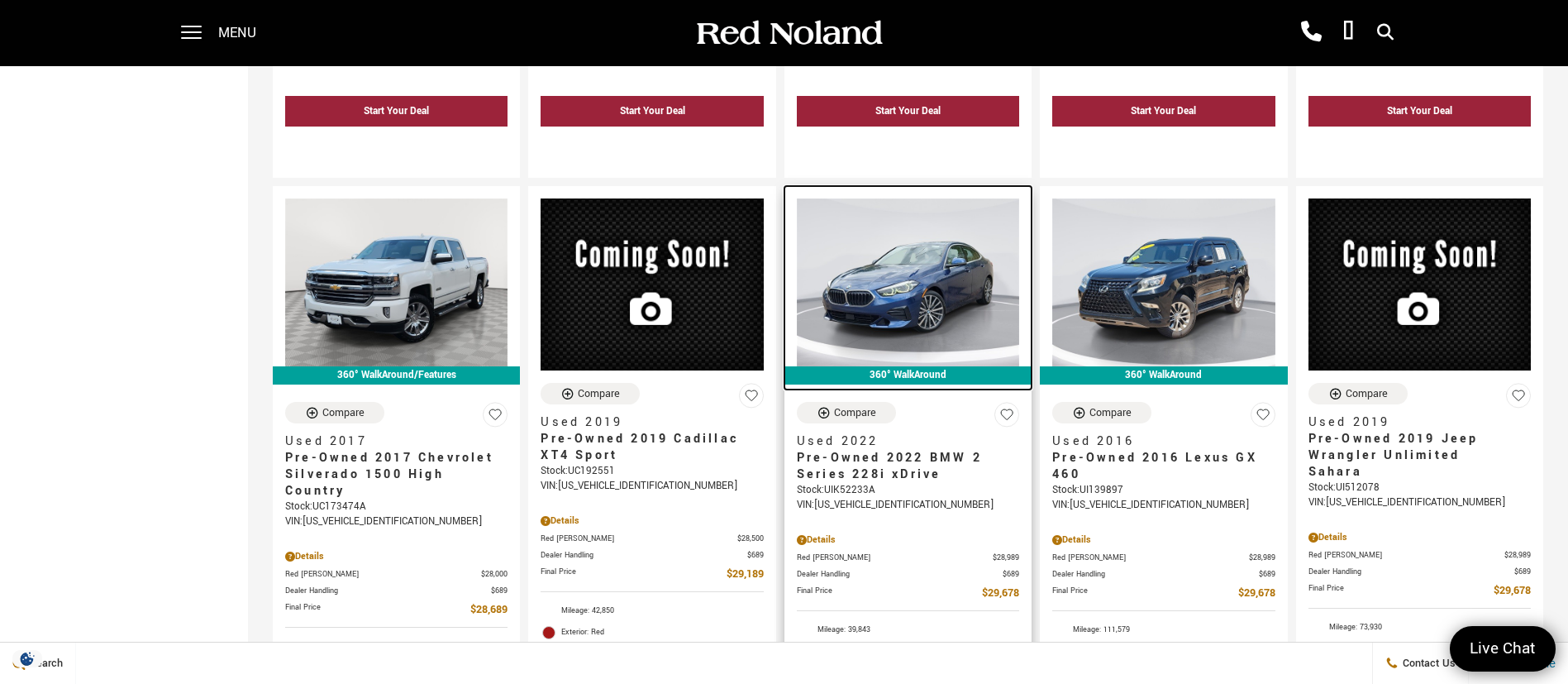
click at [919, 217] on img at bounding box center [908, 281] width 222 height 167
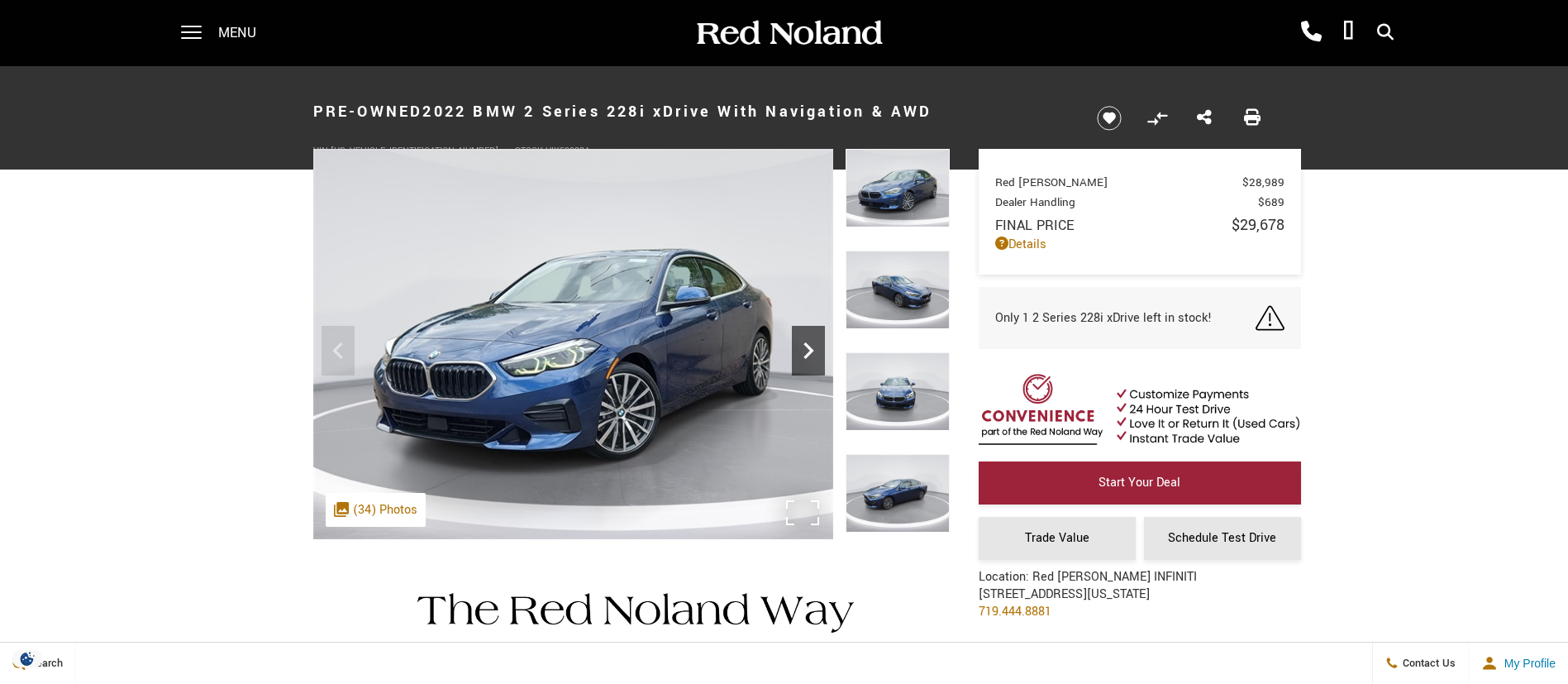
click at [804, 359] on icon "Next" at bounding box center [808, 350] width 33 height 33
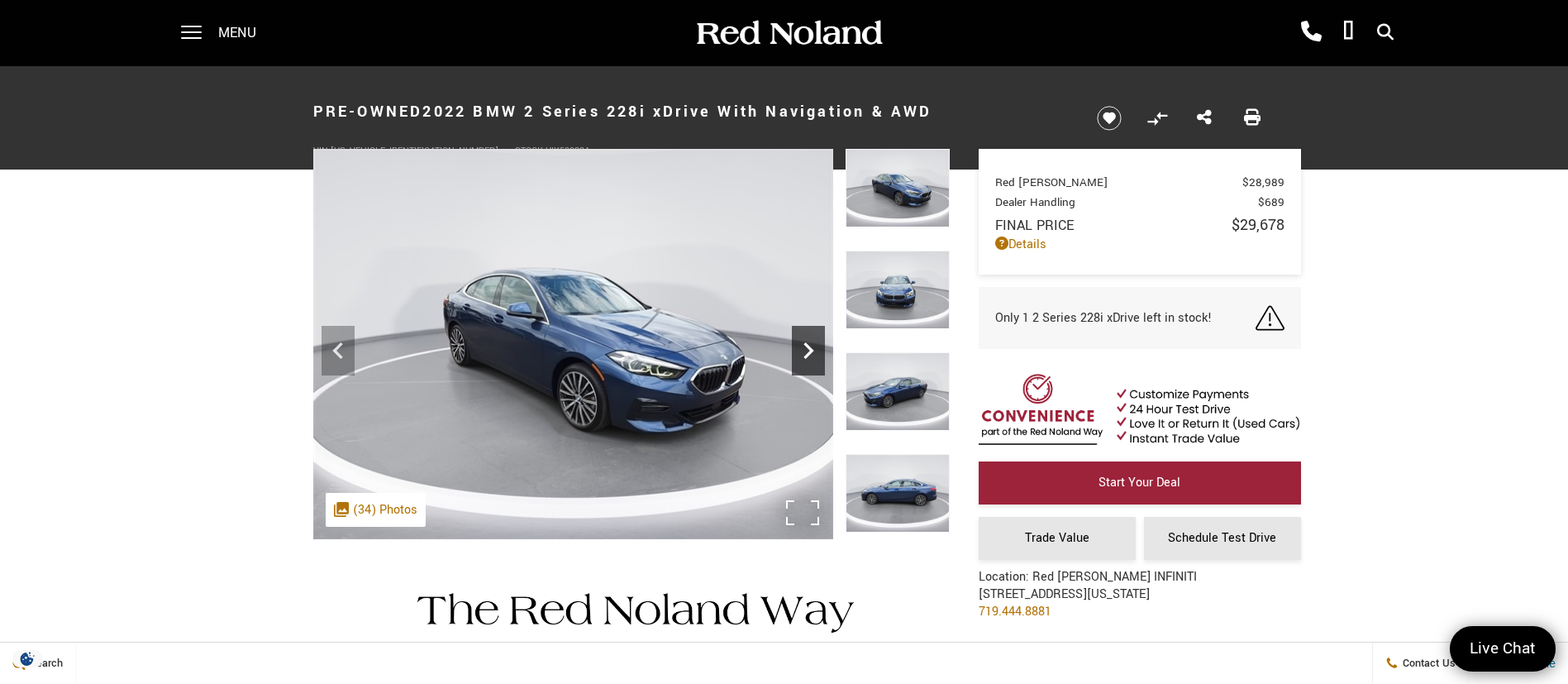
click at [804, 359] on icon "Next" at bounding box center [808, 350] width 33 height 33
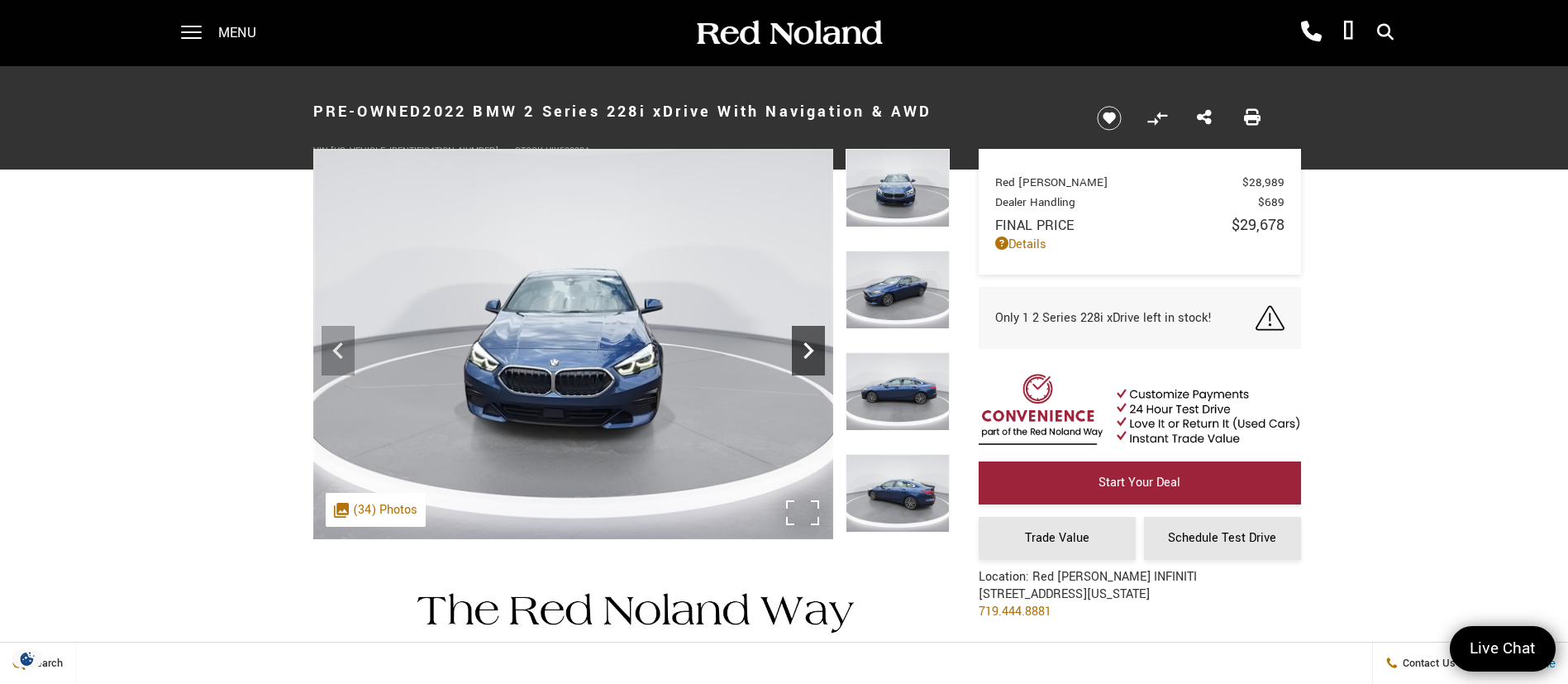
click at [804, 359] on icon "Next" at bounding box center [808, 350] width 33 height 33
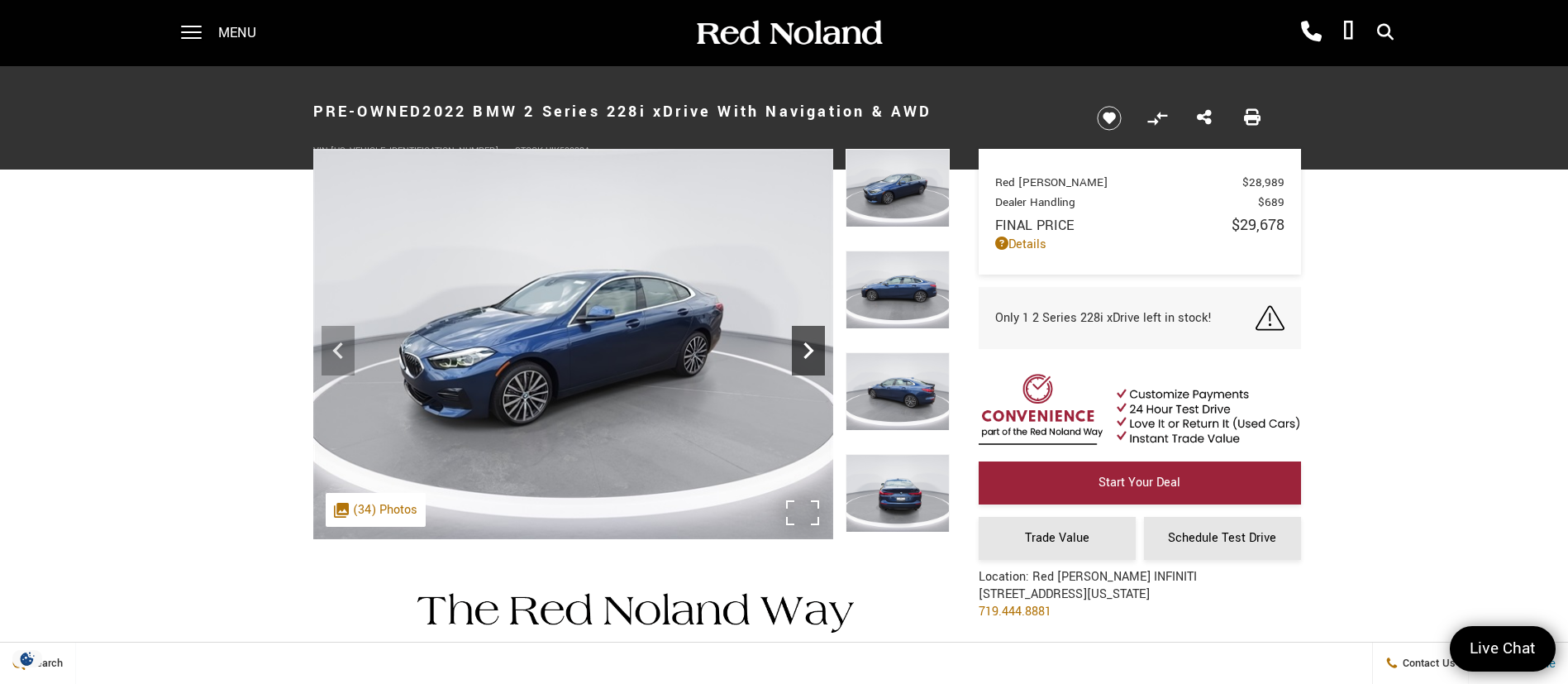
click at [804, 359] on icon "Next" at bounding box center [808, 350] width 33 height 33
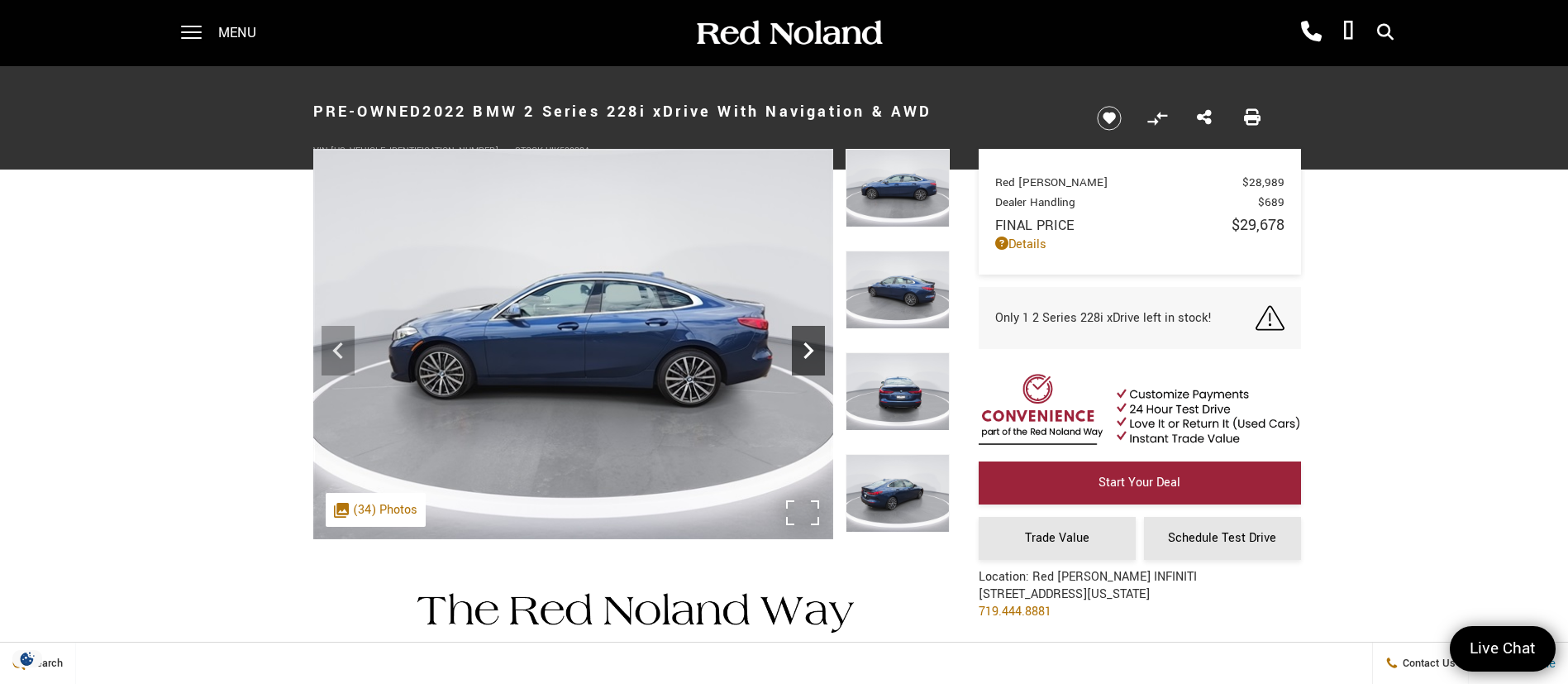
click at [804, 359] on icon "Next" at bounding box center [808, 350] width 33 height 33
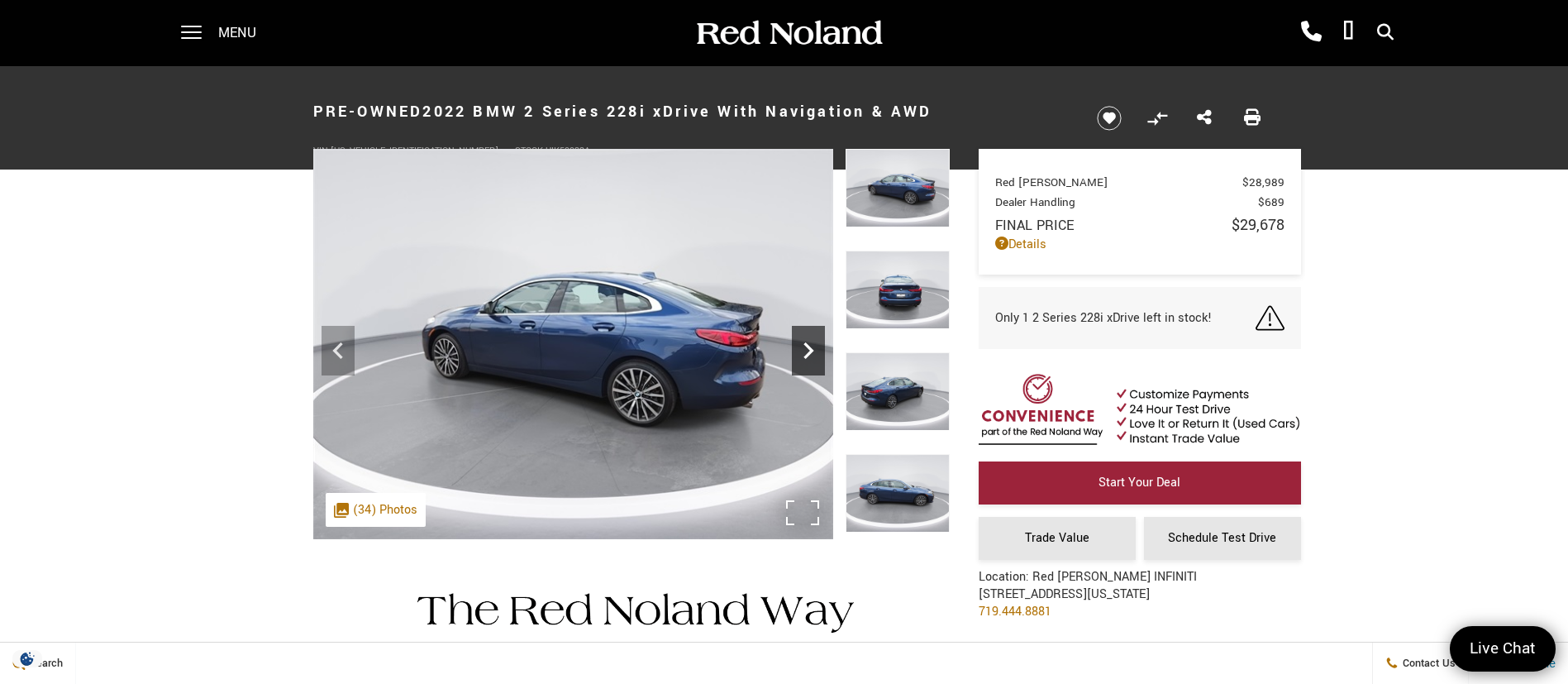
click at [804, 359] on icon "Next" at bounding box center [808, 350] width 33 height 33
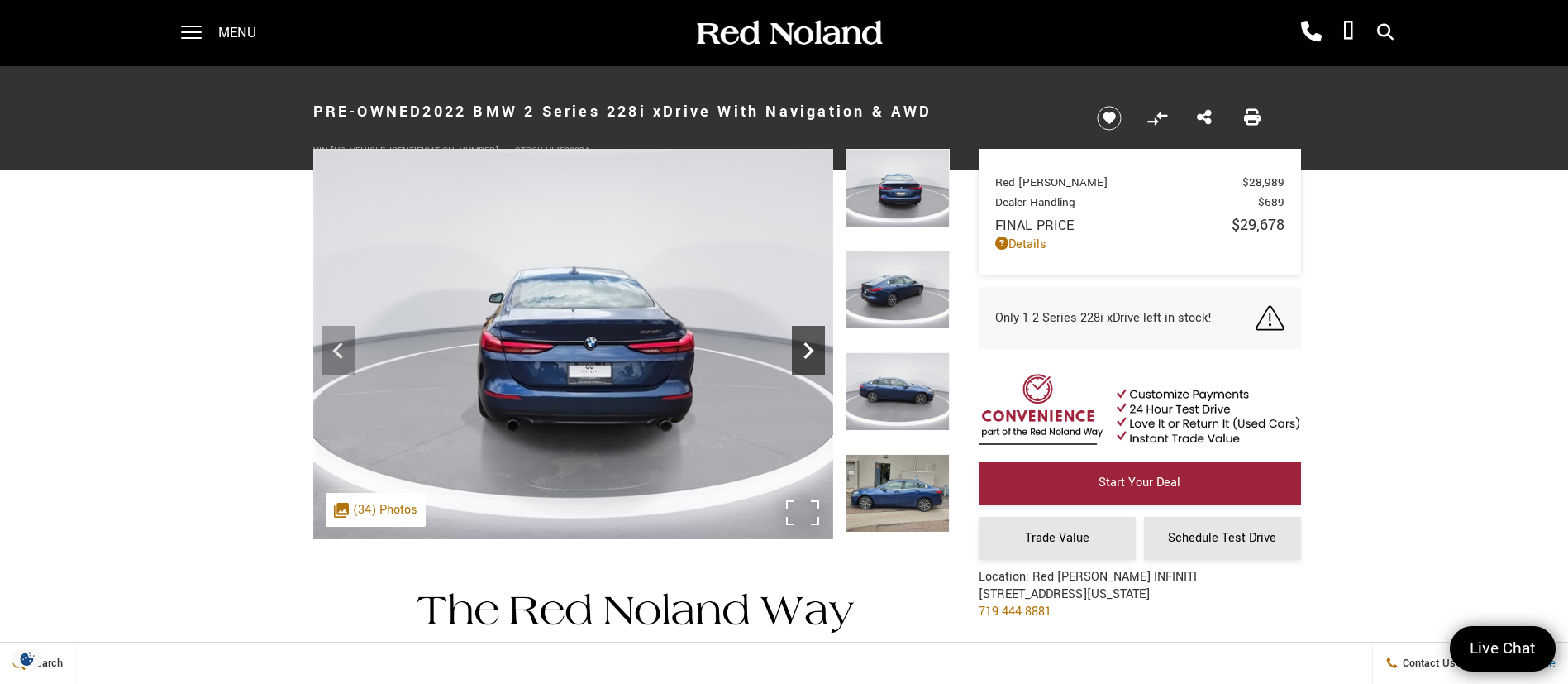
click at [804, 359] on icon "Next" at bounding box center [808, 350] width 33 height 33
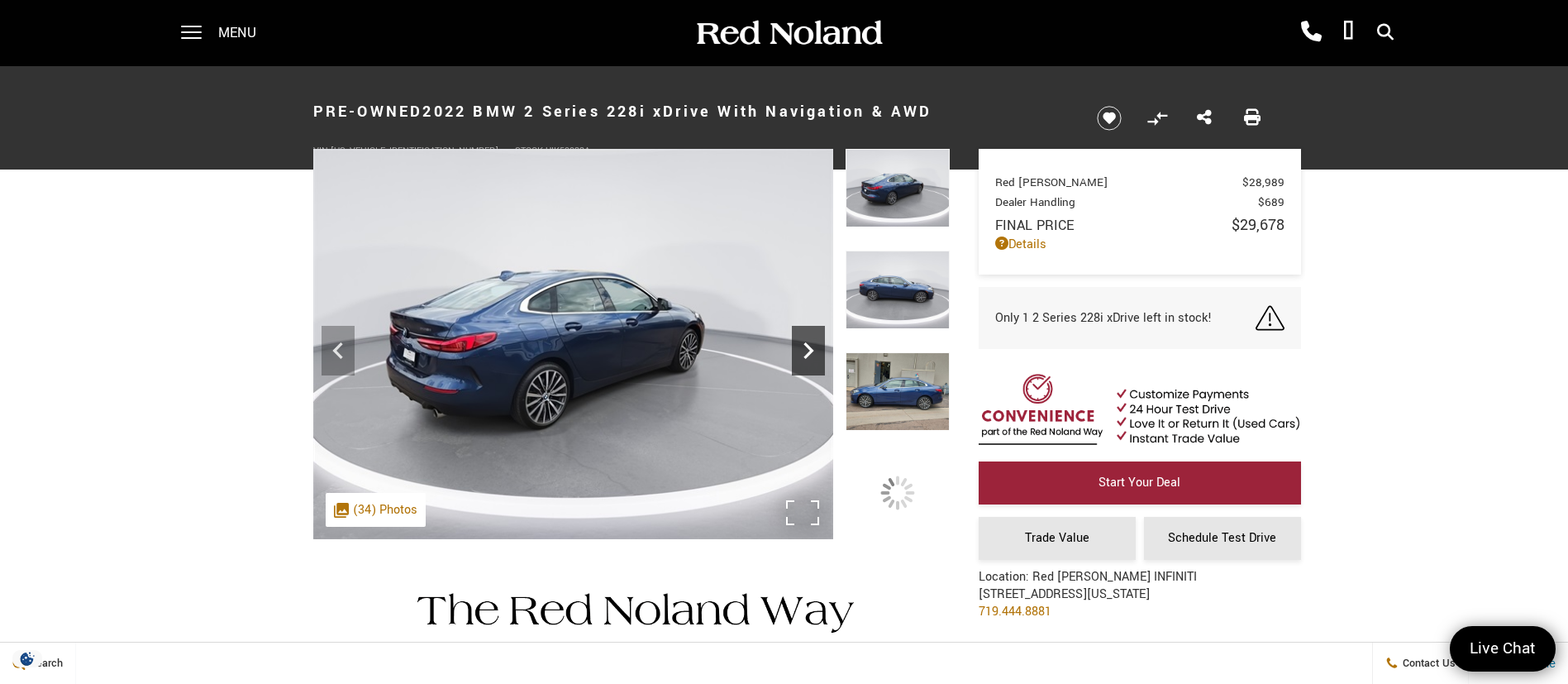
click at [804, 359] on icon "Next" at bounding box center [808, 350] width 33 height 33
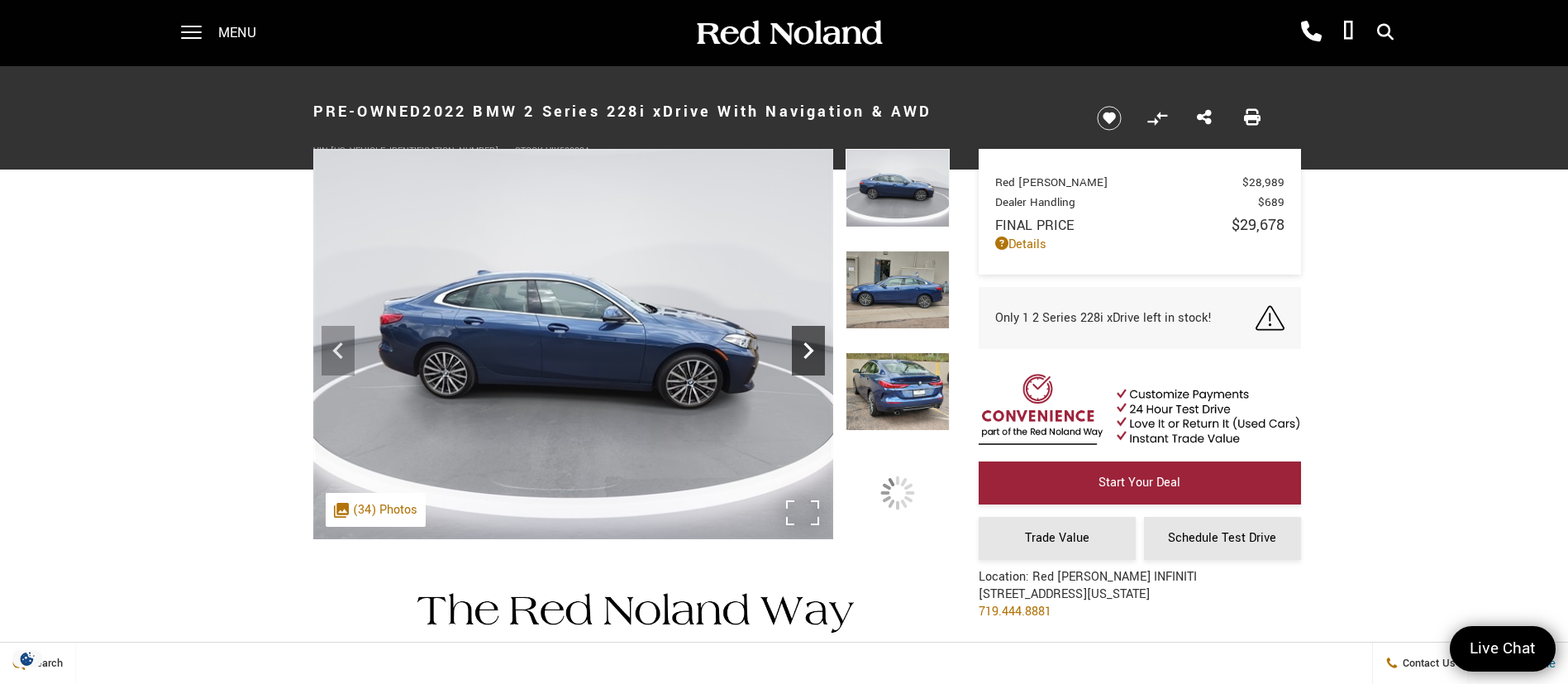
click at [804, 359] on icon "Next" at bounding box center [808, 350] width 33 height 33
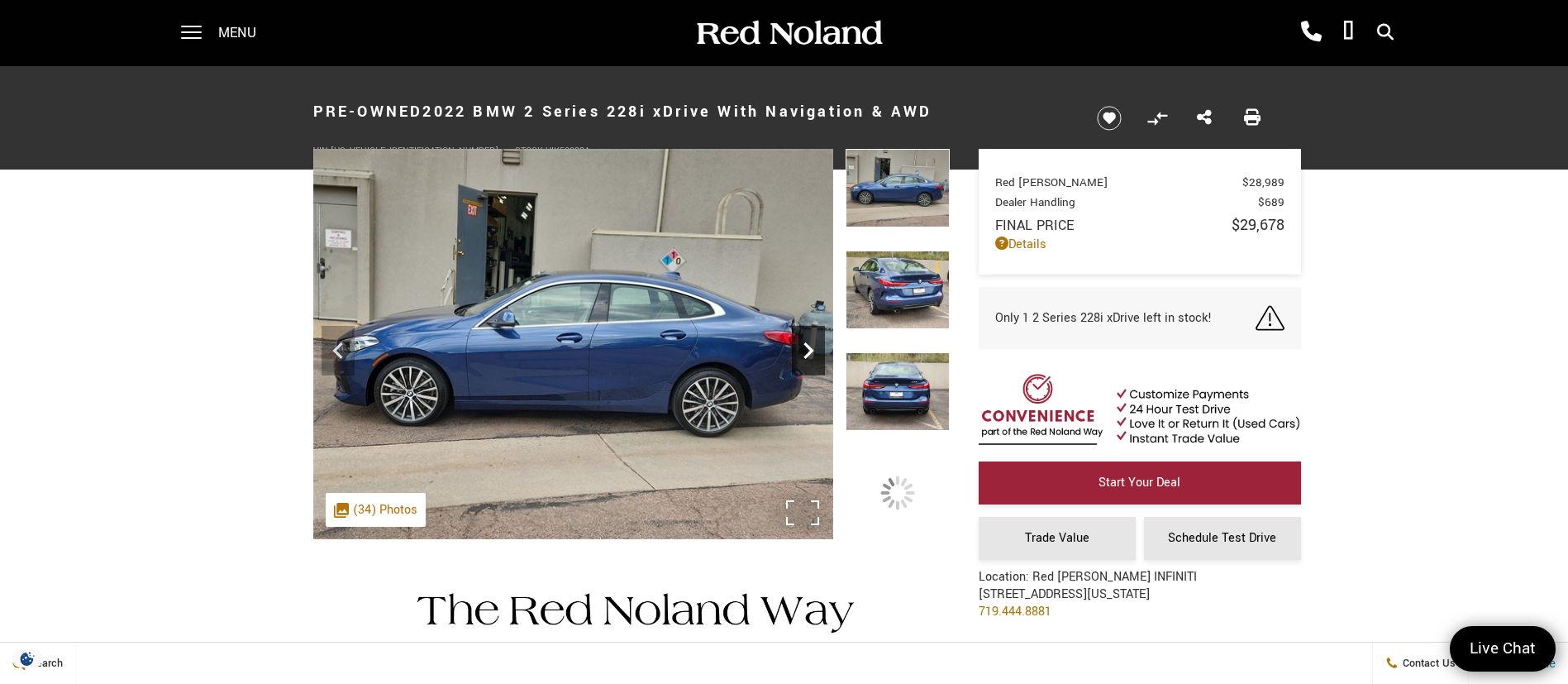
click at [804, 359] on icon "Next" at bounding box center [808, 350] width 33 height 33
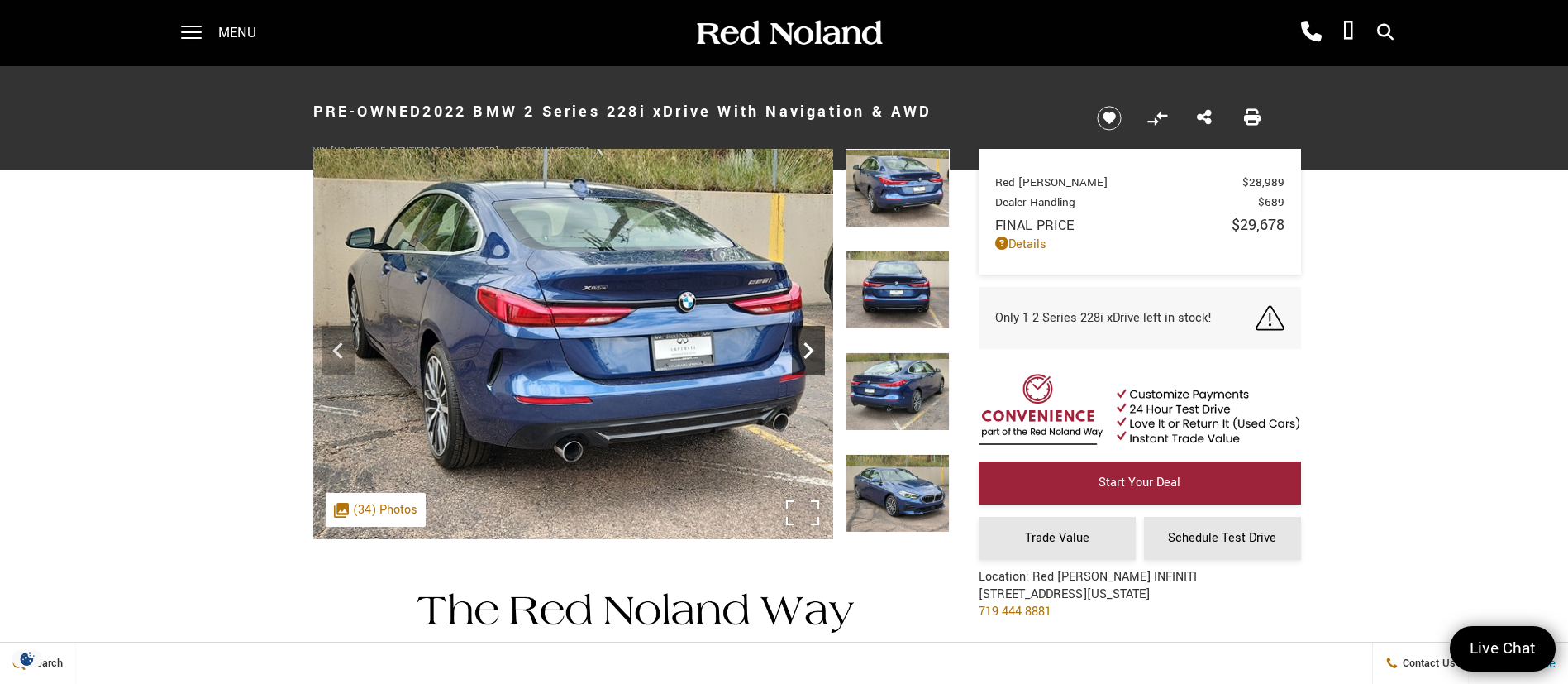
click at [804, 359] on icon "Next" at bounding box center [808, 350] width 33 height 33
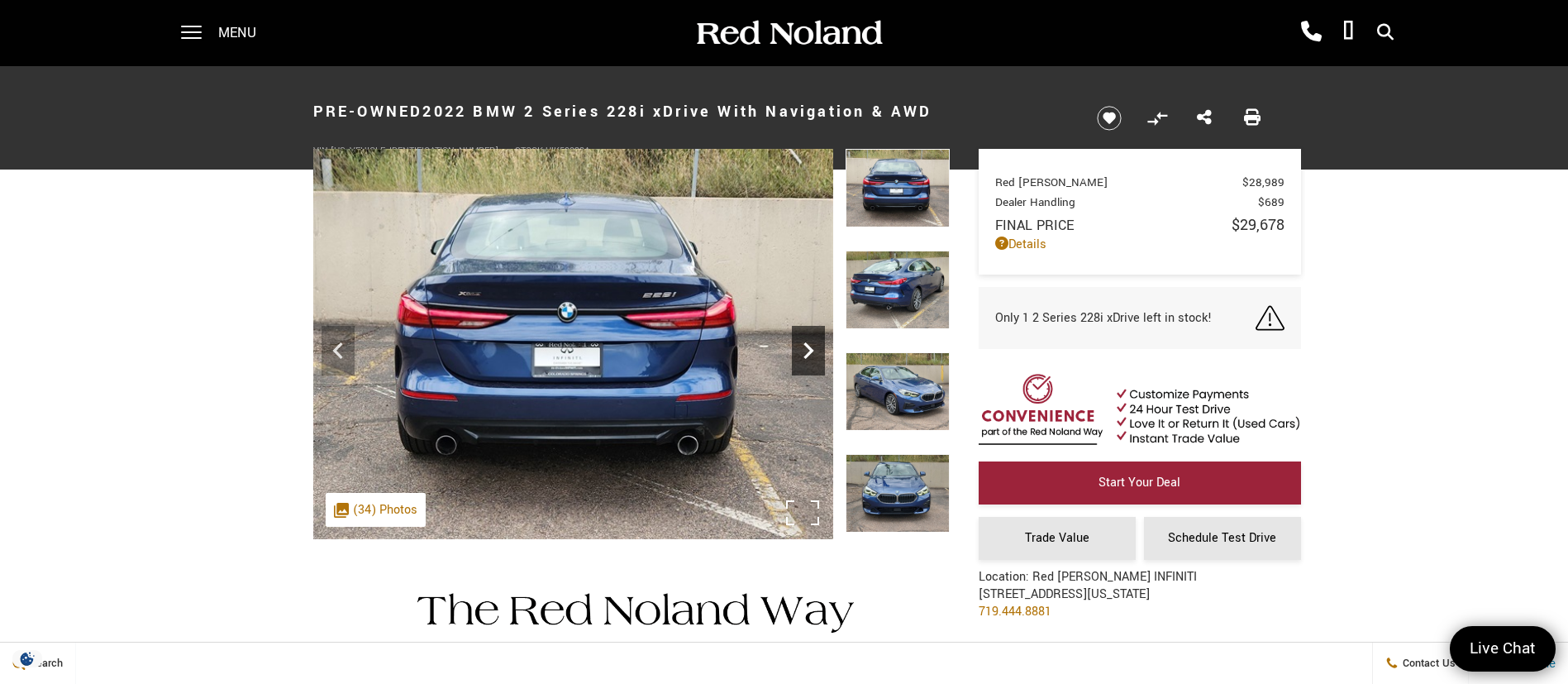
click at [804, 359] on icon "Next" at bounding box center [808, 350] width 33 height 33
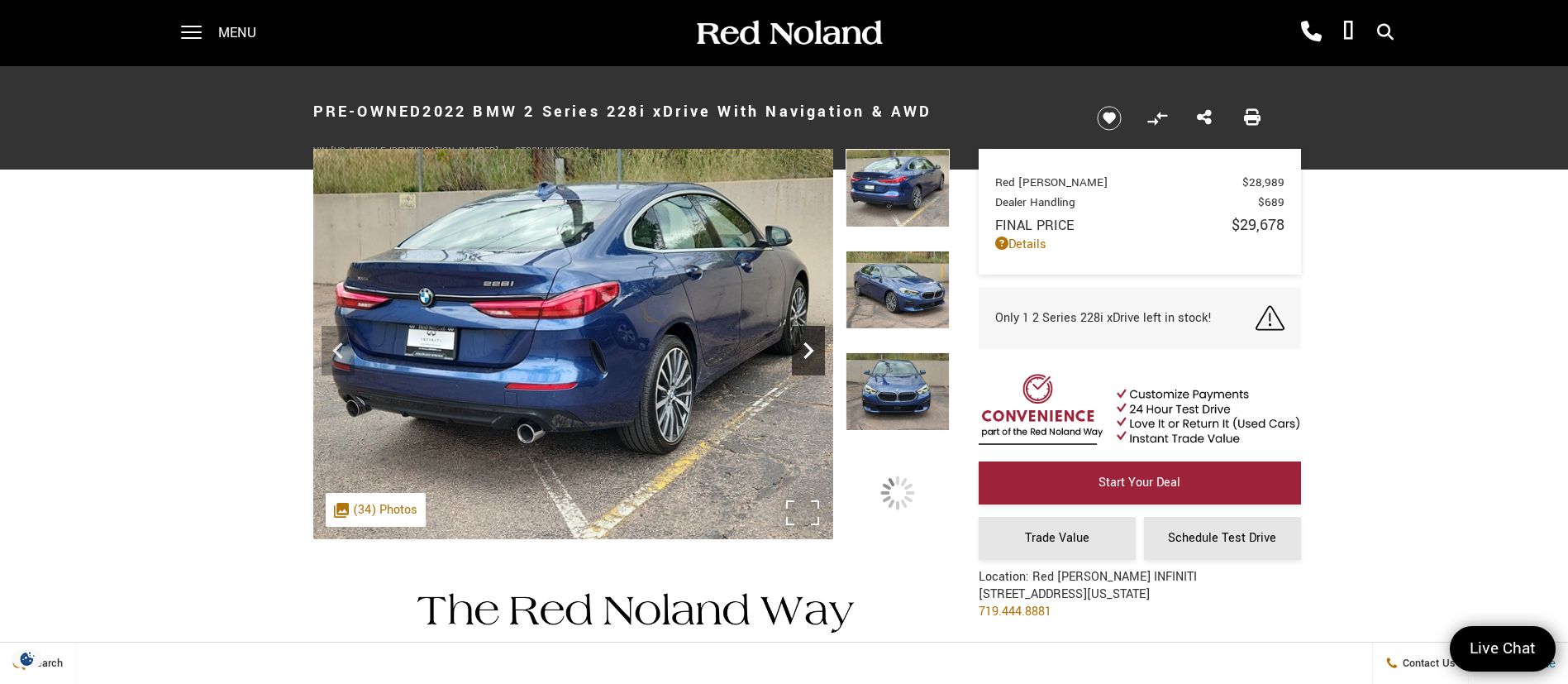
click at [804, 359] on icon "Next" at bounding box center [808, 350] width 33 height 33
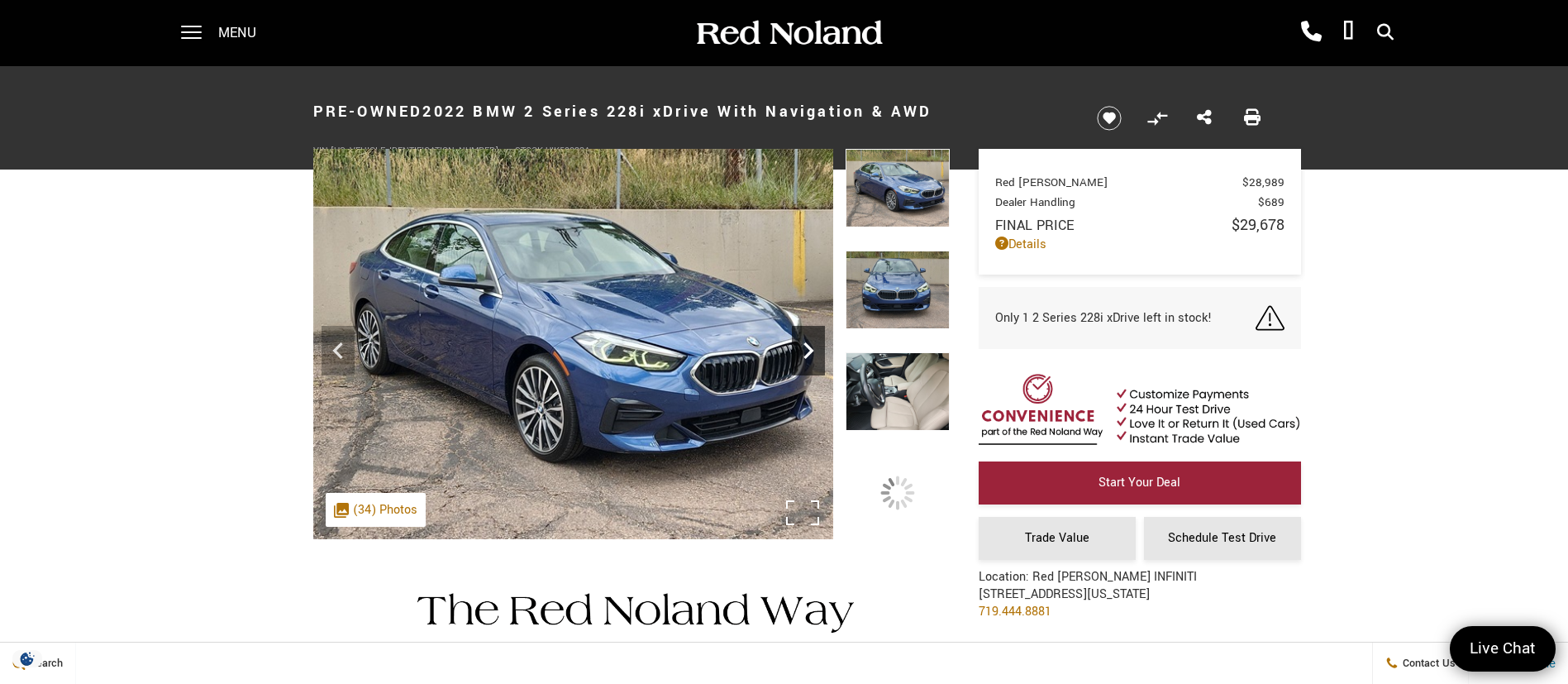
click at [804, 359] on icon "Next" at bounding box center [808, 350] width 33 height 33
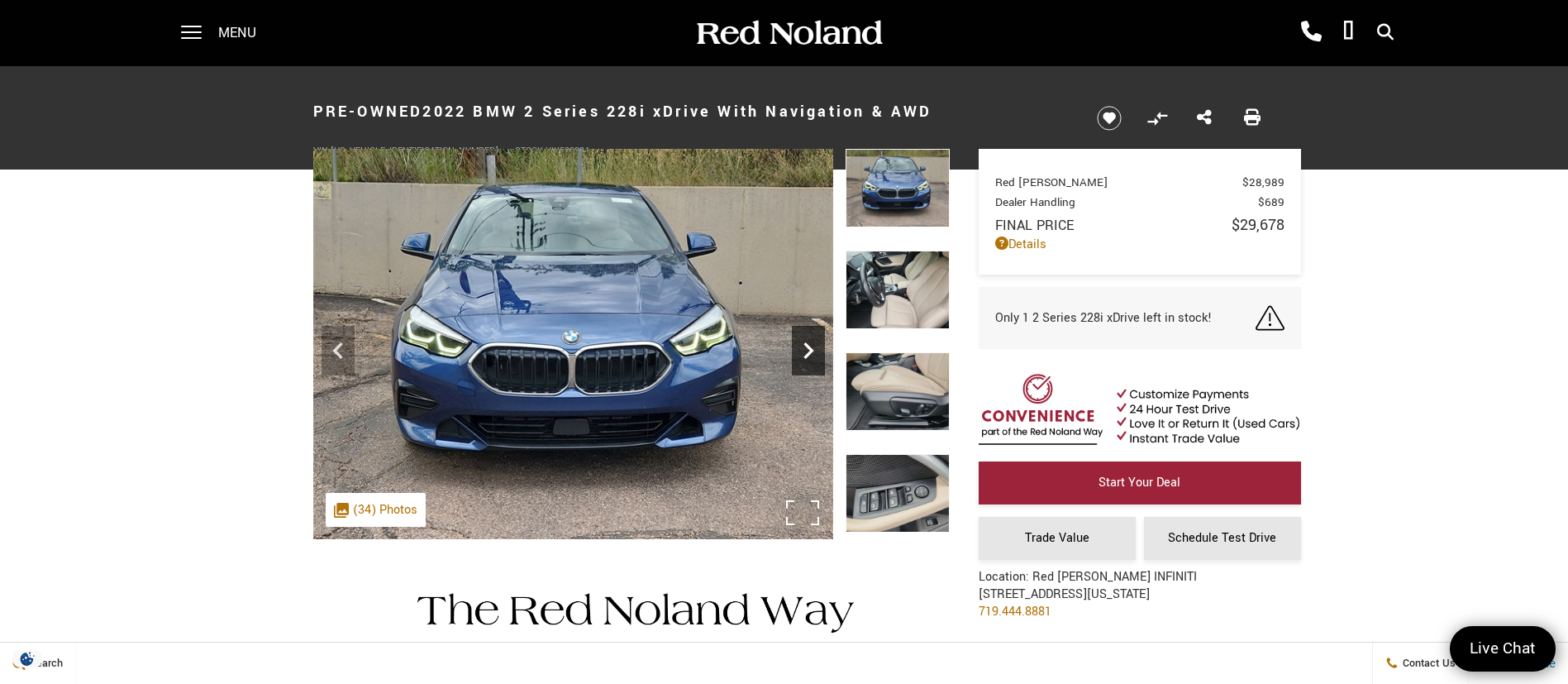
click at [804, 359] on icon "Next" at bounding box center [808, 350] width 33 height 33
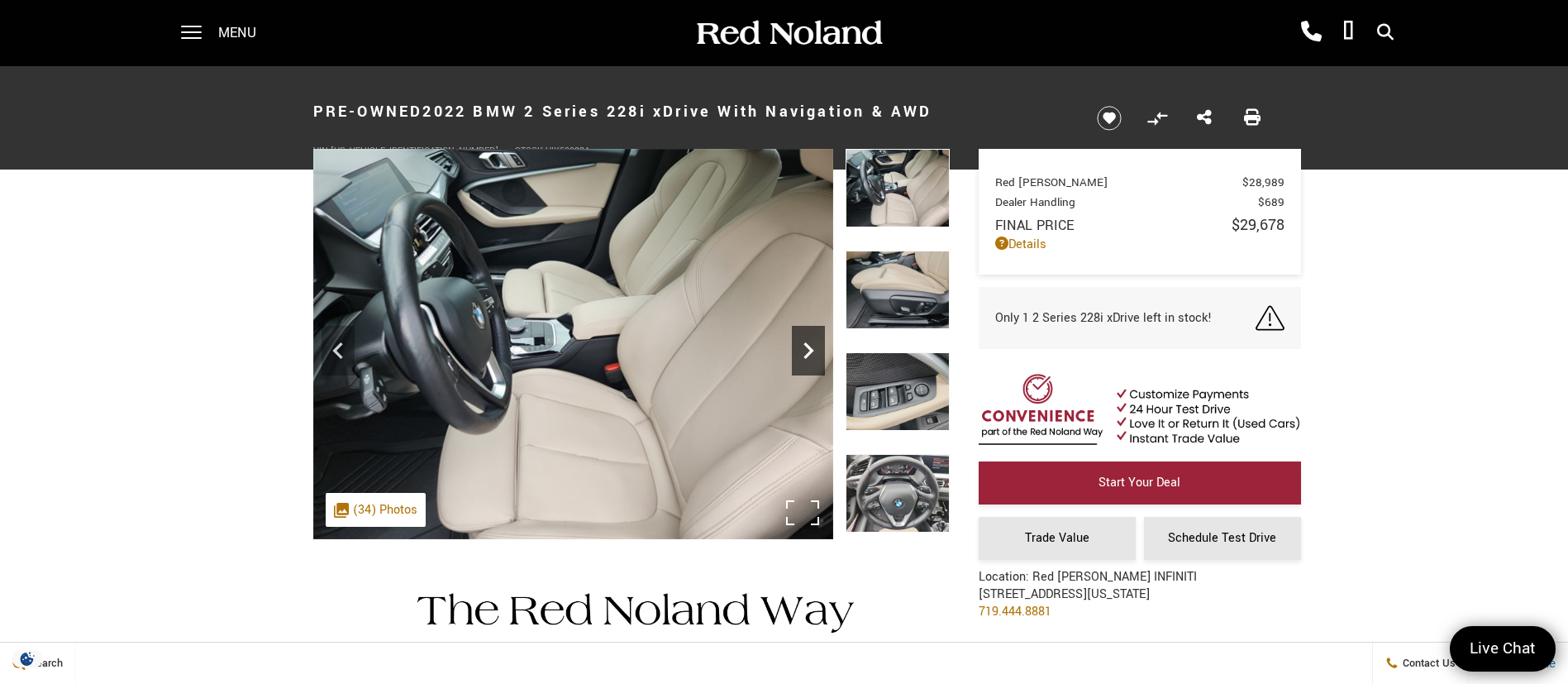
click at [804, 359] on icon "Next" at bounding box center [808, 350] width 33 height 33
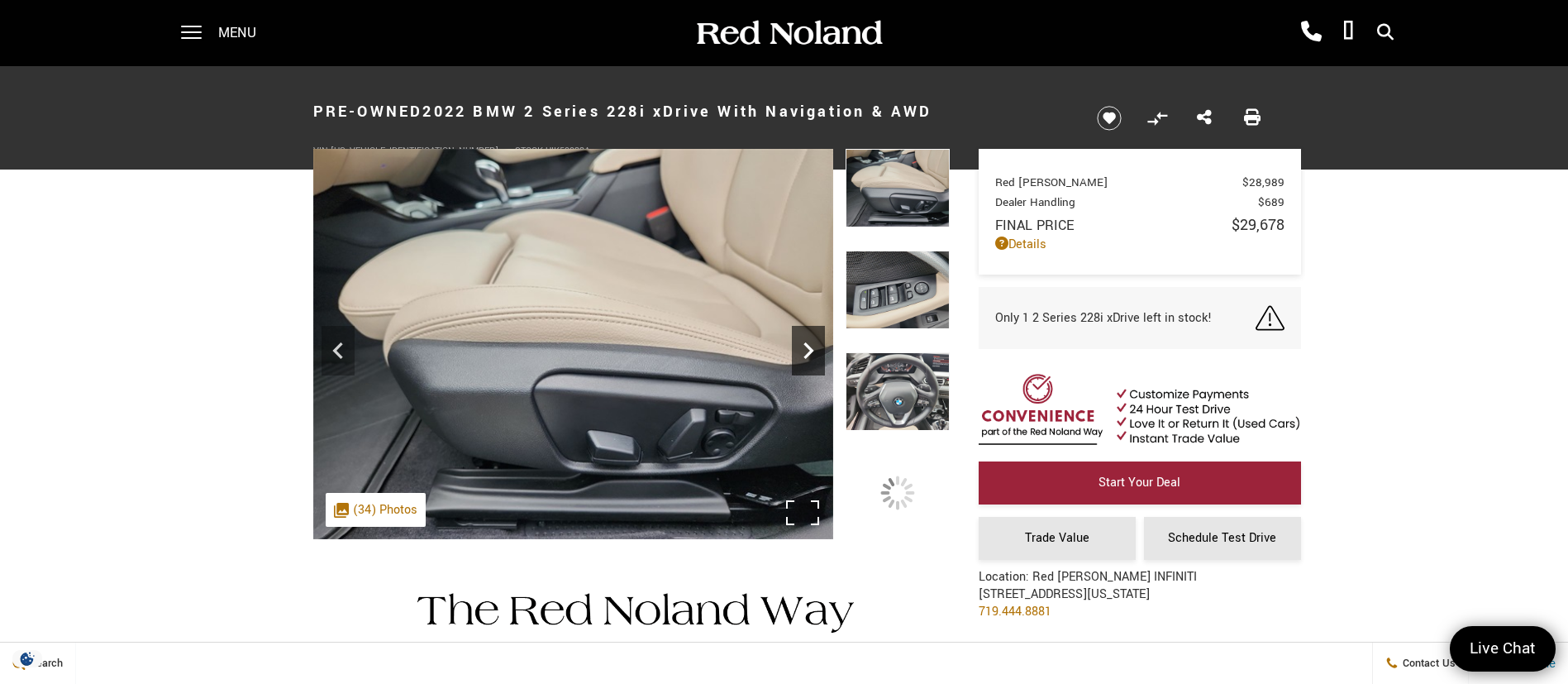
click at [804, 359] on icon "Next" at bounding box center [808, 350] width 33 height 33
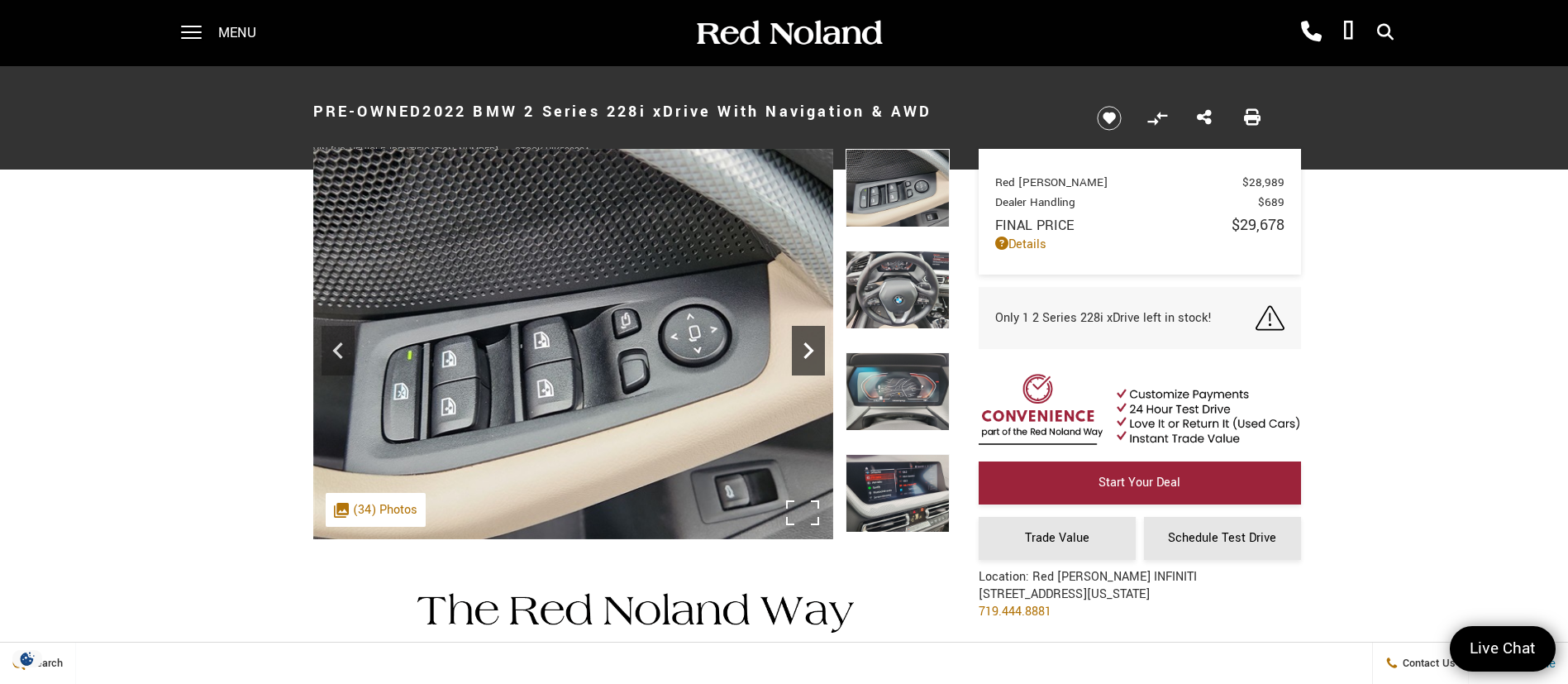
click at [804, 359] on icon "Next" at bounding box center [808, 350] width 33 height 33
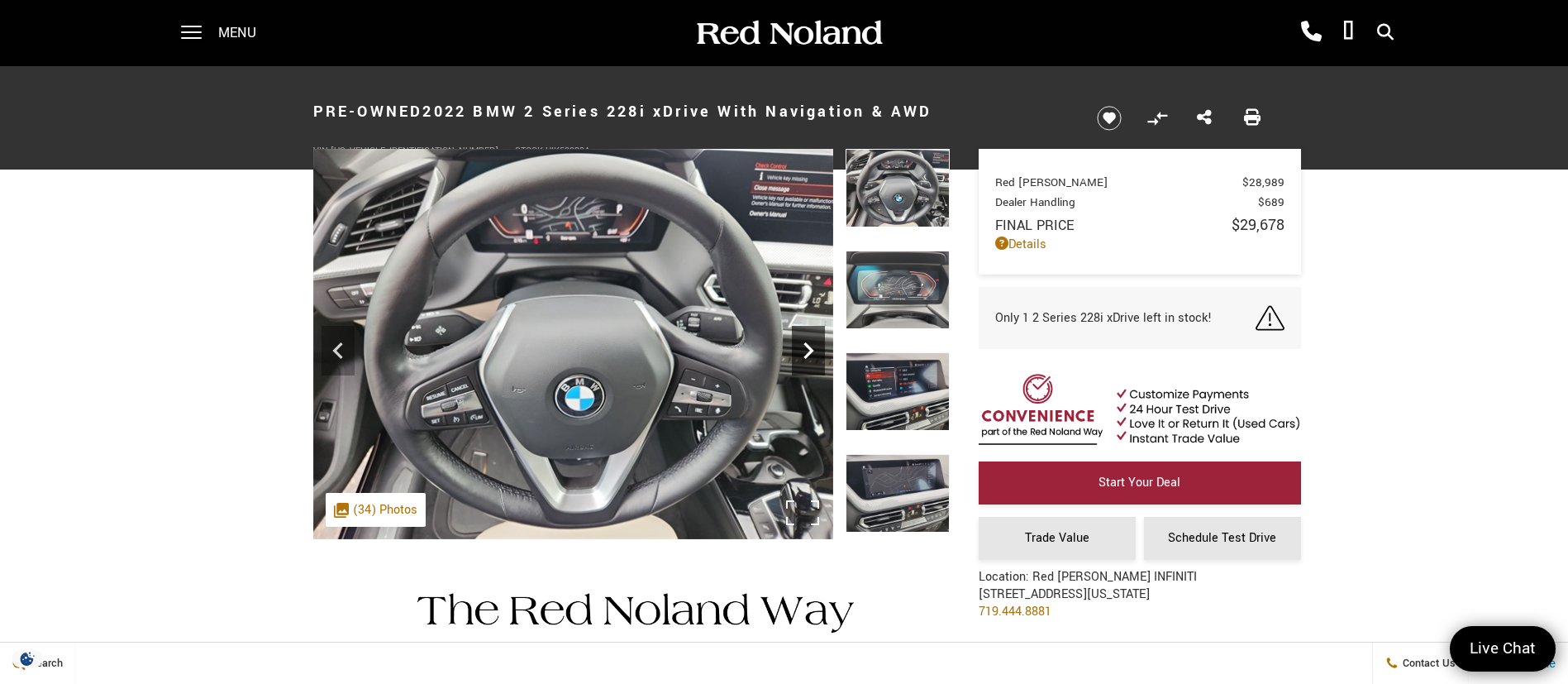
click at [804, 359] on icon "Next" at bounding box center [808, 350] width 33 height 33
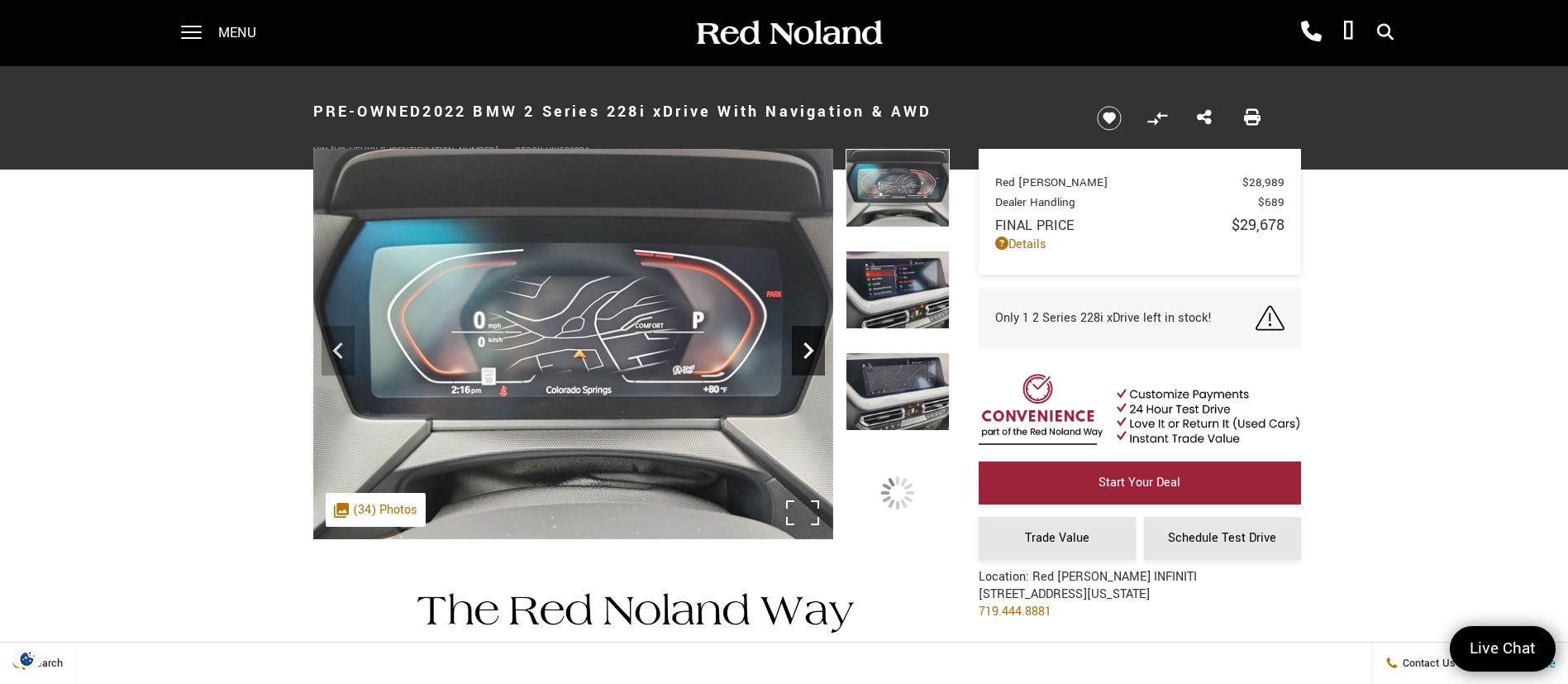
click at [804, 359] on icon "Next" at bounding box center [808, 350] width 33 height 33
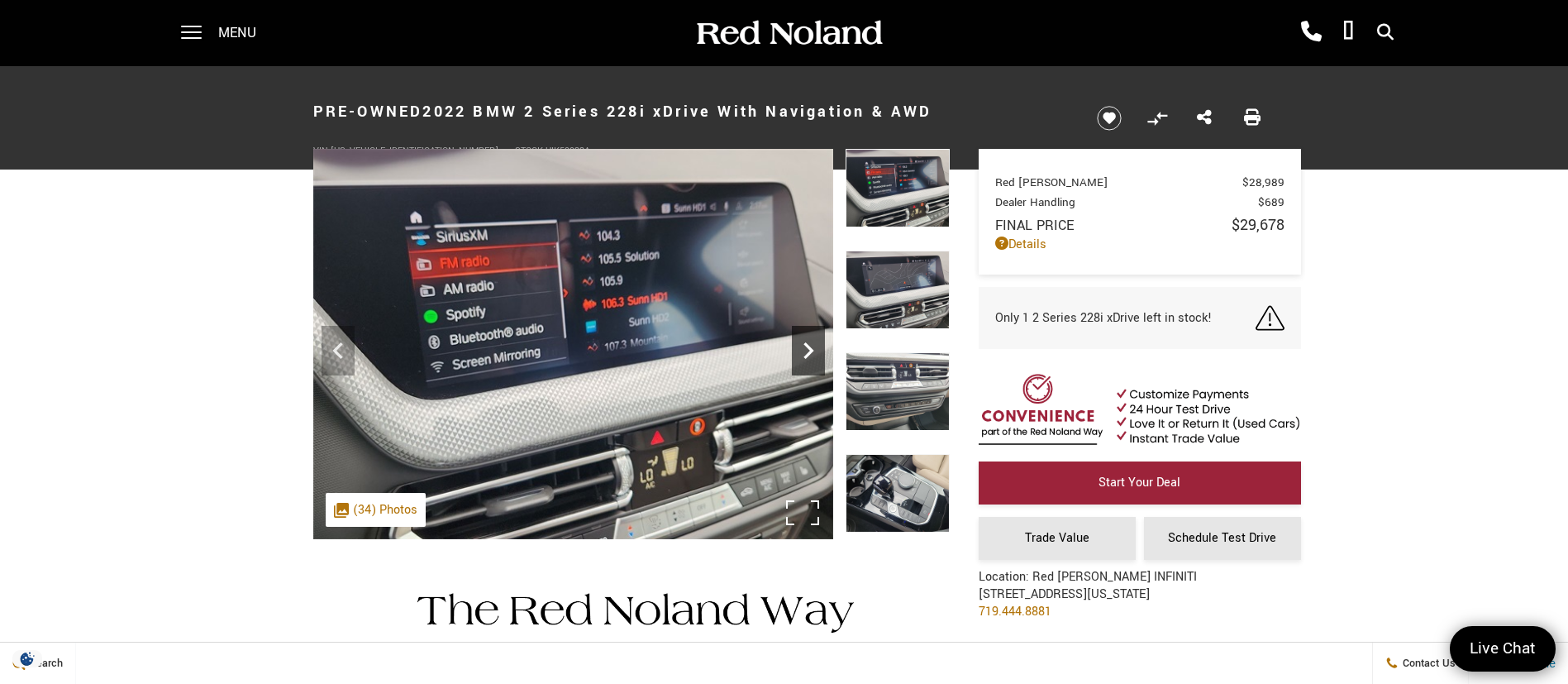
click at [804, 359] on icon "Next" at bounding box center [808, 350] width 33 height 33
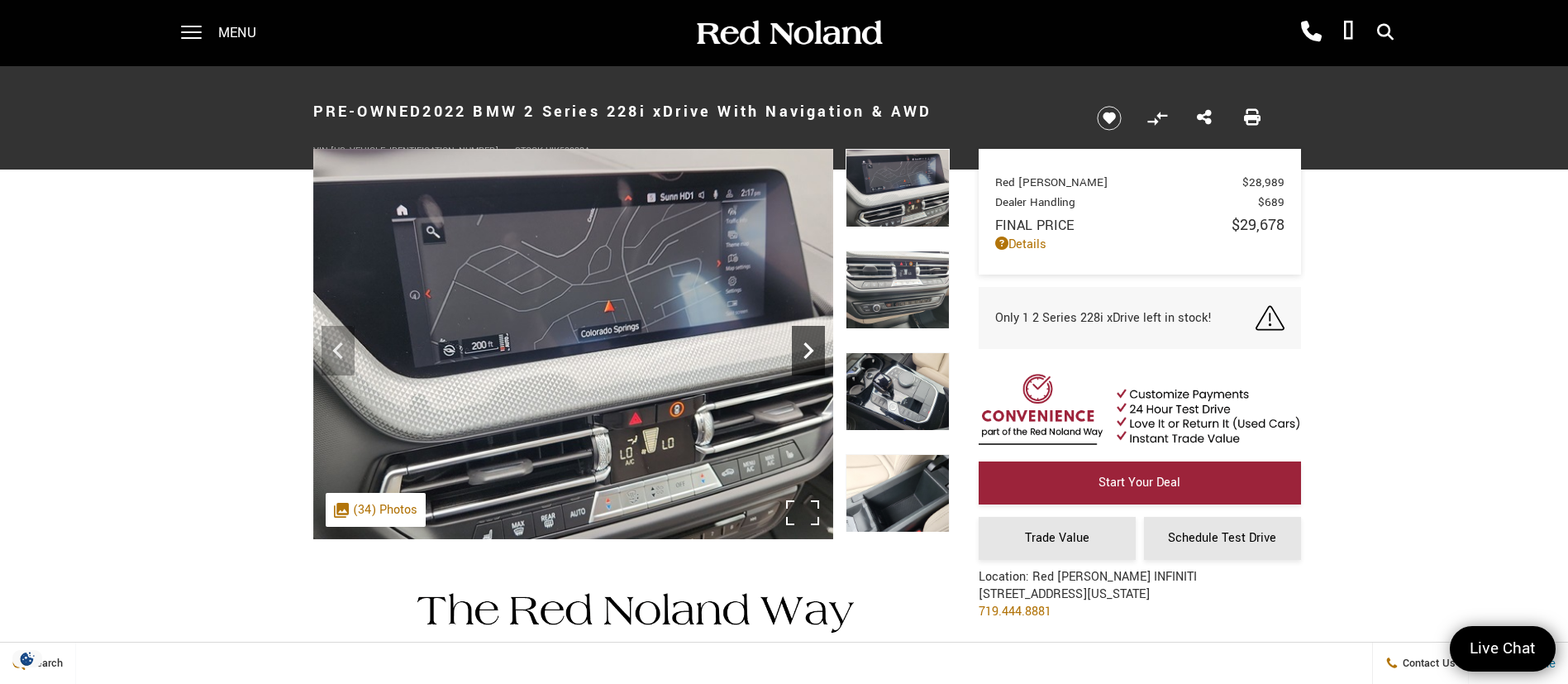
click at [804, 359] on icon "Next" at bounding box center [808, 350] width 33 height 33
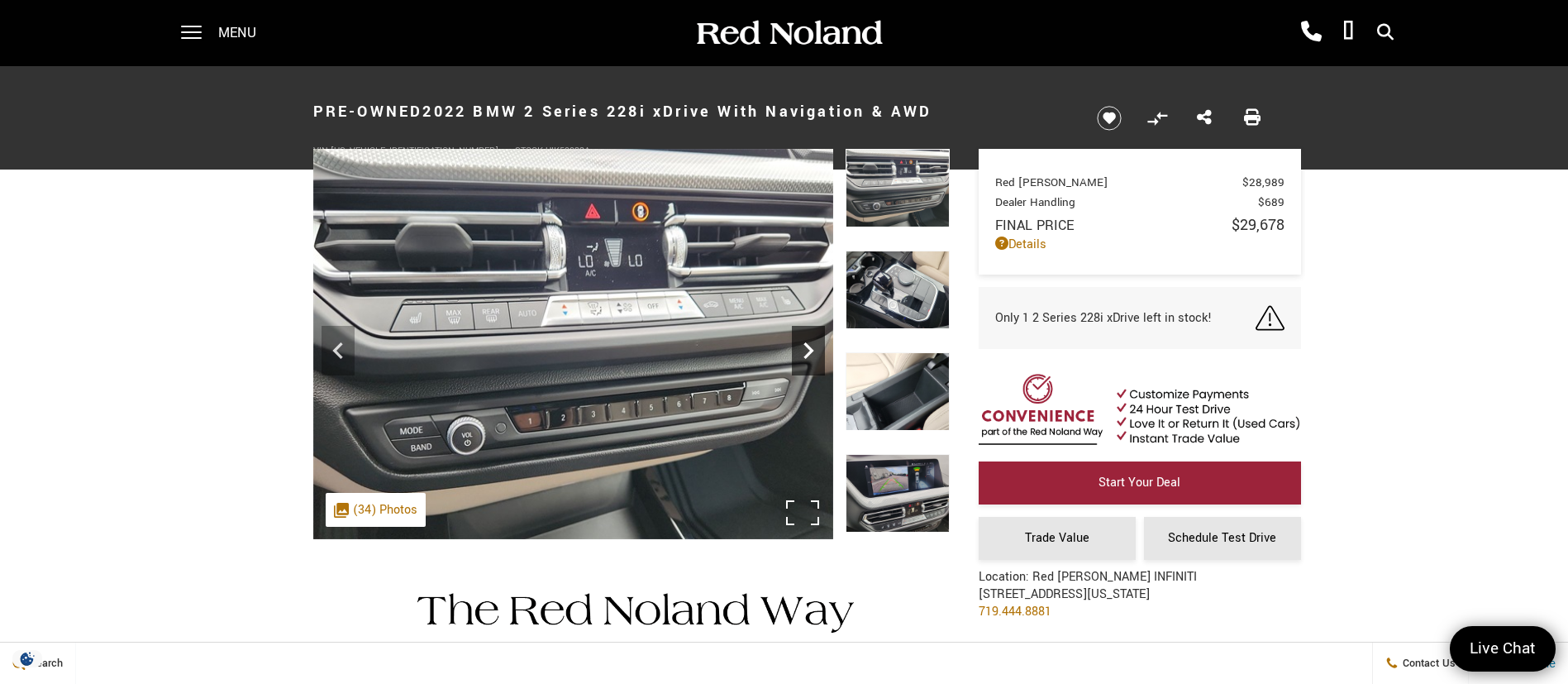
click at [804, 359] on icon "Next" at bounding box center [808, 350] width 33 height 33
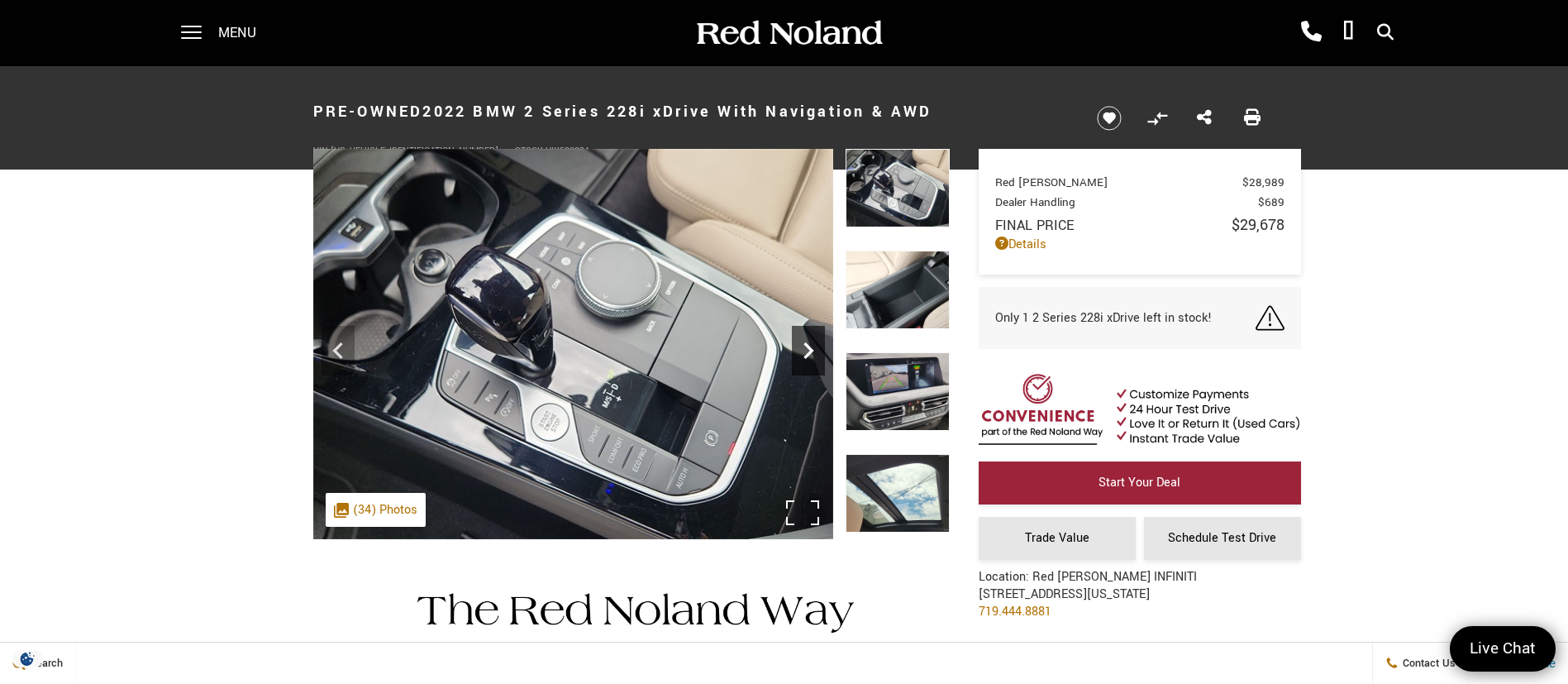
click at [804, 359] on icon "Next" at bounding box center [808, 350] width 33 height 33
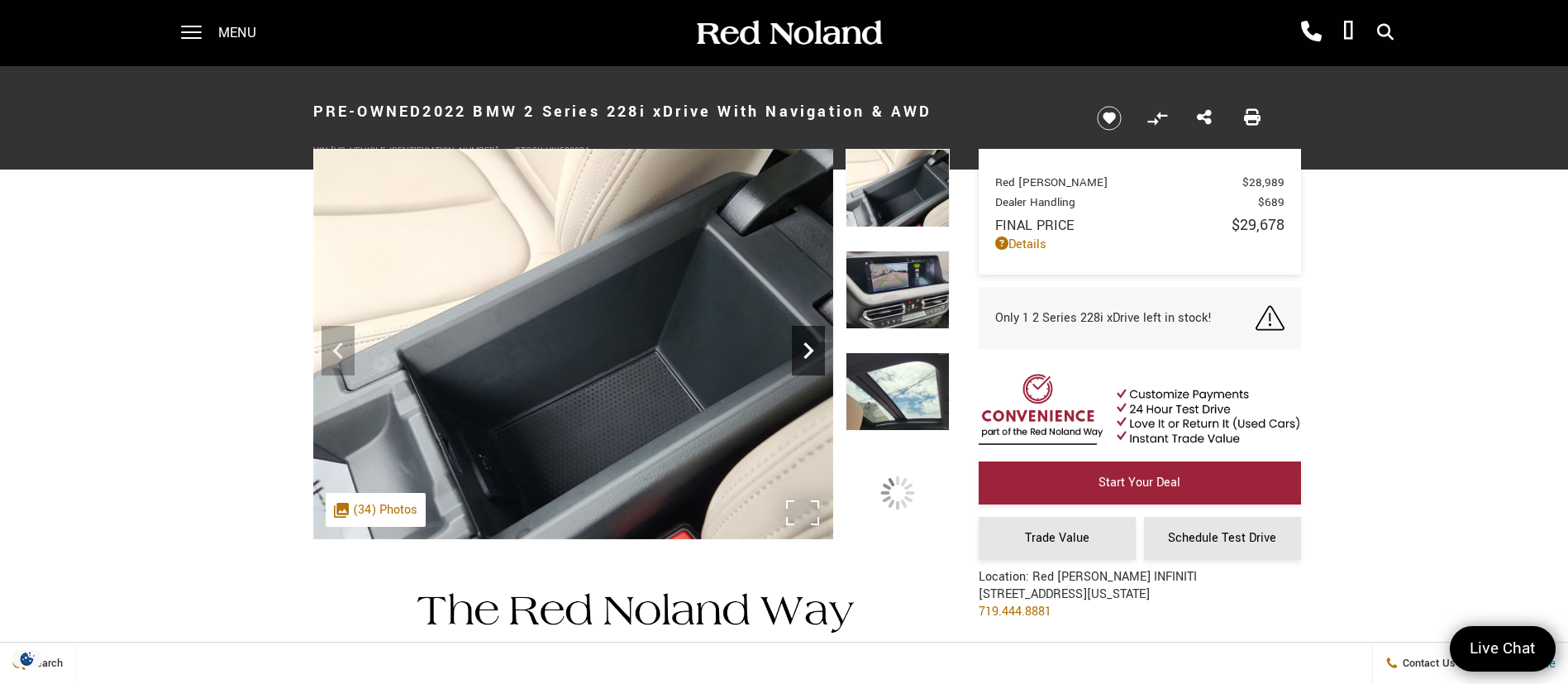
click at [804, 359] on icon "Next" at bounding box center [808, 350] width 33 height 33
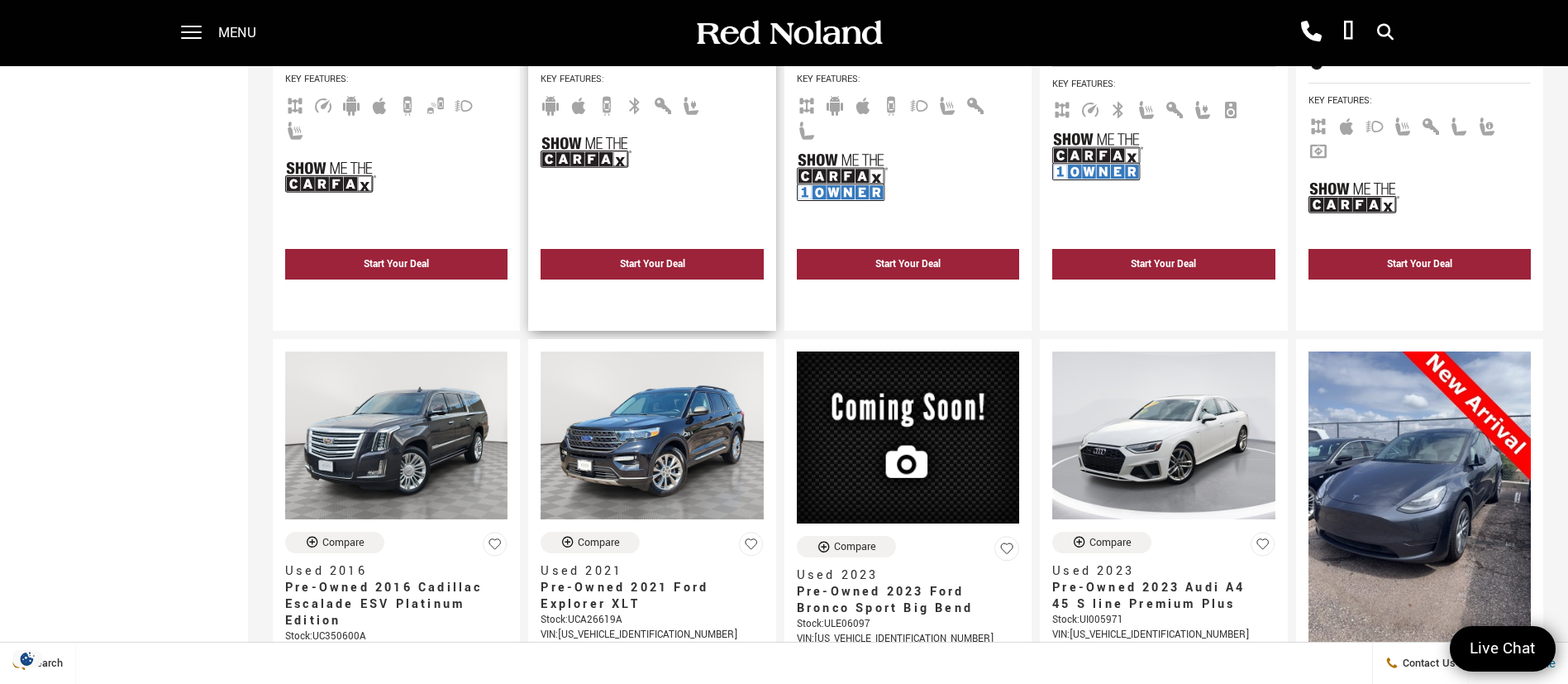
scroll to position [869, 0]
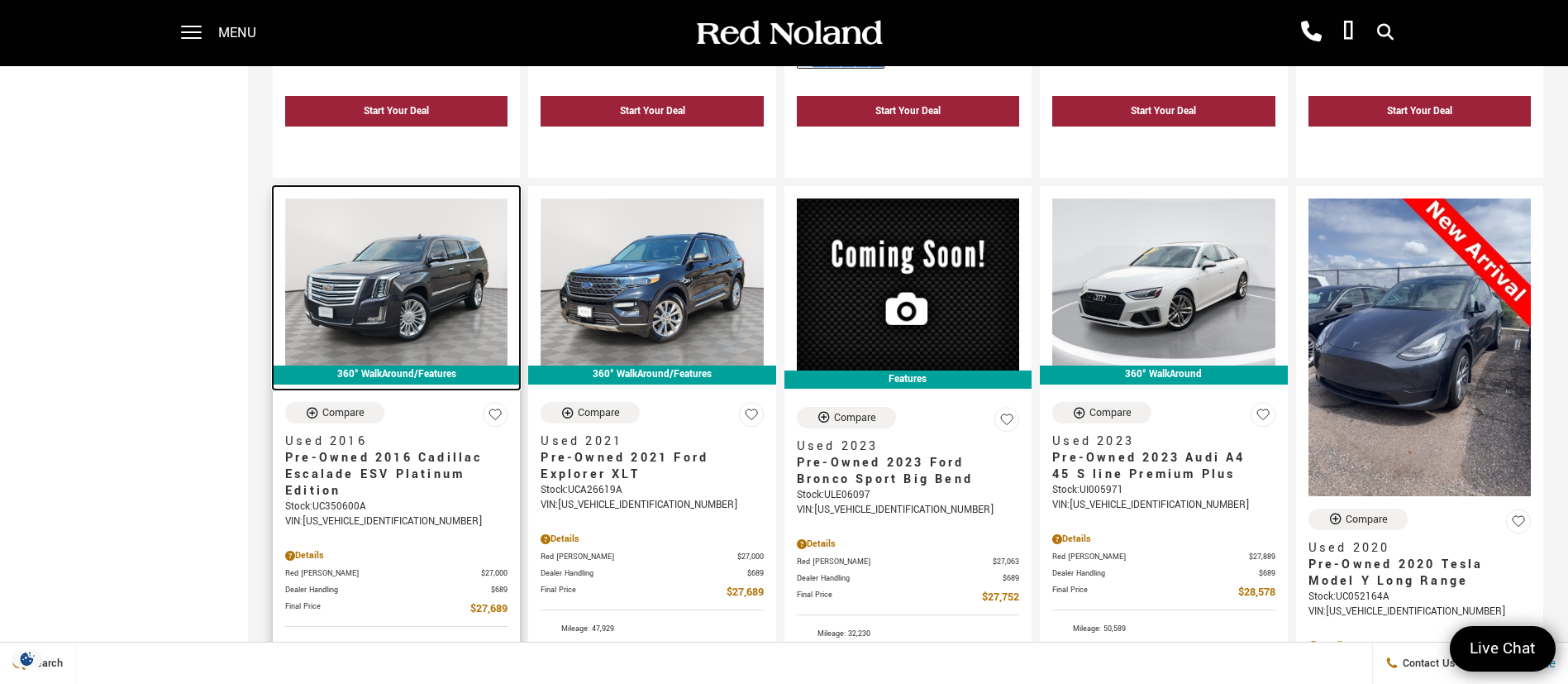
click at [464, 271] on img at bounding box center [396, 281] width 222 height 167
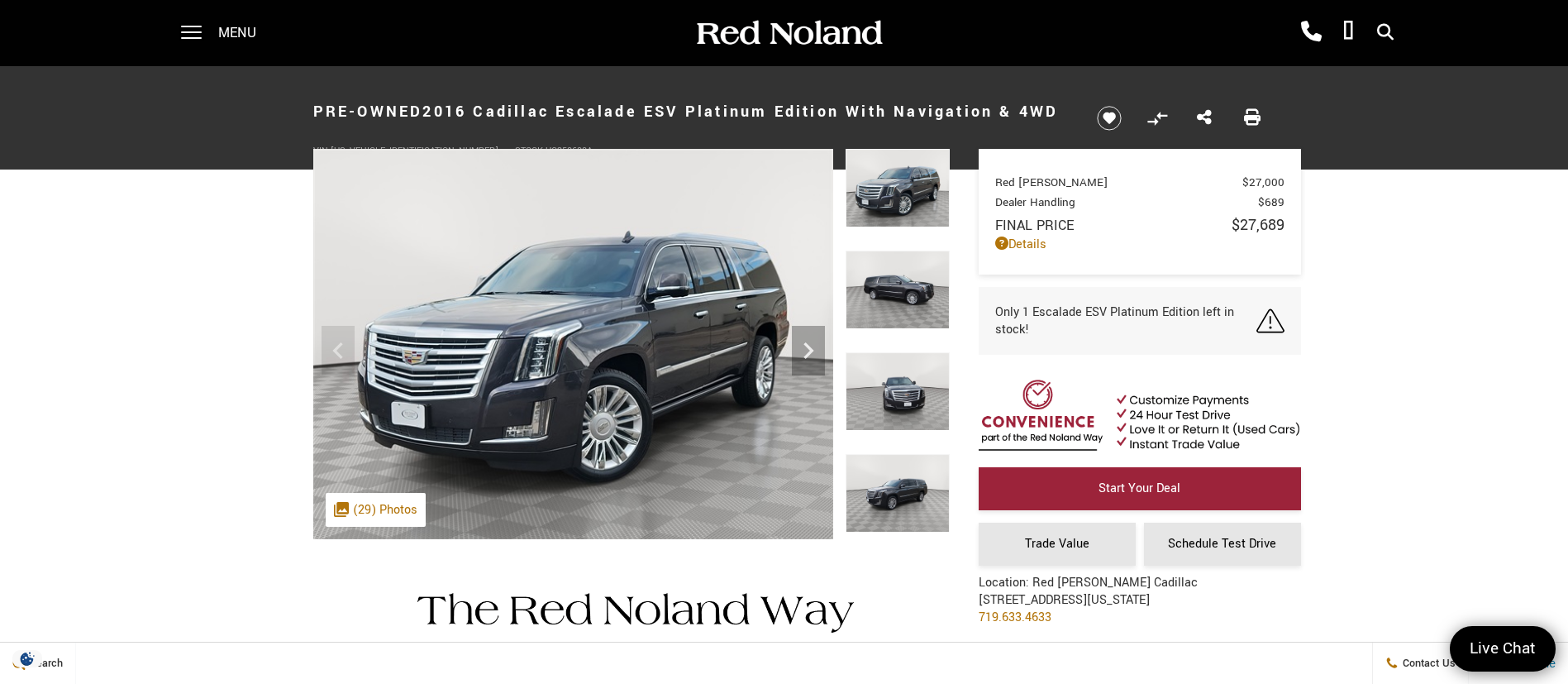
click at [883, 195] on img at bounding box center [898, 188] width 104 height 79
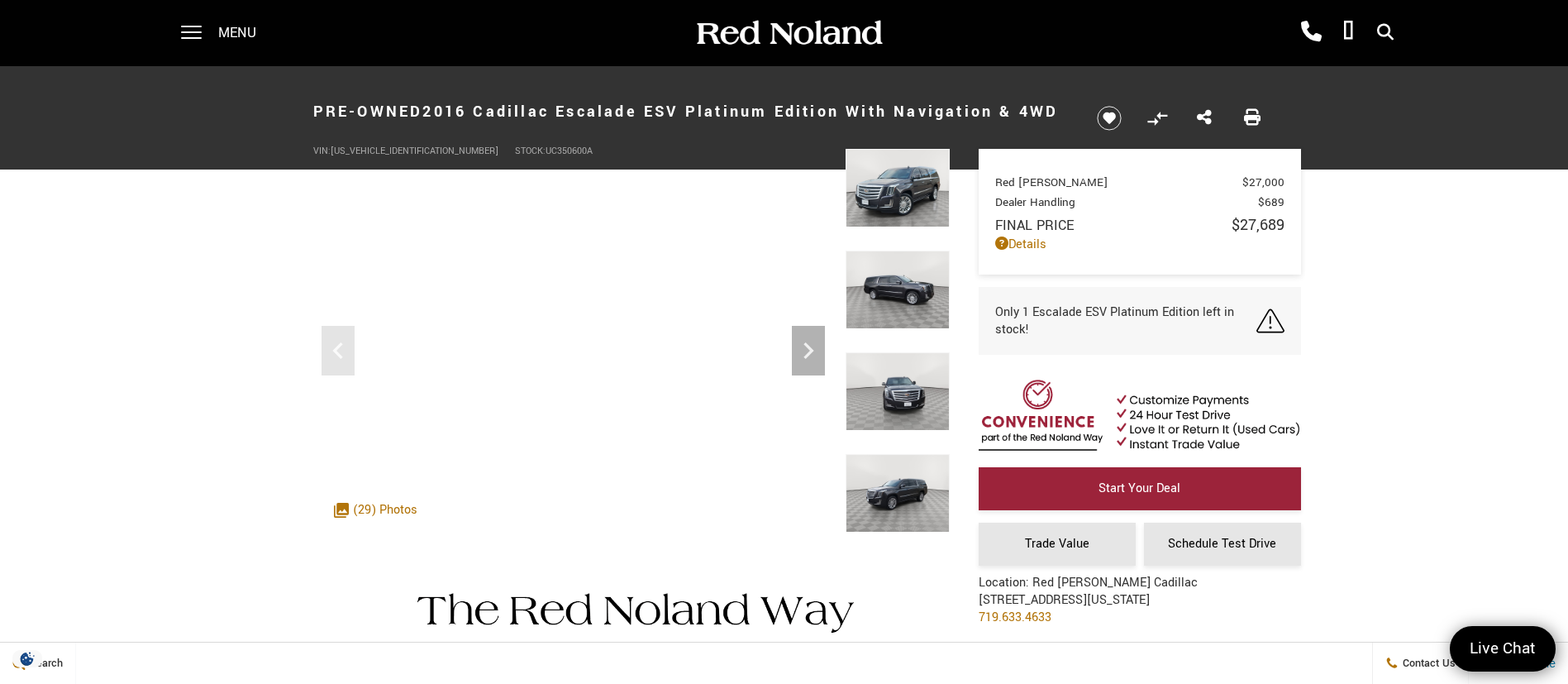
click at [901, 179] on img at bounding box center [898, 188] width 104 height 79
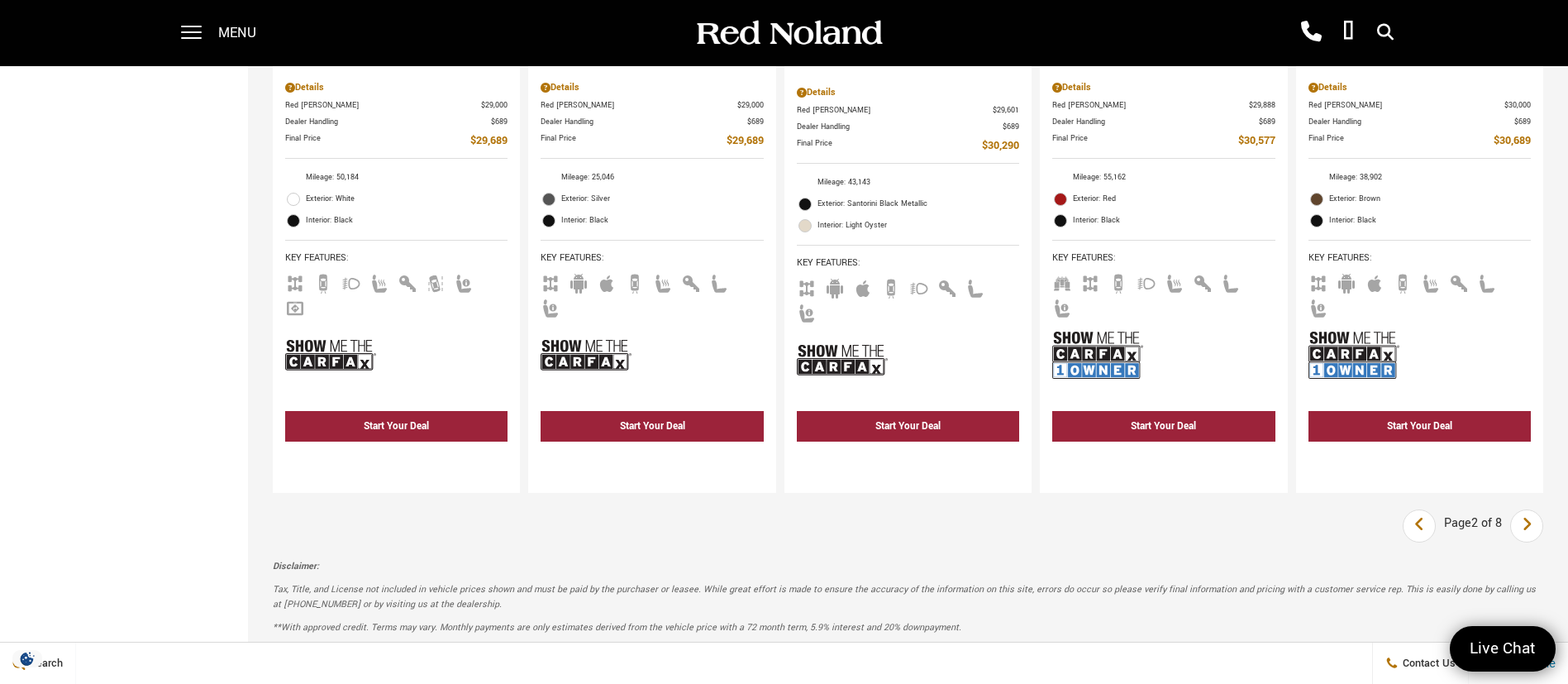
scroll to position [3102, 0]
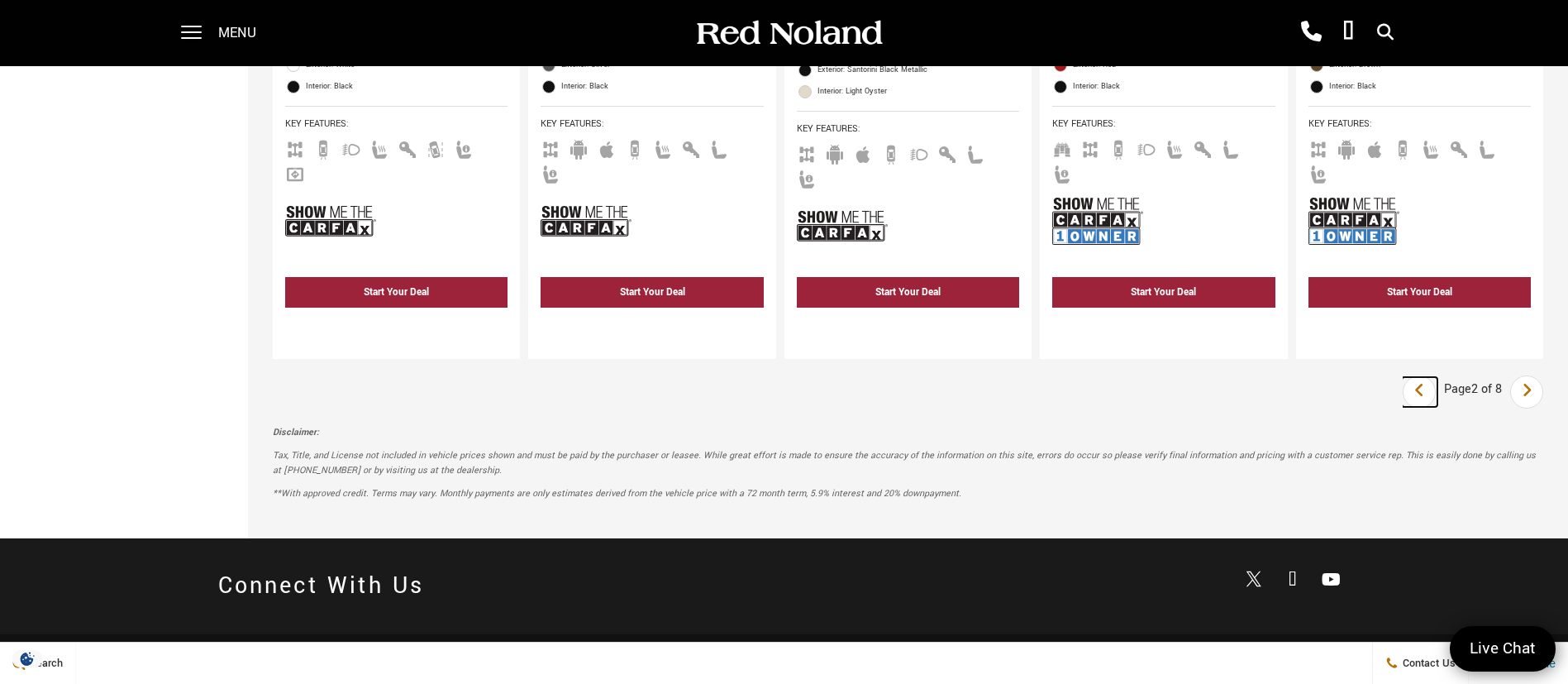
click at [1425, 377] on icon "previous page" at bounding box center [1420, 390] width 11 height 27
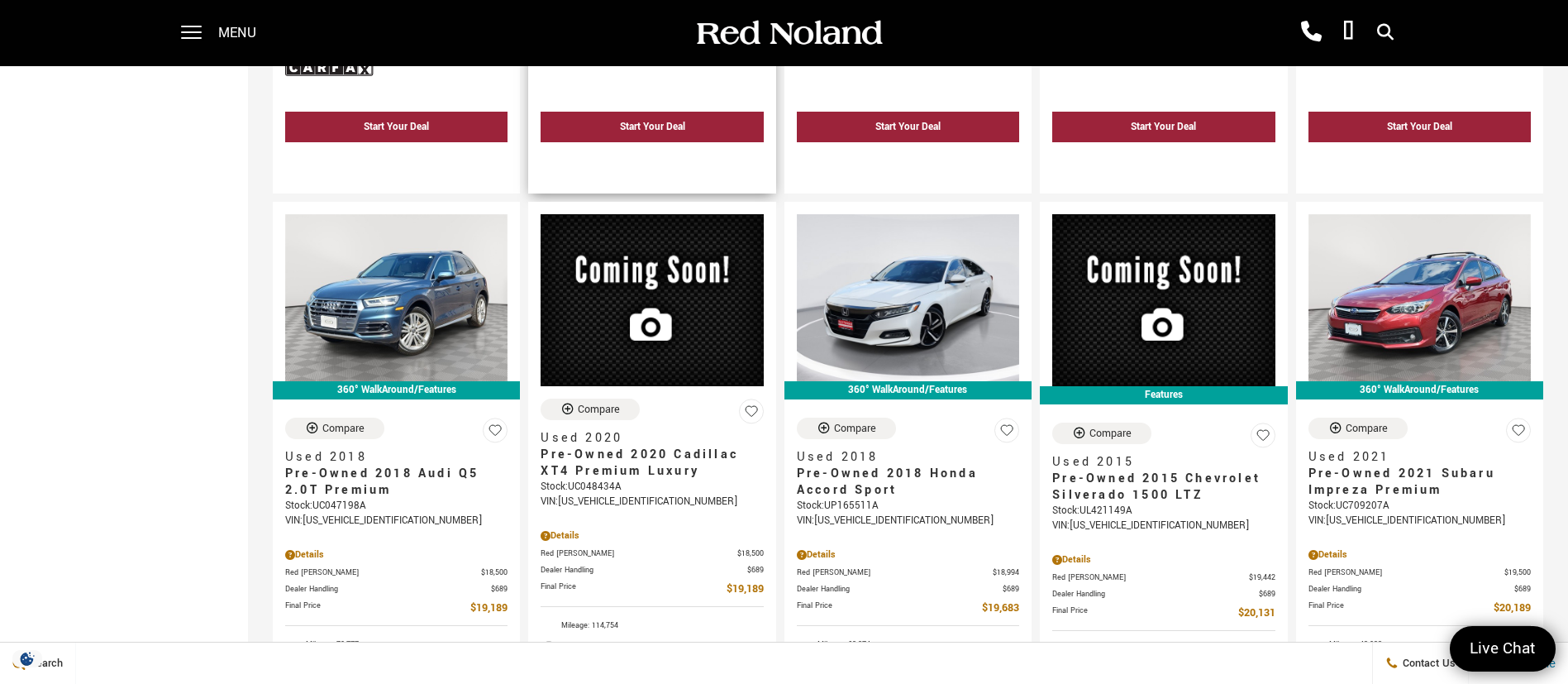
scroll to position [1985, 0]
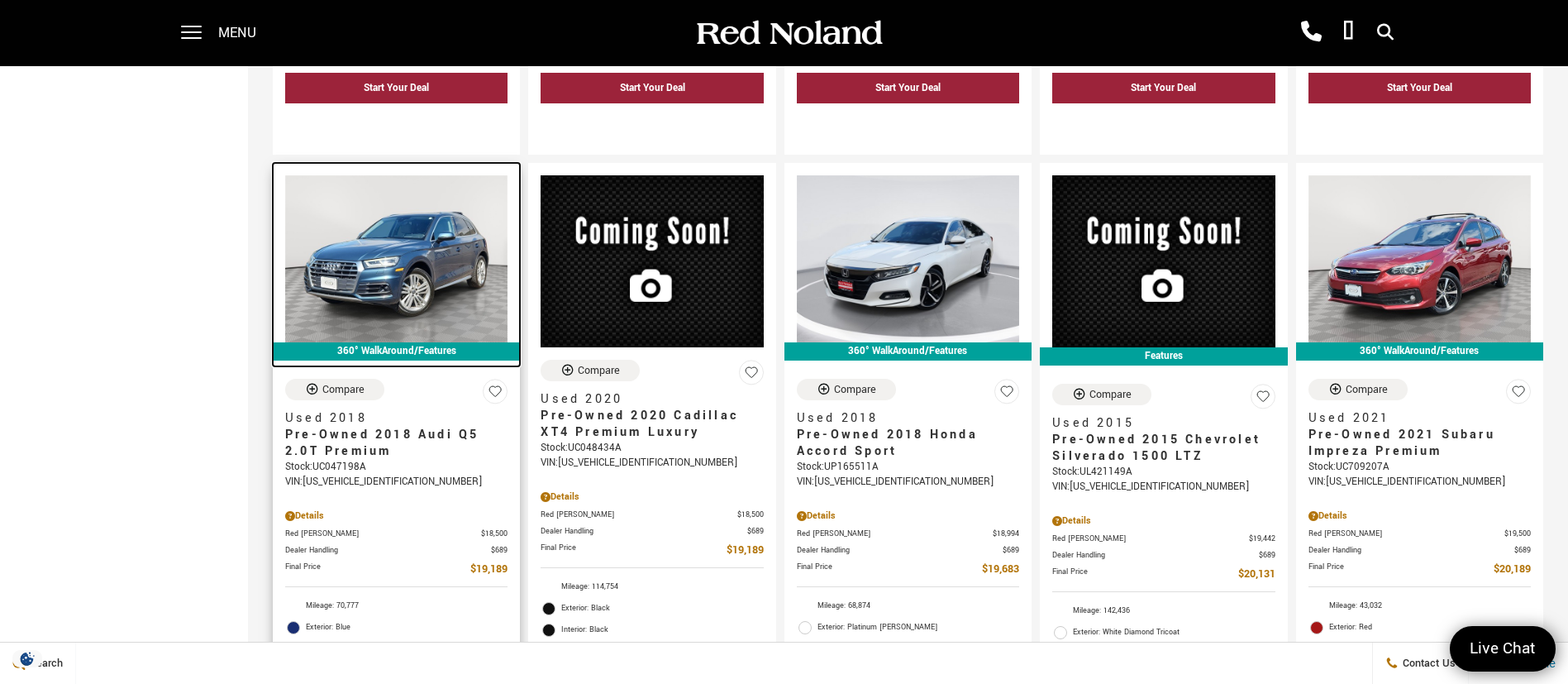
click at [380, 208] on img at bounding box center [396, 258] width 222 height 167
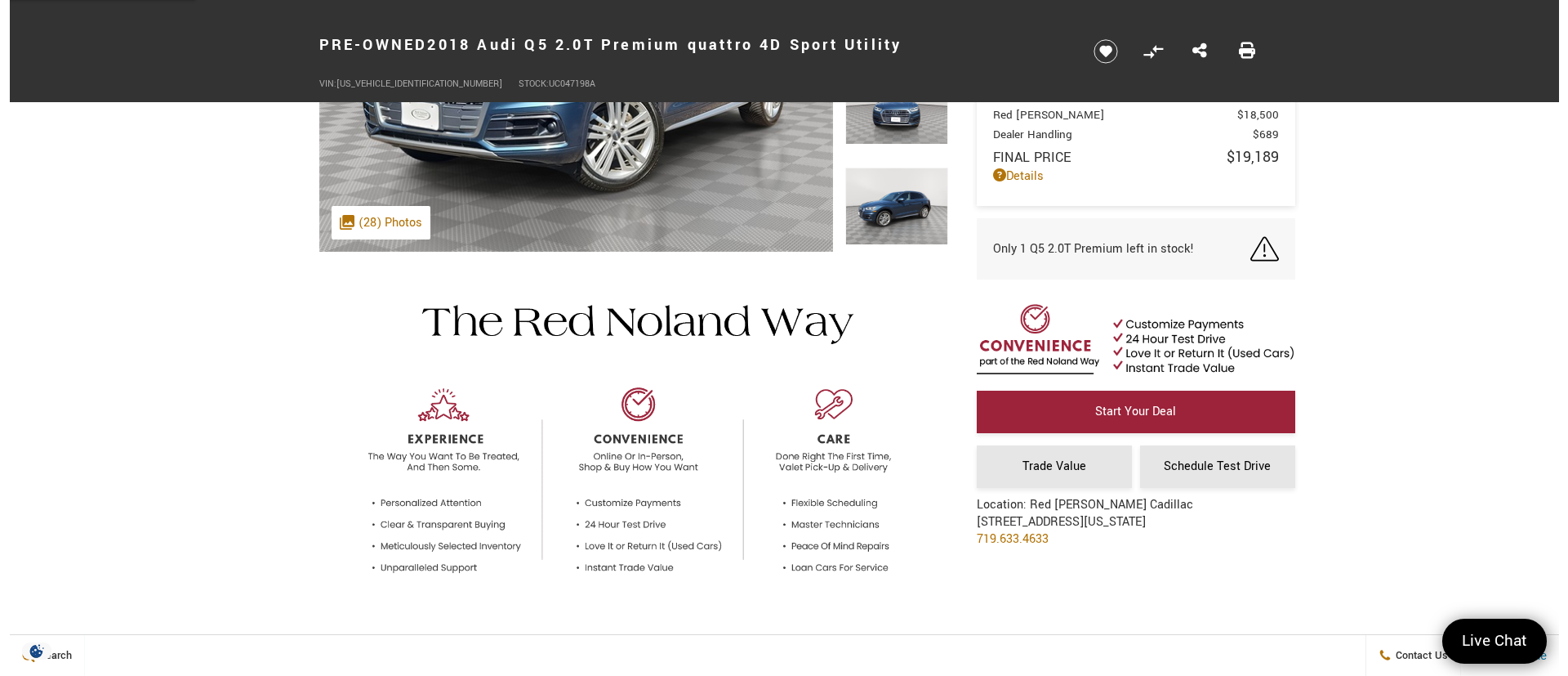
scroll to position [123, 0]
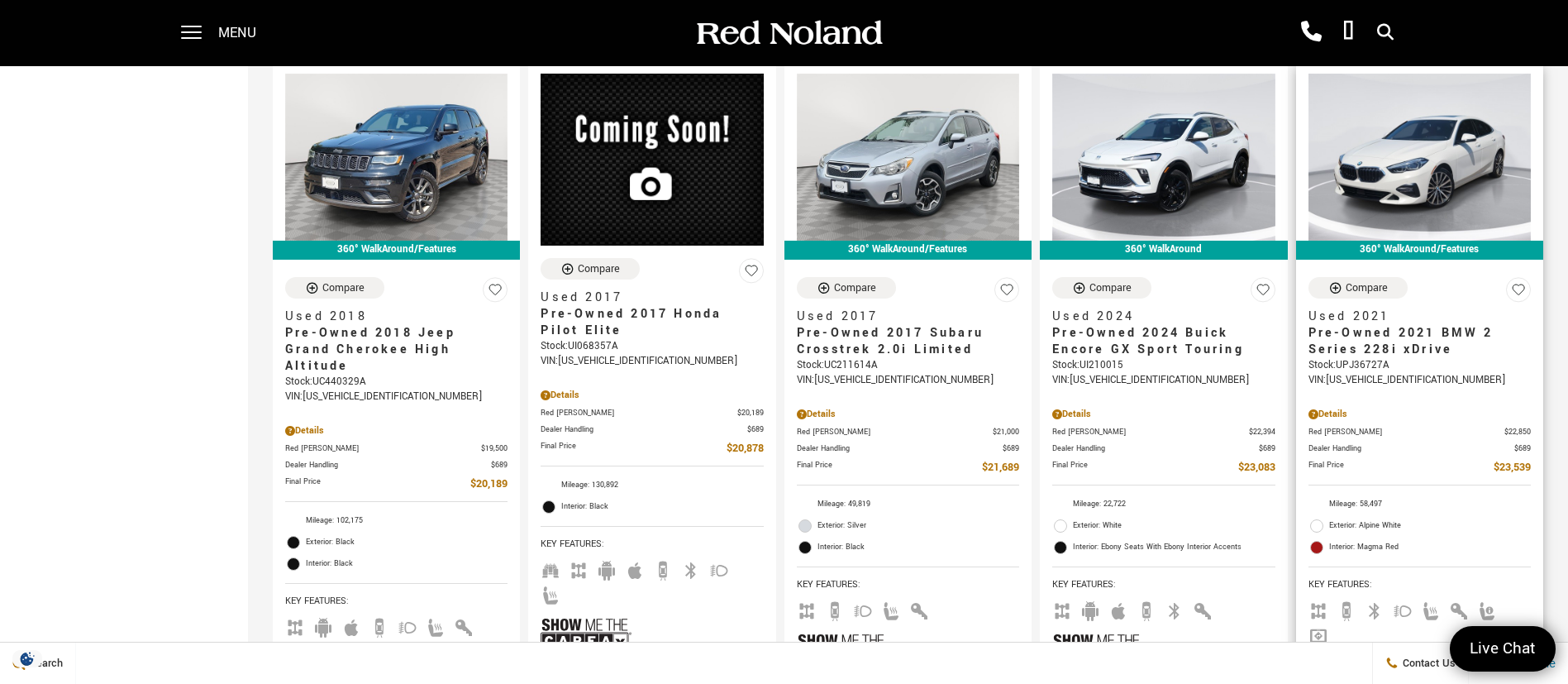
scroll to position [3102, 0]
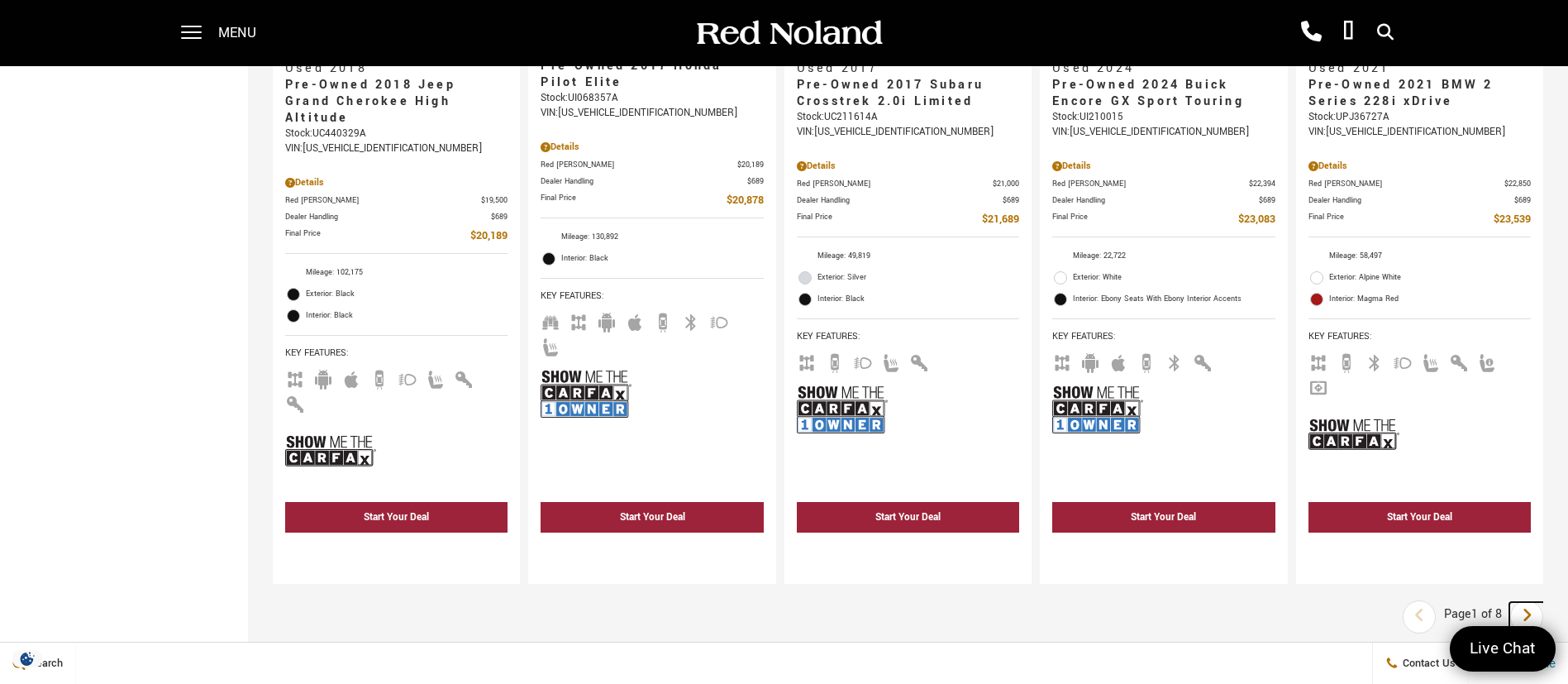
click at [1532, 602] on icon "next page" at bounding box center [1527, 615] width 11 height 27
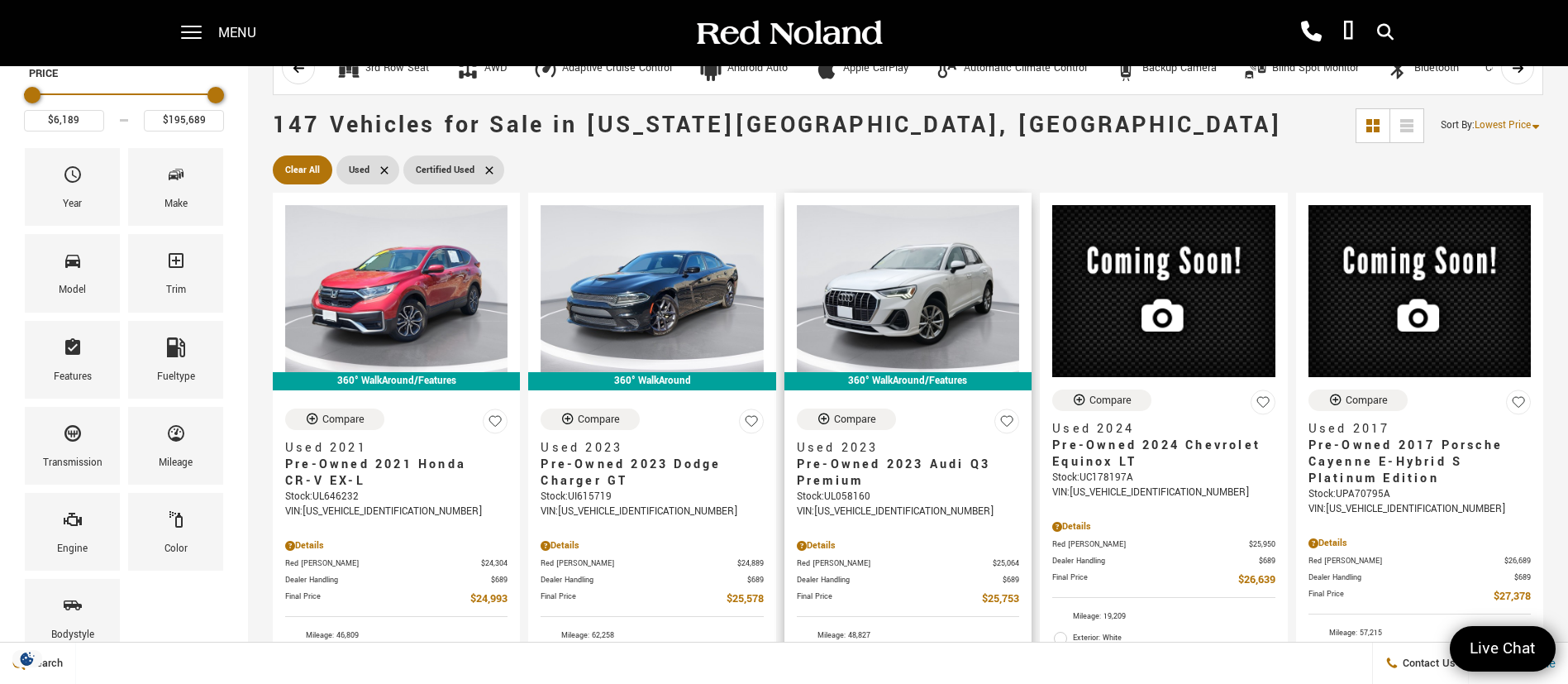
scroll to position [124, 0]
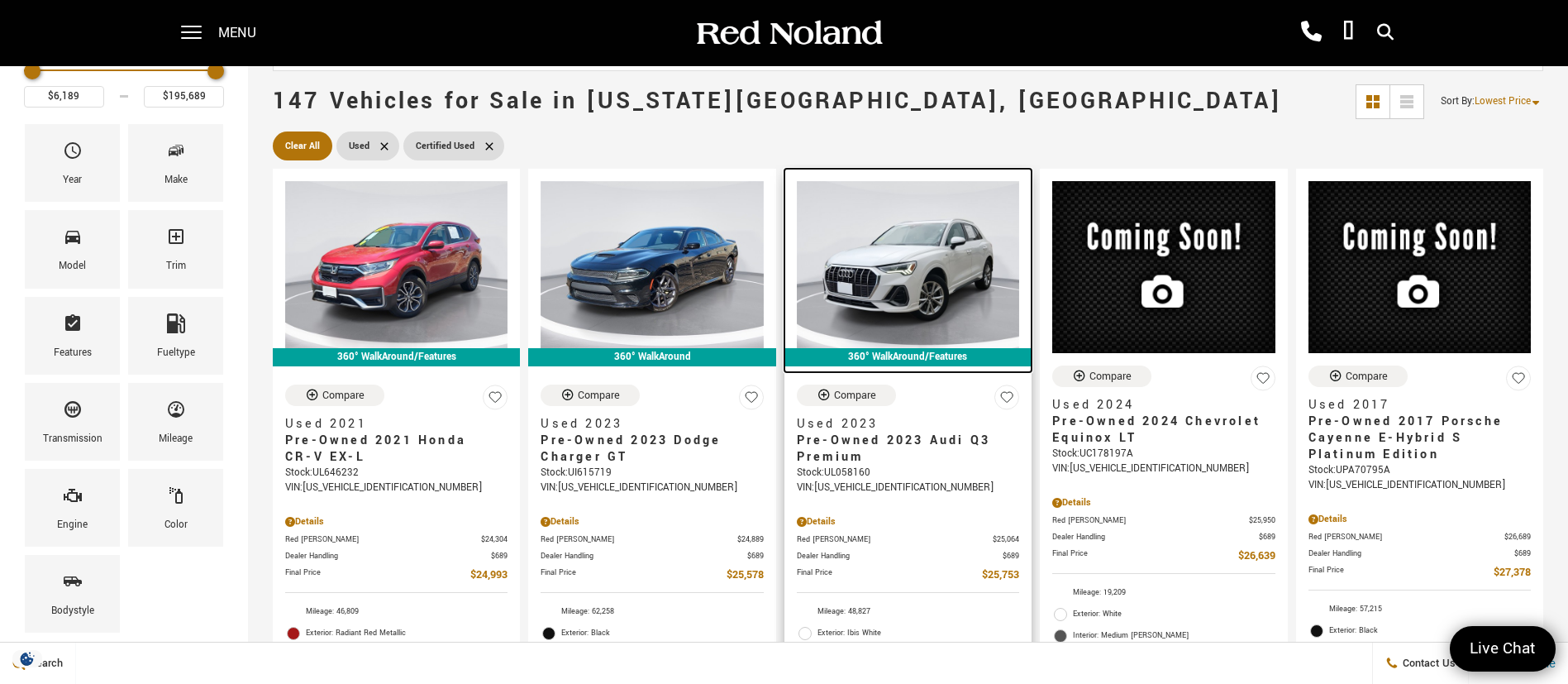
click at [907, 268] on img at bounding box center [908, 264] width 222 height 167
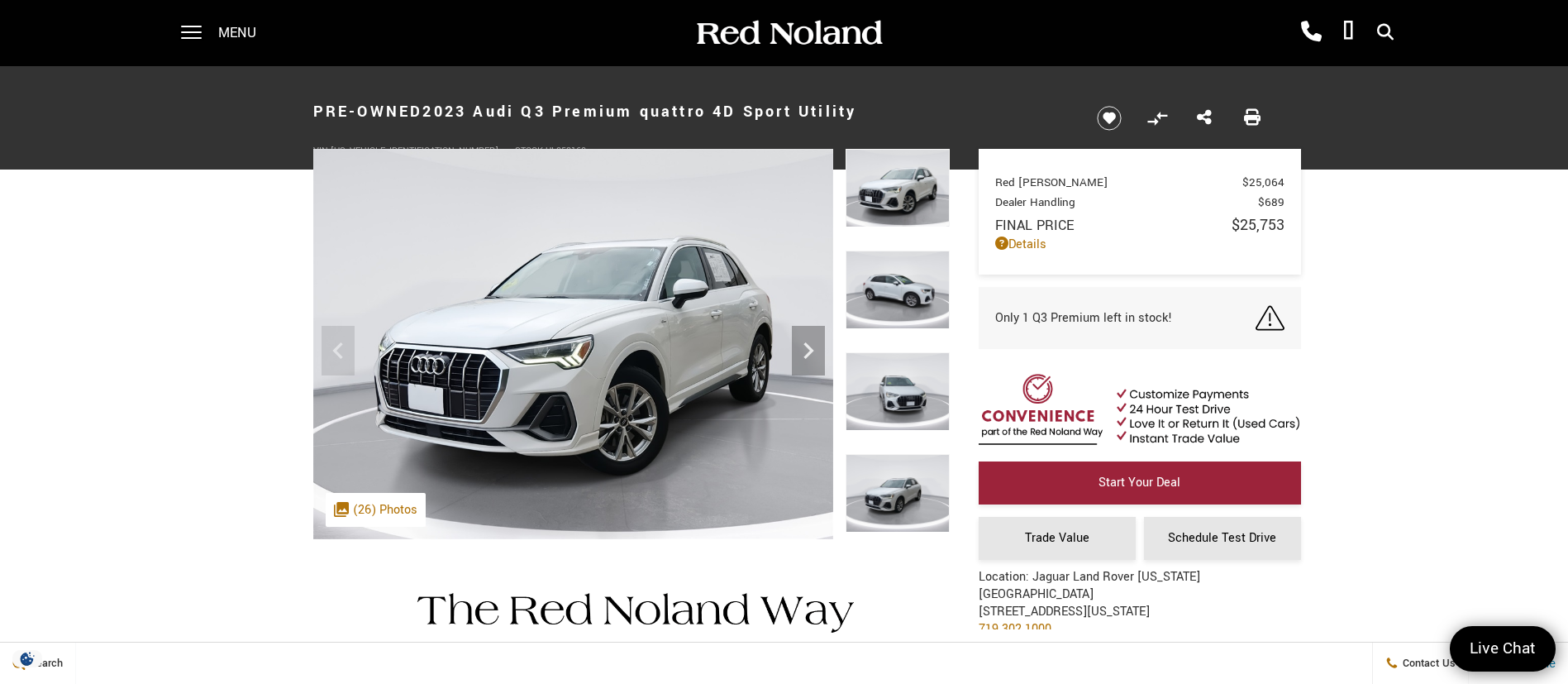
click at [874, 205] on img at bounding box center [898, 188] width 104 height 79
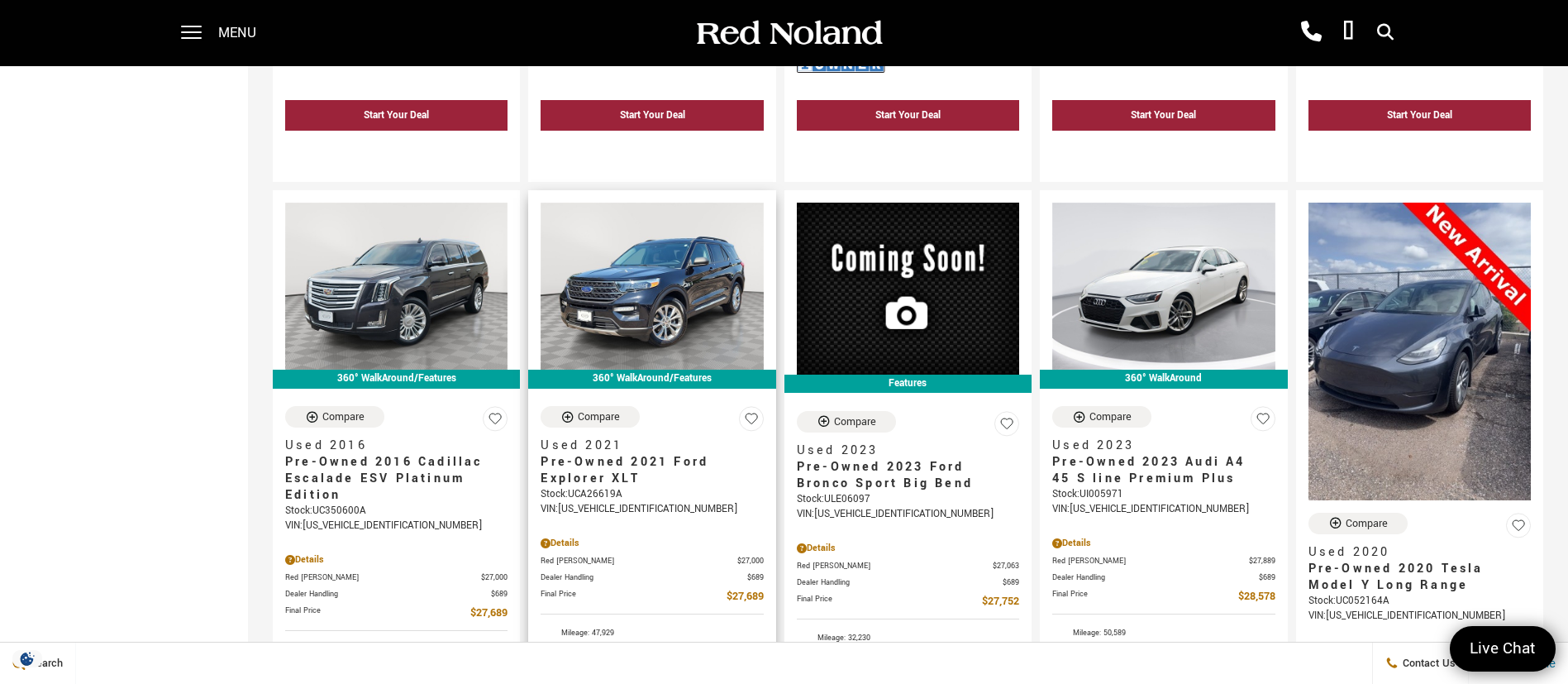
scroll to position [869, 0]
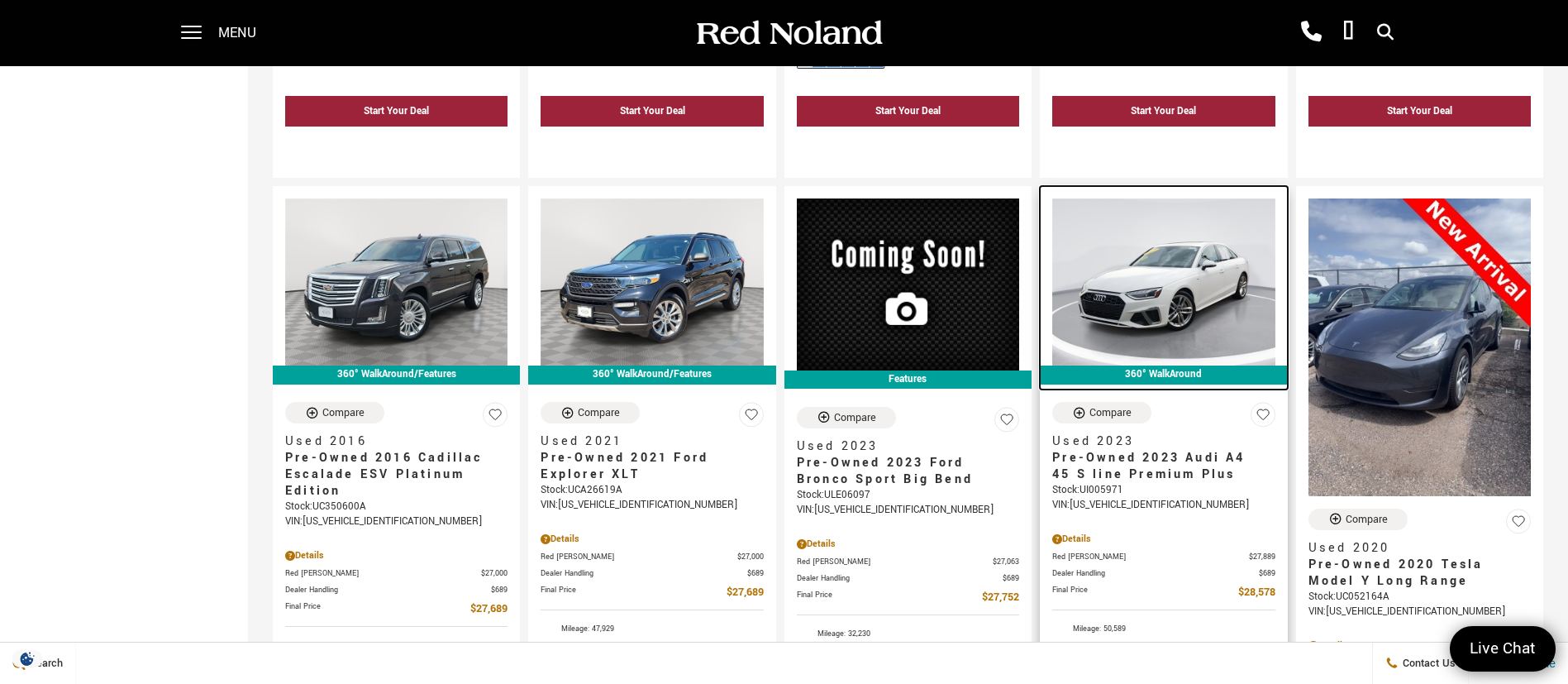
click at [1166, 255] on img at bounding box center [1163, 281] width 222 height 167
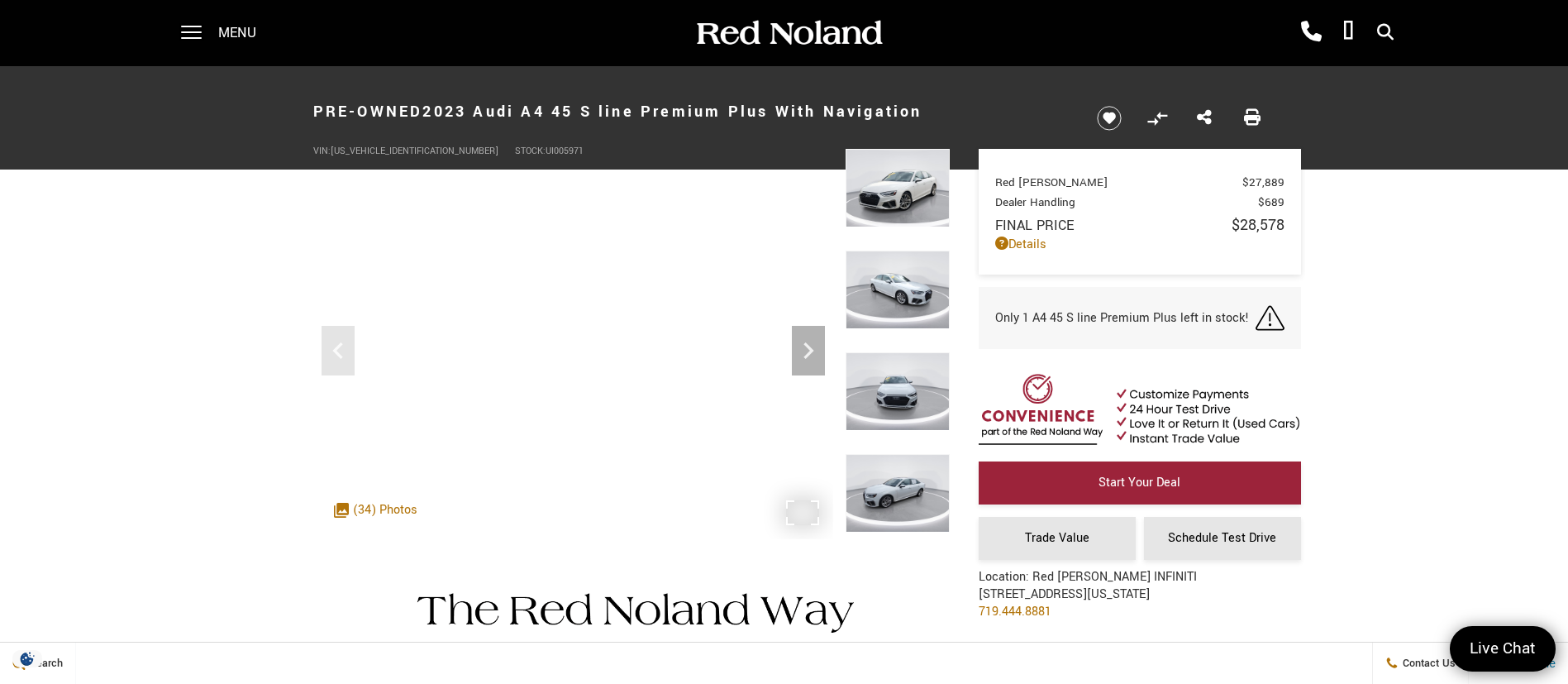
click at [869, 177] on img at bounding box center [898, 188] width 104 height 79
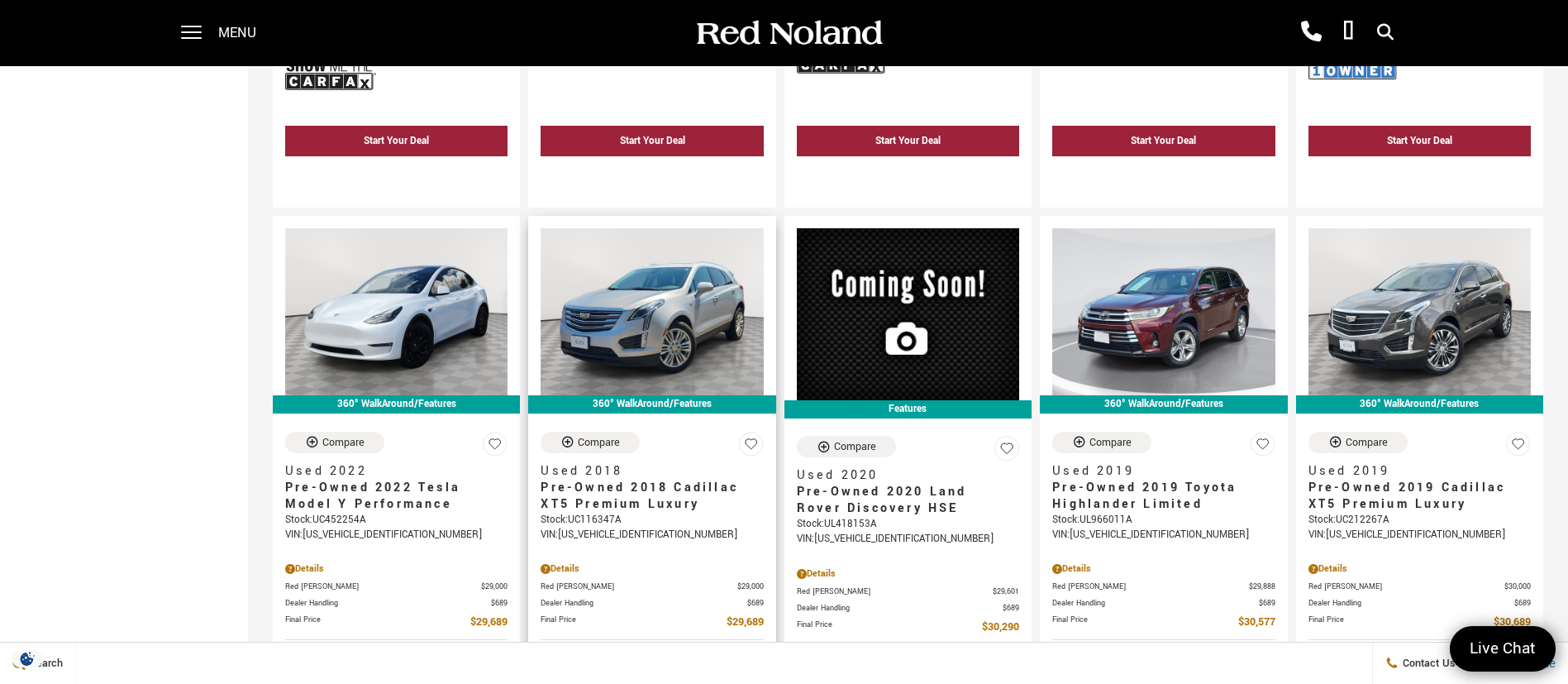
scroll to position [2607, 0]
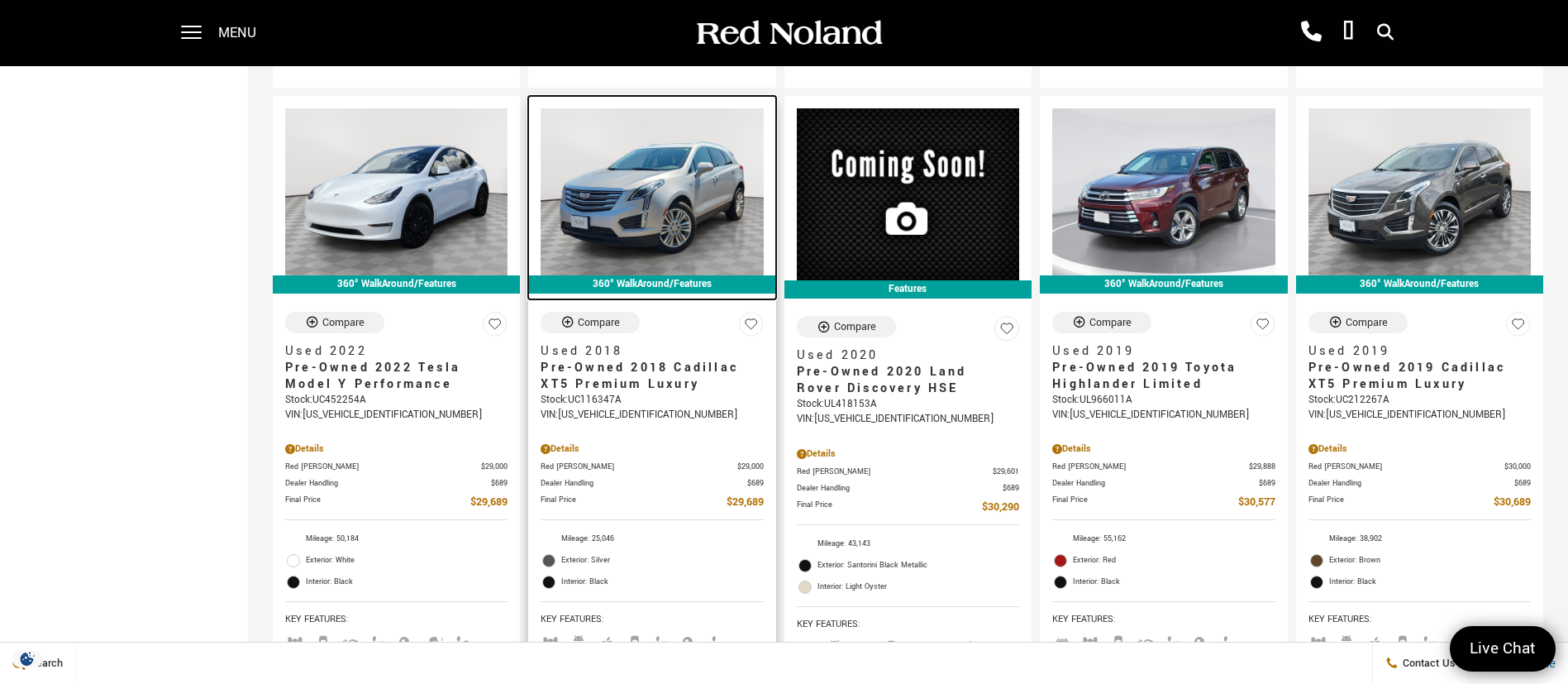
click at [630, 154] on img at bounding box center [651, 191] width 222 height 167
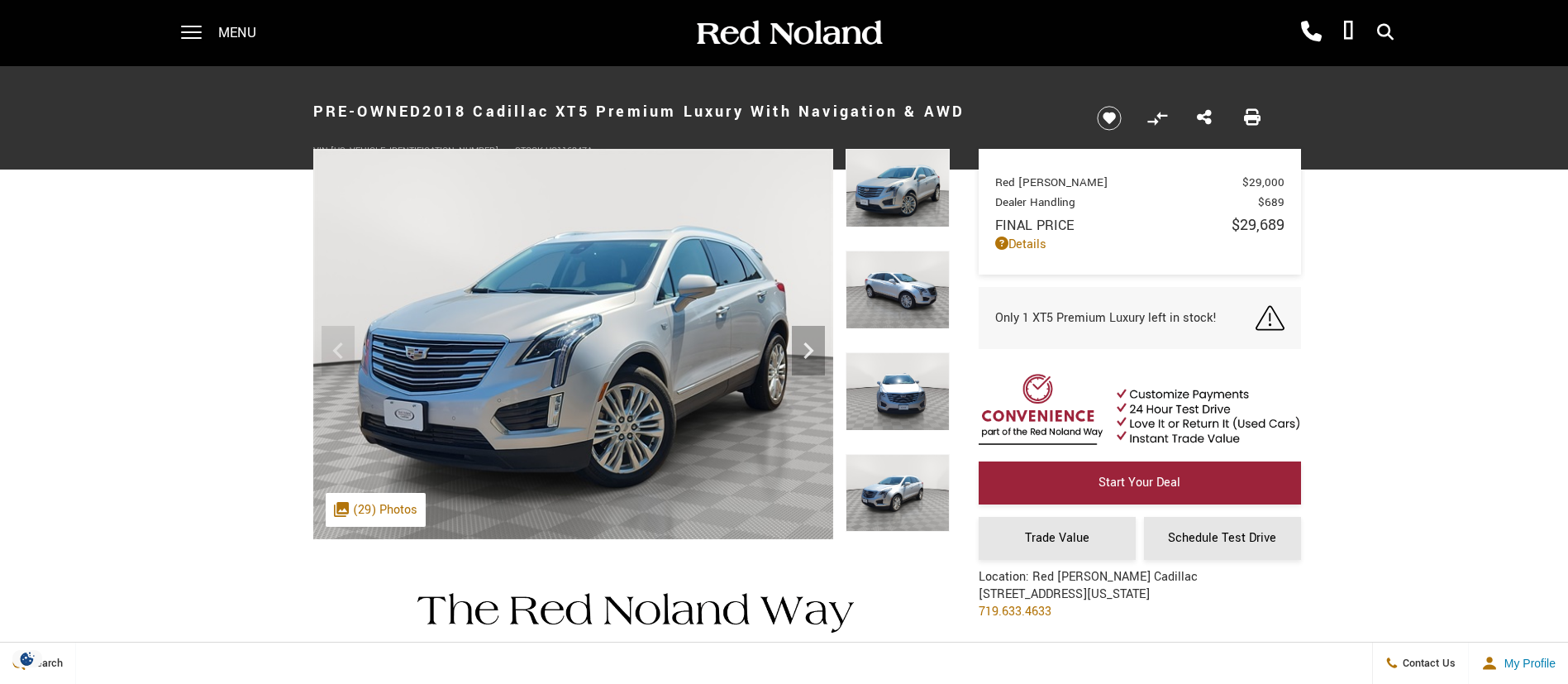
click at [873, 209] on img at bounding box center [898, 188] width 104 height 79
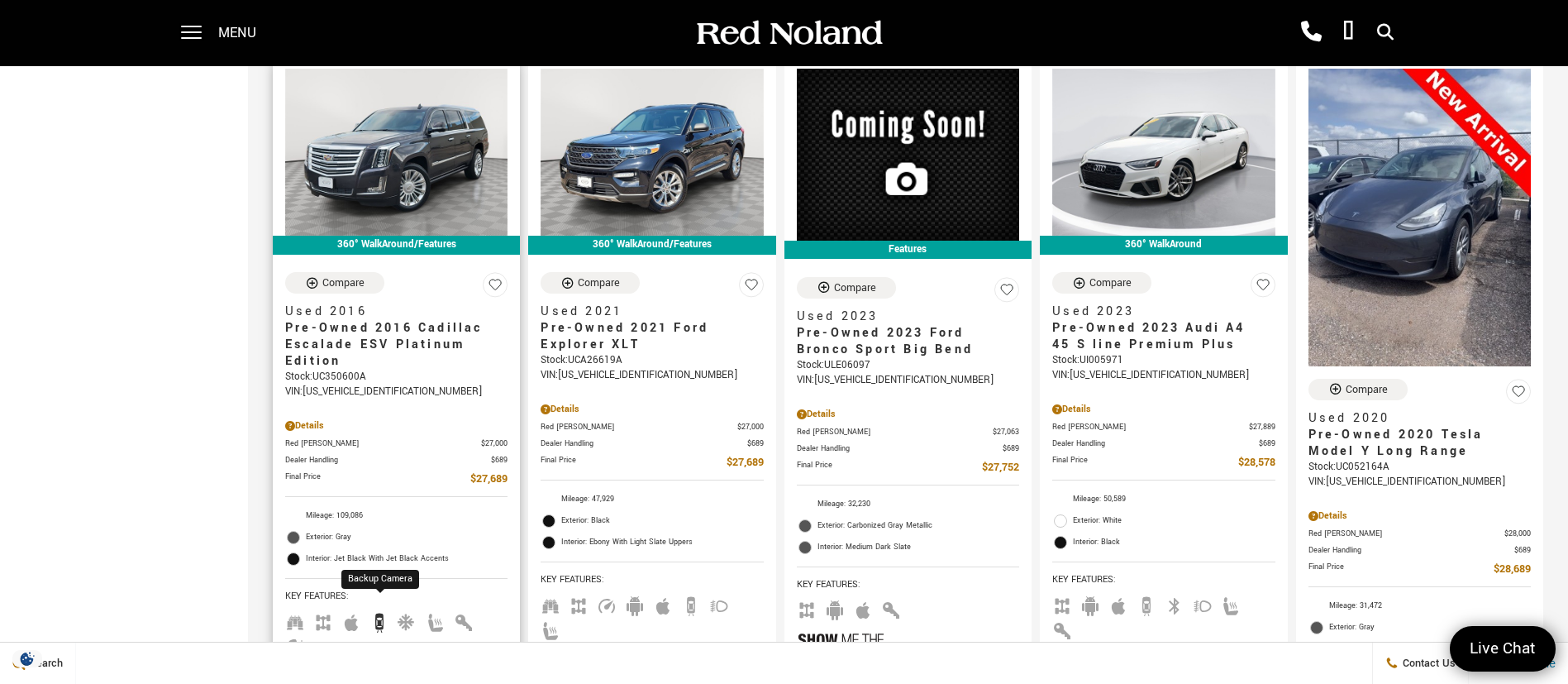
scroll to position [869, 0]
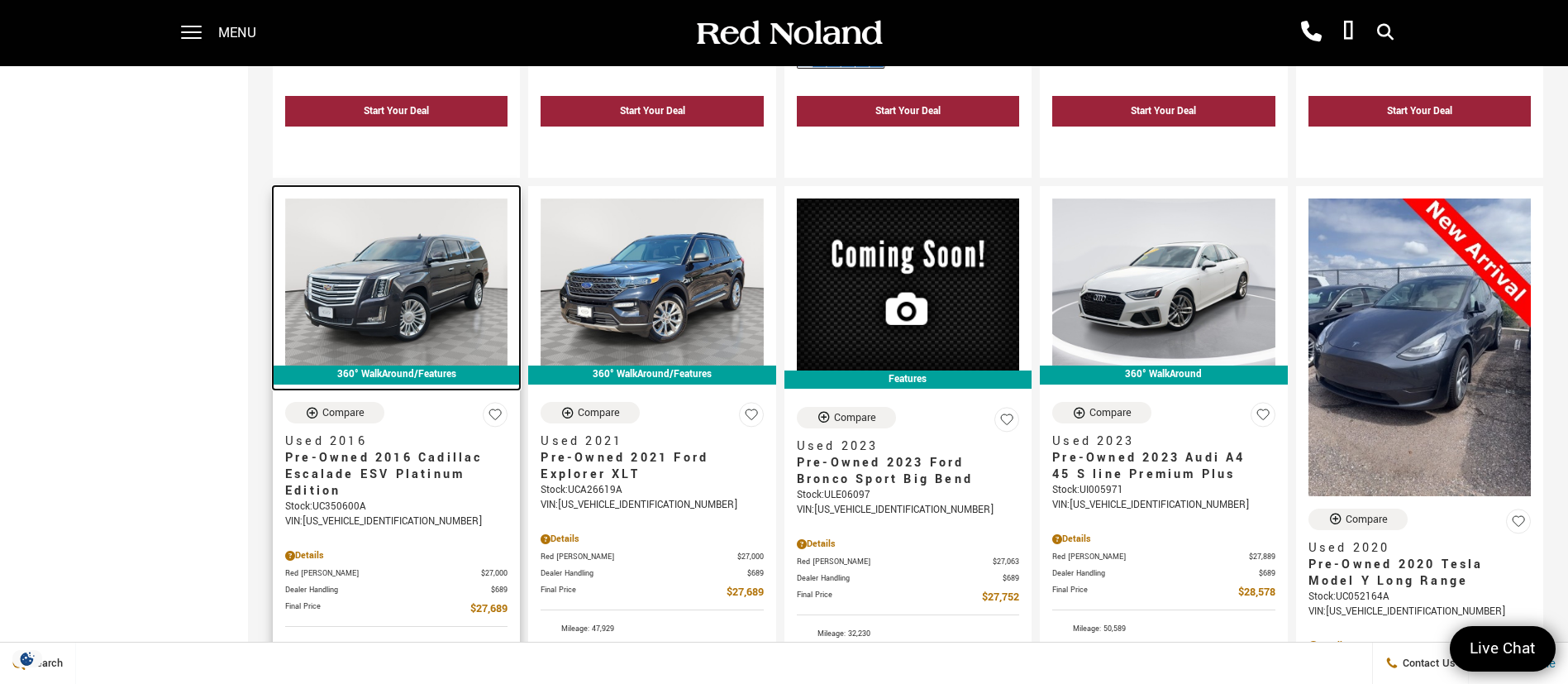
click at [398, 235] on img at bounding box center [396, 281] width 222 height 167
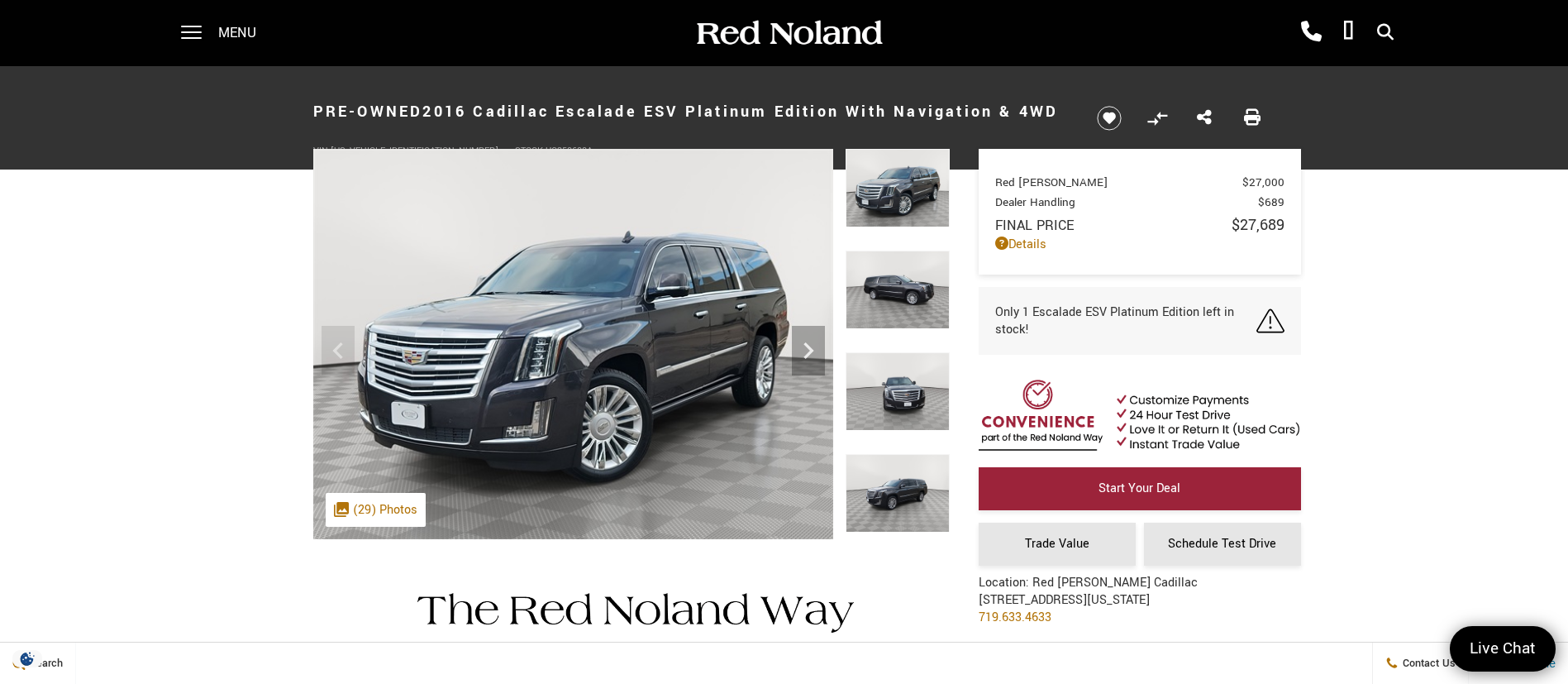
click at [880, 198] on img at bounding box center [898, 188] width 104 height 79
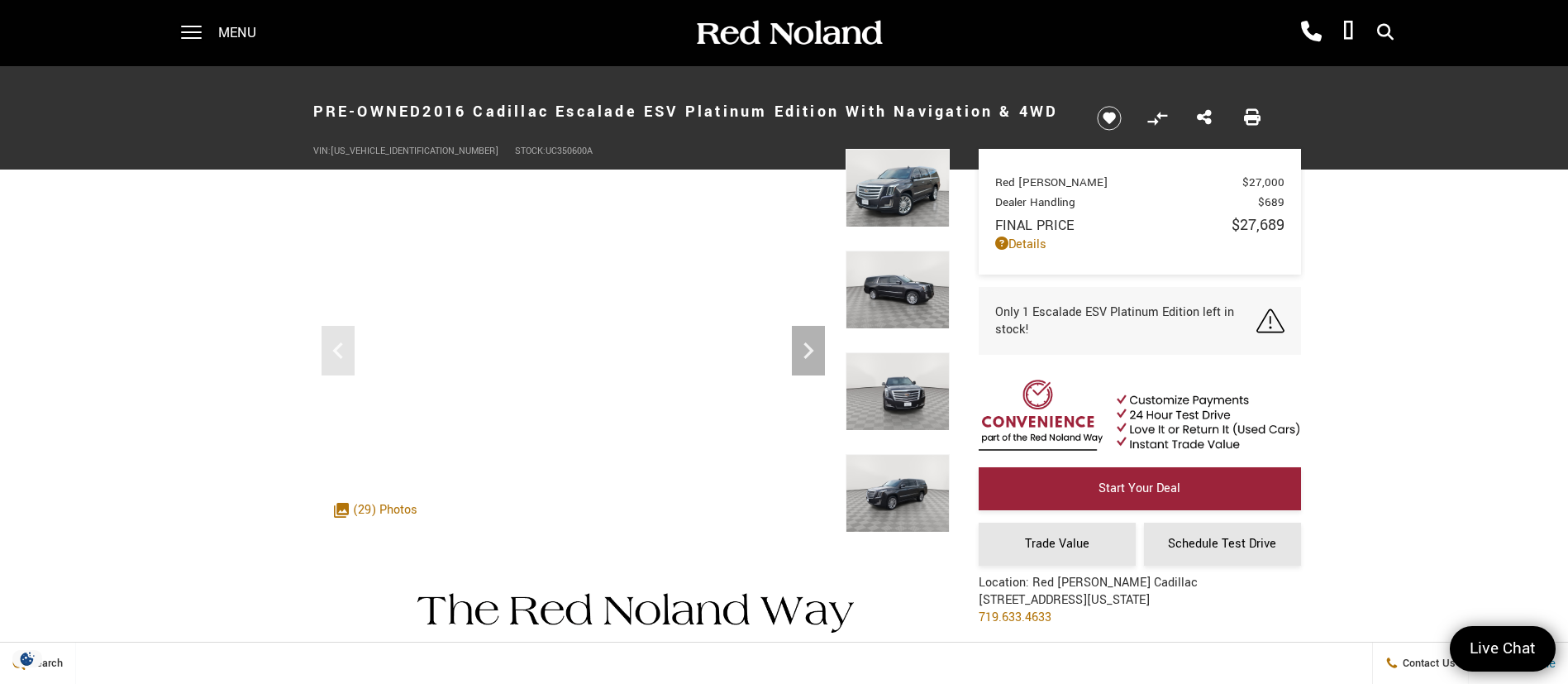
click at [876, 207] on img at bounding box center [898, 188] width 104 height 79
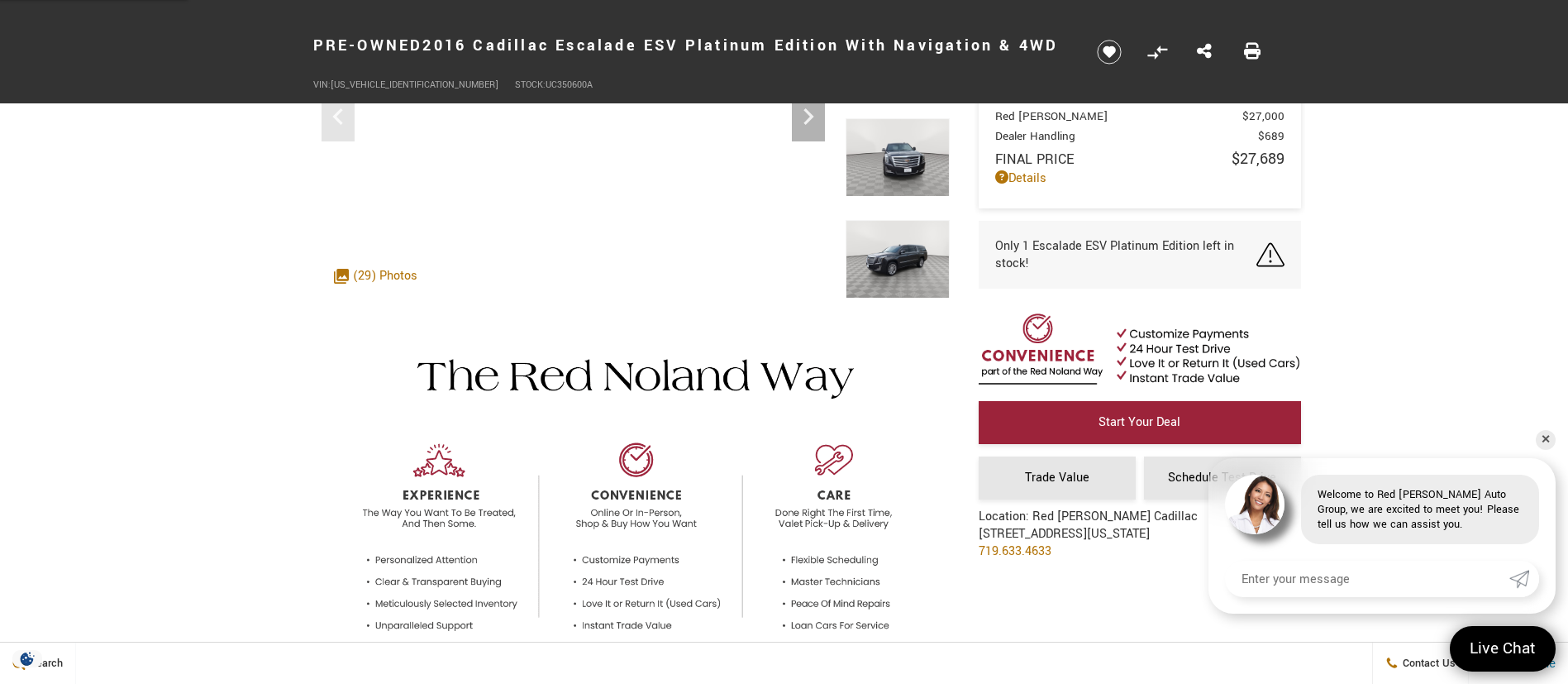
scroll to position [496, 0]
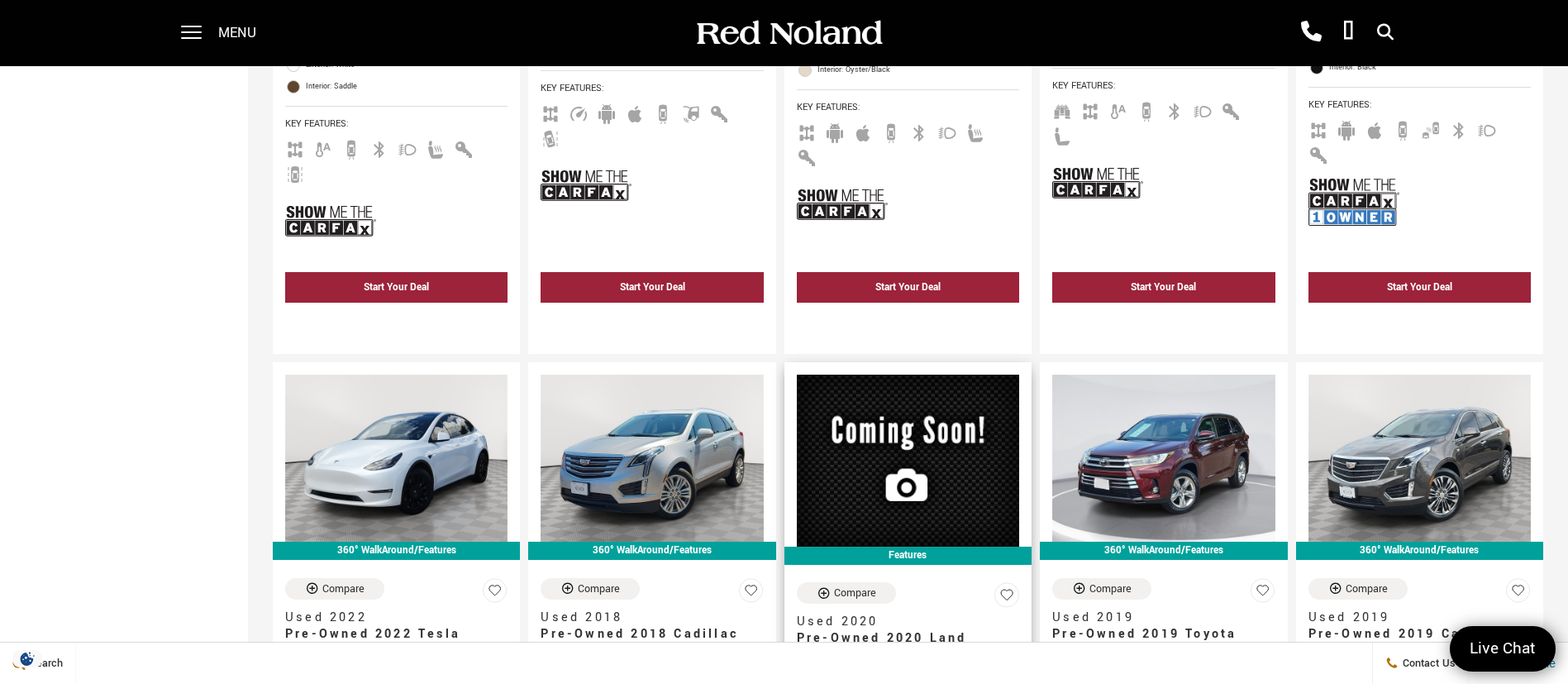
scroll to position [2482, 0]
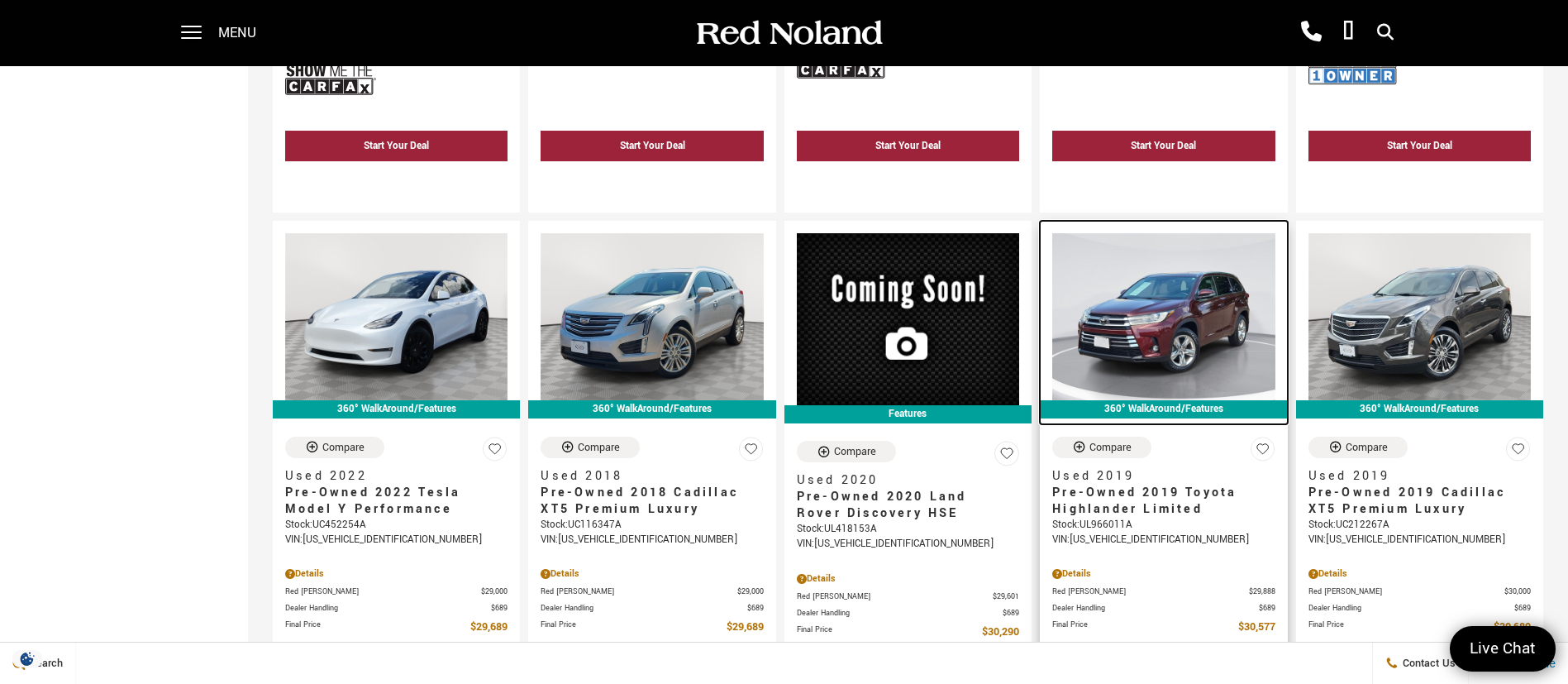
click at [1166, 255] on img at bounding box center [1163, 316] width 222 height 167
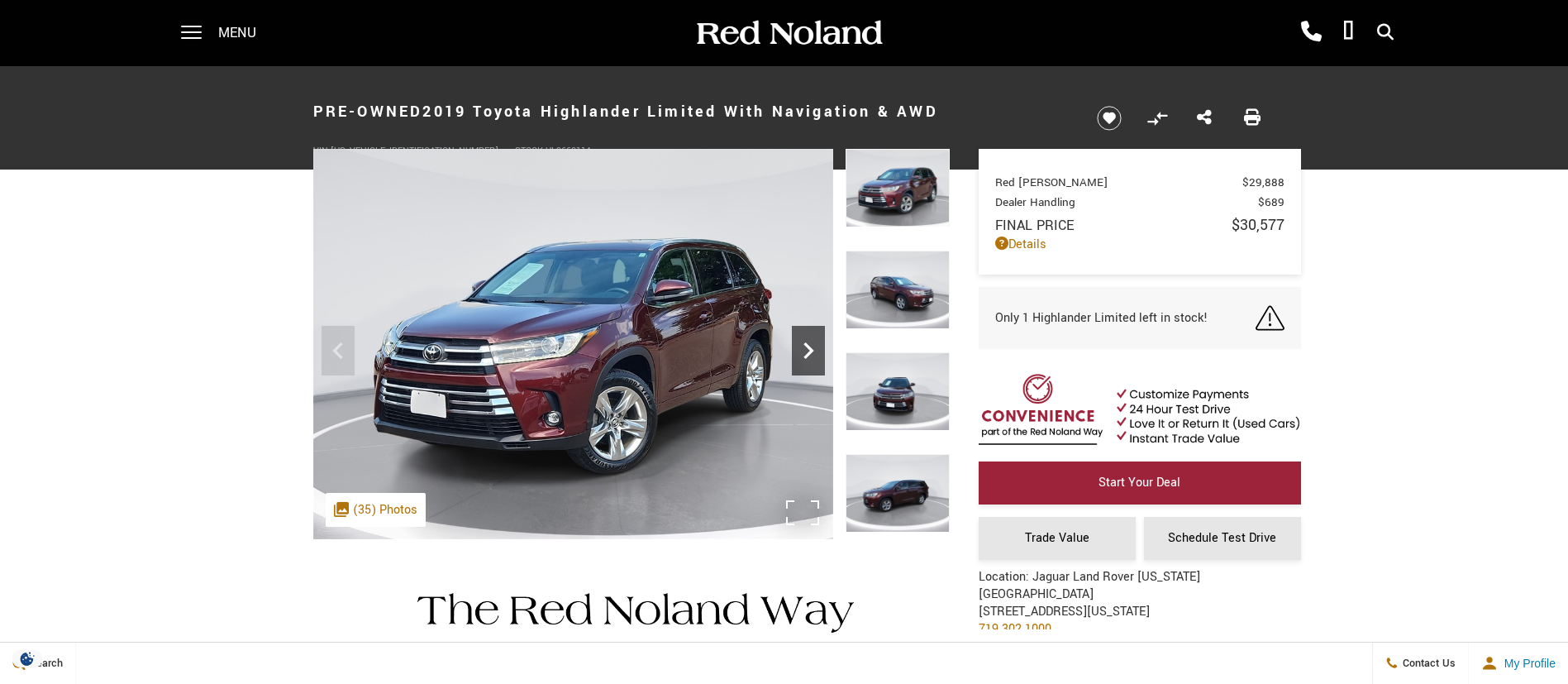
click at [807, 346] on icon "Next" at bounding box center [808, 350] width 10 height 17
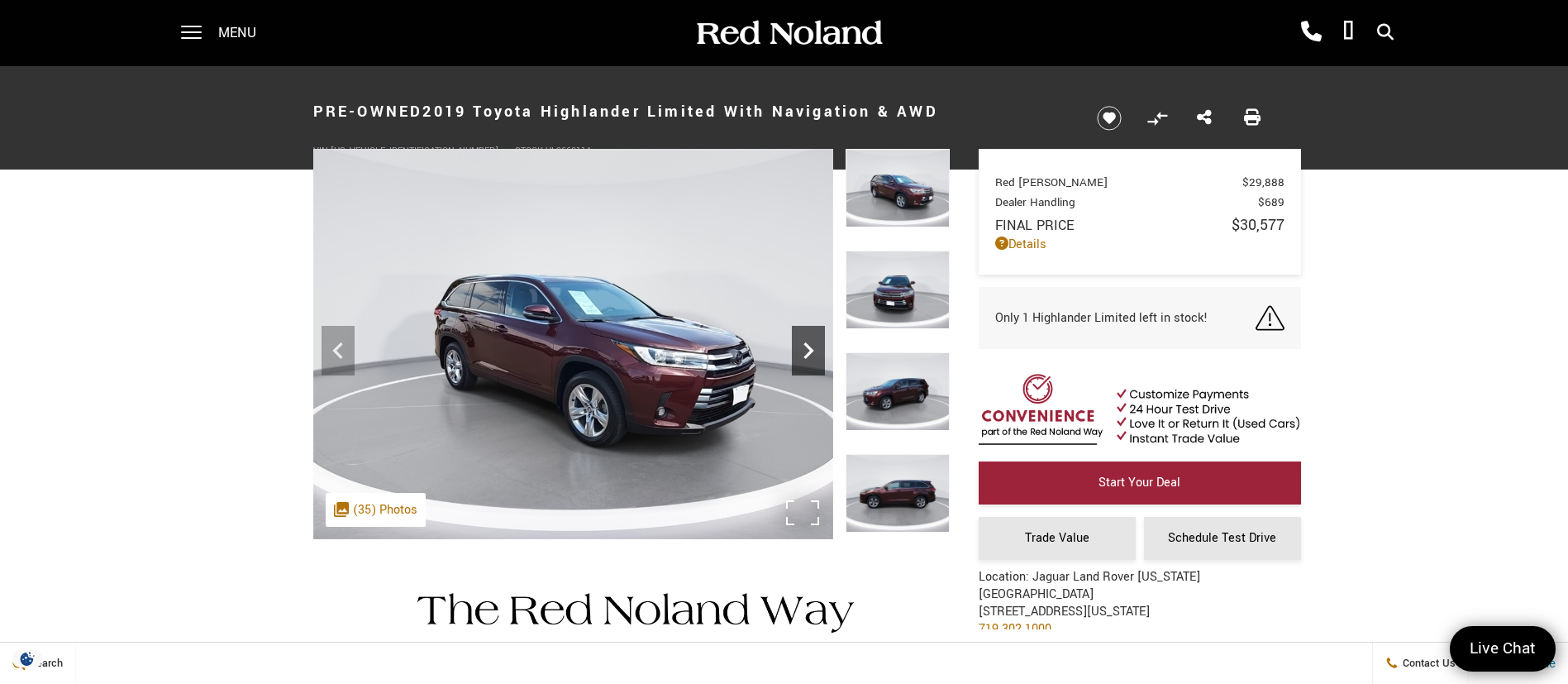
click at [807, 346] on icon "Next" at bounding box center [808, 350] width 10 height 17
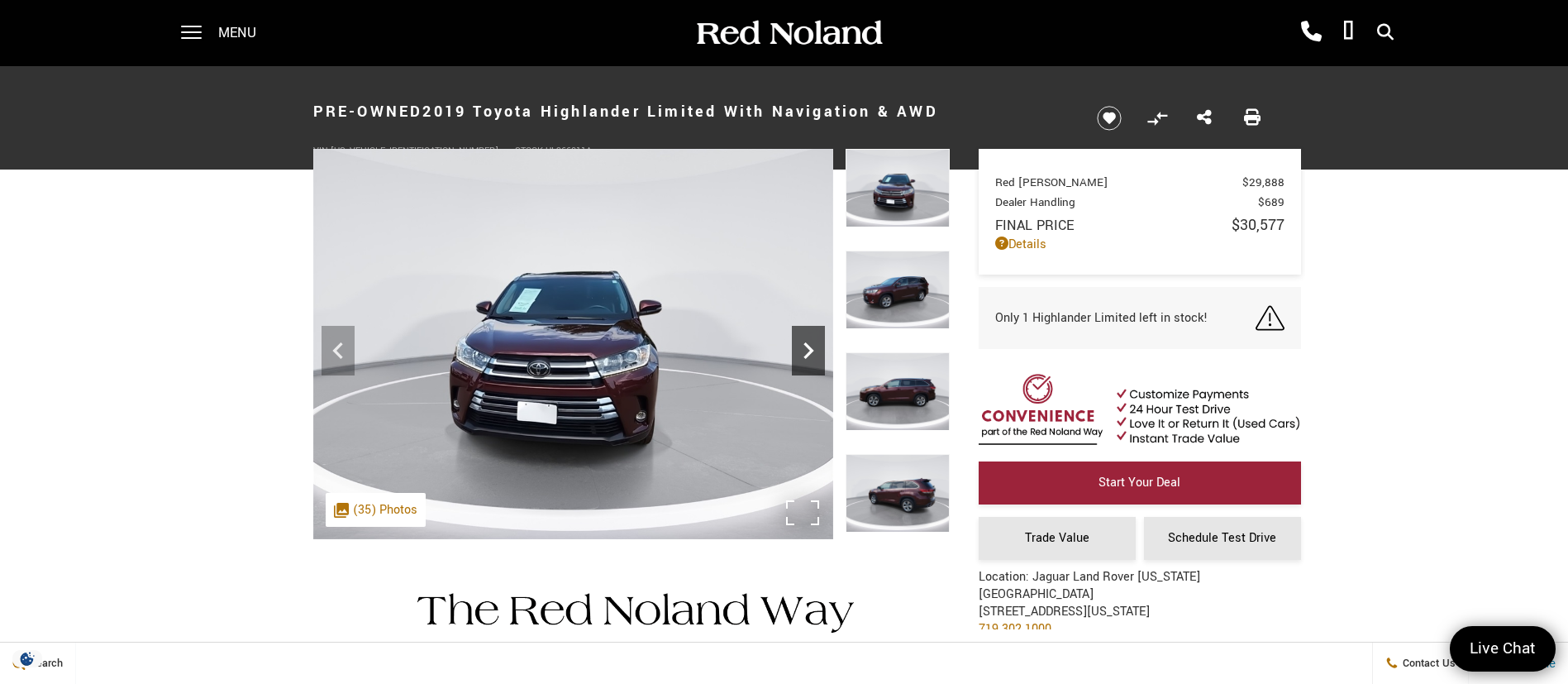
click at [807, 346] on icon "Next" at bounding box center [808, 350] width 10 height 17
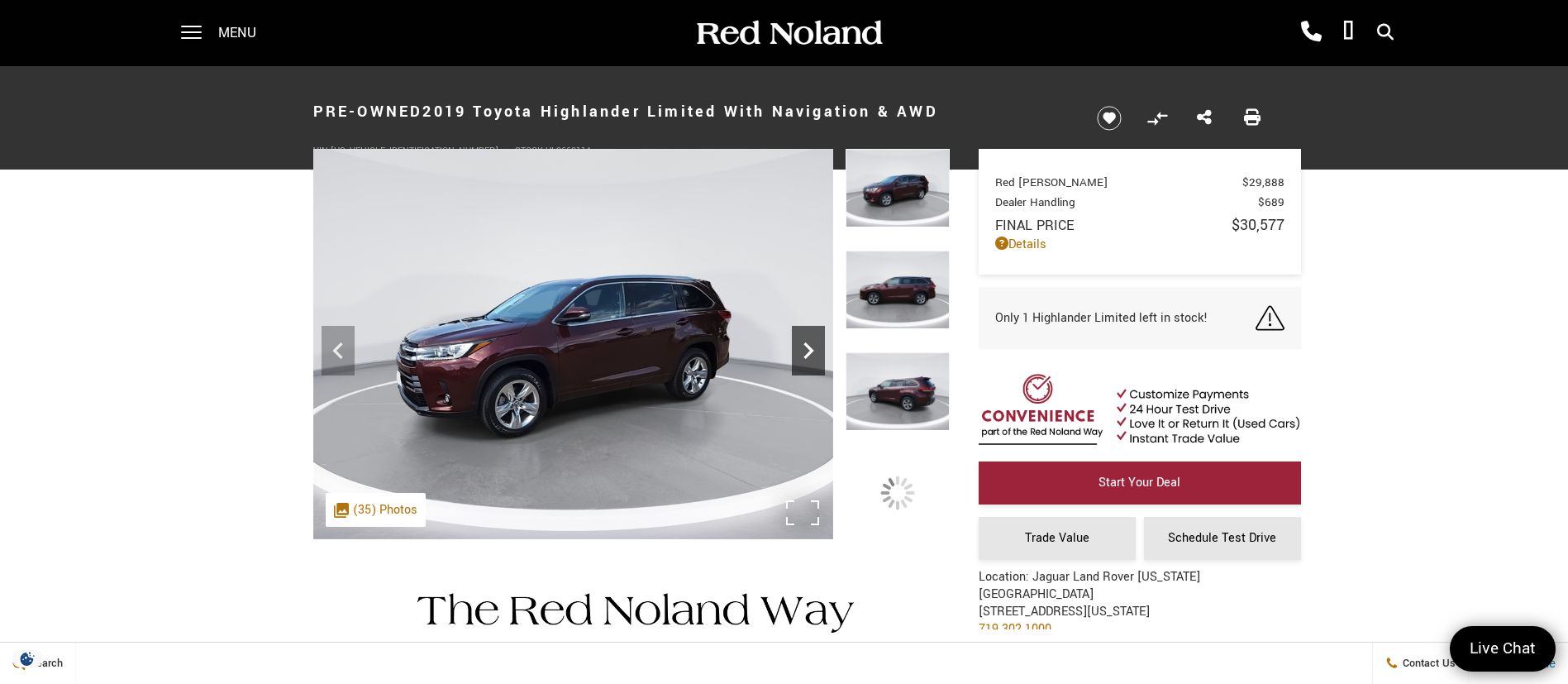
click at [807, 346] on icon "Next" at bounding box center [808, 350] width 10 height 17
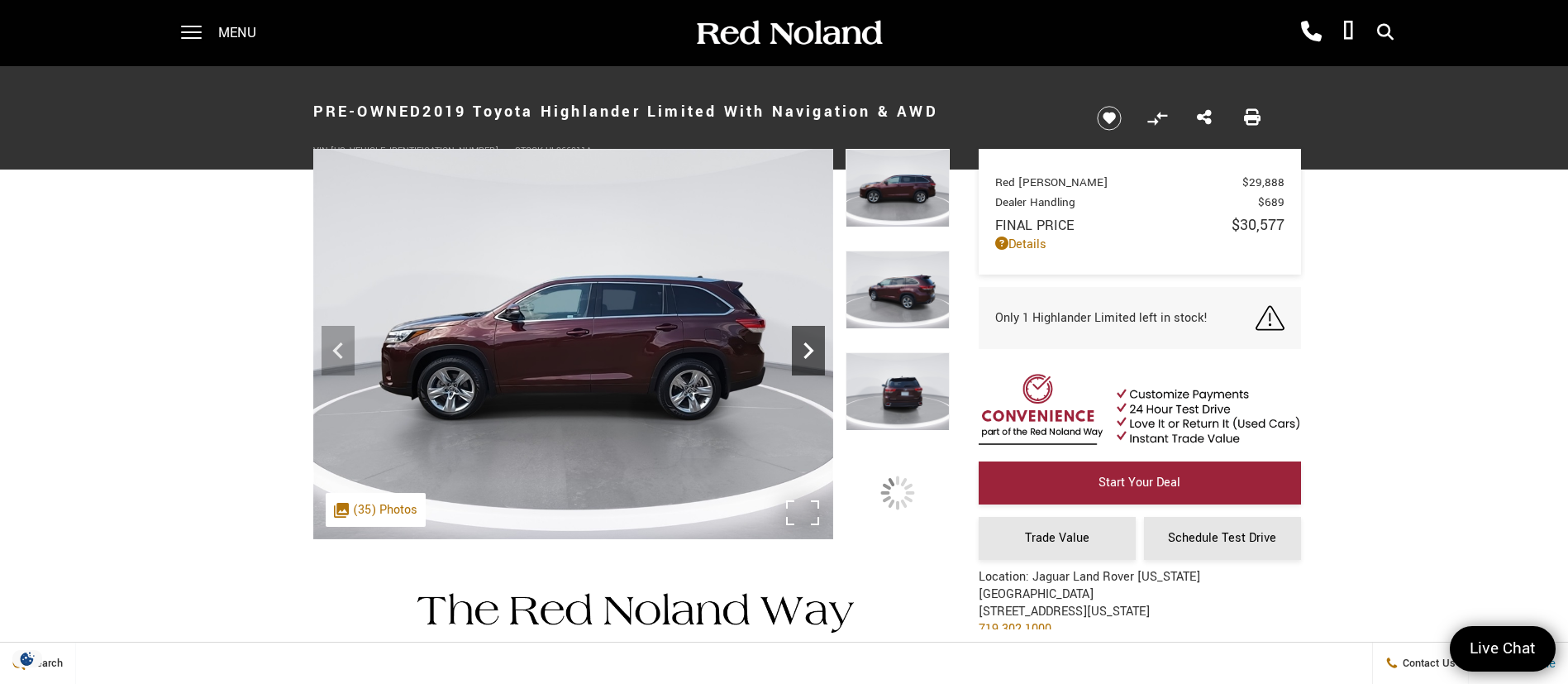
click at [808, 346] on icon "Next" at bounding box center [808, 350] width 10 height 17
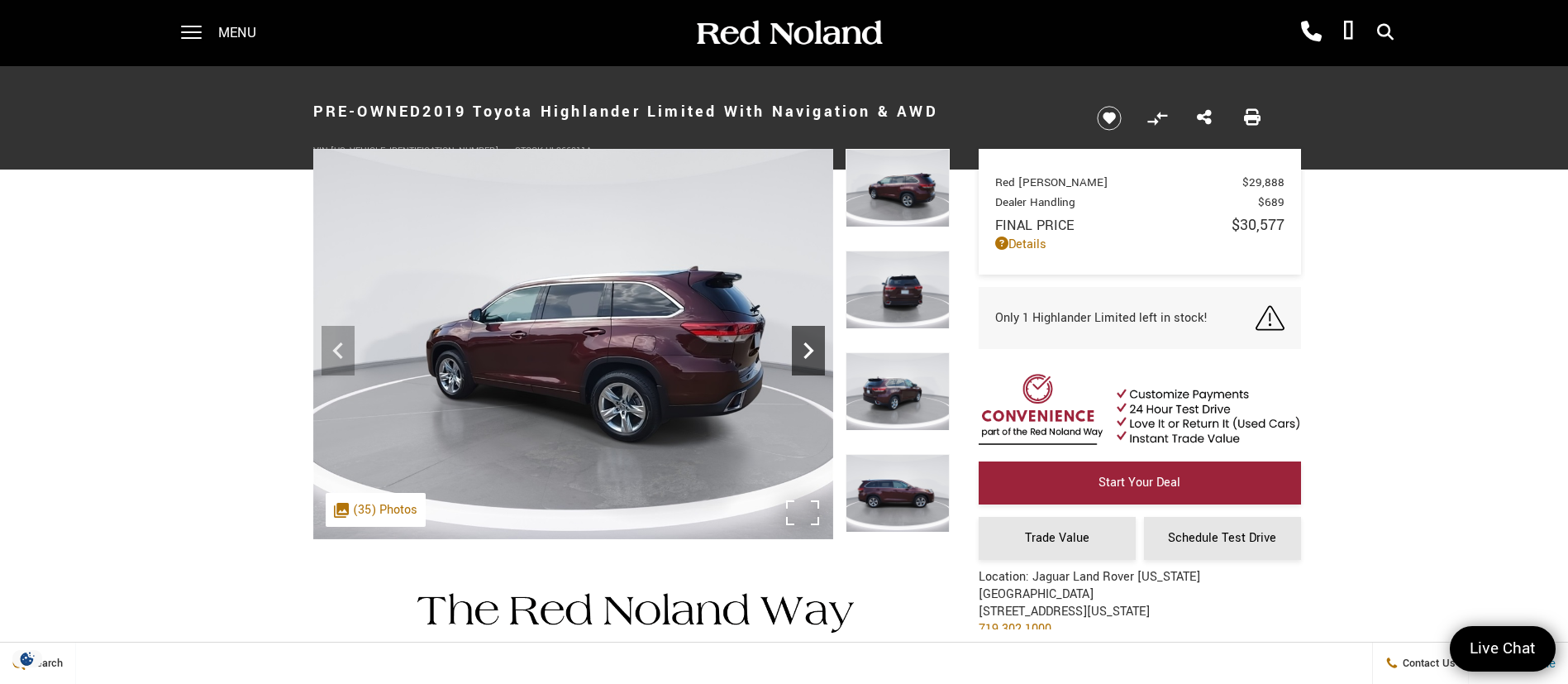
click at [808, 346] on icon "Next" at bounding box center [808, 350] width 10 height 17
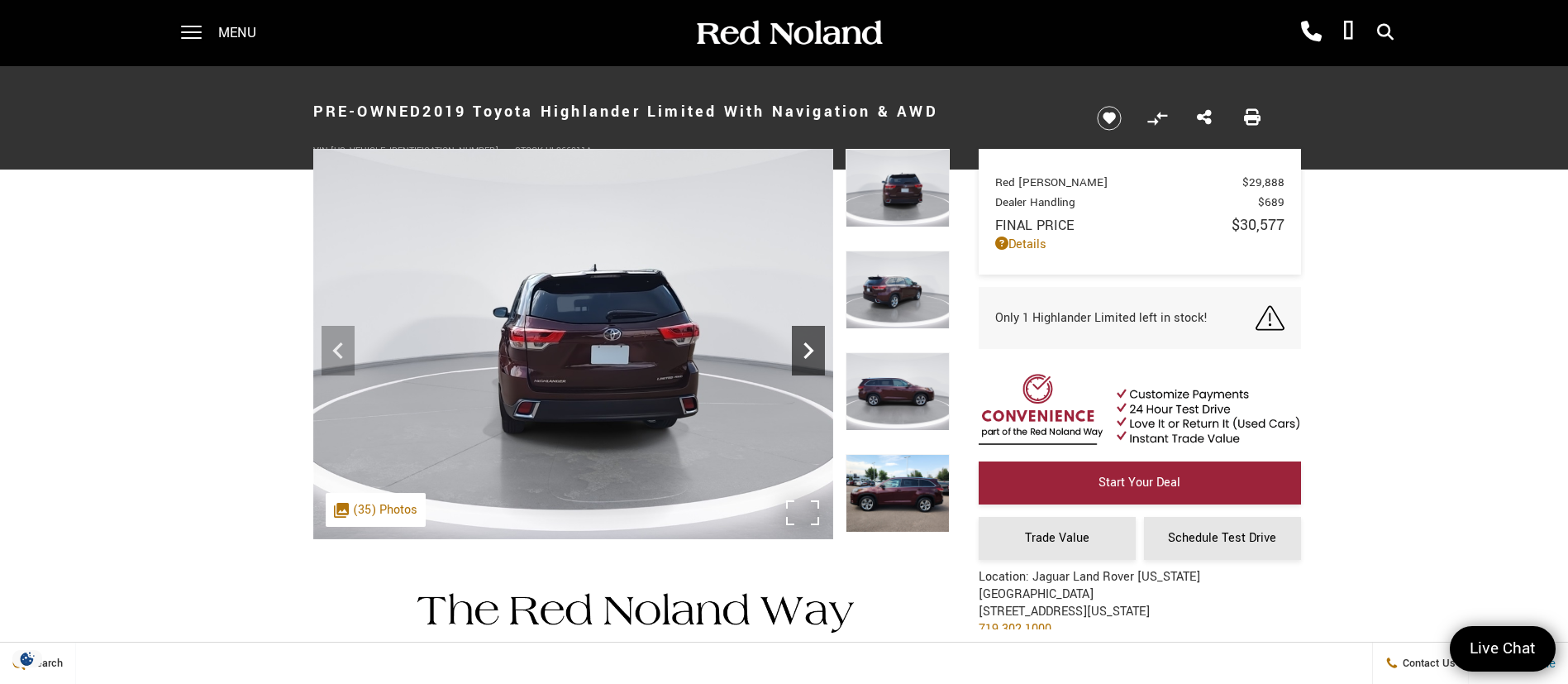
click at [808, 346] on icon "Next" at bounding box center [808, 350] width 10 height 17
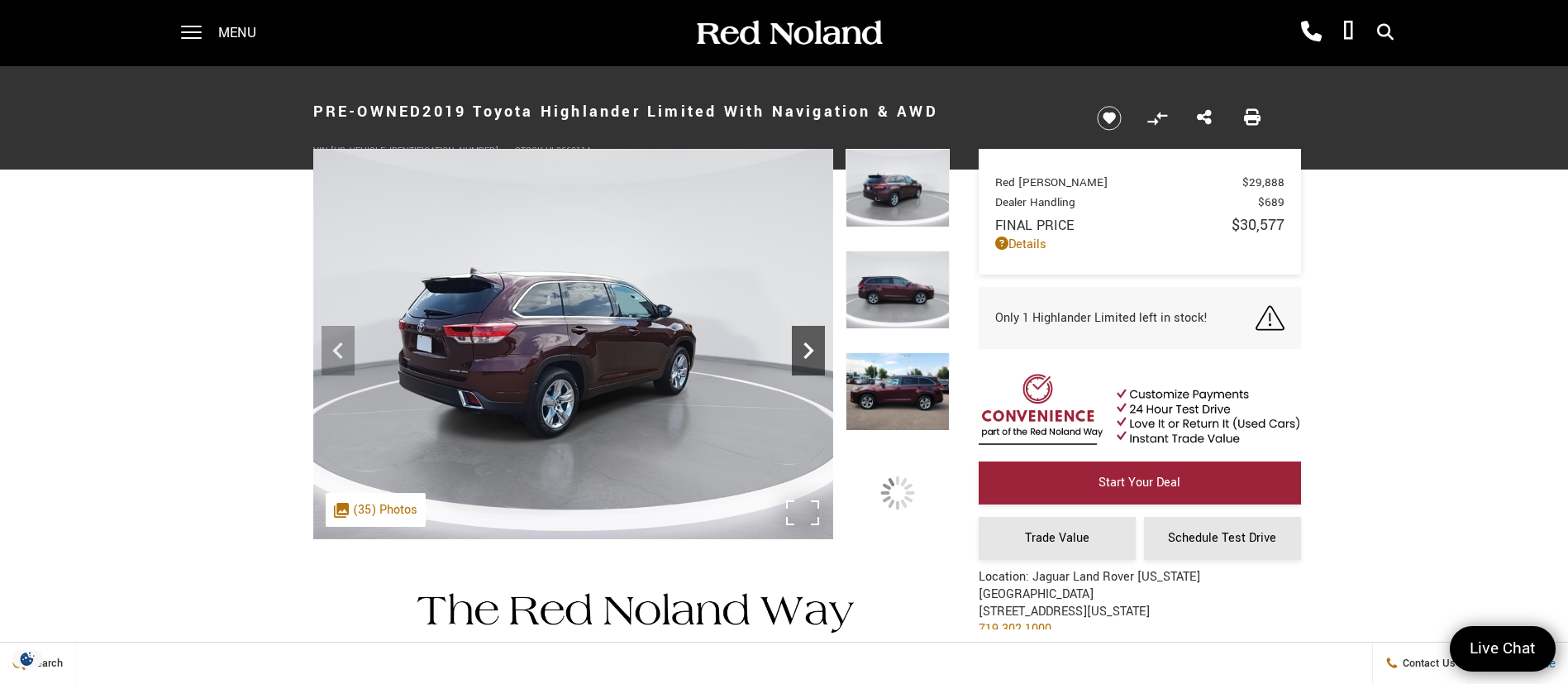
click at [809, 346] on icon "Next" at bounding box center [808, 350] width 10 height 17
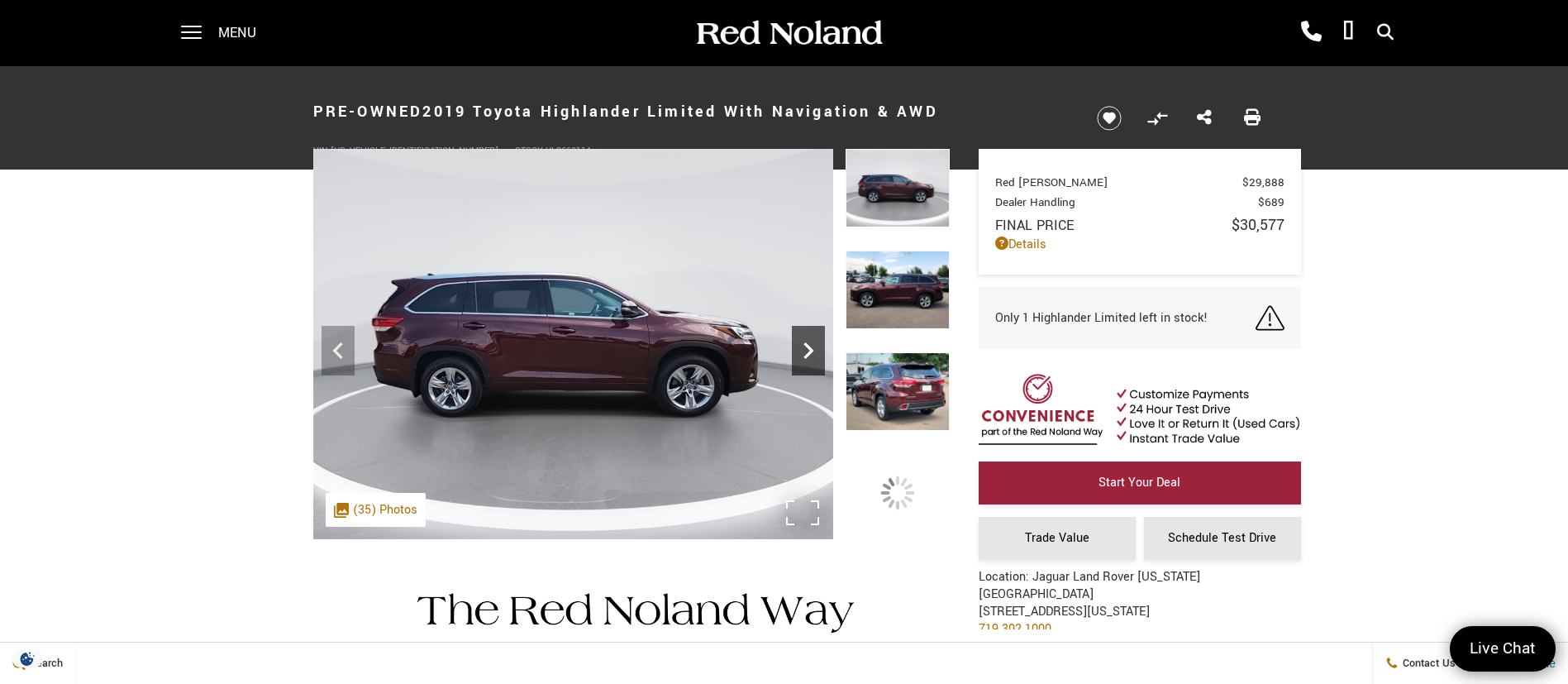
click at [809, 346] on icon "Next" at bounding box center [808, 350] width 10 height 17
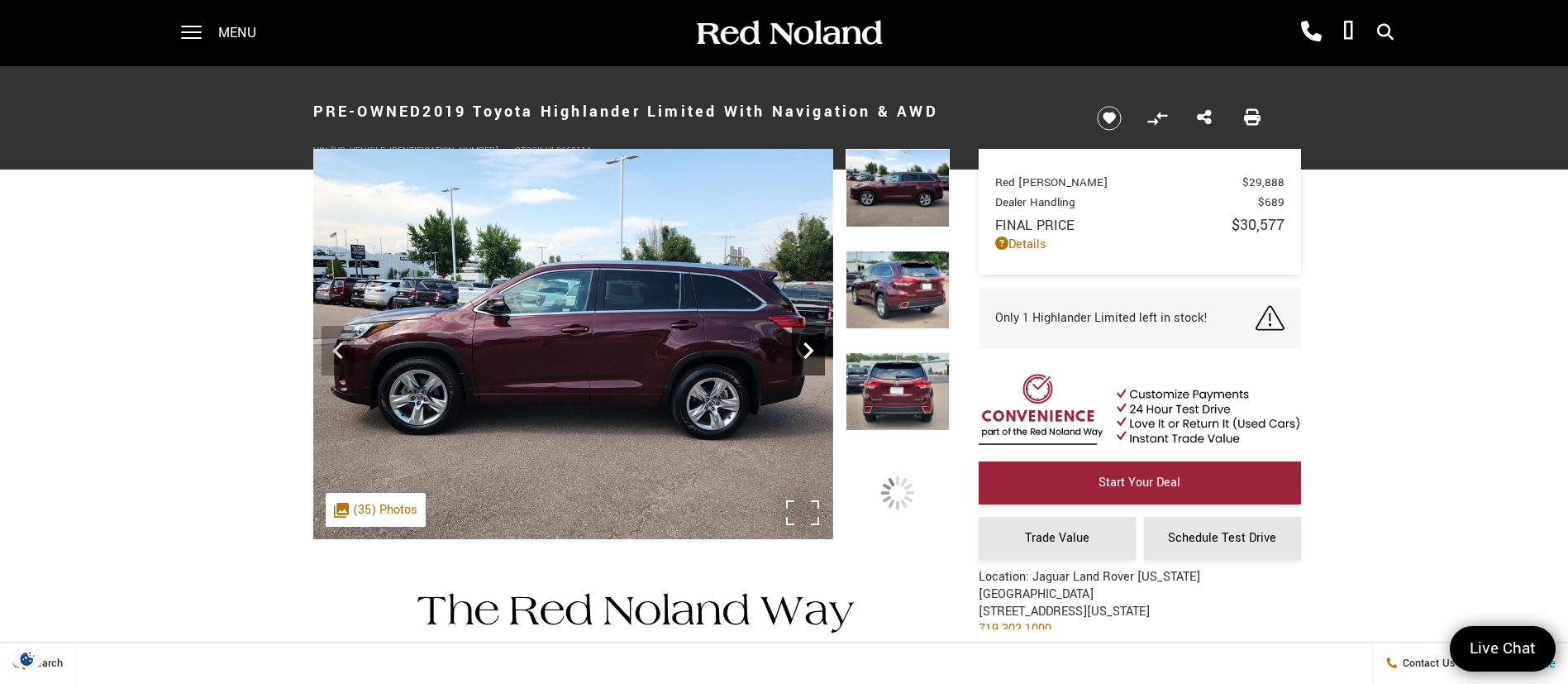
click at [809, 346] on icon "Next" at bounding box center [808, 350] width 10 height 17
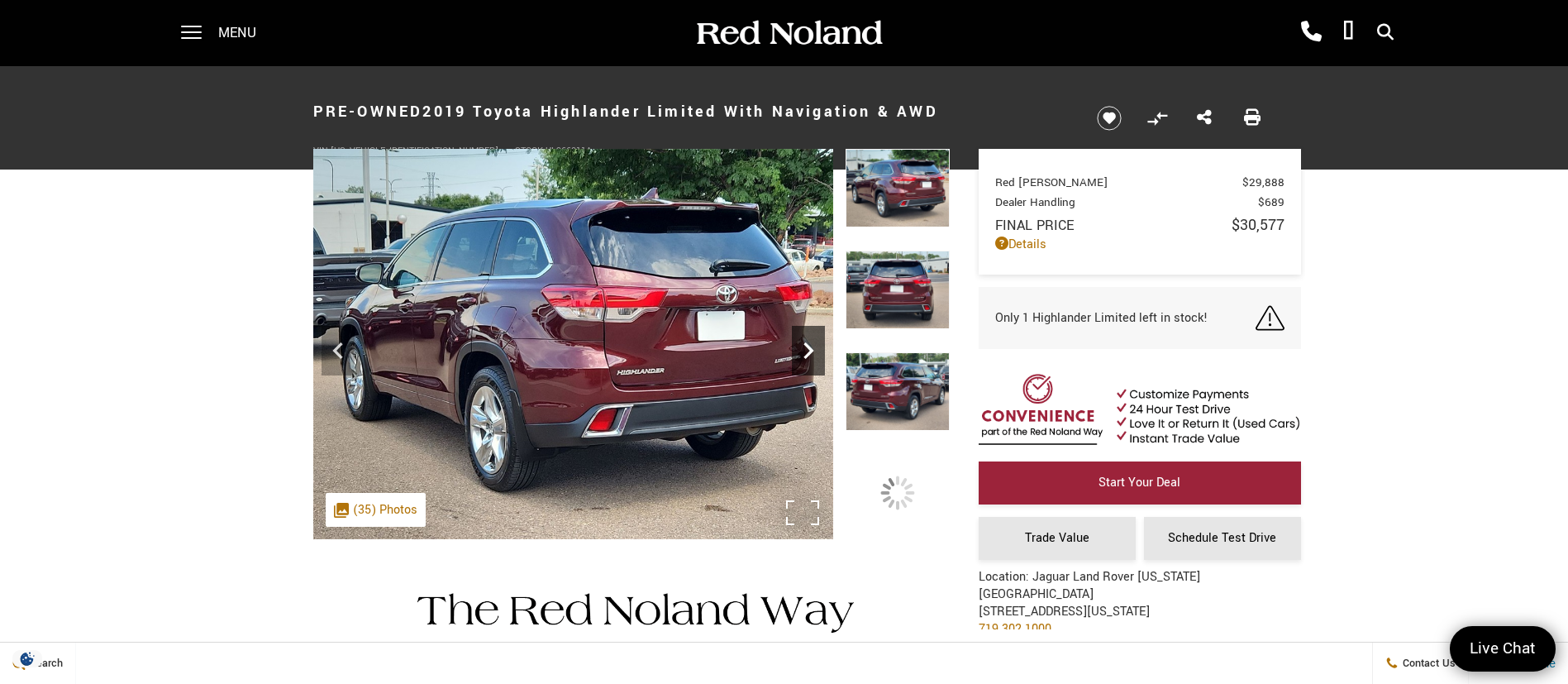
click at [809, 346] on icon "Next" at bounding box center [808, 350] width 10 height 17
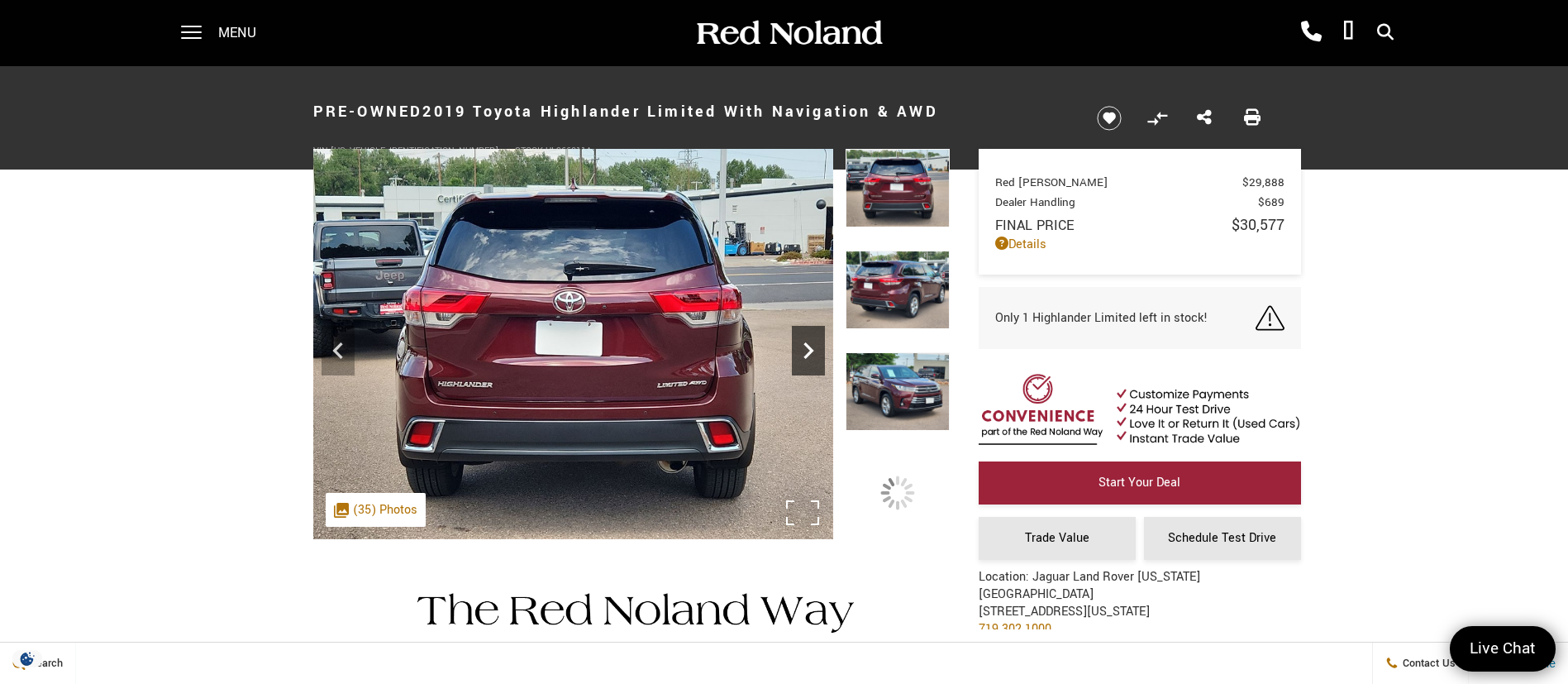
click at [809, 346] on icon "Next" at bounding box center [808, 350] width 10 height 17
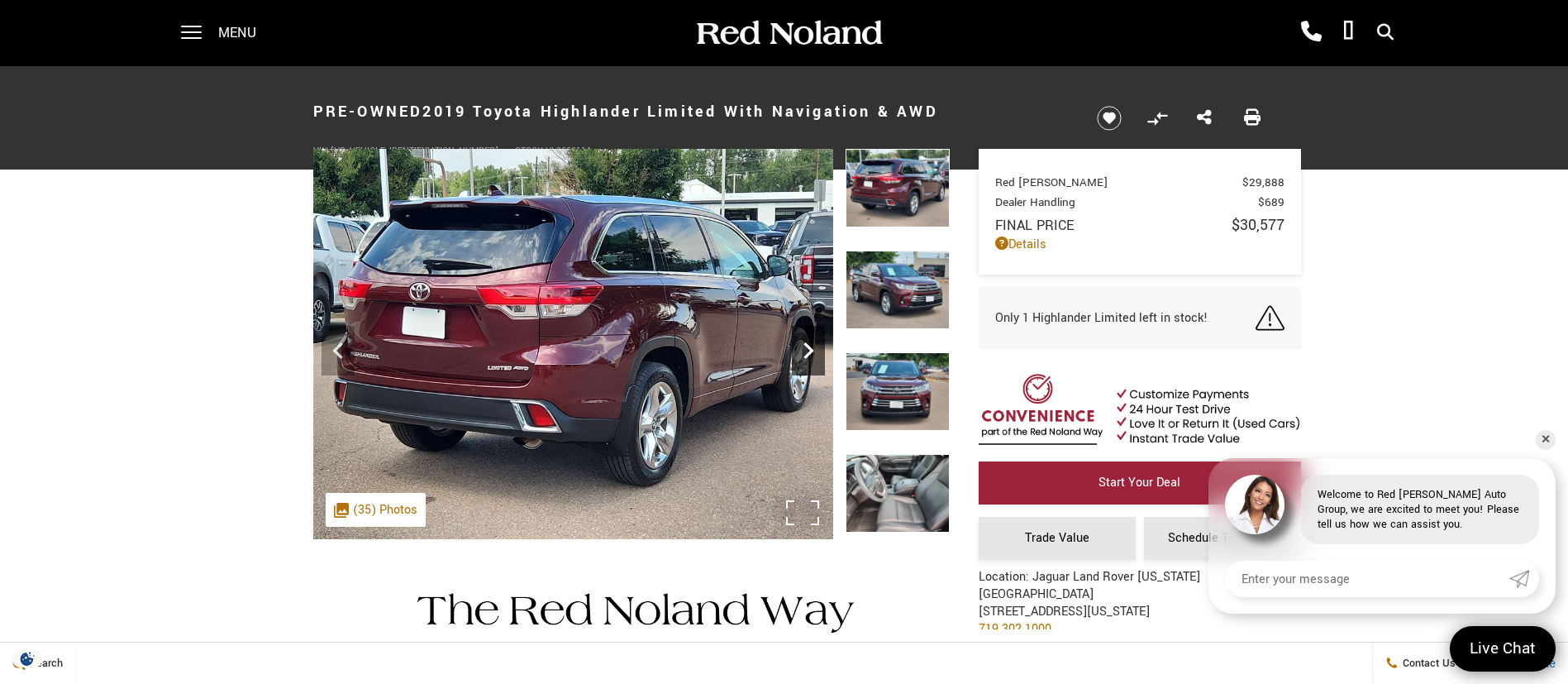
click at [809, 346] on icon "Next" at bounding box center [808, 350] width 10 height 17
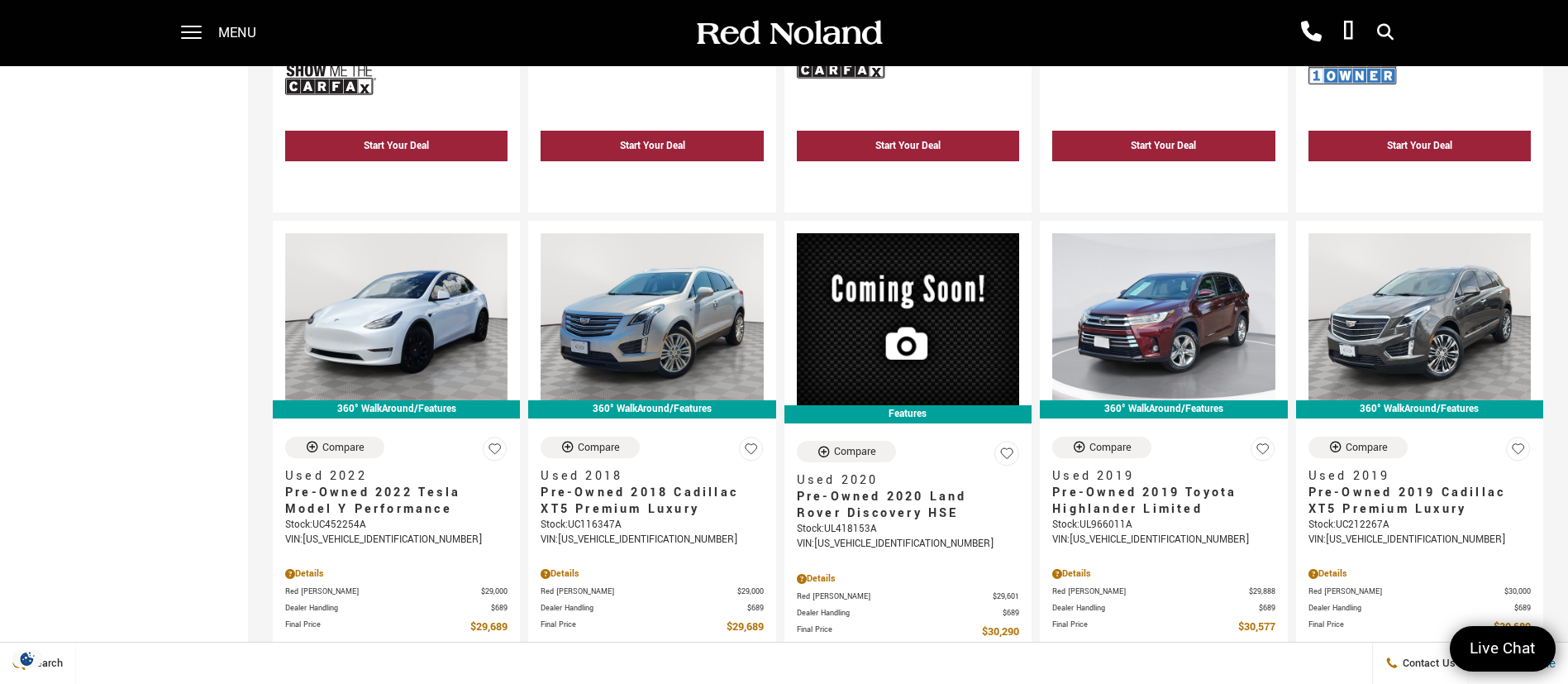
scroll to position [3102, 0]
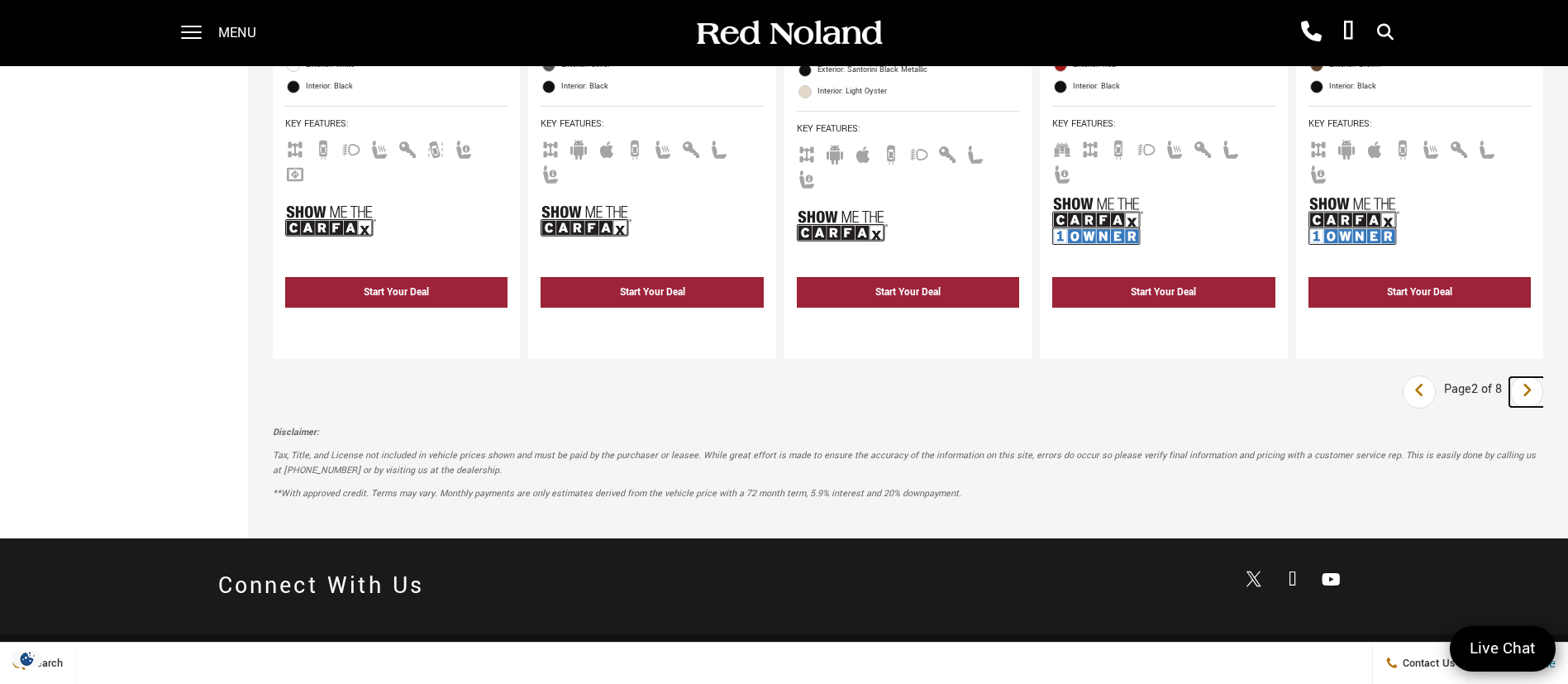
click at [1532, 377] on icon "next page" at bounding box center [1527, 390] width 11 height 27
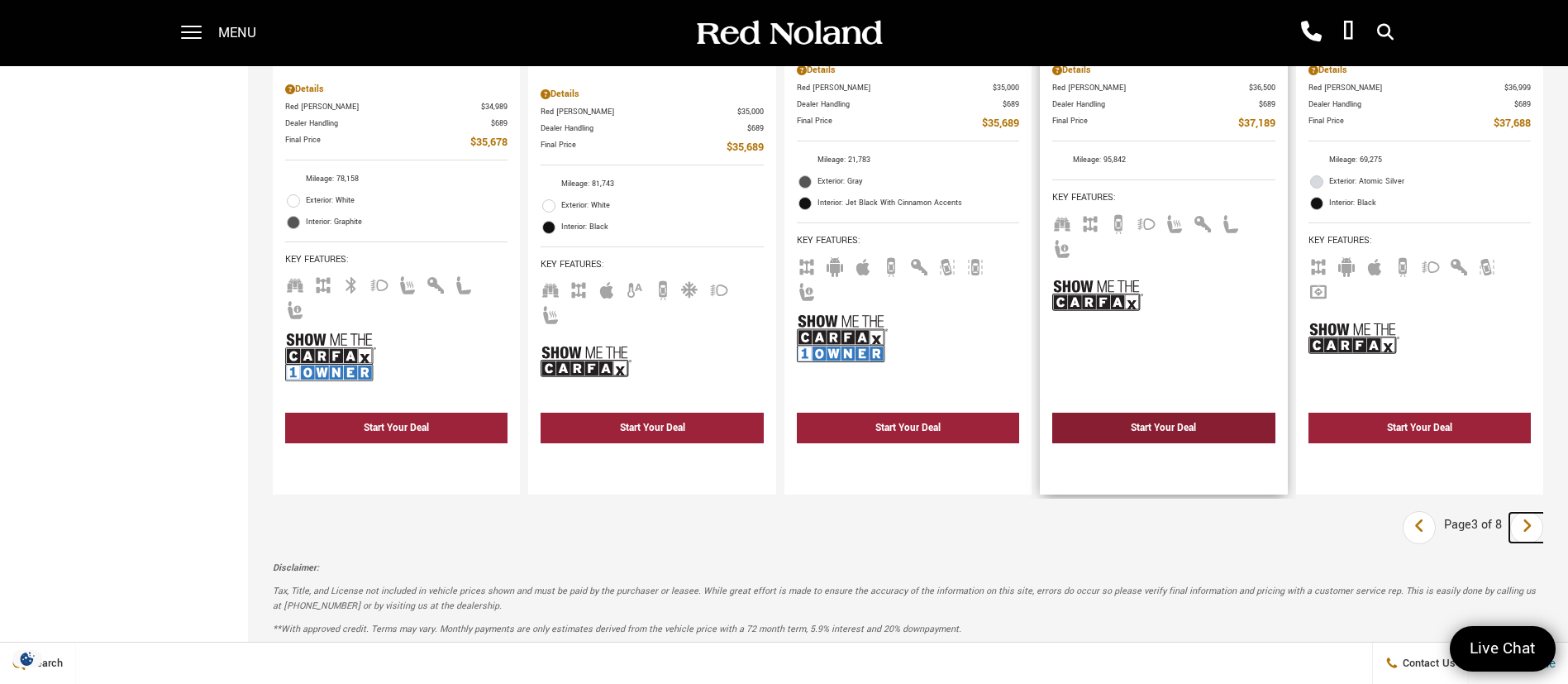
scroll to position [2854, 0]
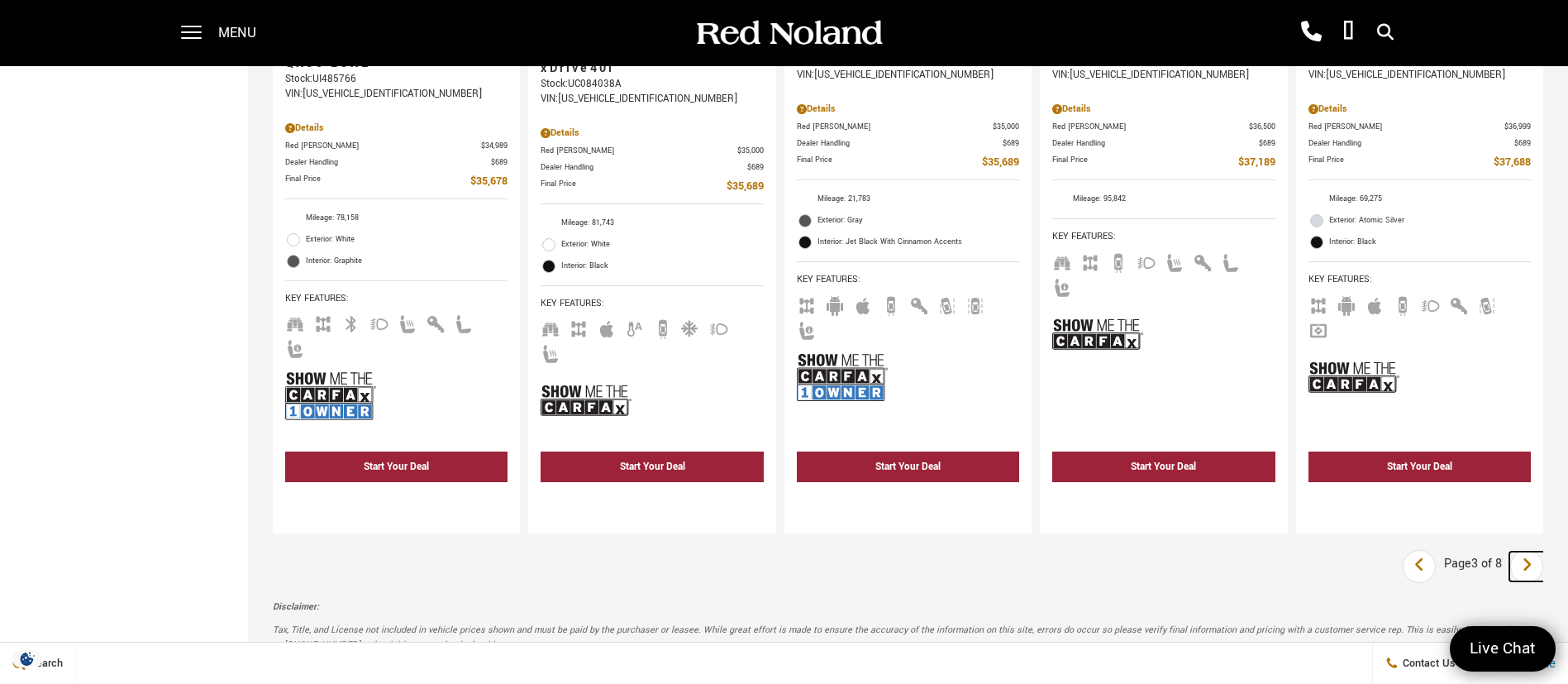
click at [1545, 552] on link "Next" at bounding box center [1527, 566] width 36 height 29
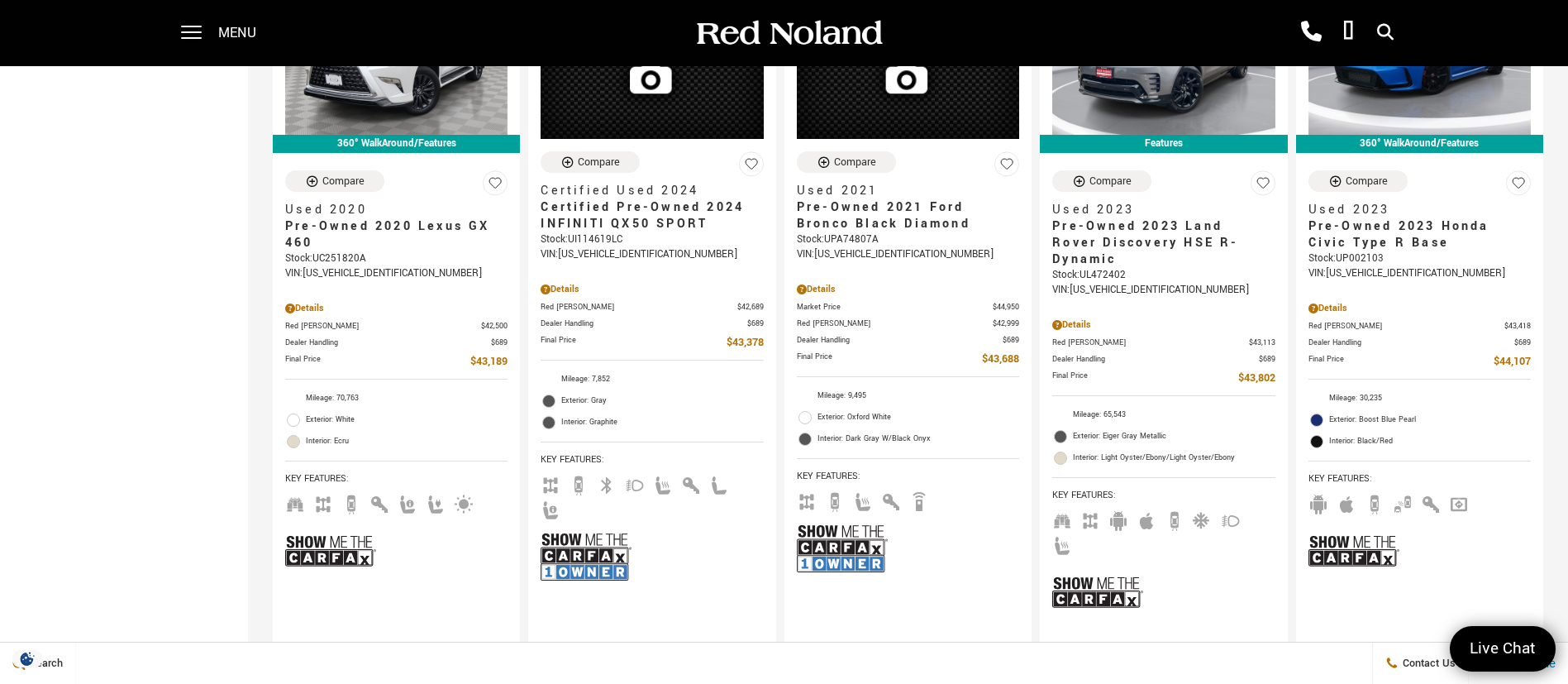
scroll to position [2978, 0]
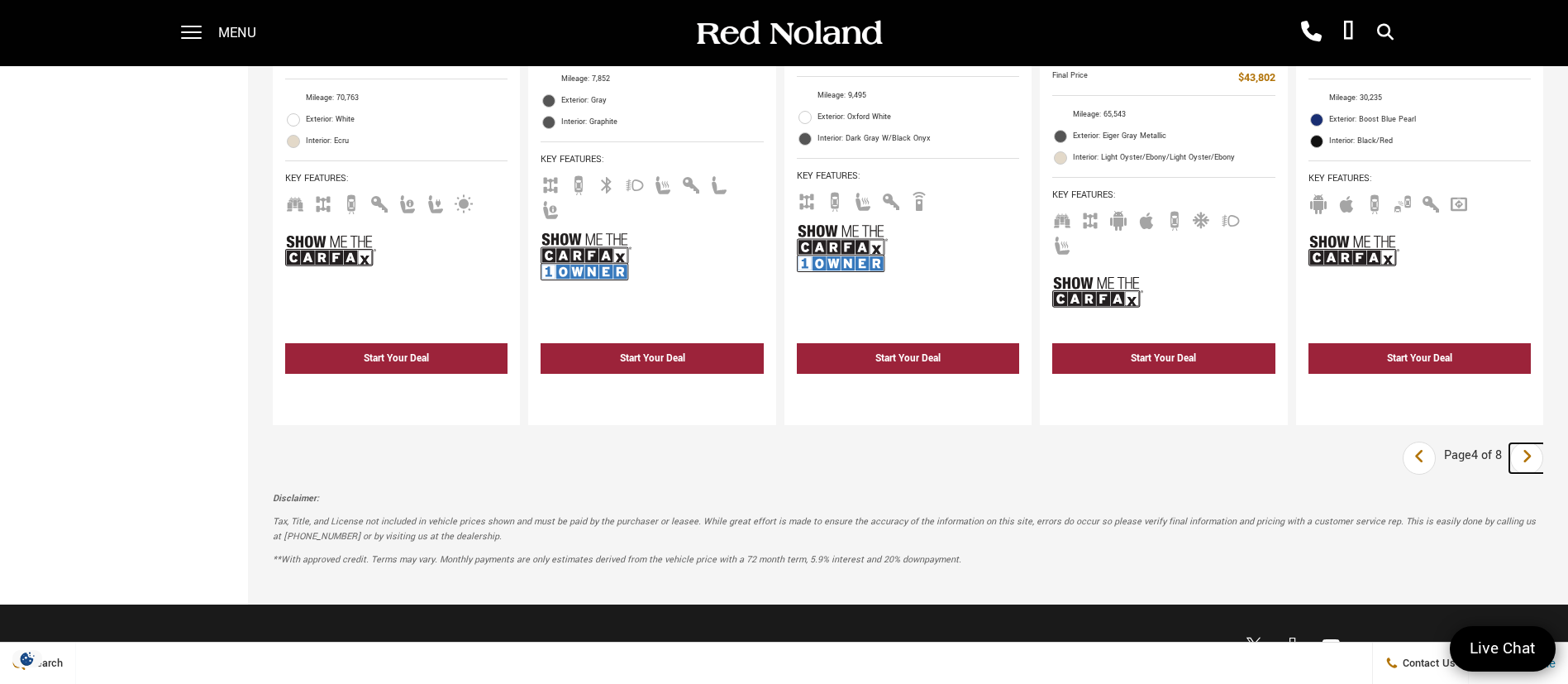
click at [1545, 443] on link "Next" at bounding box center [1527, 457] width 36 height 29
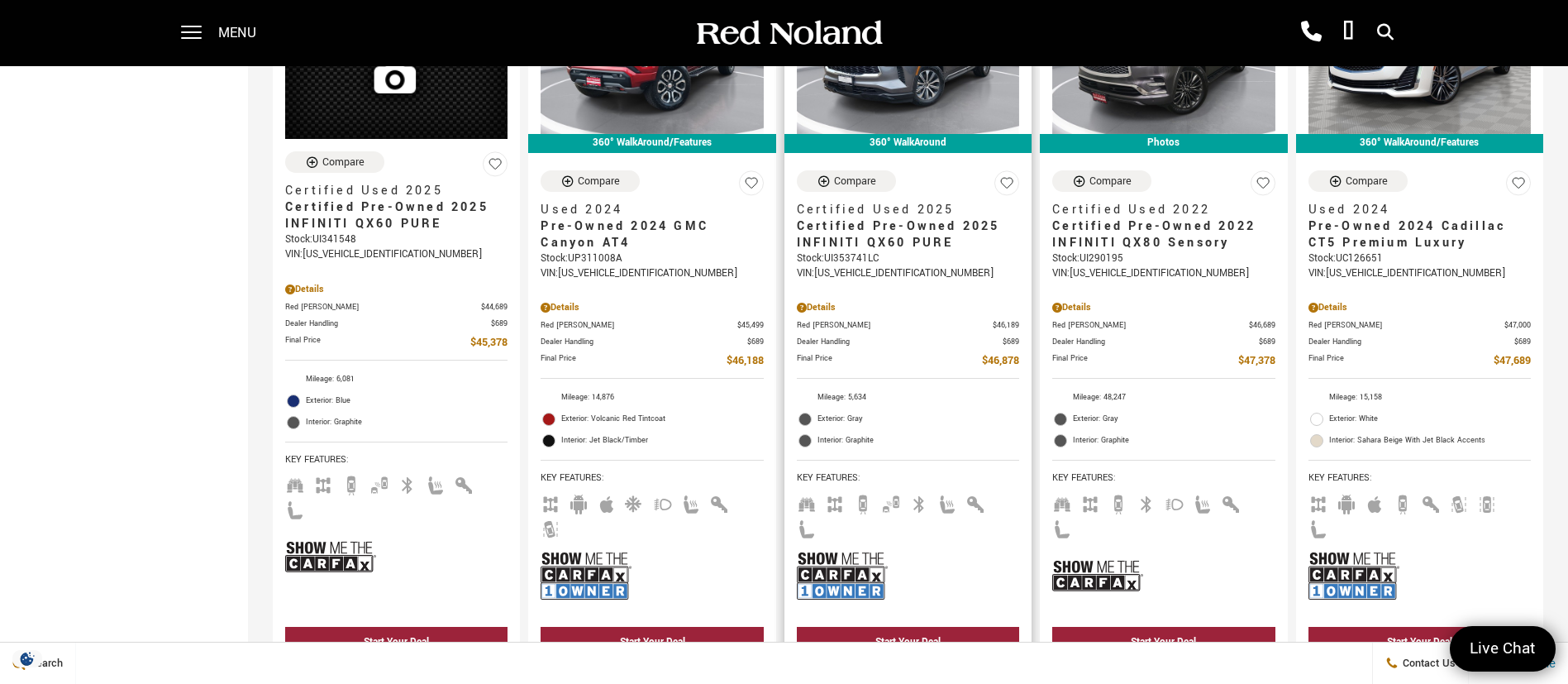
scroll to position [993, 0]
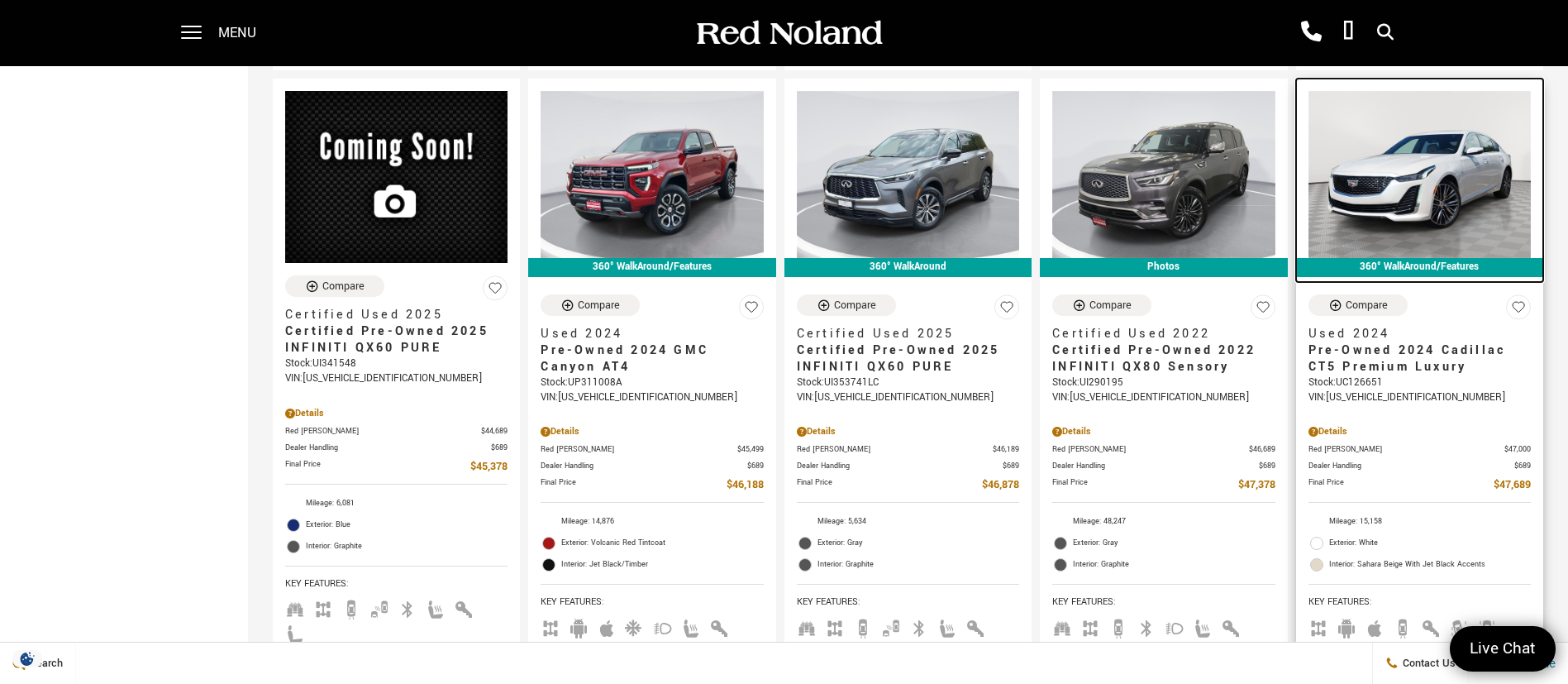
click at [1409, 152] on img at bounding box center [1419, 174] width 222 height 167
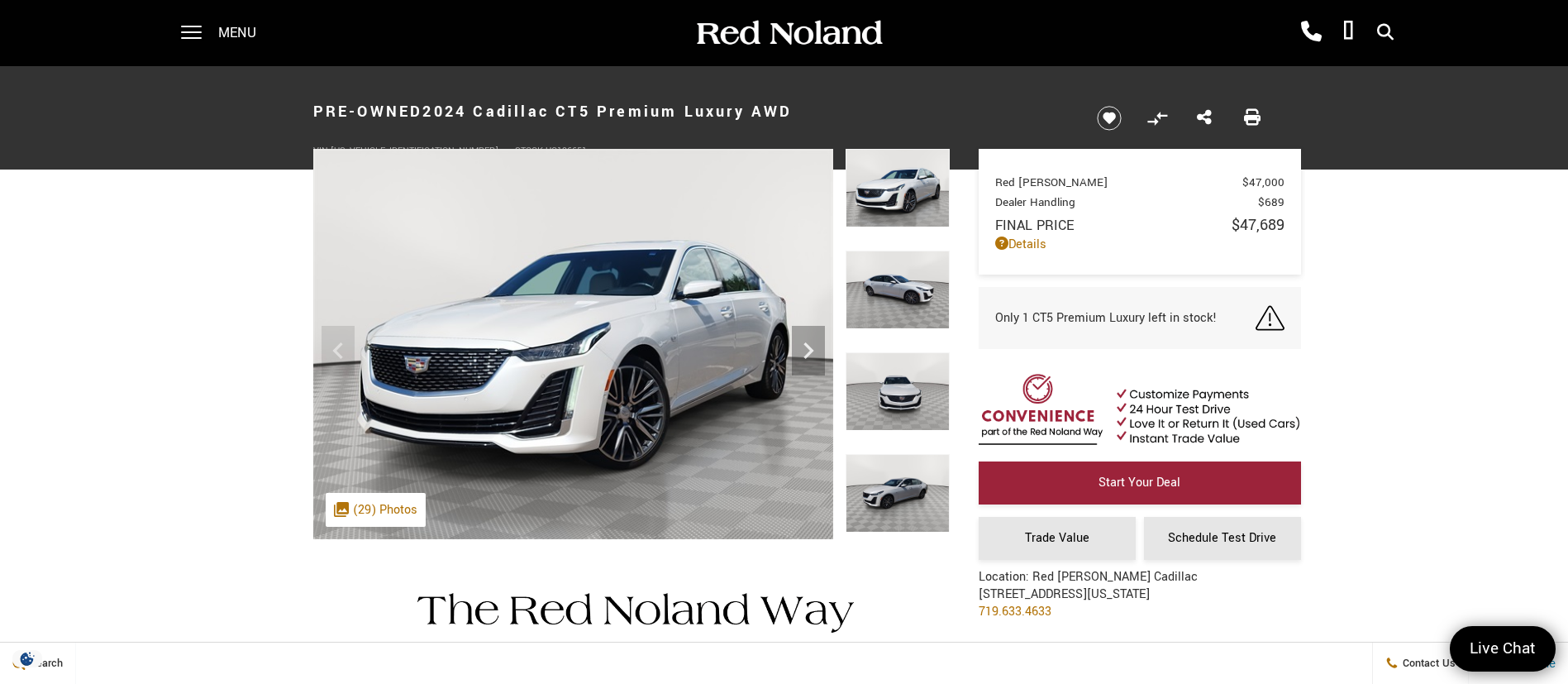
click at [916, 207] on img at bounding box center [898, 188] width 104 height 79
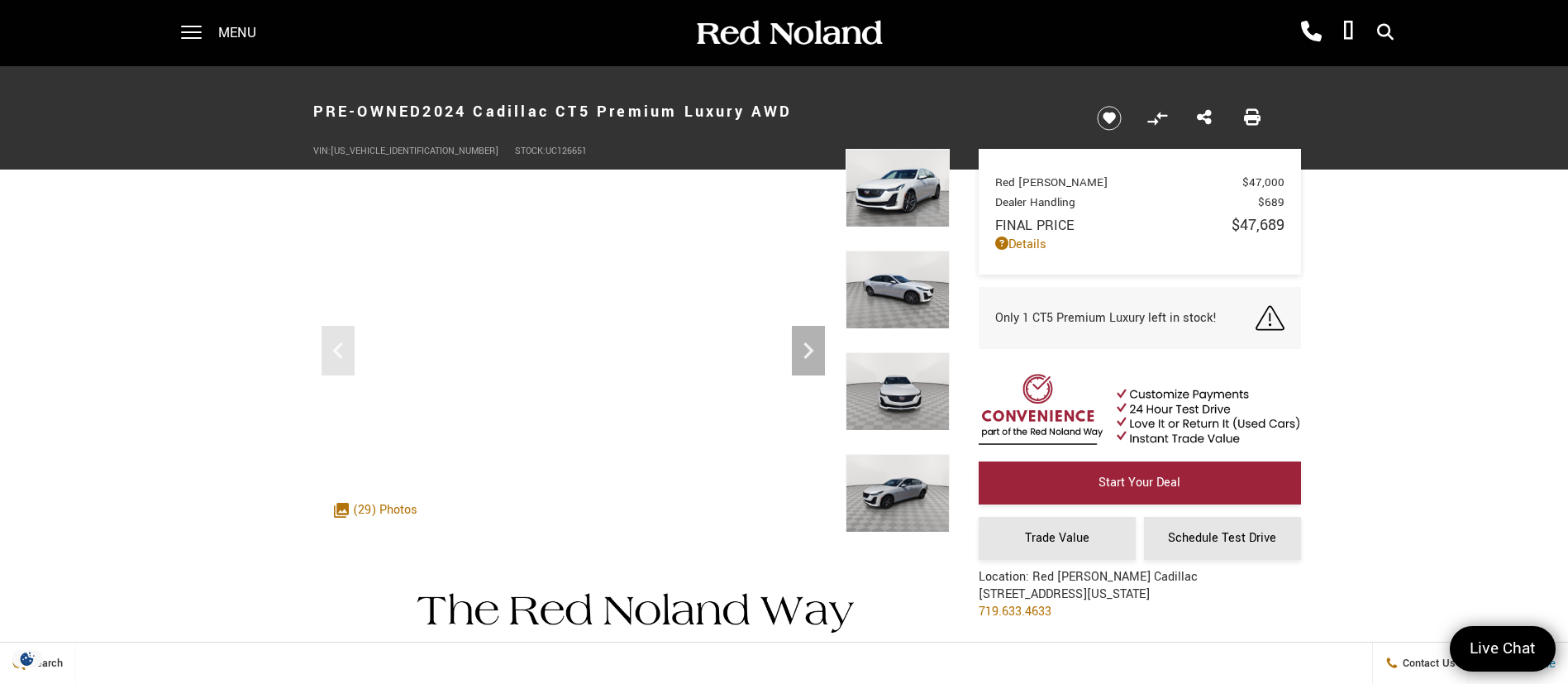
click at [914, 174] on img at bounding box center [898, 188] width 104 height 79
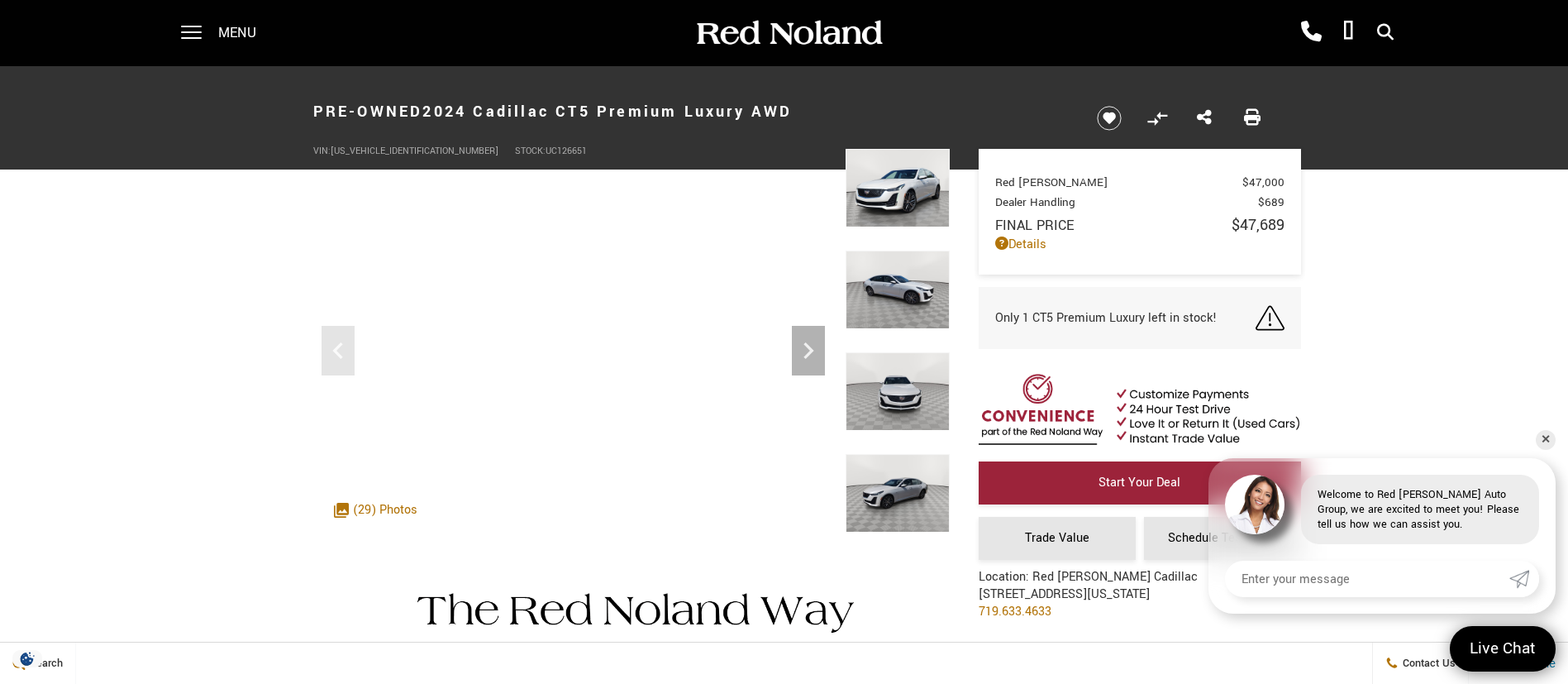
scroll to position [29, 0]
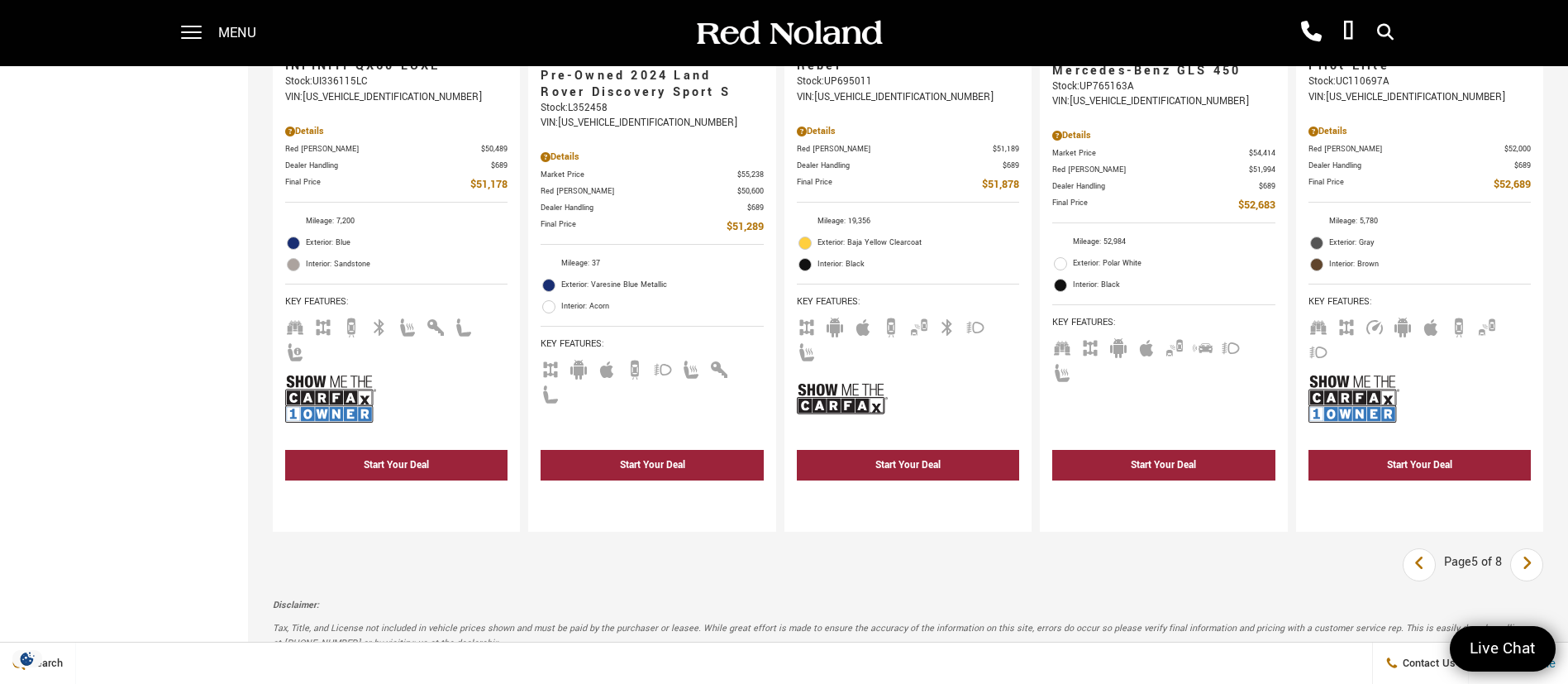
scroll to position [2978, 0]
